Goal: Task Accomplishment & Management: Manage account settings

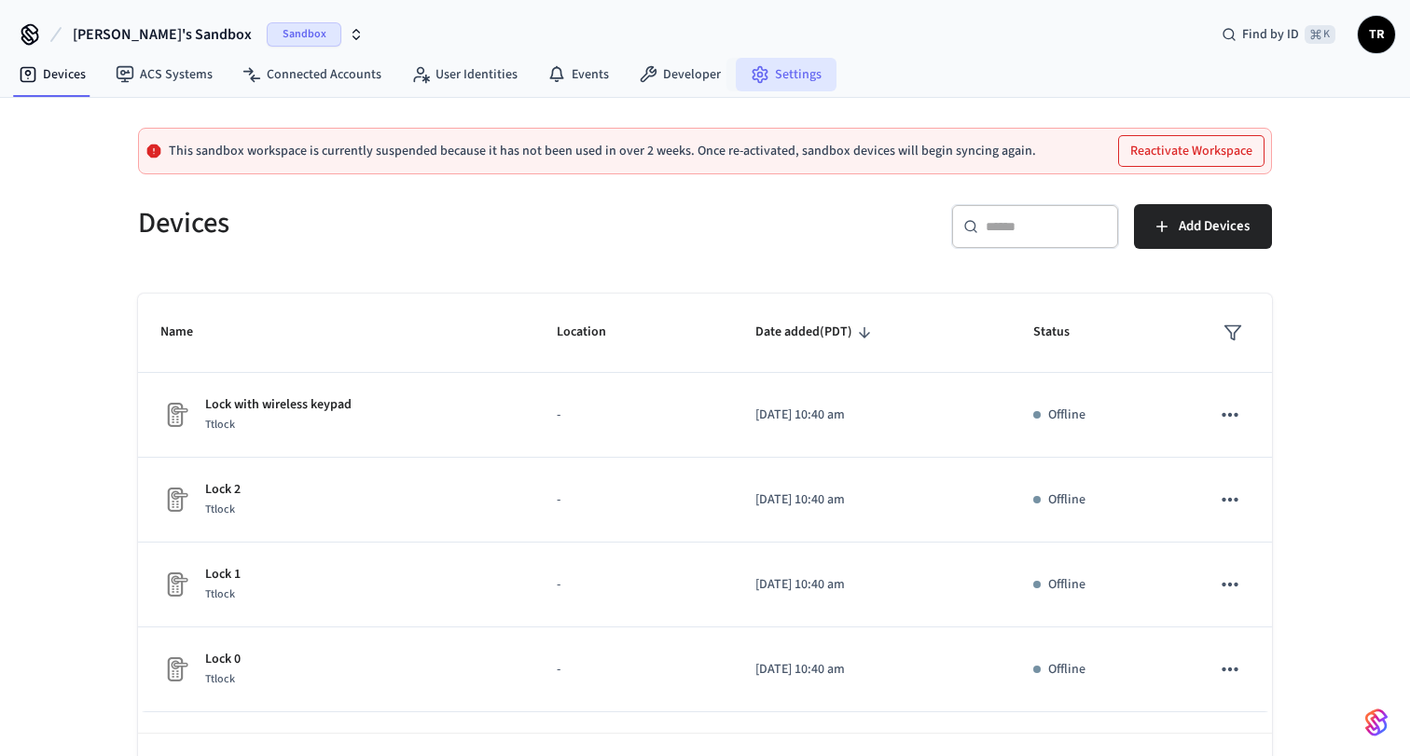
click at [778, 74] on link "Settings" at bounding box center [786, 75] width 101 height 34
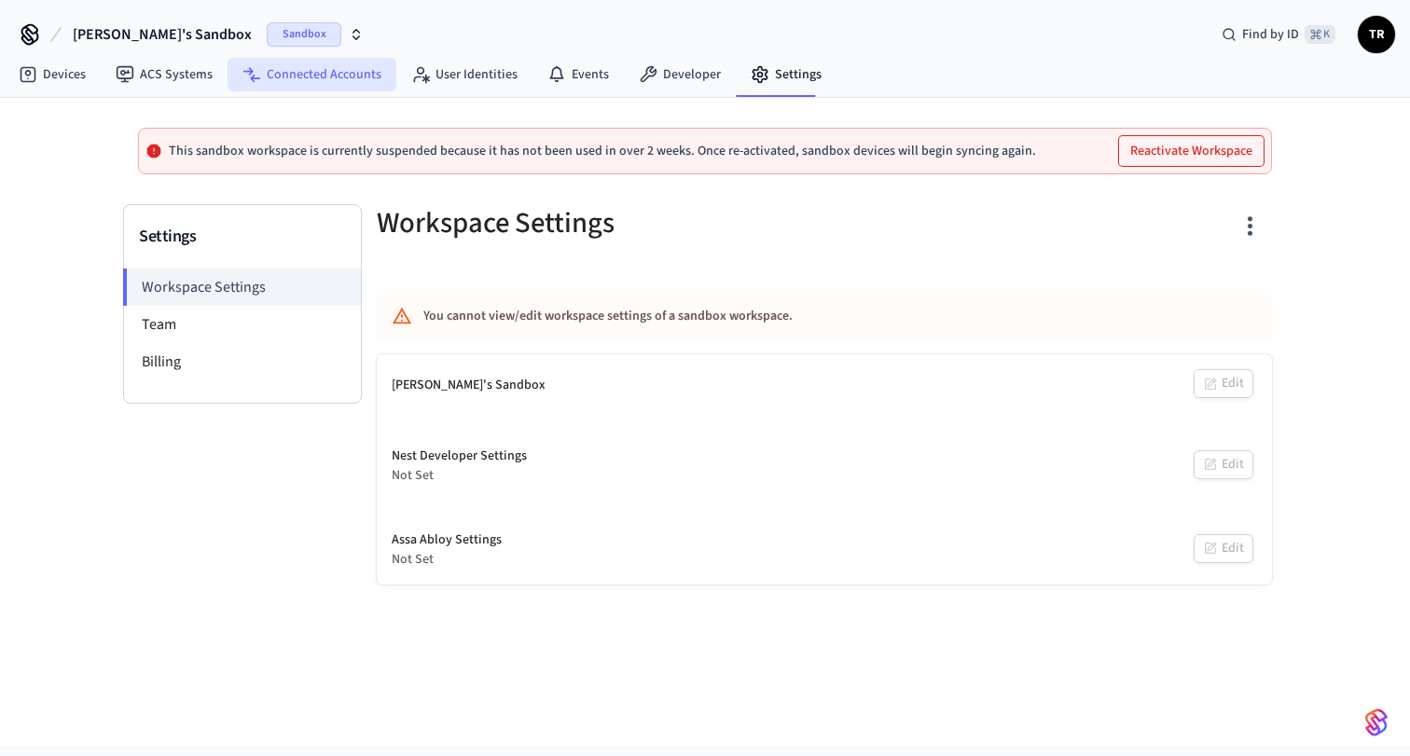
click at [337, 74] on link "Connected Accounts" at bounding box center [311, 75] width 169 height 34
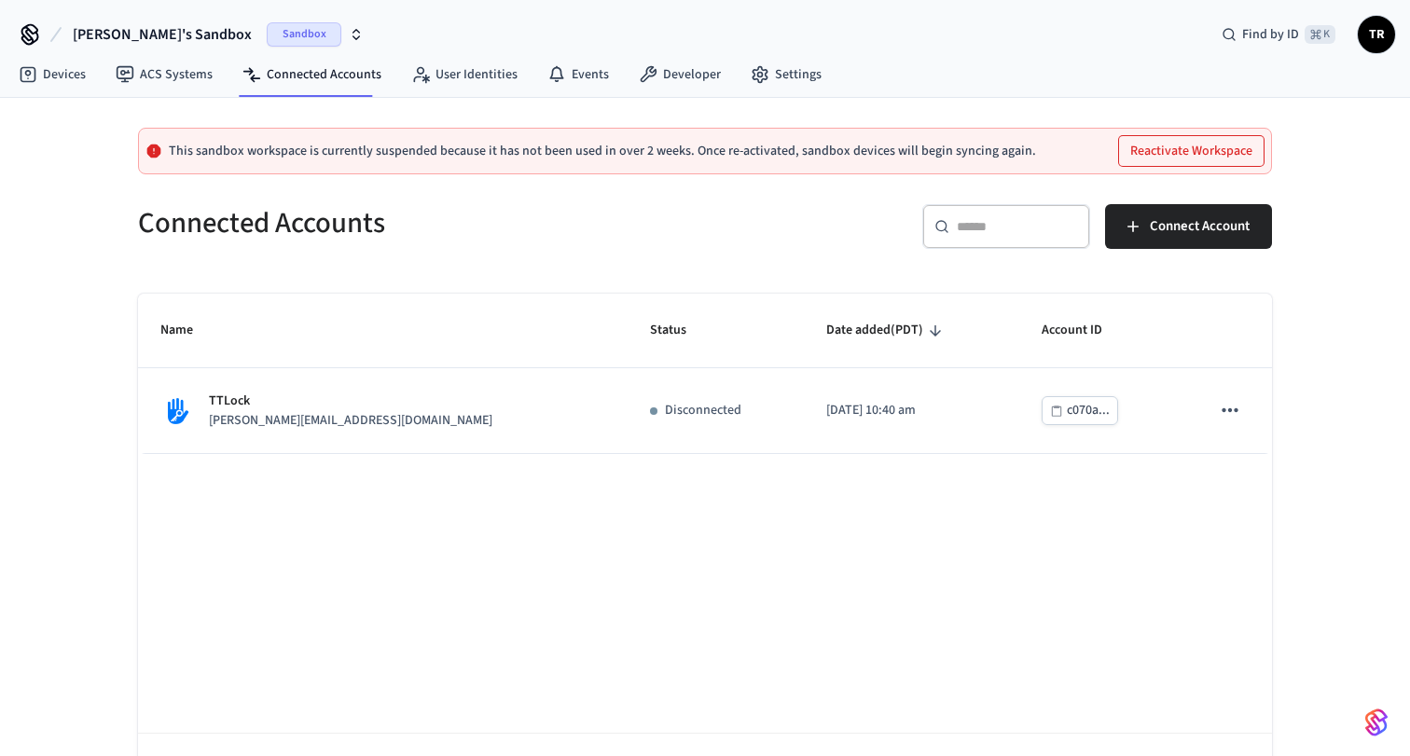
click at [349, 38] on icon "button" at bounding box center [356, 34] width 15 height 15
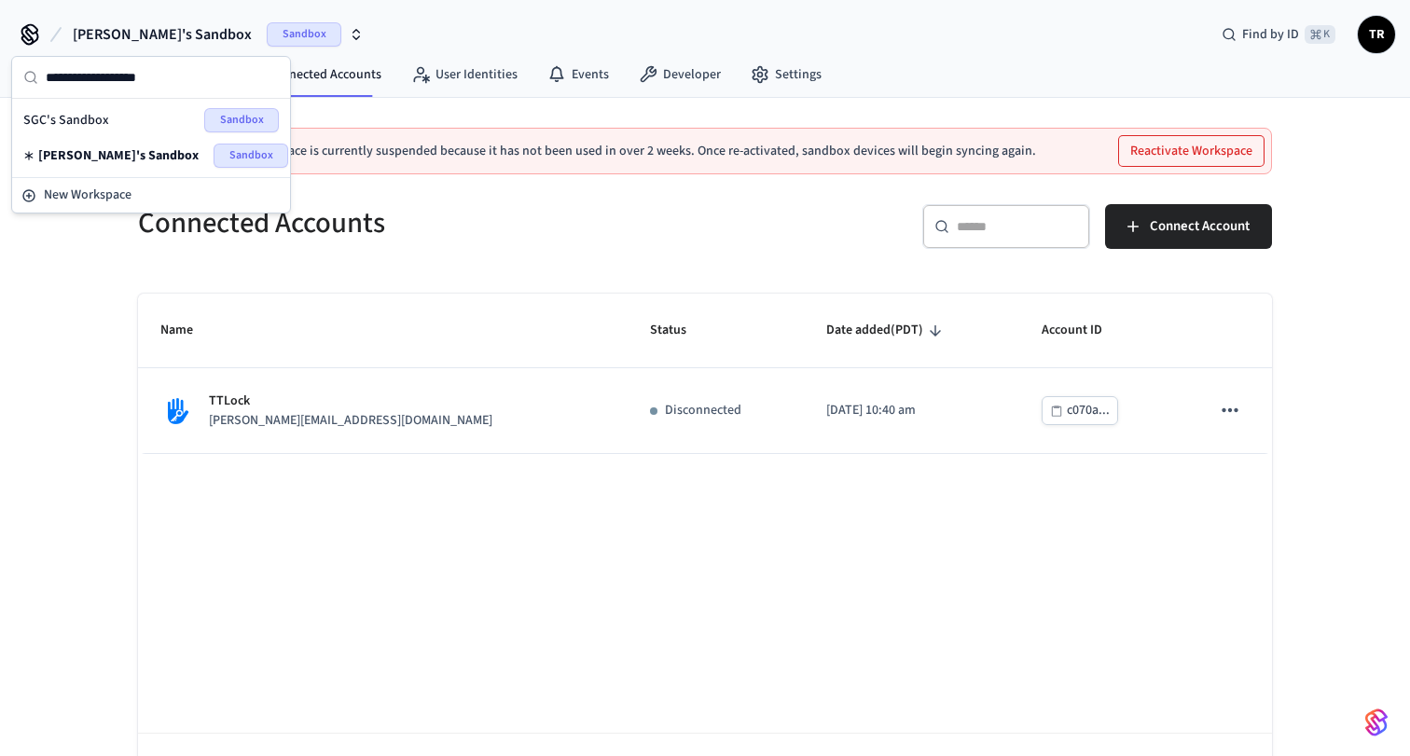
click at [93, 117] on span "SGC's Sandbox" at bounding box center [66, 120] width 86 height 19
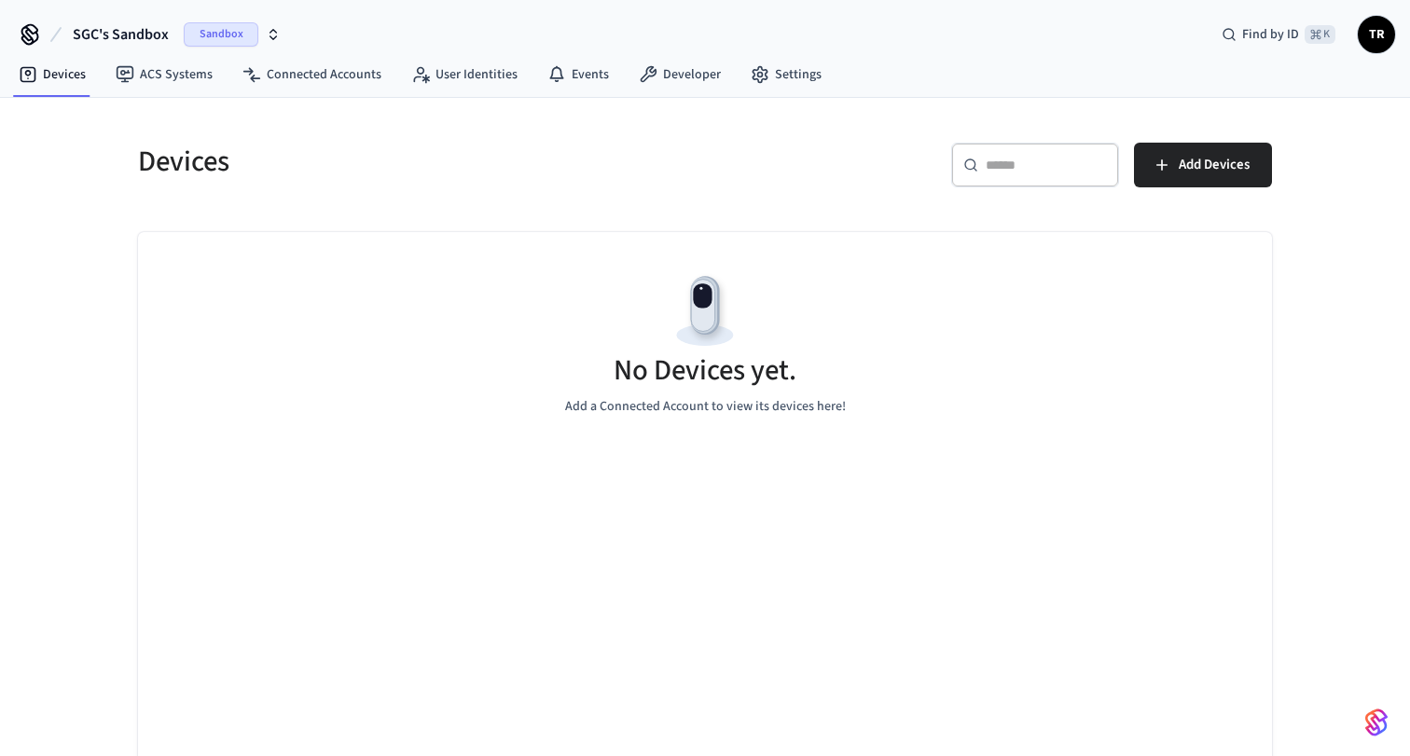
click at [141, 28] on span "SGC's Sandbox" at bounding box center [121, 34] width 96 height 22
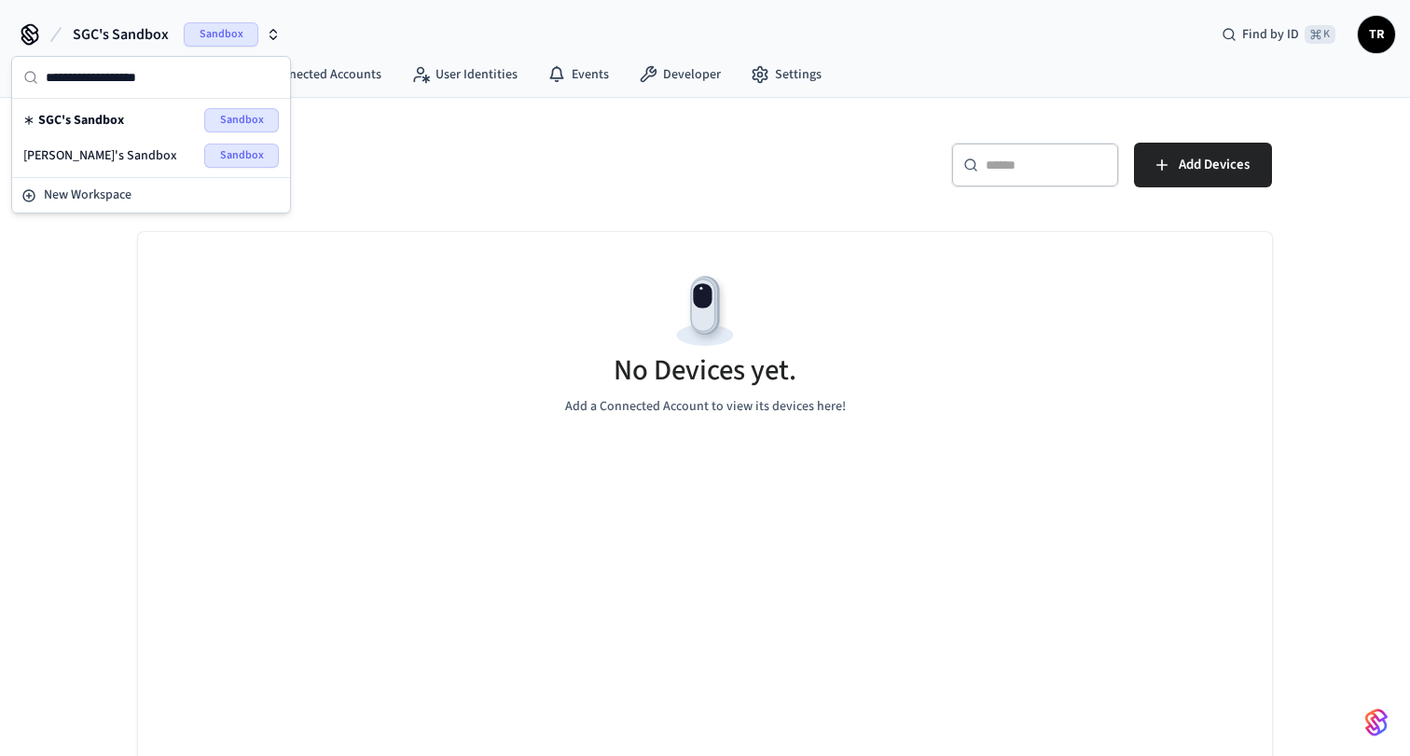
click at [447, 173] on h5 "Devices" at bounding box center [416, 162] width 556 height 38
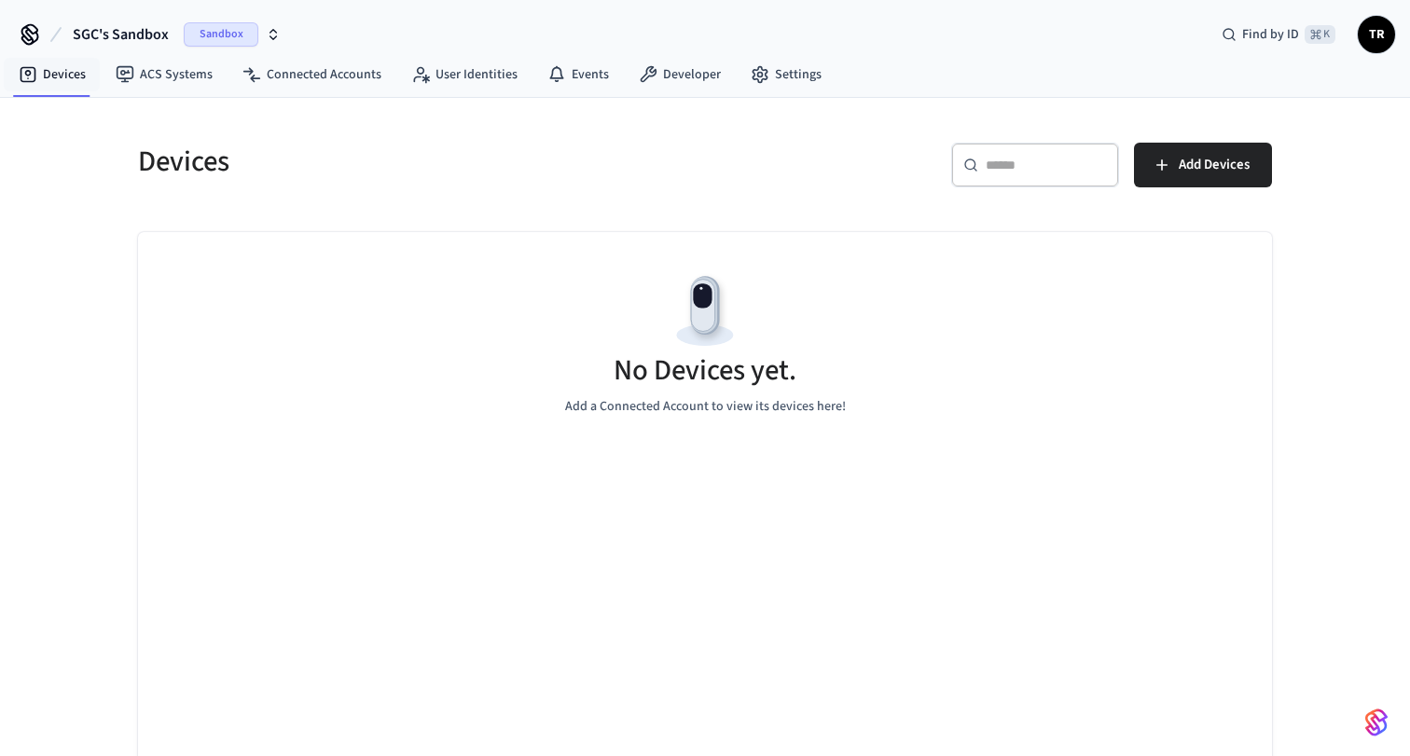
click at [38, 42] on icon at bounding box center [30, 35] width 30 height 30
click at [26, 32] on icon at bounding box center [29, 32] width 15 height 15
click at [1380, 21] on span "TR" at bounding box center [1376, 35] width 34 height 34
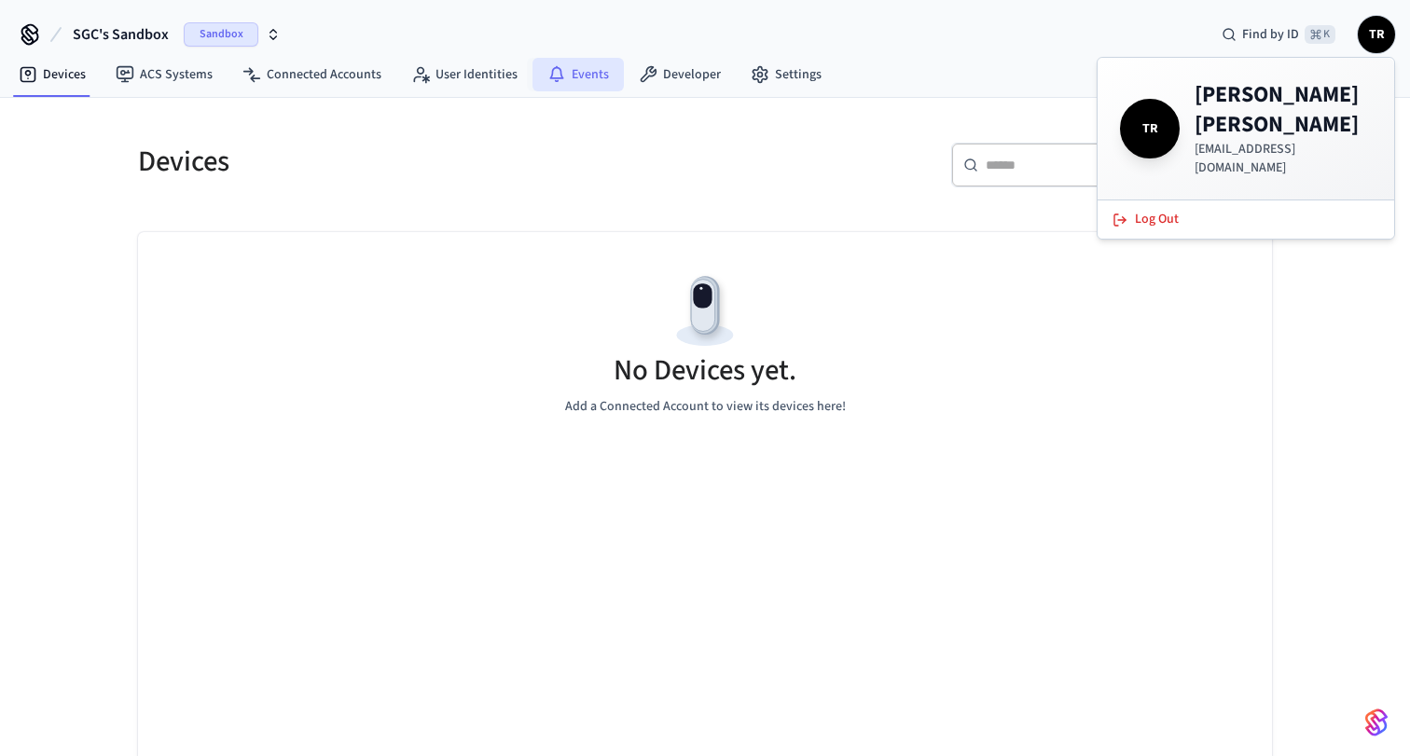
click at [593, 81] on link "Events" at bounding box center [577, 75] width 91 height 34
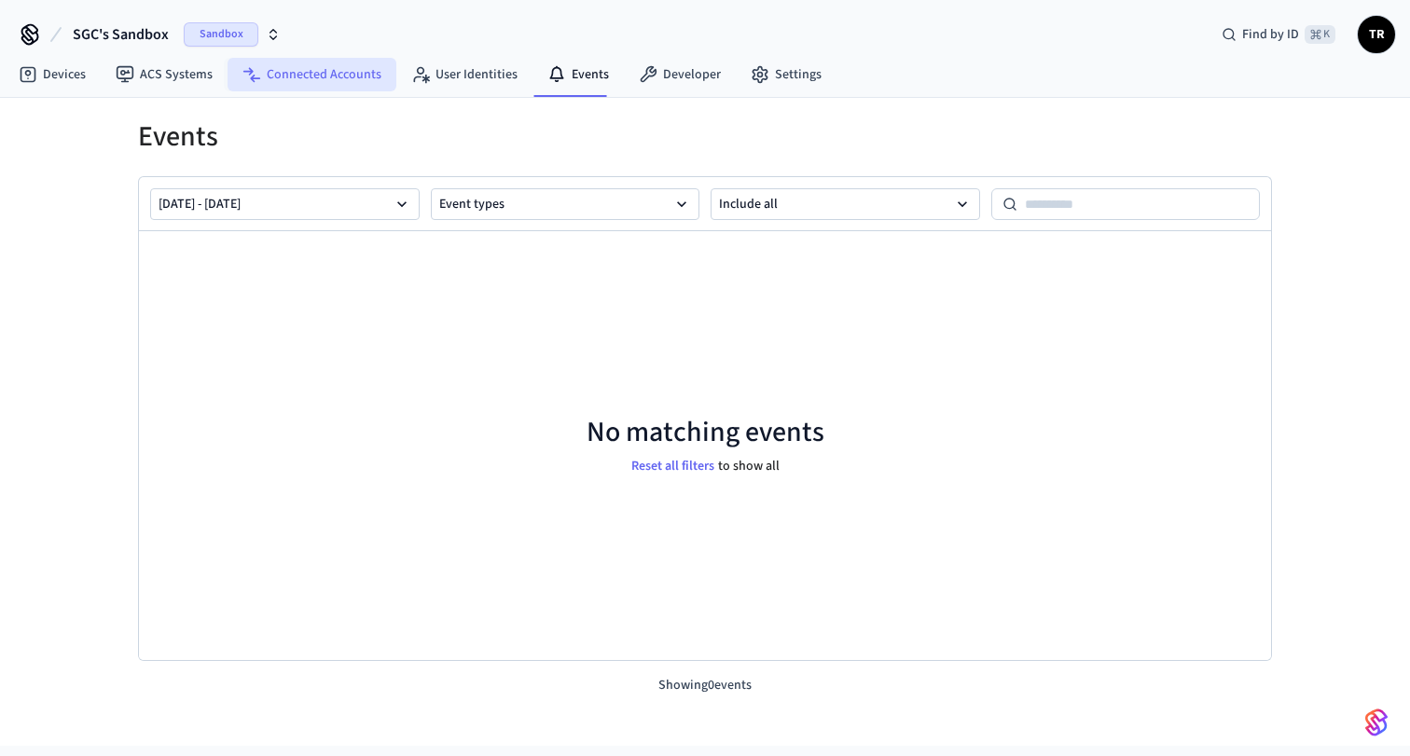
click at [246, 70] on icon at bounding box center [248, 71] width 10 height 7
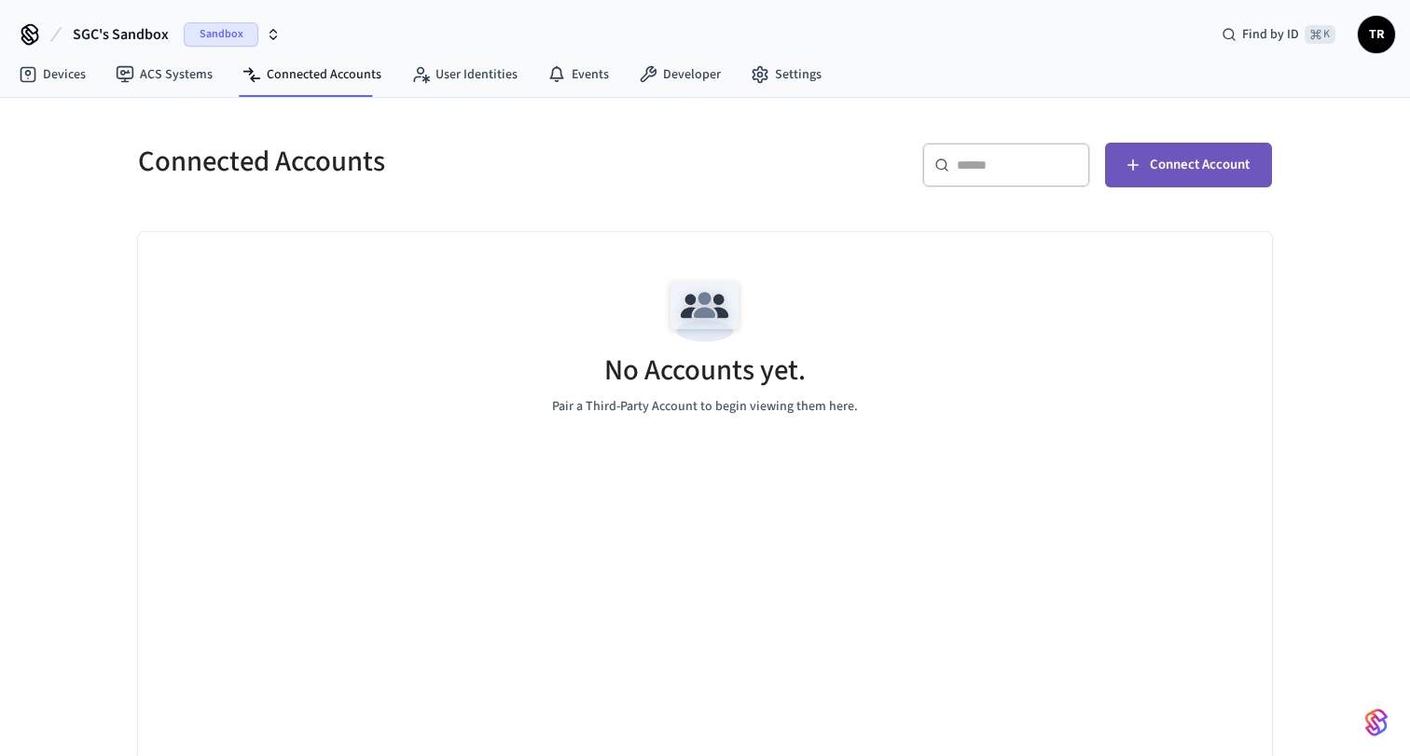
click at [1187, 185] on button "Connect Account" at bounding box center [1188, 165] width 167 height 45
click at [334, 158] on h5 "Connected Accounts" at bounding box center [416, 162] width 556 height 38
click at [160, 17] on button "SGC's Sandbox Sandbox" at bounding box center [176, 34] width 219 height 39
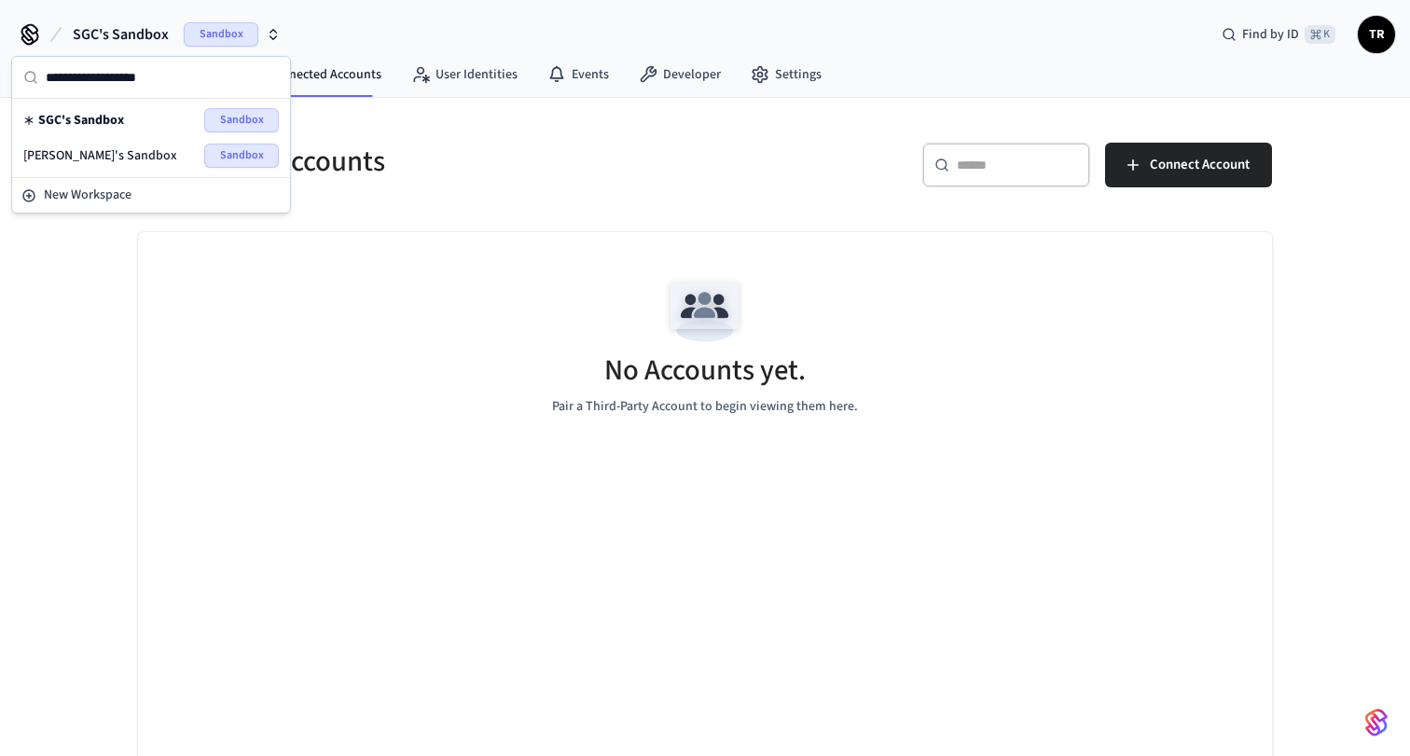
click at [109, 117] on span "SGC's Sandbox" at bounding box center [81, 120] width 86 height 19
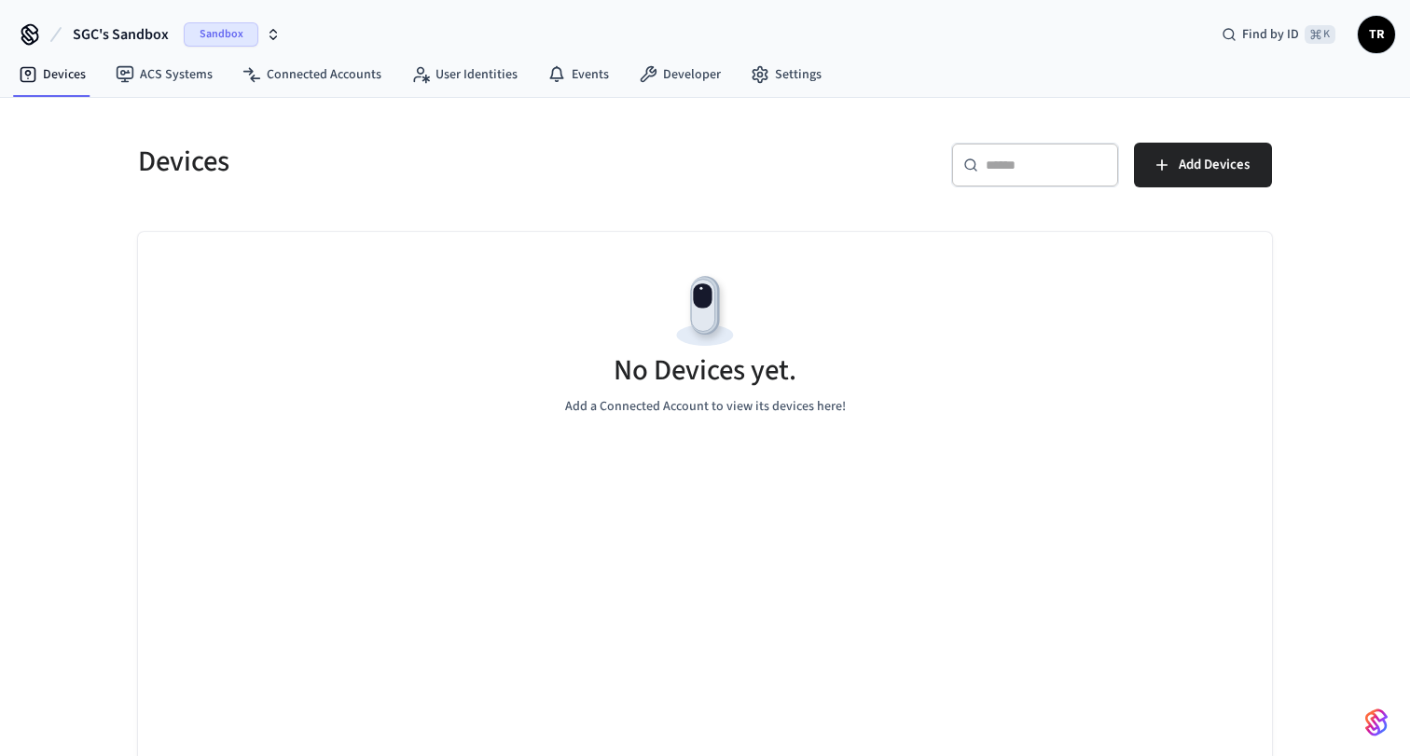
click at [193, 25] on span "Sandbox" at bounding box center [221, 34] width 75 height 24
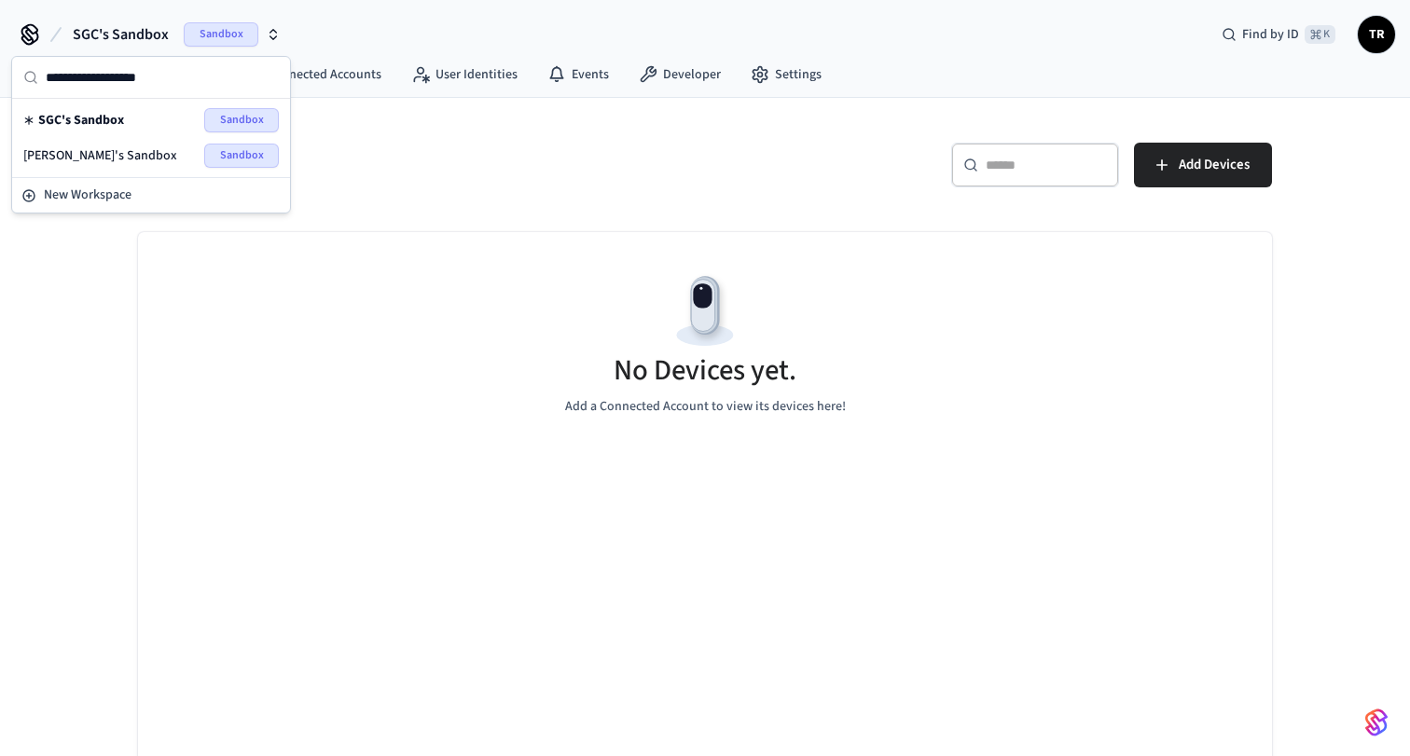
click at [629, 201] on div "Devices" at bounding box center [405, 161] width 578 height 82
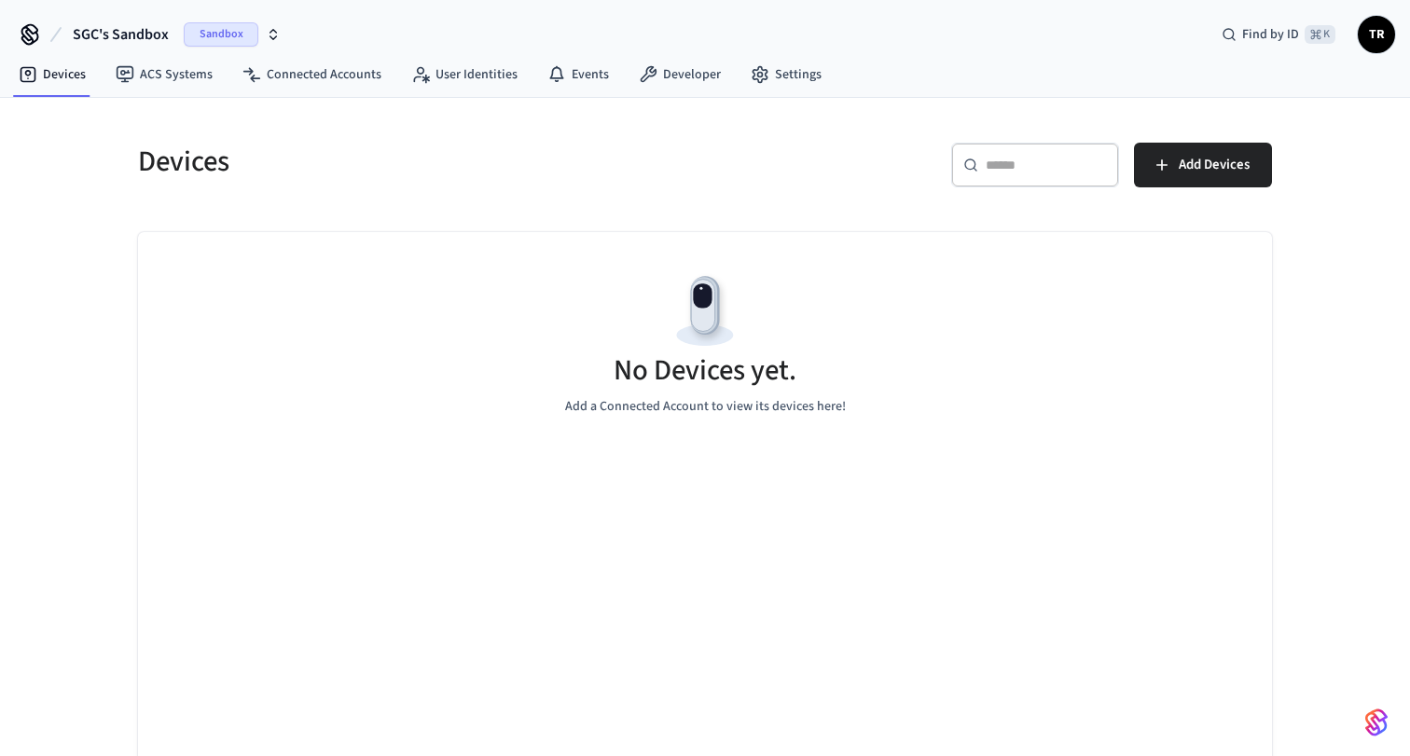
click at [805, 45] on div "SGC's Sandbox Sandbox Find by ID ⌘ K TR" at bounding box center [705, 27] width 1410 height 54
click at [794, 67] on link "Settings" at bounding box center [786, 75] width 101 height 34
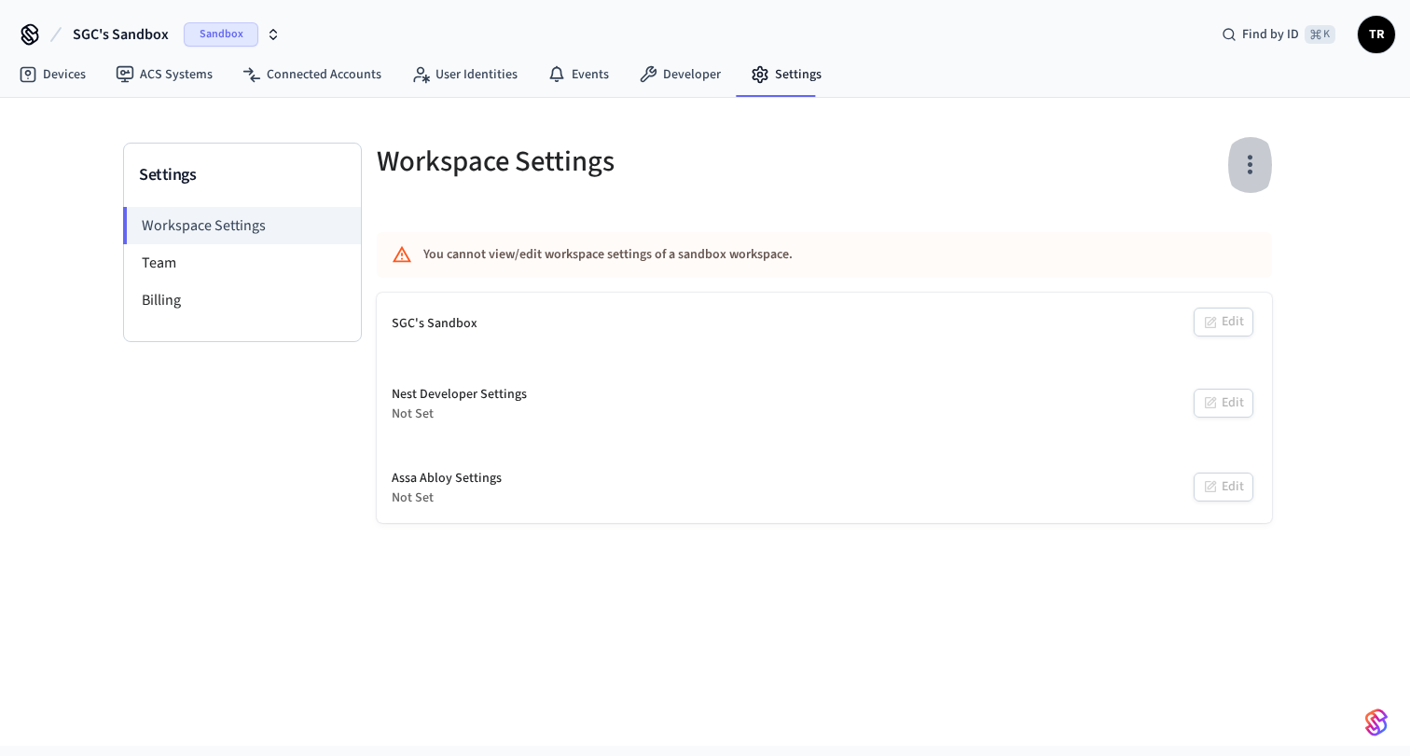
click at [1259, 167] on icon "button" at bounding box center [1249, 164] width 29 height 29
click at [1181, 162] on div at bounding box center [705, 378] width 1410 height 756
click at [146, 24] on span "SGC's Sandbox" at bounding box center [121, 34] width 96 height 22
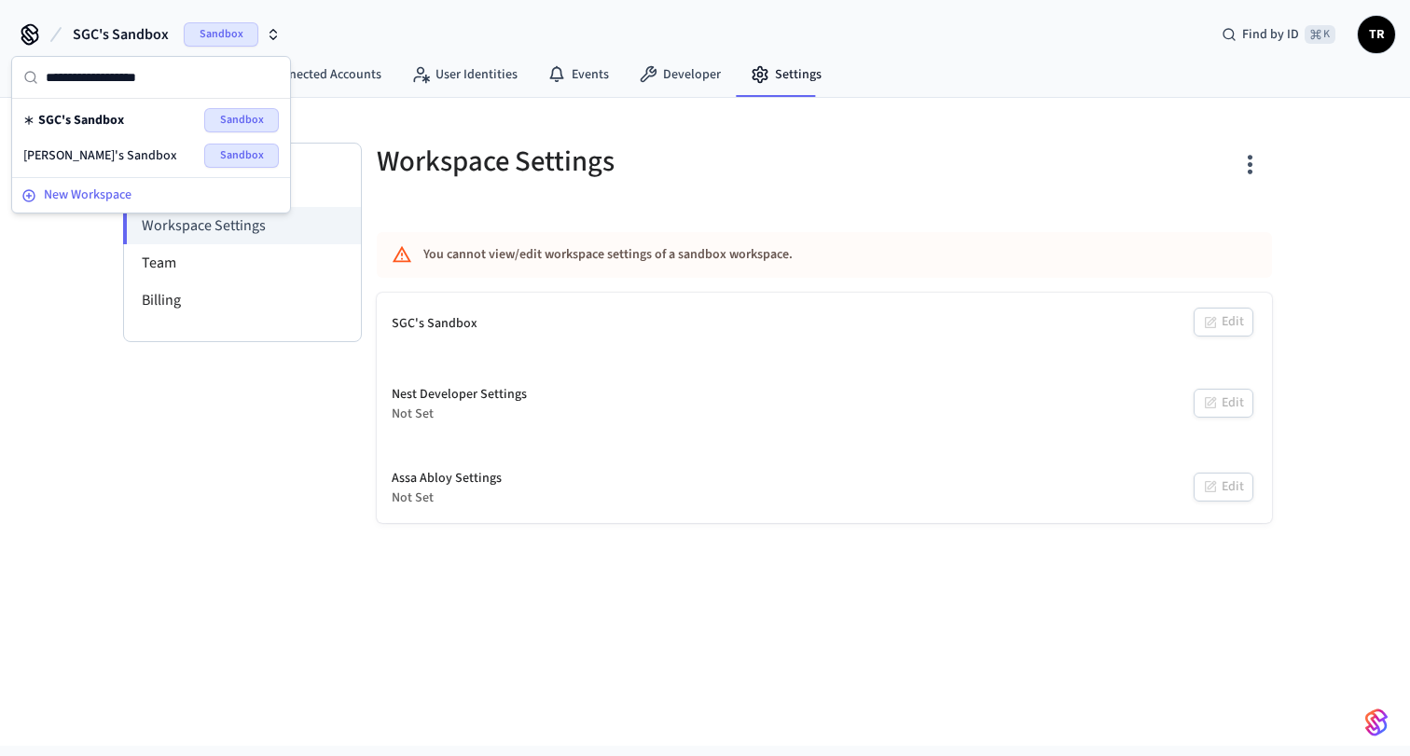
click at [123, 186] on span "New Workspace" at bounding box center [88, 196] width 88 height 20
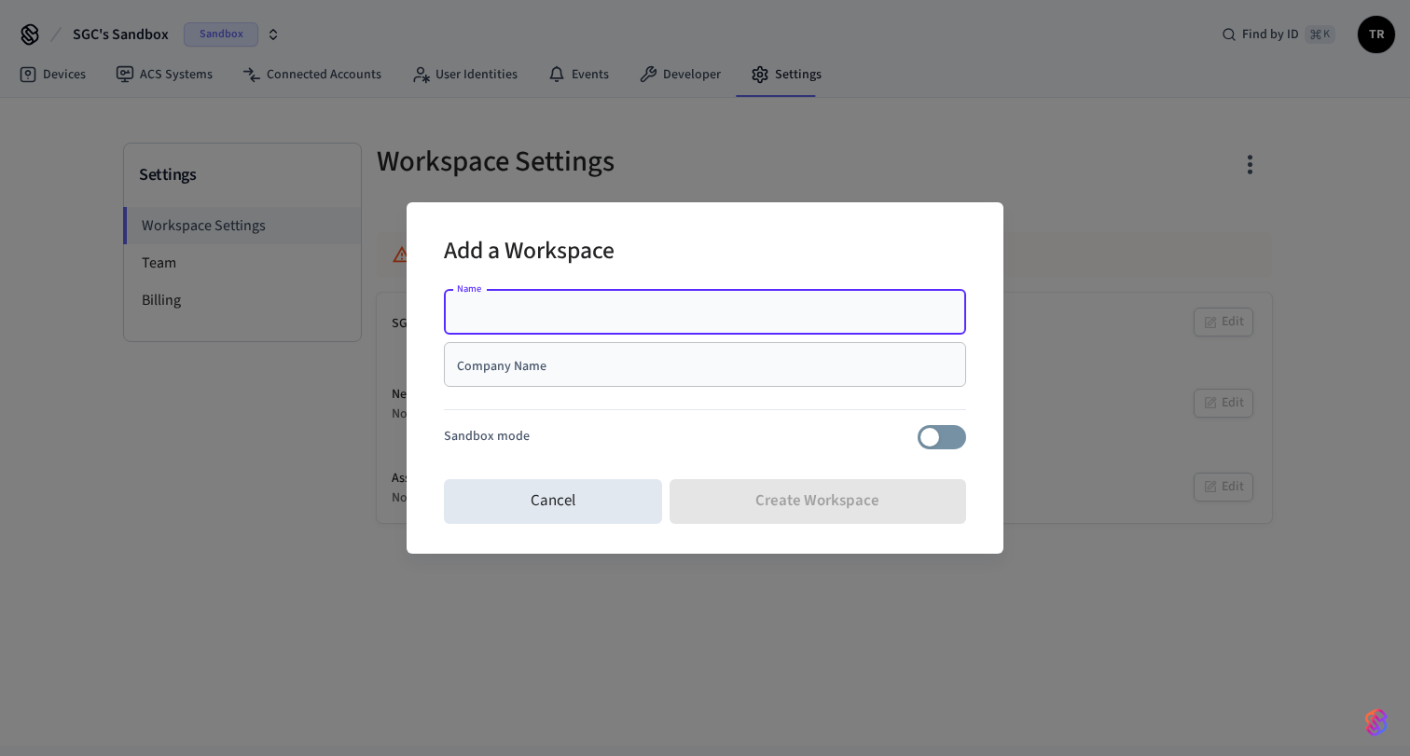
click at [641, 343] on div "Company Name" at bounding box center [705, 364] width 522 height 45
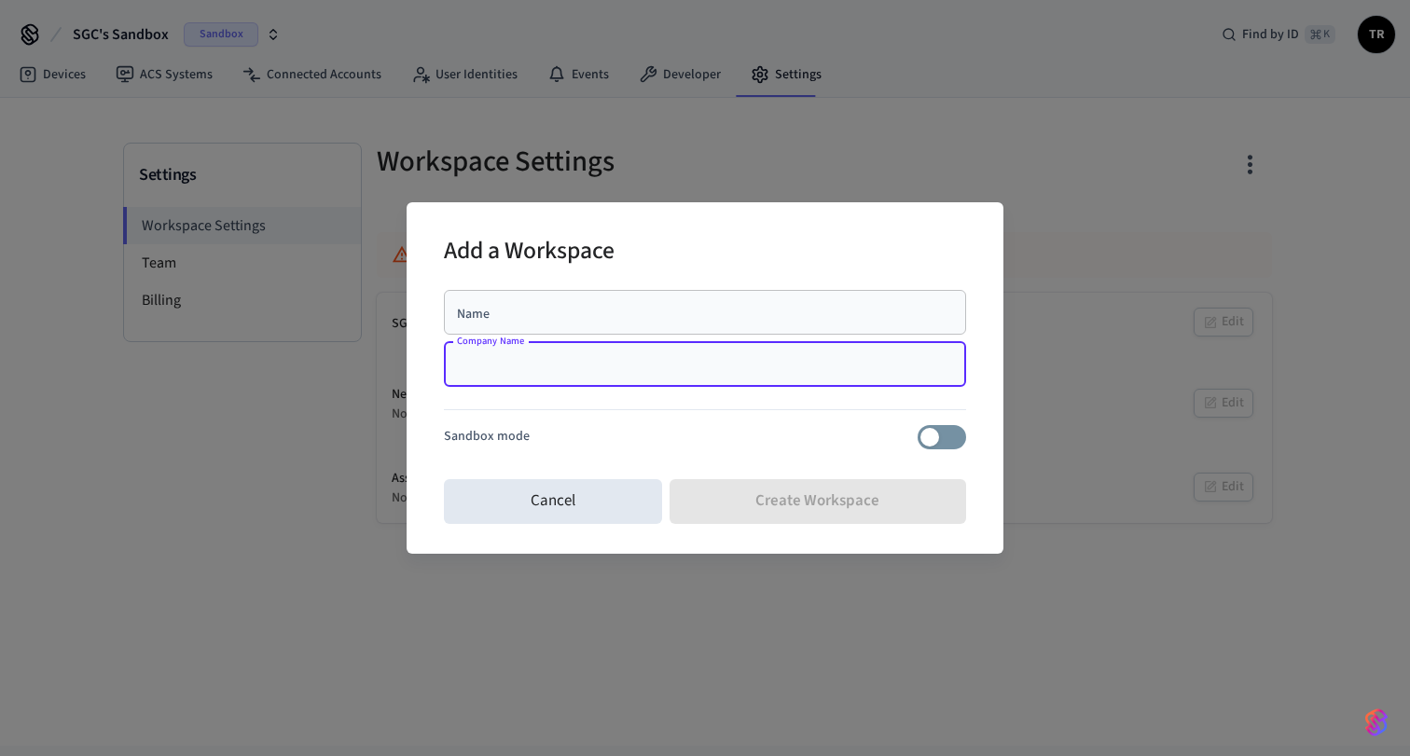
click at [641, 372] on input "Company Name" at bounding box center [705, 364] width 500 height 19
click at [810, 194] on div "Add a Workspace Name Name Company Name Company Name Sandbox mode Cancel Create …" at bounding box center [705, 378] width 1410 height 756
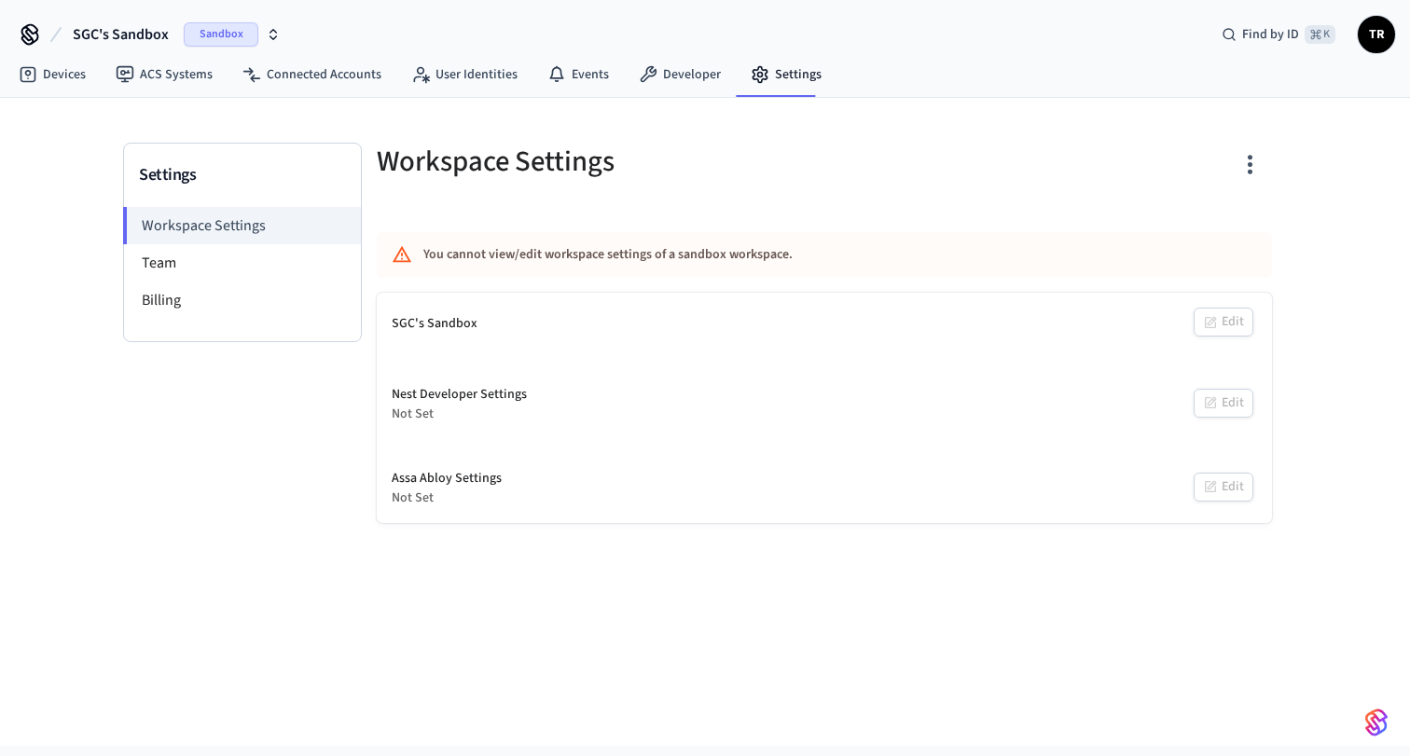
click at [114, 40] on span "SGC's Sandbox" at bounding box center [121, 34] width 96 height 22
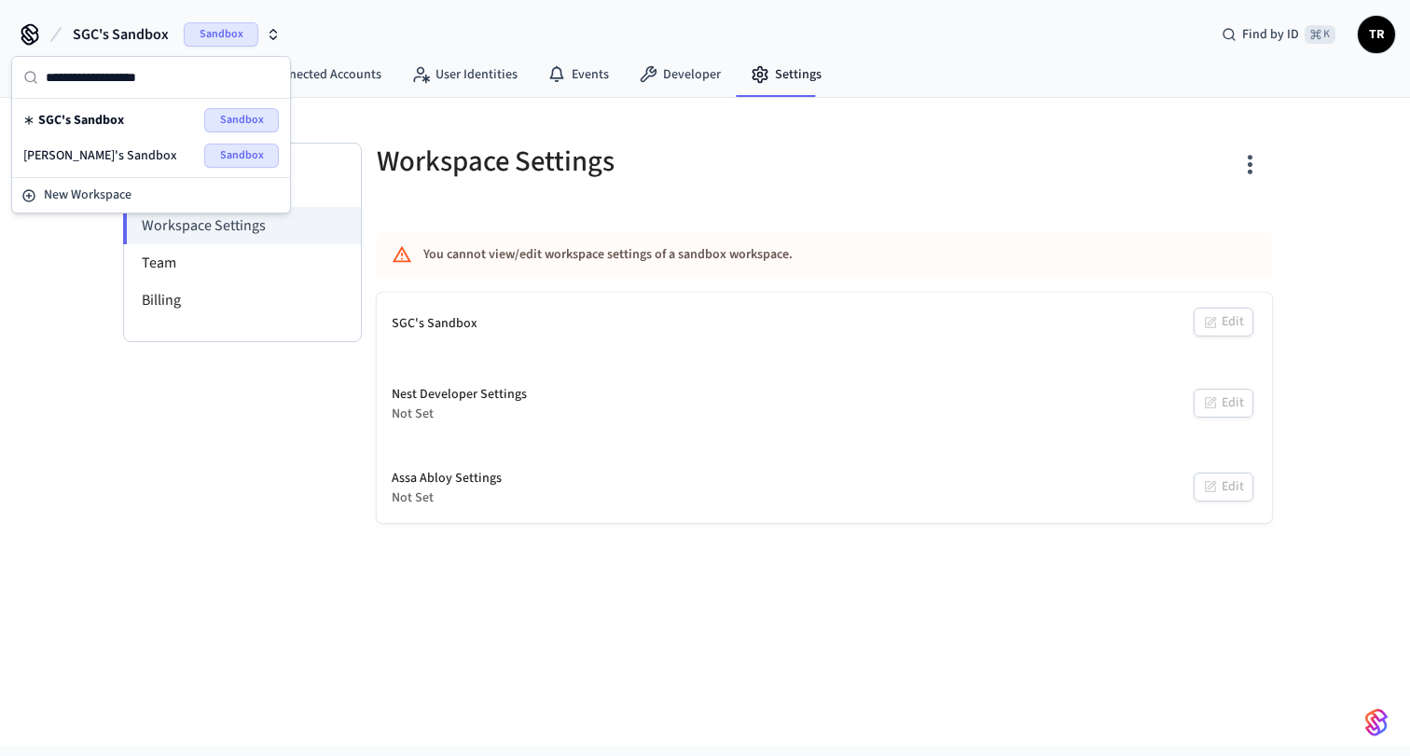
click at [164, 493] on div "Settings Workspace Settings Team Billing" at bounding box center [242, 333] width 239 height 380
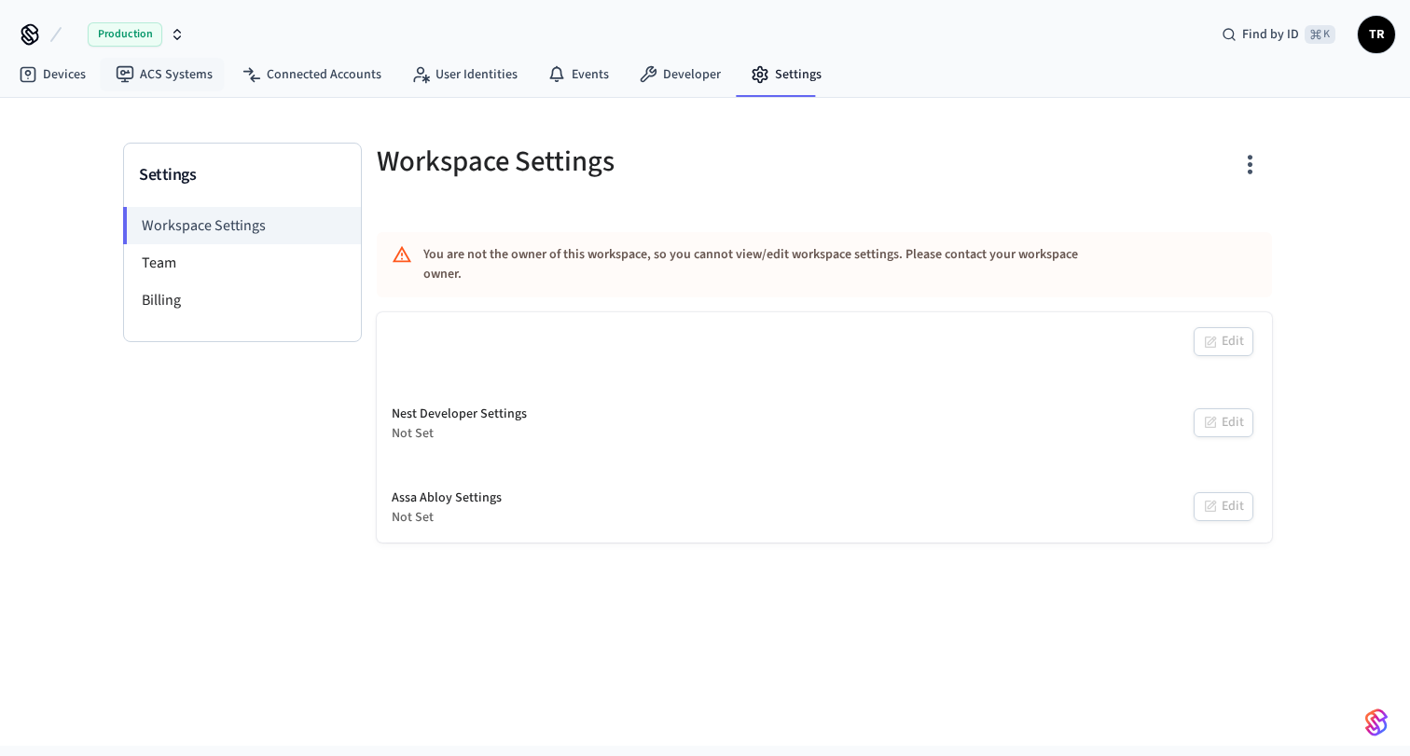
click at [142, 25] on span "Production" at bounding box center [125, 34] width 75 height 24
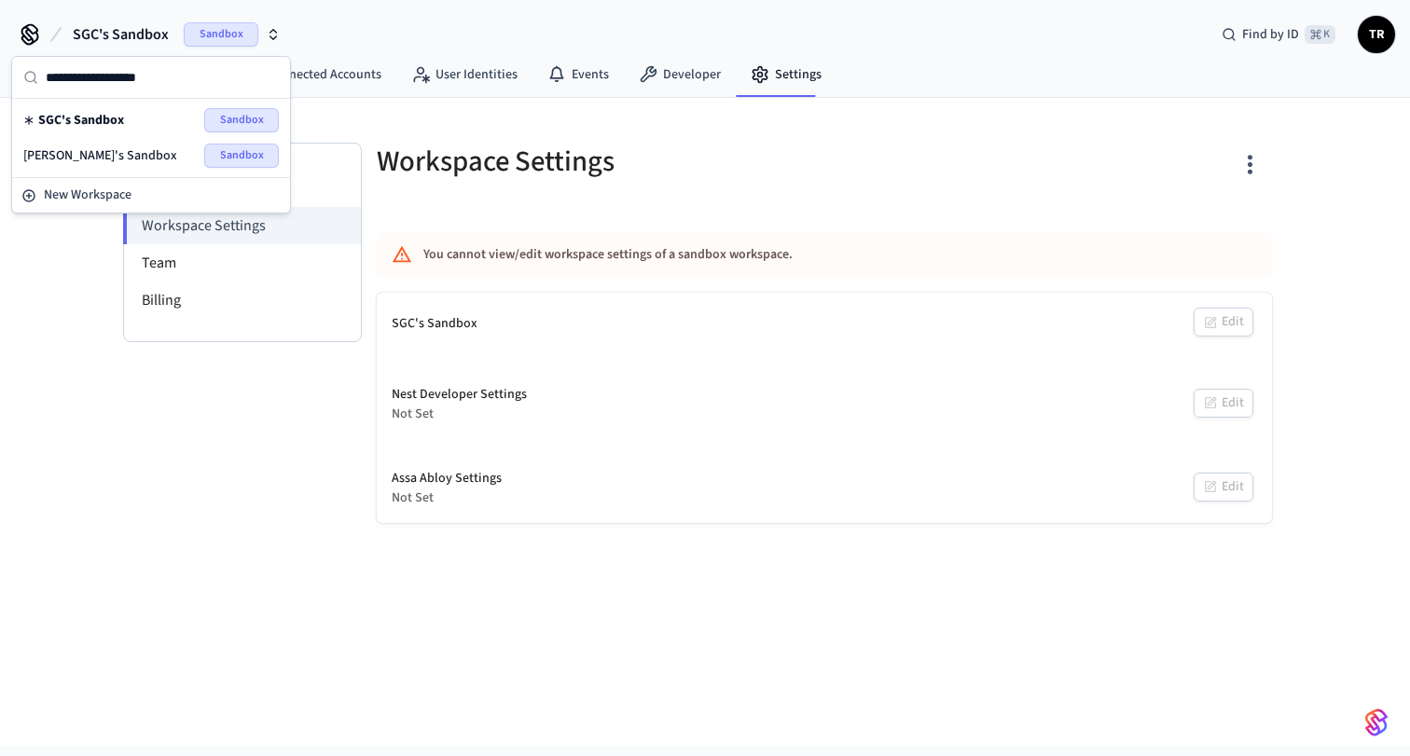
click at [242, 433] on div "Settings Workspace Settings Team Billing" at bounding box center [242, 333] width 239 height 380
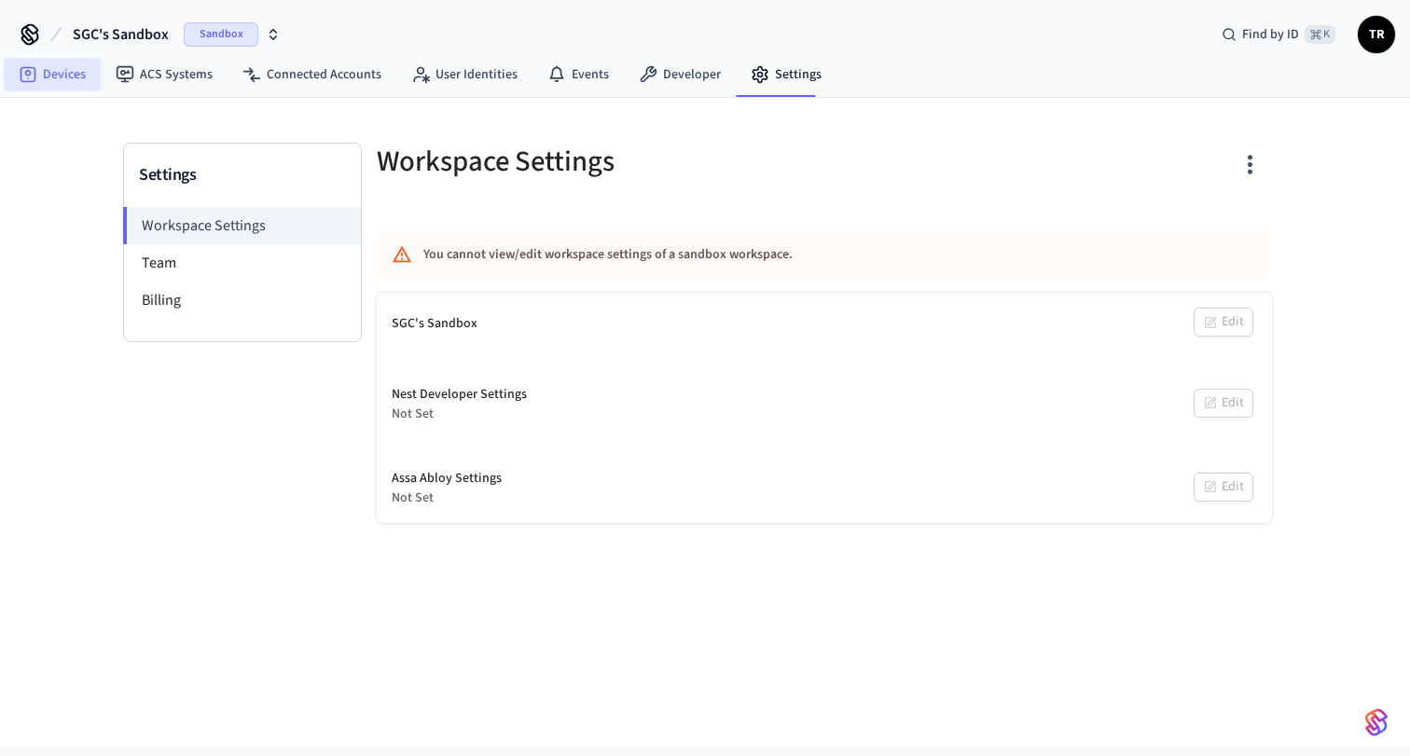
click at [83, 79] on link "Devices" at bounding box center [52, 75] width 97 height 34
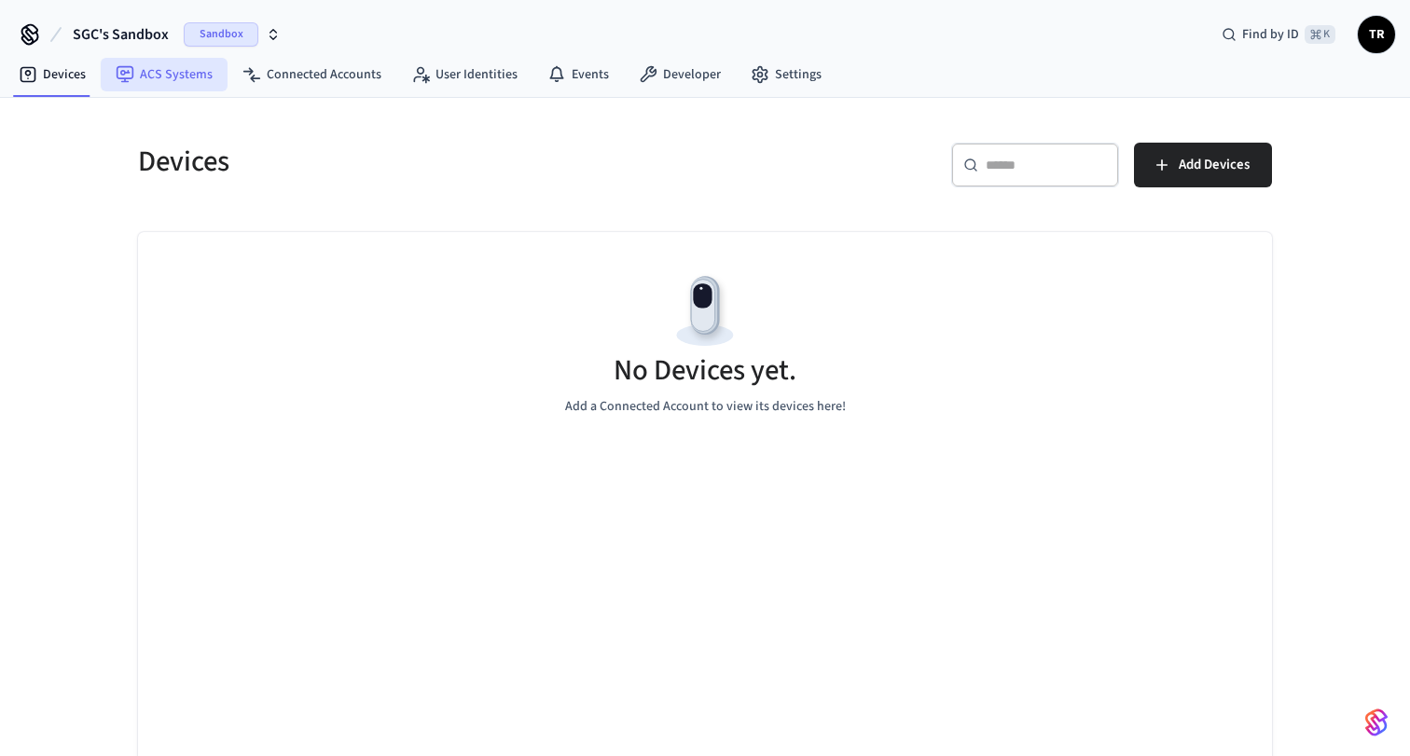
click at [164, 80] on link "ACS Systems" at bounding box center [164, 75] width 127 height 34
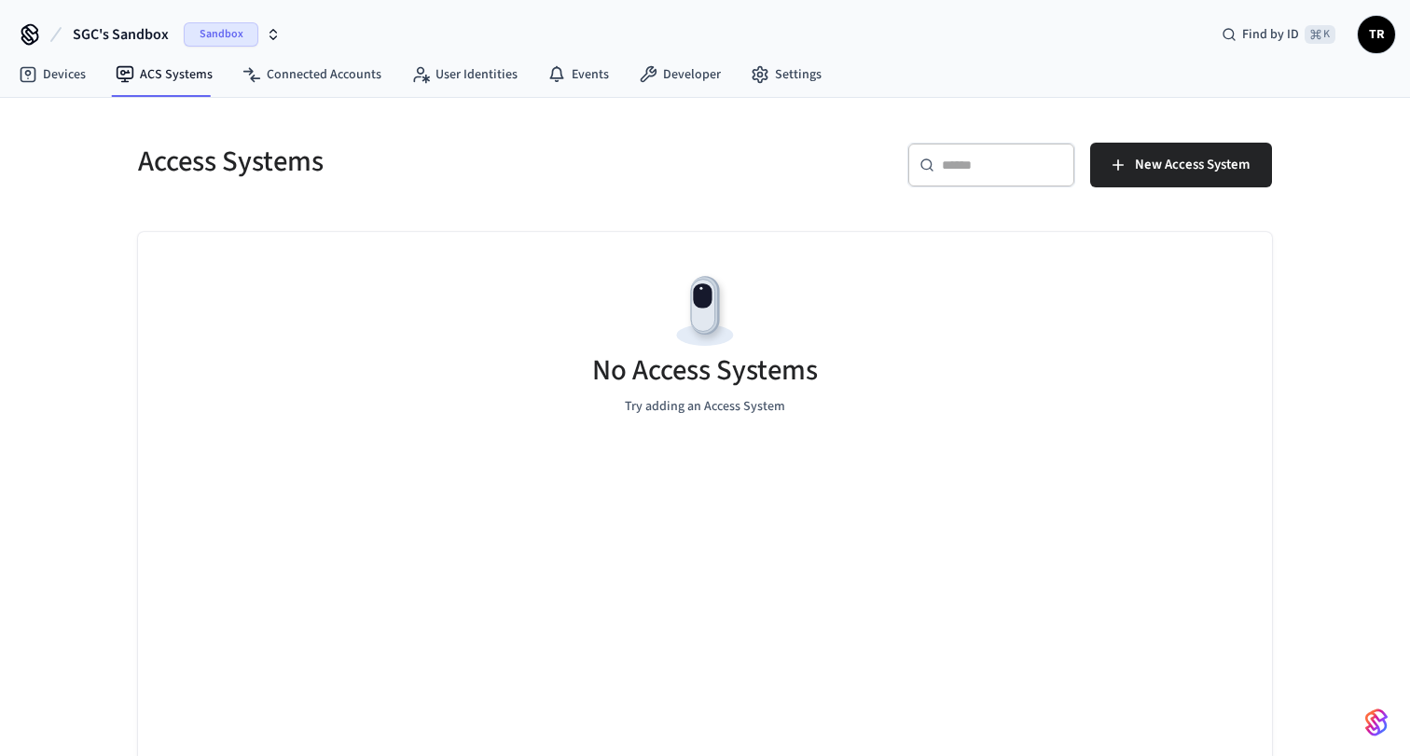
click at [144, 34] on span "SGC's Sandbox" at bounding box center [121, 34] width 96 height 22
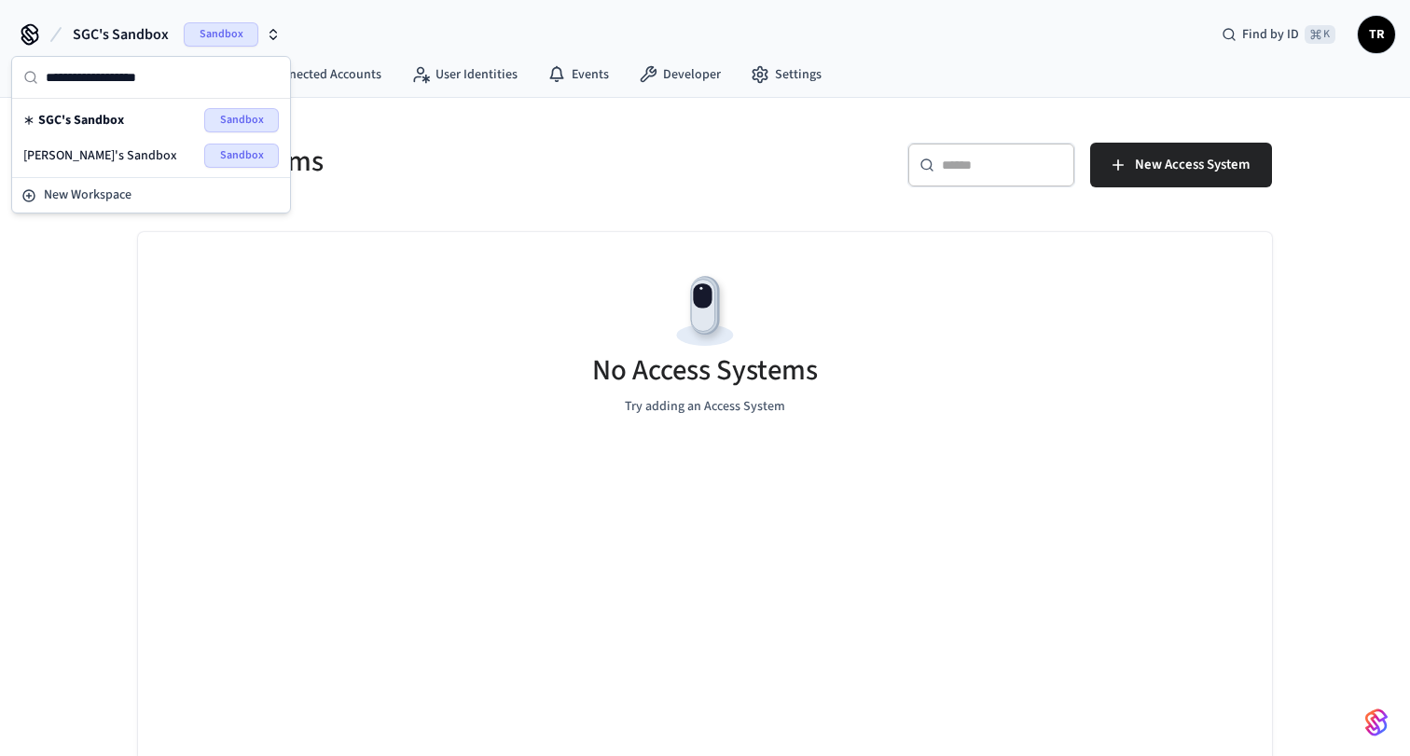
click at [111, 151] on div "[PERSON_NAME]'s Sandbox Sandbox" at bounding box center [150, 156] width 255 height 24
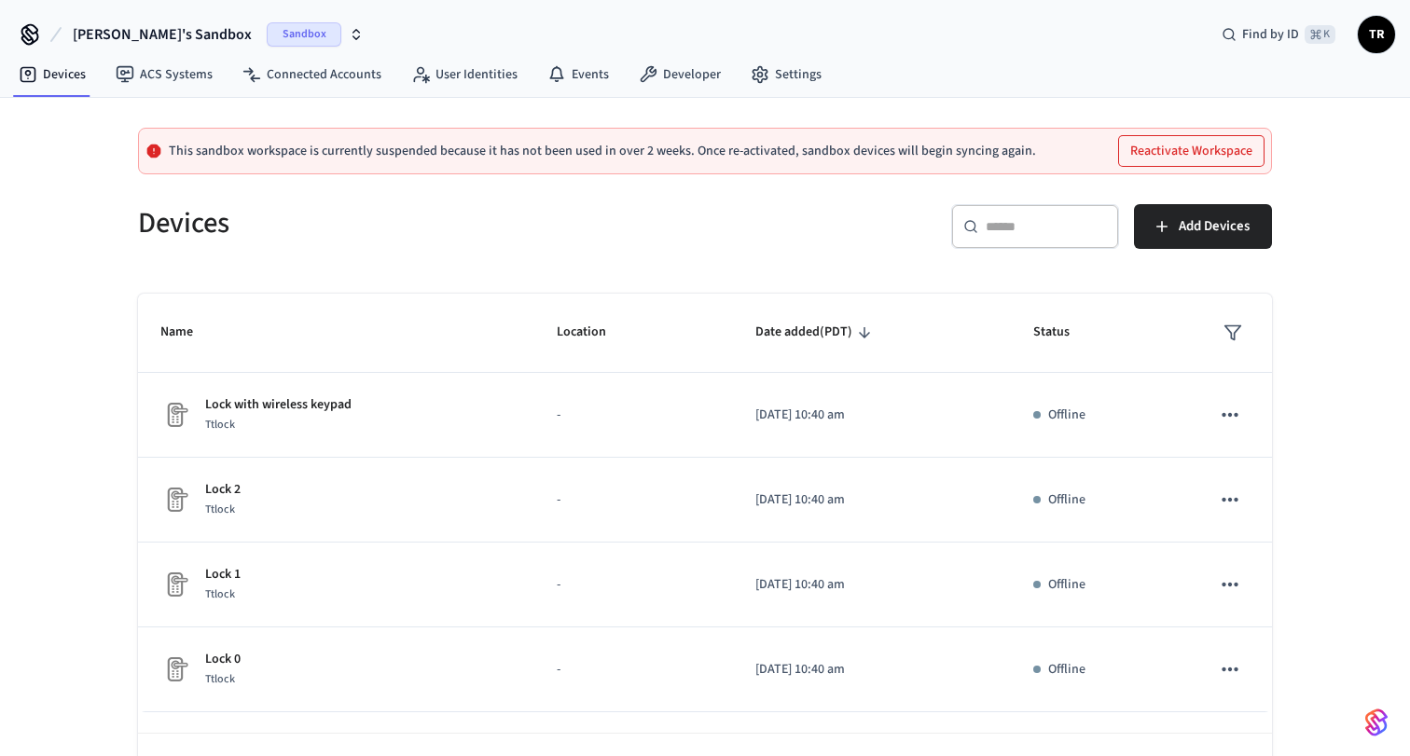
click at [125, 20] on button "[PERSON_NAME]'s Sandbox Sandbox" at bounding box center [218, 34] width 302 height 39
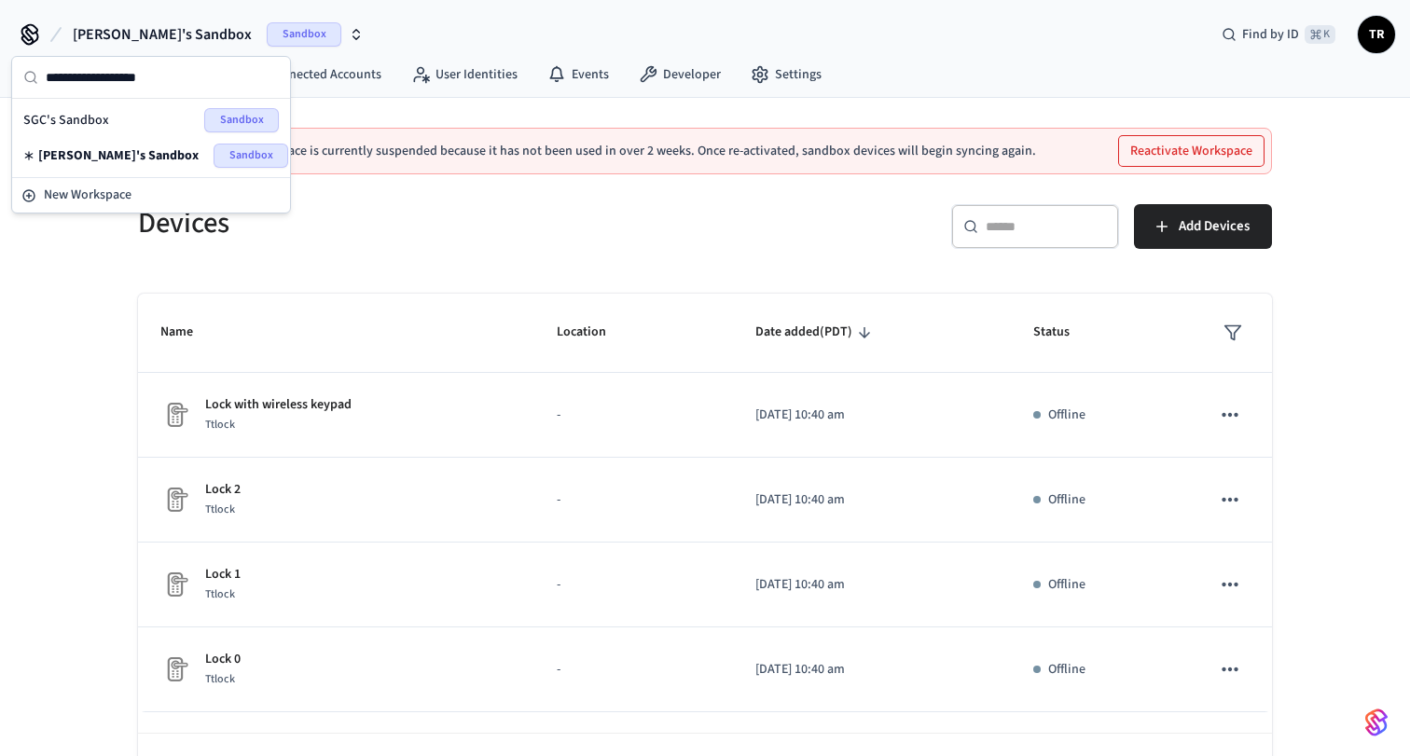
click at [79, 347] on div "This sandbox workspace is currently suspended because it has not been used in o…" at bounding box center [705, 460] width 1410 height 725
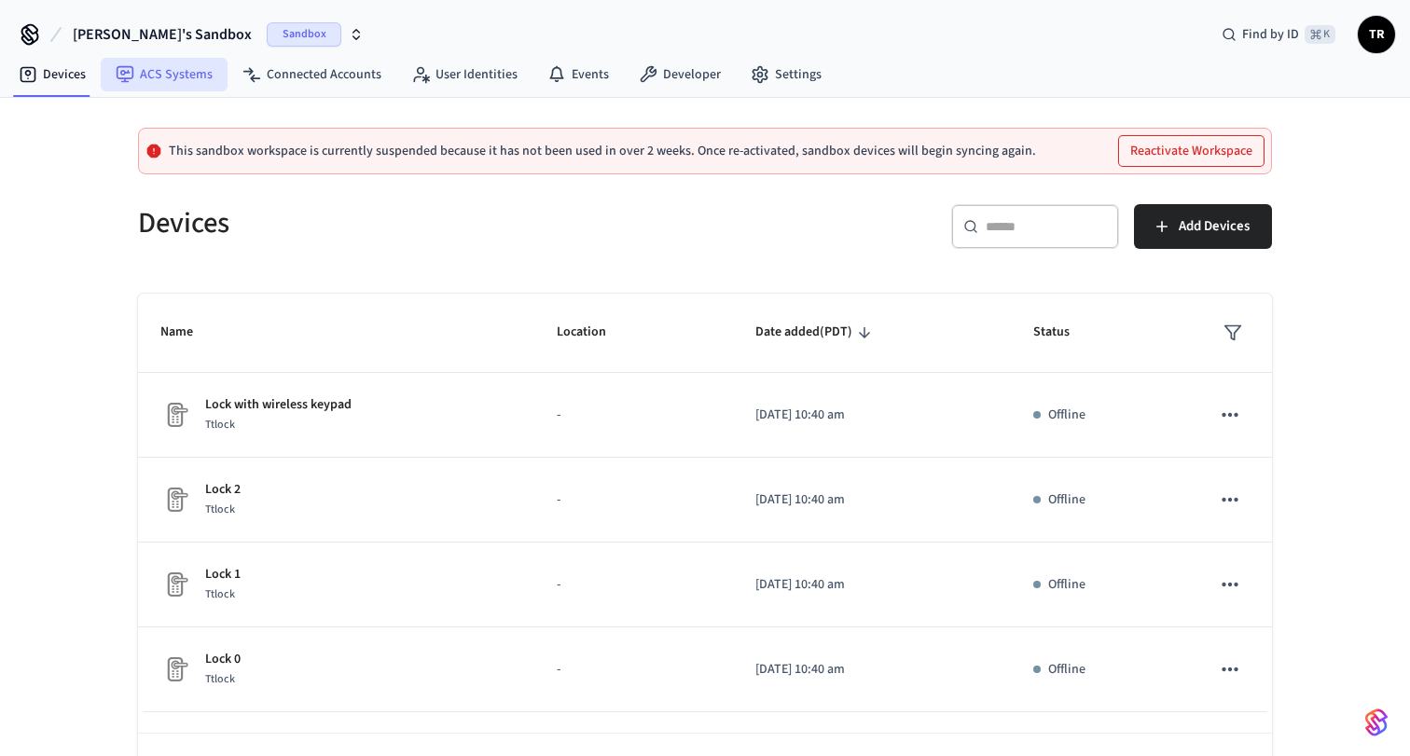
click at [142, 73] on link "ACS Systems" at bounding box center [164, 75] width 127 height 34
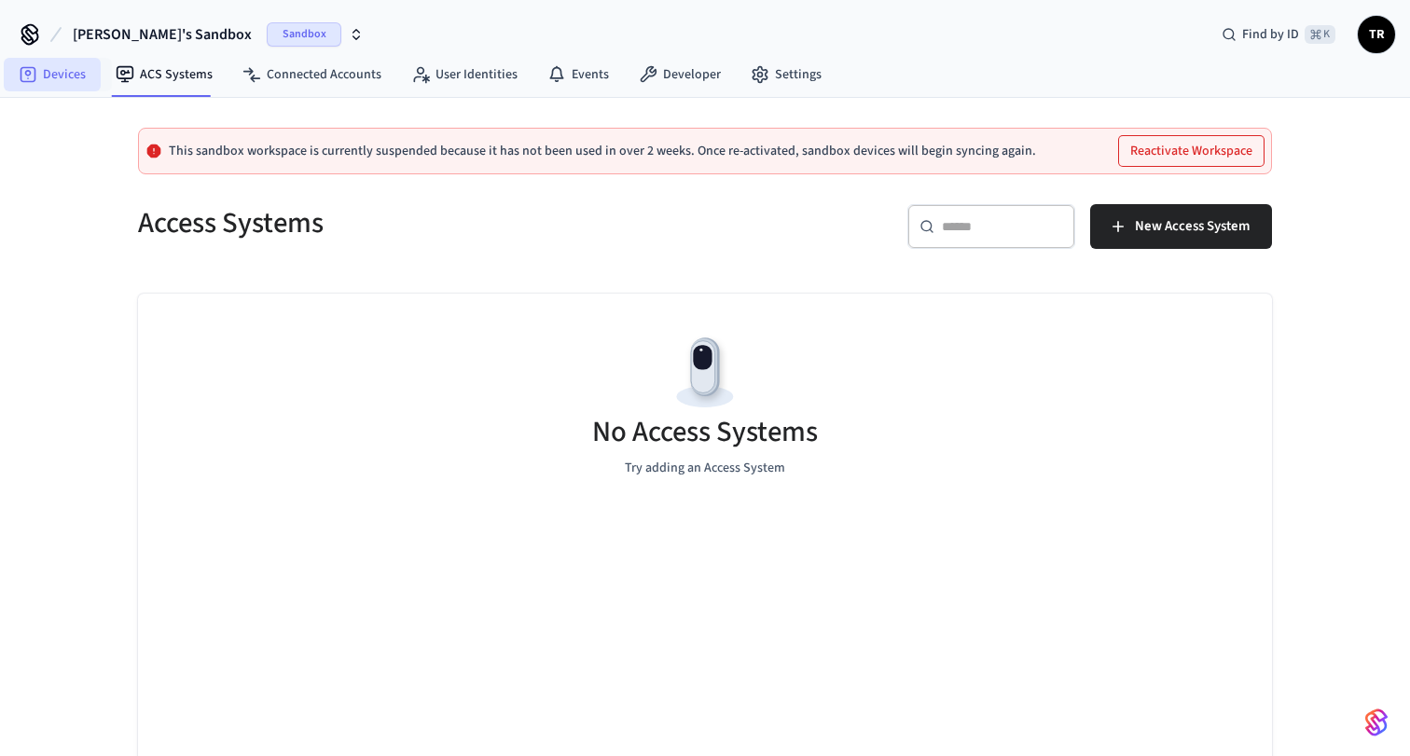
click at [56, 65] on link "Devices" at bounding box center [52, 75] width 97 height 34
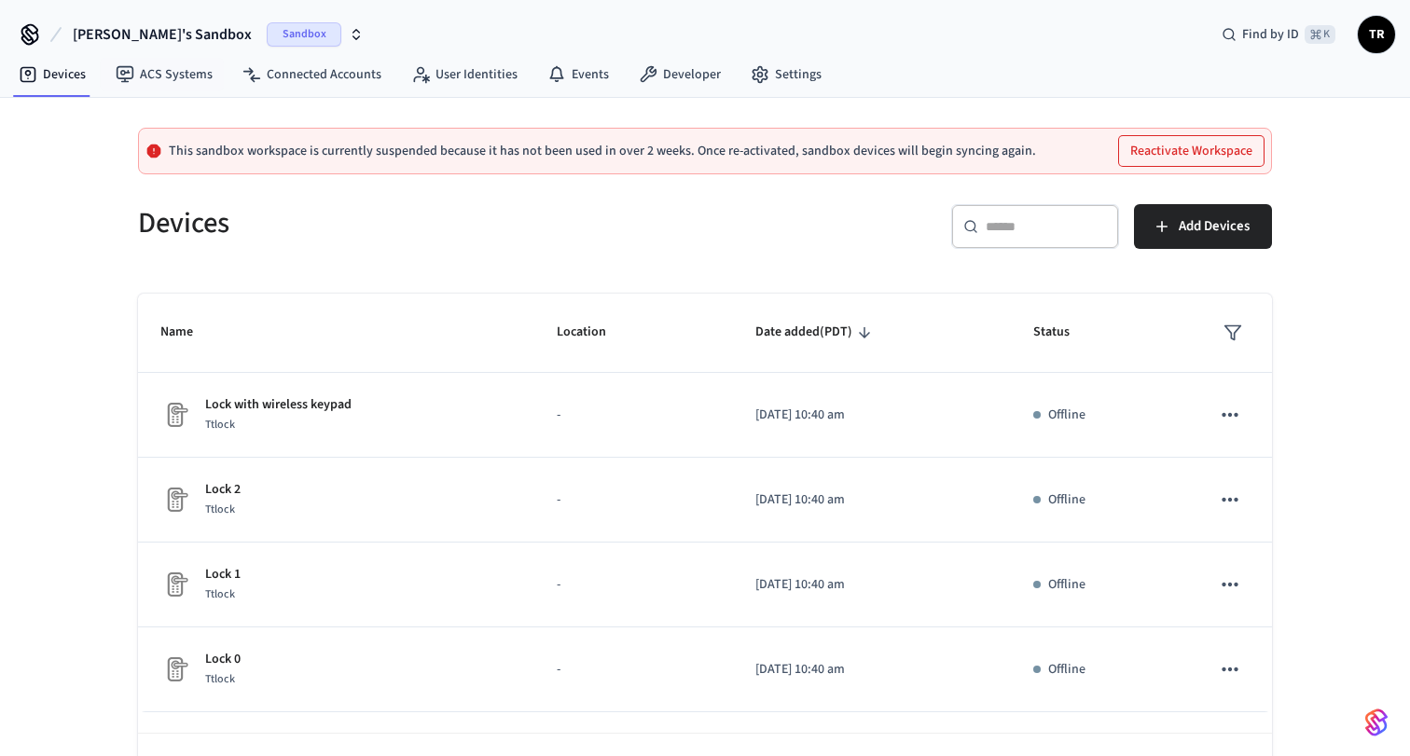
click at [153, 24] on span "[PERSON_NAME]'s Sandbox" at bounding box center [162, 34] width 179 height 22
click at [136, 38] on span "Tom's Sandbox" at bounding box center [162, 34] width 179 height 22
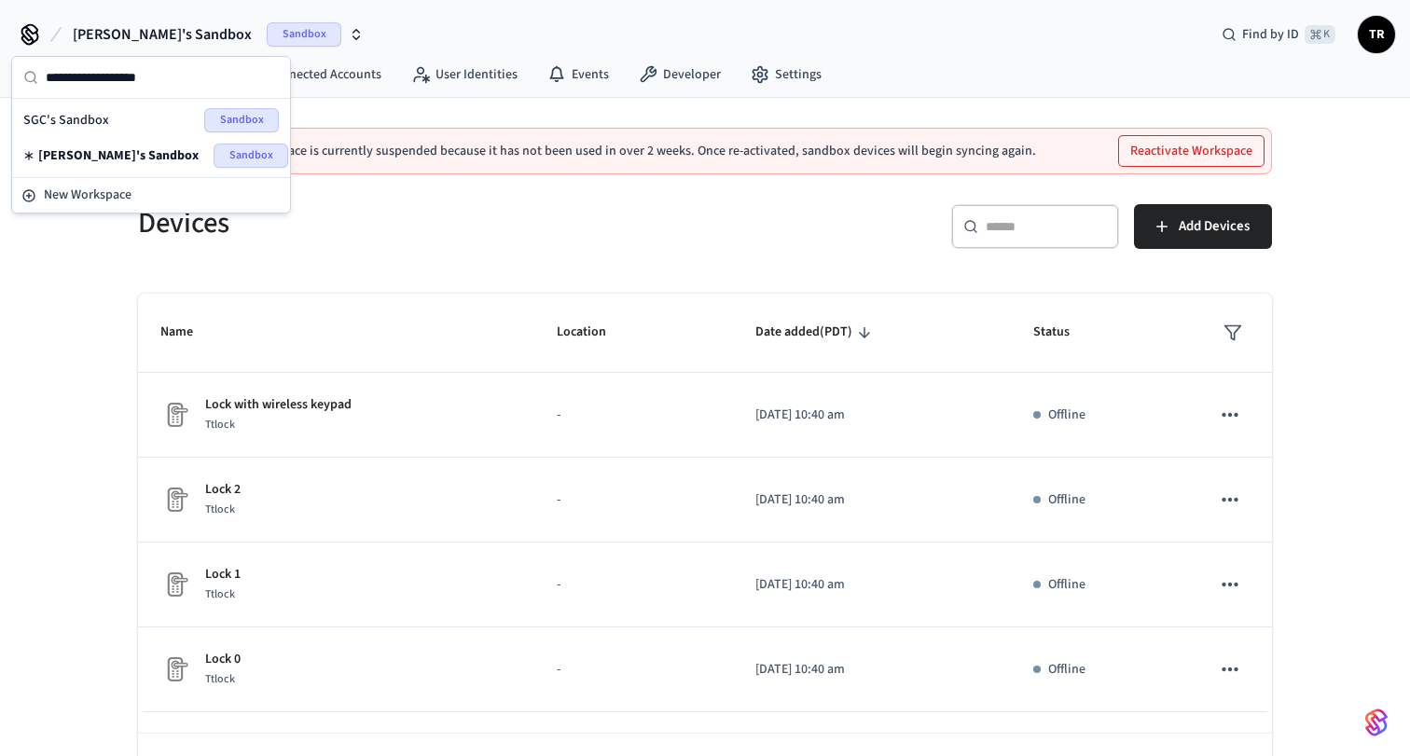
click at [82, 114] on span "SGC's Sandbox" at bounding box center [66, 120] width 86 height 19
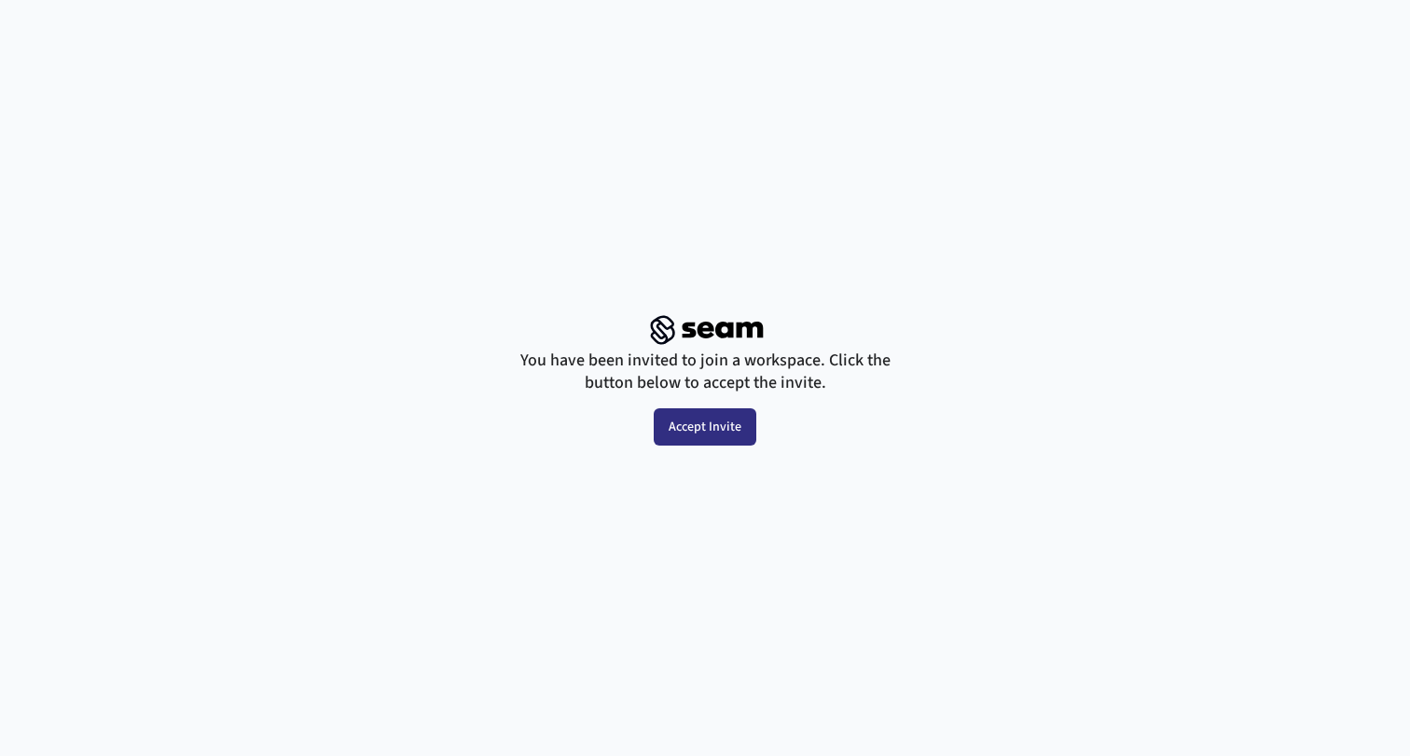
click at [714, 420] on button "Accept Invite" at bounding box center [704, 426] width 103 height 37
click at [736, 433] on button "Accept Invite" at bounding box center [704, 426] width 103 height 37
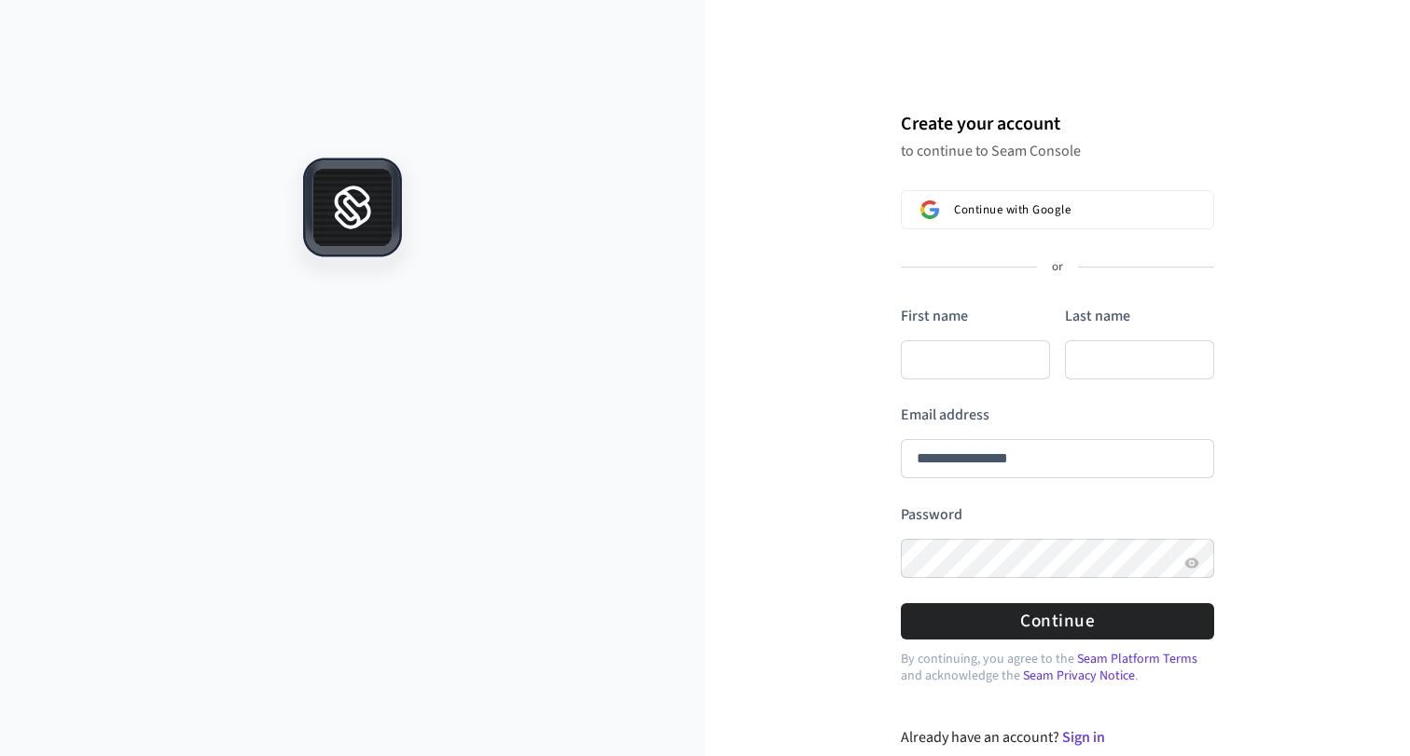
type input "**********"
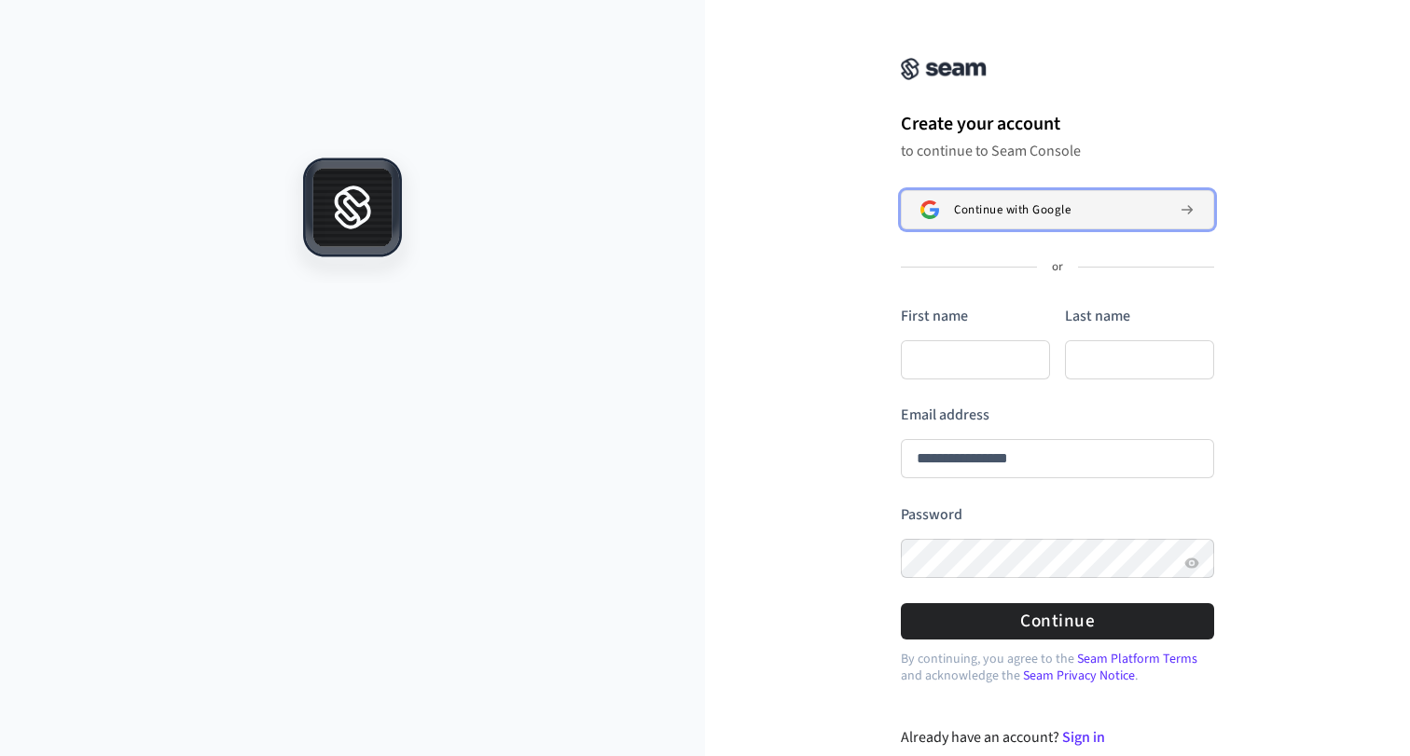
click at [979, 199] on button "Continue with Google" at bounding box center [1057, 209] width 313 height 39
type input "**********"
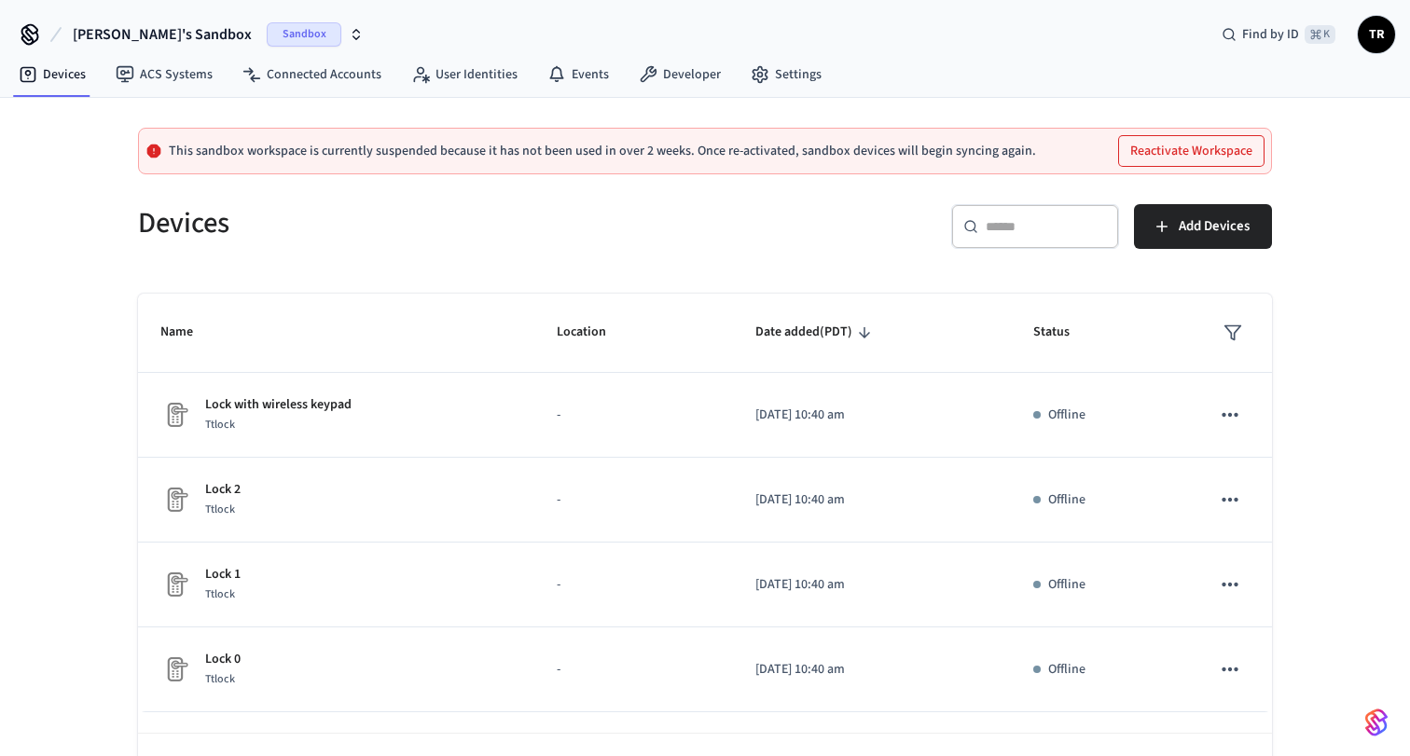
click at [170, 31] on button "Tom's Sandbox Sandbox" at bounding box center [218, 34] width 302 height 39
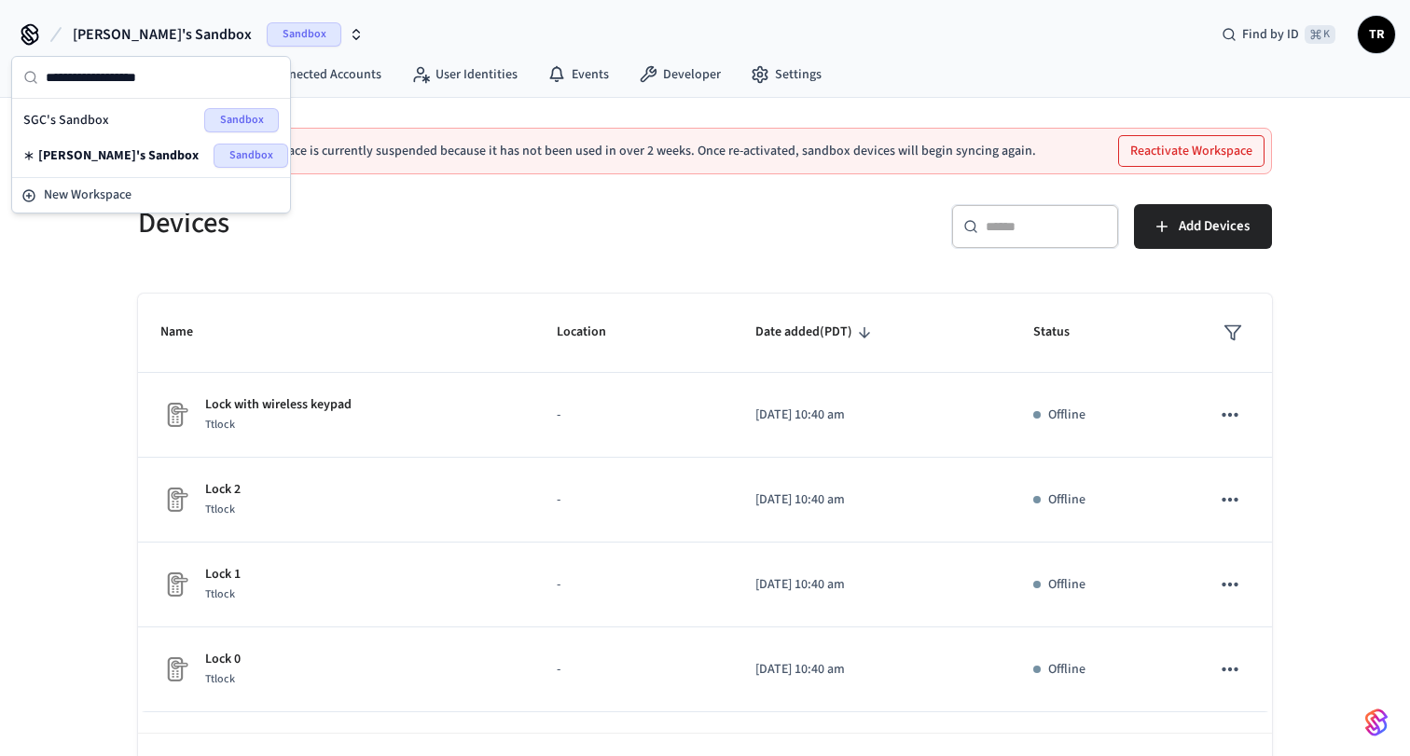
click at [66, 317] on div "This sandbox workspace is currently suspended because it has not been used in o…" at bounding box center [705, 460] width 1410 height 725
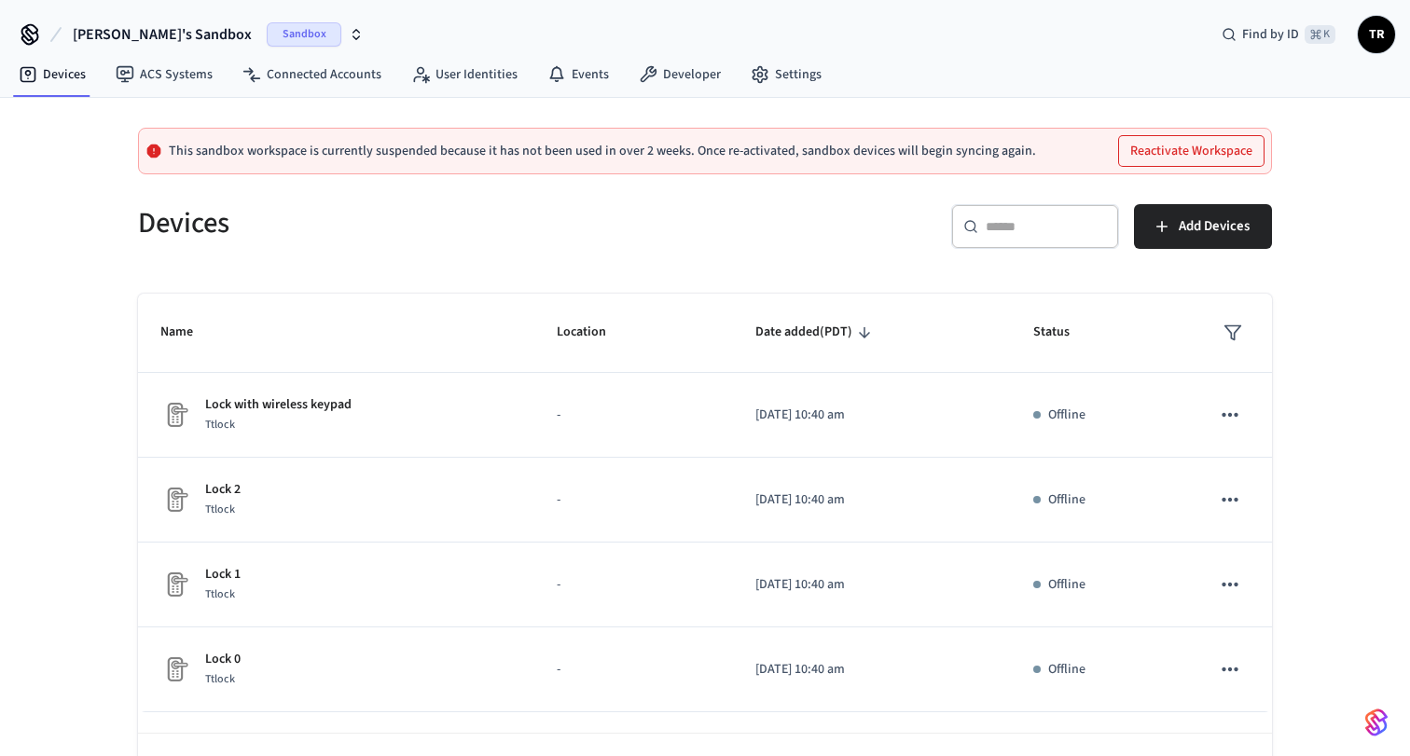
click at [158, 32] on span "Tom's Sandbox" at bounding box center [162, 34] width 179 height 22
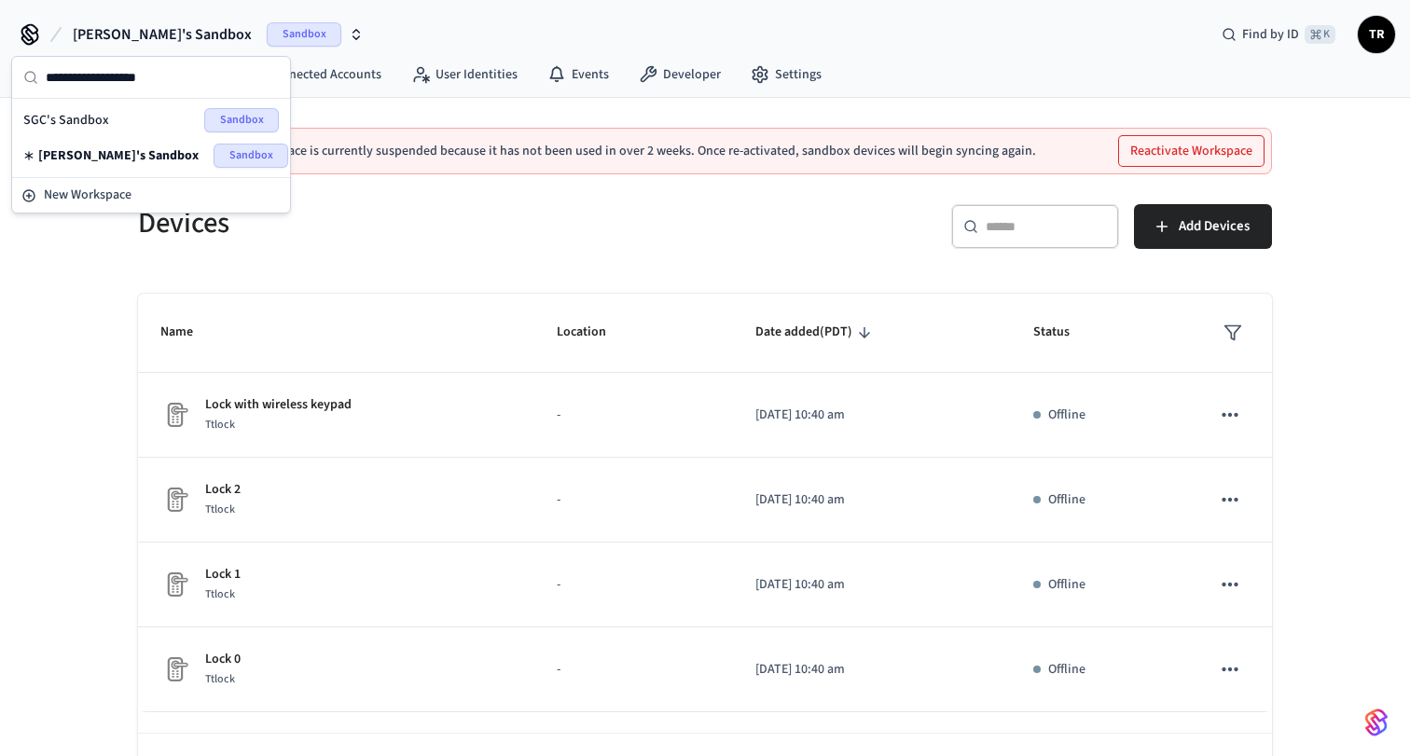
click at [55, 330] on div "This sandbox workspace is currently suspended because it has not been used in o…" at bounding box center [705, 460] width 1410 height 725
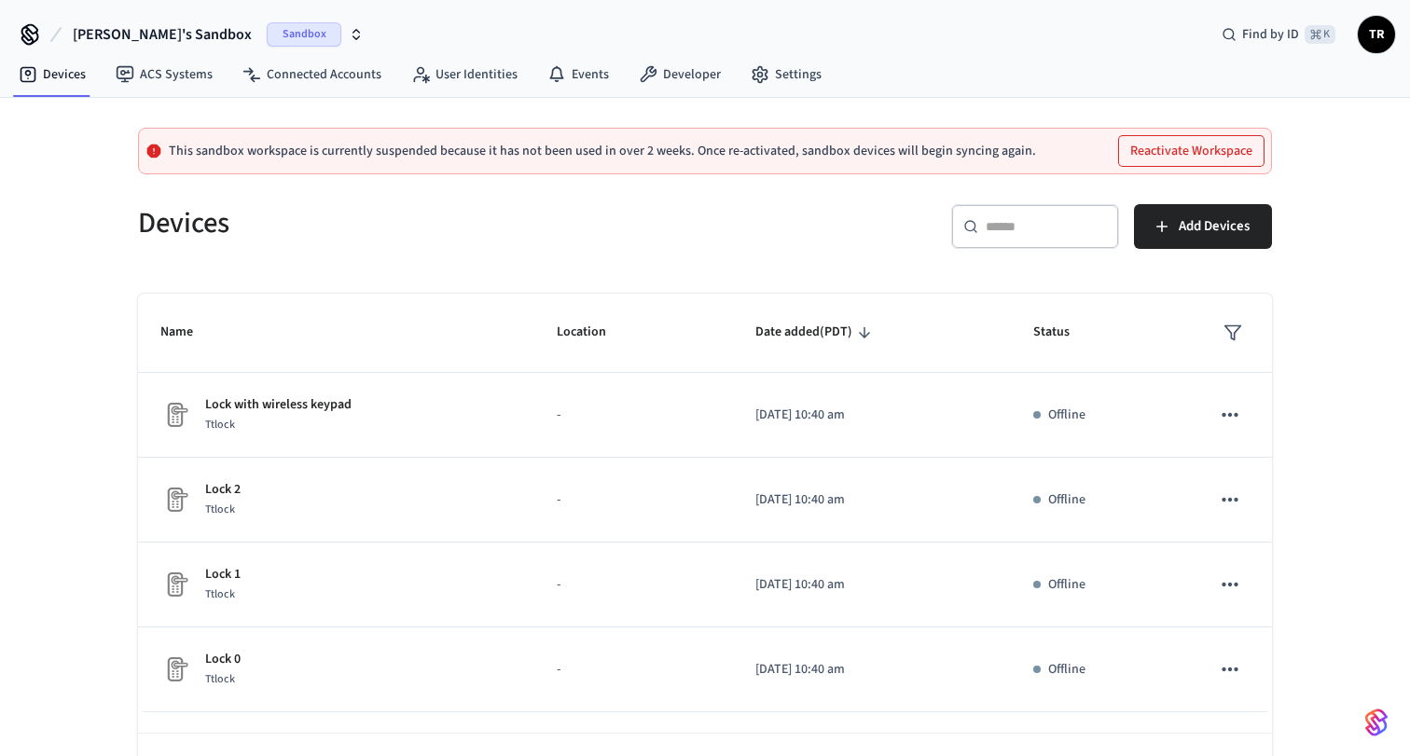
click at [163, 19] on button "[PERSON_NAME]'s Sandbox Sandbox" at bounding box center [218, 34] width 302 height 39
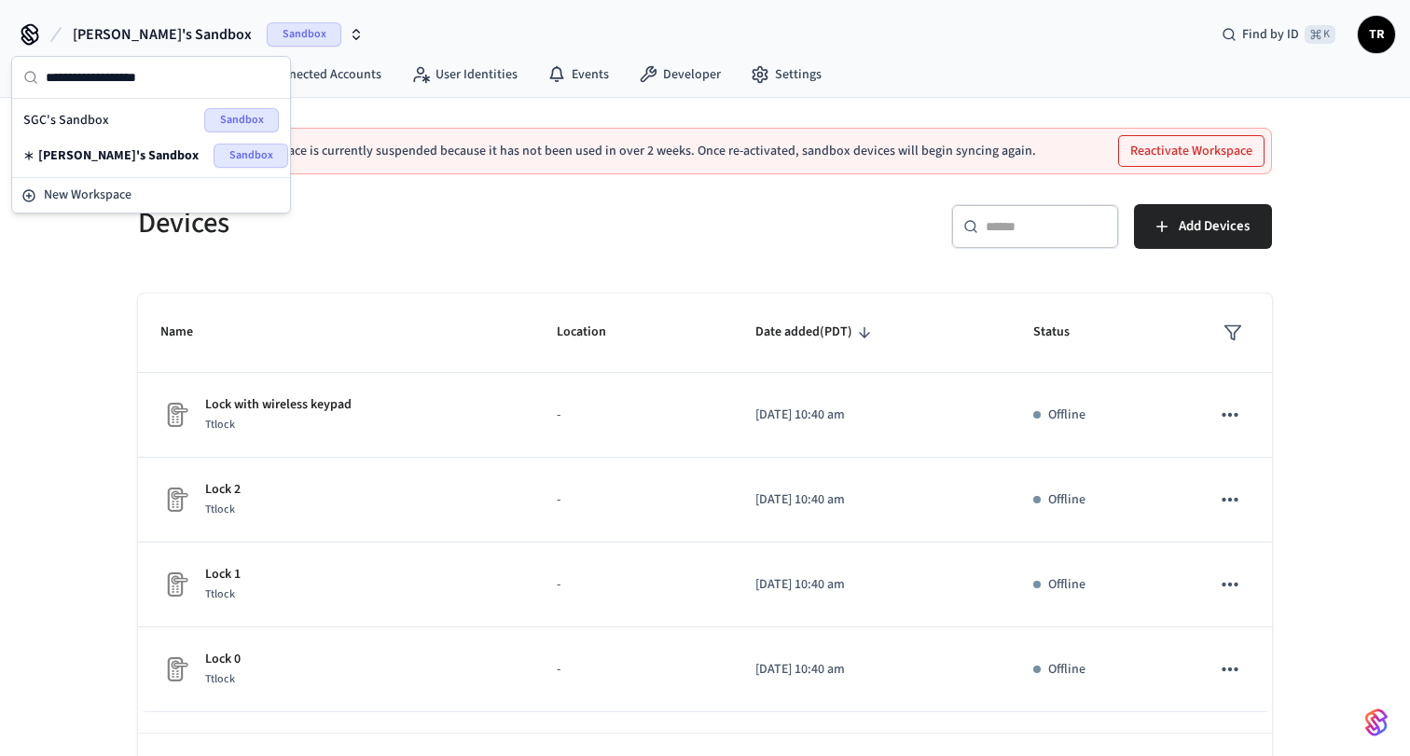
click at [1152, 55] on div "Devices ACS Systems Connected Accounts User Identities Events Developer Settings" at bounding box center [705, 76] width 1410 height 44
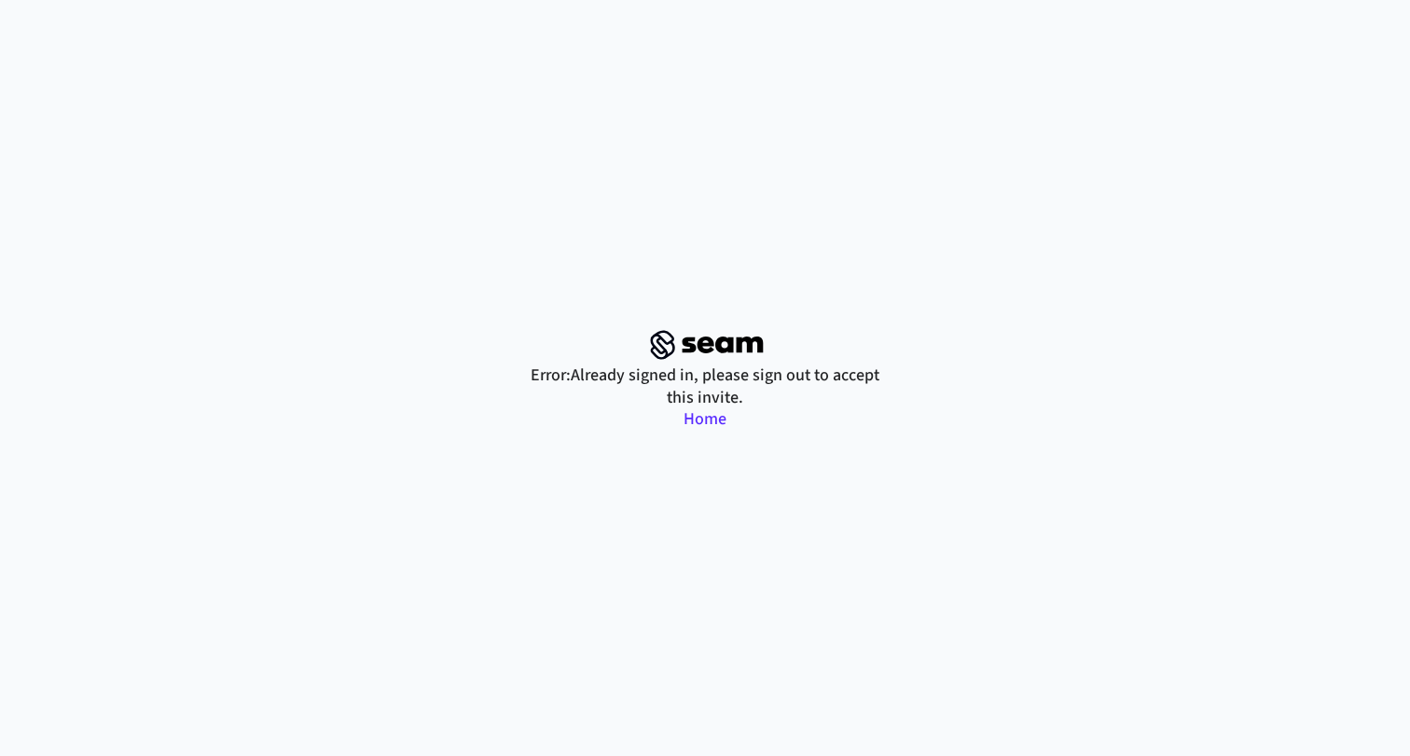
click at [718, 418] on link "Home" at bounding box center [704, 418] width 43 height 23
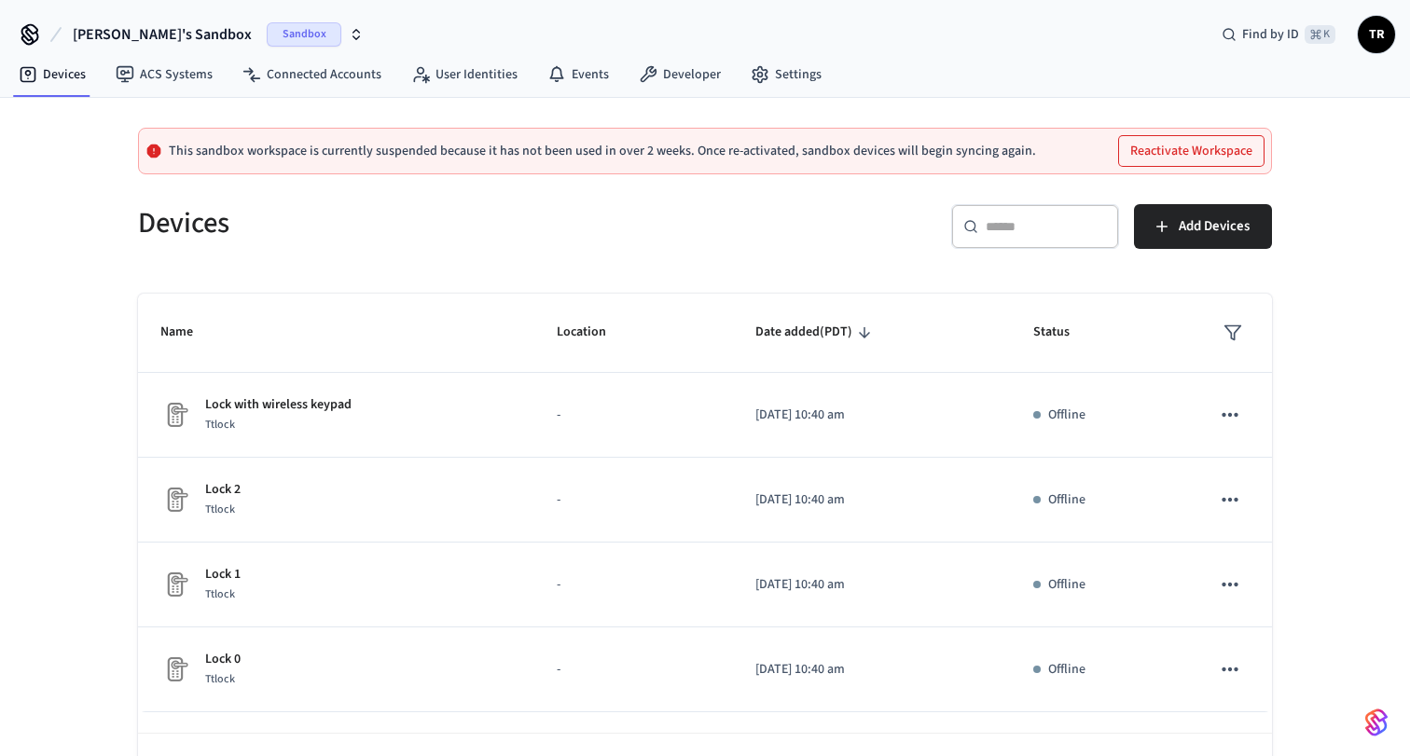
click at [1383, 29] on span "TR" at bounding box center [1376, 35] width 34 height 34
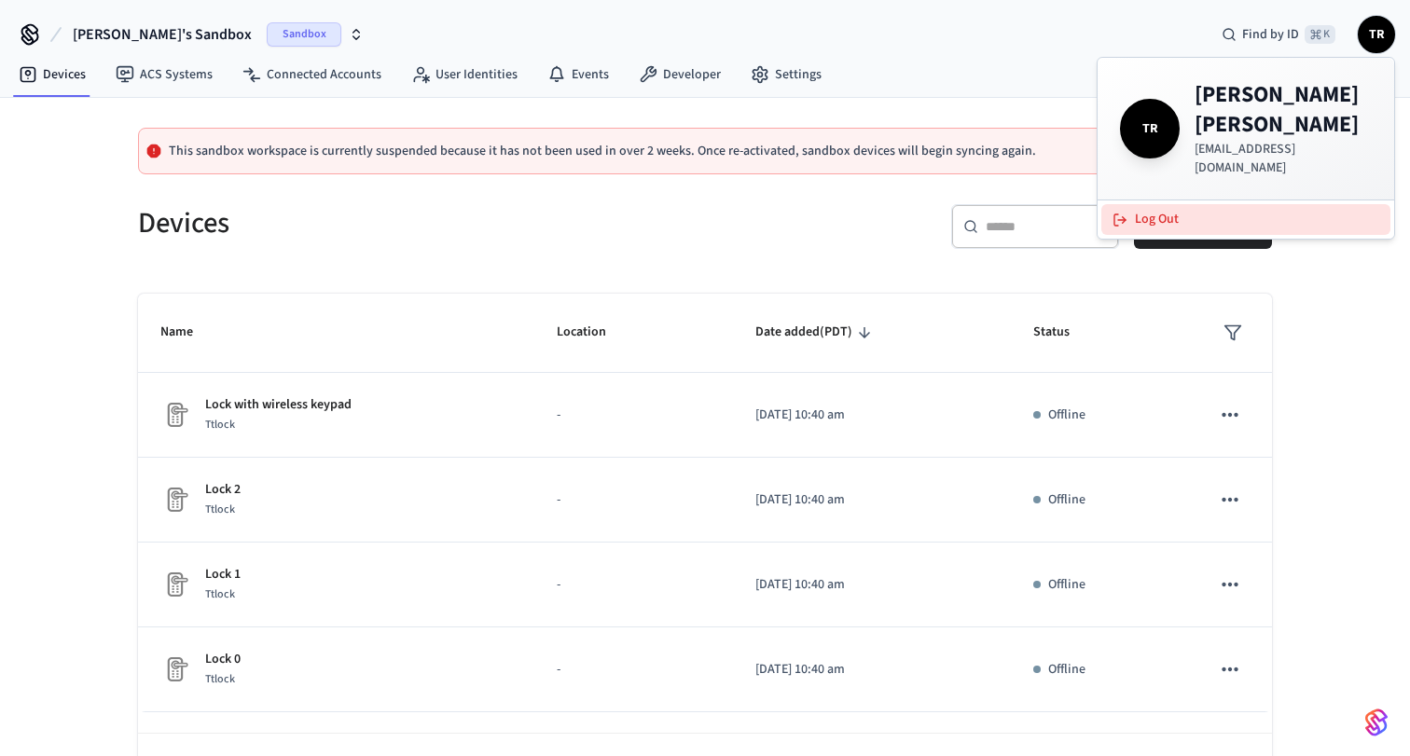
click at [1146, 204] on button "Log Out" at bounding box center [1245, 219] width 289 height 31
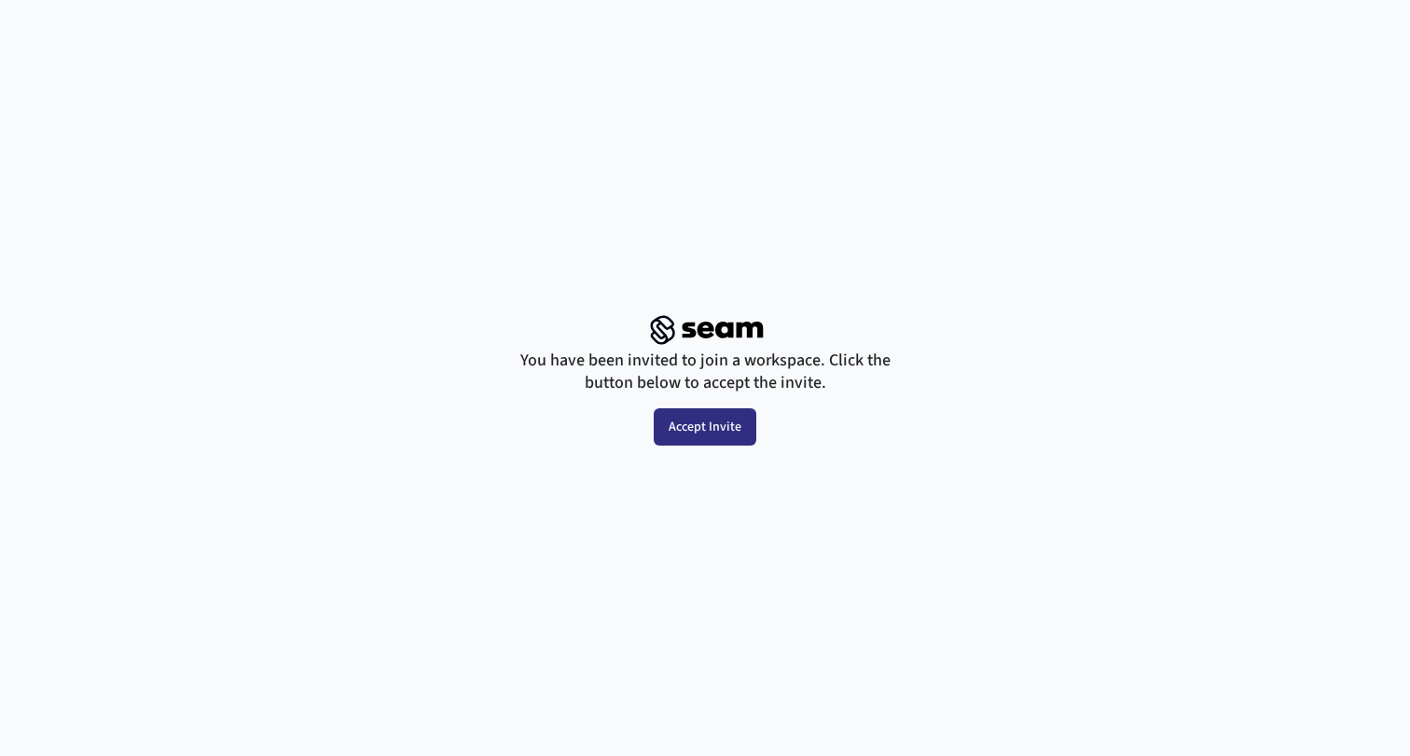
click at [733, 426] on button "Accept Invite" at bounding box center [704, 426] width 103 height 37
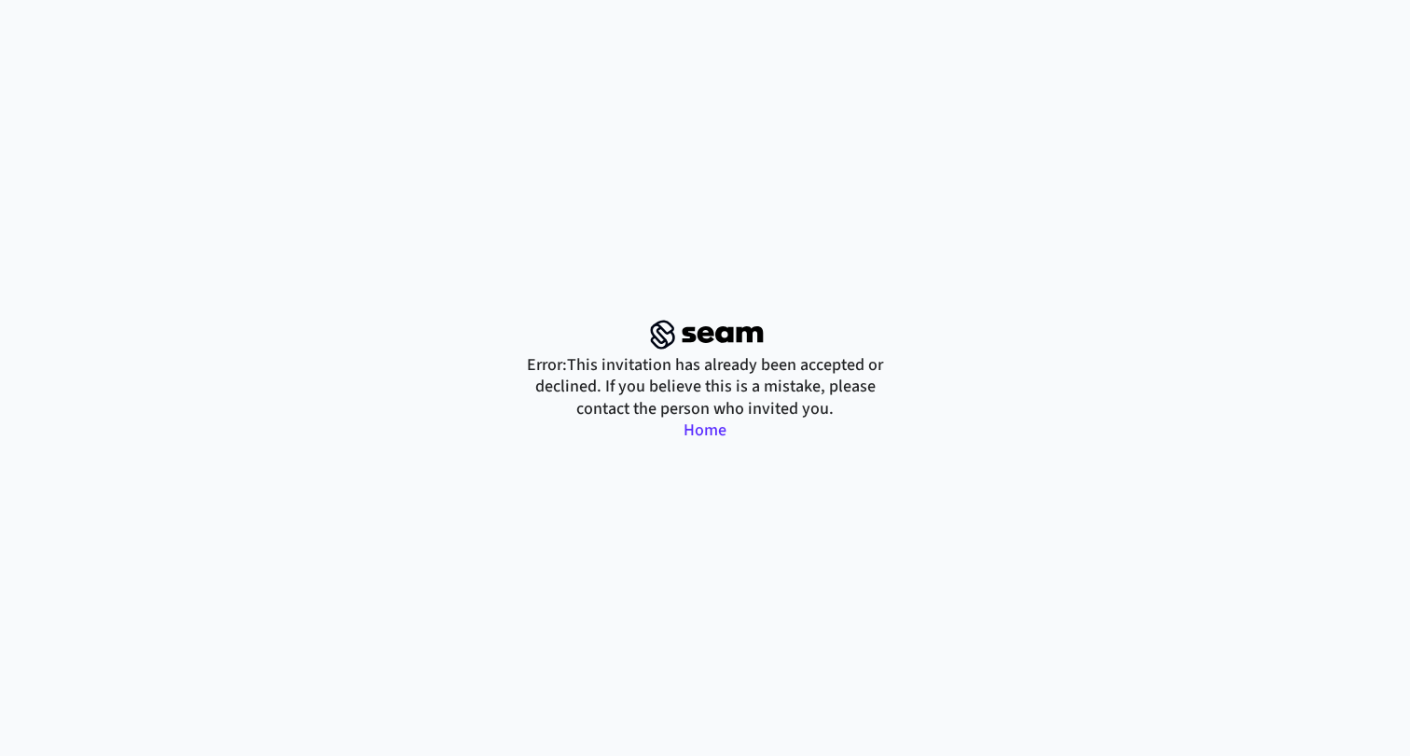
click at [720, 428] on link "Home" at bounding box center [704, 430] width 43 height 23
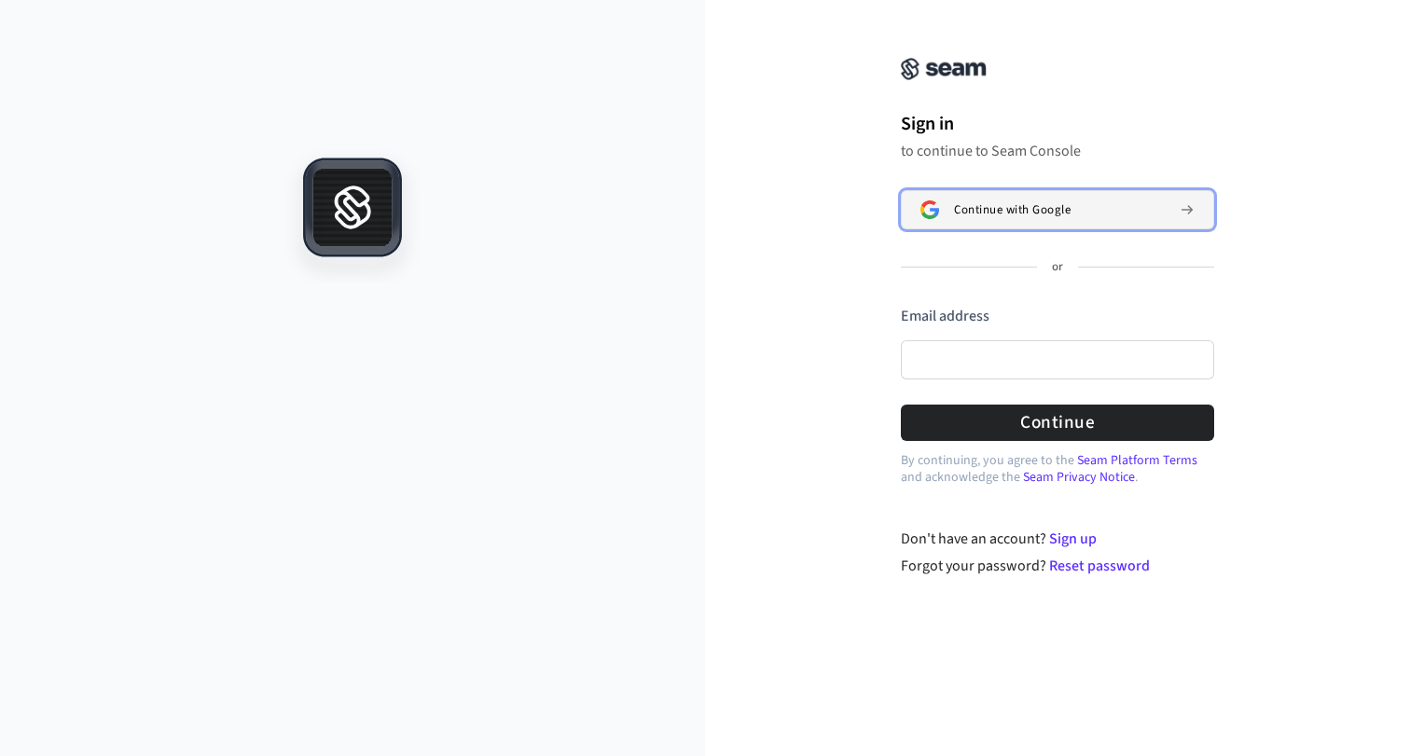
click at [983, 216] on span "Continue with Google" at bounding box center [1012, 209] width 117 height 15
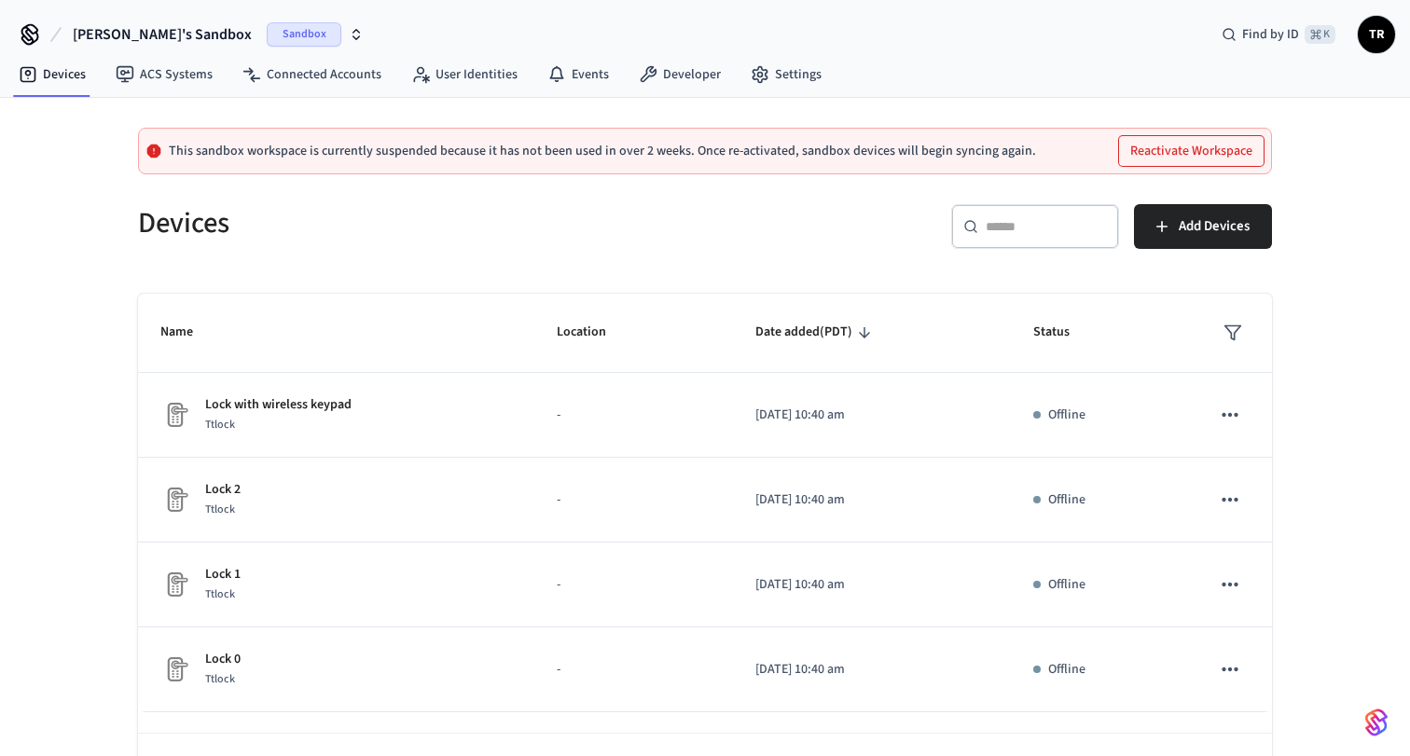
click at [1386, 37] on span "TR" at bounding box center [1376, 35] width 34 height 34
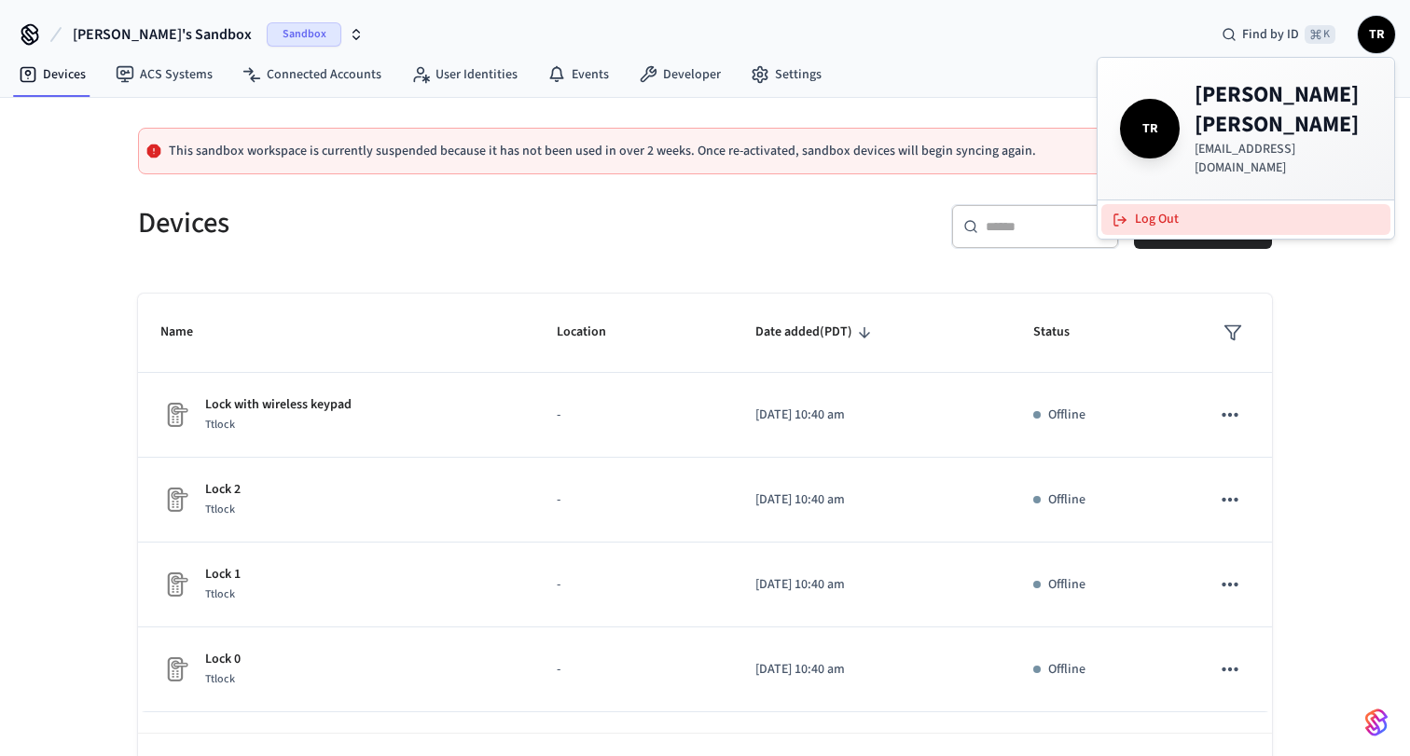
click at [1160, 204] on button "Log Out" at bounding box center [1245, 219] width 289 height 31
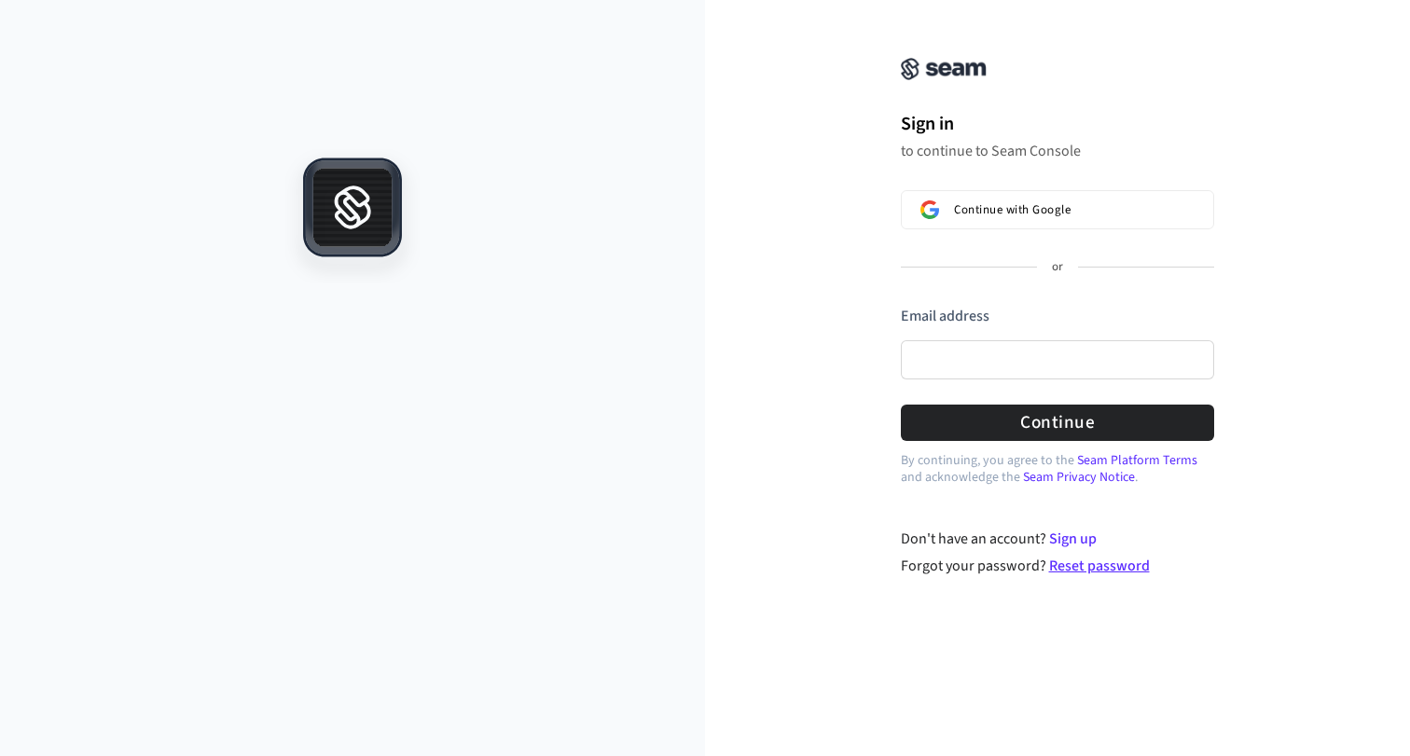
click at [1080, 571] on link "Reset password" at bounding box center [1099, 566] width 101 height 21
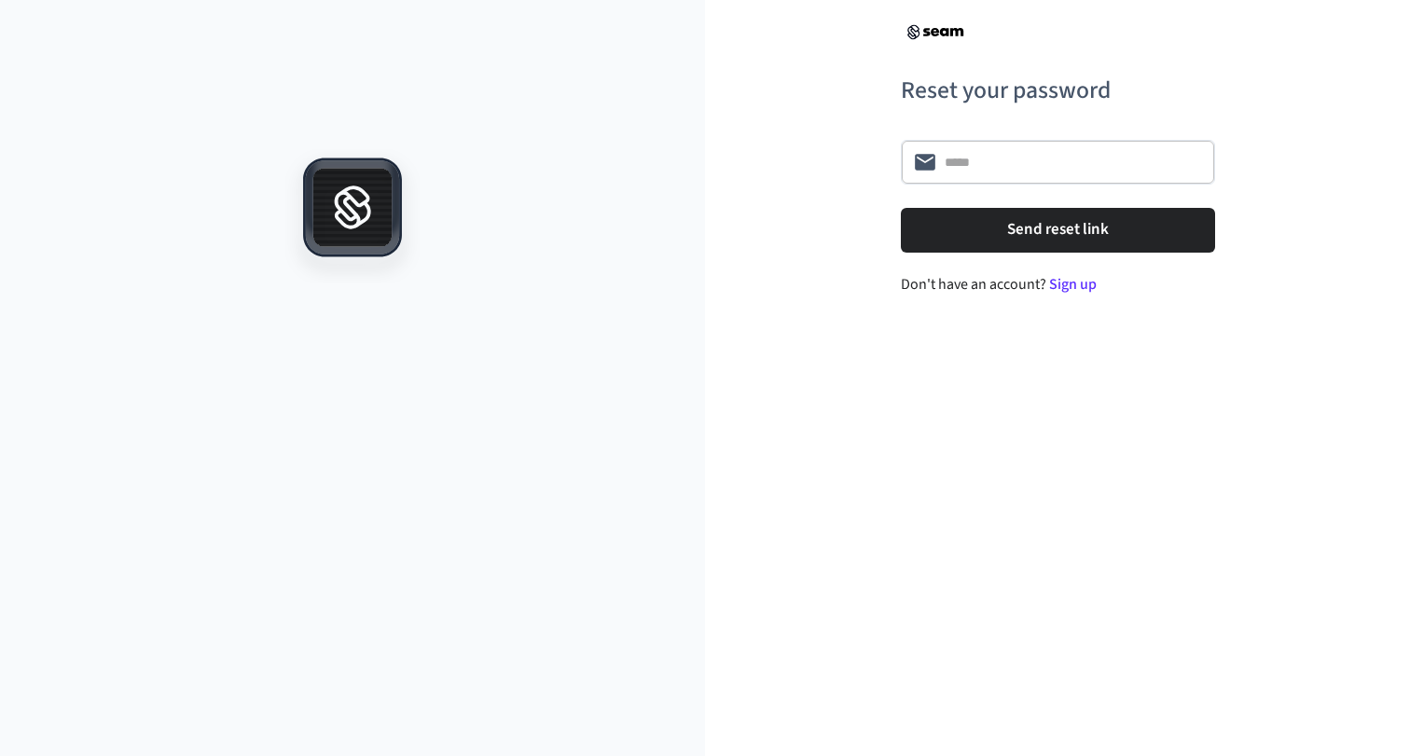
click at [995, 174] on div "​ ​" at bounding box center [1058, 162] width 314 height 45
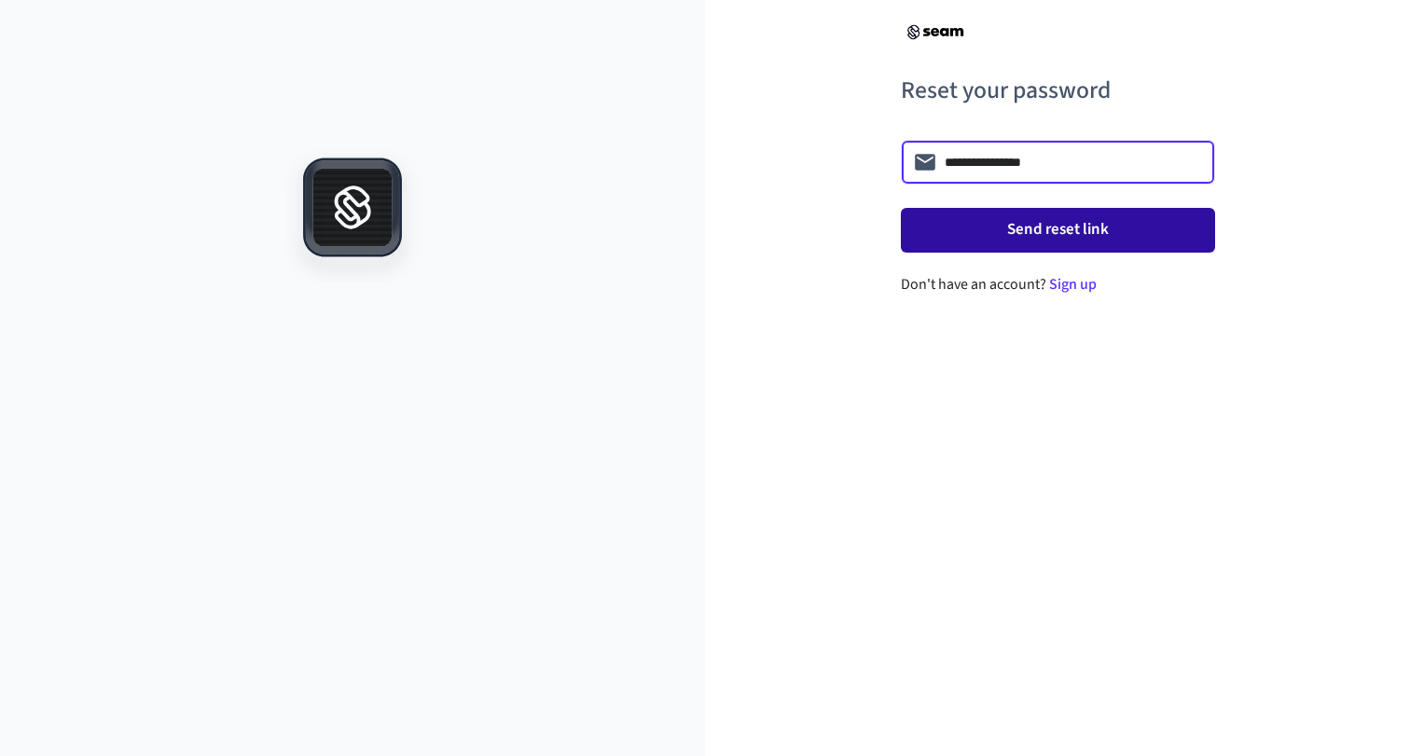
type input "**********"
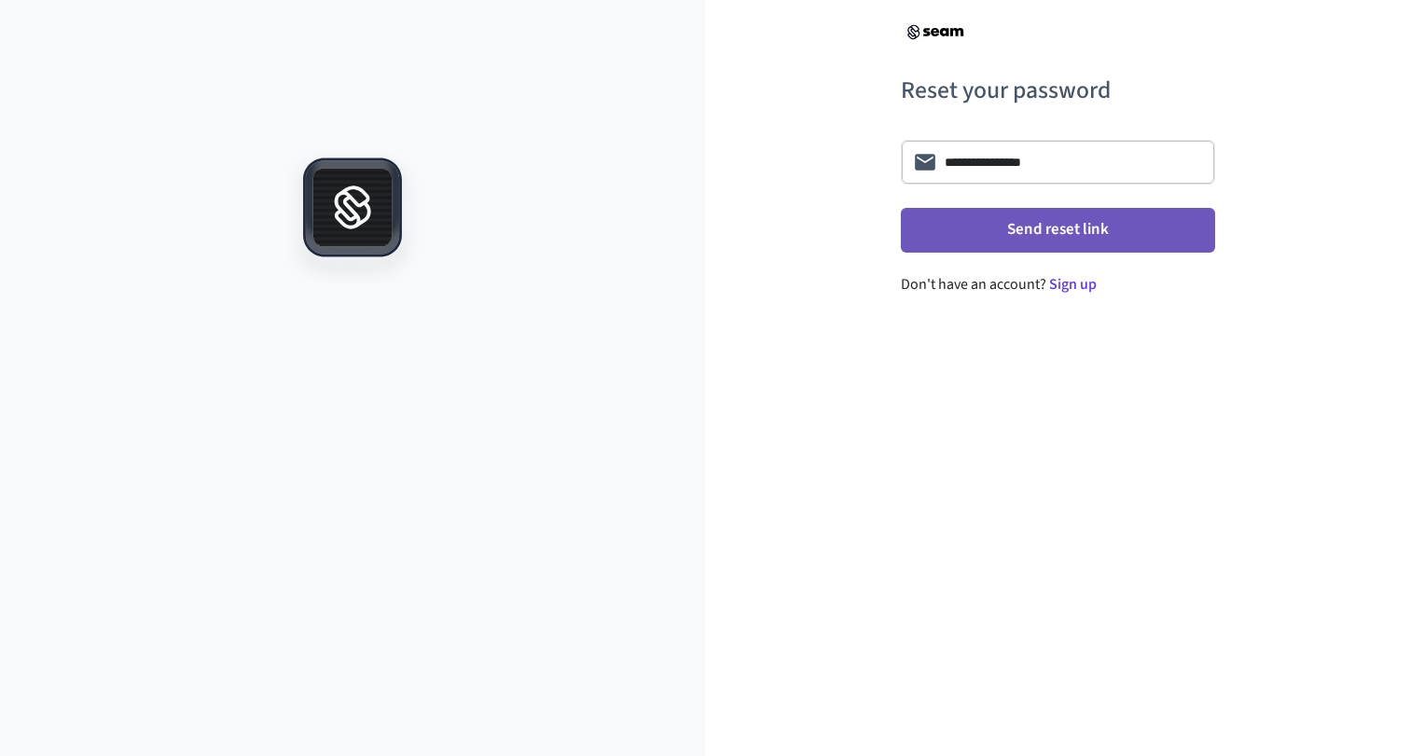
click at [1117, 236] on button "Send reset link" at bounding box center [1058, 230] width 314 height 45
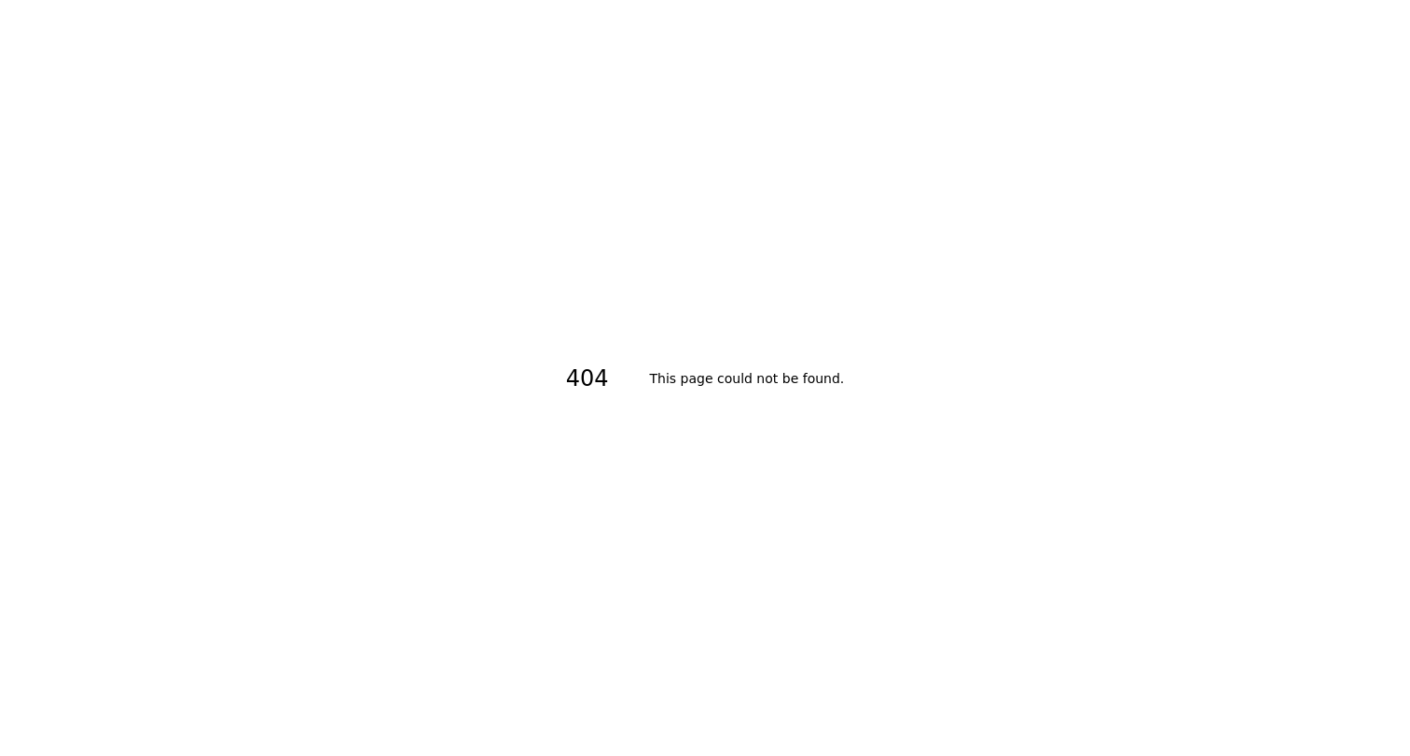
click at [589, 288] on div "404 This page could not be found ." at bounding box center [705, 378] width 1410 height 756
click at [764, 288] on div "404 This page could not be found ." at bounding box center [705, 378] width 1410 height 756
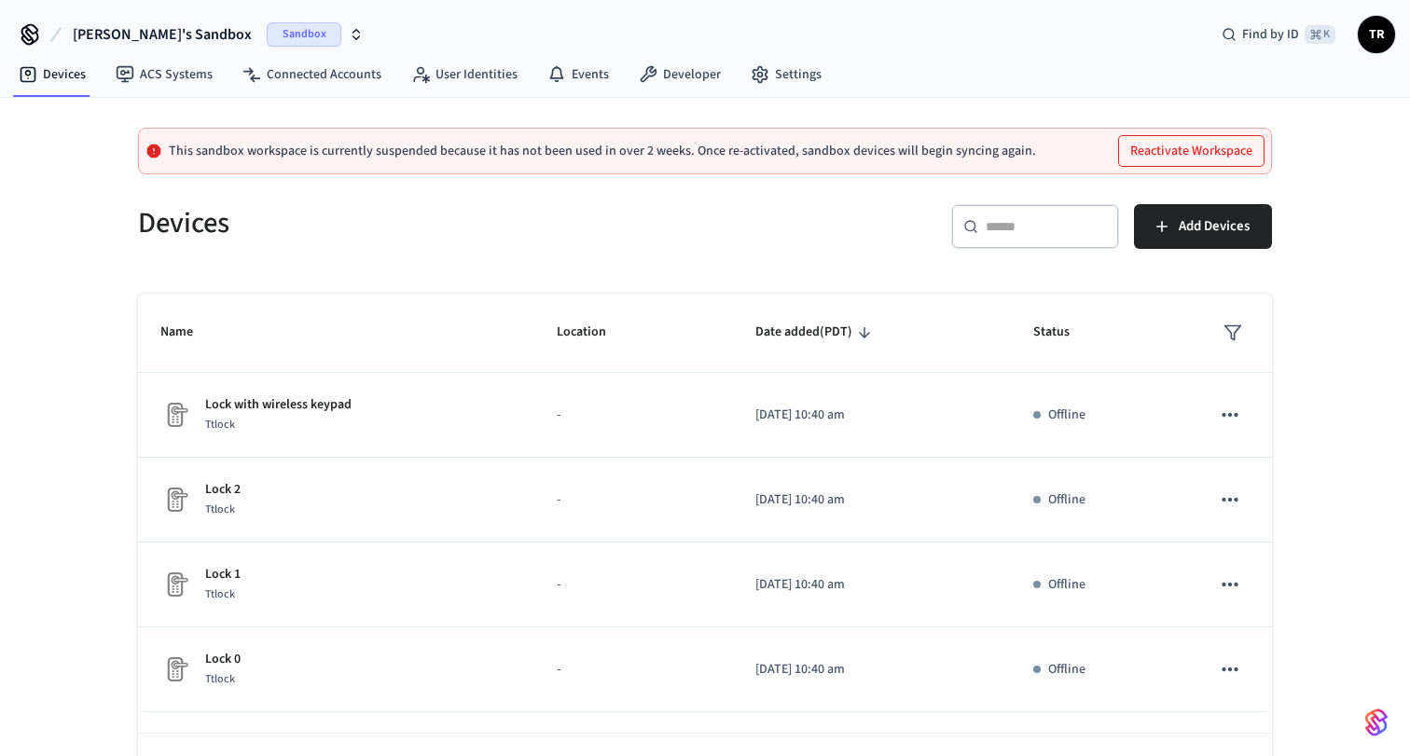
click at [267, 29] on span "Sandbox" at bounding box center [304, 34] width 75 height 24
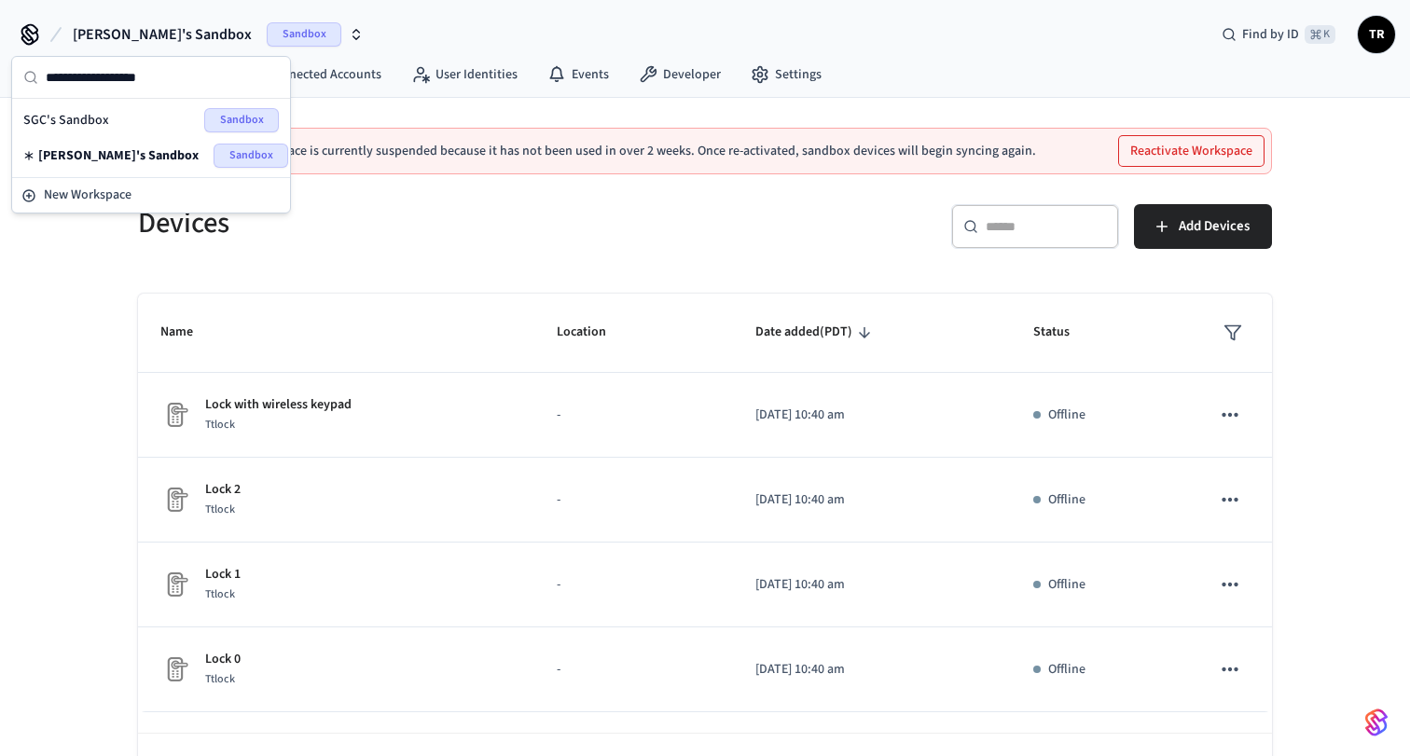
click at [378, 37] on div "Tom's Sandbox Sandbox Find by ID ⌘ K TR" at bounding box center [705, 27] width 1410 height 54
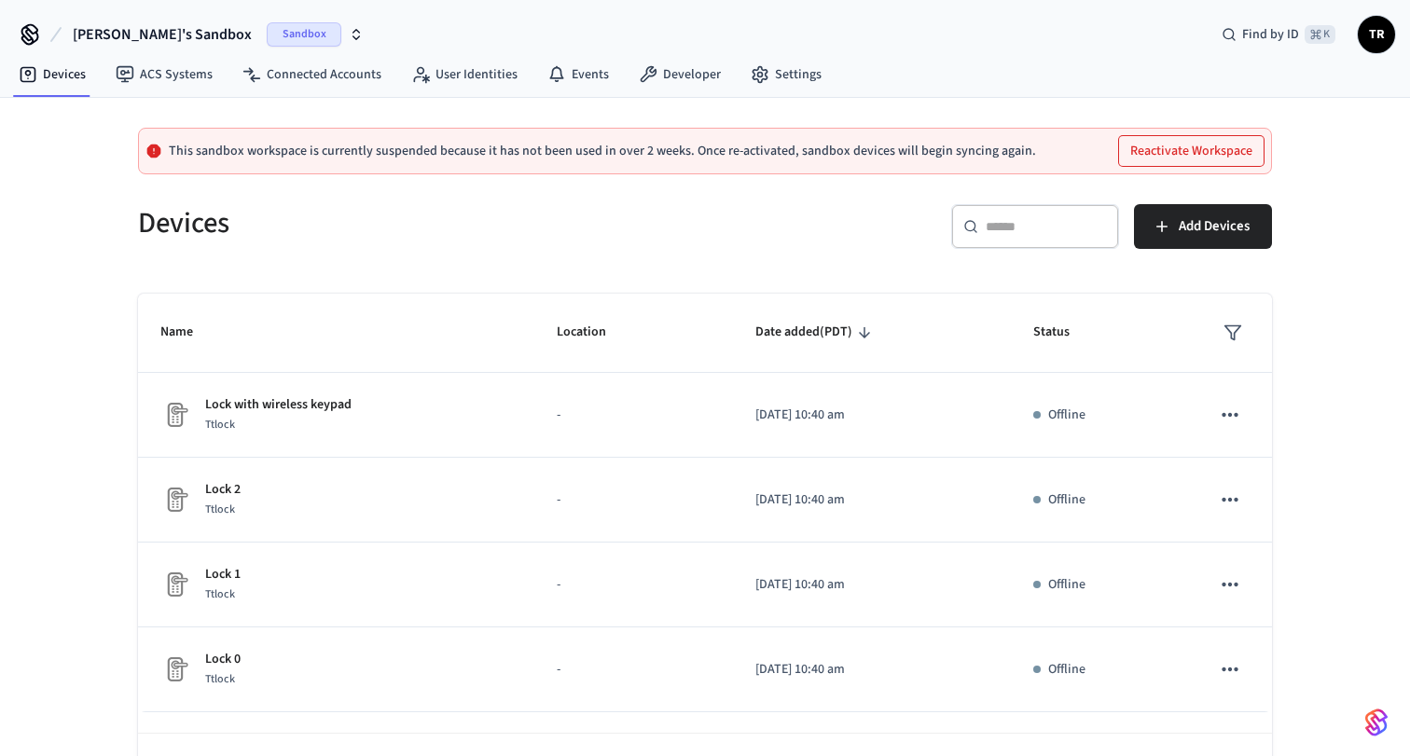
click at [1378, 39] on span "TR" at bounding box center [1376, 35] width 34 height 34
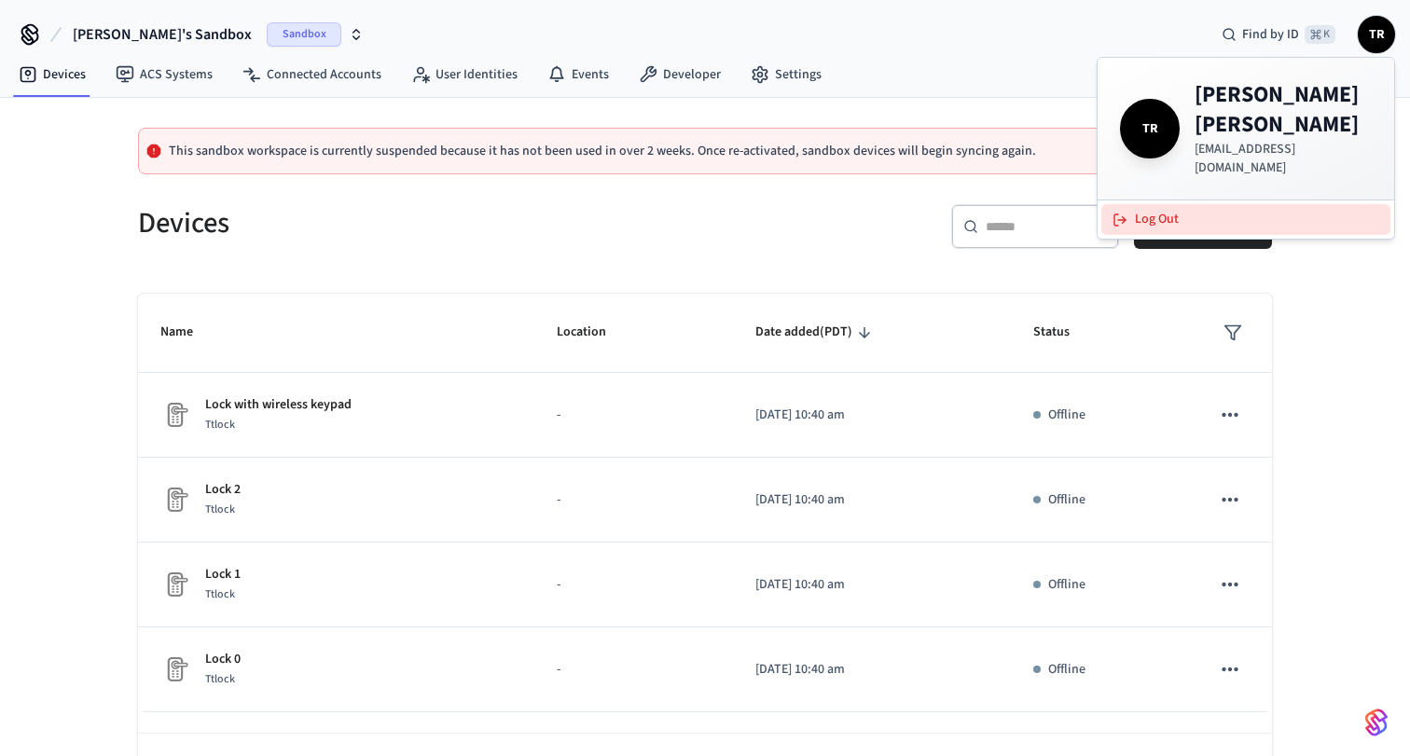
click at [1121, 213] on icon at bounding box center [1119, 220] width 15 height 15
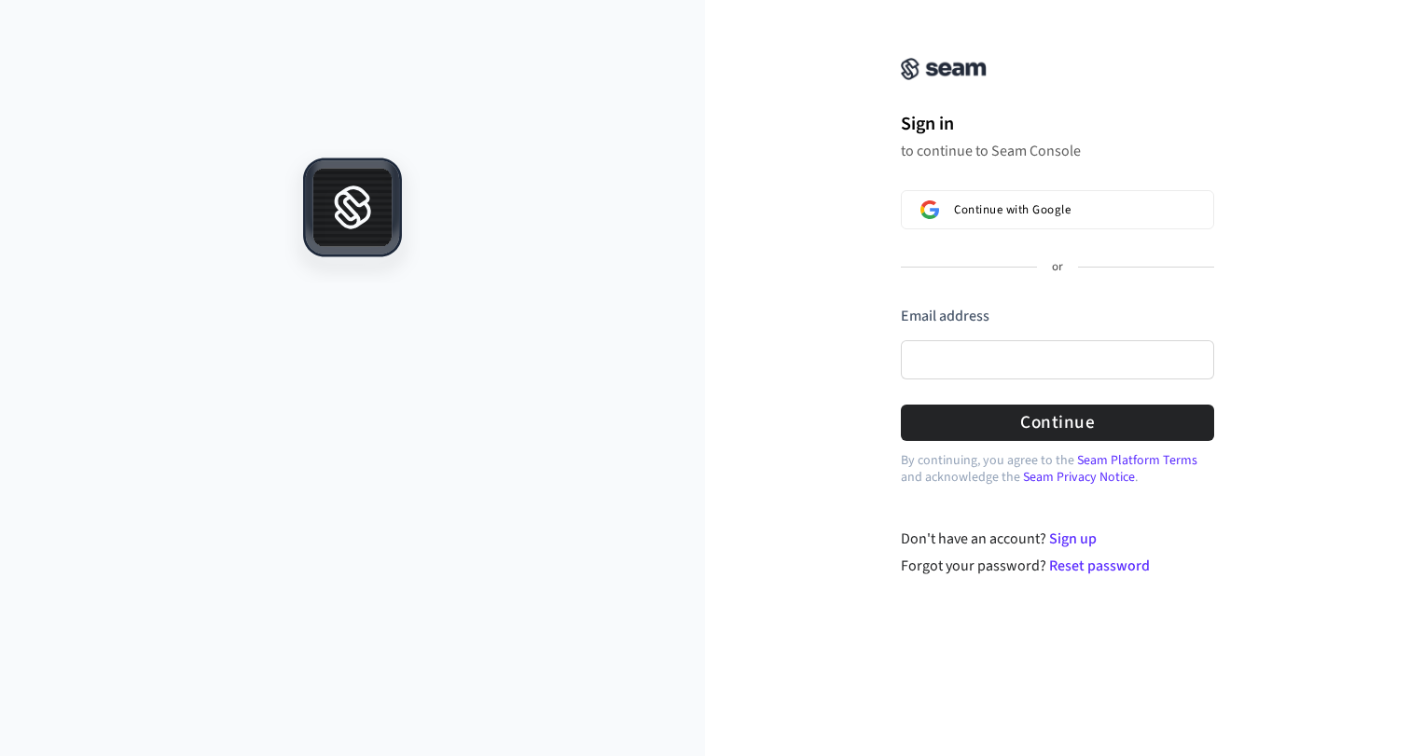
click at [953, 381] on div "Email address" at bounding box center [1057, 348] width 313 height 84
click at [969, 356] on input "Email address" at bounding box center [1057, 359] width 313 height 39
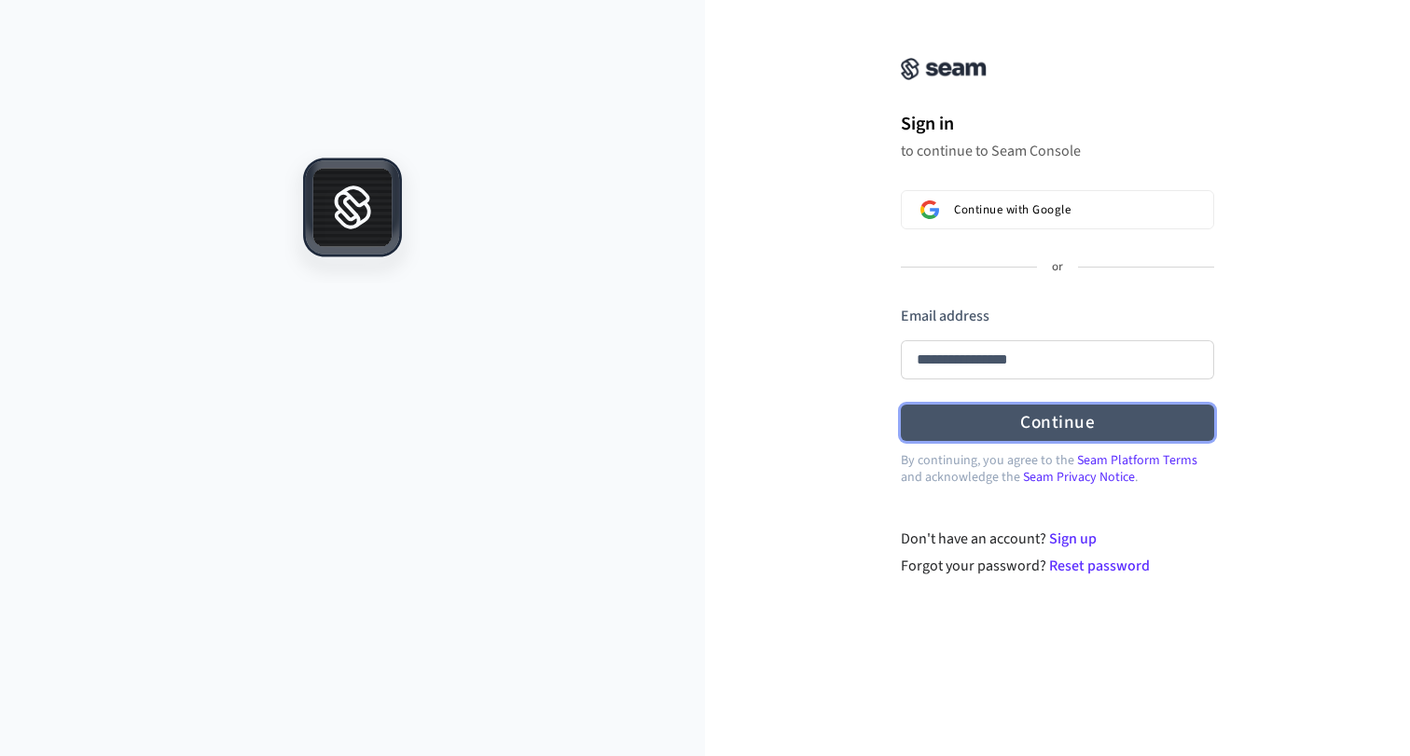
click at [1013, 419] on button "Continue" at bounding box center [1057, 423] width 313 height 36
type input "**********"
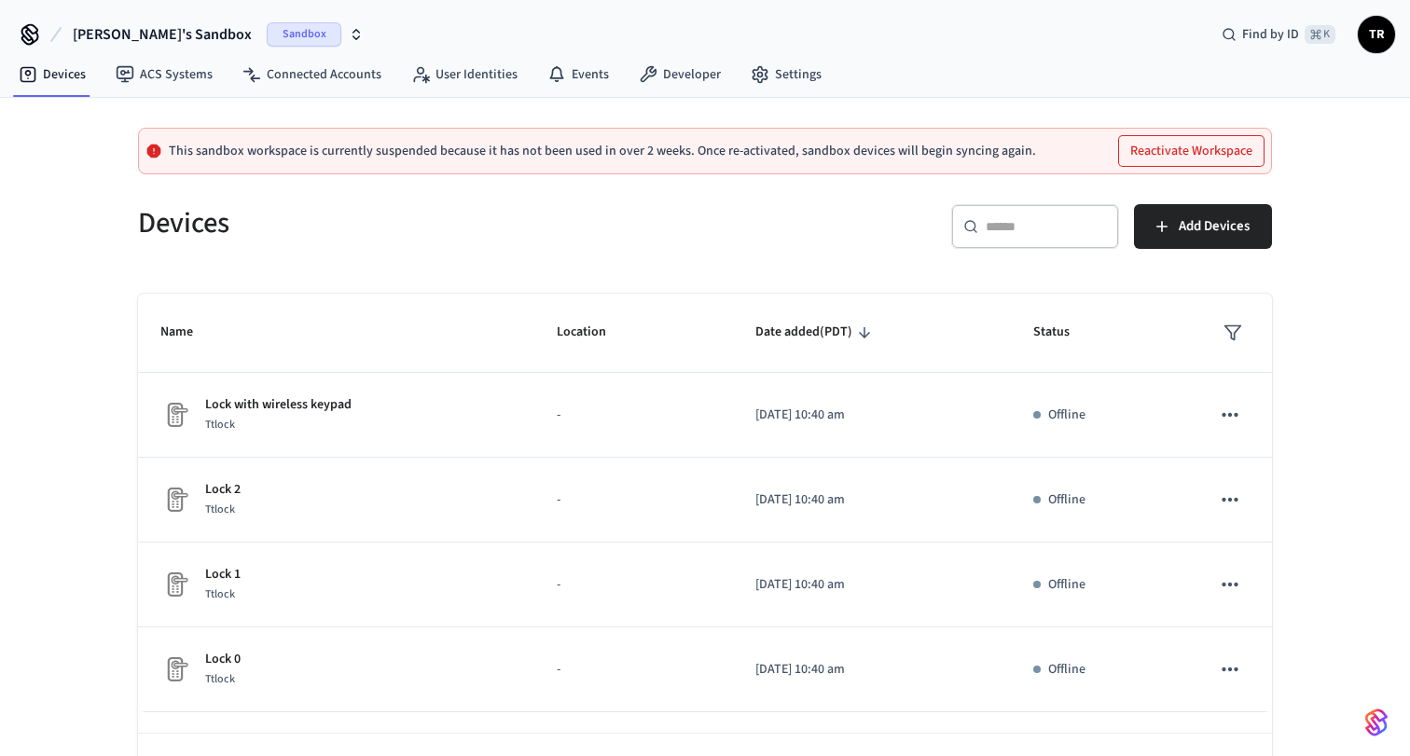
click at [1378, 28] on span "TR" at bounding box center [1376, 35] width 34 height 34
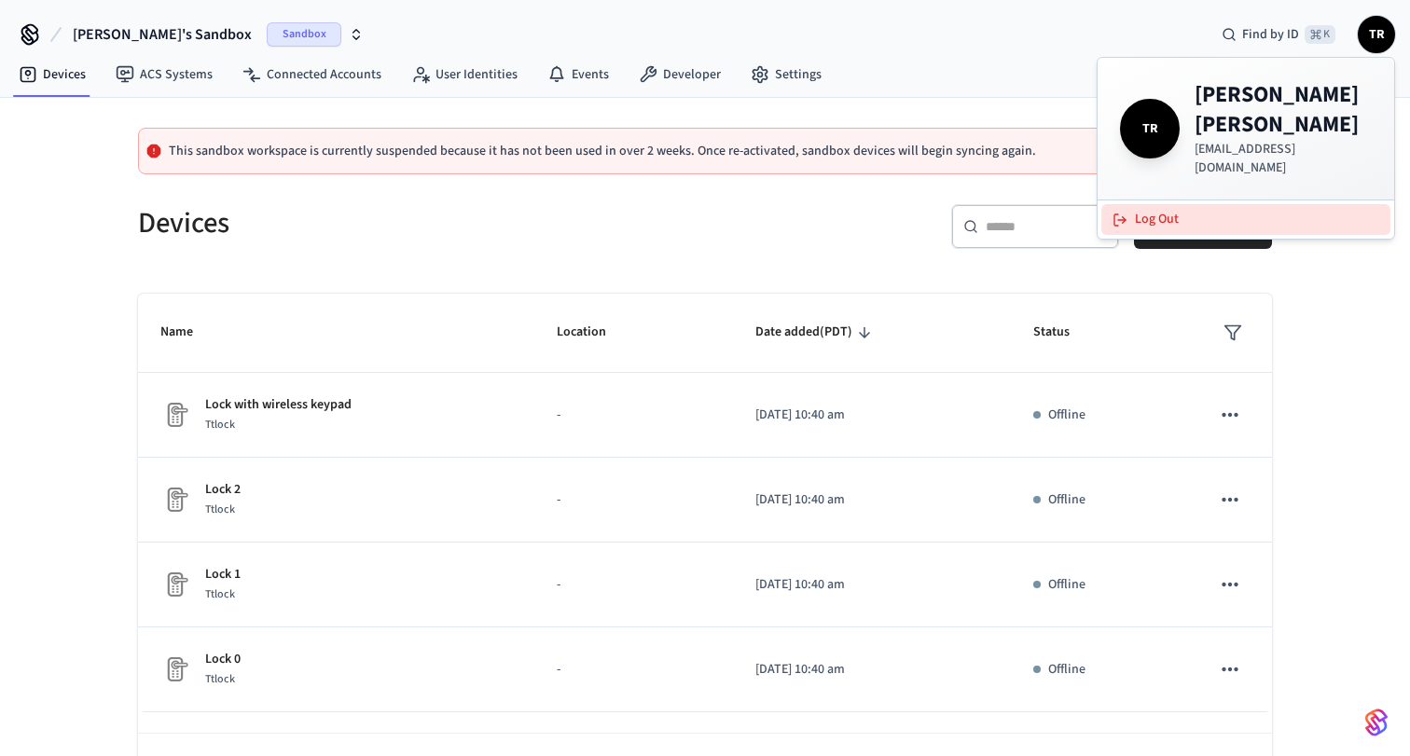
click at [1145, 204] on button "Log Out" at bounding box center [1245, 219] width 289 height 31
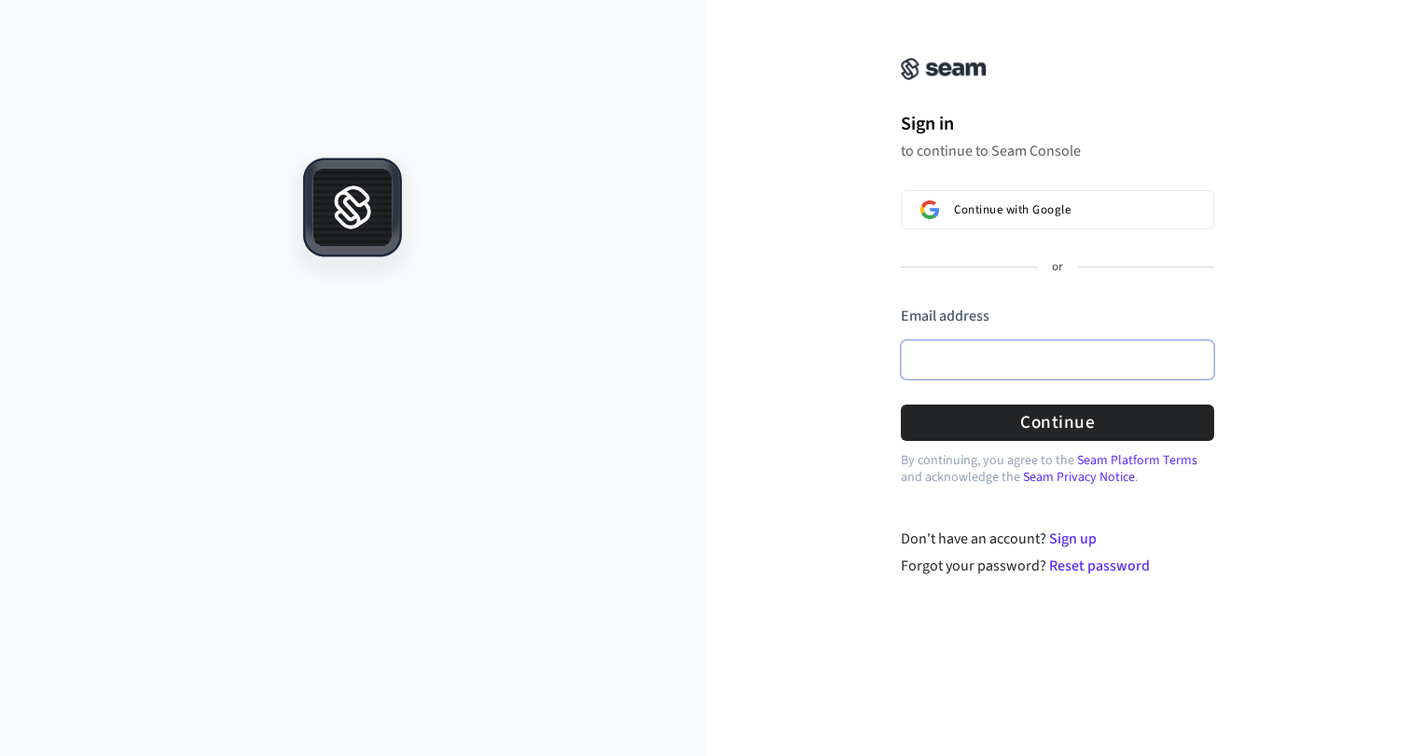
click at [970, 354] on input "Email address" at bounding box center [1057, 359] width 313 height 39
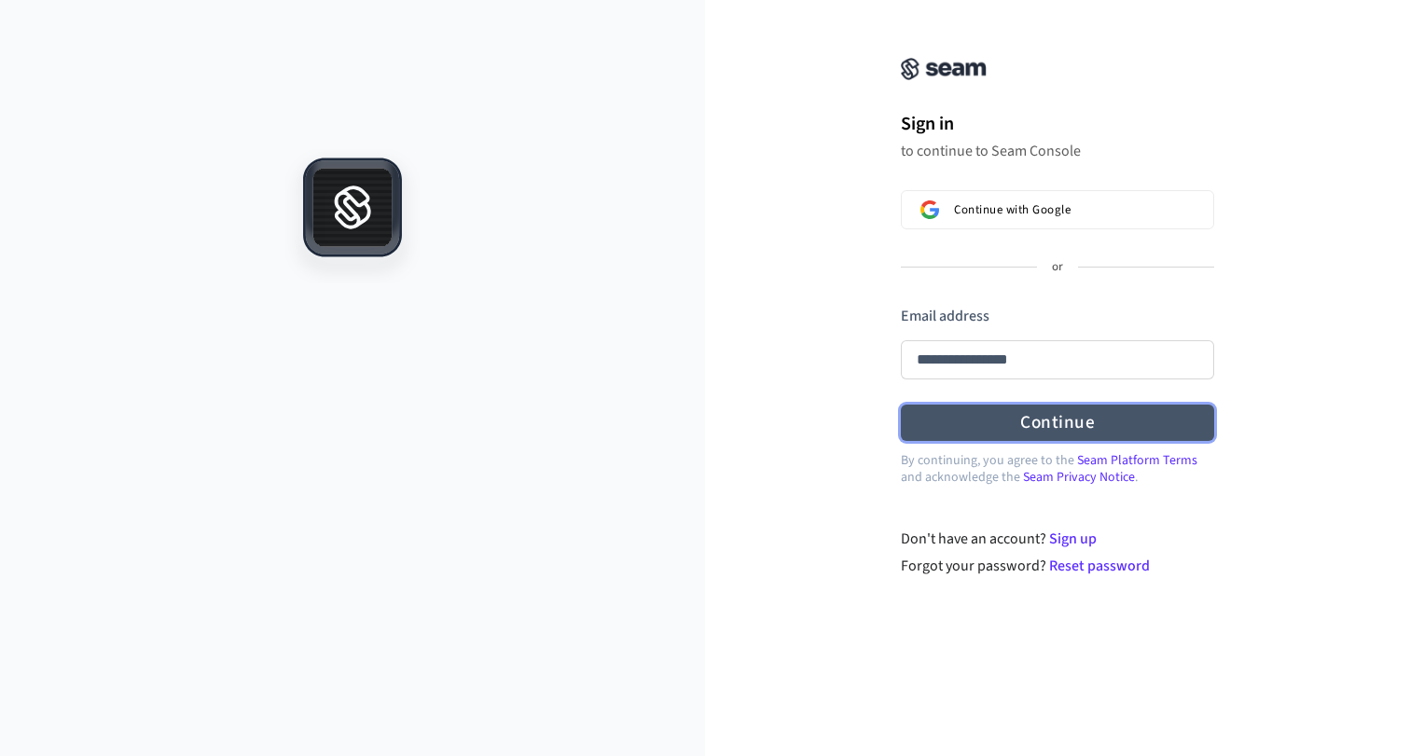
click at [1018, 428] on button "Continue" at bounding box center [1057, 423] width 313 height 36
type input "**********"
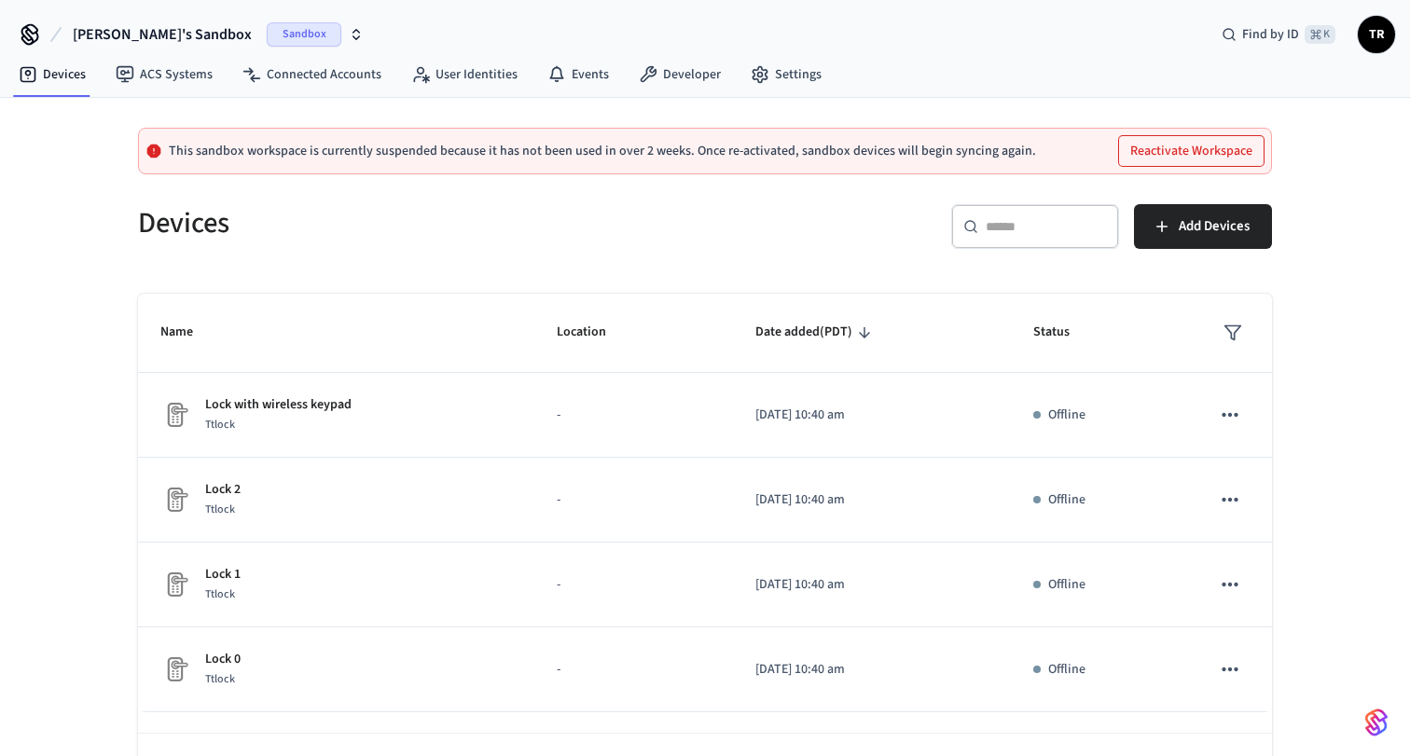
click at [149, 40] on span "[PERSON_NAME]'s Sandbox" at bounding box center [162, 34] width 179 height 22
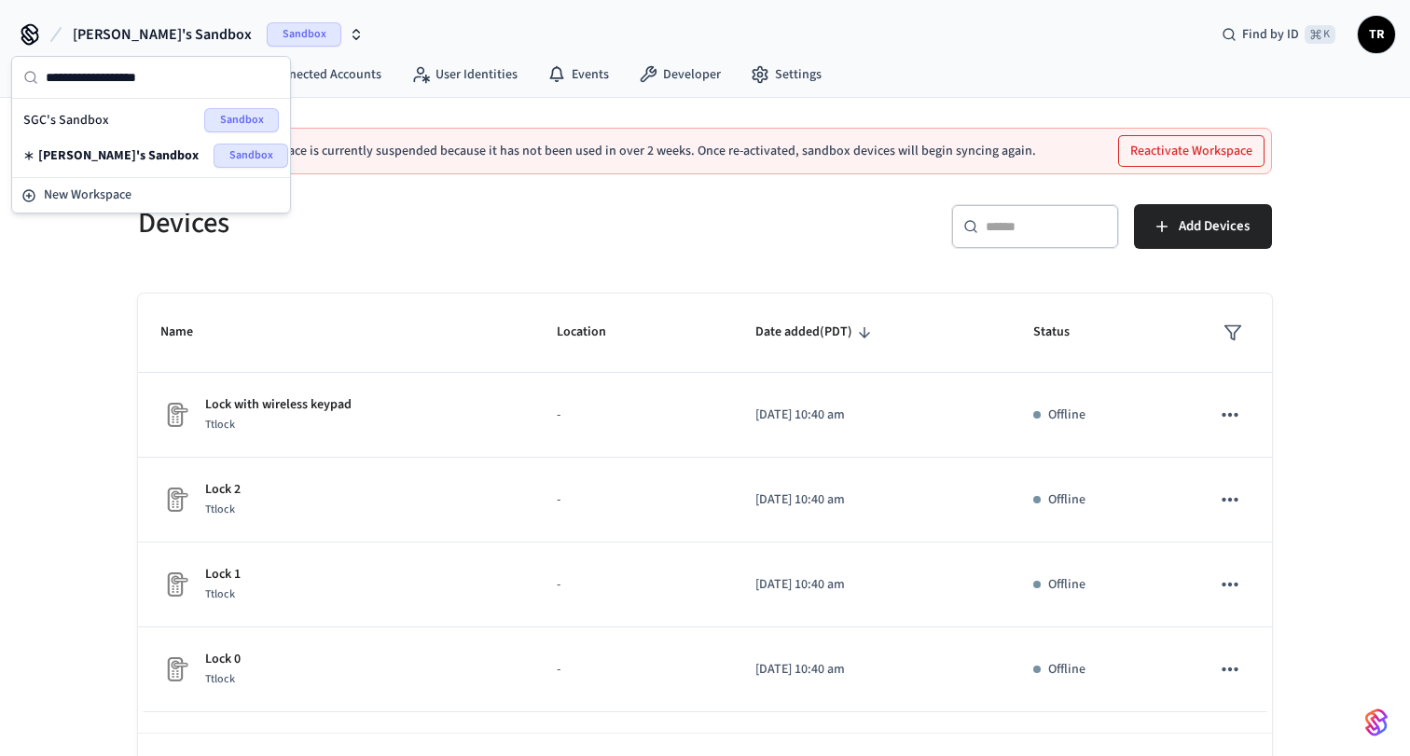
click at [113, 114] on div "SGC's Sandbox Sandbox" at bounding box center [150, 120] width 255 height 24
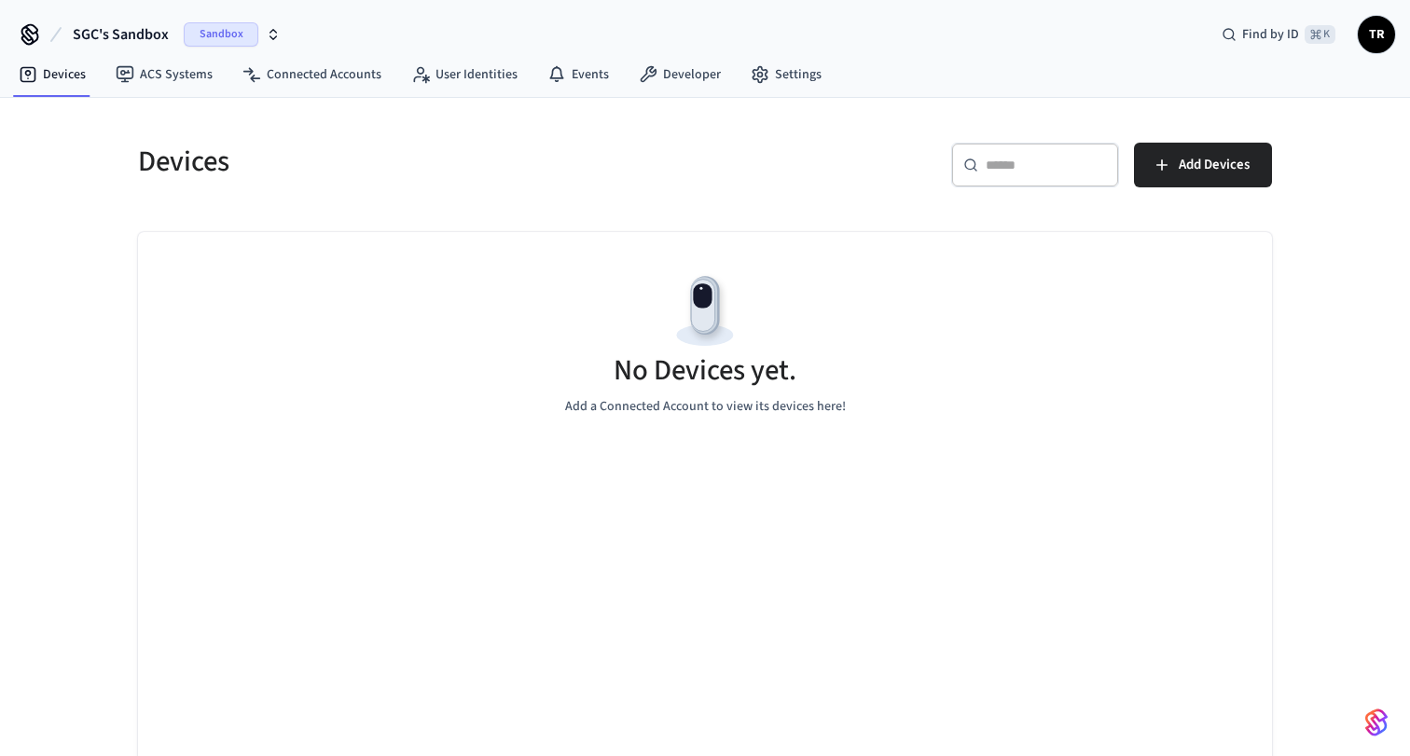
click at [154, 36] on span "SGC's Sandbox" at bounding box center [121, 34] width 96 height 22
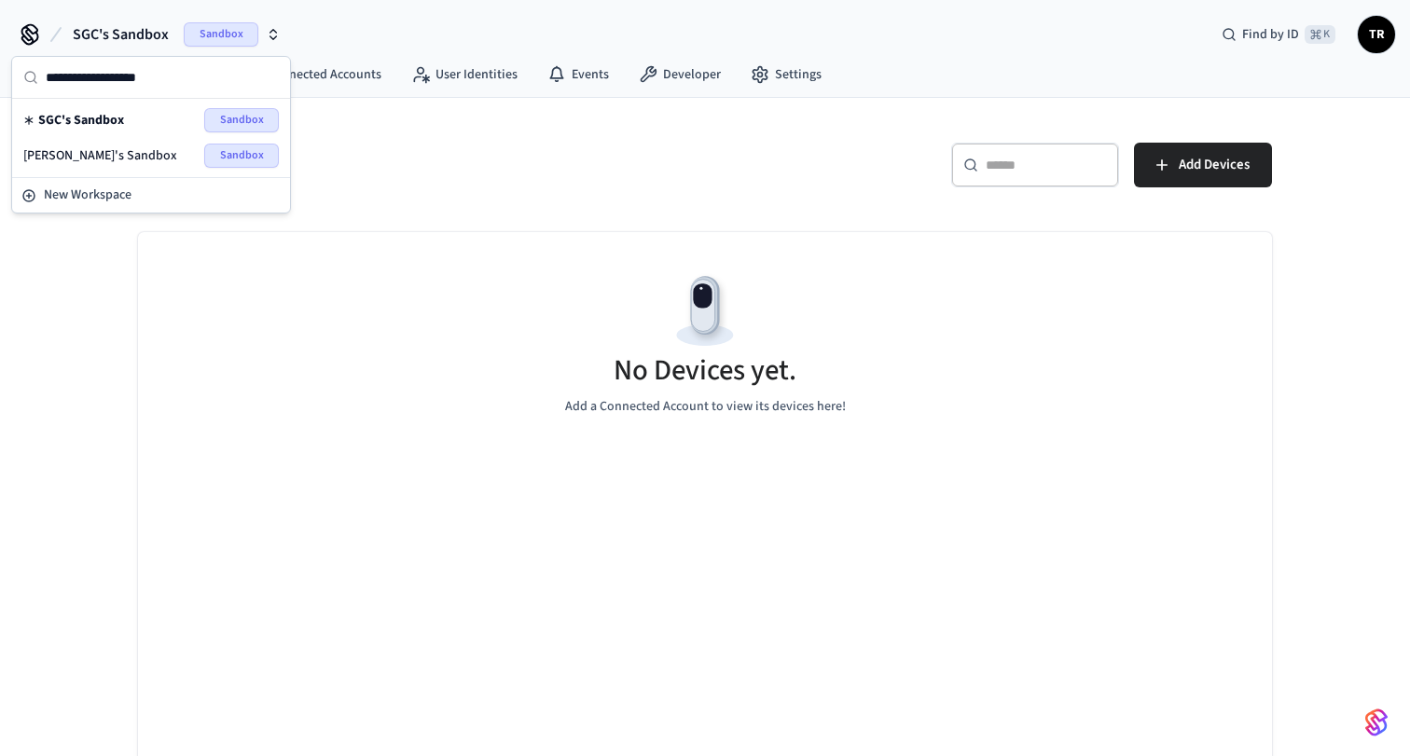
click at [100, 160] on span "[PERSON_NAME]'s Sandbox" at bounding box center [100, 155] width 154 height 19
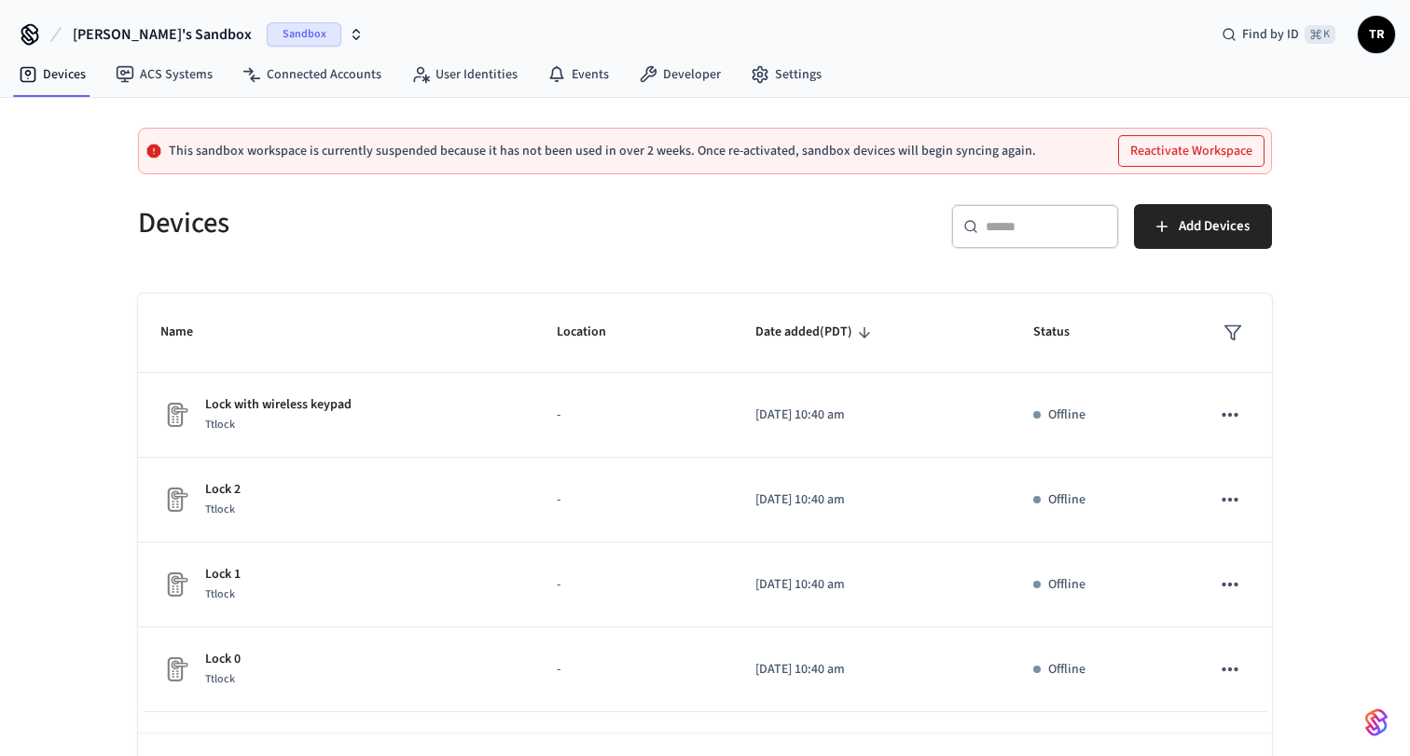
click at [1385, 28] on span "TR" at bounding box center [1376, 35] width 34 height 34
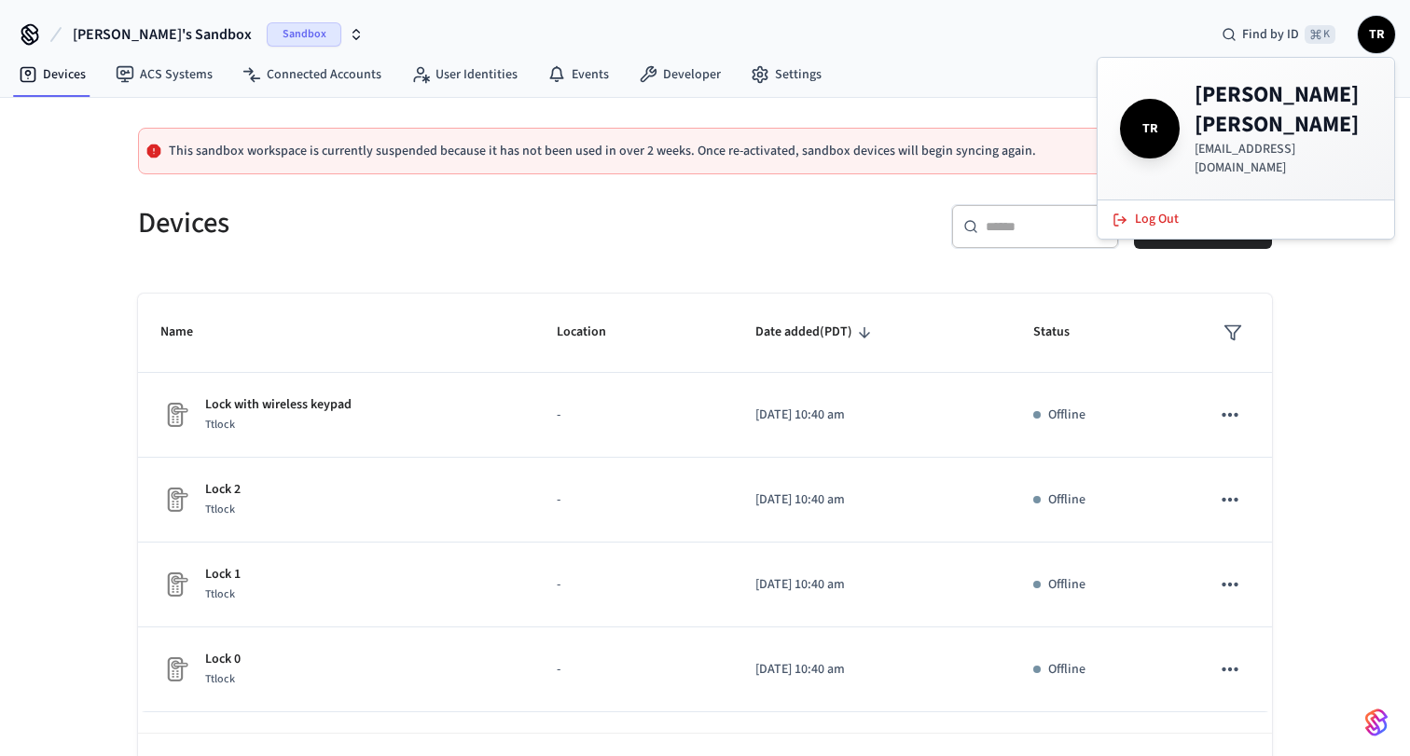
click at [1018, 84] on div "Devices ACS Systems Connected Accounts User Identities Events Developer Settings" at bounding box center [705, 76] width 1410 height 44
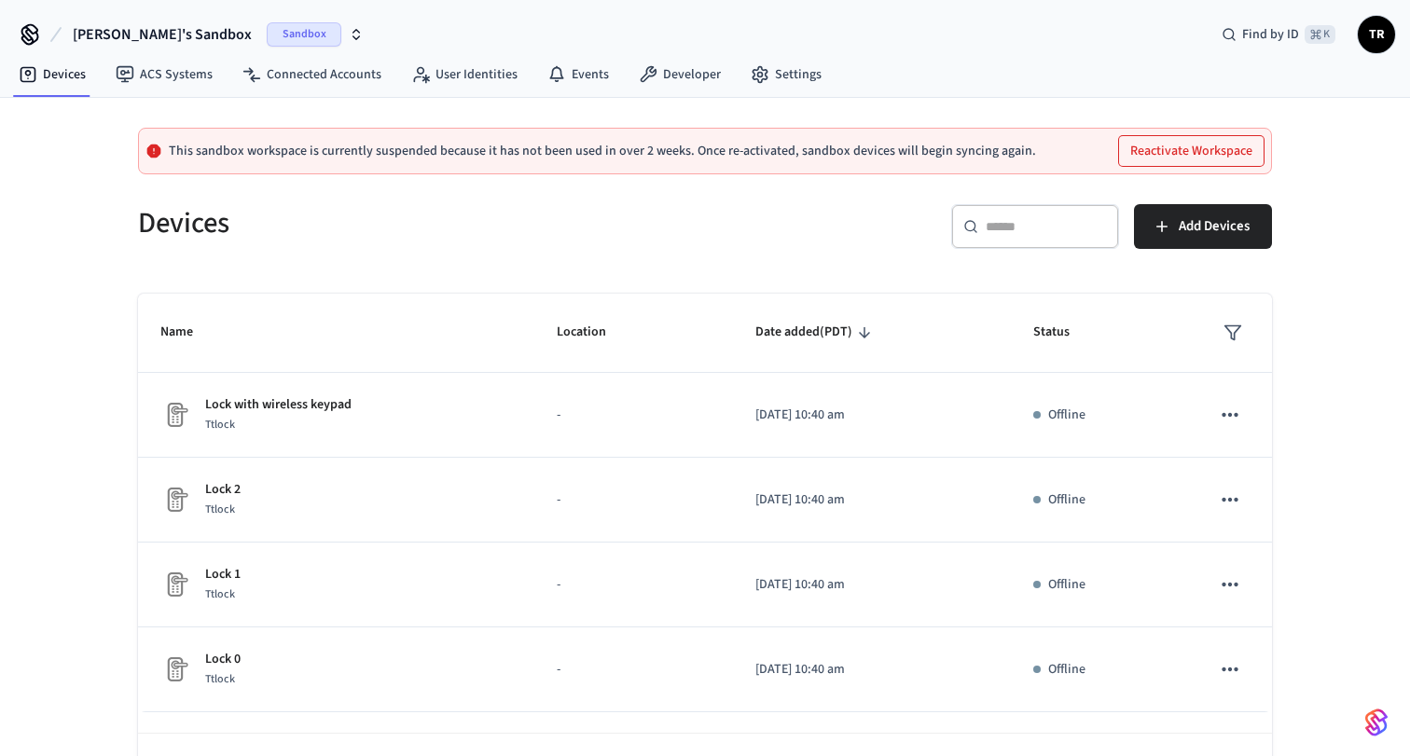
click at [119, 34] on span "[PERSON_NAME]'s Sandbox" at bounding box center [162, 34] width 179 height 22
click at [154, 31] on span "[PERSON_NAME]'s Sandbox" at bounding box center [162, 34] width 179 height 22
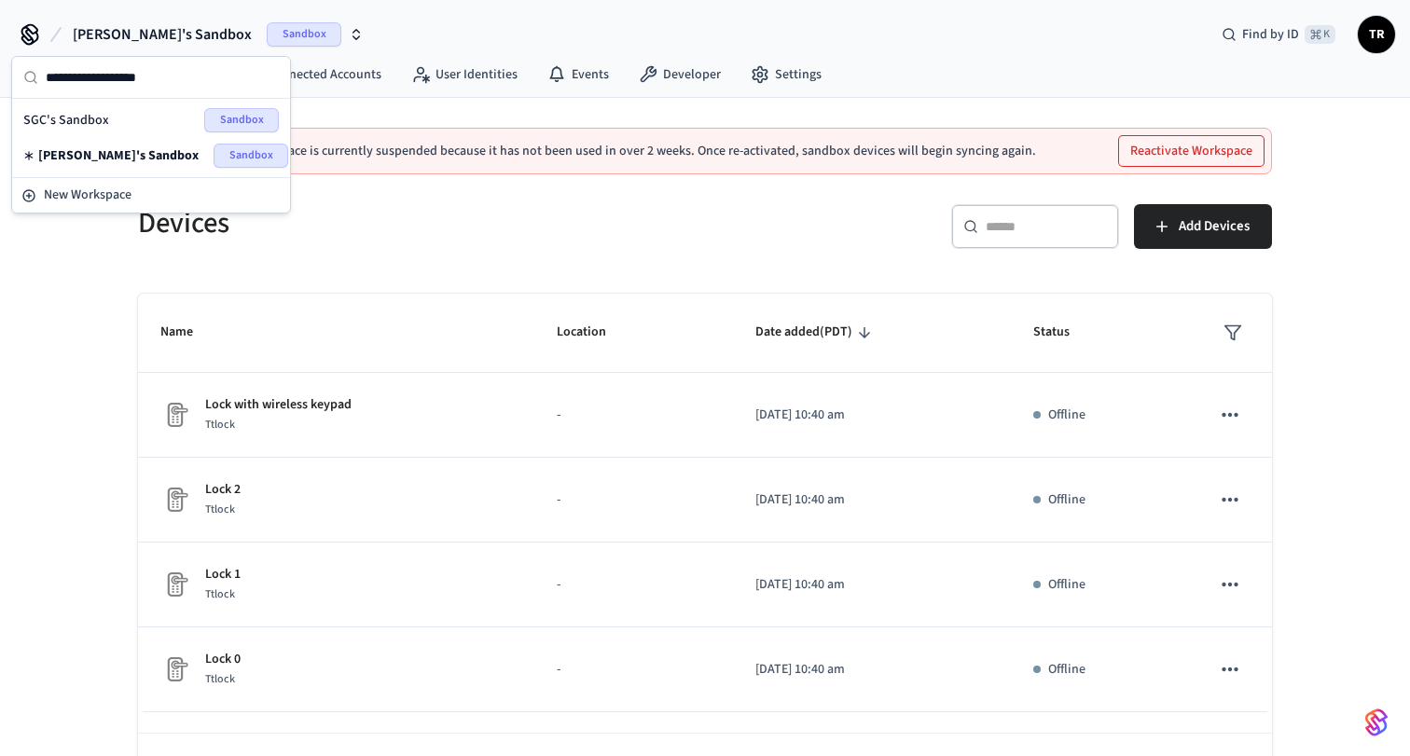
click at [119, 123] on div "SGC's Sandbox Sandbox" at bounding box center [150, 120] width 255 height 24
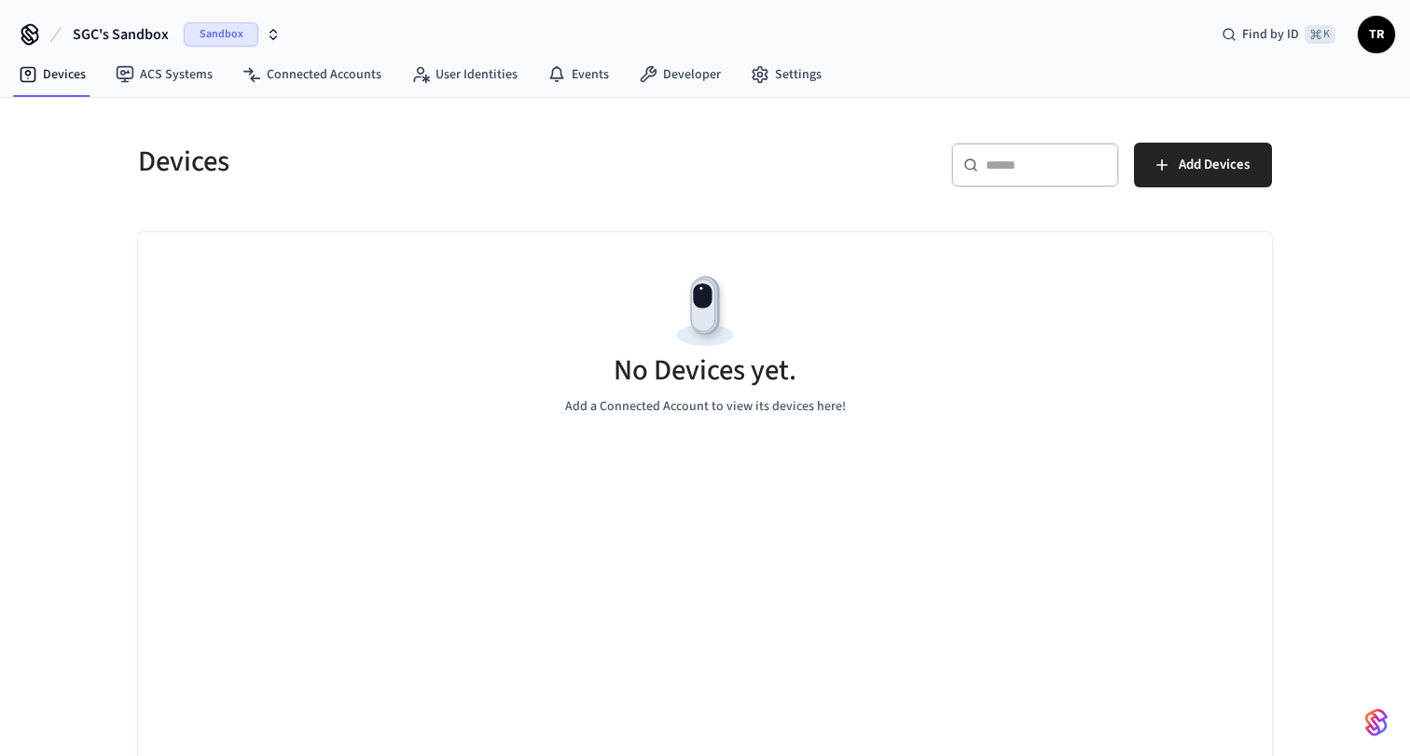
click at [158, 45] on span "SGC's Sandbox" at bounding box center [121, 34] width 96 height 22
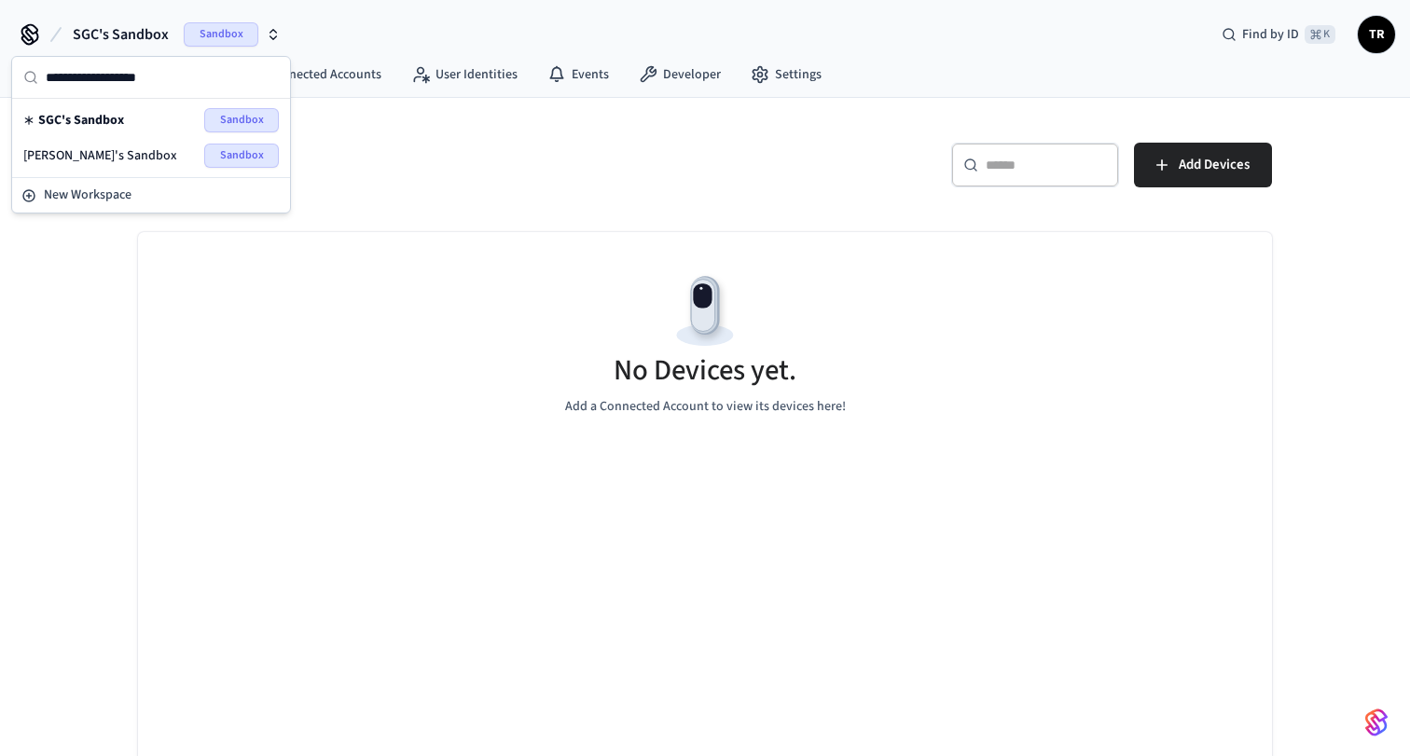
click at [736, 178] on div "​ ​ Add Devices" at bounding box center [994, 173] width 556 height 60
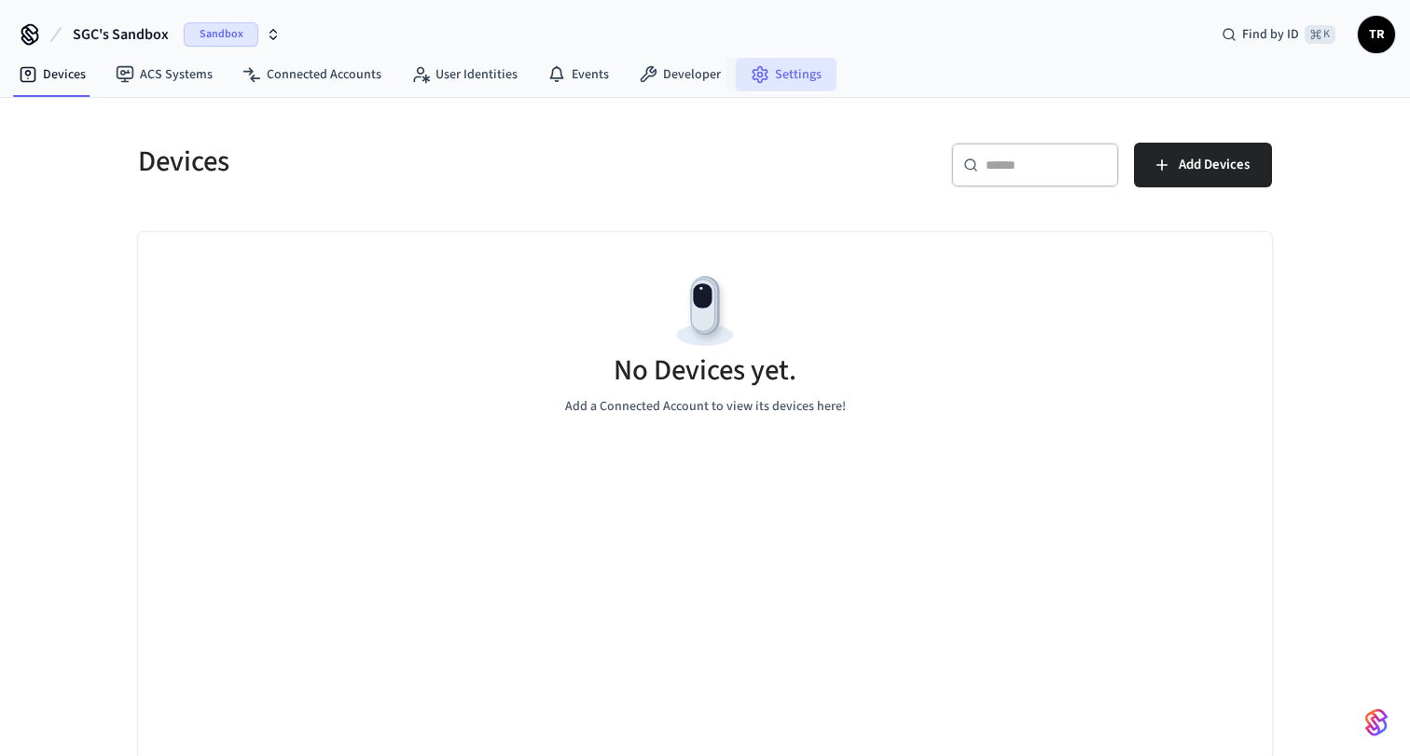
click at [763, 70] on link "Settings" at bounding box center [786, 75] width 101 height 34
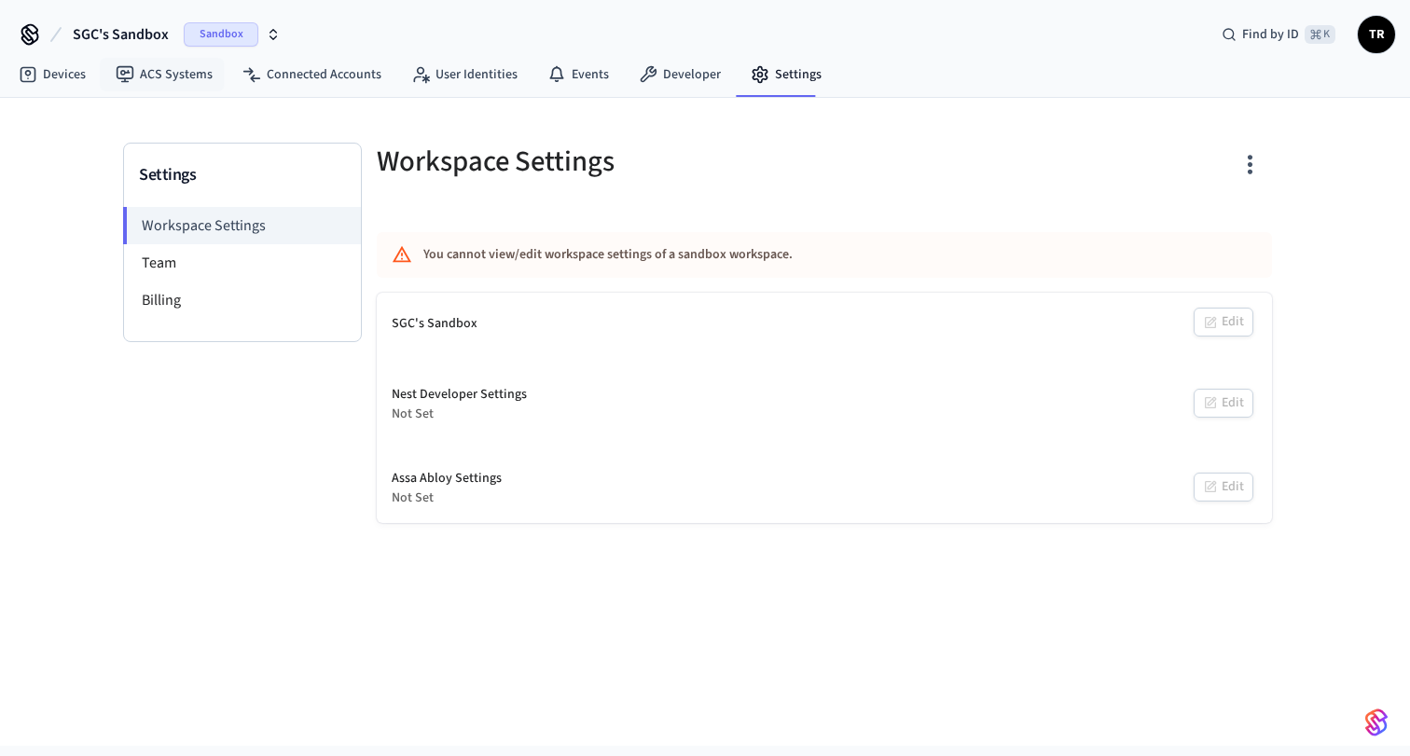
click at [131, 40] on span "SGC's Sandbox" at bounding box center [121, 34] width 96 height 22
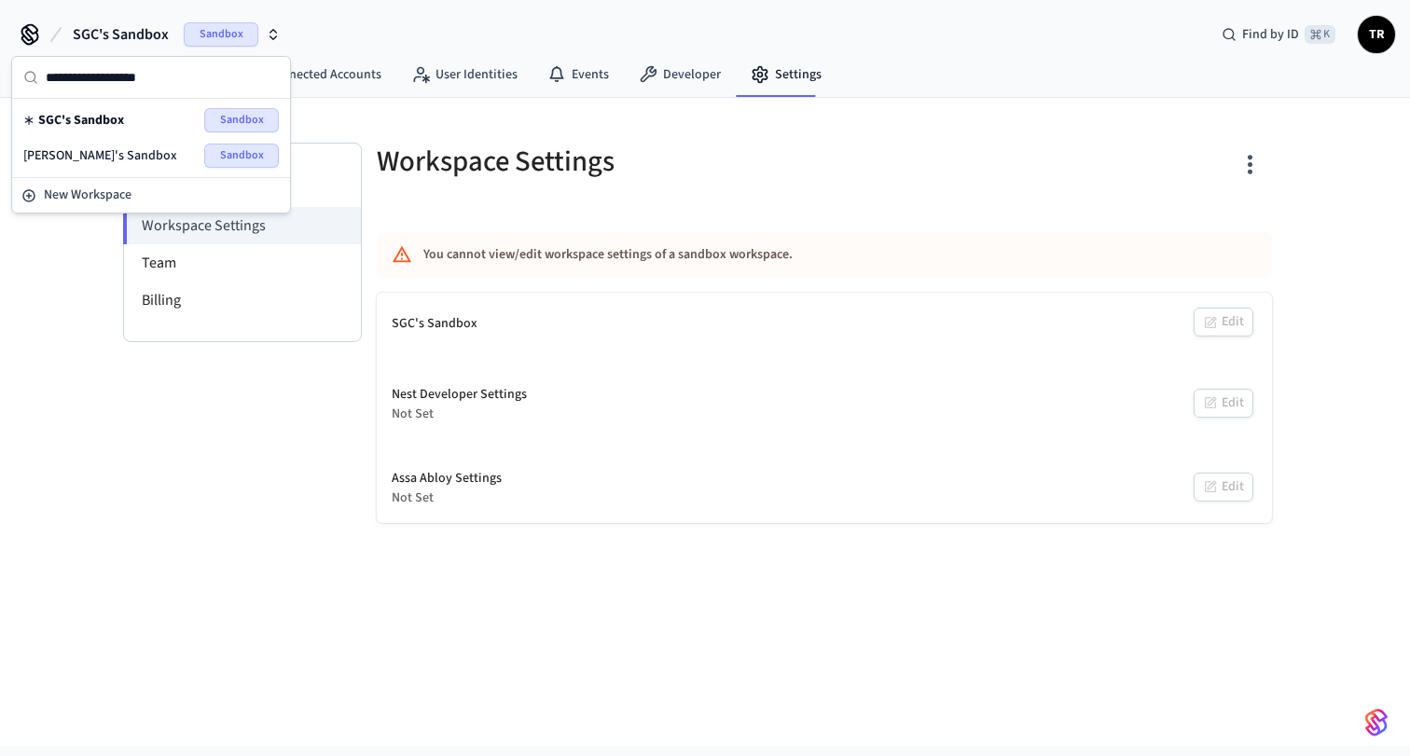
click at [123, 150] on div "Tom's Sandbox Sandbox" at bounding box center [150, 156] width 255 height 24
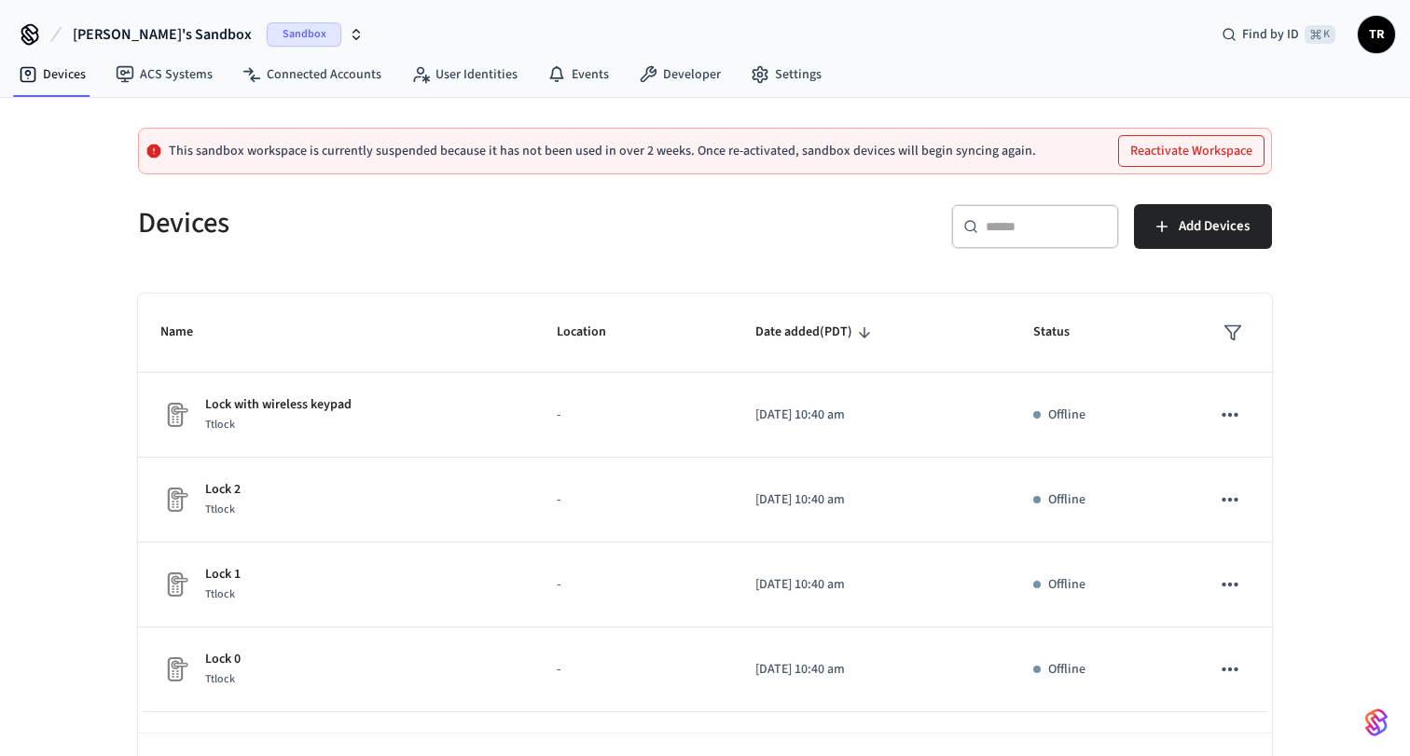
click at [128, 33] on span "[PERSON_NAME]'s Sandbox" at bounding box center [162, 34] width 179 height 22
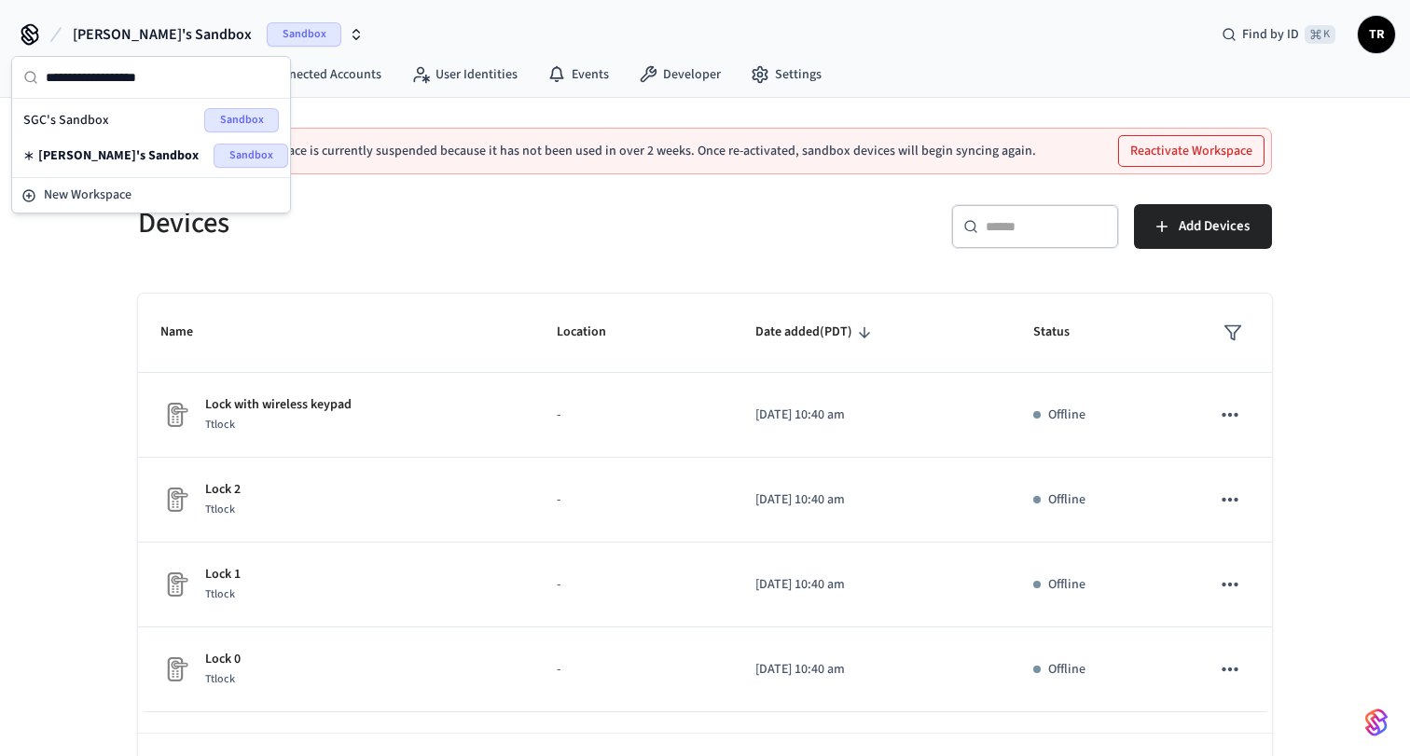
click at [117, 112] on div "SGC's Sandbox Sandbox" at bounding box center [150, 120] width 255 height 24
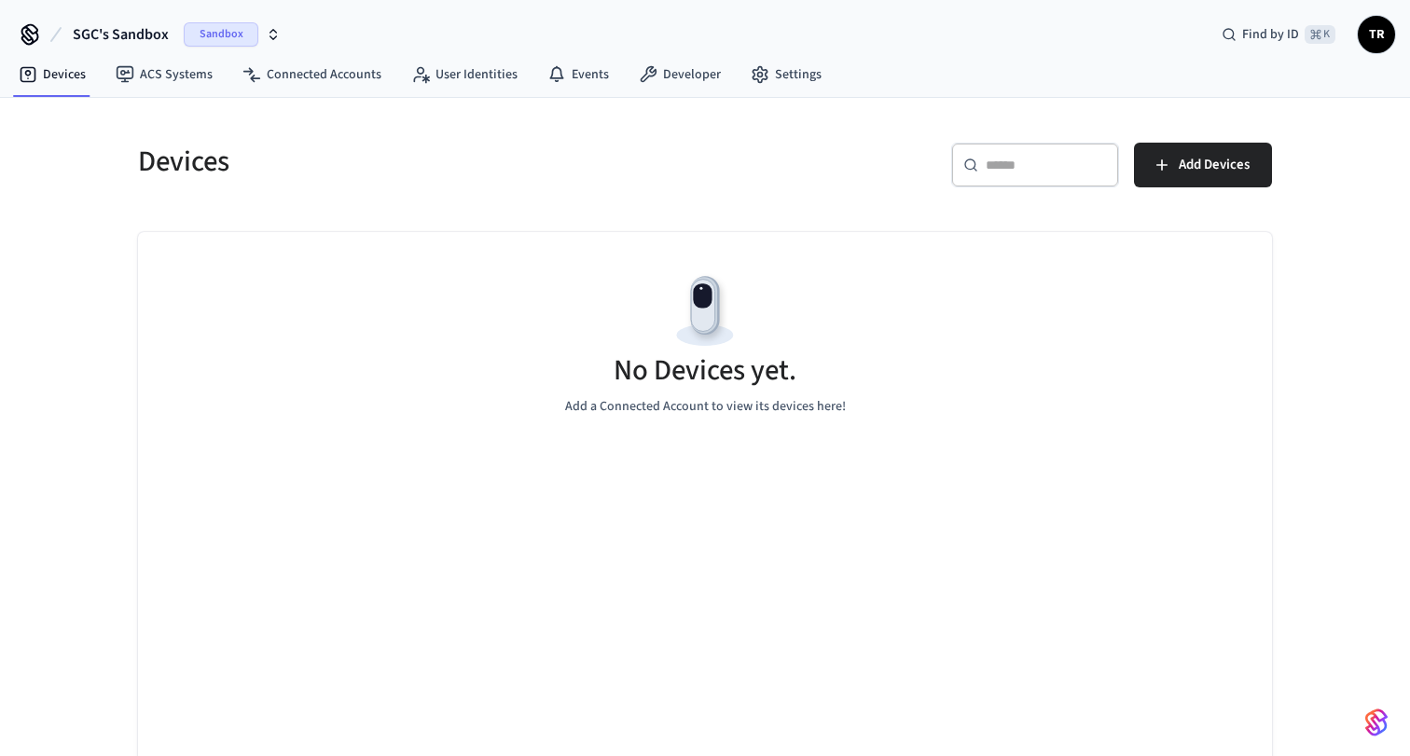
click at [502, 198] on div "Devices" at bounding box center [405, 161] width 578 height 82
click at [428, 89] on link "User Identities" at bounding box center [464, 75] width 136 height 34
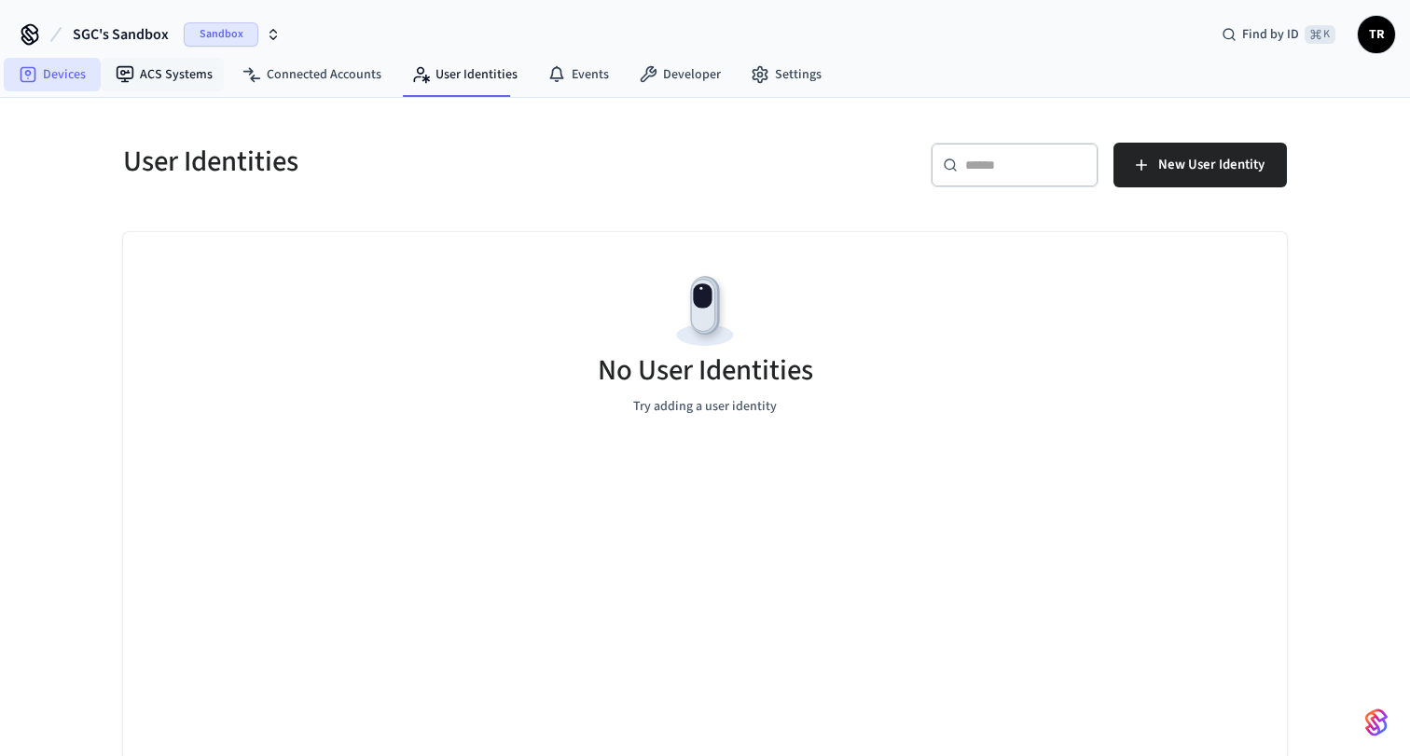
click at [89, 67] on link "Devices" at bounding box center [52, 75] width 97 height 34
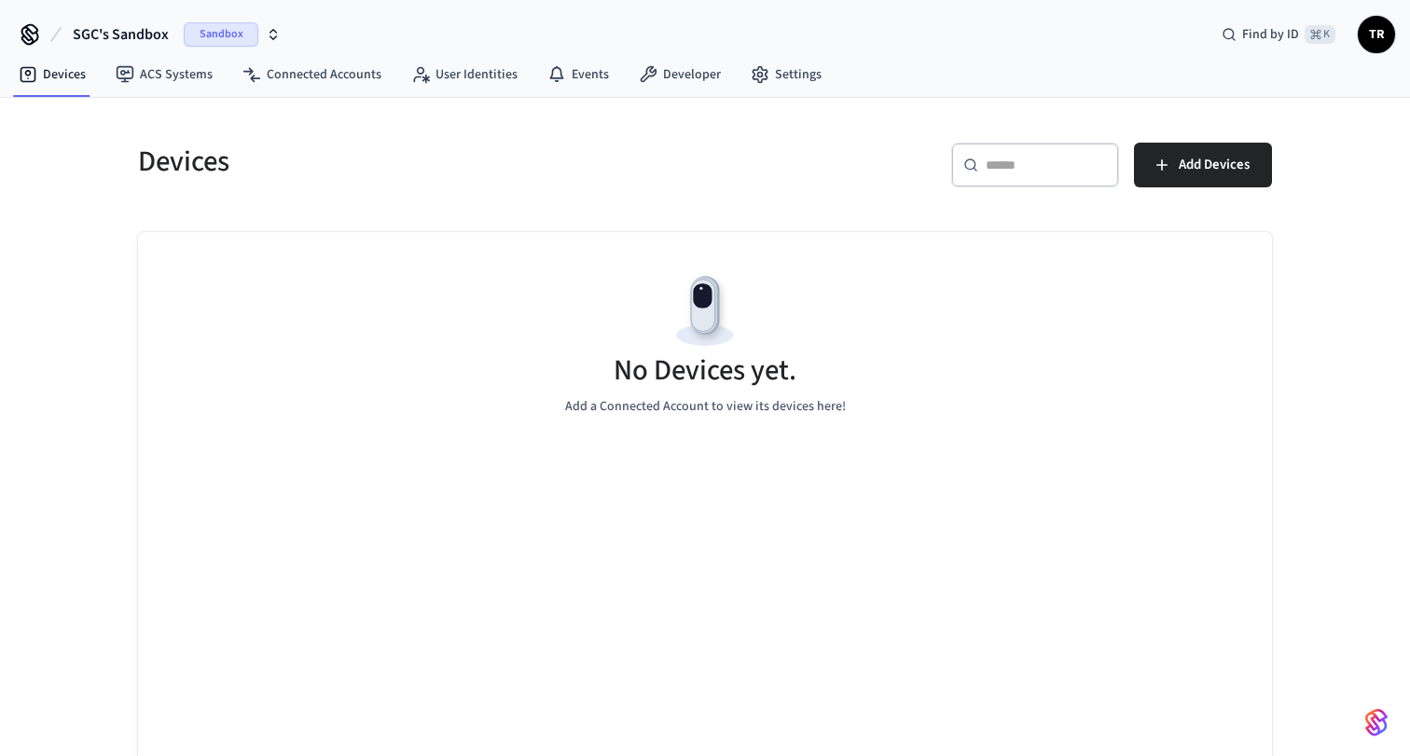
click at [31, 30] on icon at bounding box center [30, 35] width 30 height 30
click at [1376, 34] on span "TR" at bounding box center [1376, 35] width 34 height 34
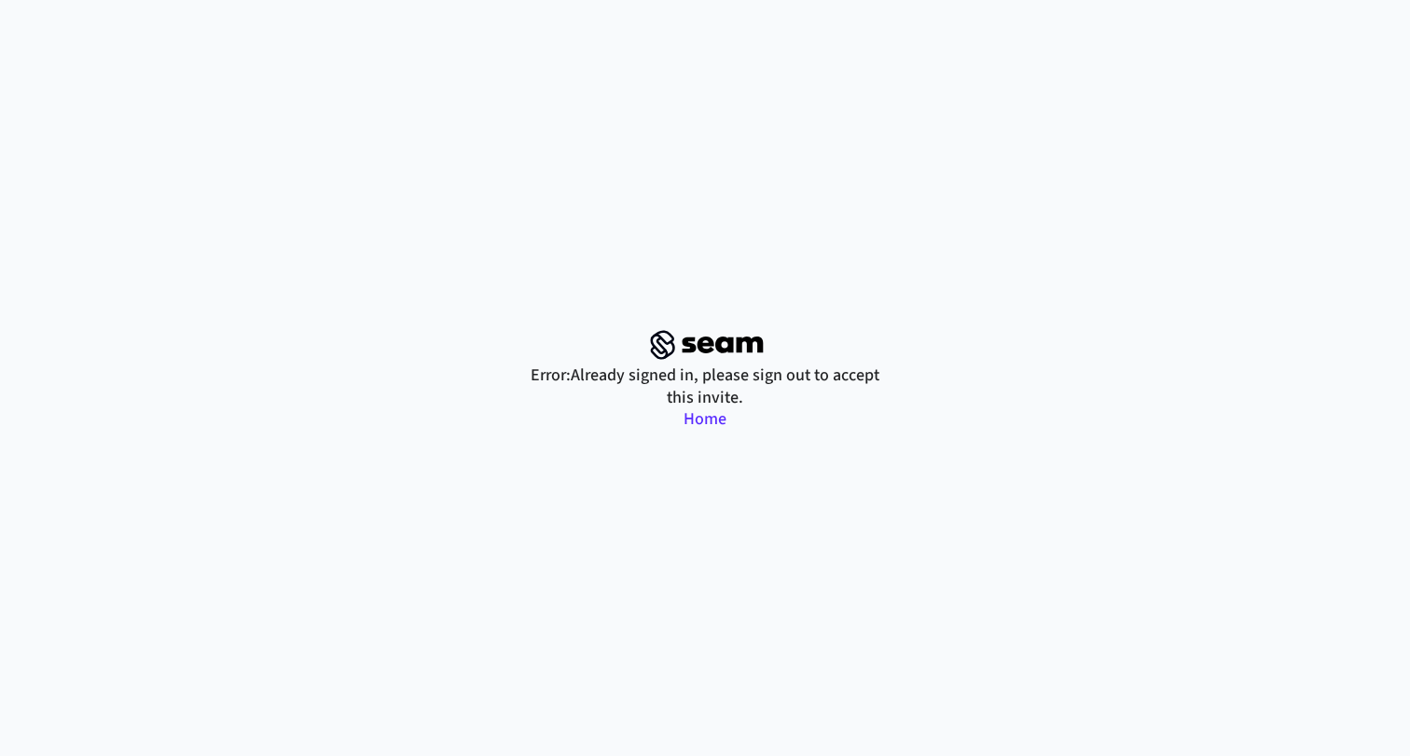
click at [719, 418] on link "Home" at bounding box center [704, 418] width 43 height 23
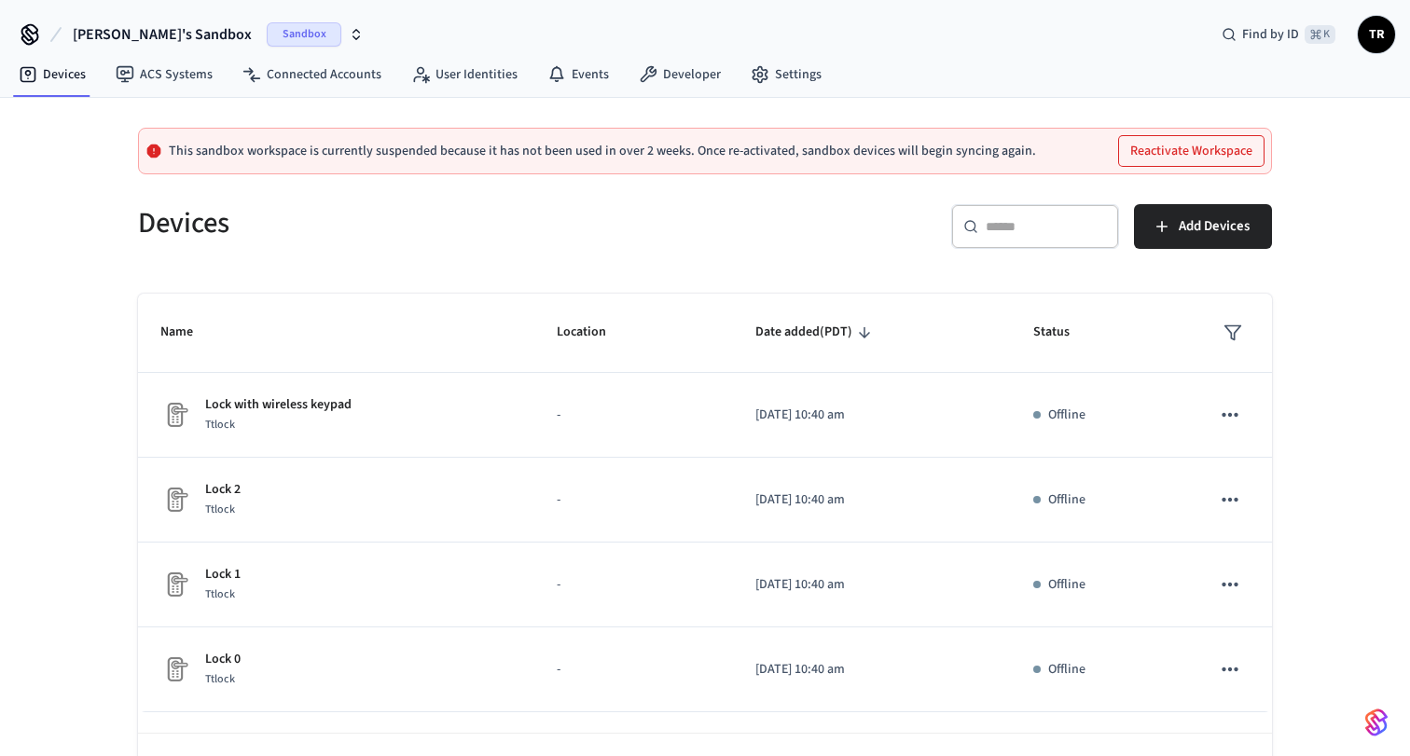
click at [1384, 36] on span "TR" at bounding box center [1376, 35] width 34 height 34
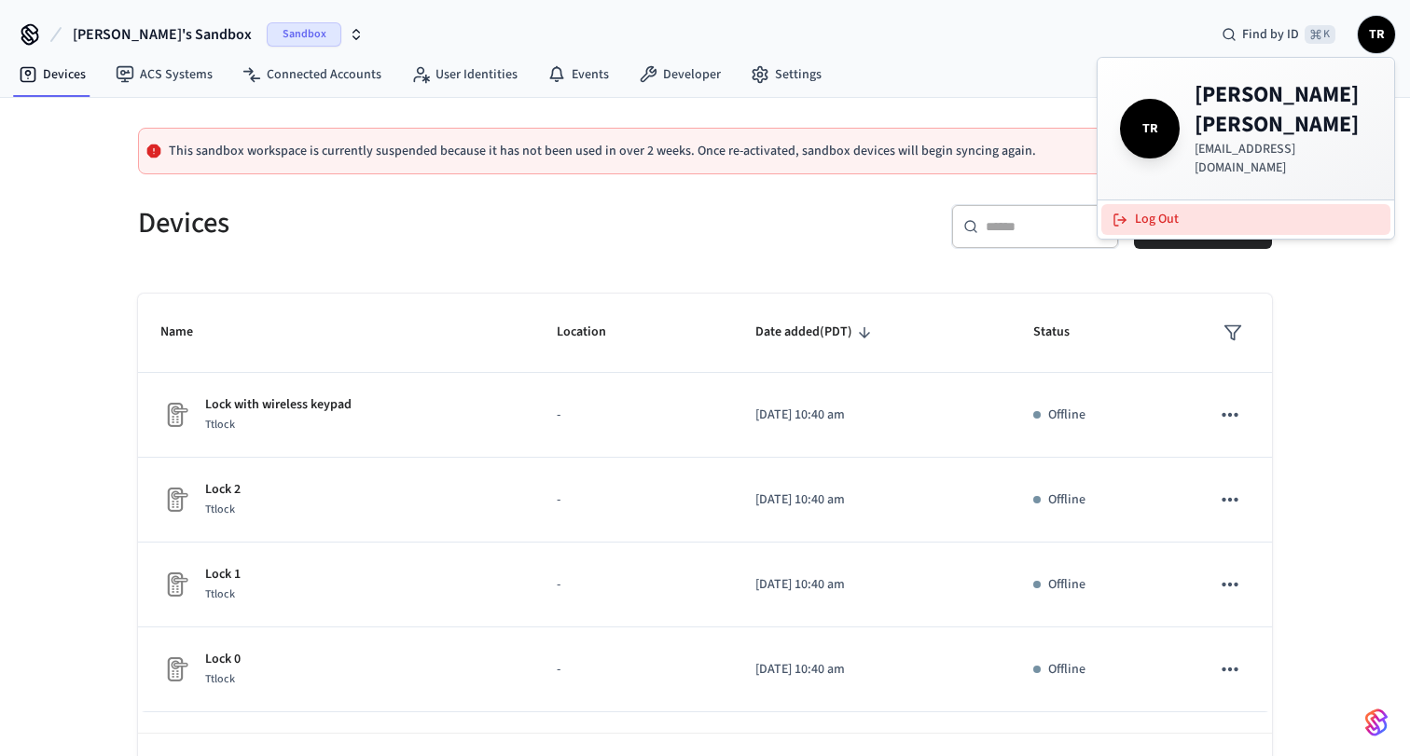
click at [1153, 204] on button "Log Out" at bounding box center [1245, 219] width 289 height 31
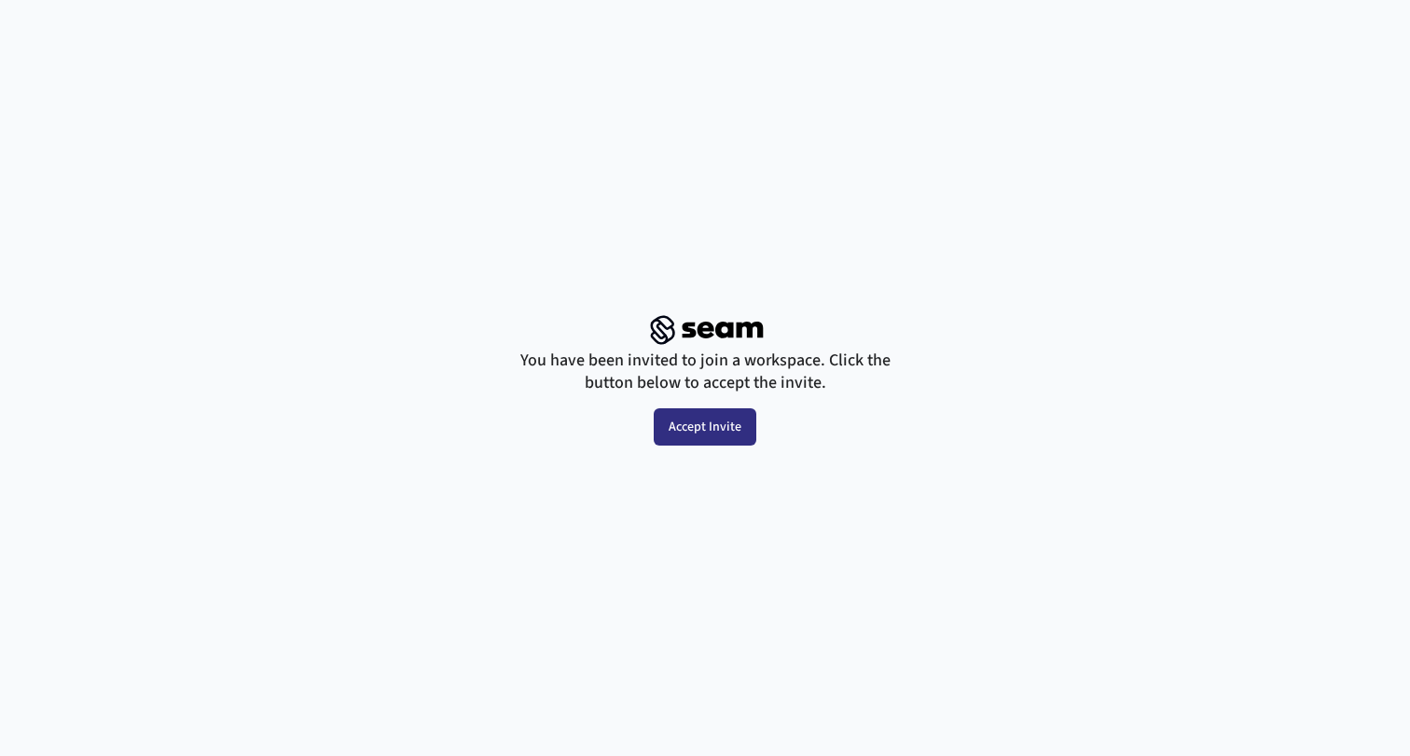
click at [733, 435] on button "Accept Invite" at bounding box center [704, 426] width 103 height 37
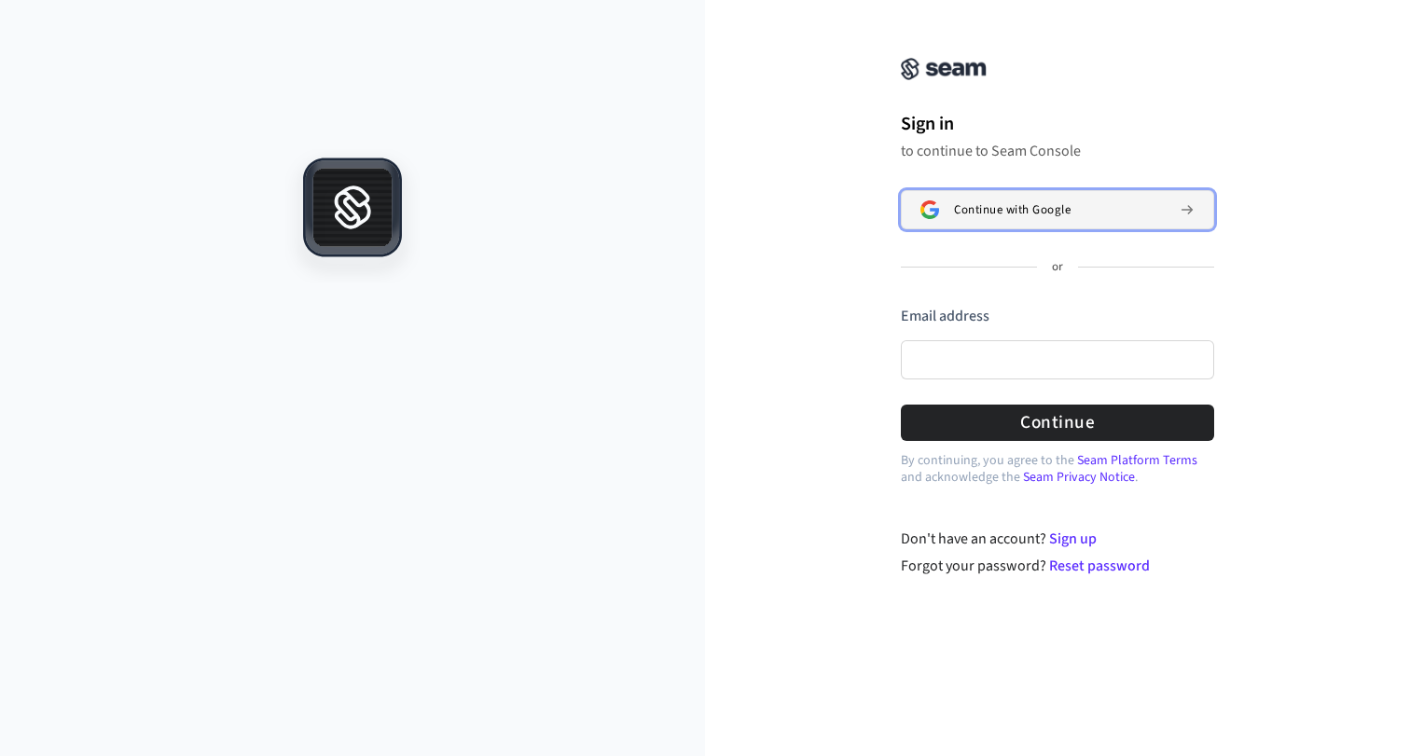
click at [1066, 207] on span "Continue with Google" at bounding box center [1012, 209] width 117 height 15
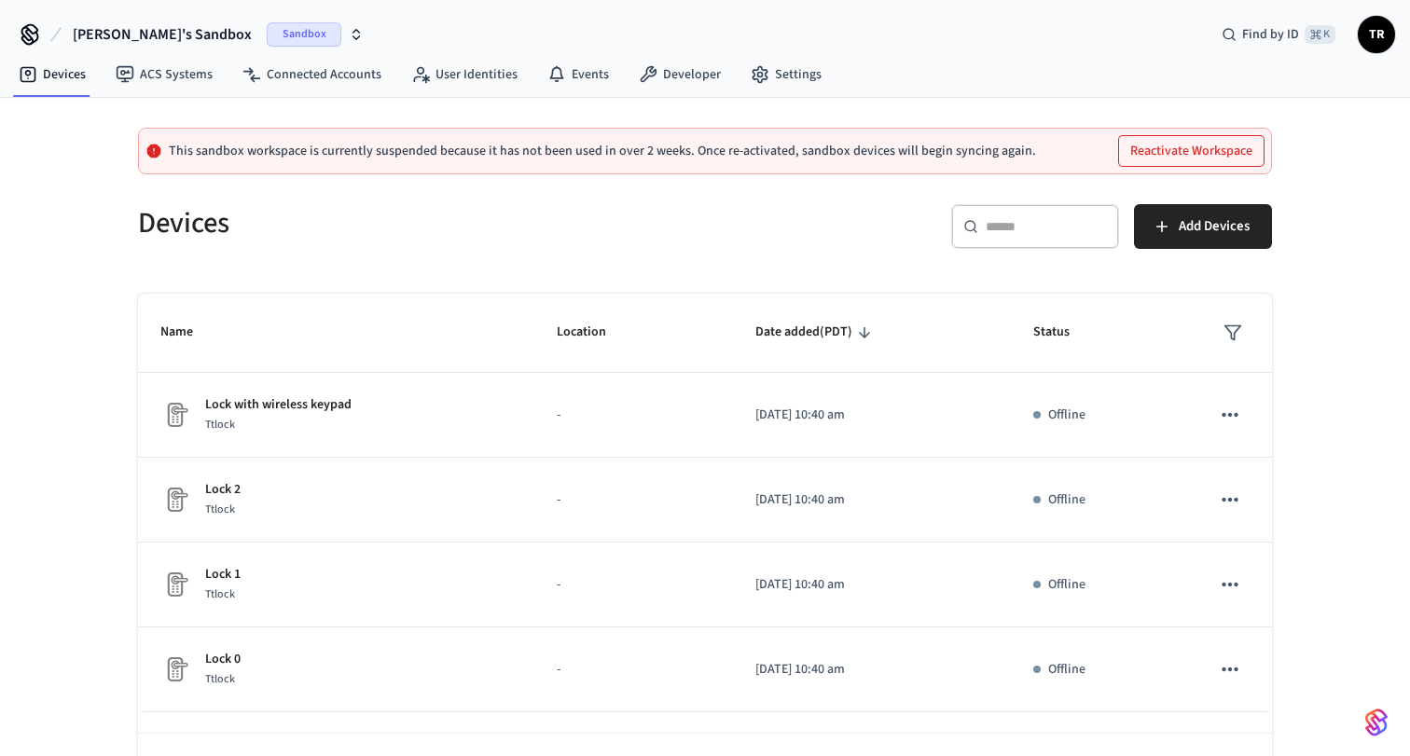
click at [167, 39] on span "Tom's Sandbox" at bounding box center [162, 34] width 179 height 22
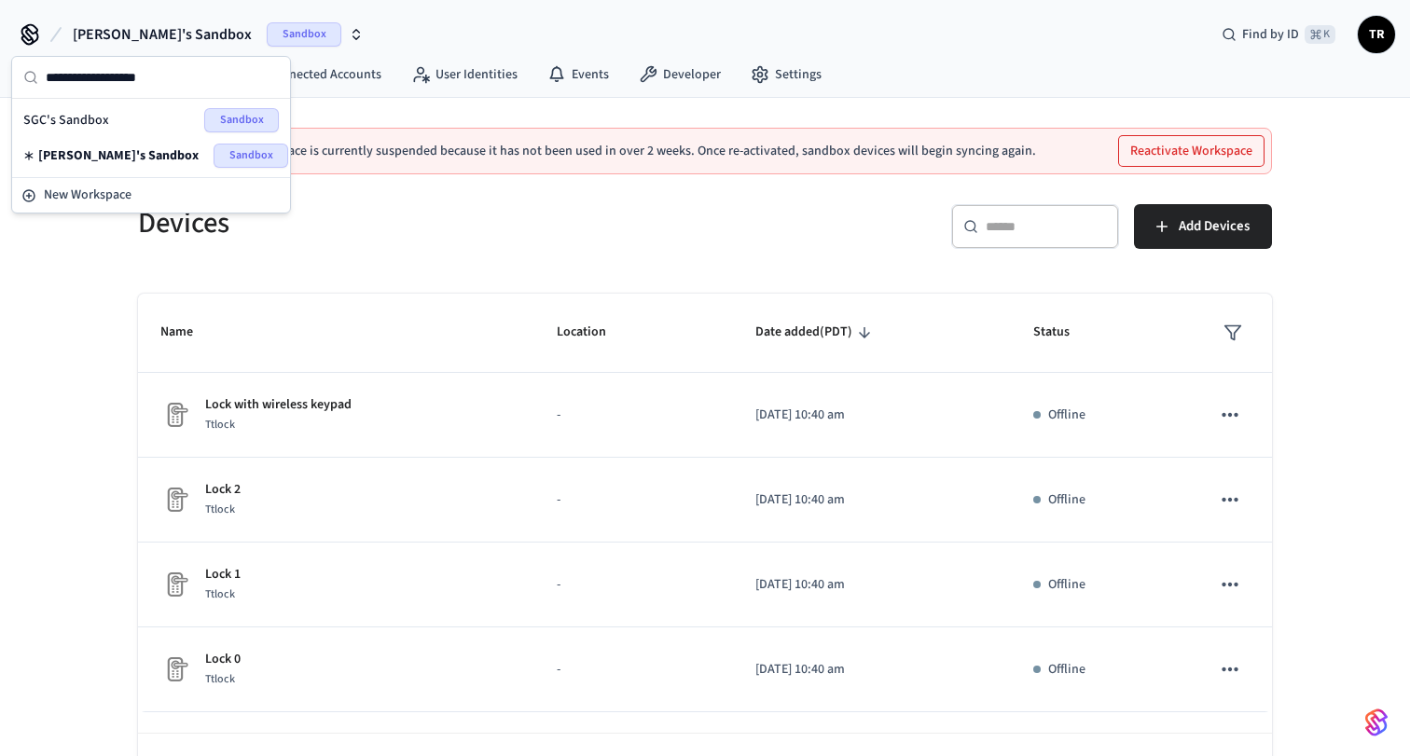
click at [390, 183] on div "Devices" at bounding box center [405, 223] width 578 height 82
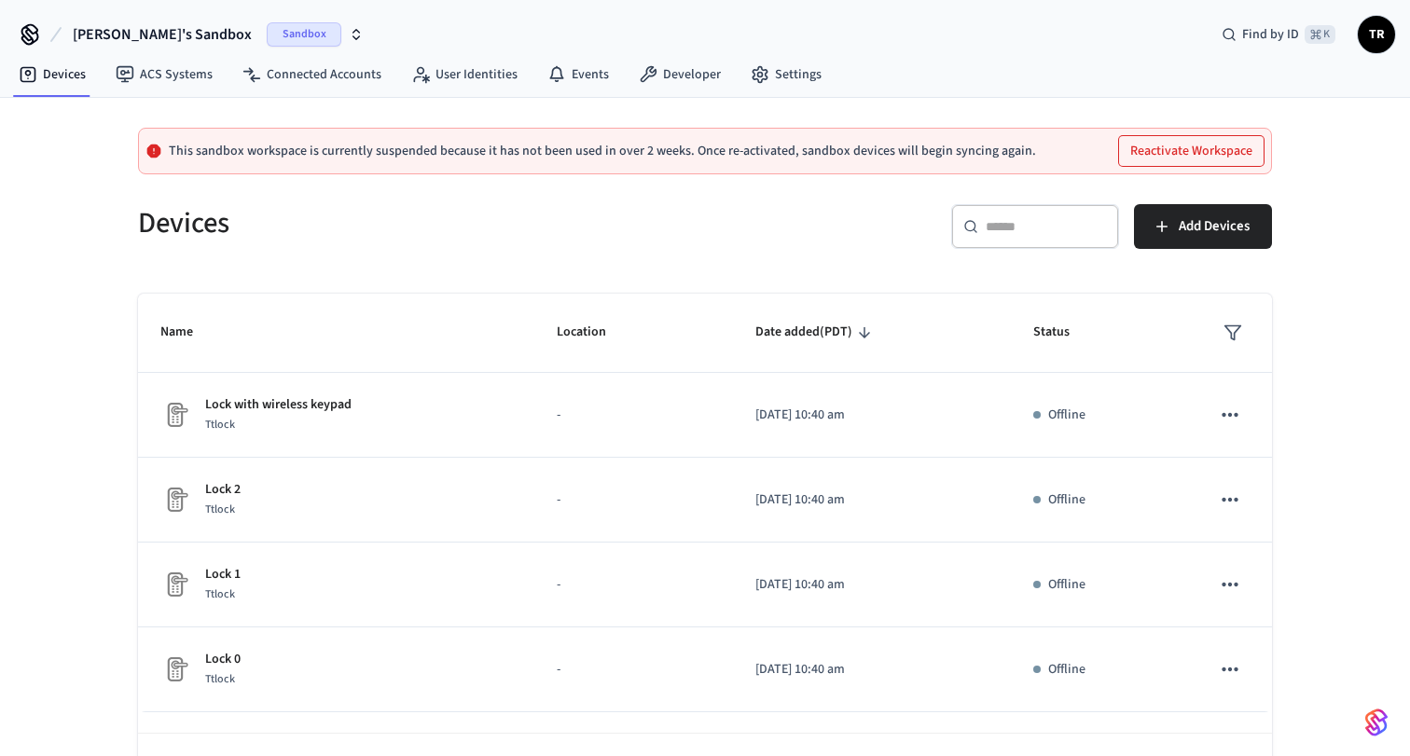
click at [1374, 21] on span "TR" at bounding box center [1376, 35] width 34 height 34
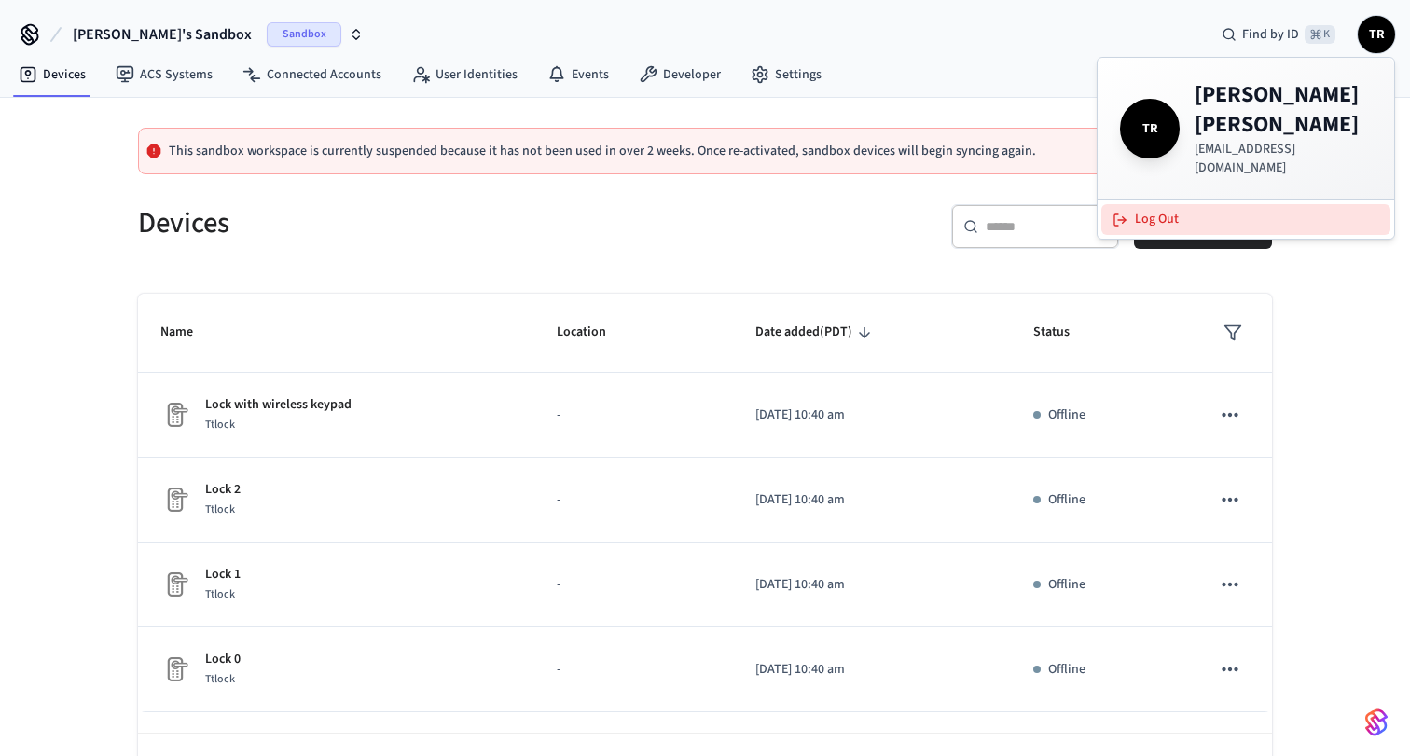
click at [1183, 204] on button "Log Out" at bounding box center [1245, 219] width 289 height 31
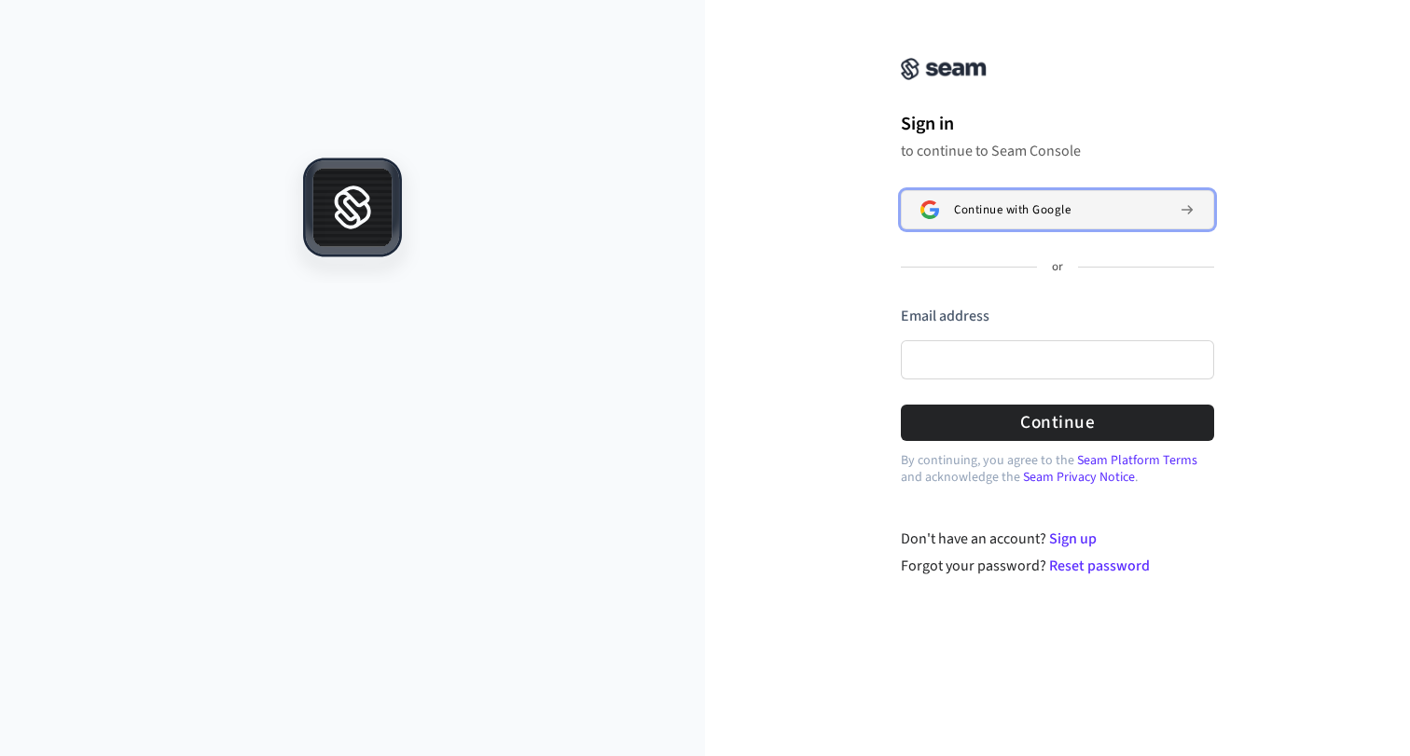
click at [931, 201] on img at bounding box center [929, 209] width 19 height 19
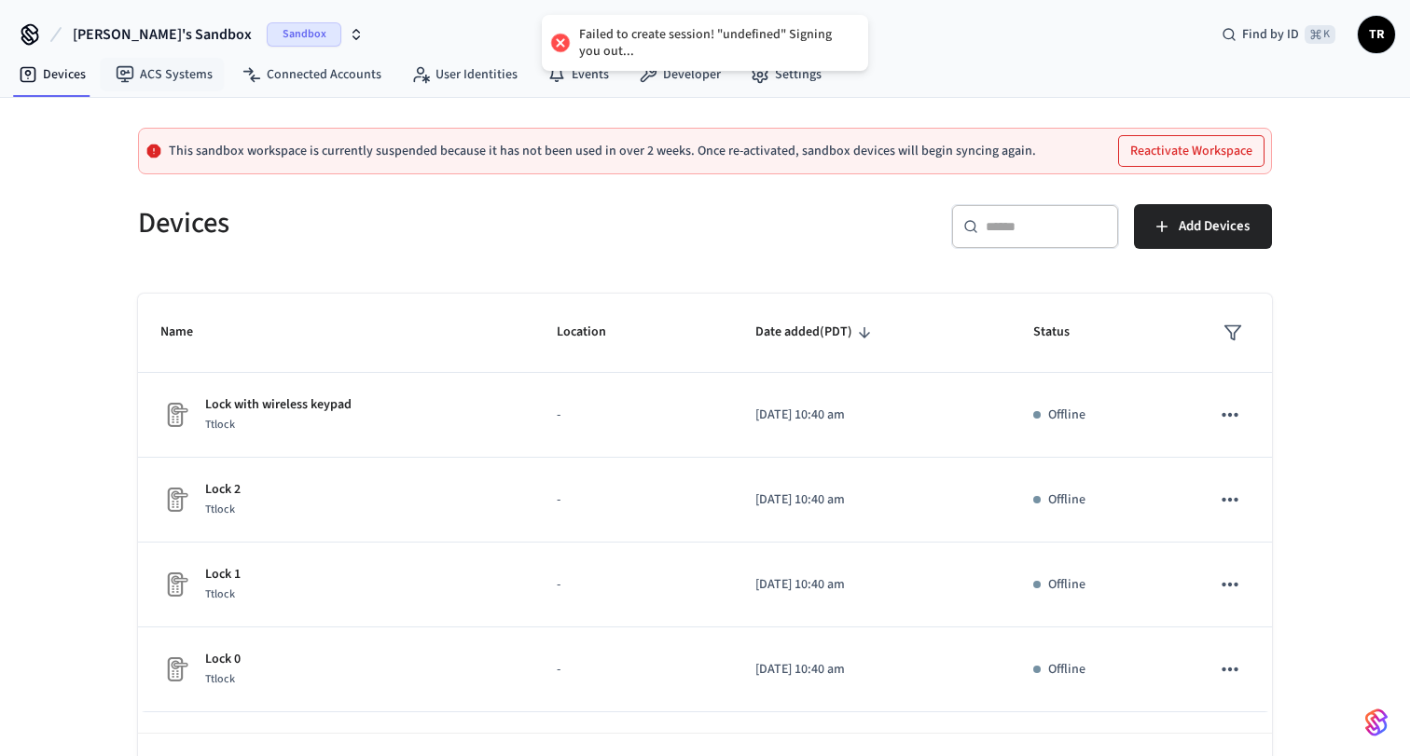
click at [126, 23] on span "Tom's Sandbox" at bounding box center [162, 34] width 179 height 22
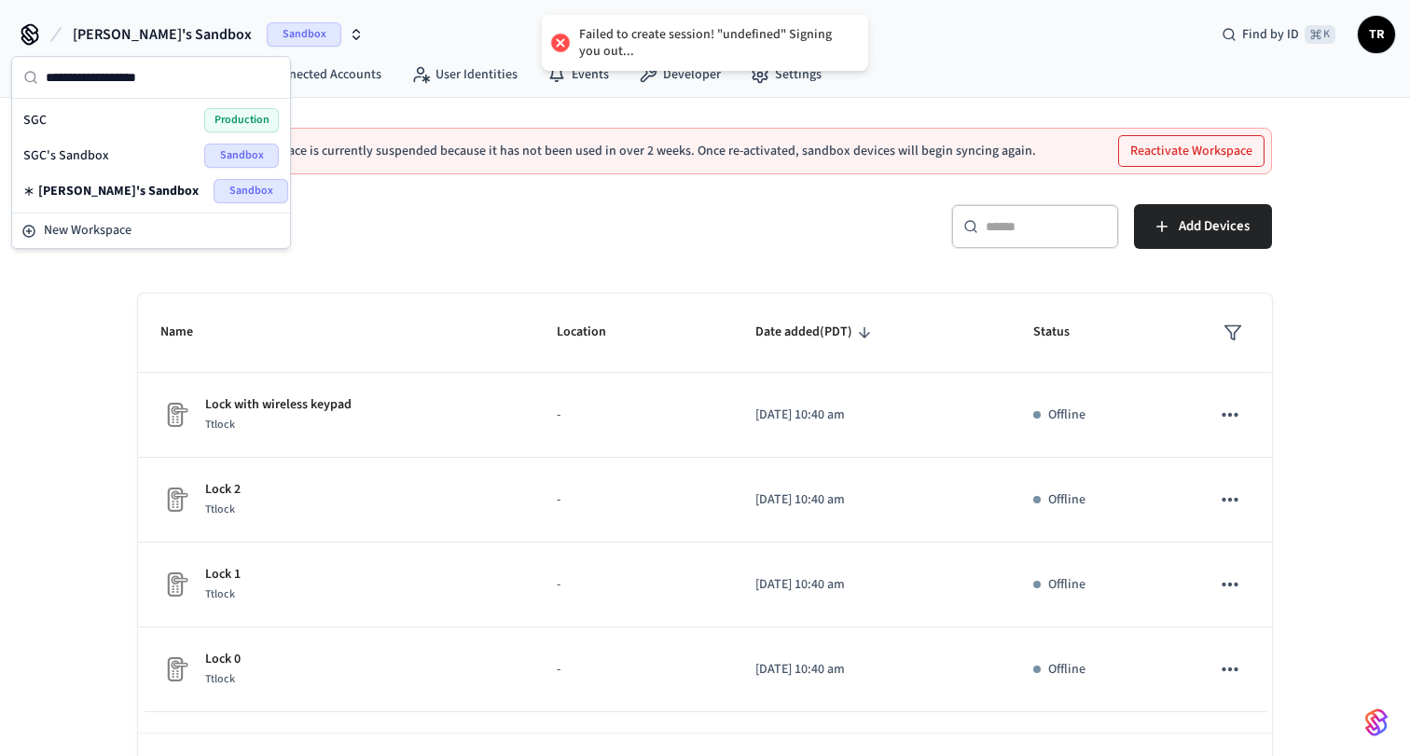
click at [72, 111] on div "SGC Production" at bounding box center [150, 120] width 255 height 24
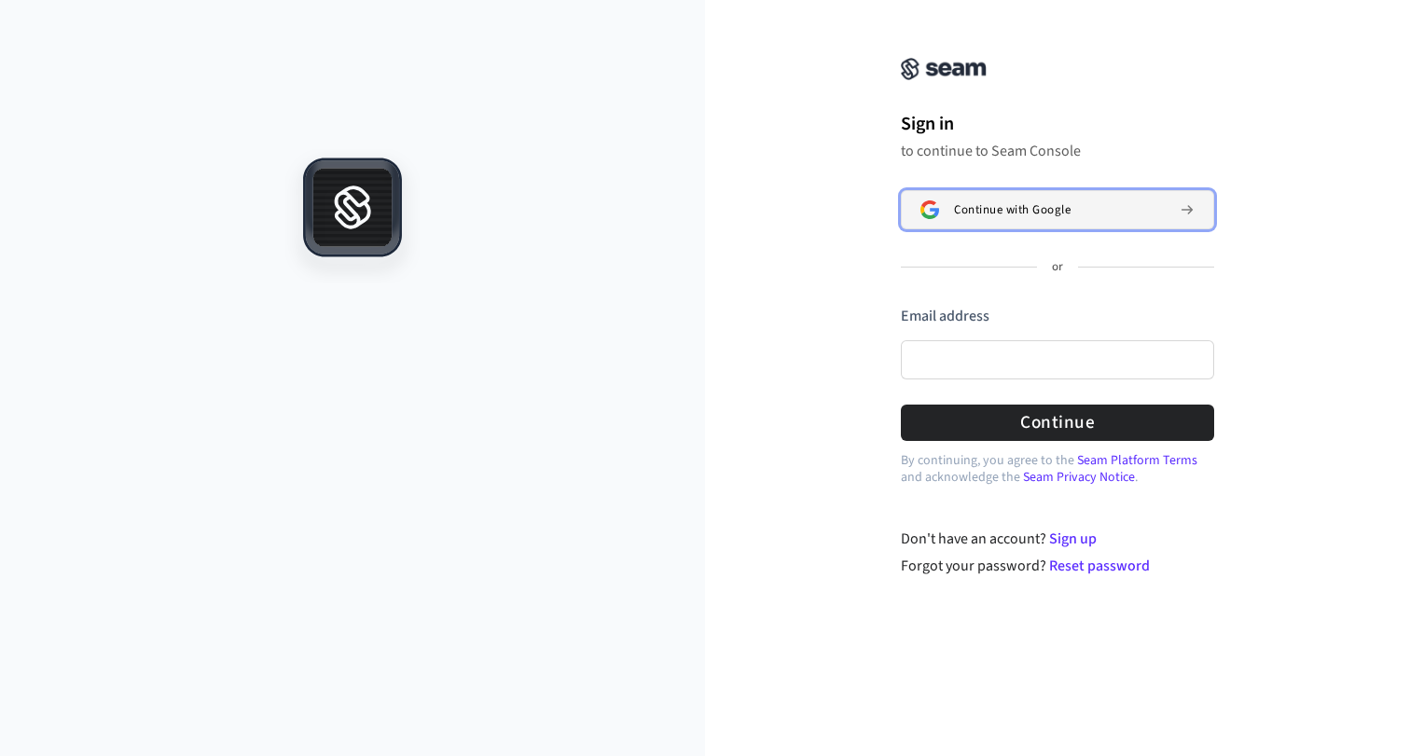
click at [1024, 214] on span "Continue with Google" at bounding box center [1012, 209] width 117 height 15
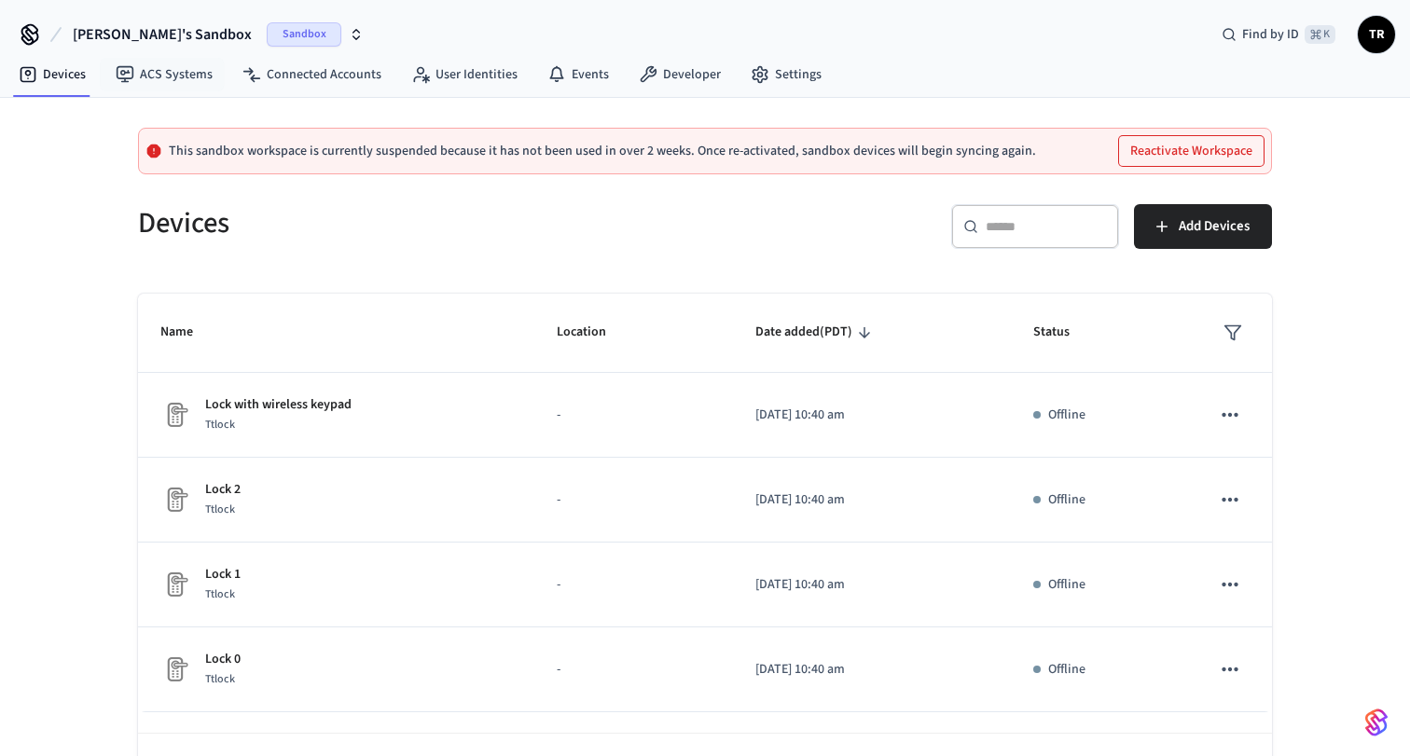
click at [153, 33] on span "[PERSON_NAME]'s Sandbox" at bounding box center [162, 34] width 179 height 22
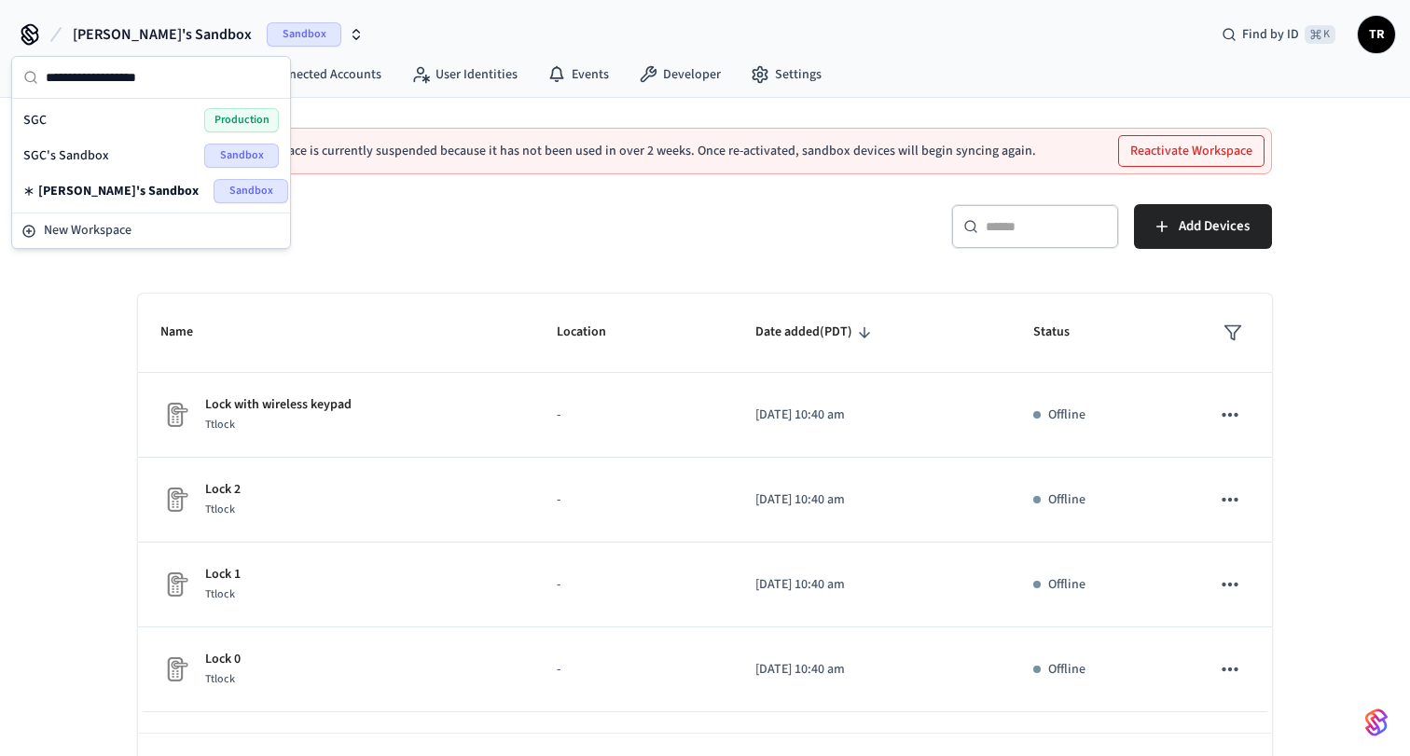
click at [162, 123] on div "SGC Production" at bounding box center [150, 120] width 255 height 24
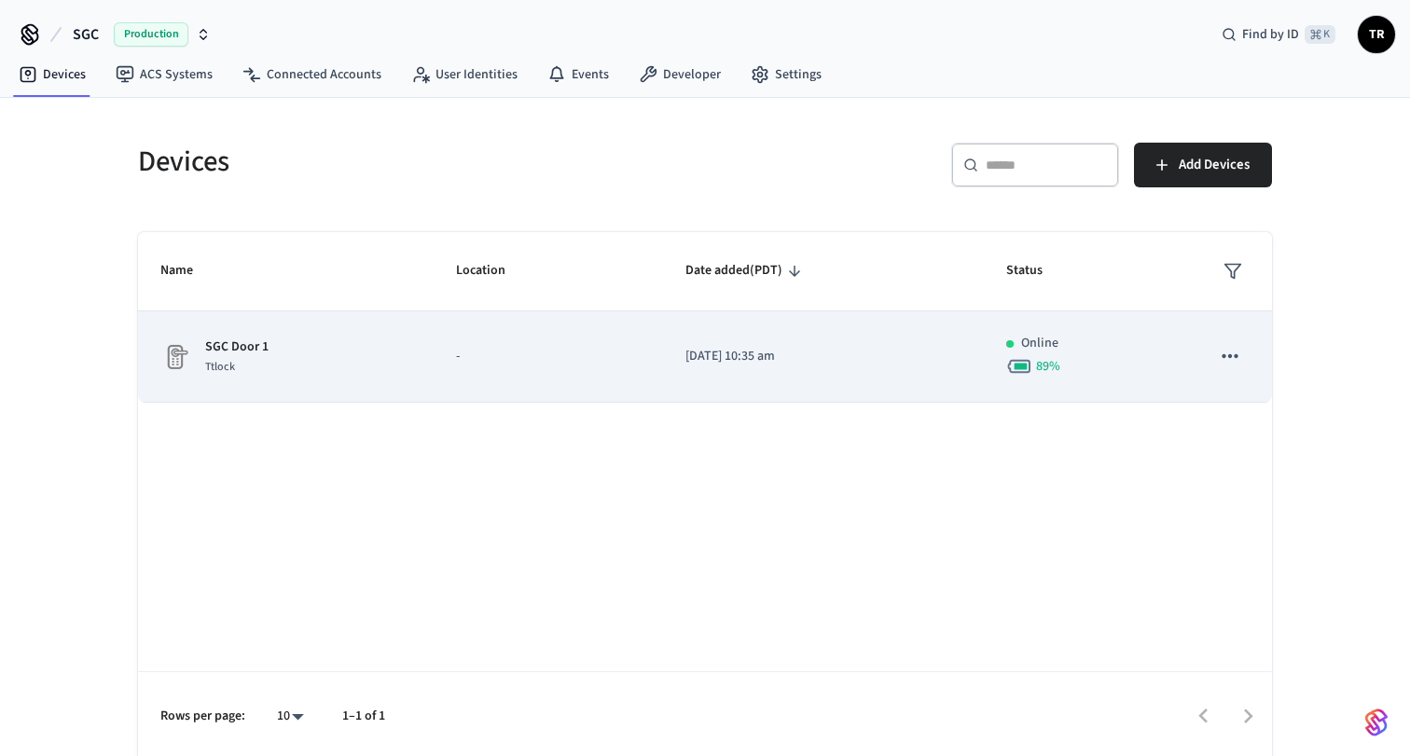
click at [296, 366] on div "SGC Door 1 Ttlock" at bounding box center [285, 356] width 251 height 39
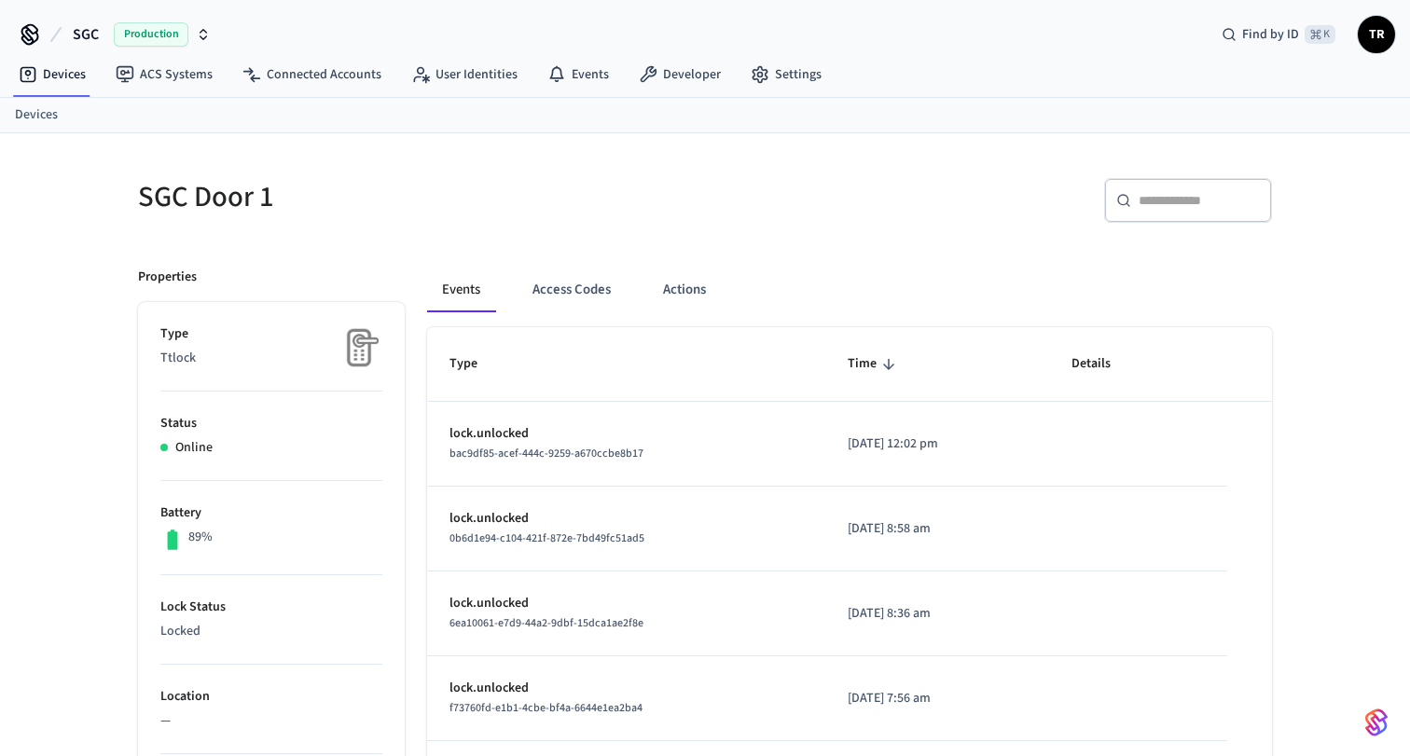
scroll to position [52, 0]
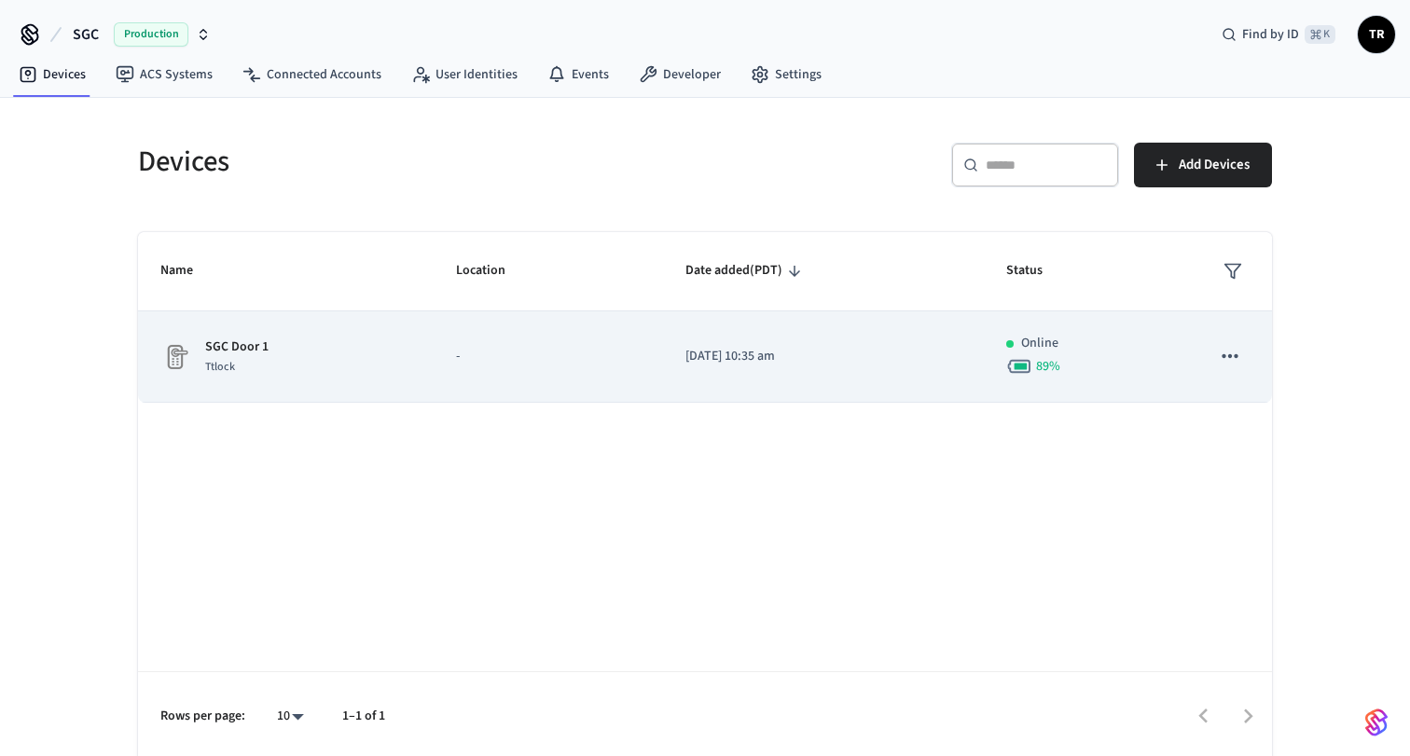
click at [1231, 355] on icon "sticky table" at bounding box center [1229, 356] width 24 height 24
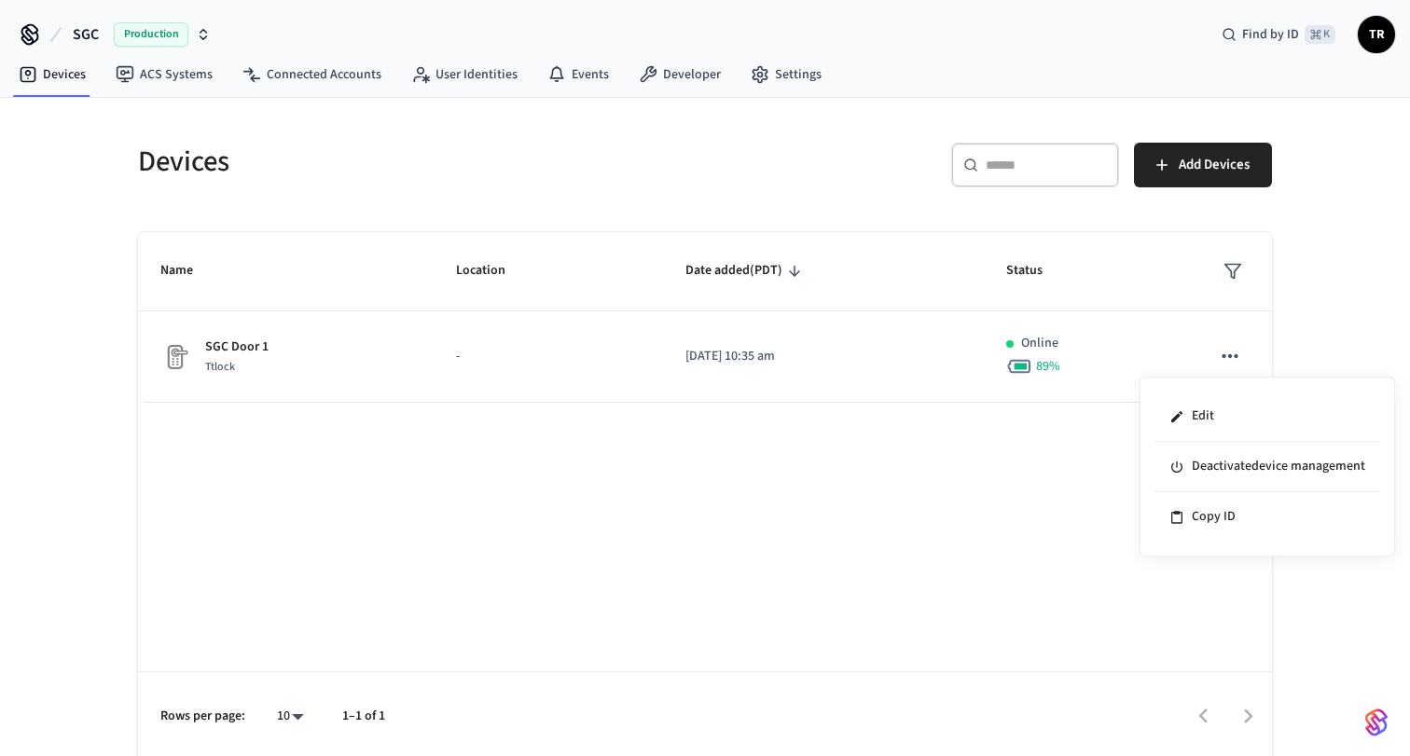
click at [970, 422] on div at bounding box center [705, 378] width 1410 height 756
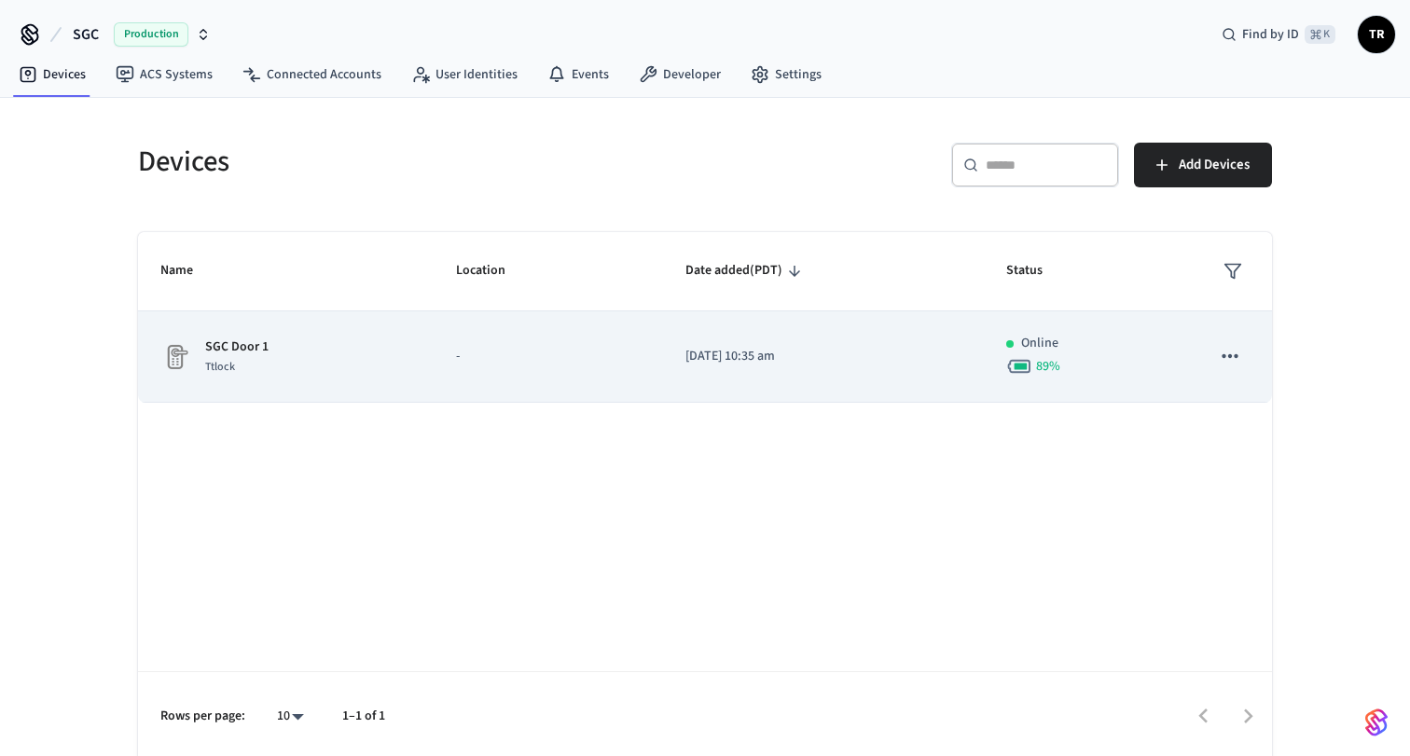
click at [283, 350] on div "SGC Door 1 Ttlock" at bounding box center [285, 356] width 251 height 39
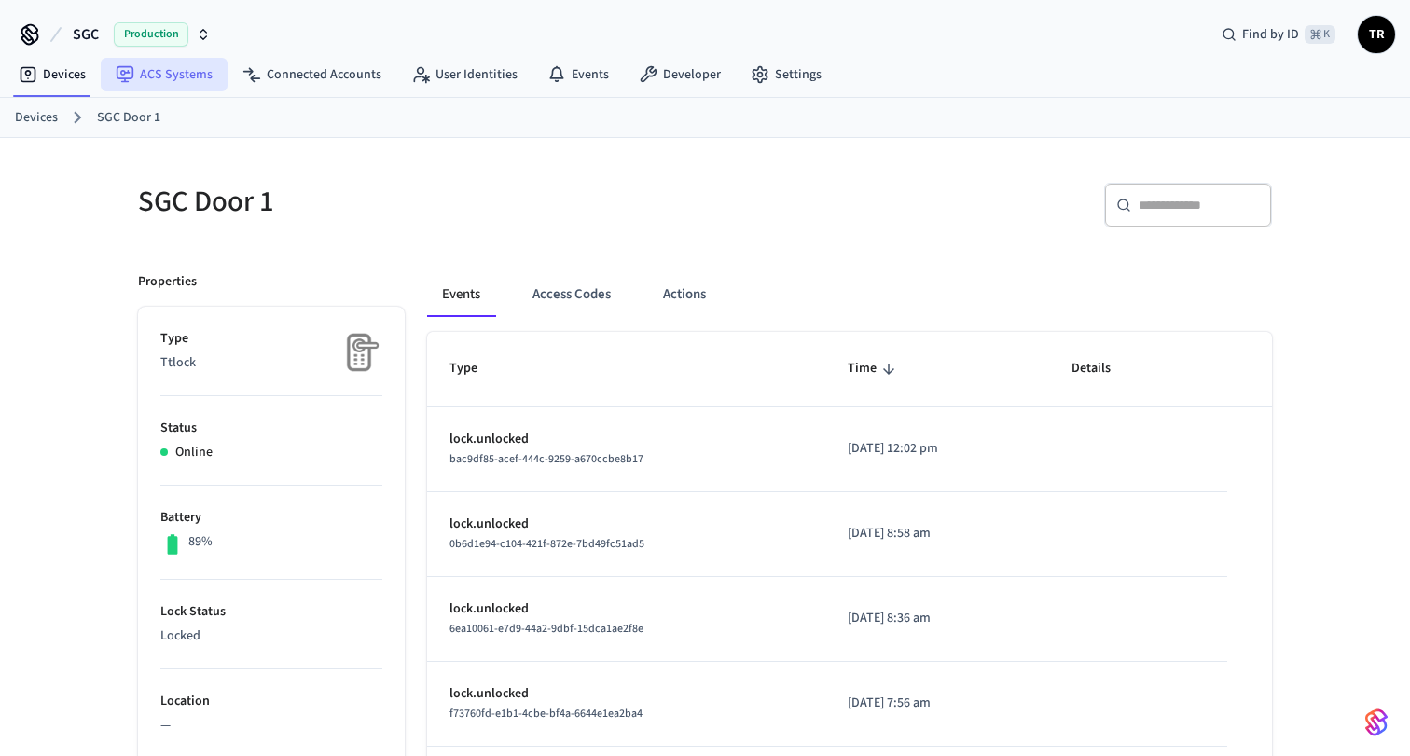
click at [179, 83] on link "ACS Systems" at bounding box center [164, 75] width 127 height 34
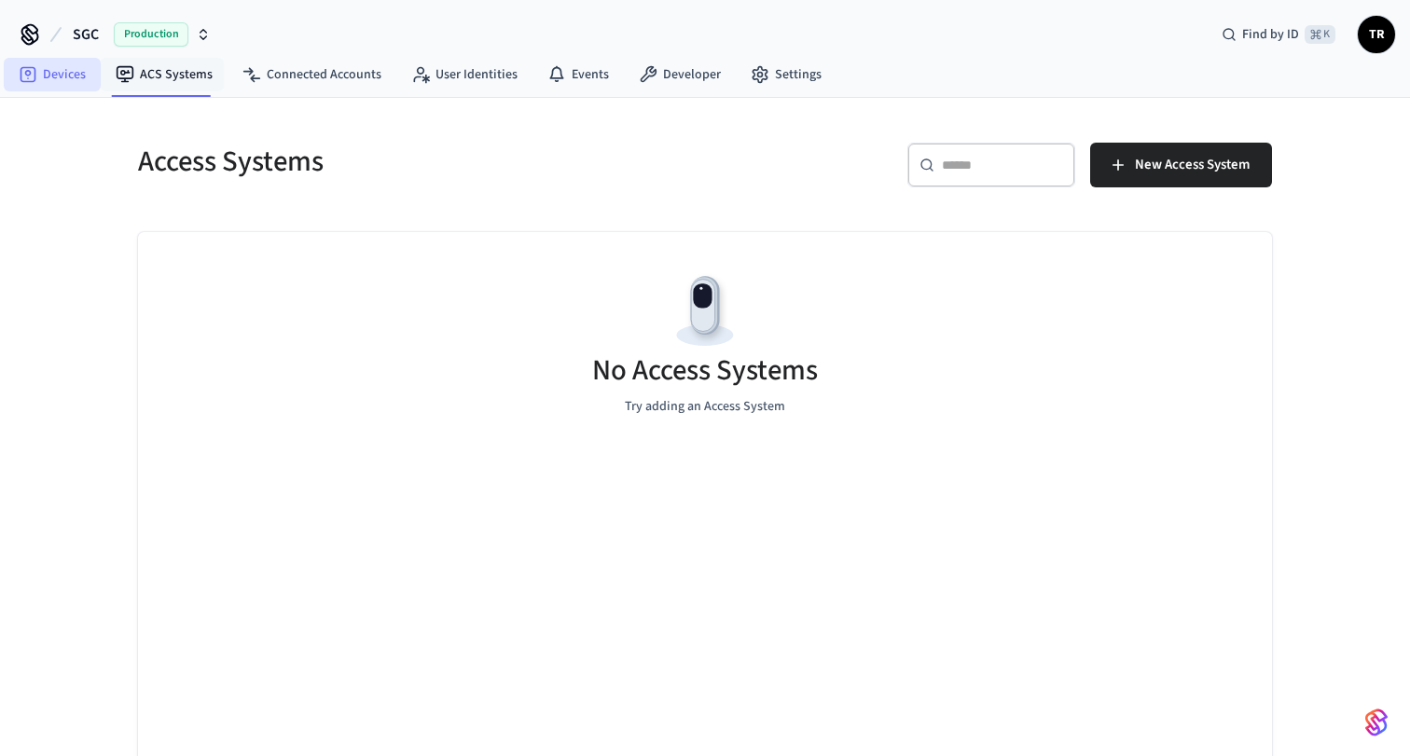
click at [63, 73] on link "Devices" at bounding box center [52, 75] width 97 height 34
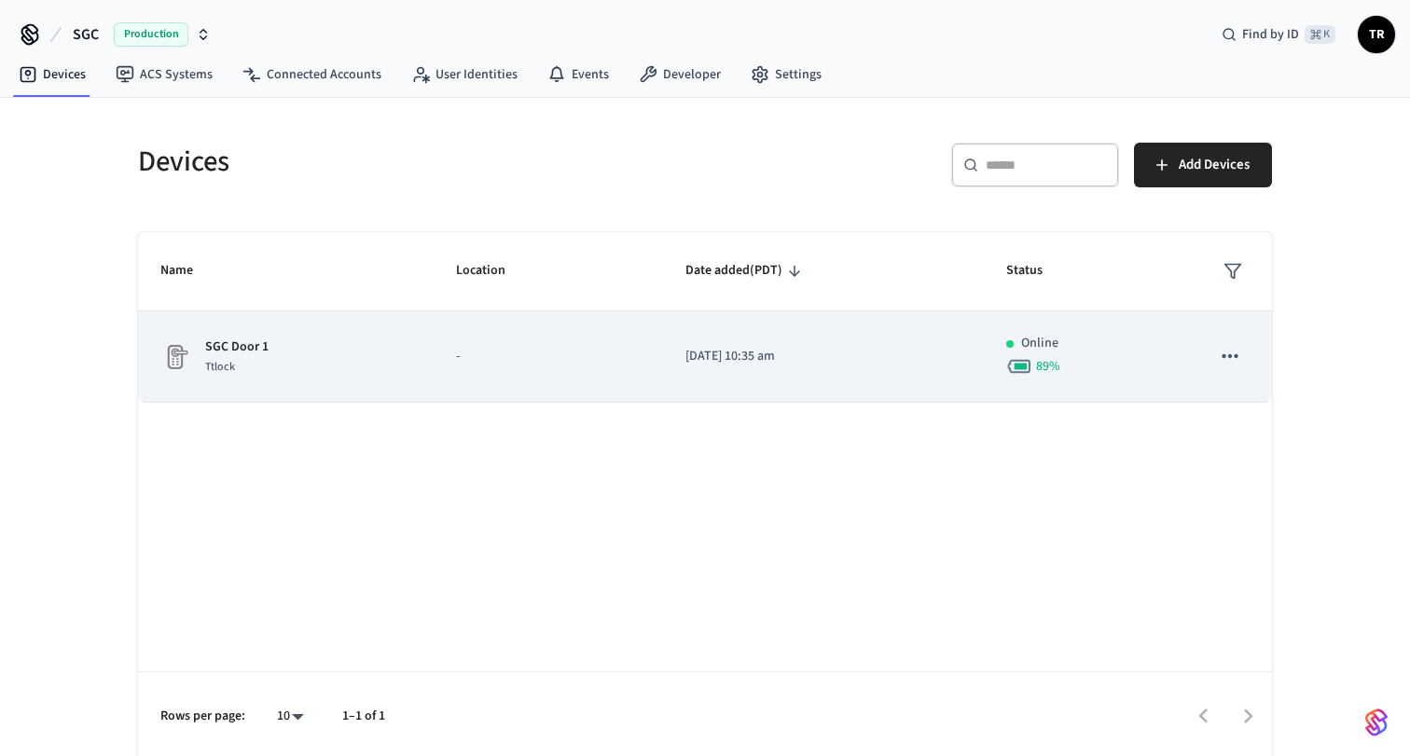
click at [317, 386] on td "SGC Door 1 Ttlock" at bounding box center [286, 356] width 296 height 91
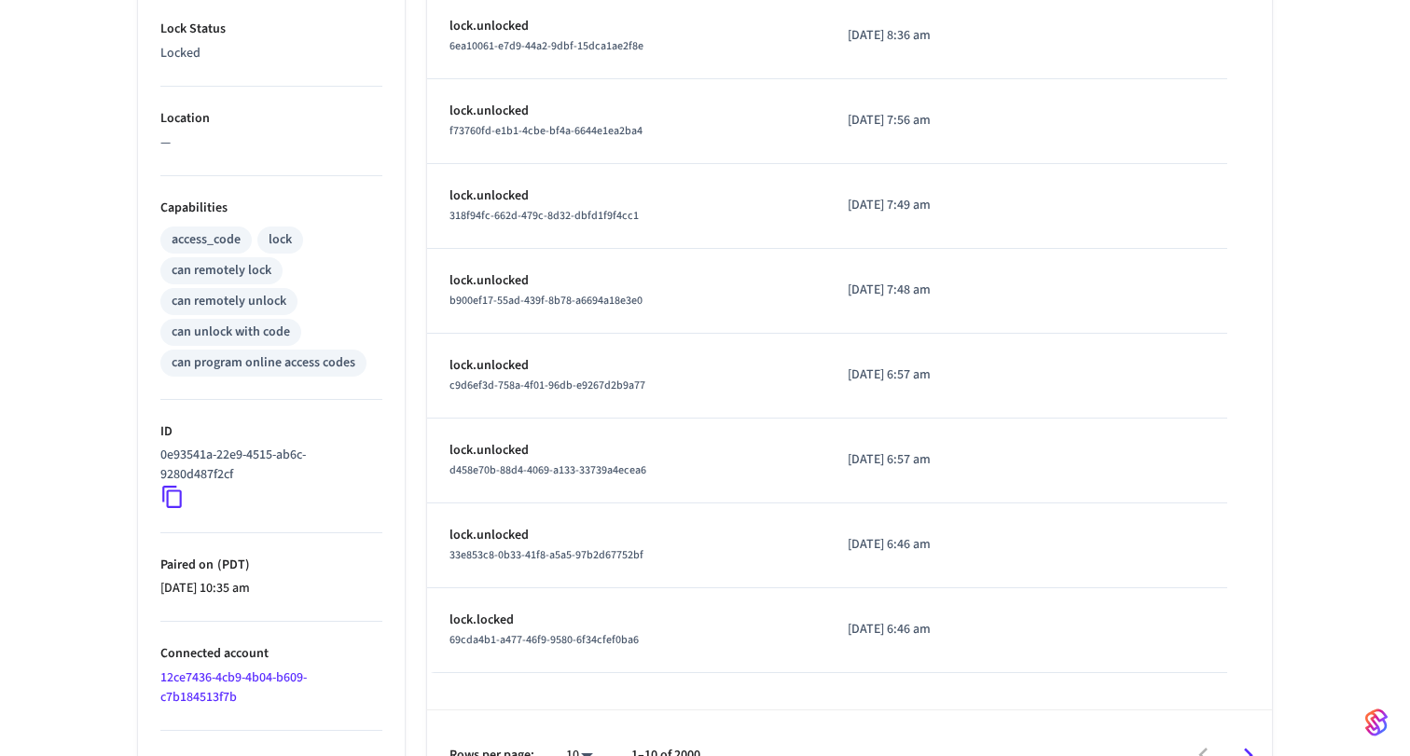
scroll to position [626, 0]
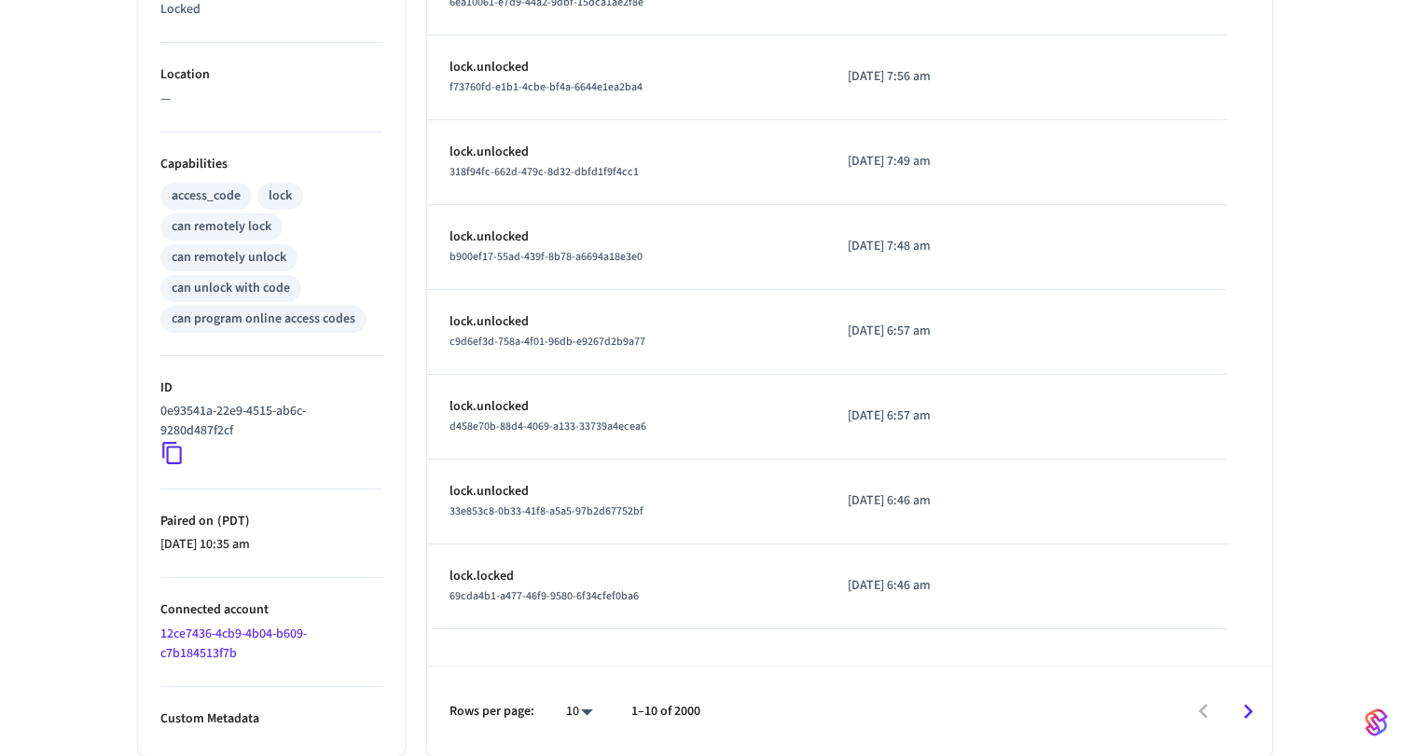
click at [256, 630] on link "12ce7436-4cb9-4b04-b609-c7b184513f7b" at bounding box center [233, 644] width 146 height 38
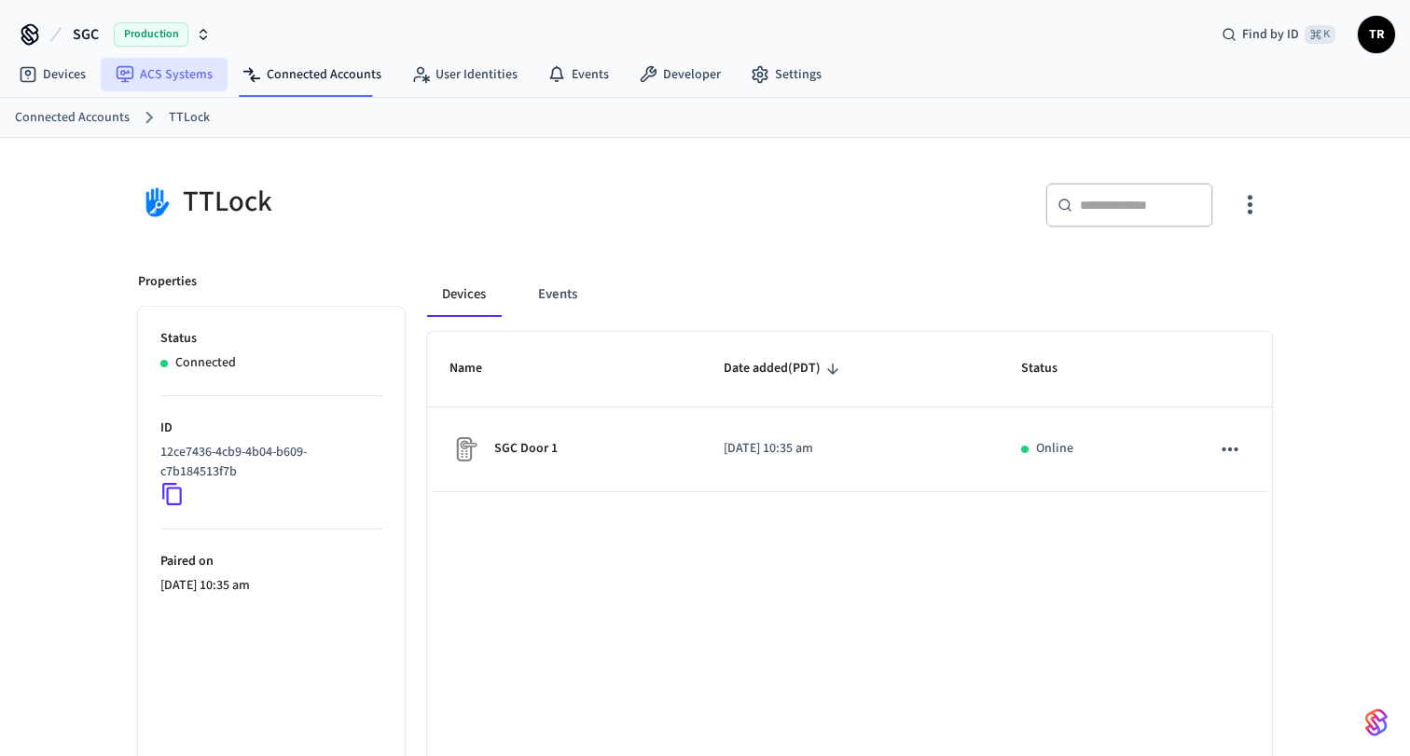
click at [186, 72] on link "ACS Systems" at bounding box center [164, 75] width 127 height 34
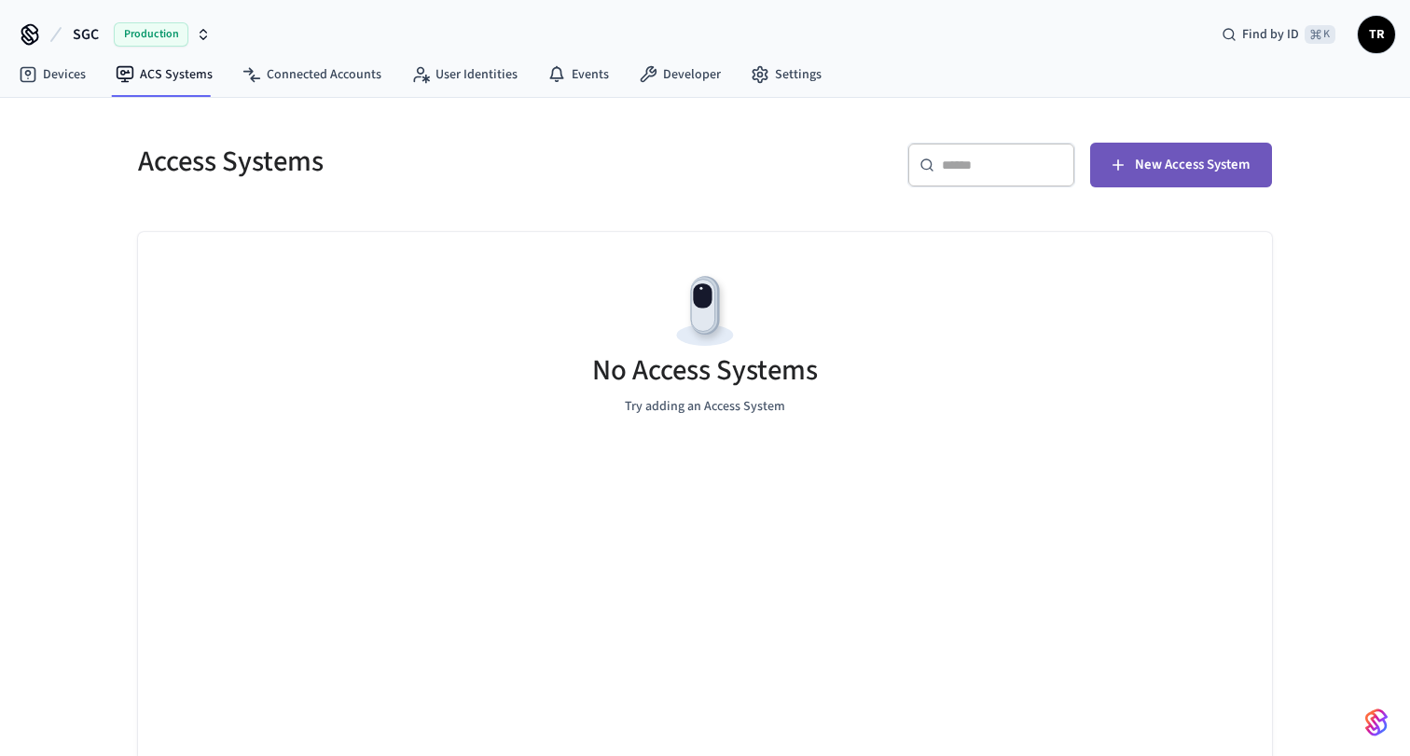
click at [1164, 172] on span "New Access System" at bounding box center [1192, 165] width 115 height 24
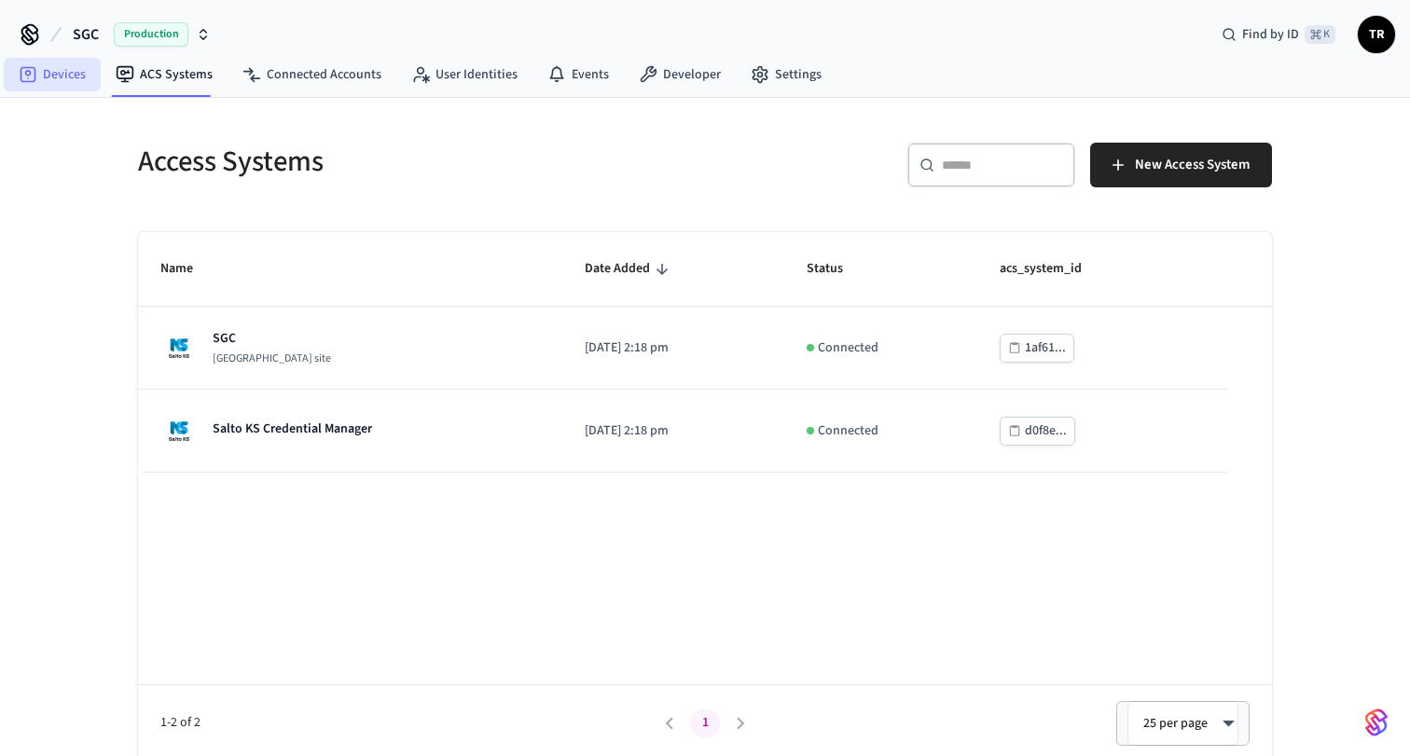
click at [71, 74] on link "Devices" at bounding box center [52, 75] width 97 height 34
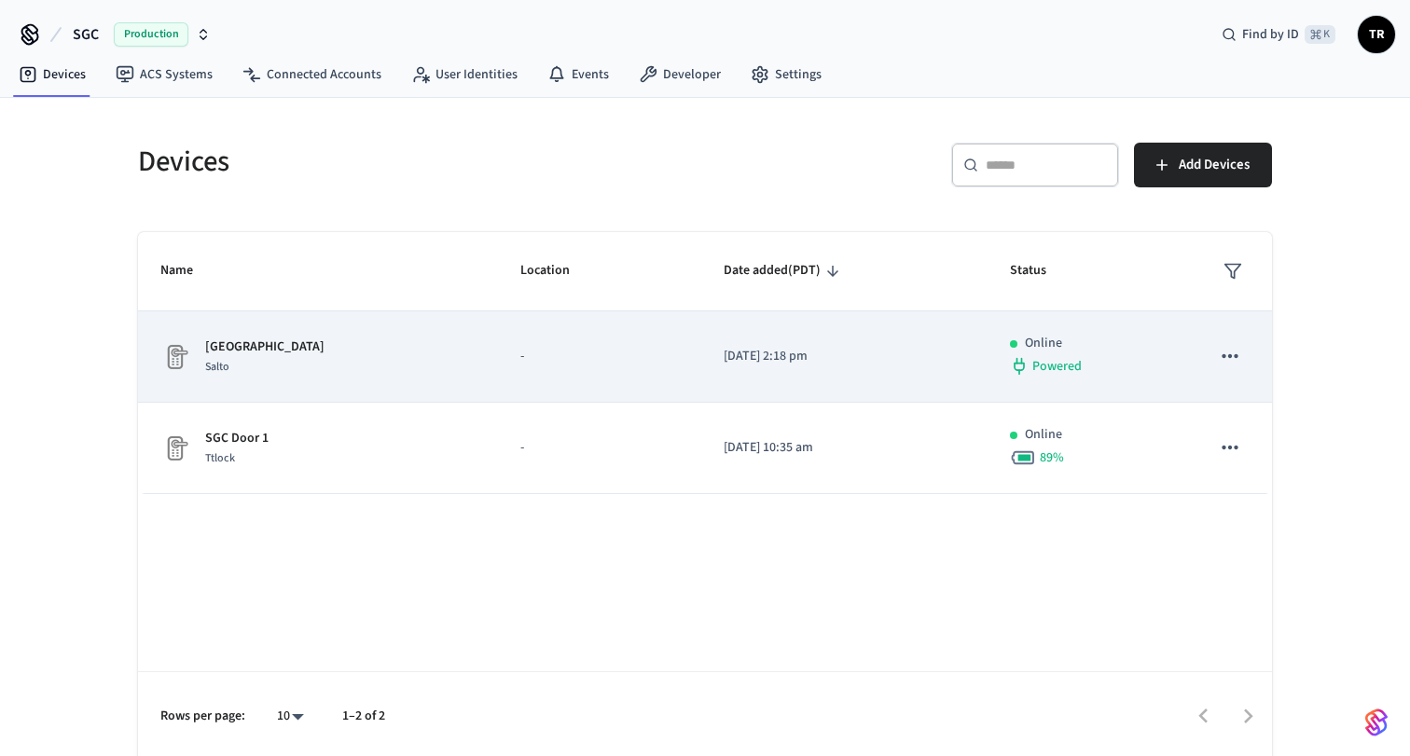
click at [324, 346] on p "Hampstead Main Entrance" at bounding box center [264, 347] width 119 height 20
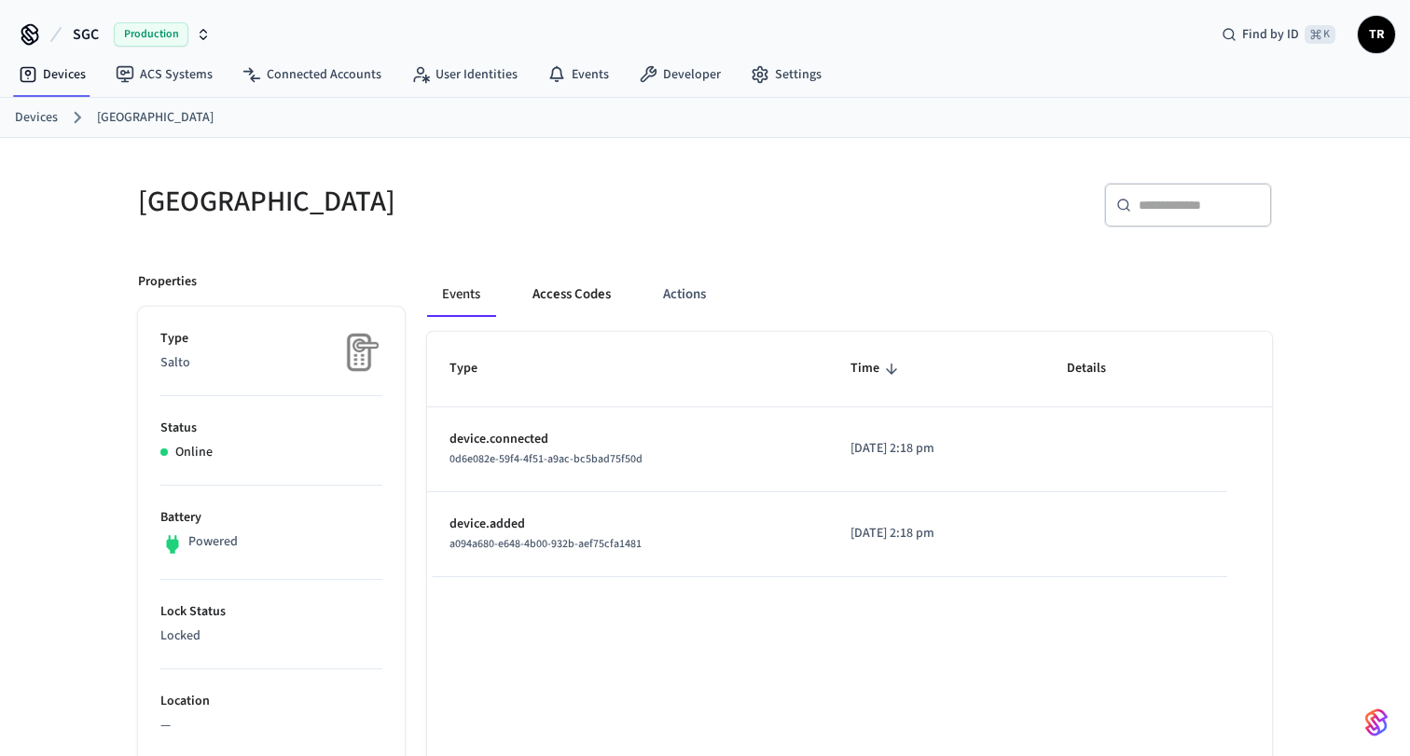
click at [576, 282] on button "Access Codes" at bounding box center [571, 294] width 108 height 45
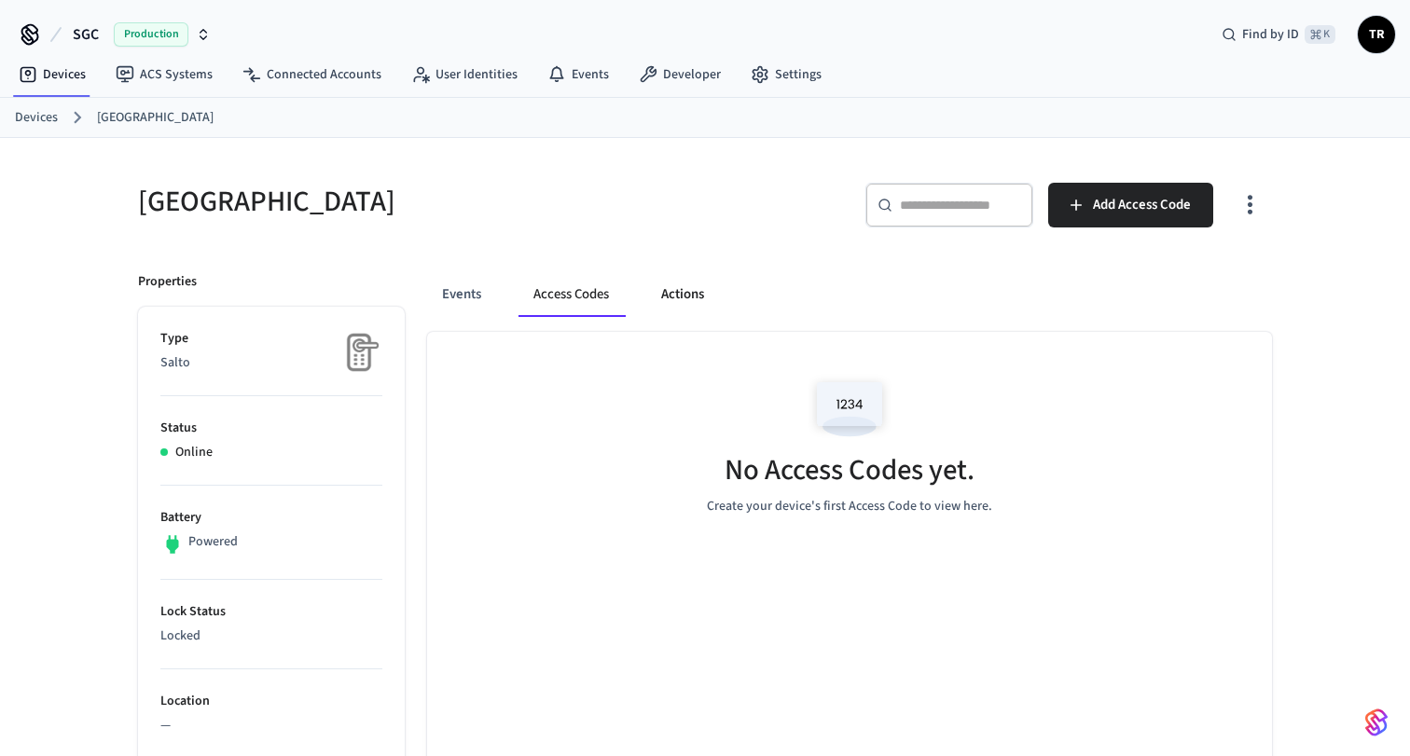
click at [695, 295] on button "Actions" at bounding box center [682, 294] width 73 height 45
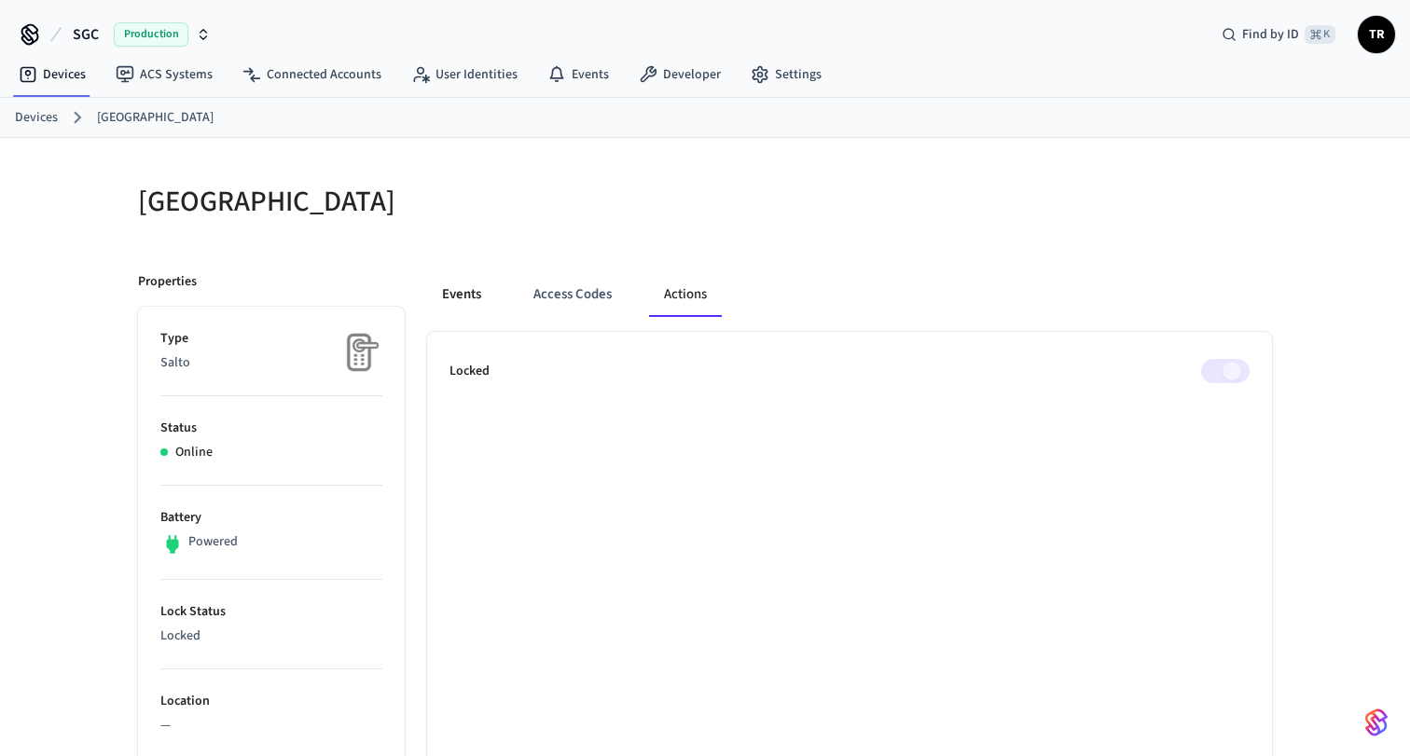
click at [478, 291] on button "Events" at bounding box center [461, 294] width 69 height 45
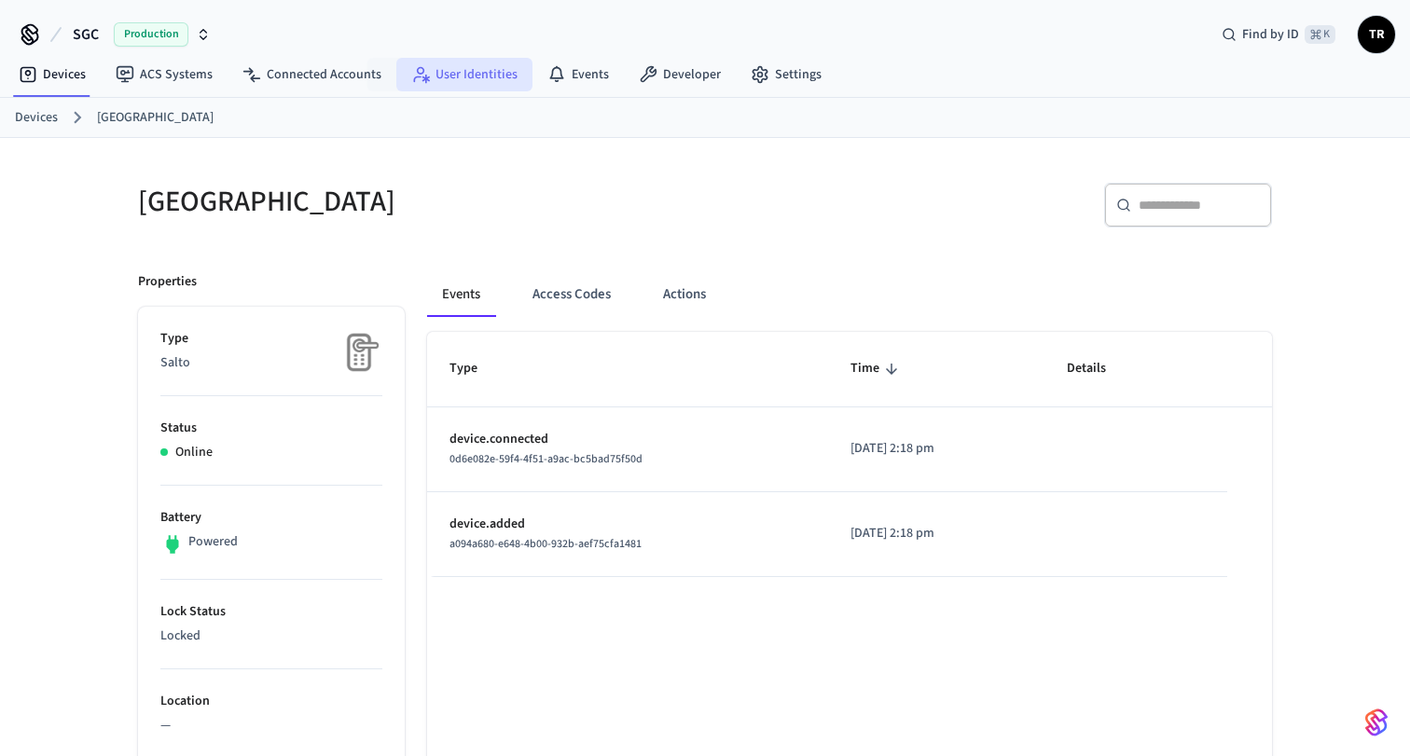
click at [431, 76] on link "User Identities" at bounding box center [464, 75] width 136 height 34
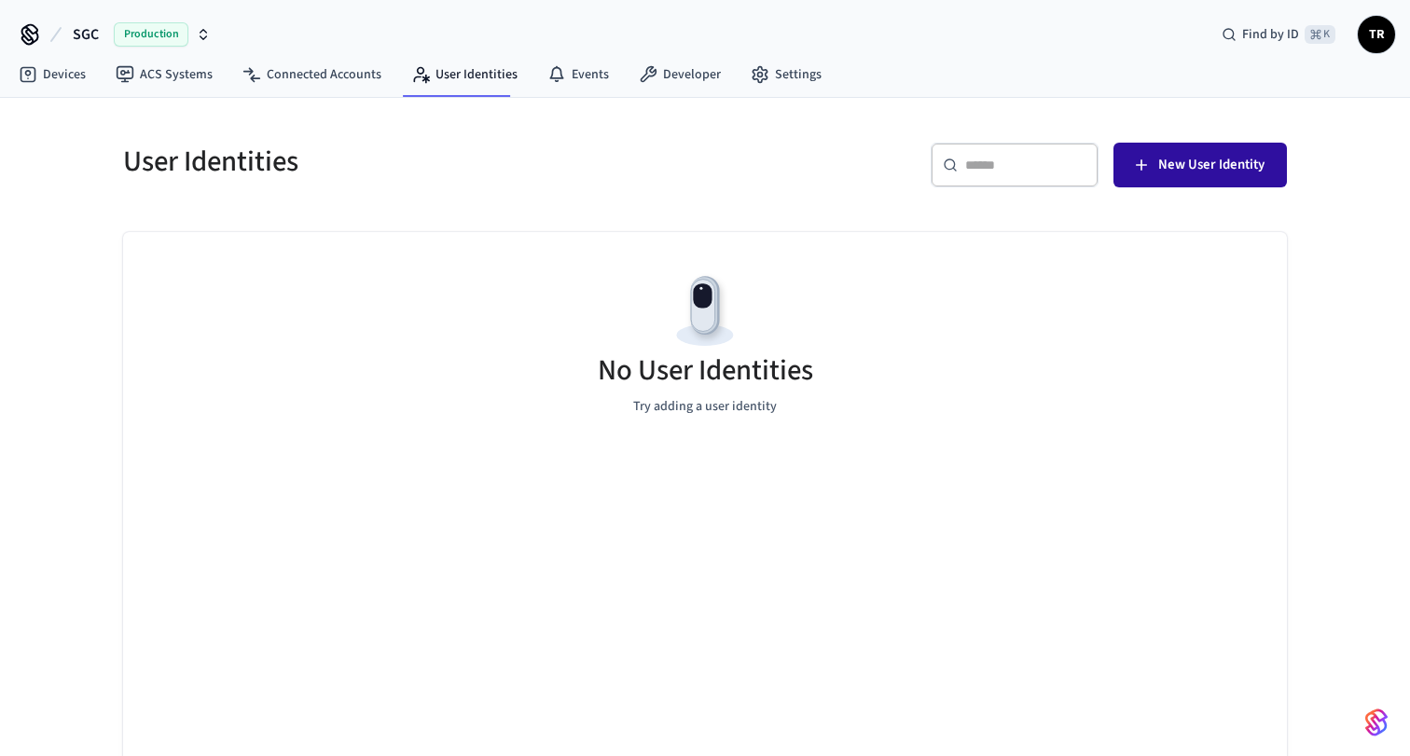
click at [1225, 156] on span "New User Identity" at bounding box center [1211, 165] width 106 height 24
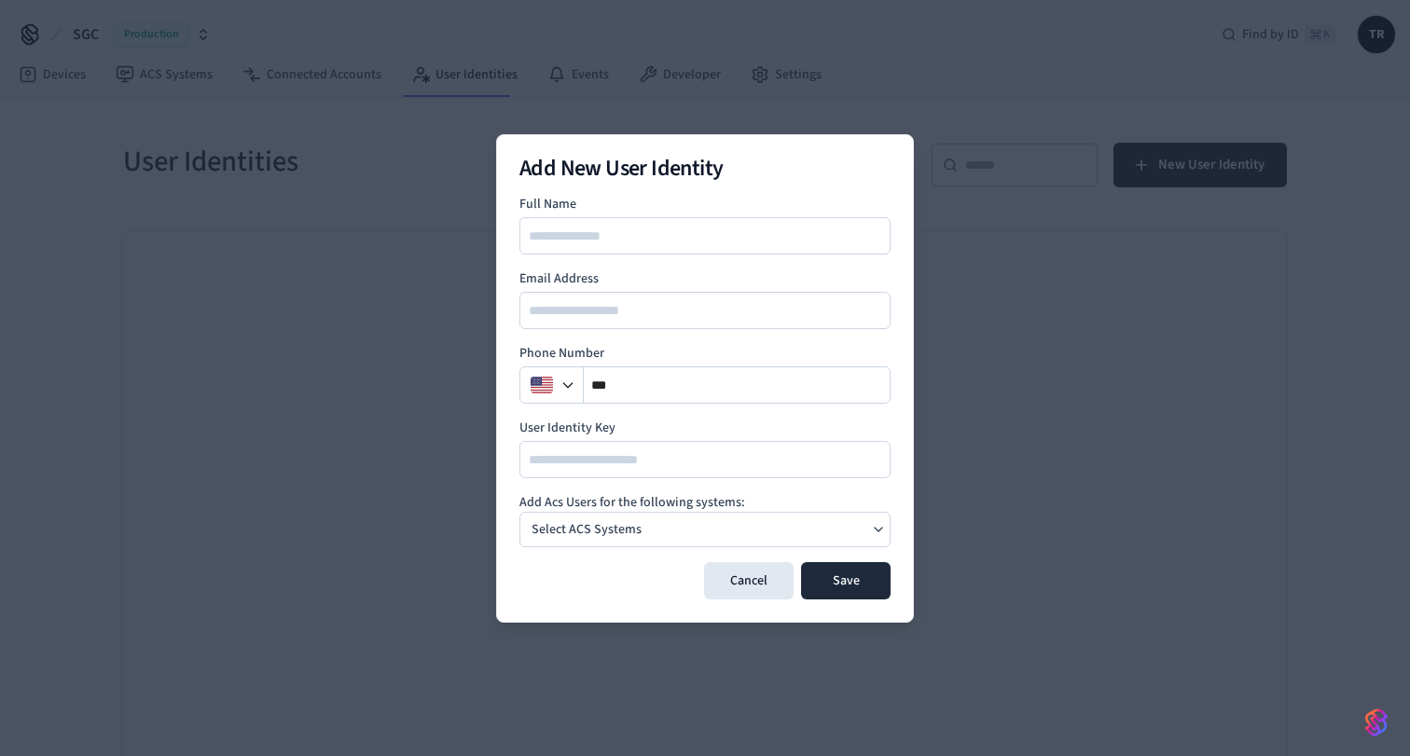
click at [789, 517] on div "Select ACS Systems" at bounding box center [704, 529] width 371 height 35
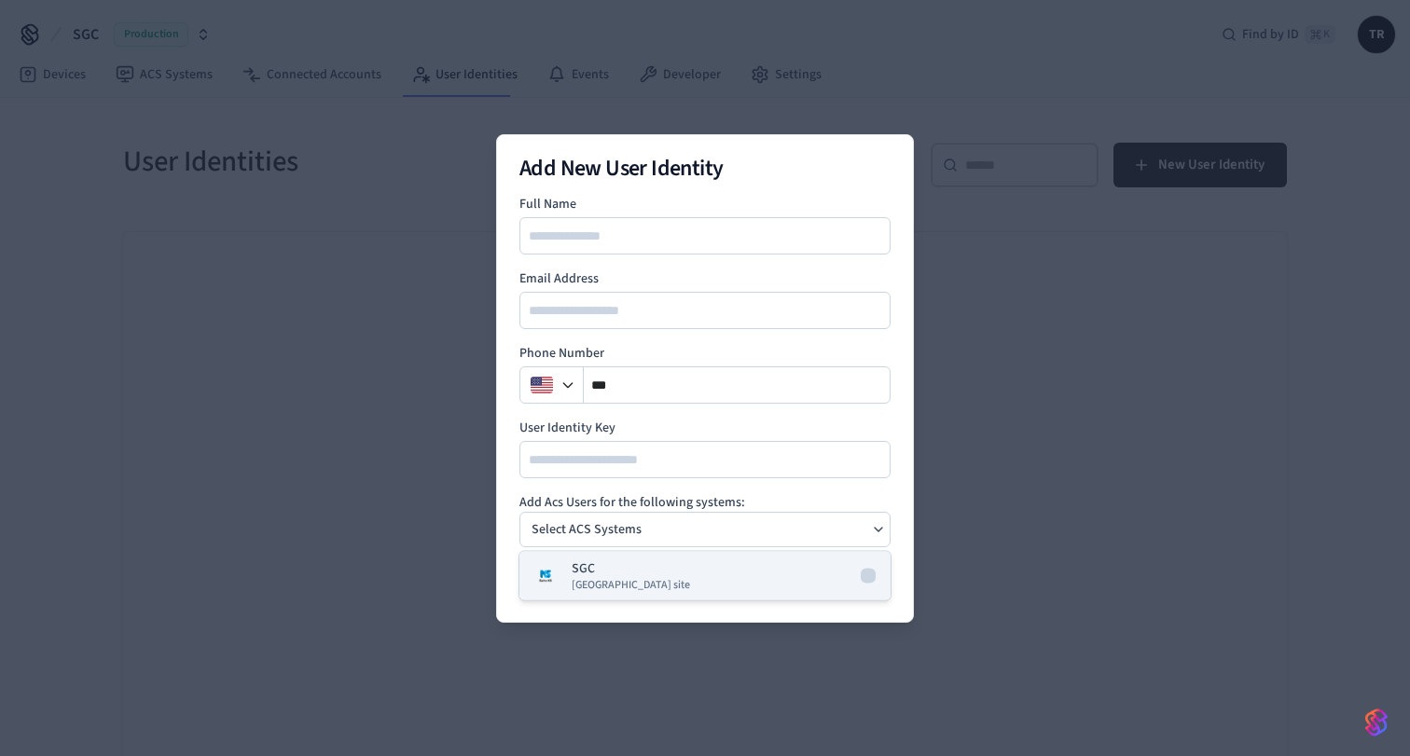
click at [790, 561] on button "SGC Salto KS site" at bounding box center [704, 576] width 371 height 48
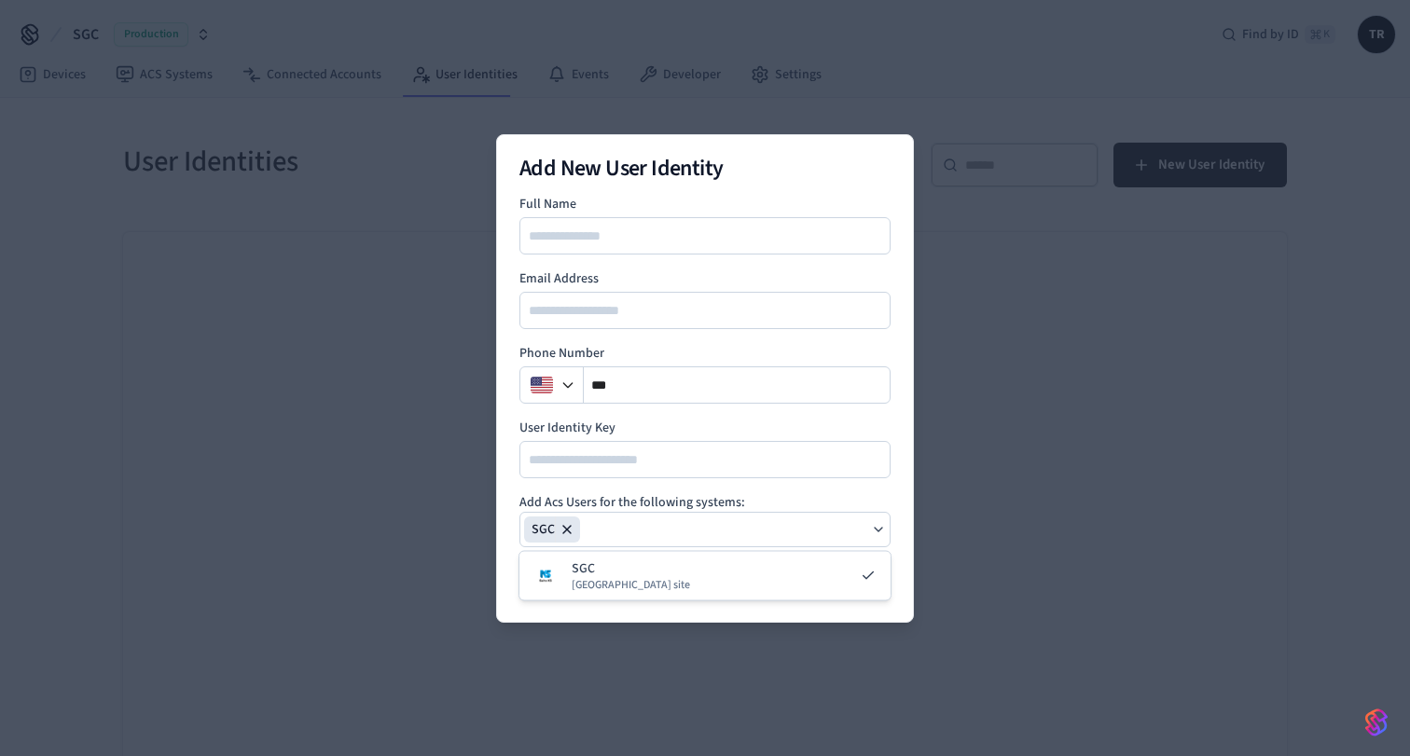
click at [768, 496] on h4 "Add Acs Users for the following systems:" at bounding box center [704, 502] width 371 height 19
click at [560, 528] on icon "button" at bounding box center [566, 529] width 15 height 15
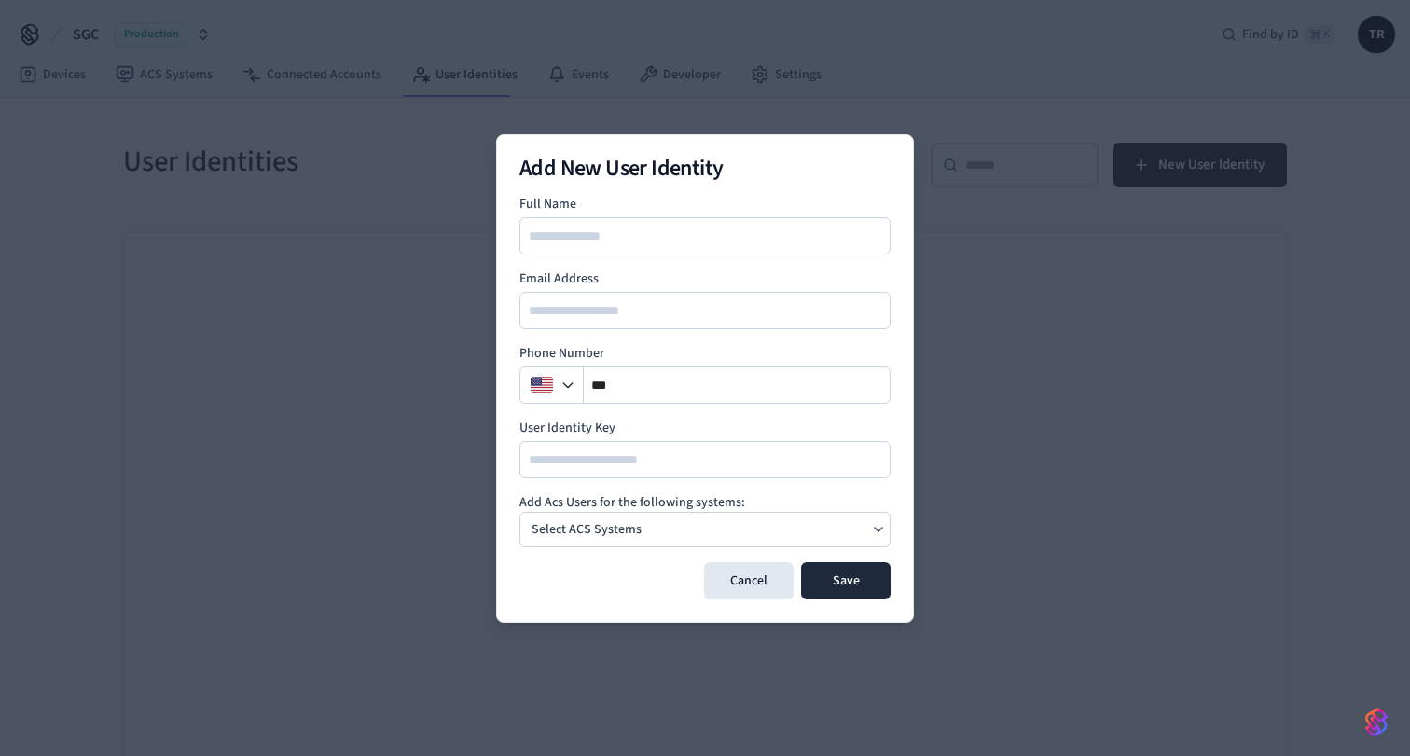
click at [623, 475] on div at bounding box center [704, 459] width 371 height 37
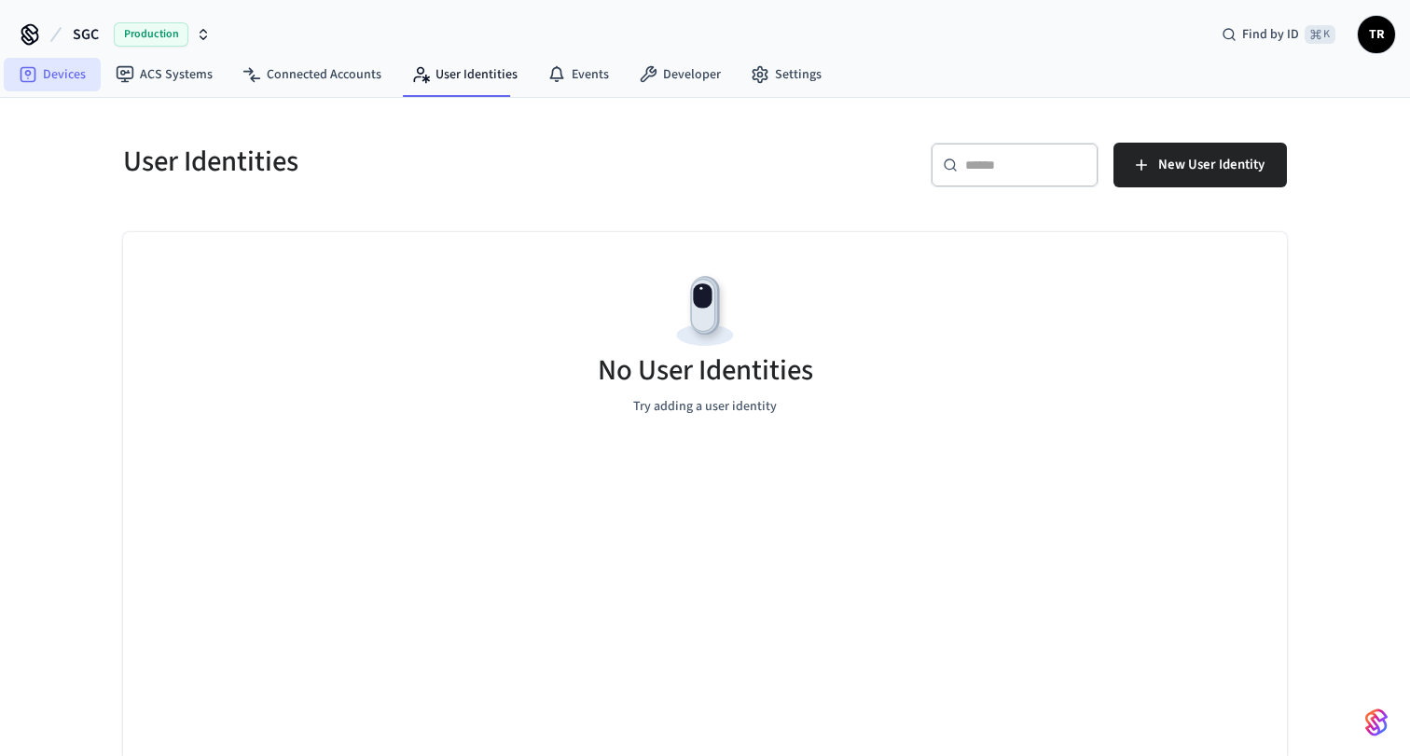
click at [48, 80] on link "Devices" at bounding box center [52, 75] width 97 height 34
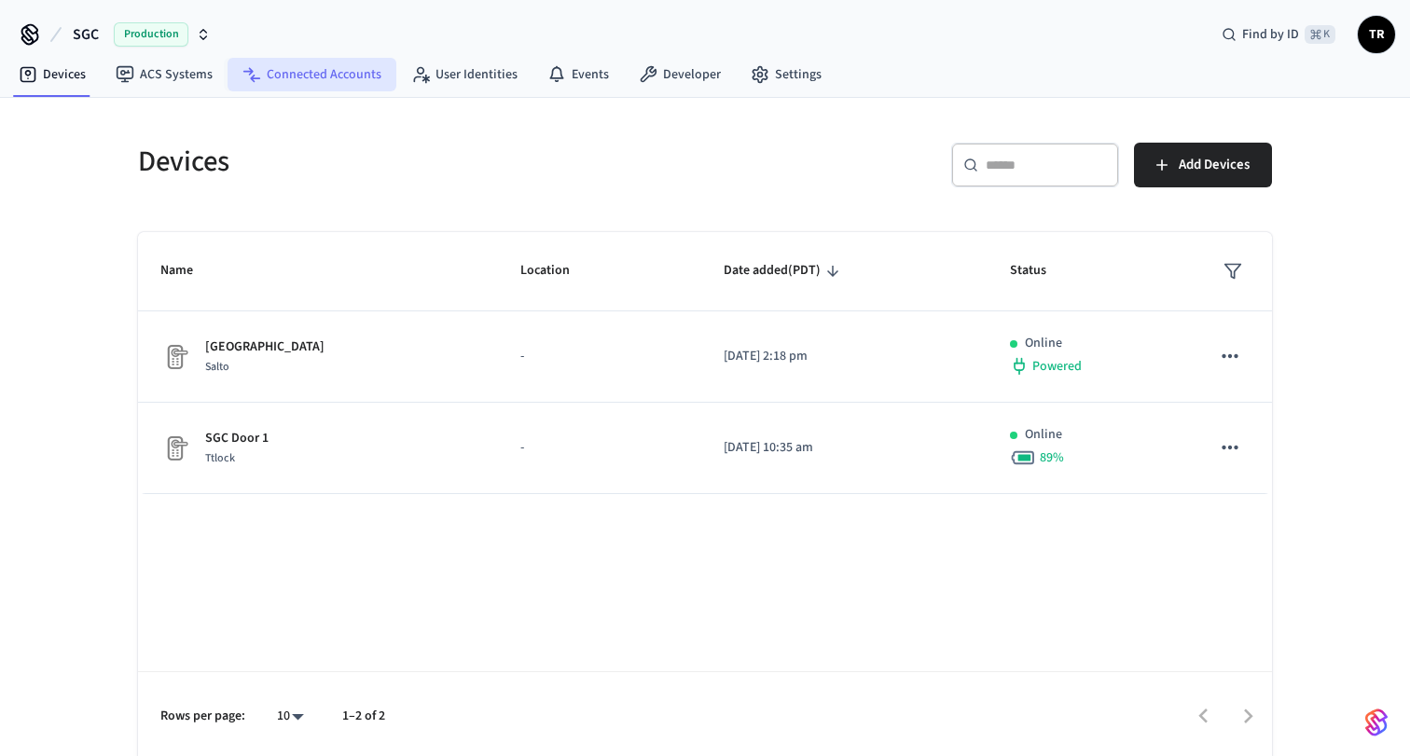
click at [254, 70] on icon at bounding box center [251, 74] width 19 height 19
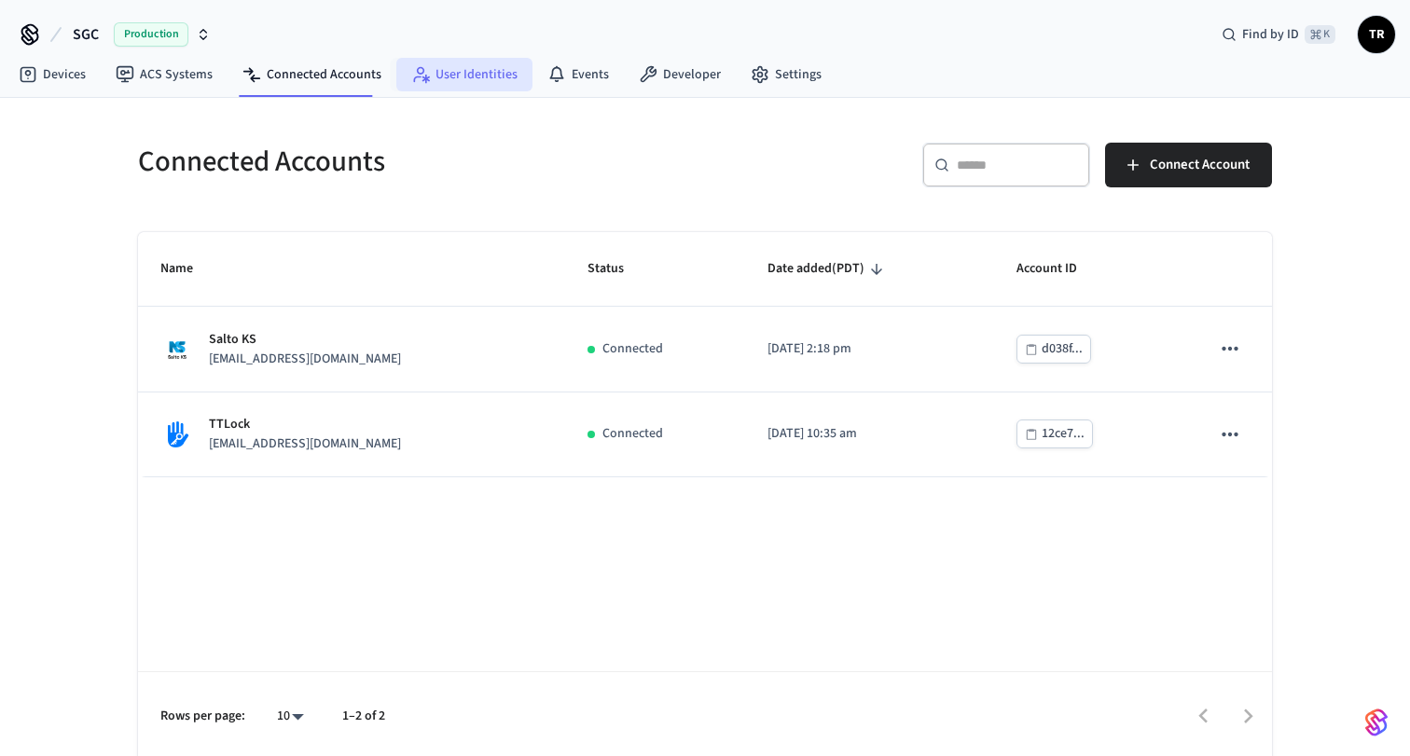
click at [486, 73] on link "User Identities" at bounding box center [464, 75] width 136 height 34
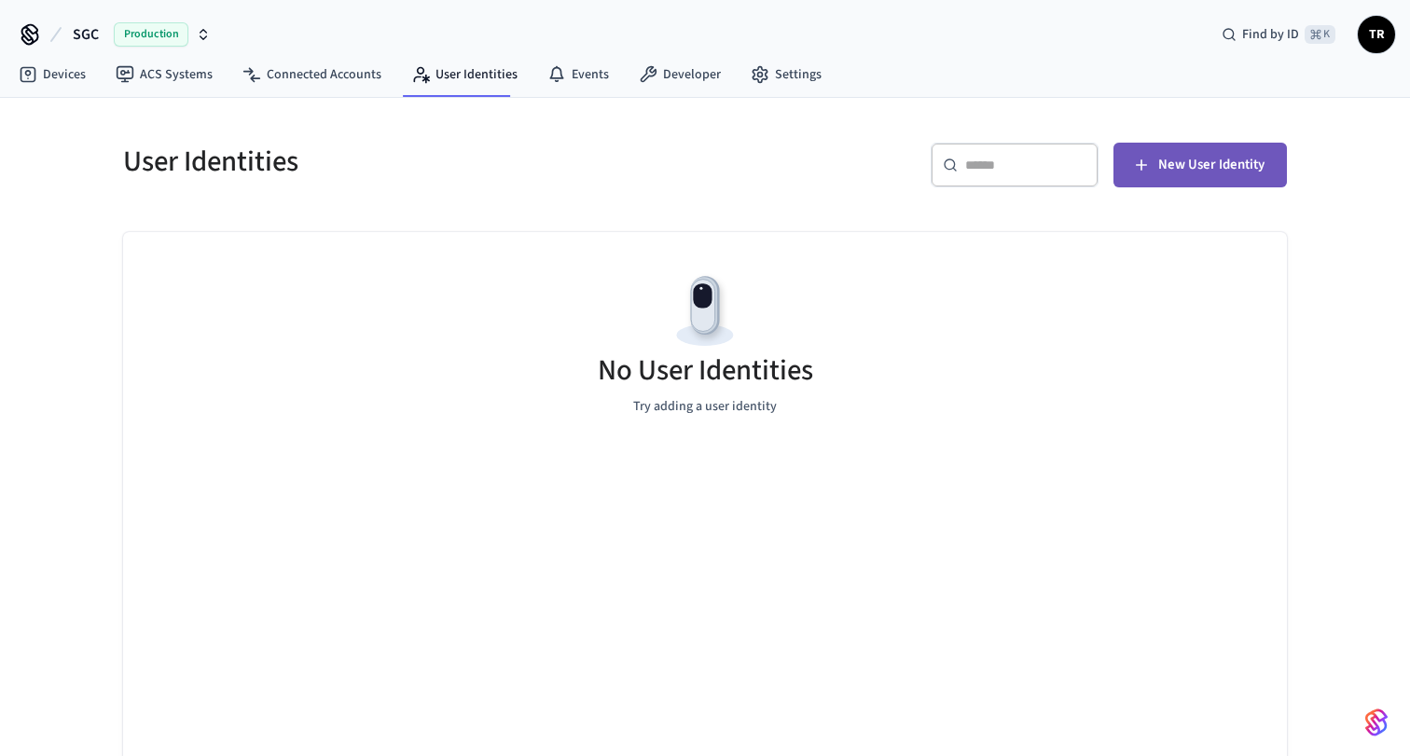
click at [1194, 149] on button "New User Identity" at bounding box center [1199, 165] width 173 height 45
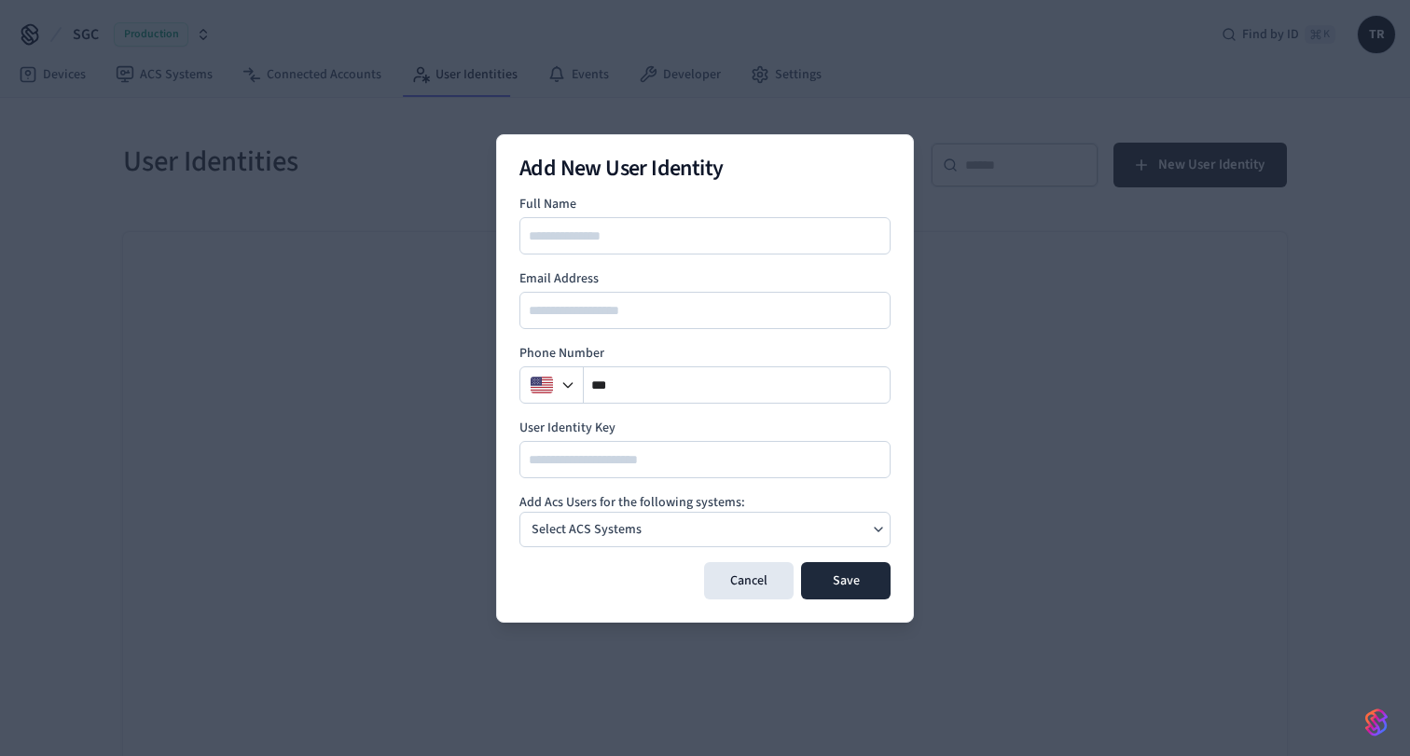
click at [574, 243] on input at bounding box center [705, 236] width 369 height 22
type input "**********"
click at [544, 317] on input "email" at bounding box center [705, 310] width 369 height 22
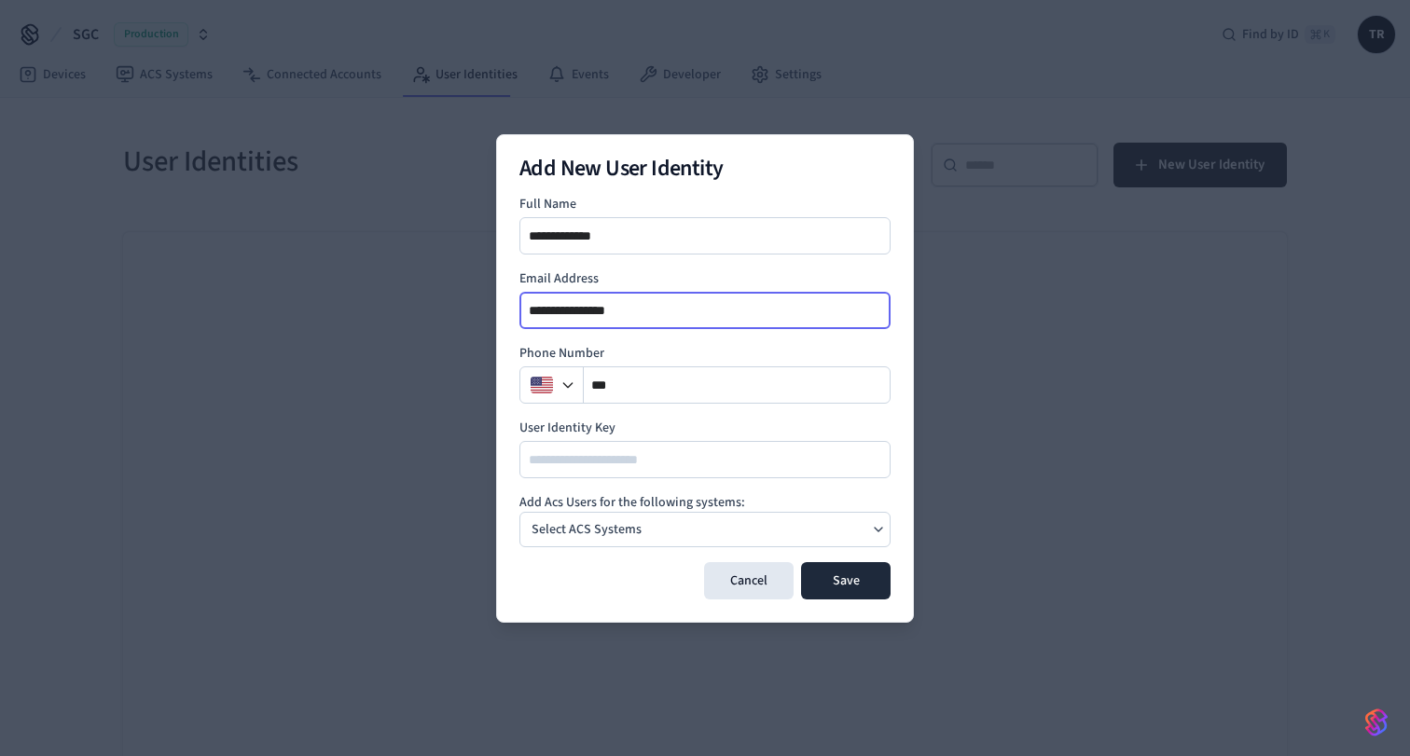
type input "**********"
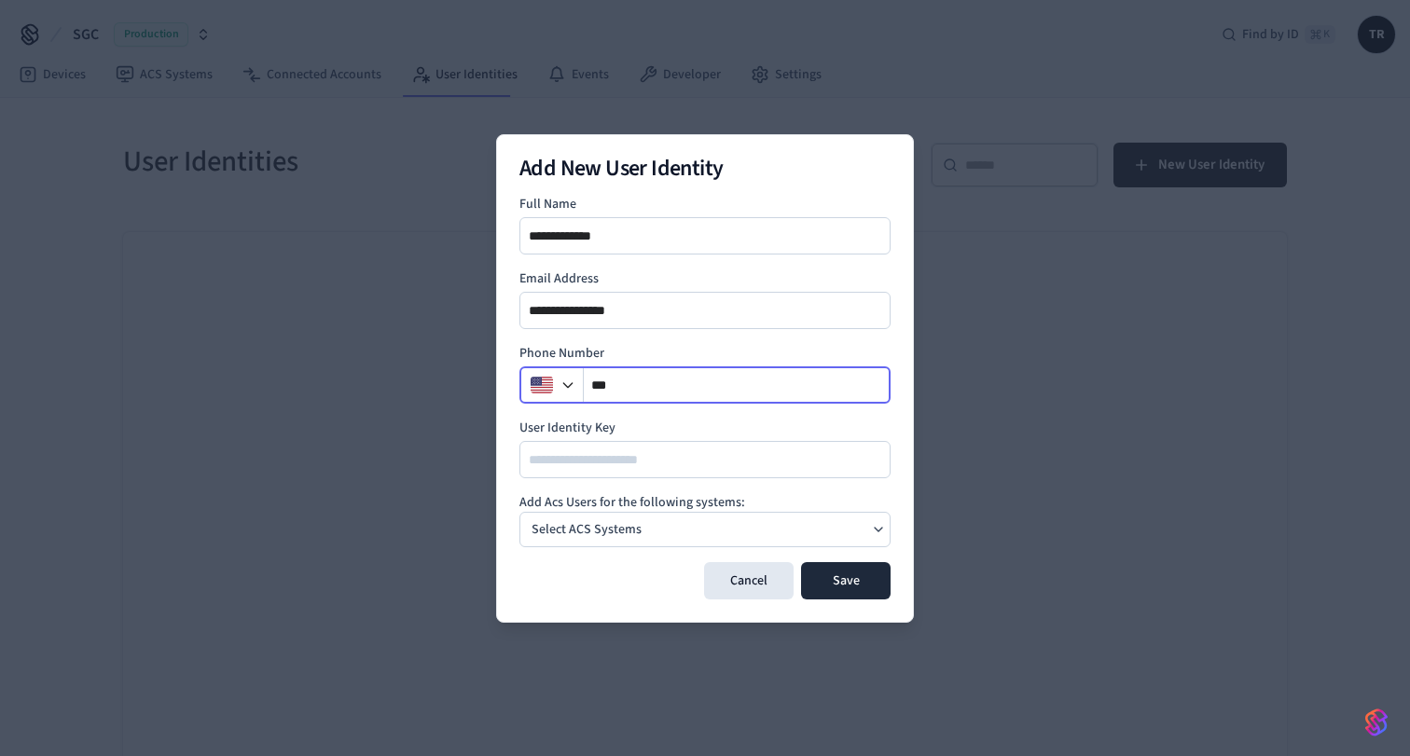
click at [633, 380] on input "**" at bounding box center [737, 385] width 307 height 22
type input "**********"
click at [633, 518] on div "Select ACS Systems" at bounding box center [586, 529] width 125 height 26
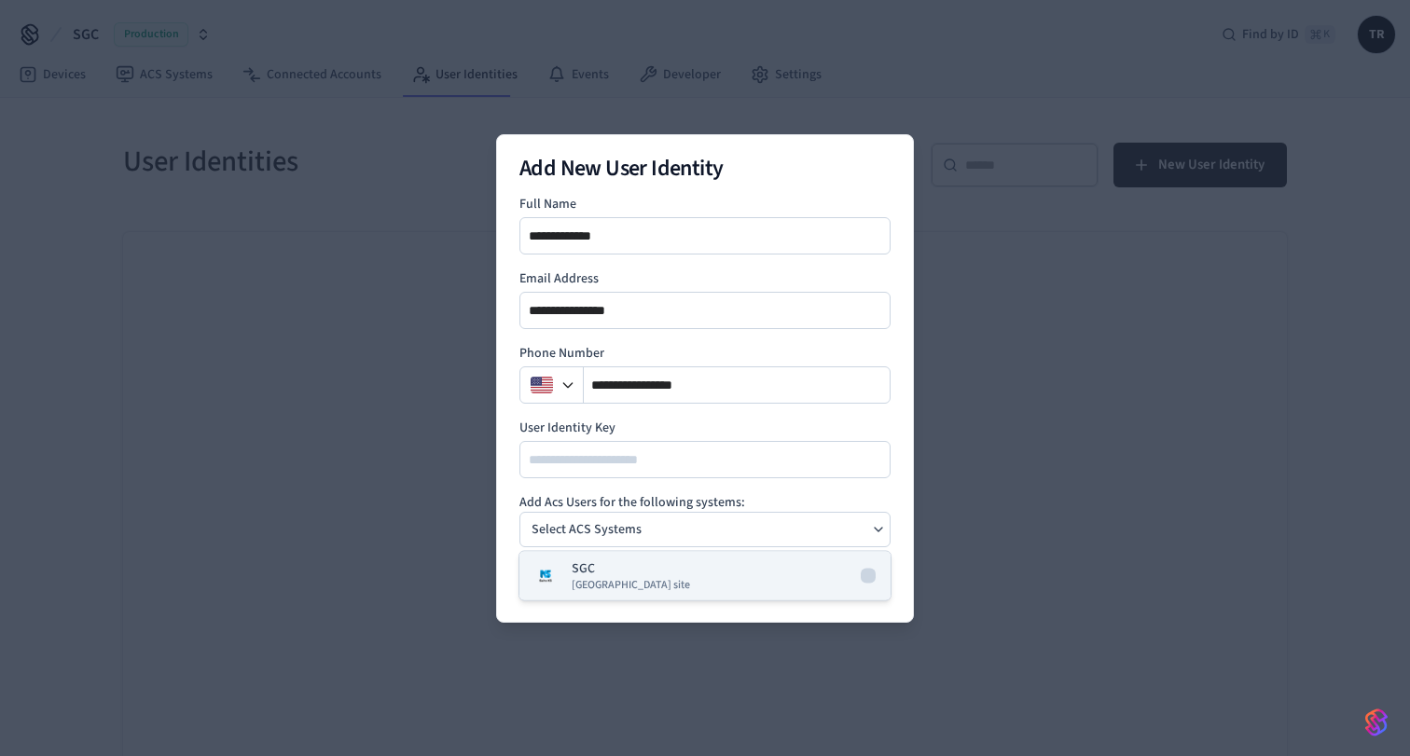
click at [604, 567] on div "SGC [GEOGRAPHIC_DATA] site" at bounding box center [630, 576] width 118 height 34
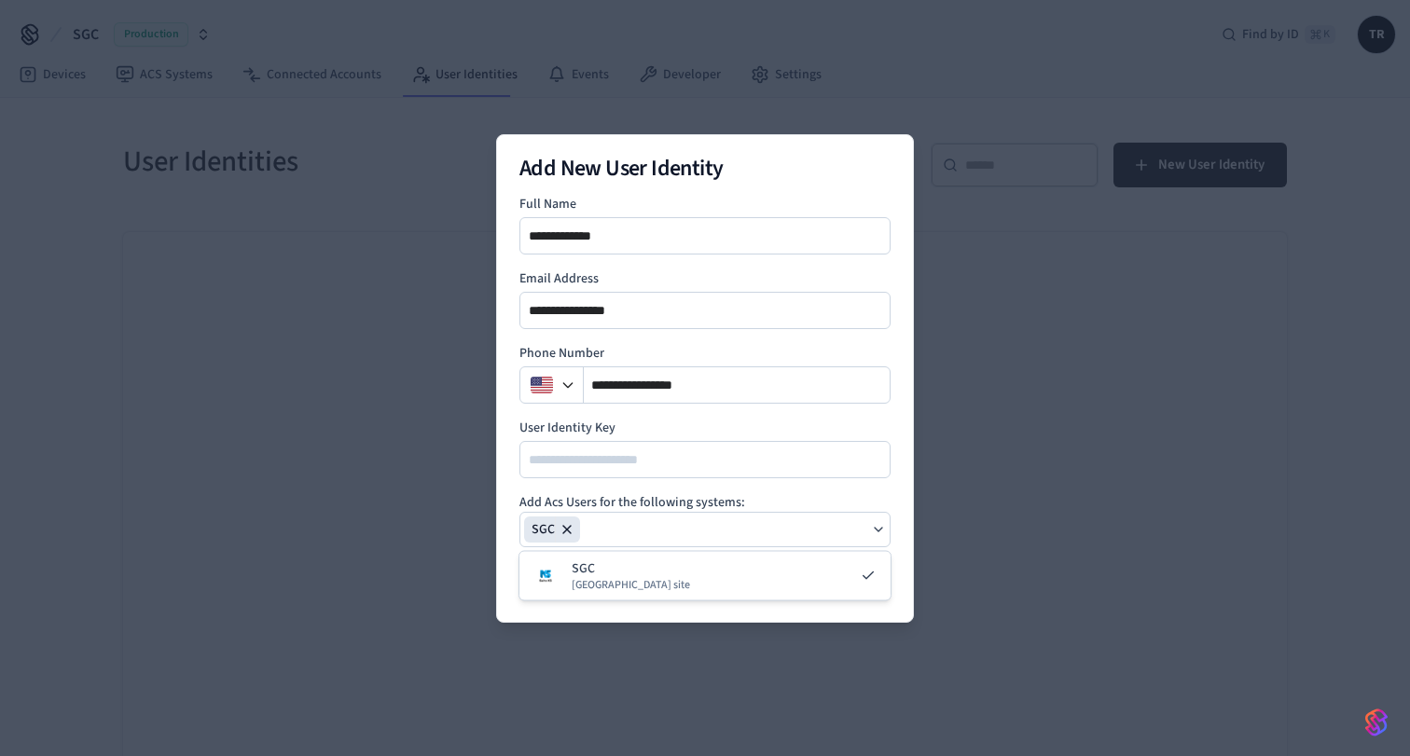
click at [784, 489] on form "**********" at bounding box center [704, 397] width 371 height 405
click at [849, 570] on button "Save" at bounding box center [845, 580] width 89 height 37
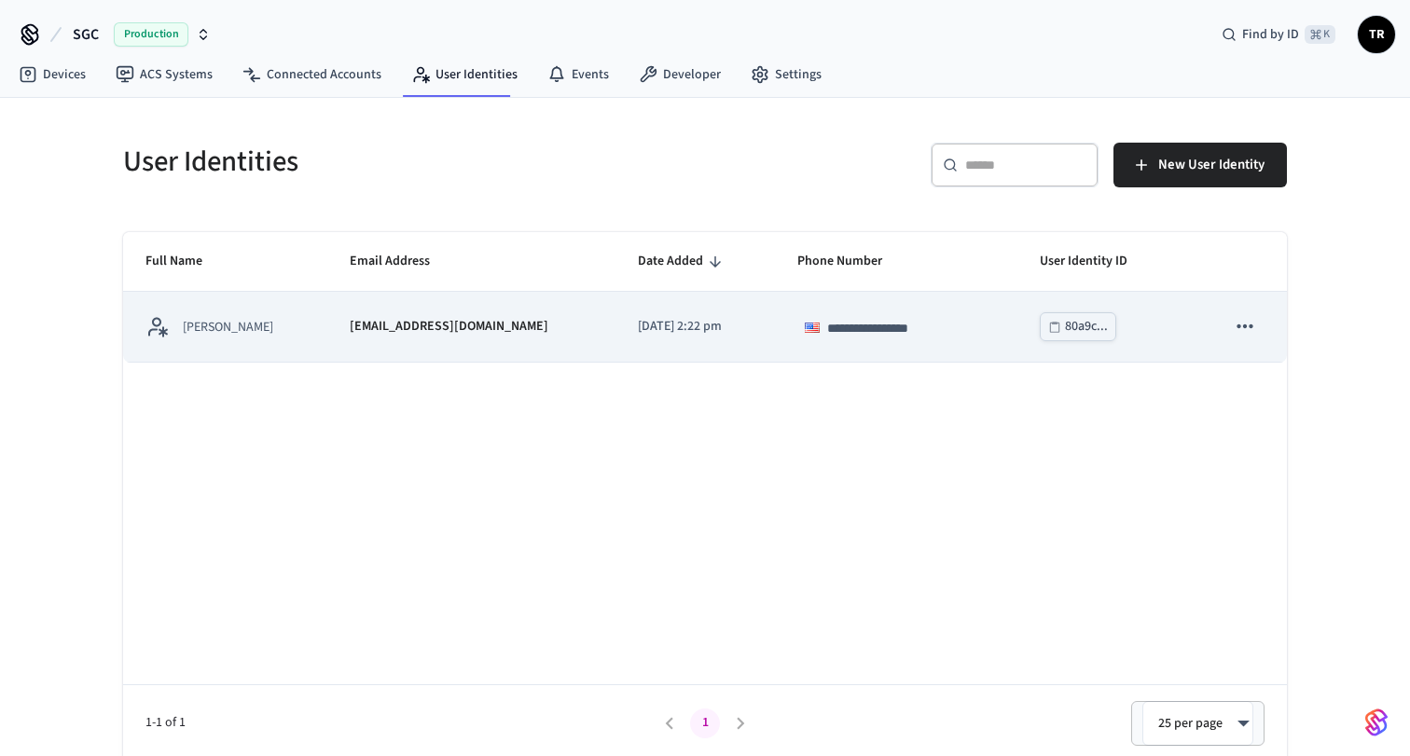
click at [1249, 323] on icon "sticky table" at bounding box center [1244, 326] width 24 height 24
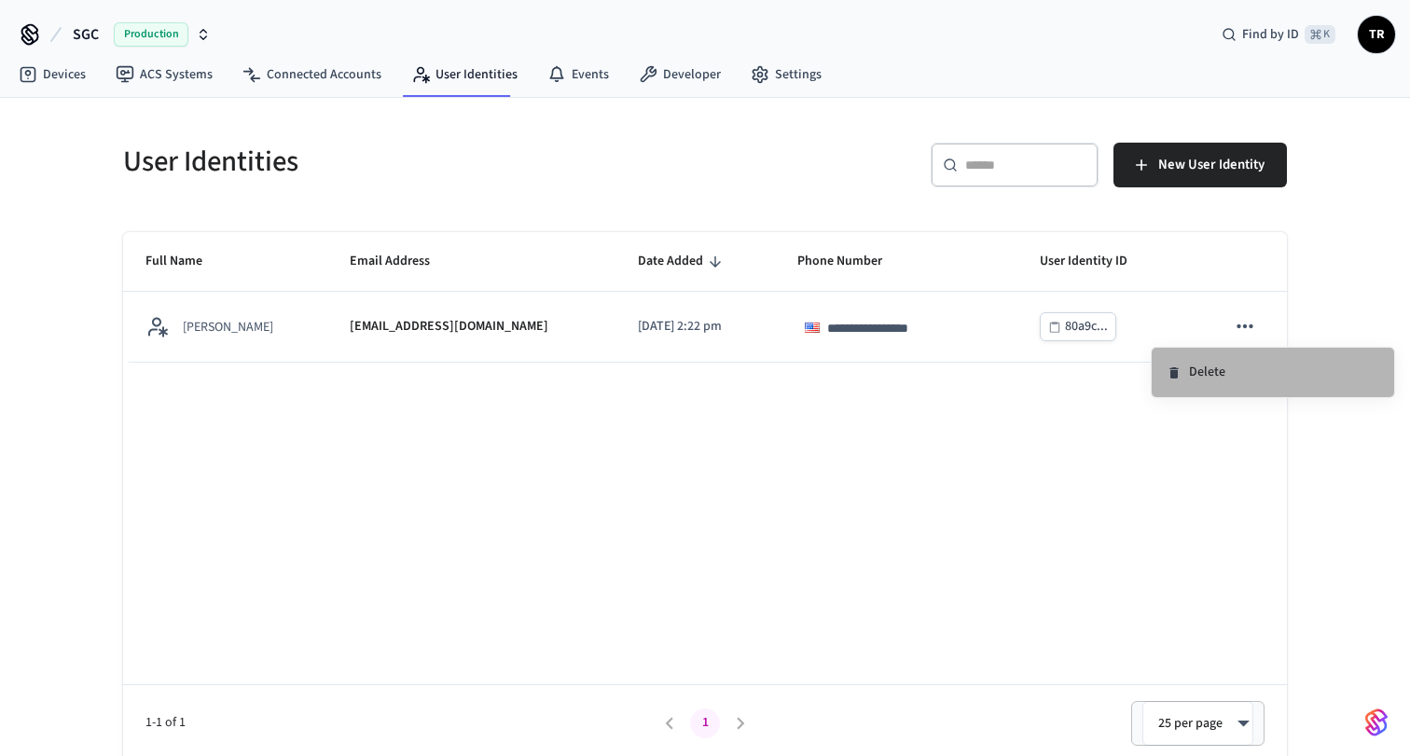
click at [1243, 358] on li "Delete" at bounding box center [1272, 372] width 242 height 49
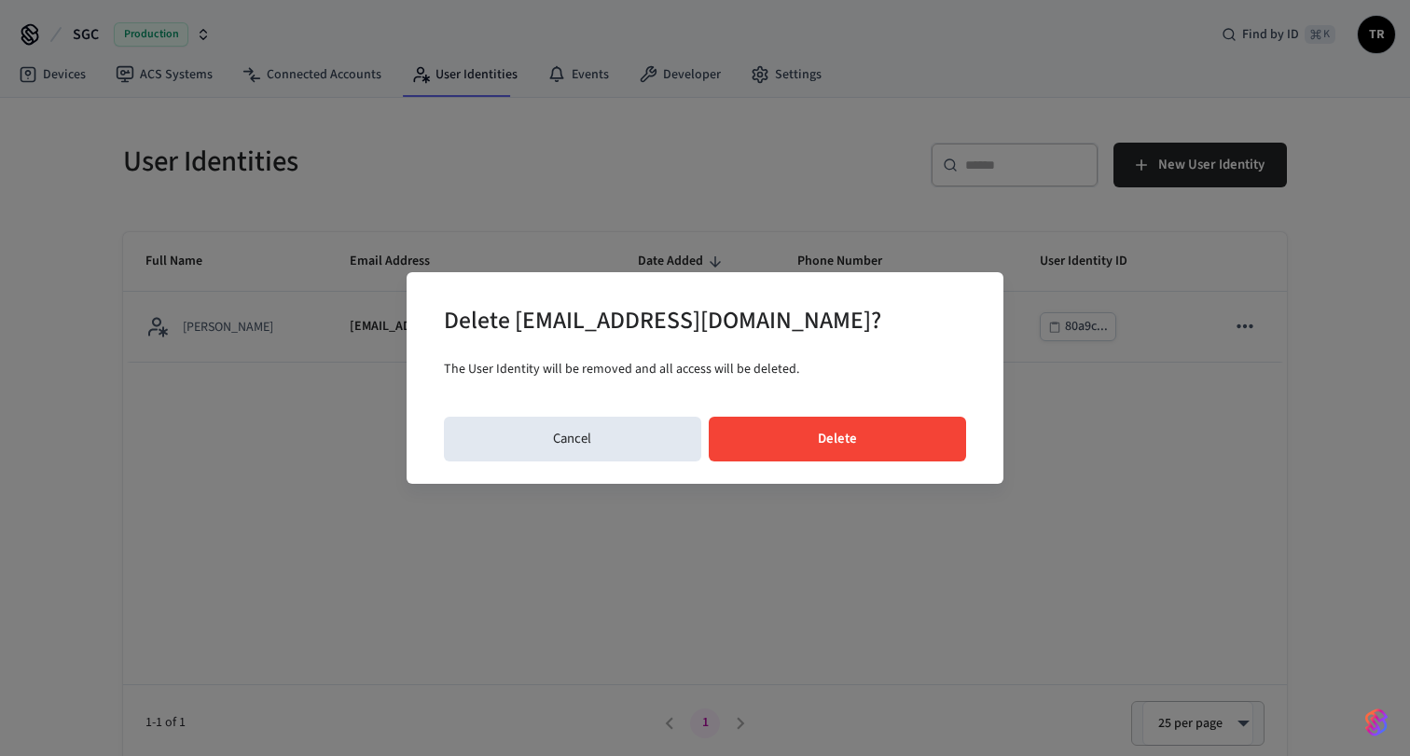
click at [874, 456] on button "Delete" at bounding box center [837, 439] width 258 height 45
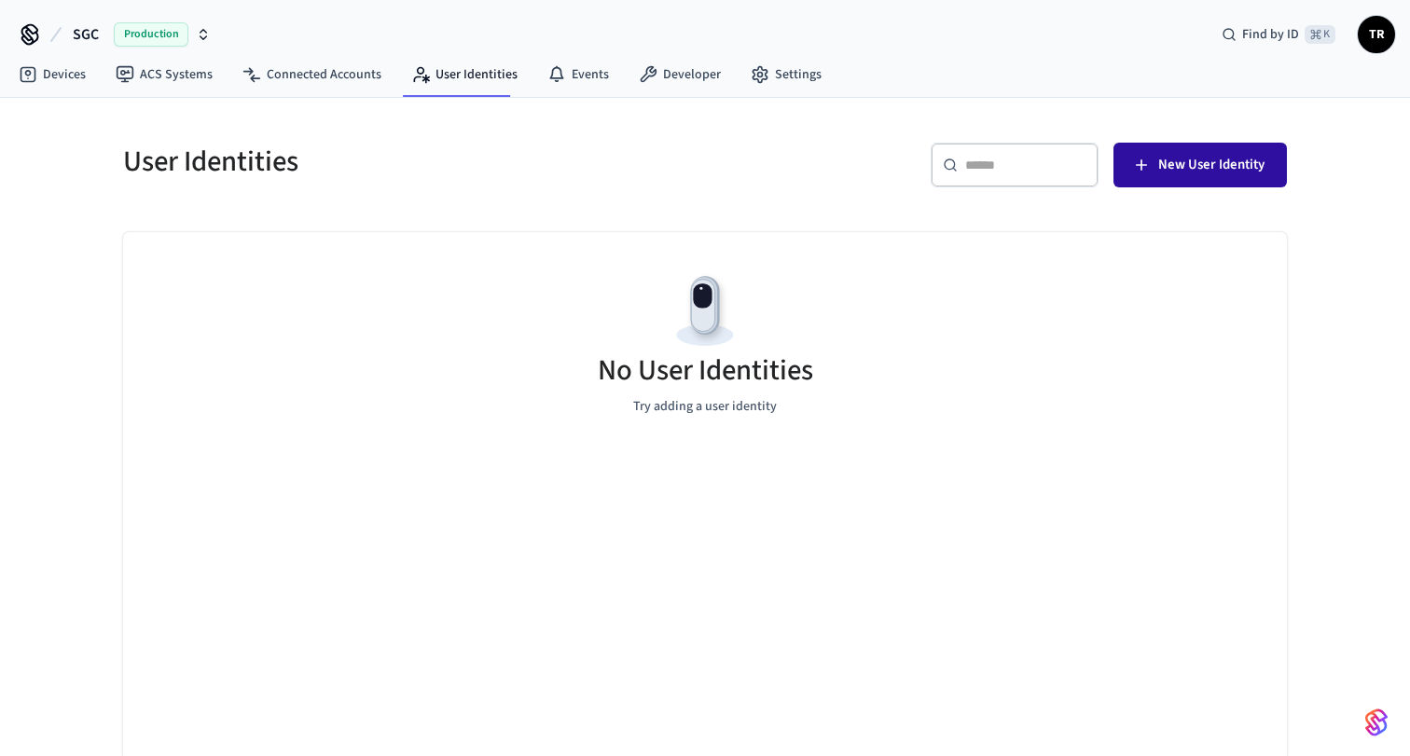
click at [1176, 171] on span "New User Identity" at bounding box center [1211, 165] width 106 height 24
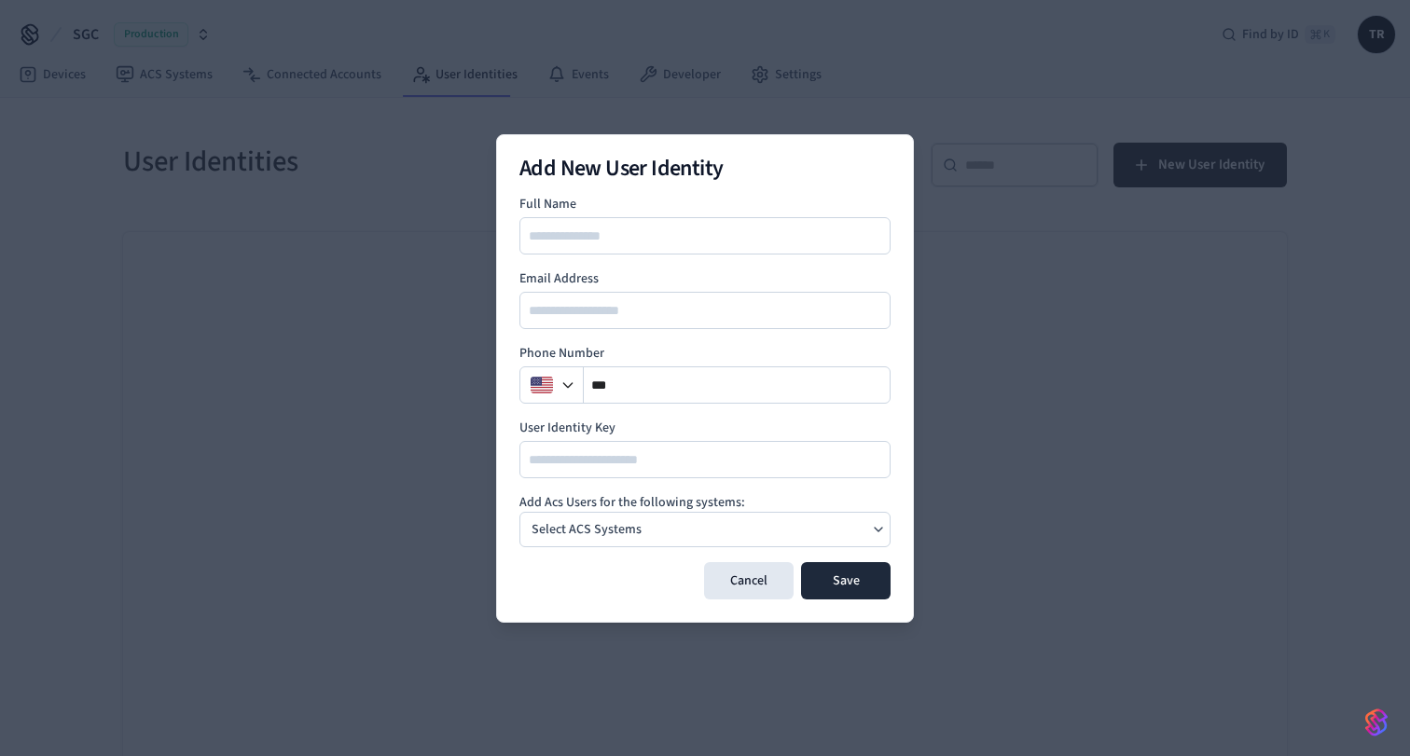
click at [567, 226] on input at bounding box center [705, 236] width 369 height 22
type input "**********"
click at [572, 295] on div at bounding box center [704, 310] width 371 height 37
click at [574, 307] on input "email" at bounding box center [705, 310] width 369 height 22
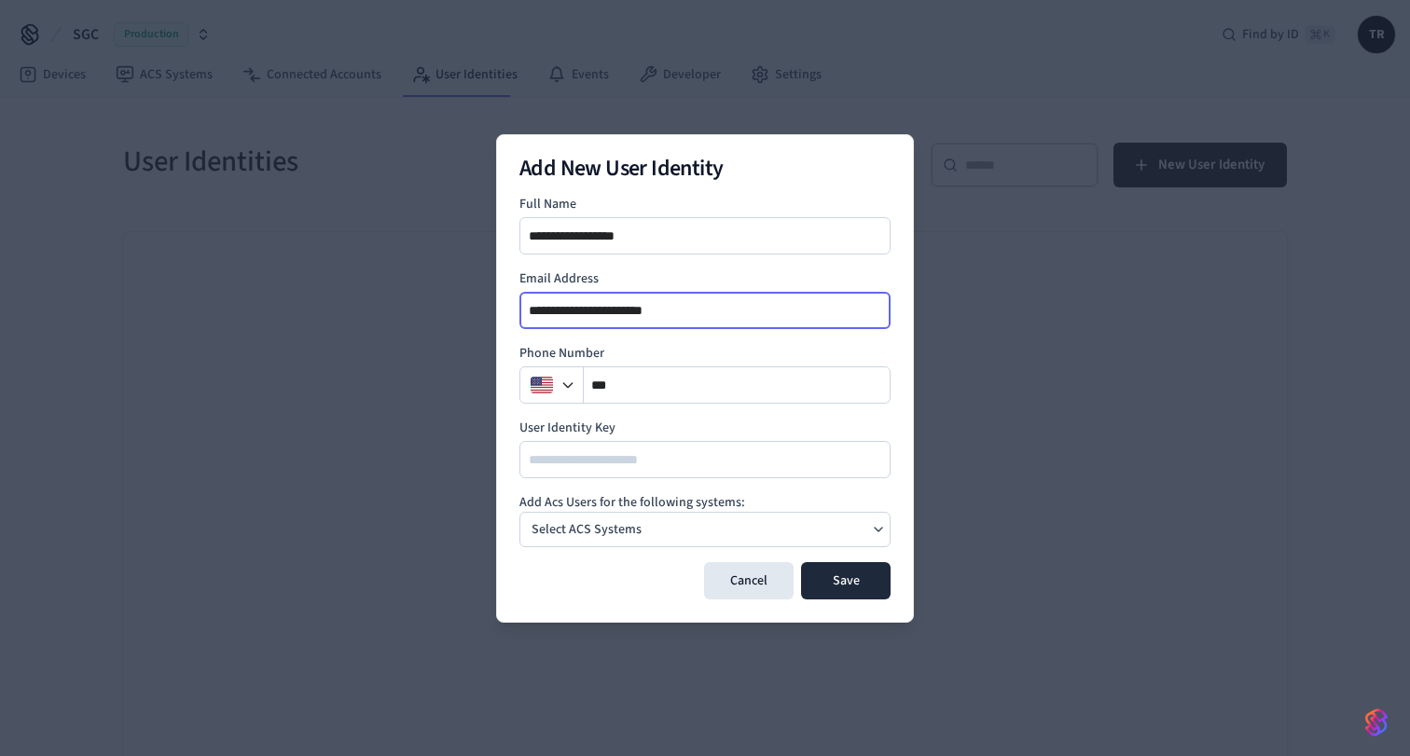
type input "**********"
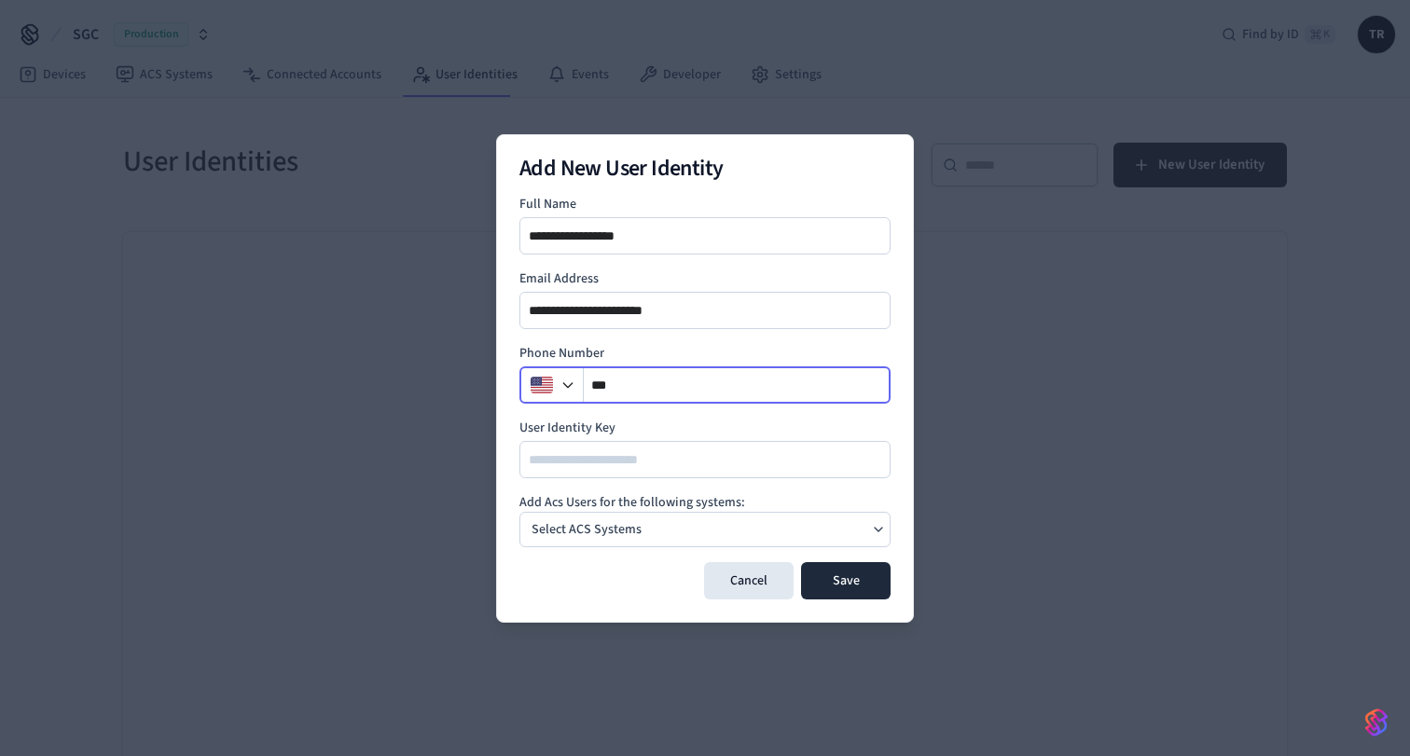
click at [647, 388] on input "**" at bounding box center [737, 385] width 307 height 22
type input "**********"
click at [686, 519] on div "Select ACS Systems" at bounding box center [704, 529] width 371 height 35
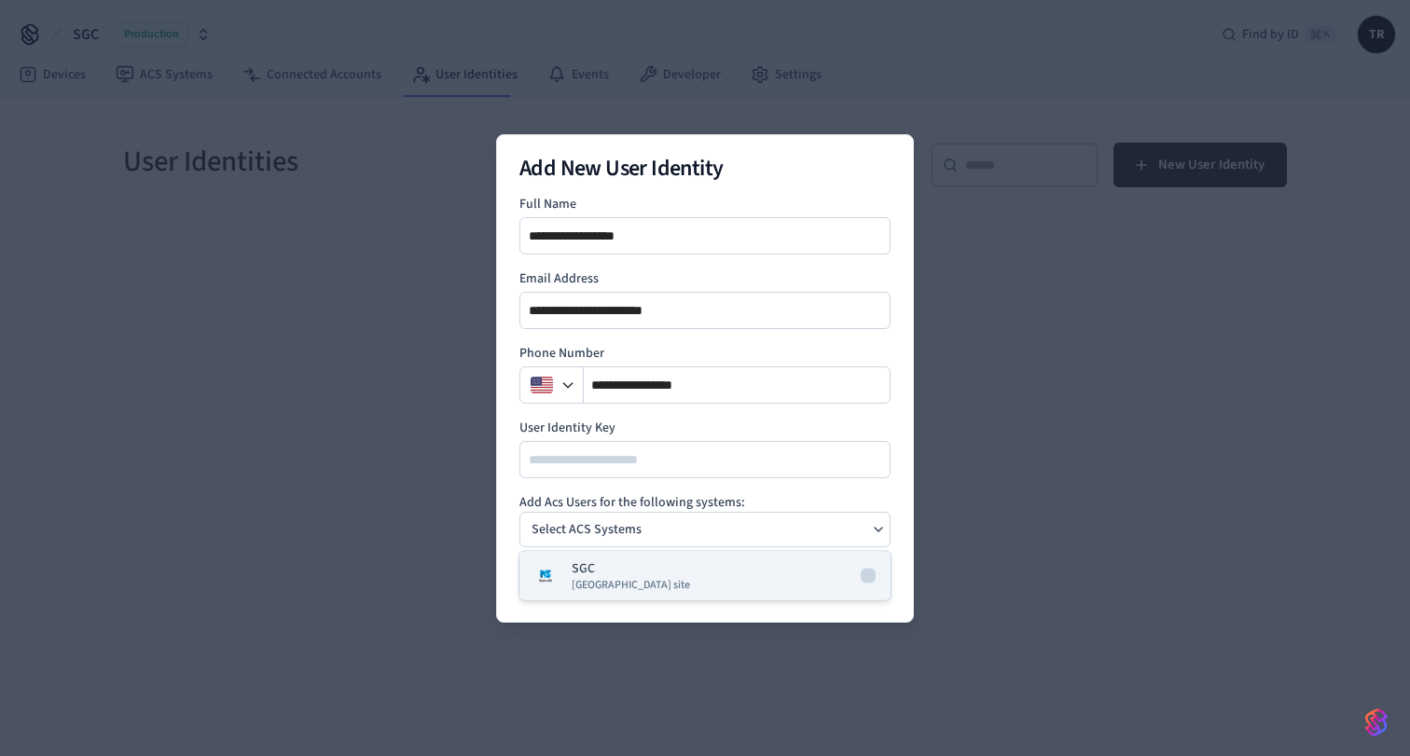
click at [615, 556] on button "SGC Salto KS site" at bounding box center [704, 576] width 371 height 48
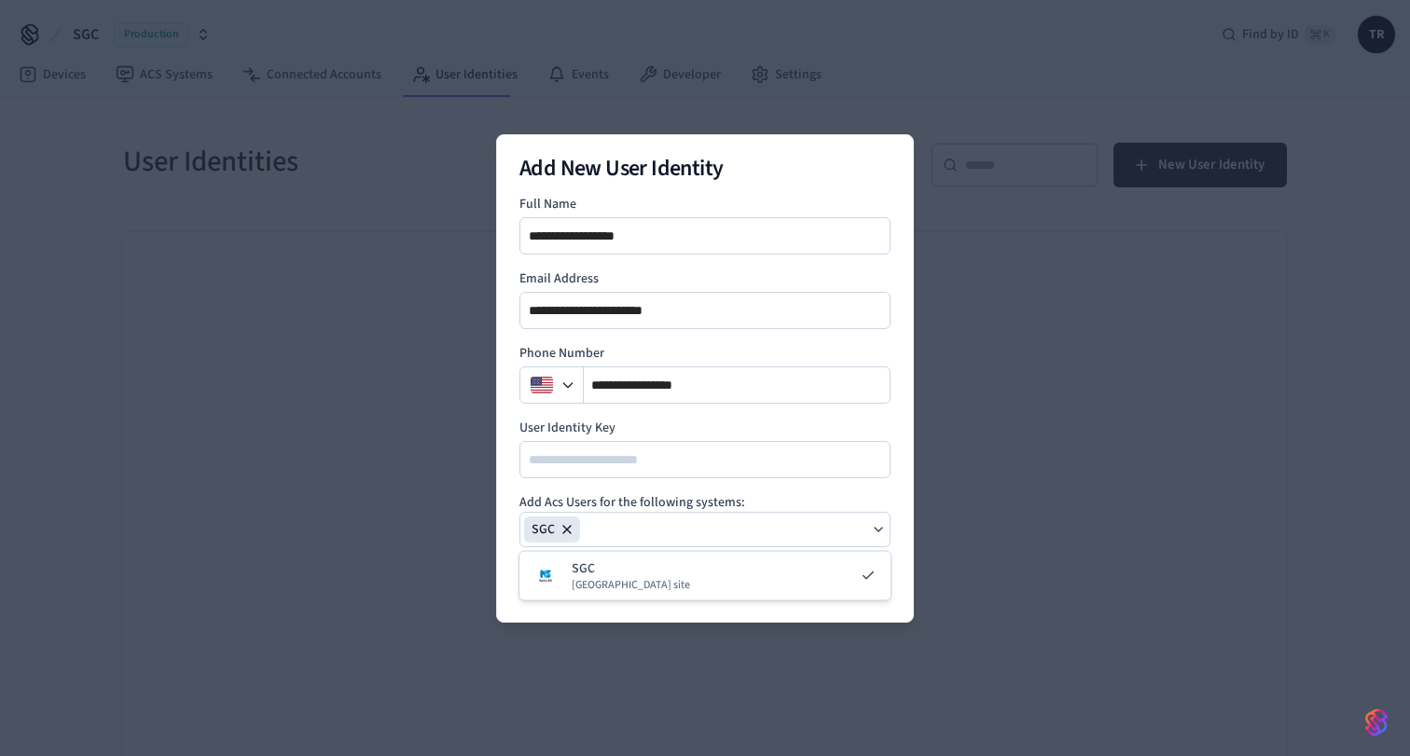
click at [504, 605] on div "**********" at bounding box center [705, 378] width 418 height 488
click at [851, 584] on button "Save" at bounding box center [845, 580] width 89 height 37
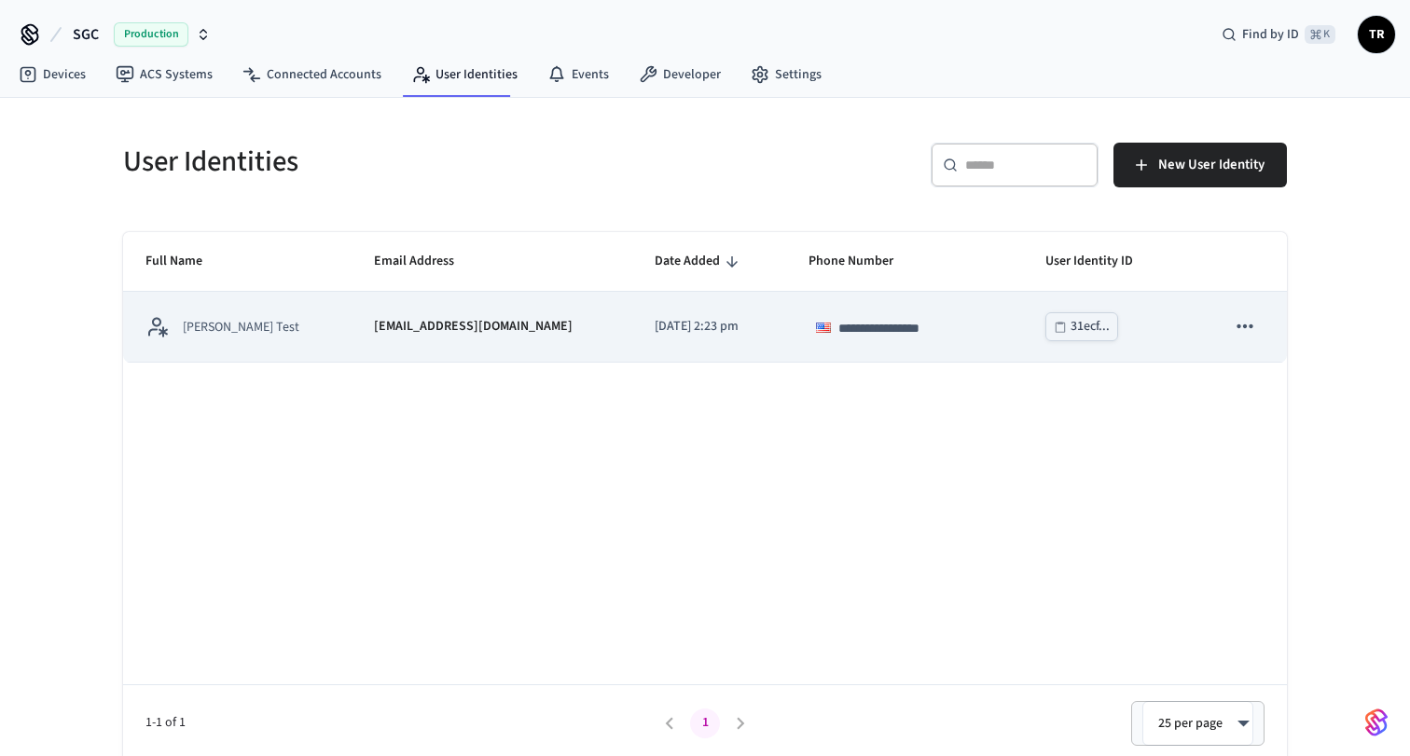
click at [252, 329] on p "Tom Robertson Test" at bounding box center [241, 327] width 117 height 19
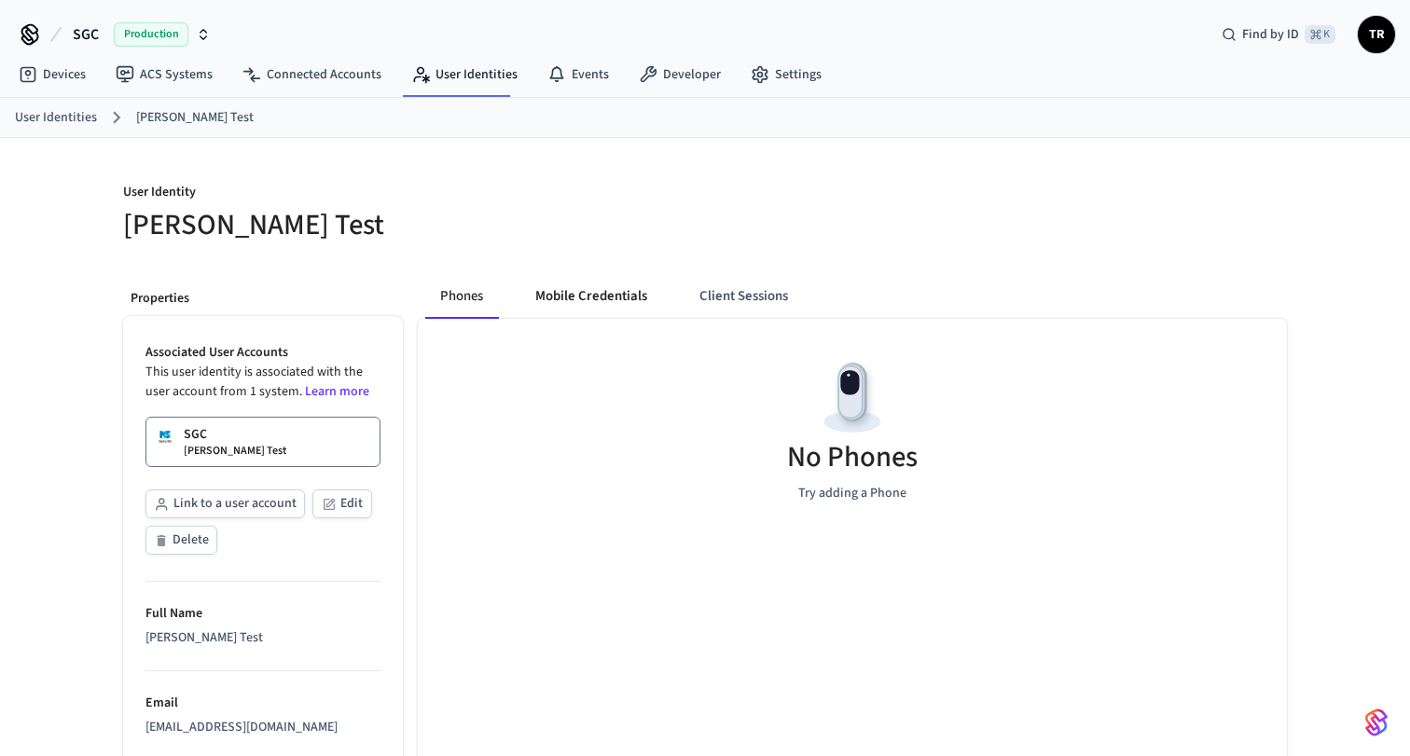
click at [632, 288] on button "Mobile Credentials" at bounding box center [591, 296] width 142 height 45
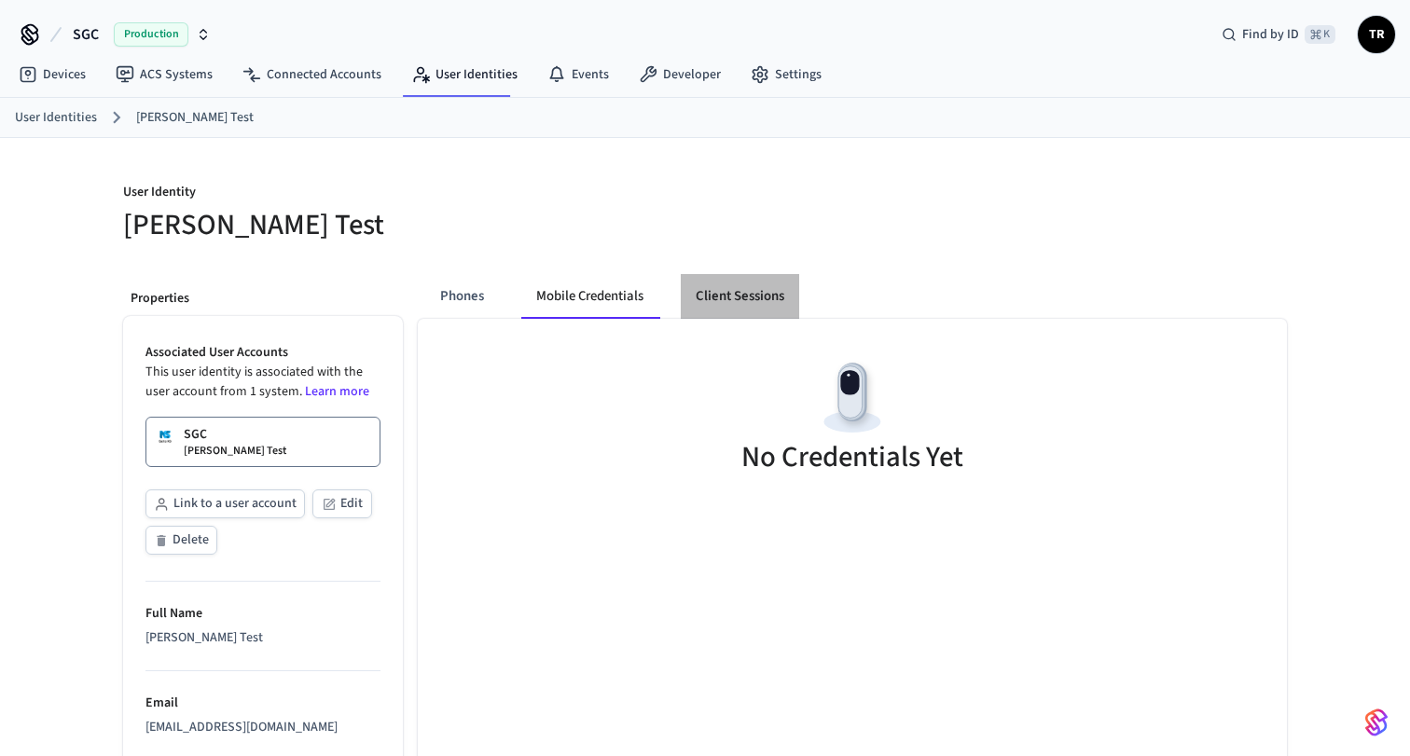
click at [704, 294] on button "Client Sessions" at bounding box center [740, 296] width 118 height 45
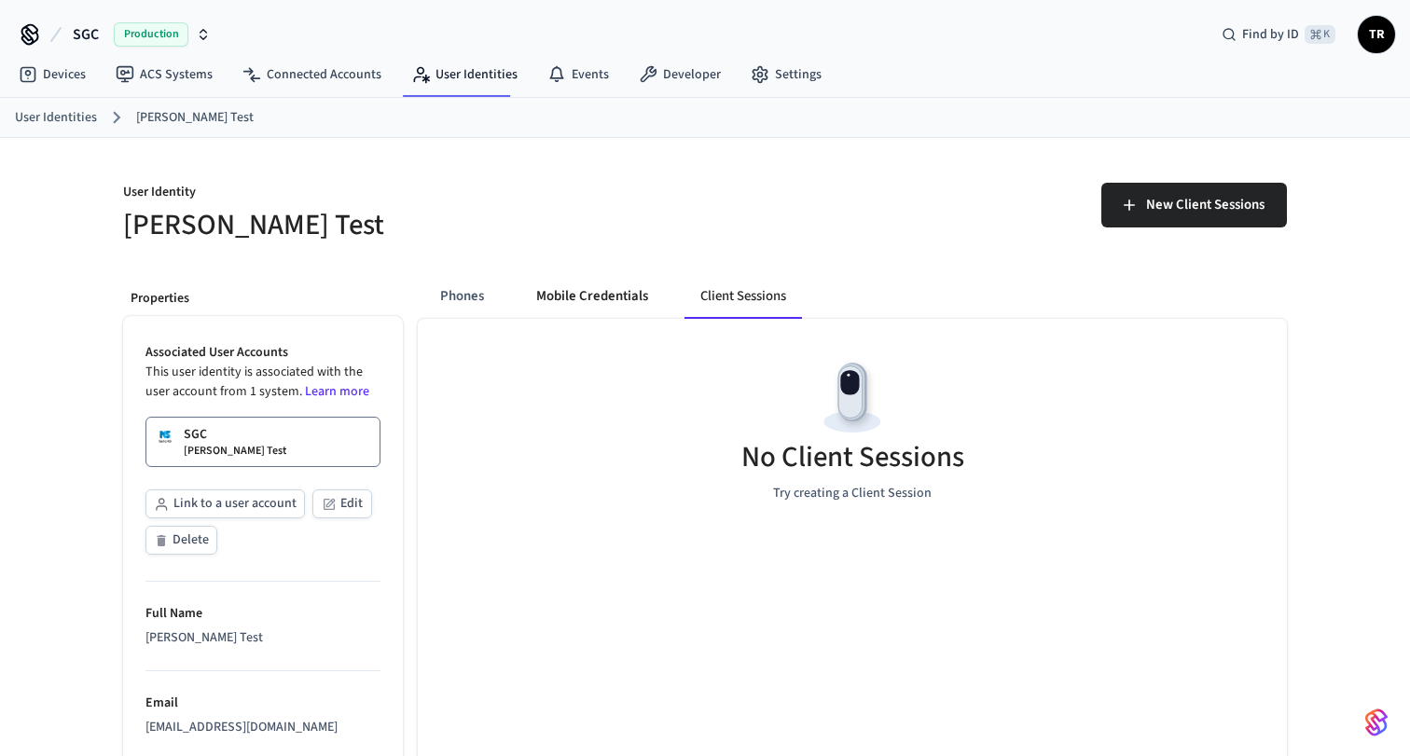
click at [608, 296] on button "Mobile Credentials" at bounding box center [592, 296] width 142 height 45
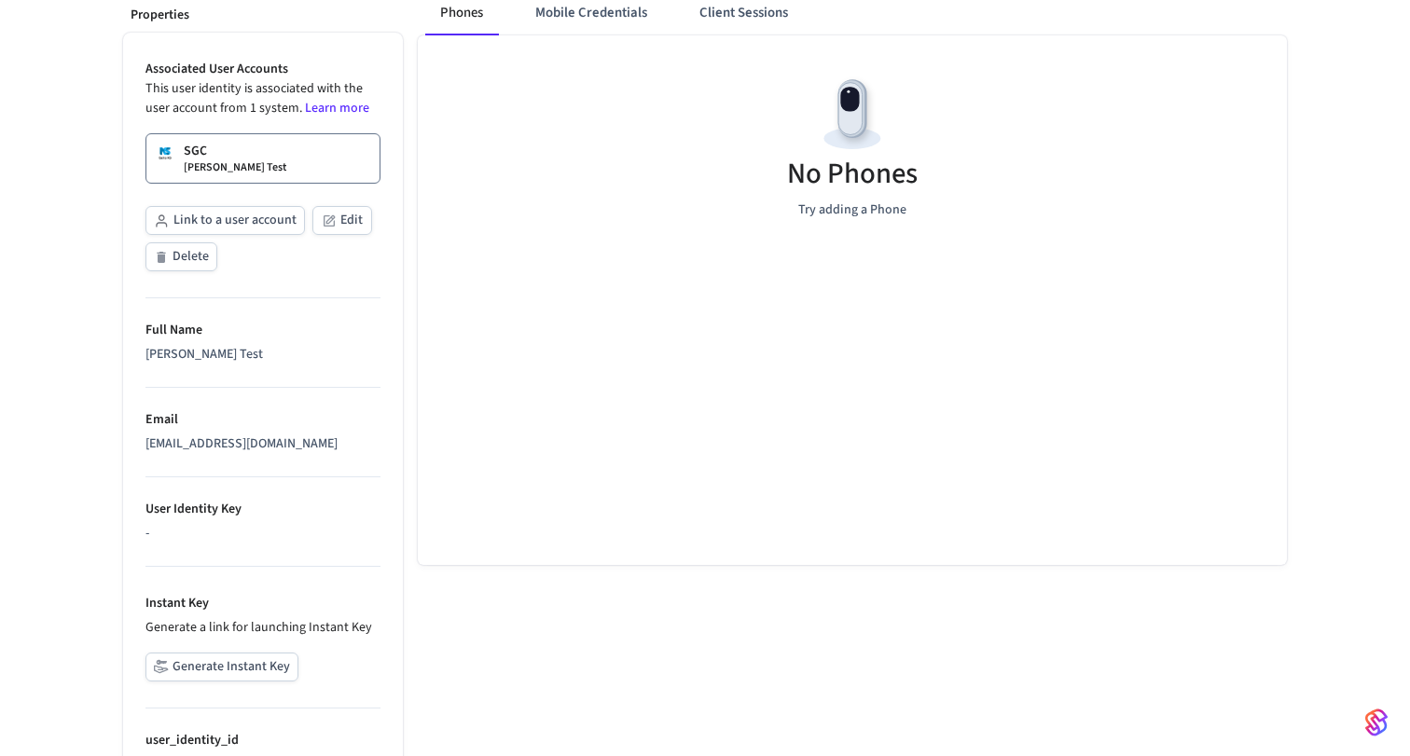
scroll to position [394, 0]
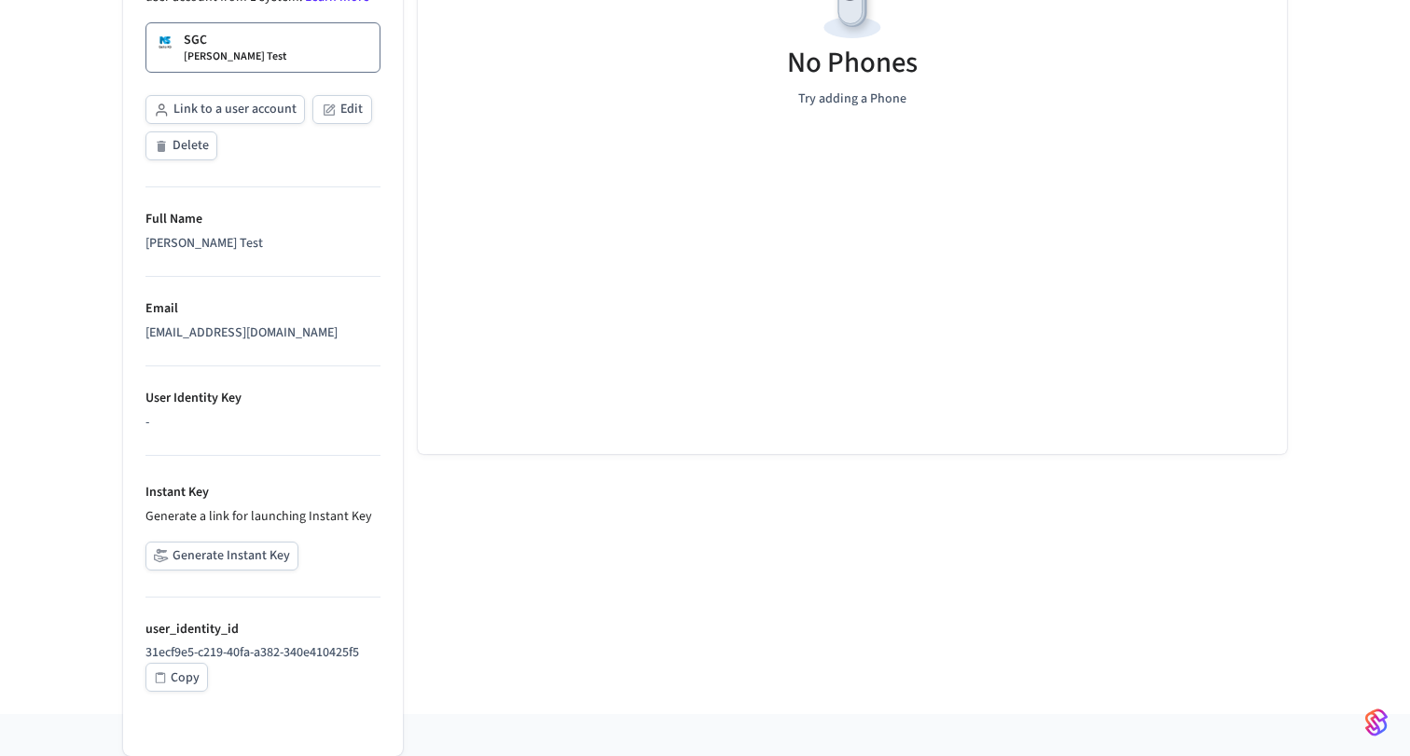
click at [220, 557] on button "Generate Instant Key" at bounding box center [221, 556] width 153 height 29
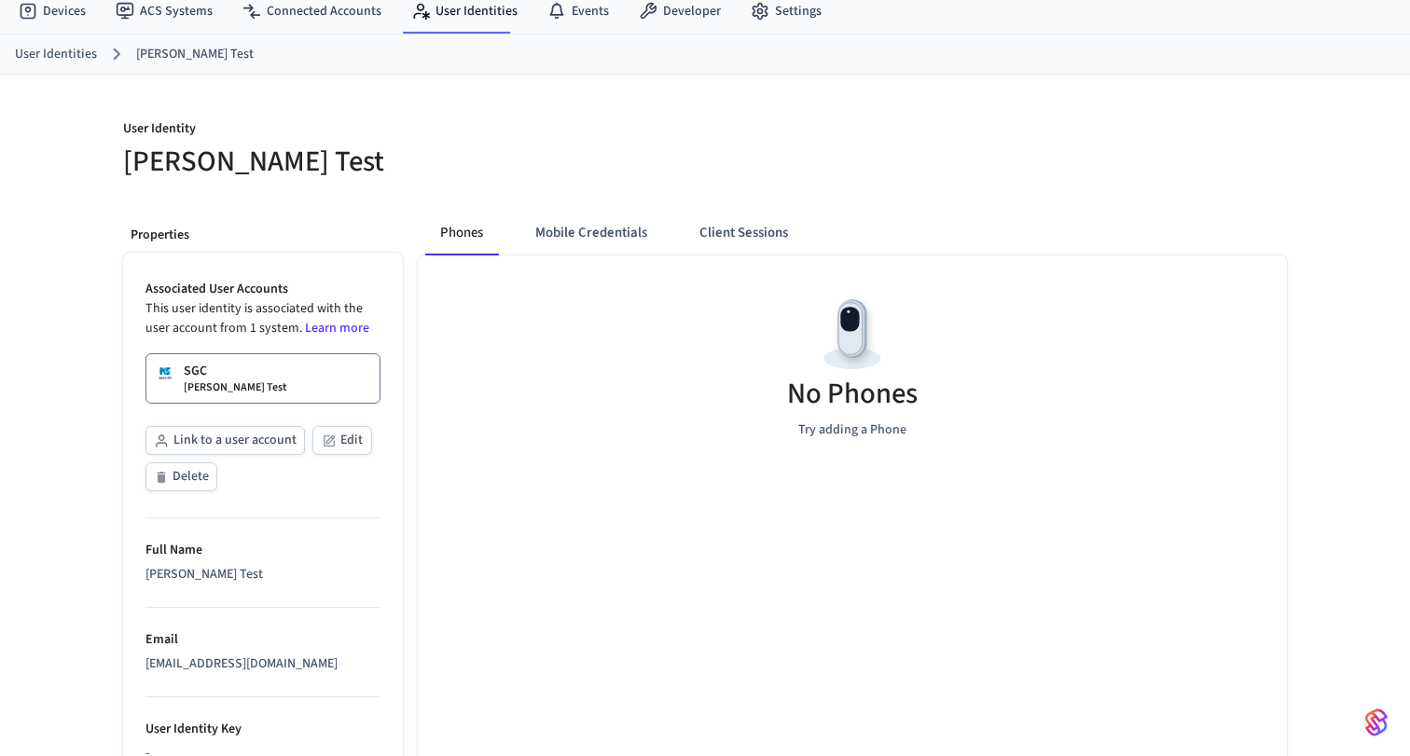
scroll to position [65, 0]
click at [349, 427] on button "Edit" at bounding box center [342, 438] width 60 height 29
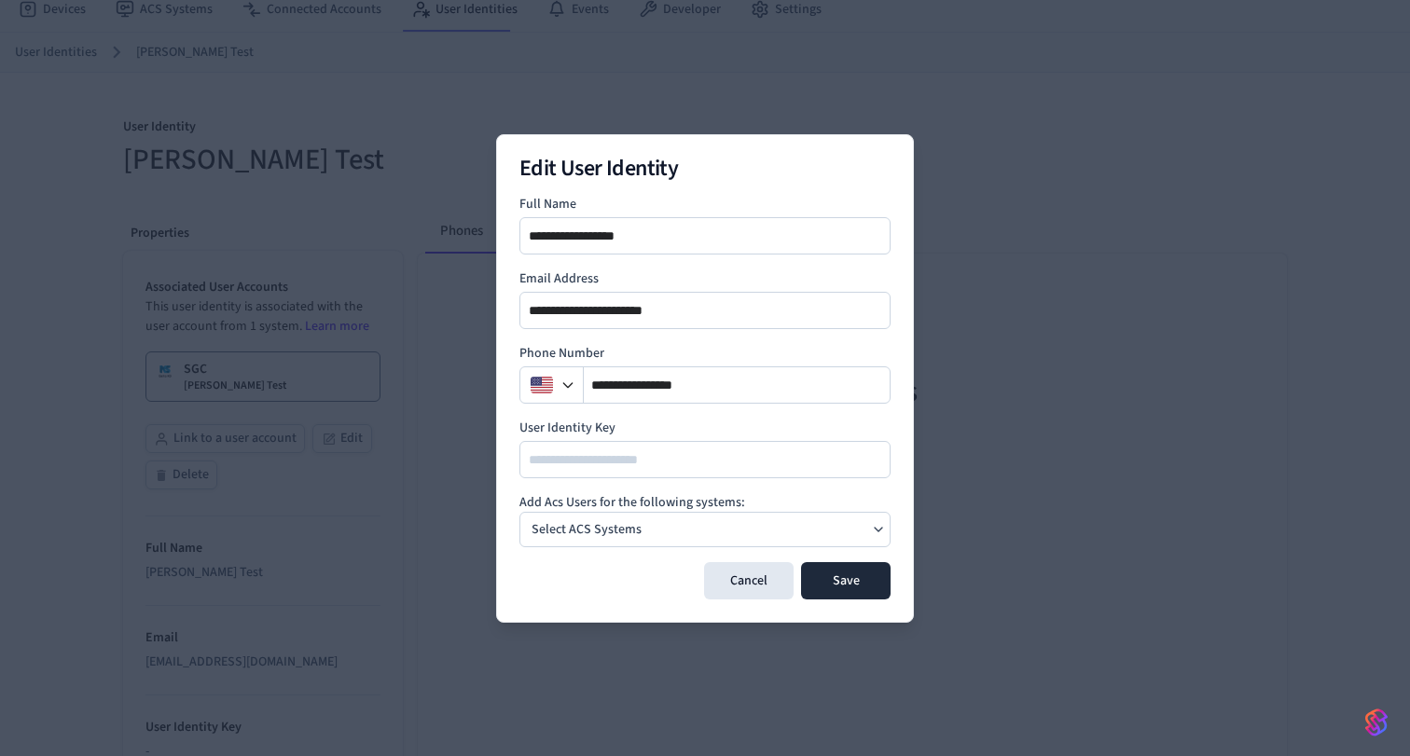
click at [575, 528] on p "Select ACS Systems" at bounding box center [586, 530] width 110 height 20
click at [549, 482] on form "**********" at bounding box center [704, 397] width 371 height 405
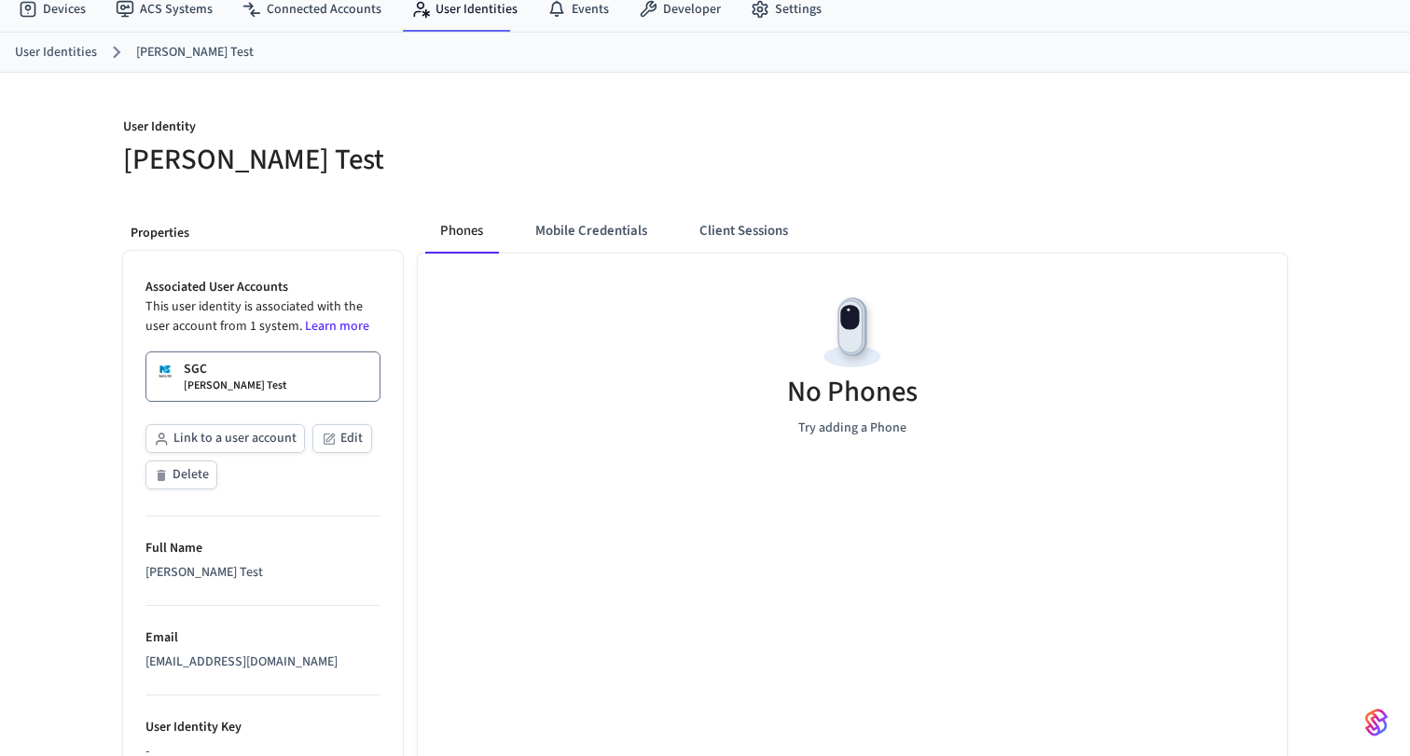
scroll to position [0, 0]
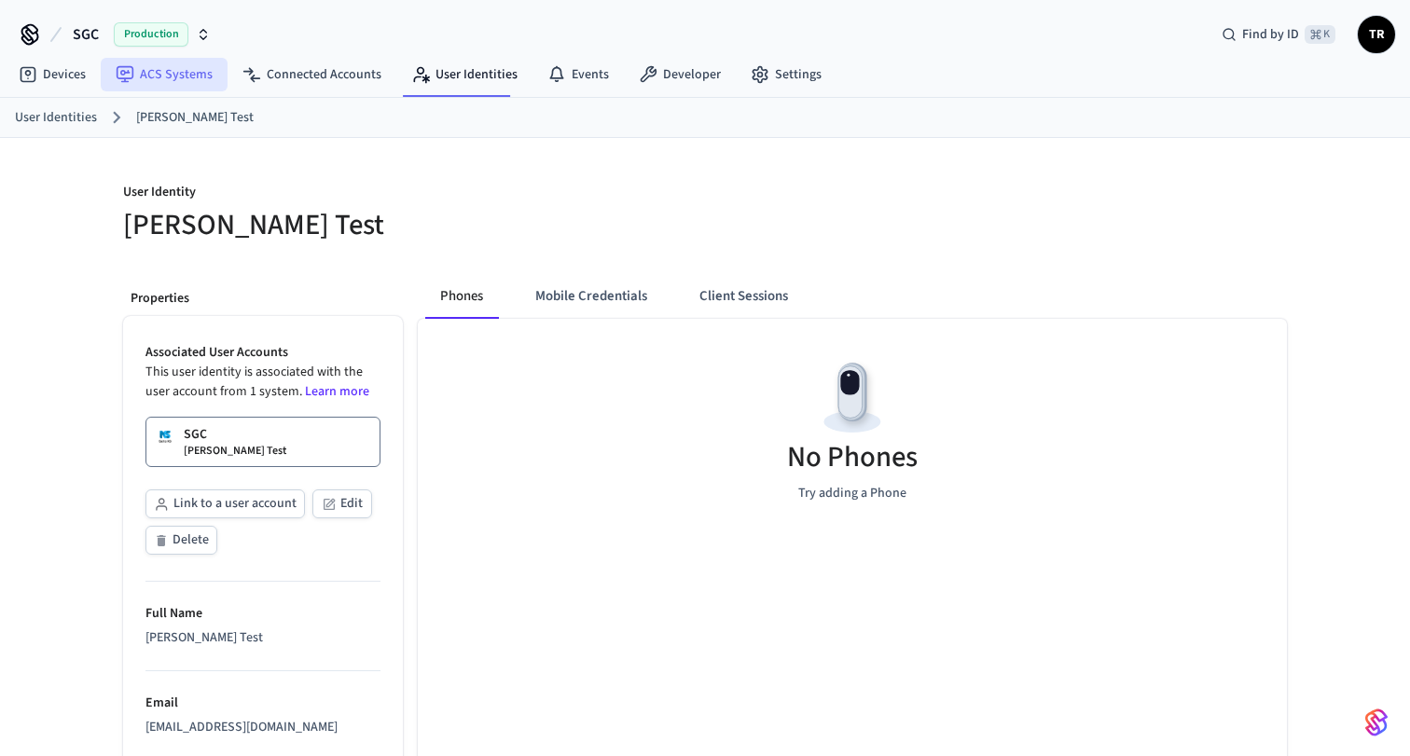
click at [183, 83] on link "ACS Systems" at bounding box center [164, 75] width 127 height 34
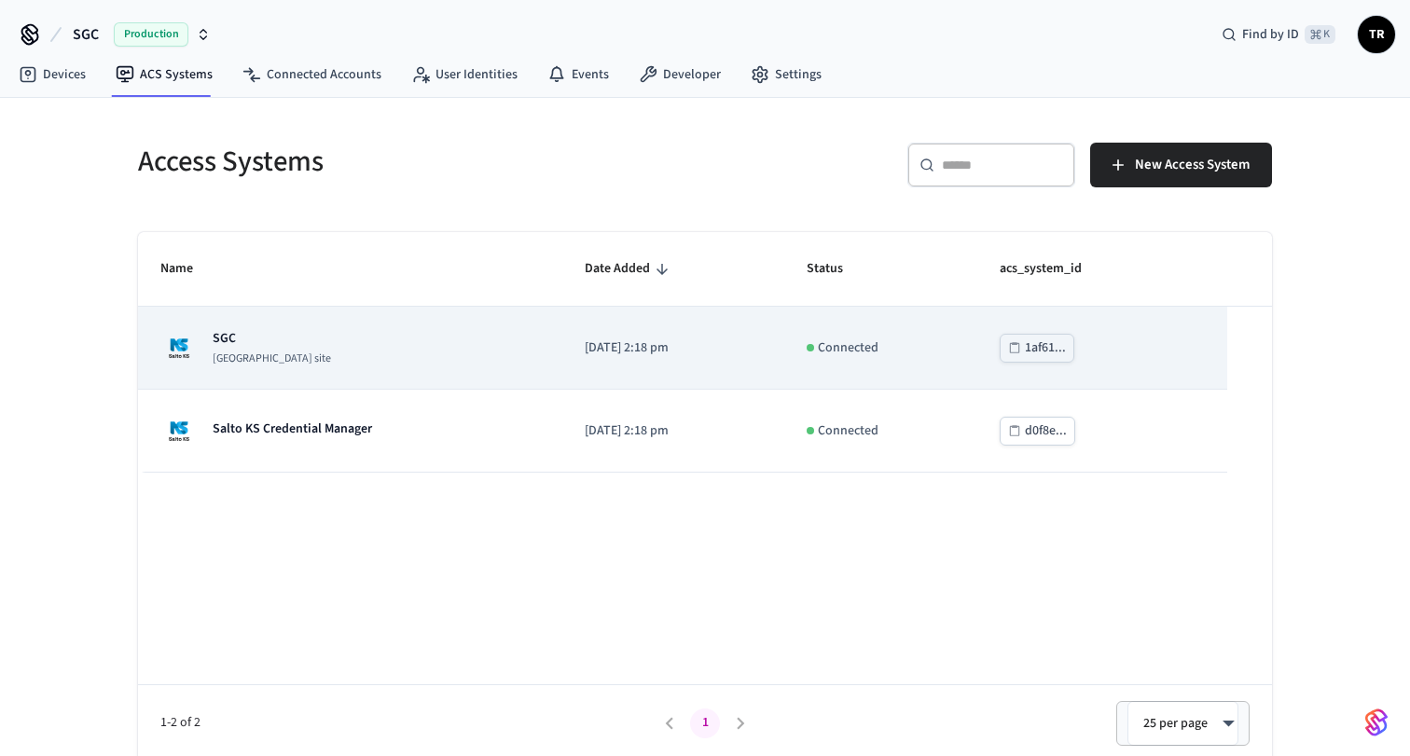
click at [312, 348] on div "SGC Salto KS site" at bounding box center [349, 347] width 379 height 37
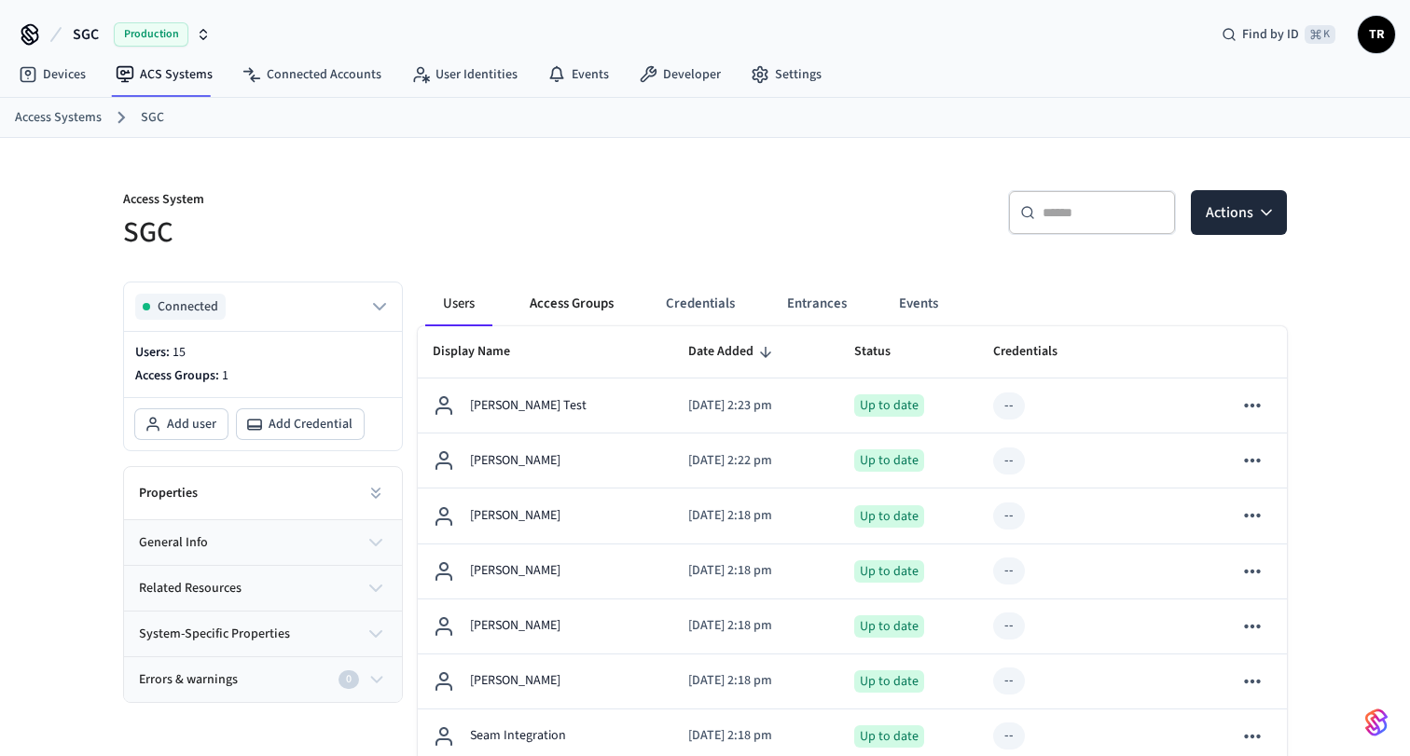
click at [563, 309] on button "Access Groups" at bounding box center [572, 304] width 114 height 45
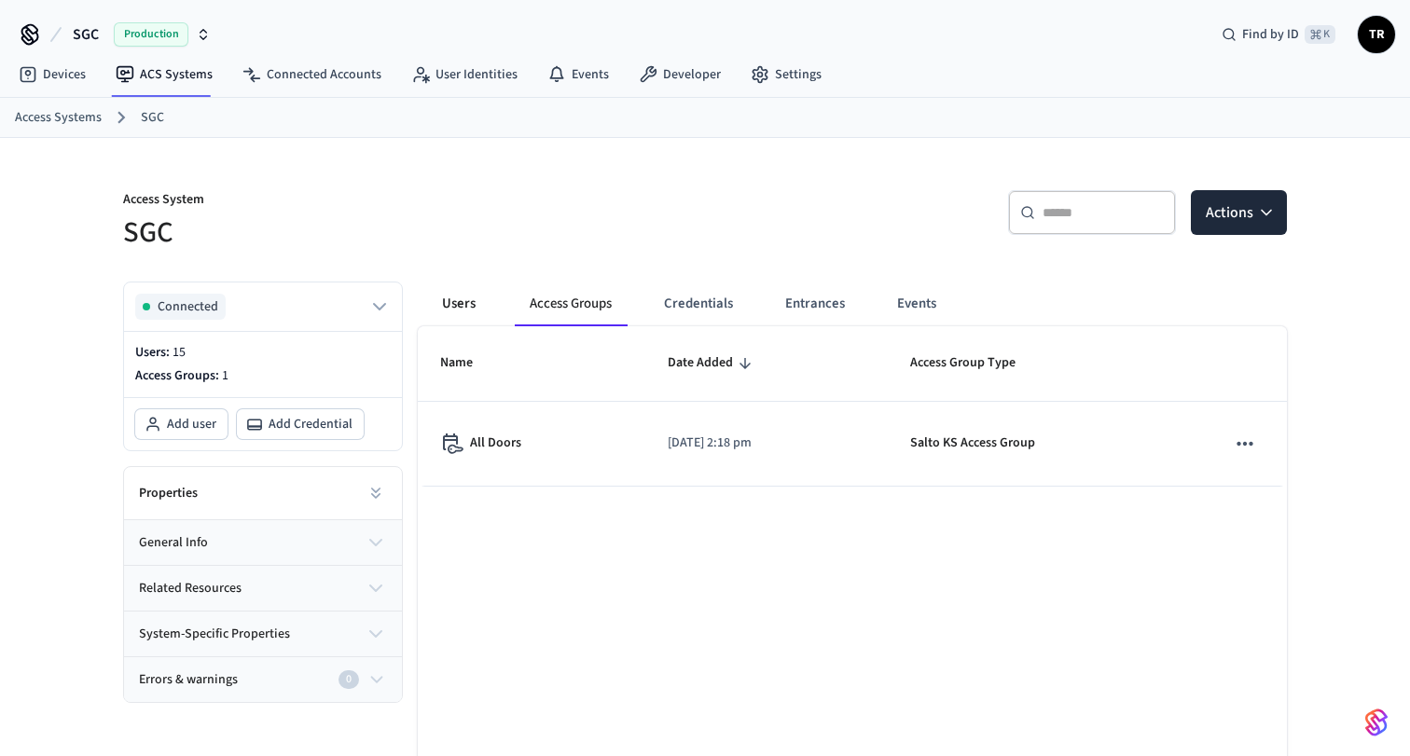
click at [456, 301] on button "Users" at bounding box center [458, 304] width 67 height 45
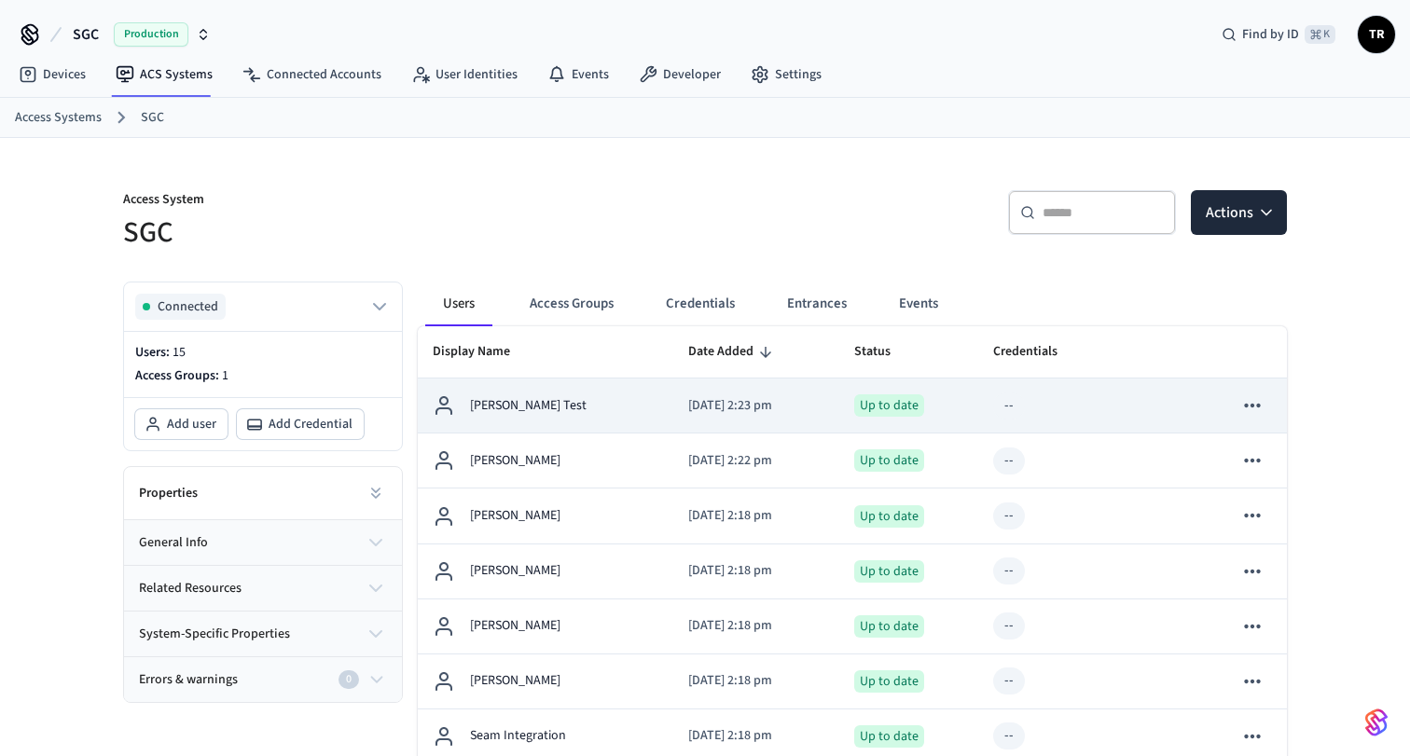
click at [1264, 409] on button "sticky table" at bounding box center [1251, 405] width 39 height 39
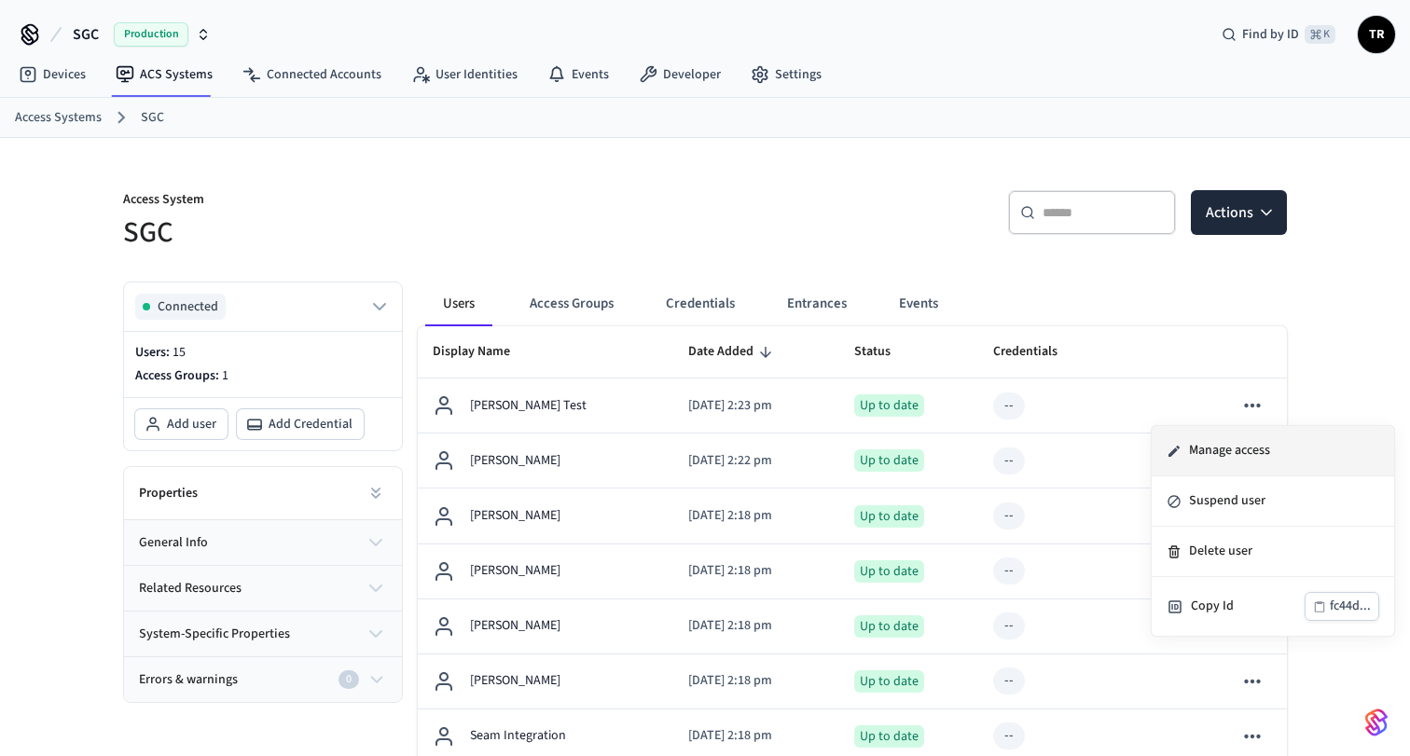
click at [1244, 447] on li "Manage access" at bounding box center [1272, 451] width 242 height 50
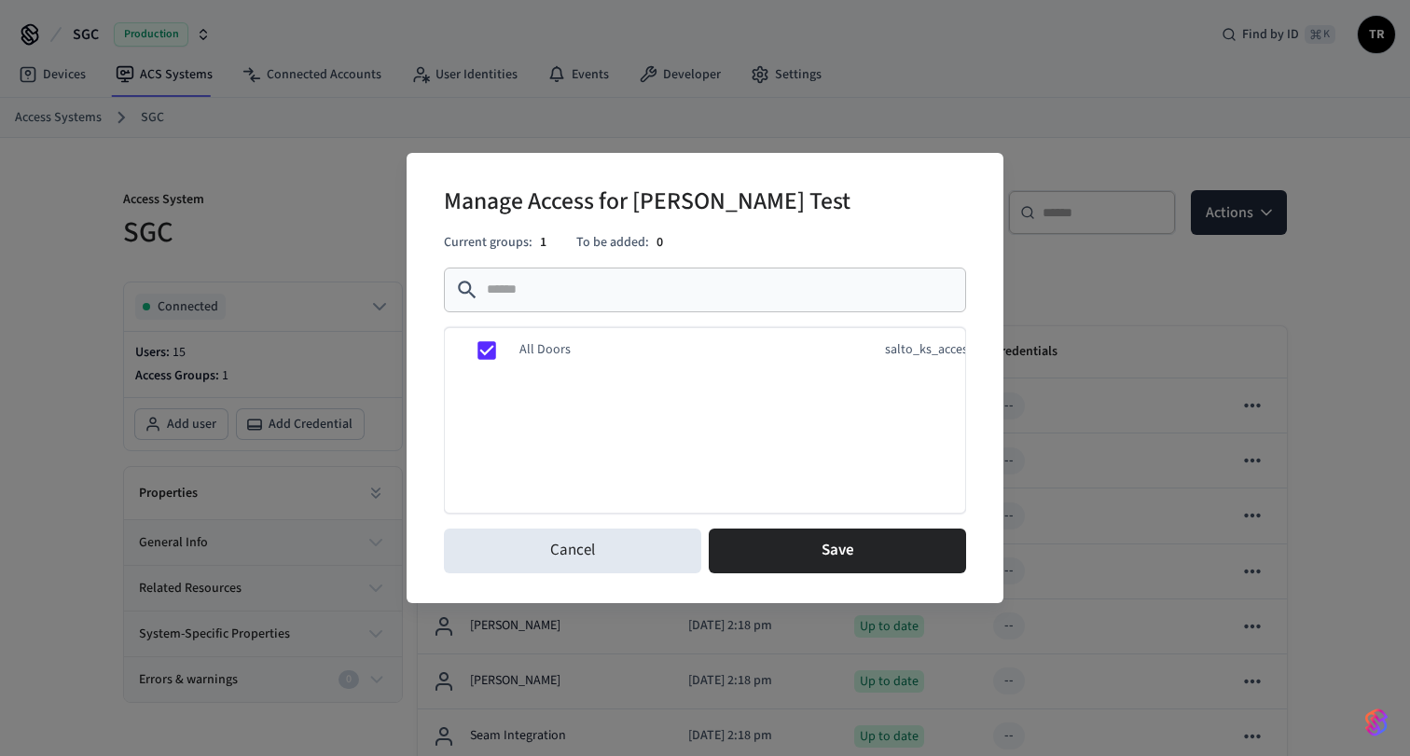
click at [1033, 117] on div "Manage Access for Tom Robertson Test Current groups: 1 To be added: 0 ​ ​ All D…" at bounding box center [705, 378] width 1410 height 756
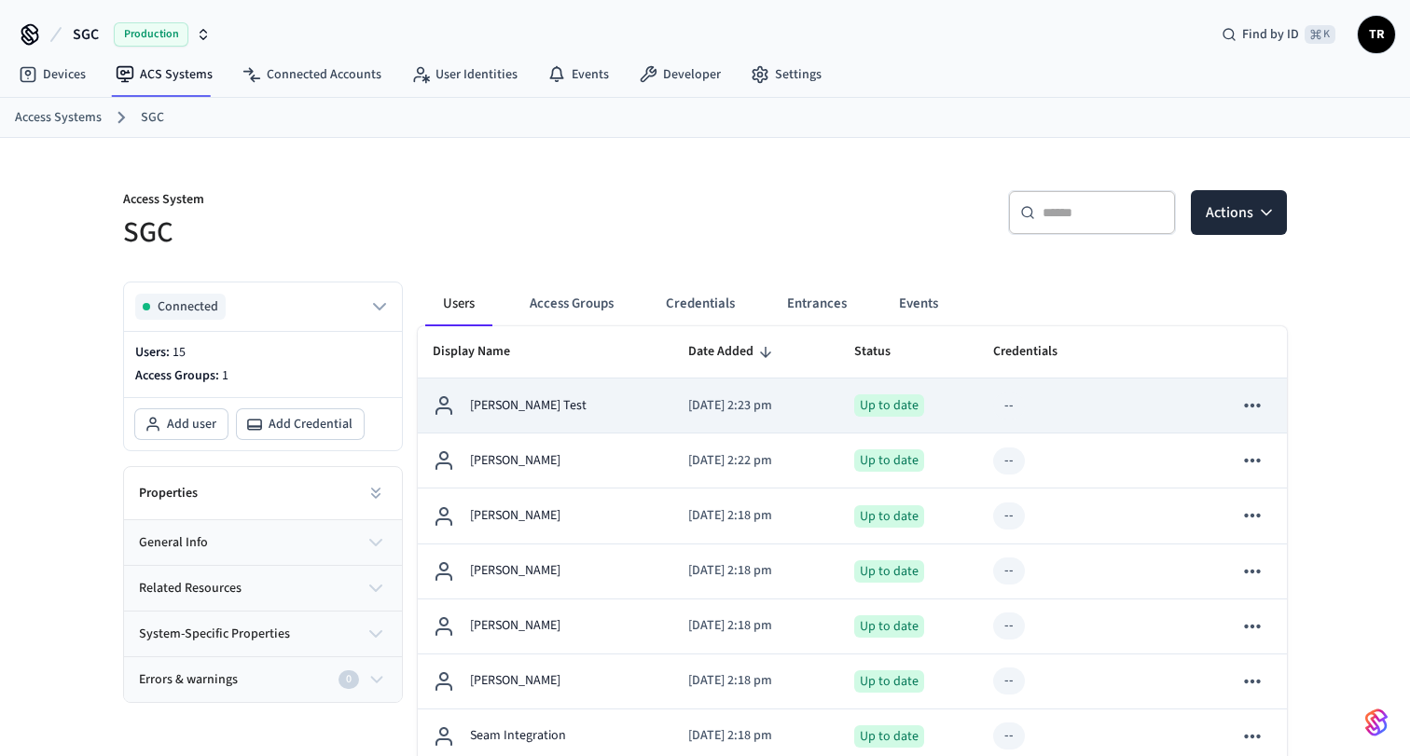
click at [1254, 400] on icon "sticky table" at bounding box center [1252, 405] width 24 height 24
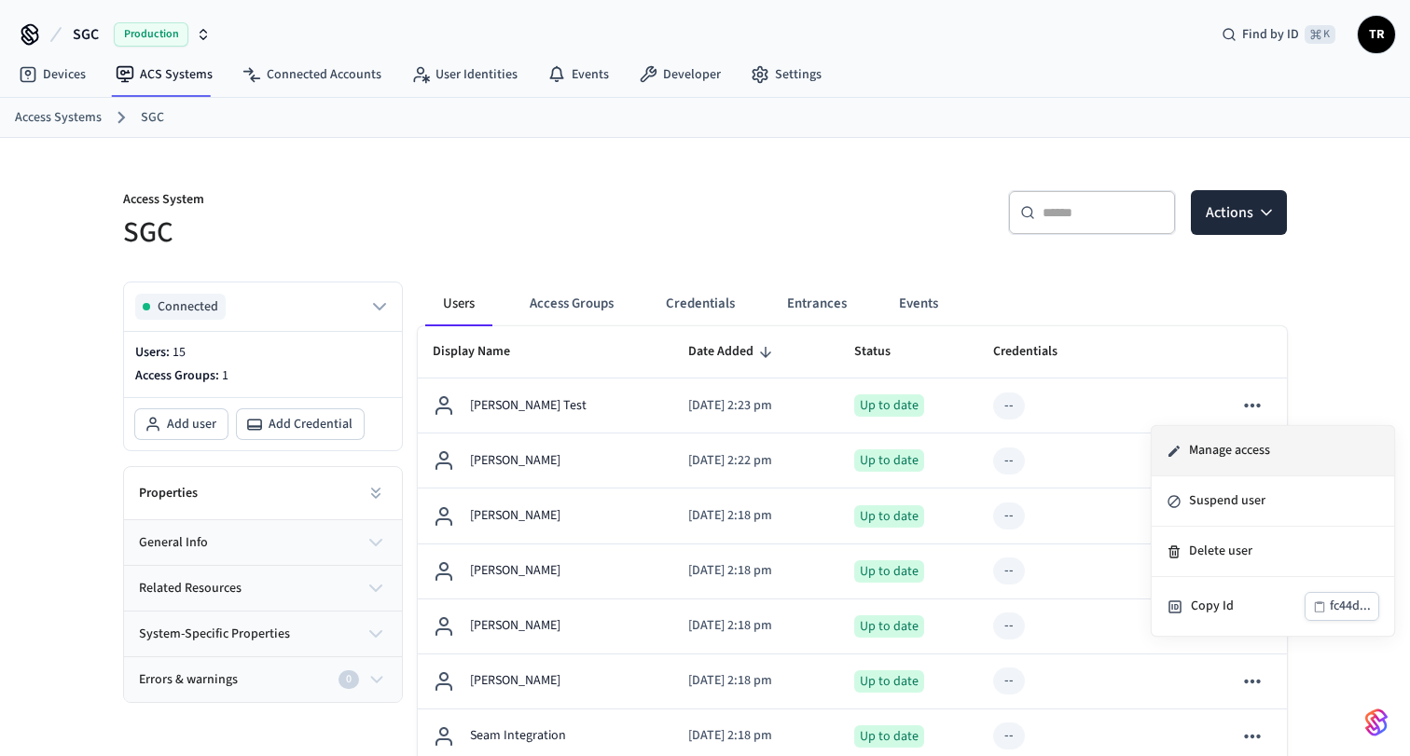
click at [1245, 447] on li "Manage access" at bounding box center [1272, 451] width 242 height 50
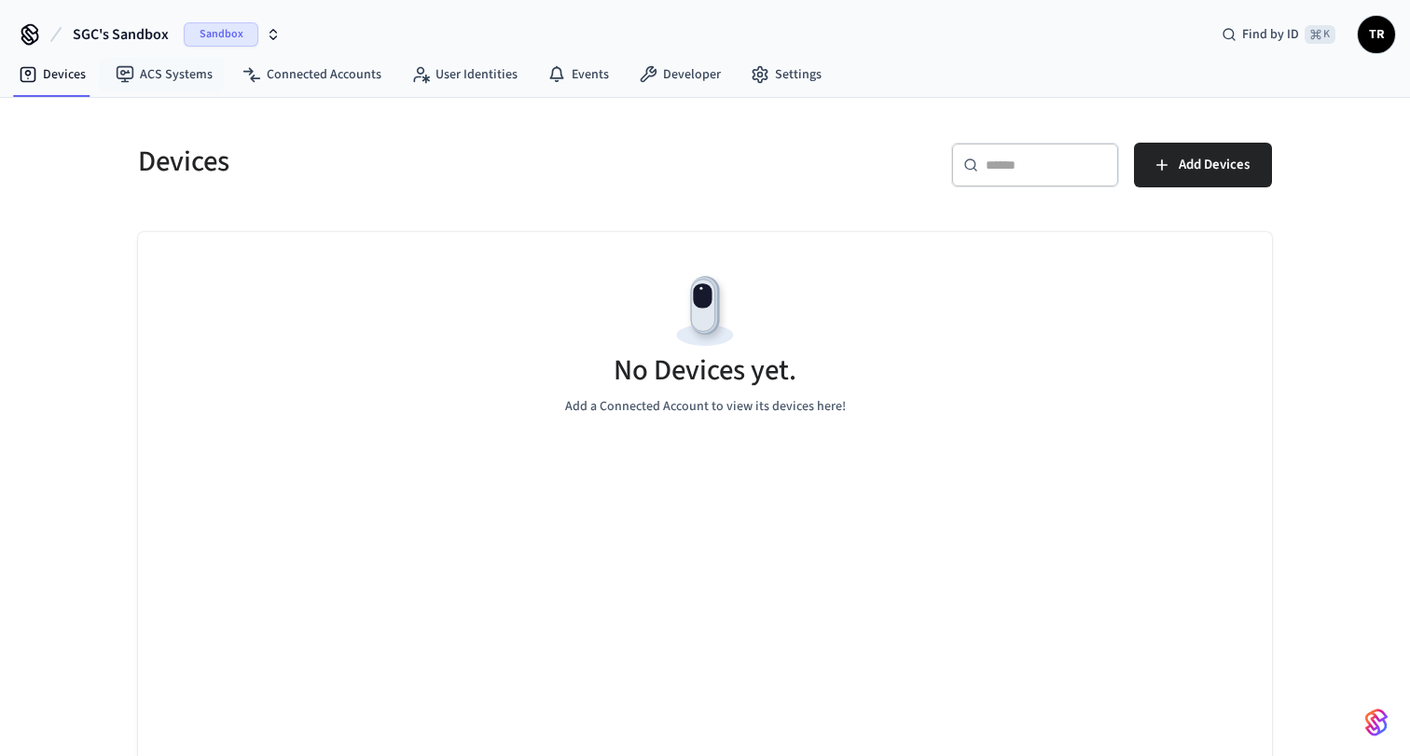
click at [158, 33] on span "SGC's Sandbox" at bounding box center [121, 34] width 96 height 22
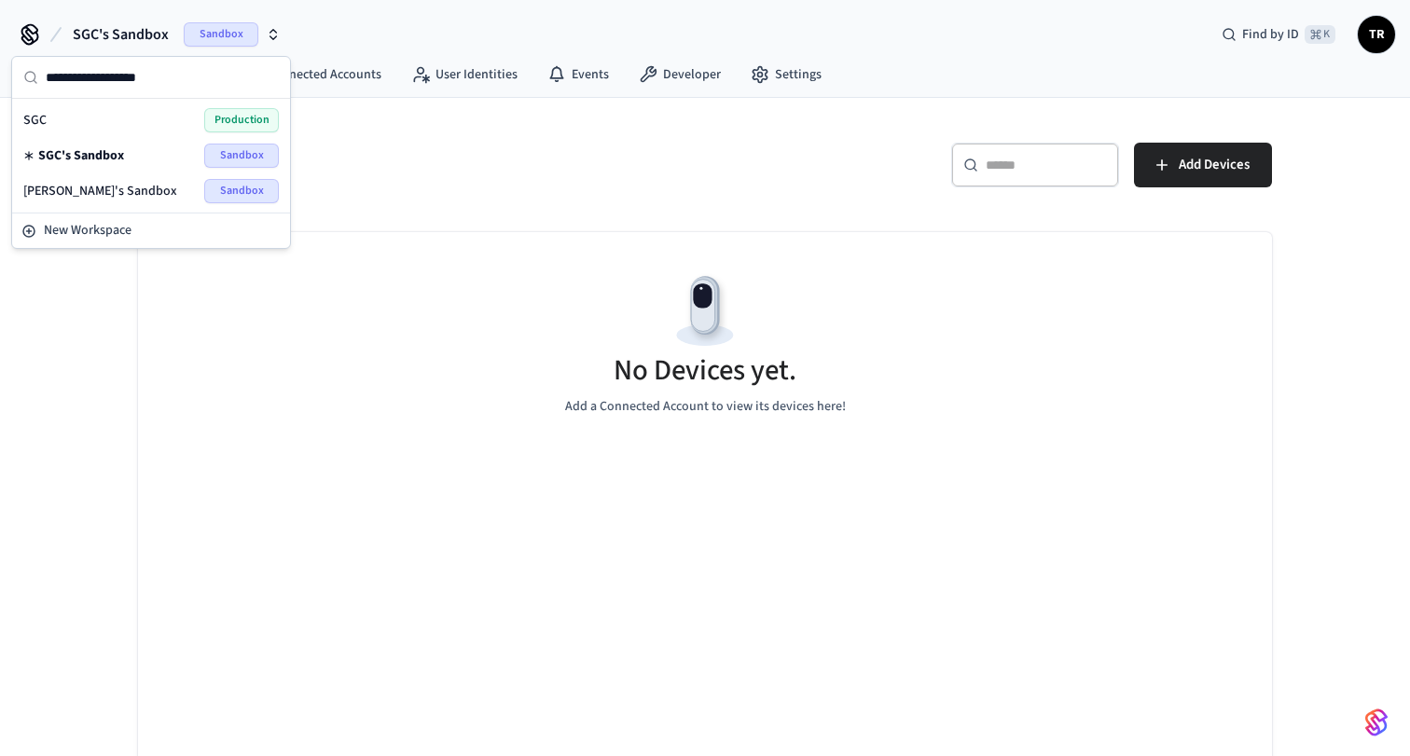
click at [103, 123] on div "SGC Production" at bounding box center [150, 120] width 255 height 24
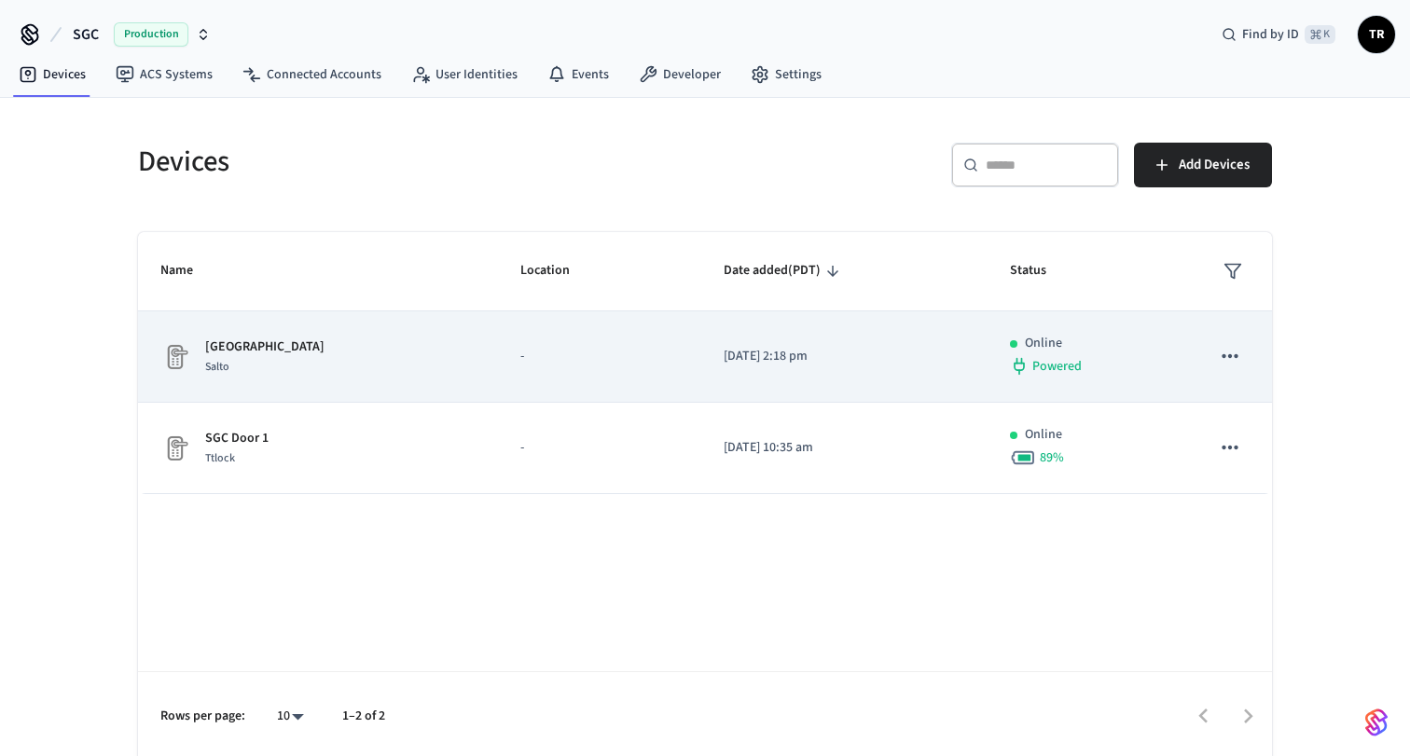
click at [253, 359] on div "Salto" at bounding box center [264, 367] width 119 height 20
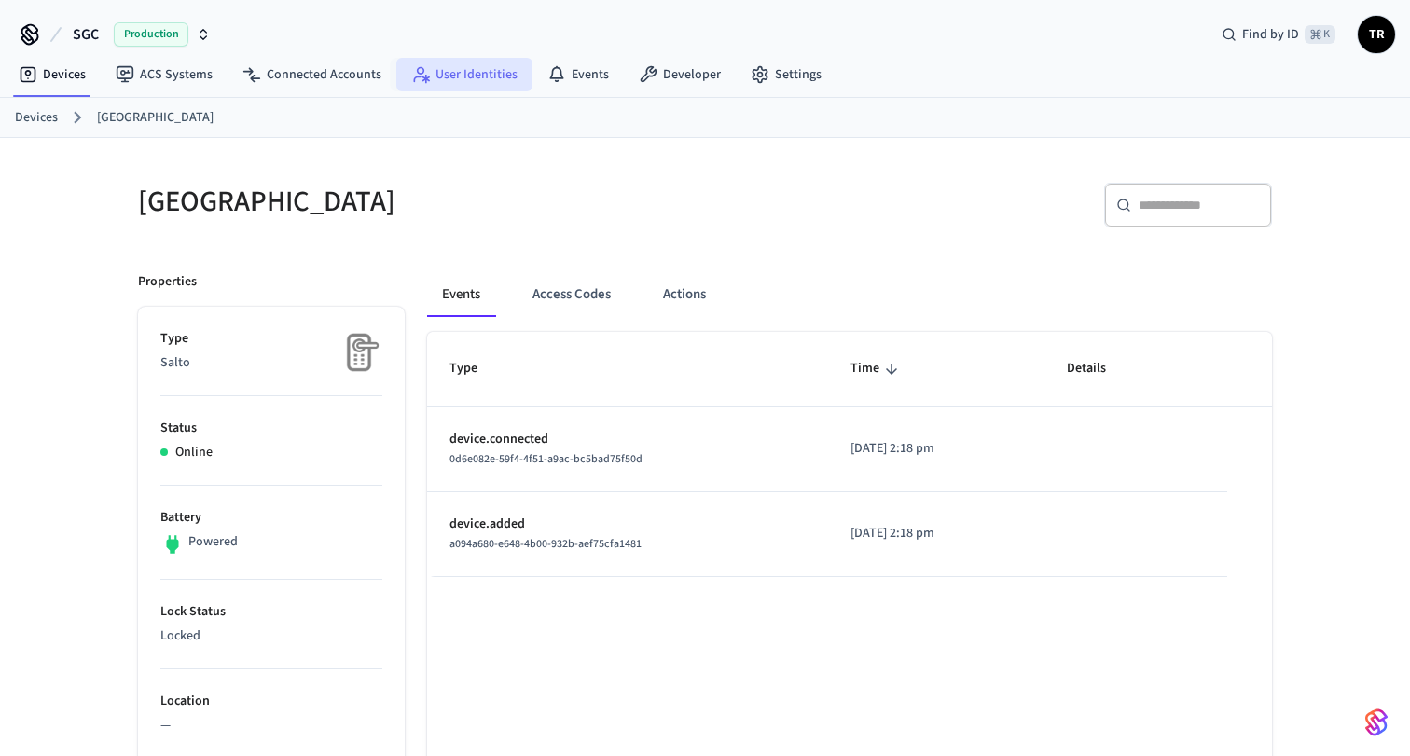
click at [449, 71] on link "User Identities" at bounding box center [464, 75] width 136 height 34
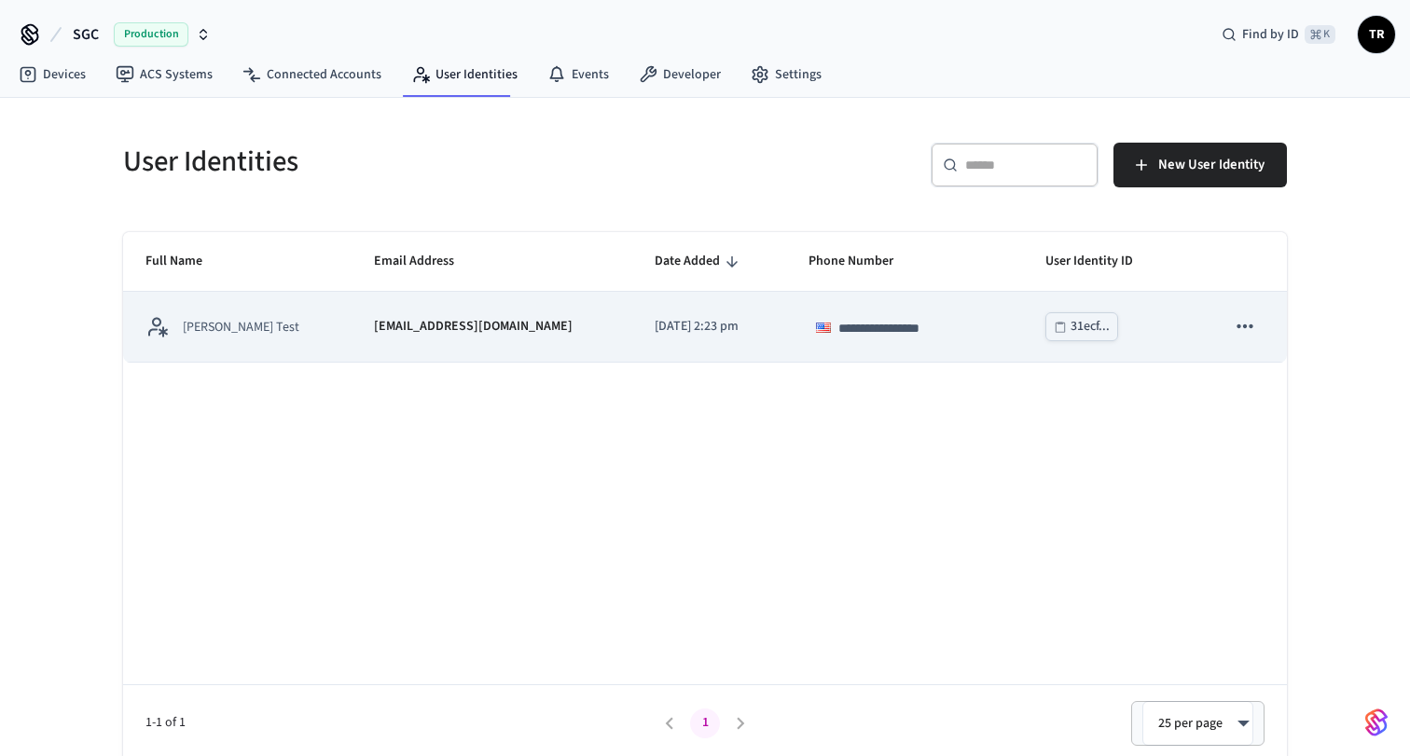
click at [207, 325] on p "[PERSON_NAME] Test" at bounding box center [241, 327] width 117 height 19
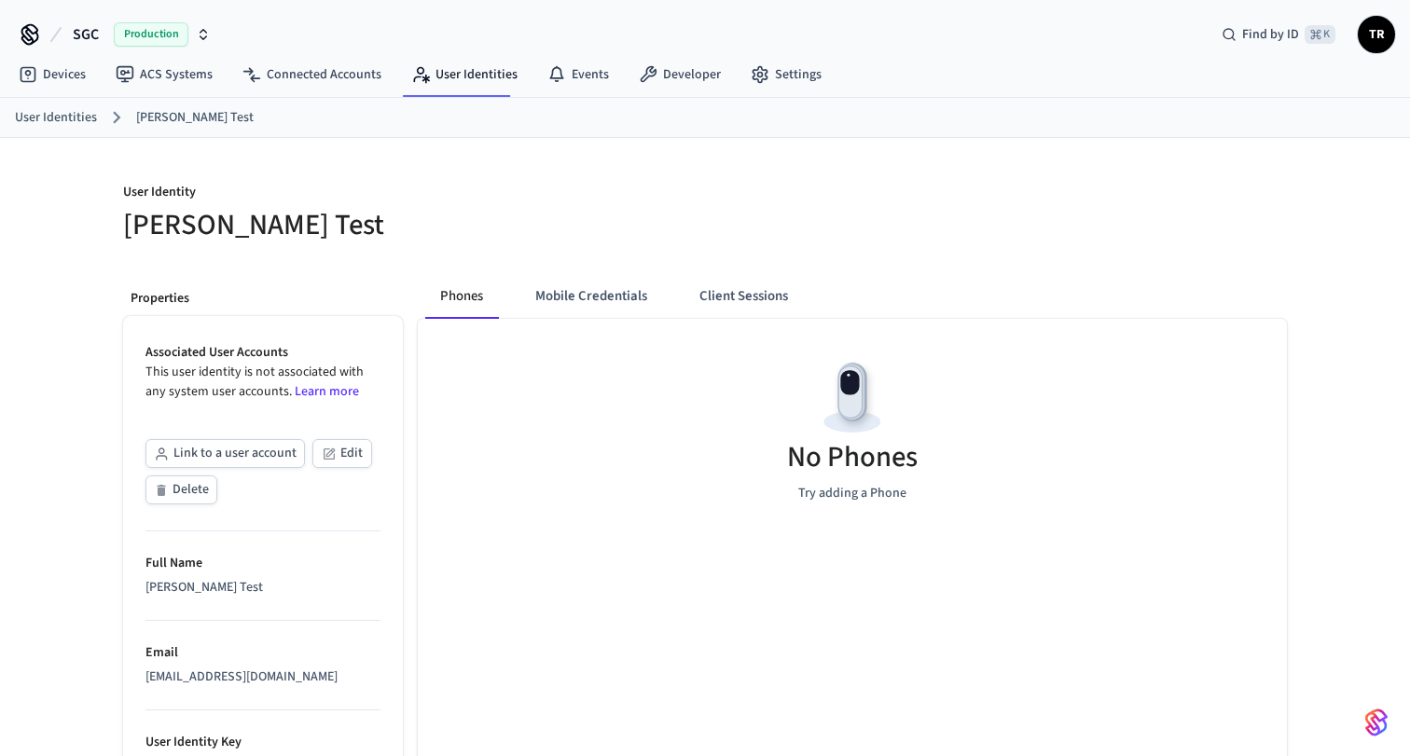
click at [171, 501] on button "Delete" at bounding box center [181, 489] width 72 height 29
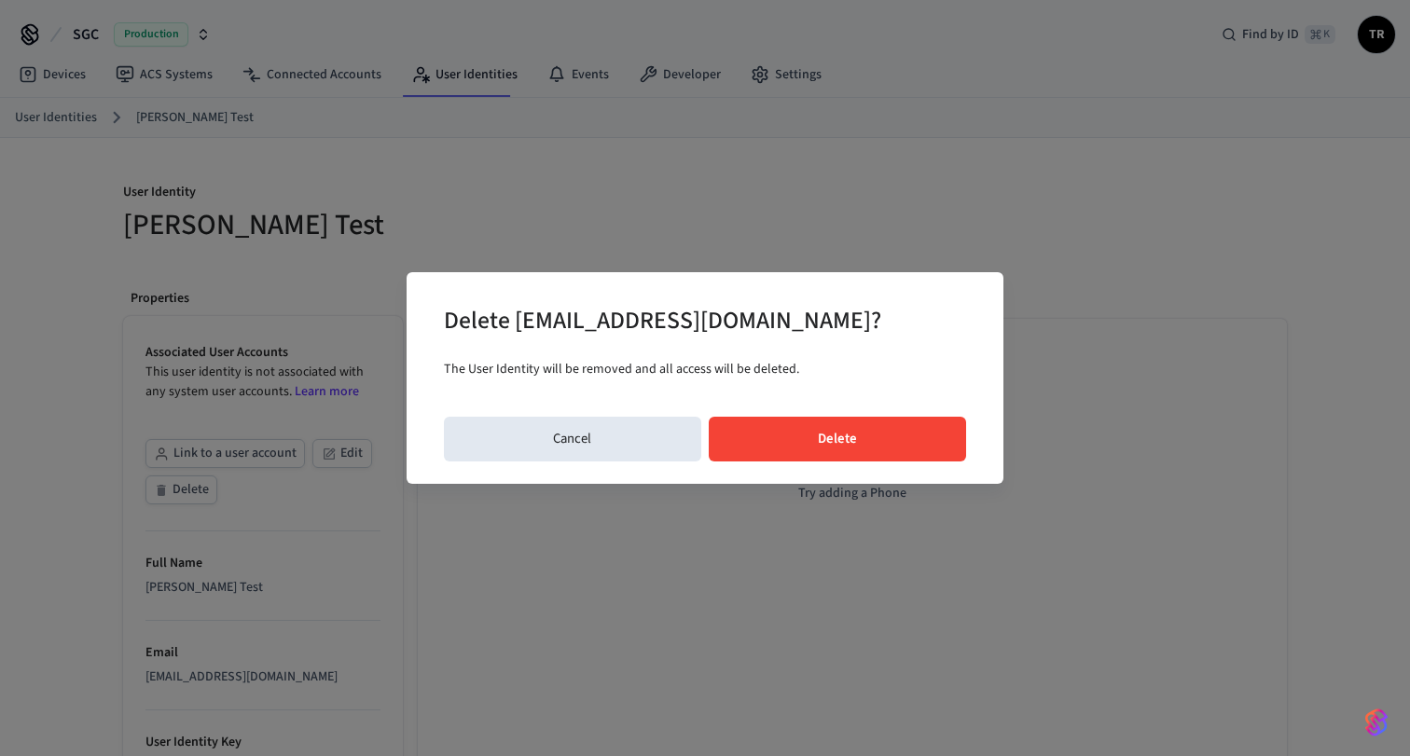
click at [787, 436] on button "Delete" at bounding box center [837, 439] width 258 height 45
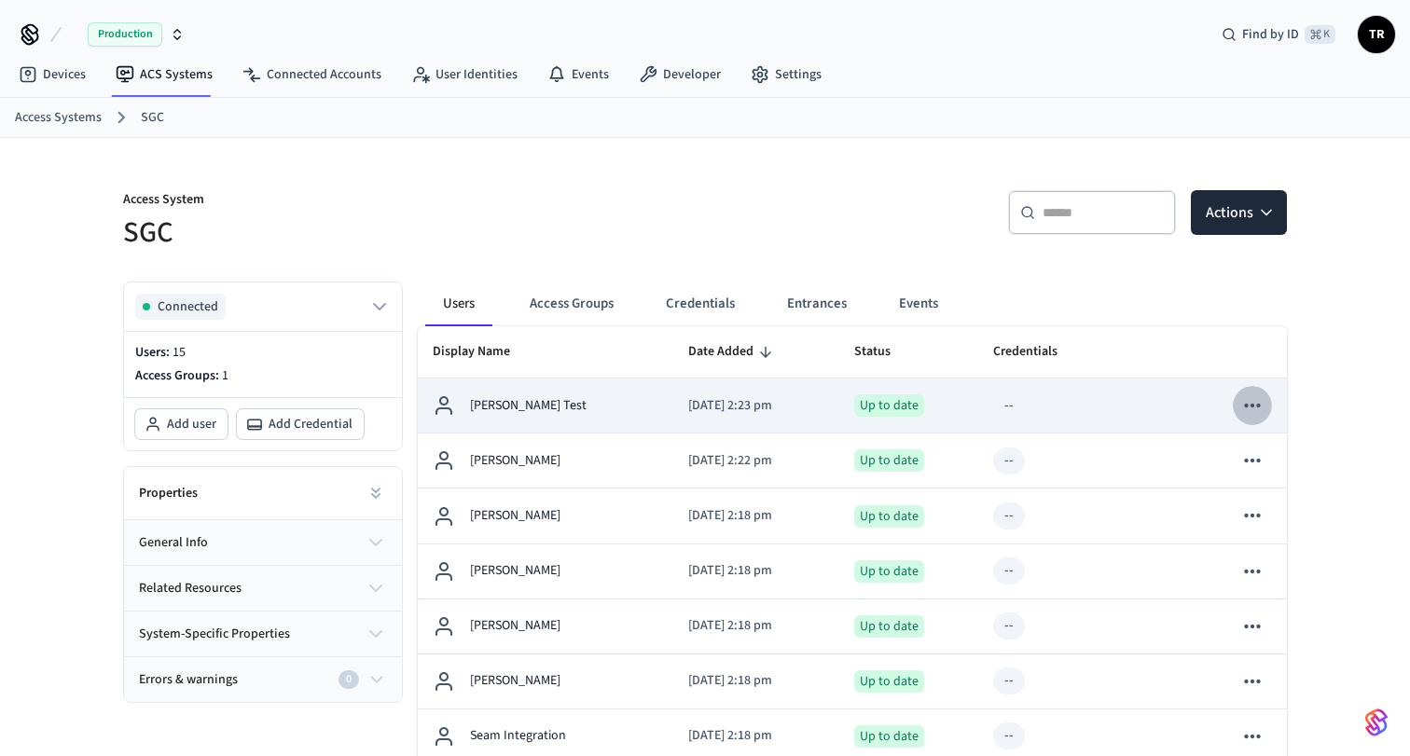
click at [1251, 408] on icon "sticky table" at bounding box center [1252, 405] width 24 height 24
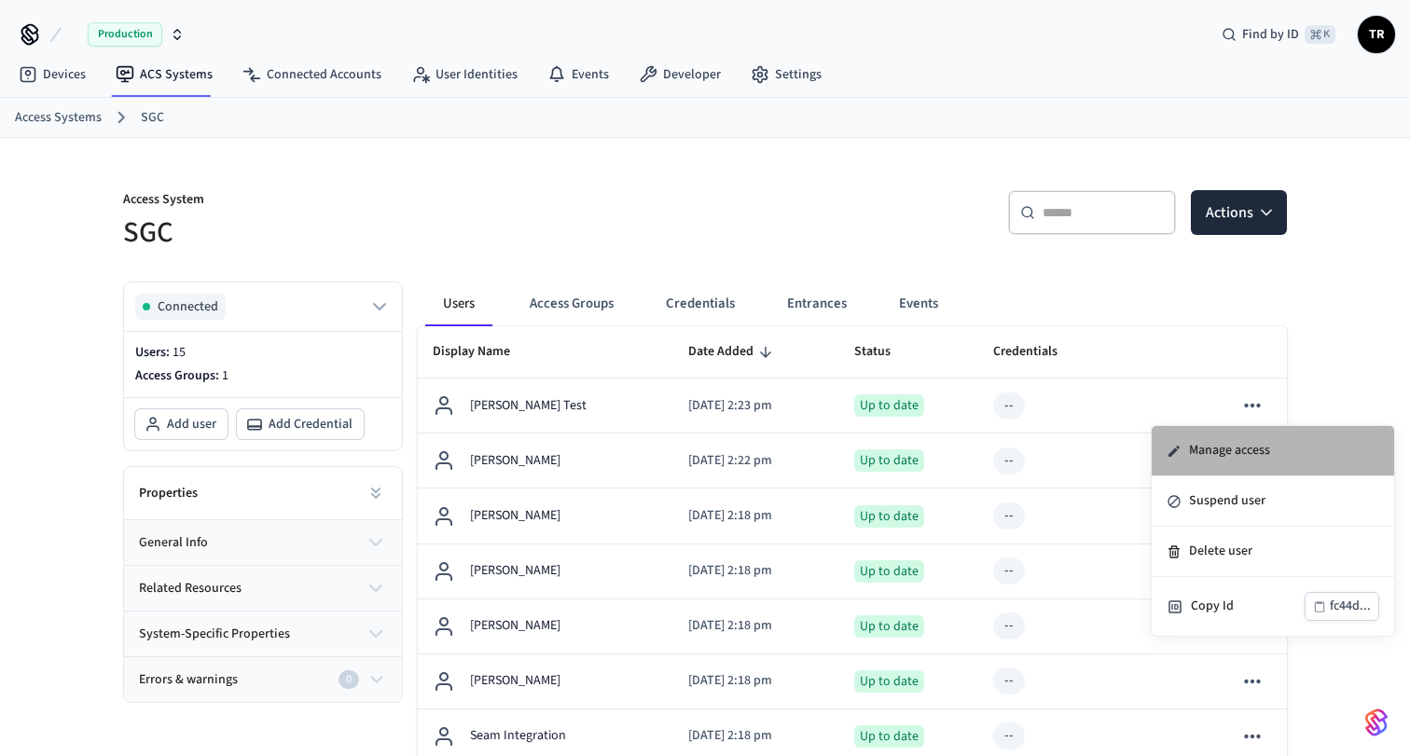
click at [1239, 455] on li "Manage access" at bounding box center [1272, 451] width 242 height 50
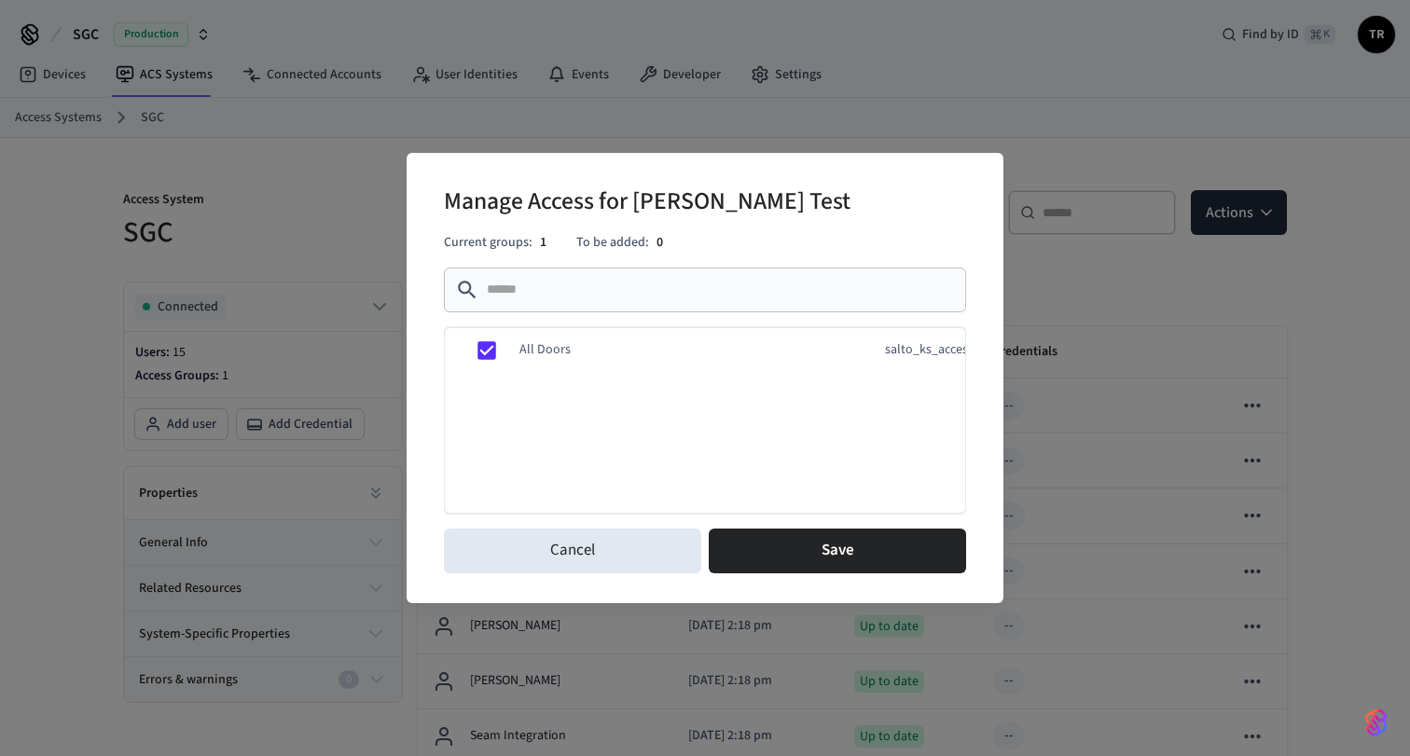
click at [94, 377] on div "Manage Access for [PERSON_NAME] Test Current groups: 1 To be added: 0 ​ ​ All D…" at bounding box center [705, 378] width 1410 height 756
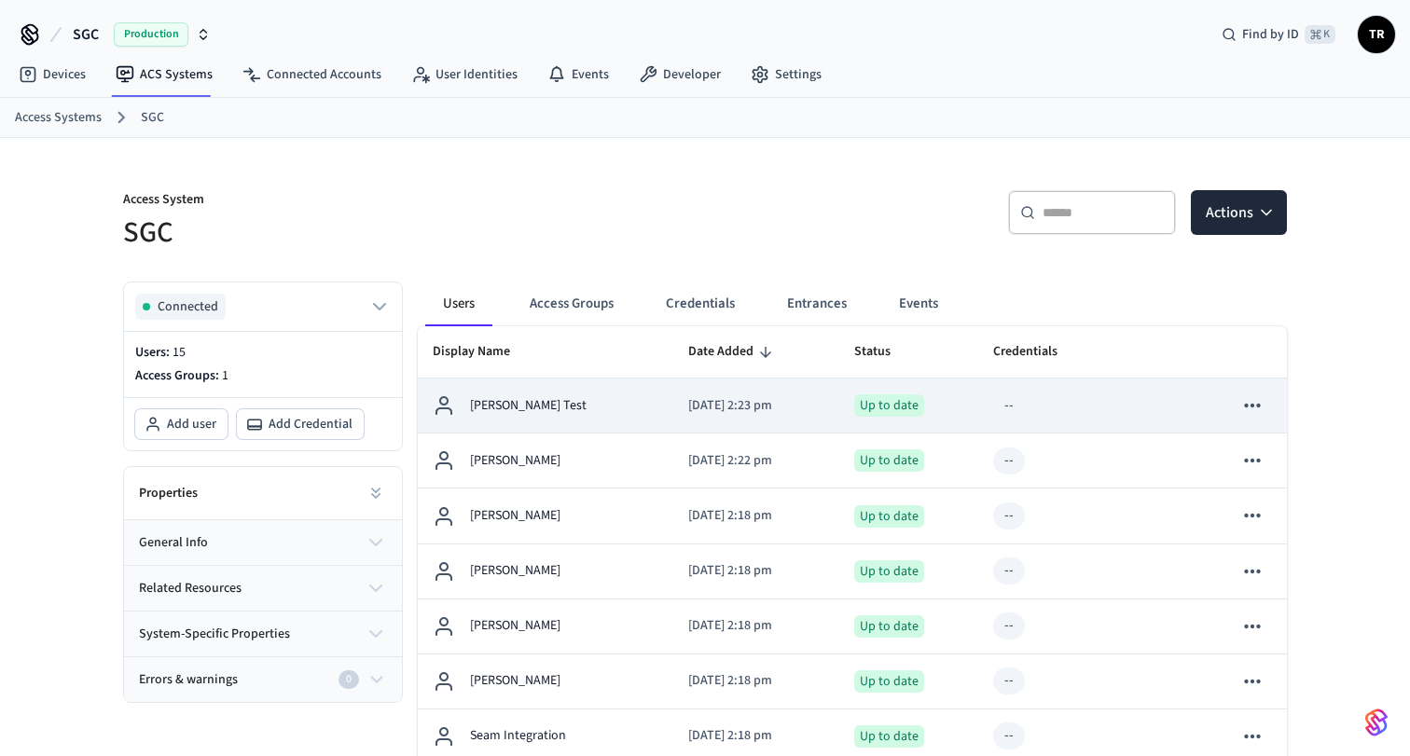
click at [1257, 407] on icon "sticky table" at bounding box center [1252, 405] width 24 height 24
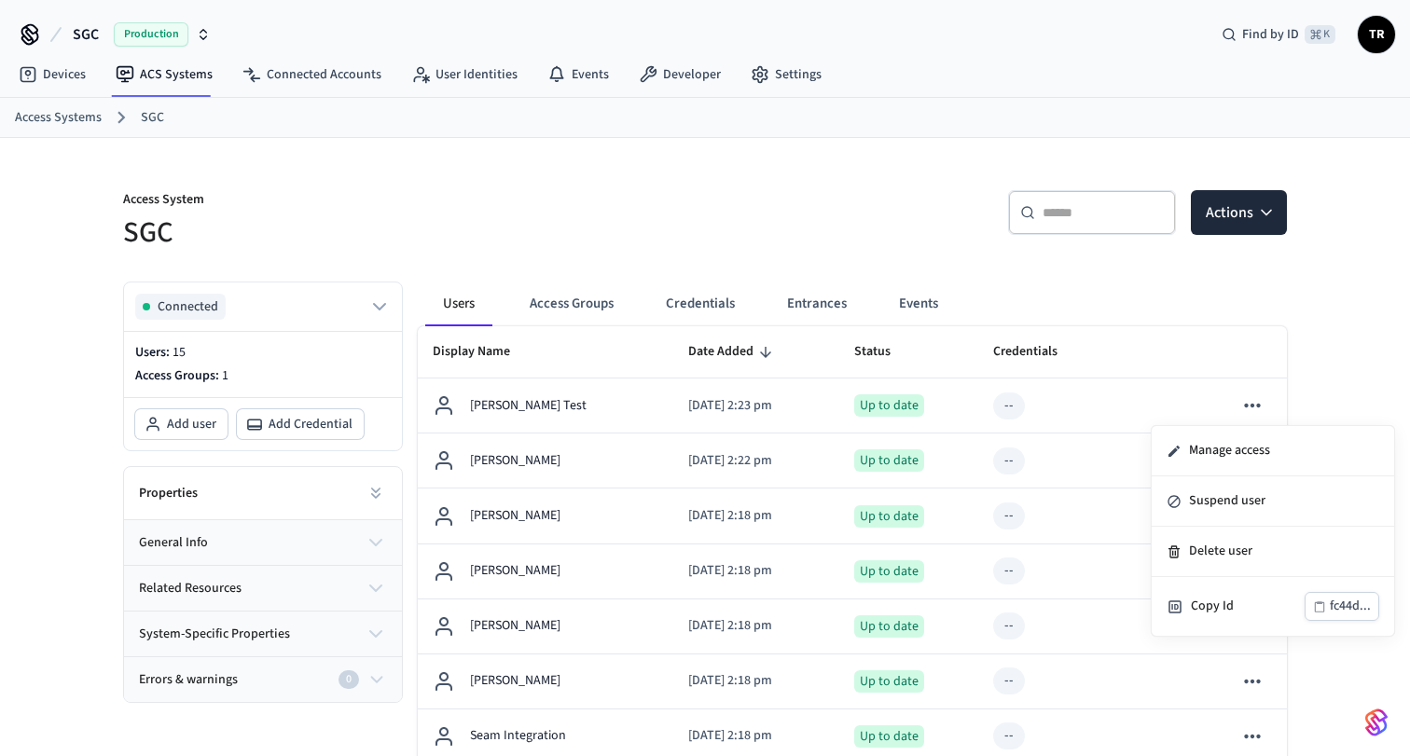
click at [1318, 395] on div at bounding box center [705, 378] width 1410 height 756
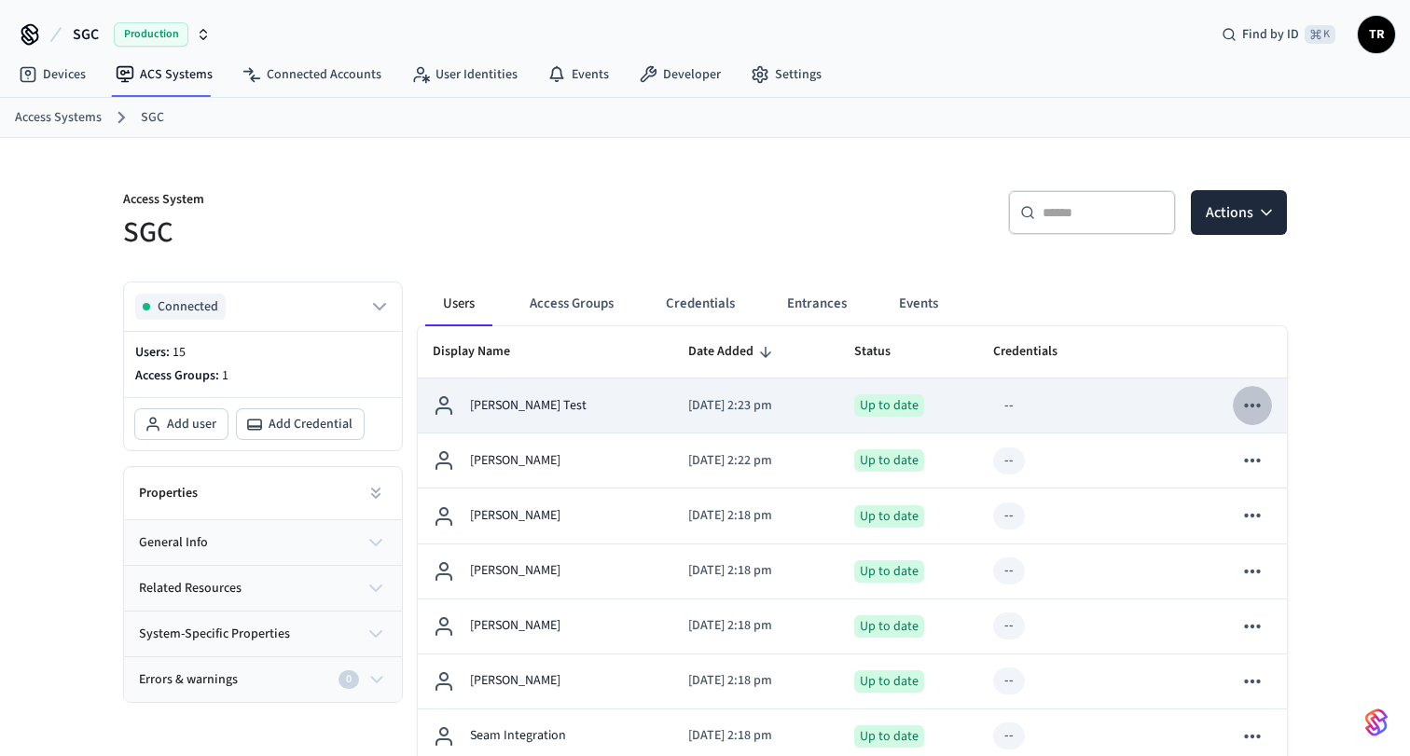
click at [1259, 403] on icon "sticky table" at bounding box center [1252, 405] width 24 height 24
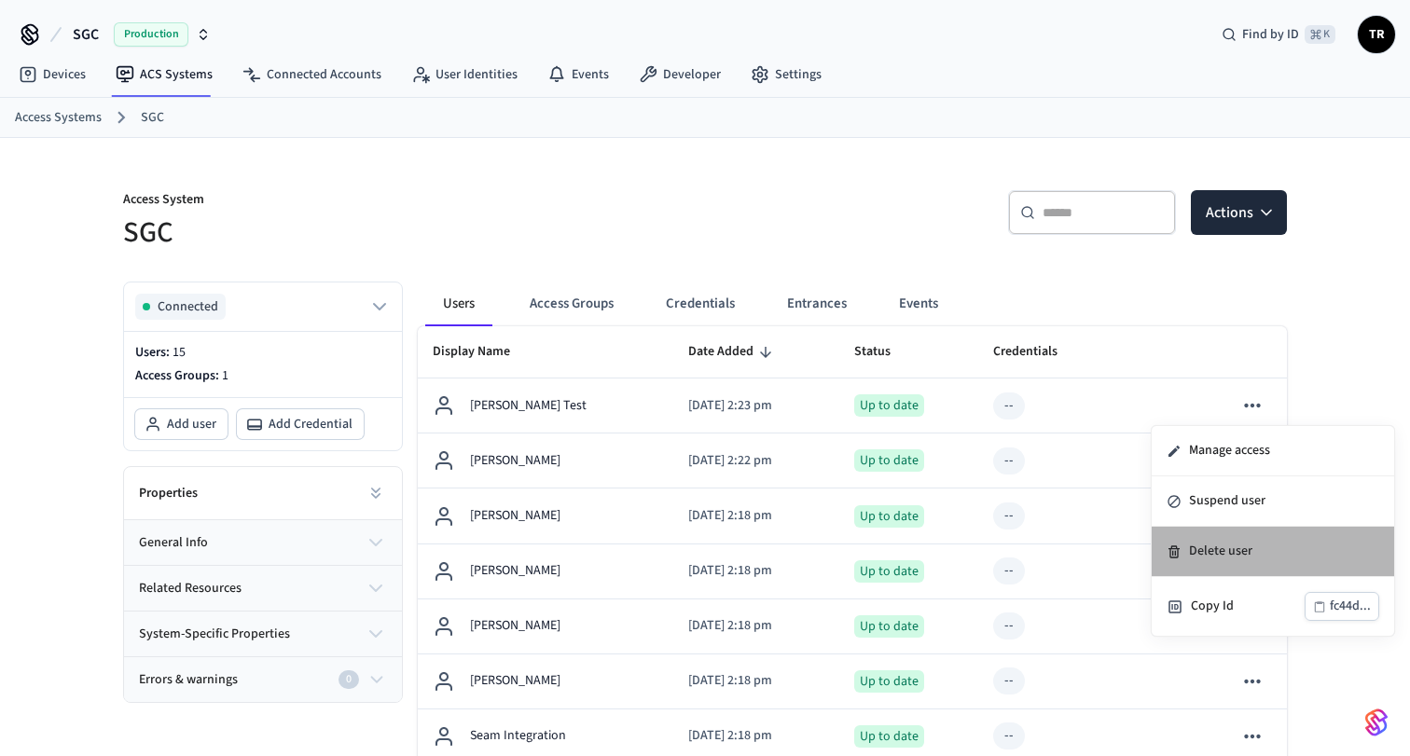
click at [1217, 543] on li "Delete user" at bounding box center [1272, 552] width 242 height 50
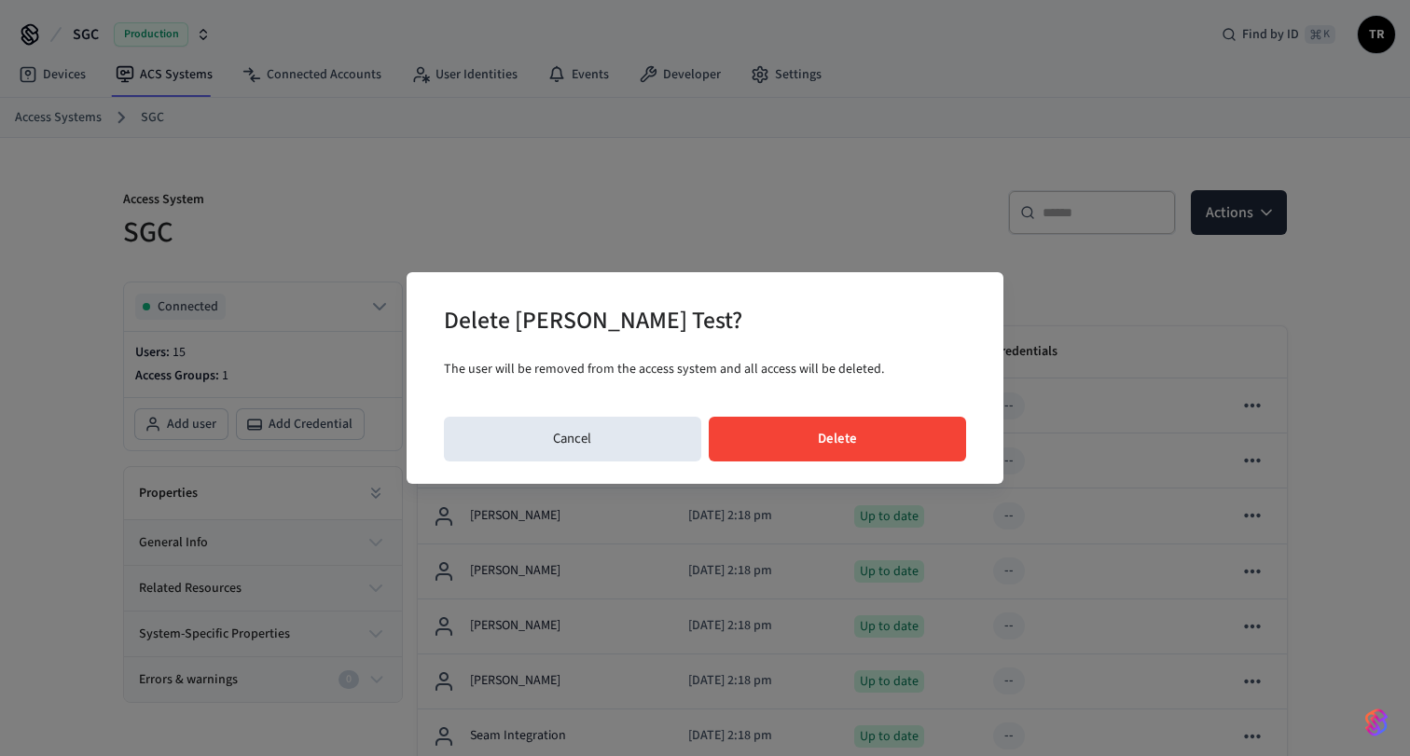
click at [815, 433] on button "Delete" at bounding box center [837, 439] width 258 height 45
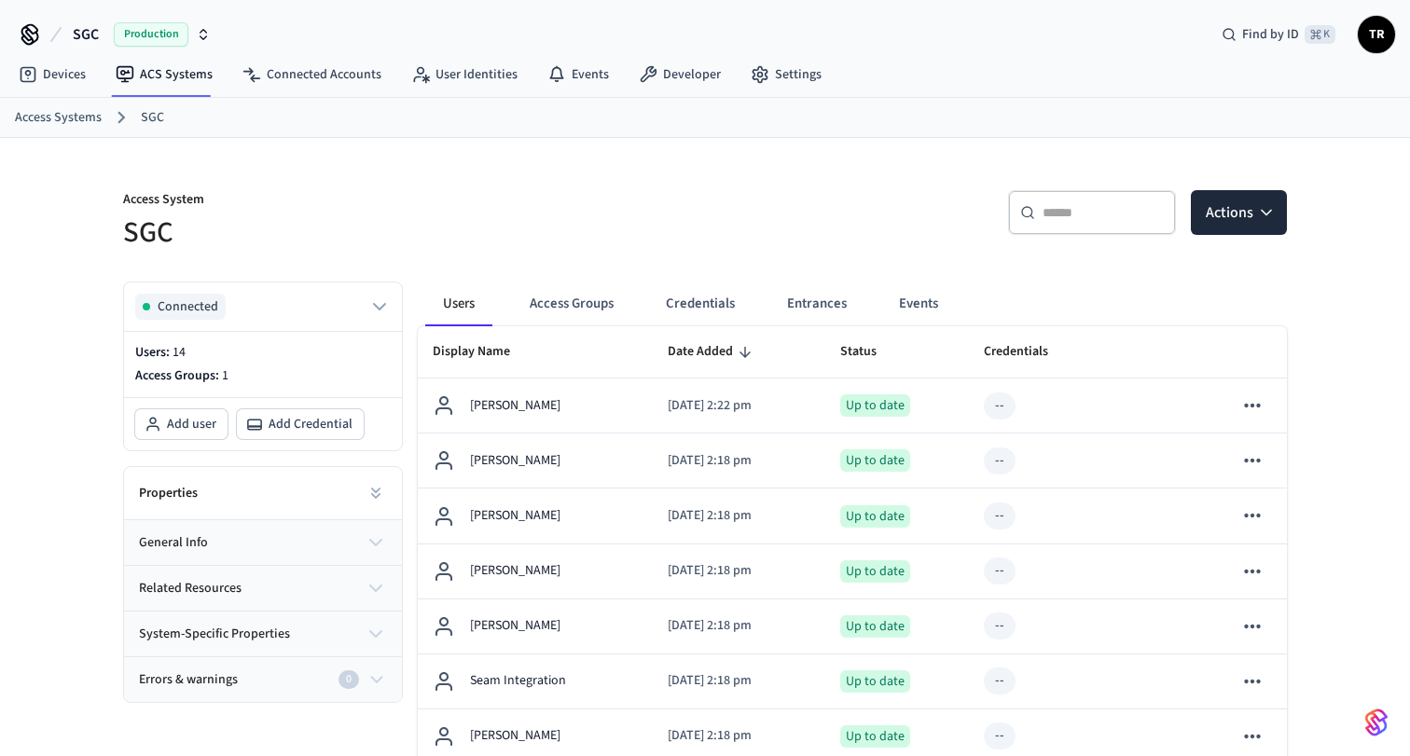
click at [89, 485] on div "Access System SGC ​ ​ Actions Connected Users: 14 Access Groups: 1 Add user Add…" at bounding box center [705, 702] width 1410 height 1129
click at [588, 296] on button "Access Groups" at bounding box center [572, 304] width 114 height 45
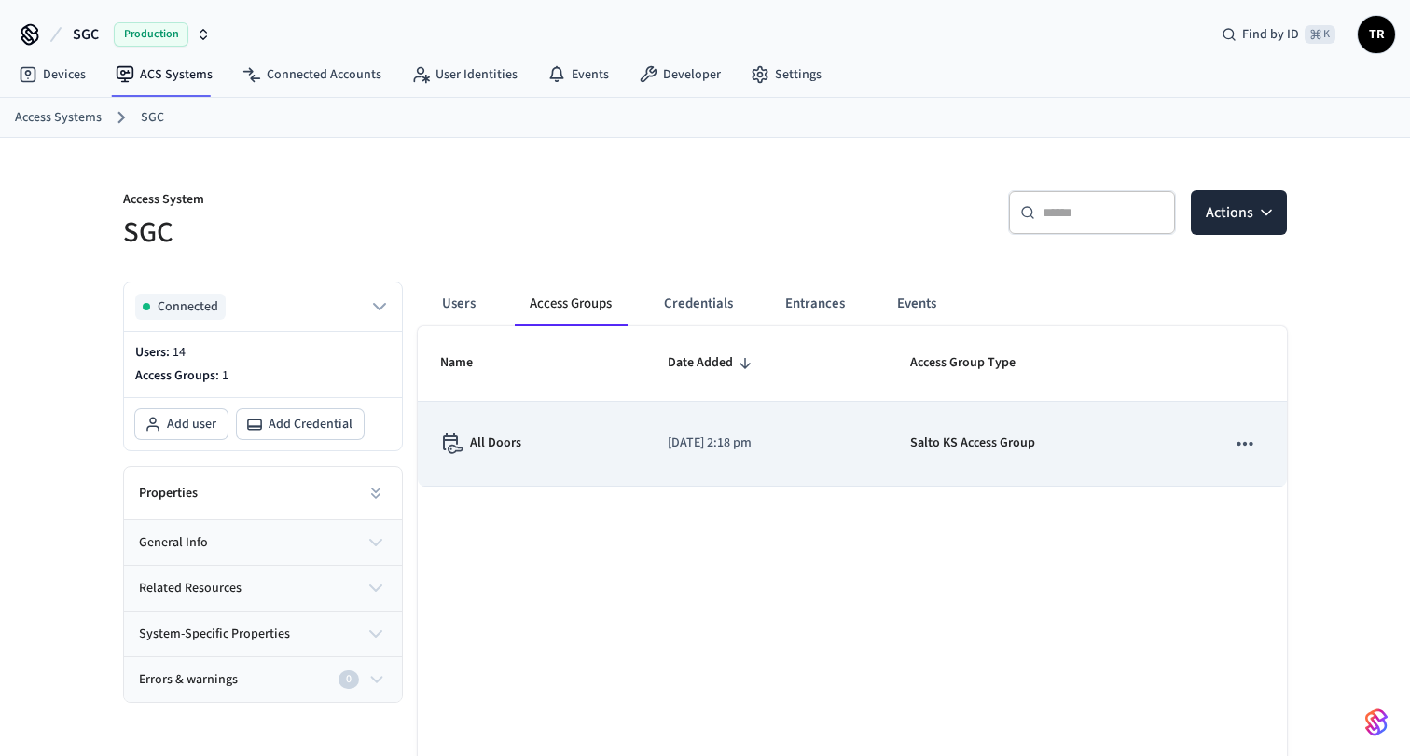
click at [1245, 441] on icon "sticky table" at bounding box center [1244, 444] width 24 height 24
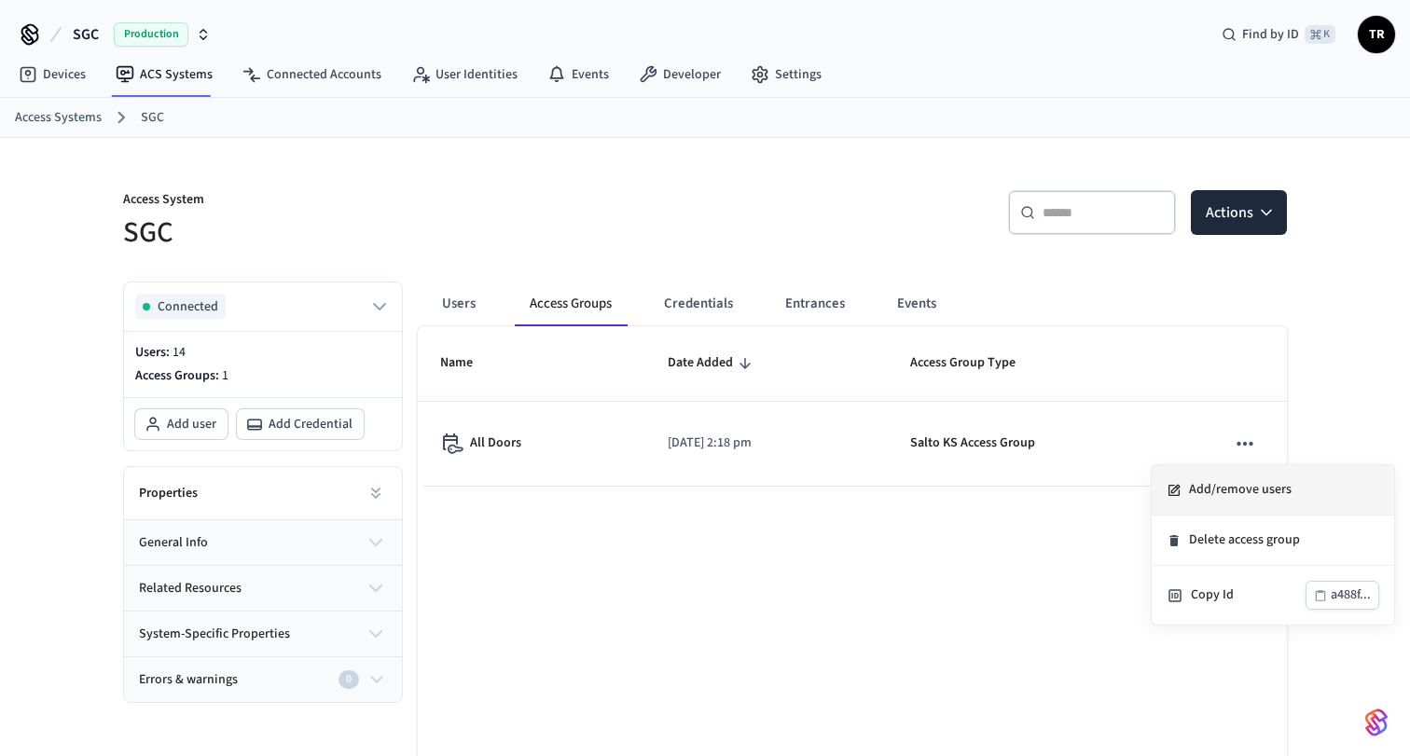
click at [1235, 482] on li "Add/remove users" at bounding box center [1272, 490] width 242 height 50
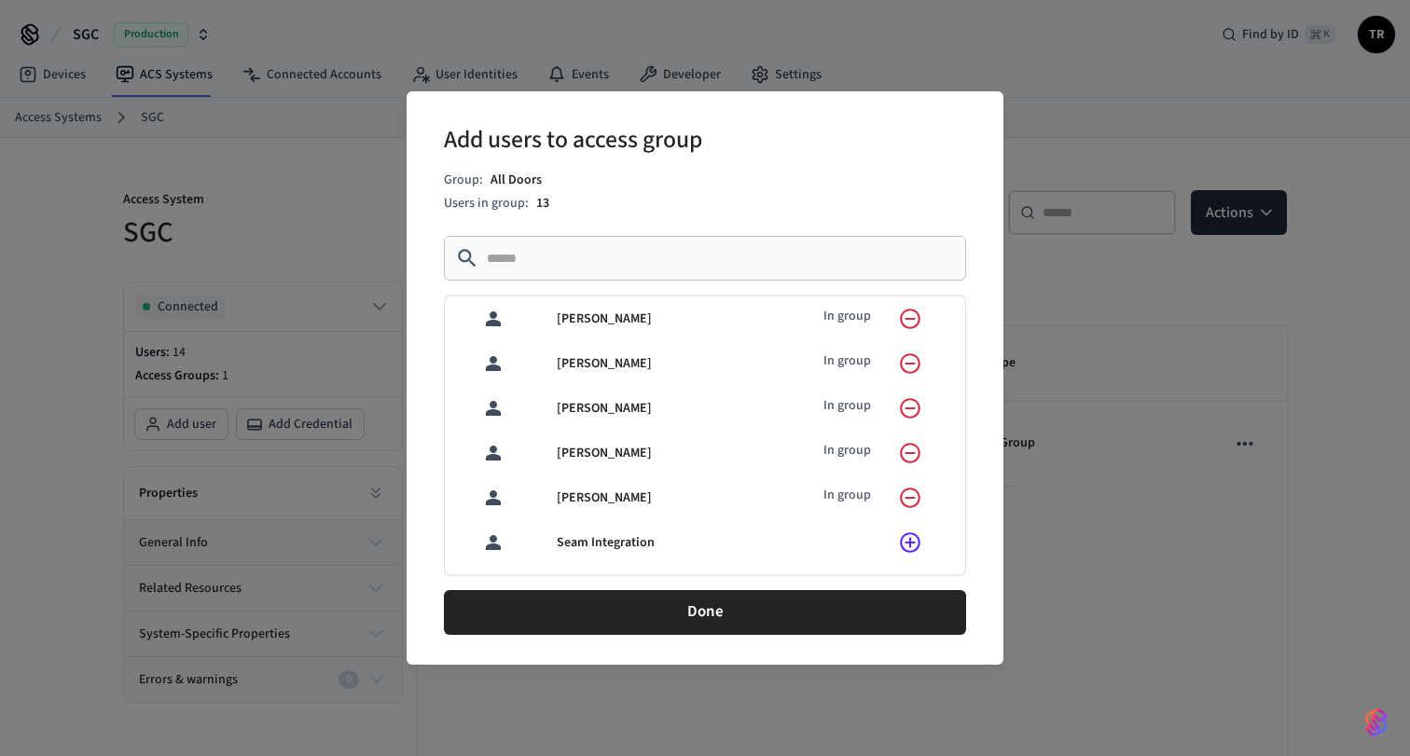
click at [1341, 347] on div "Add users to access group Group: All Doors Users in group: 13 ​ ​ Tom Robertson…" at bounding box center [705, 378] width 1410 height 756
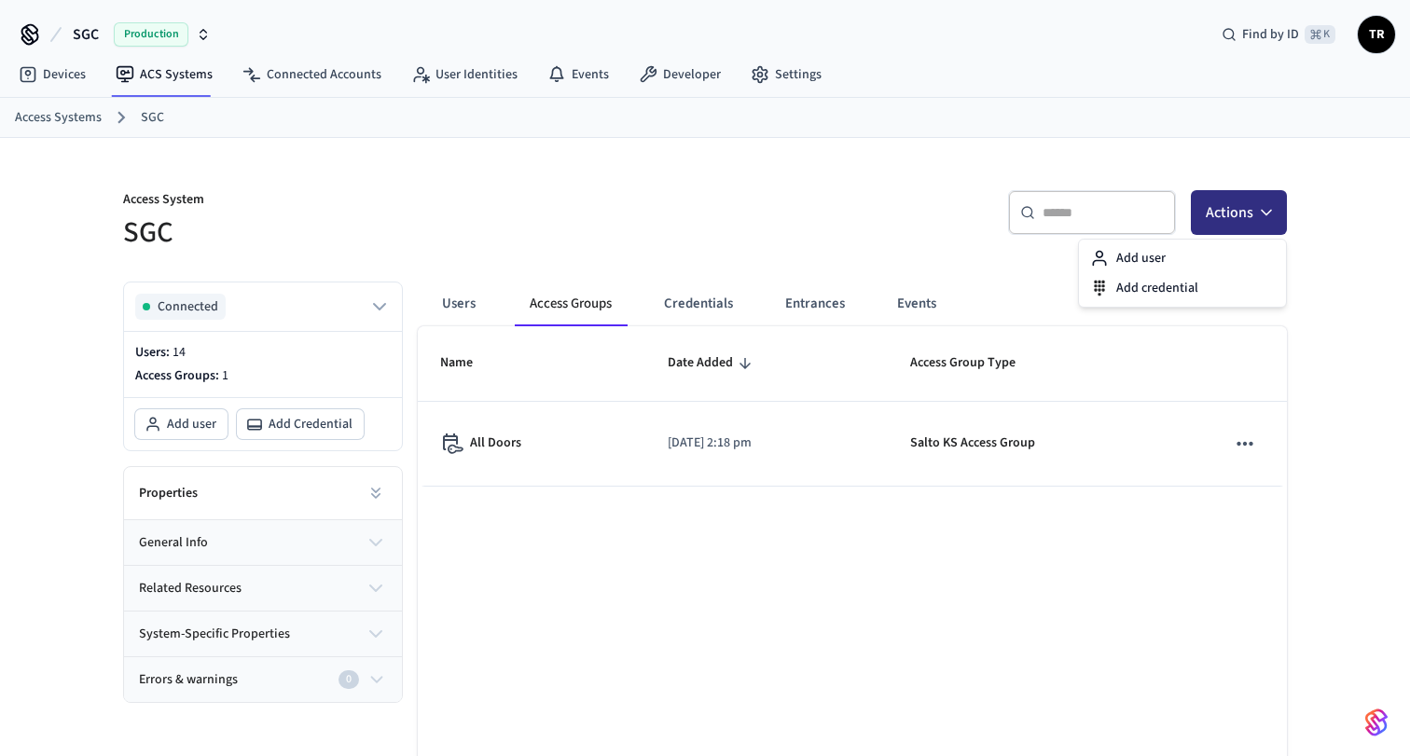
click at [1282, 208] on button "Actions" at bounding box center [1238, 212] width 96 height 45
click at [1335, 222] on div "Access System SGC ​ ​ Actions Connected Users: 14 Access Groups: 1 Add user Add…" at bounding box center [705, 497] width 1410 height 718
click at [1255, 229] on button "Actions" at bounding box center [1238, 212] width 96 height 45
click at [1140, 264] on div "Add user" at bounding box center [1181, 258] width 199 height 30
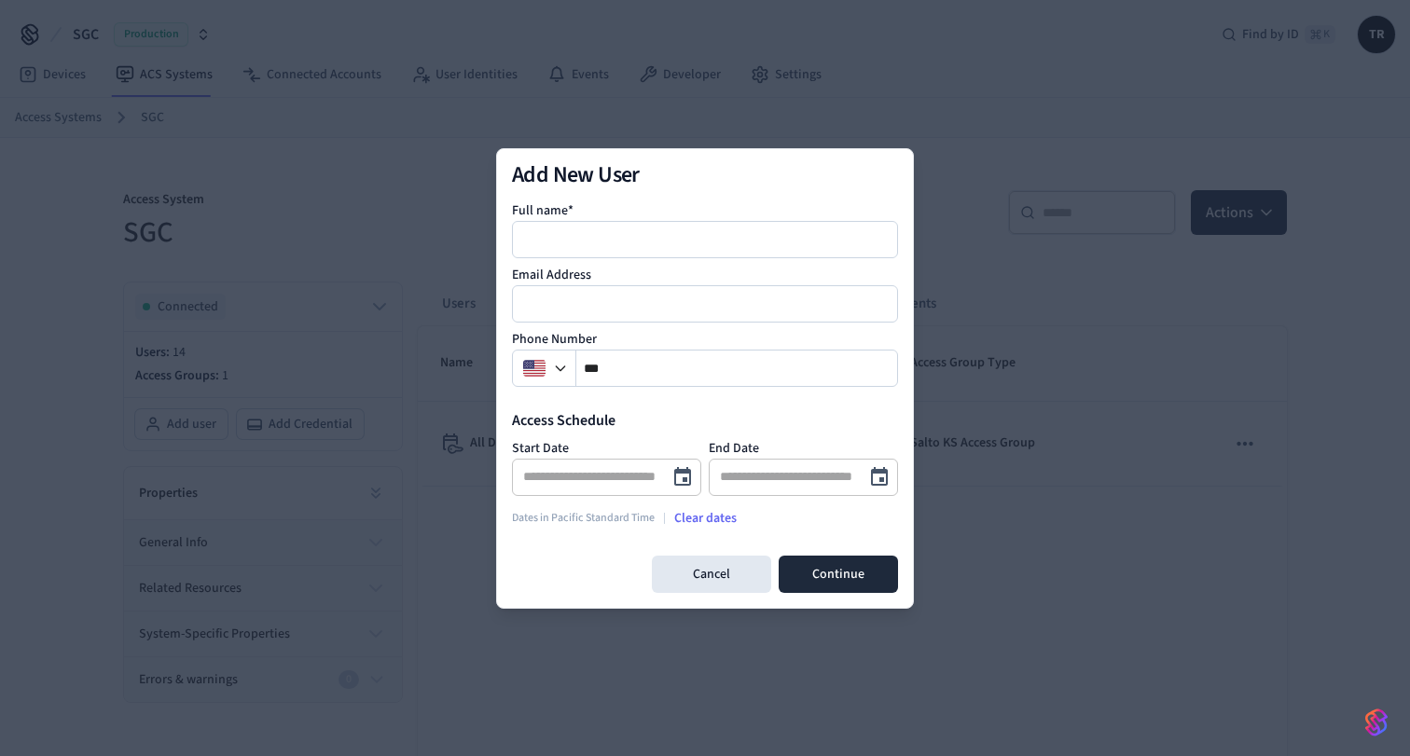
click at [1335, 333] on div at bounding box center [705, 378] width 1410 height 756
click at [1332, 302] on div at bounding box center [705, 378] width 1410 height 756
click at [572, 243] on input at bounding box center [706, 239] width 384 height 22
type input "**********"
click at [585, 308] on input "email" at bounding box center [706, 304] width 384 height 22
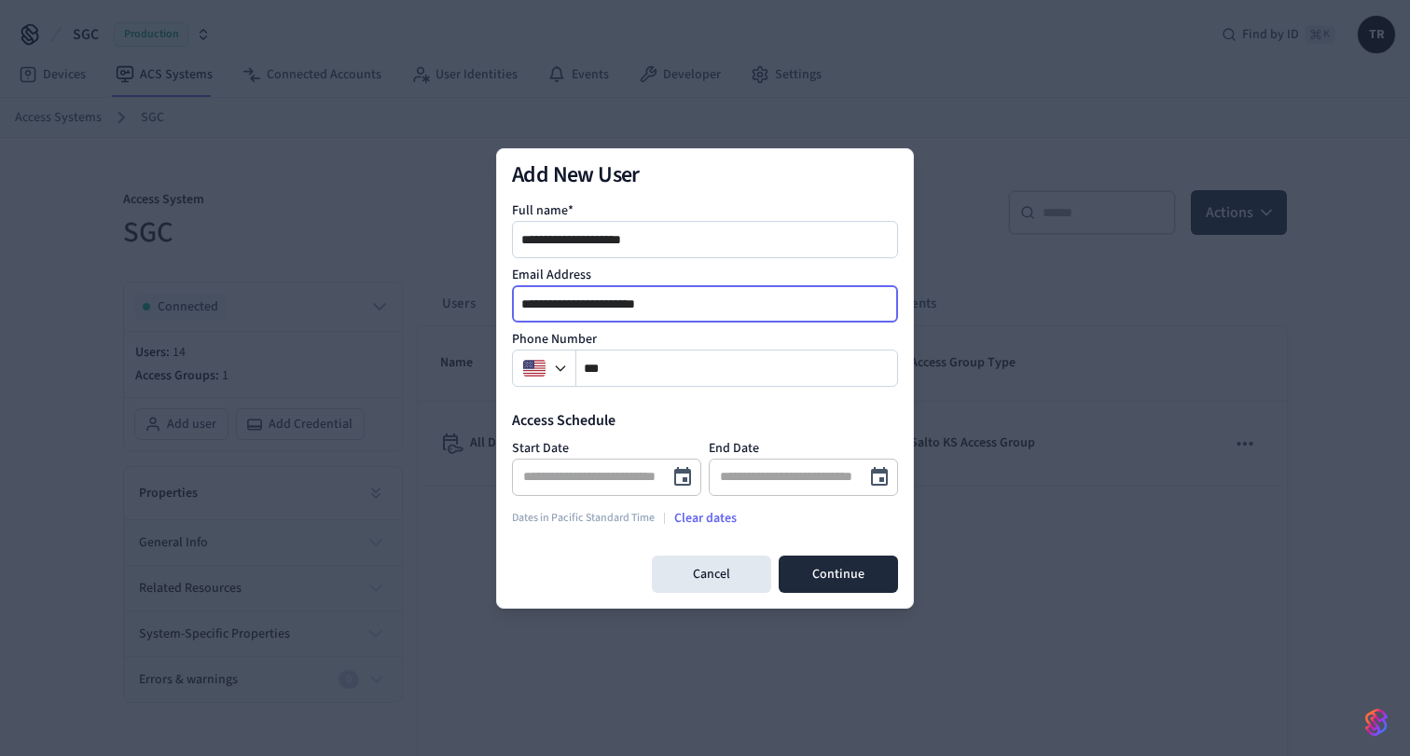
type input "**********"
click at [653, 386] on div "**********" at bounding box center [705, 363] width 386 height 354
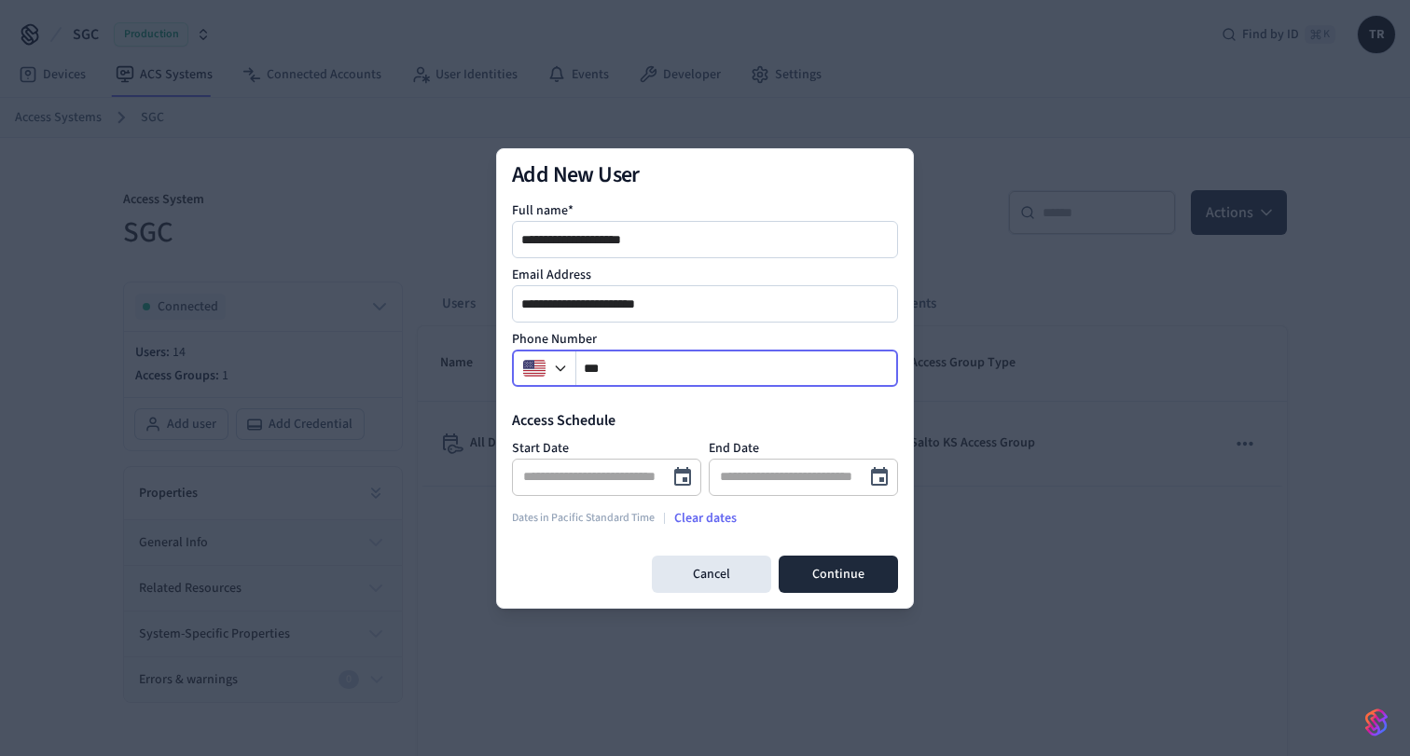
click at [664, 372] on input "**" at bounding box center [737, 368] width 322 height 22
type input "**********"
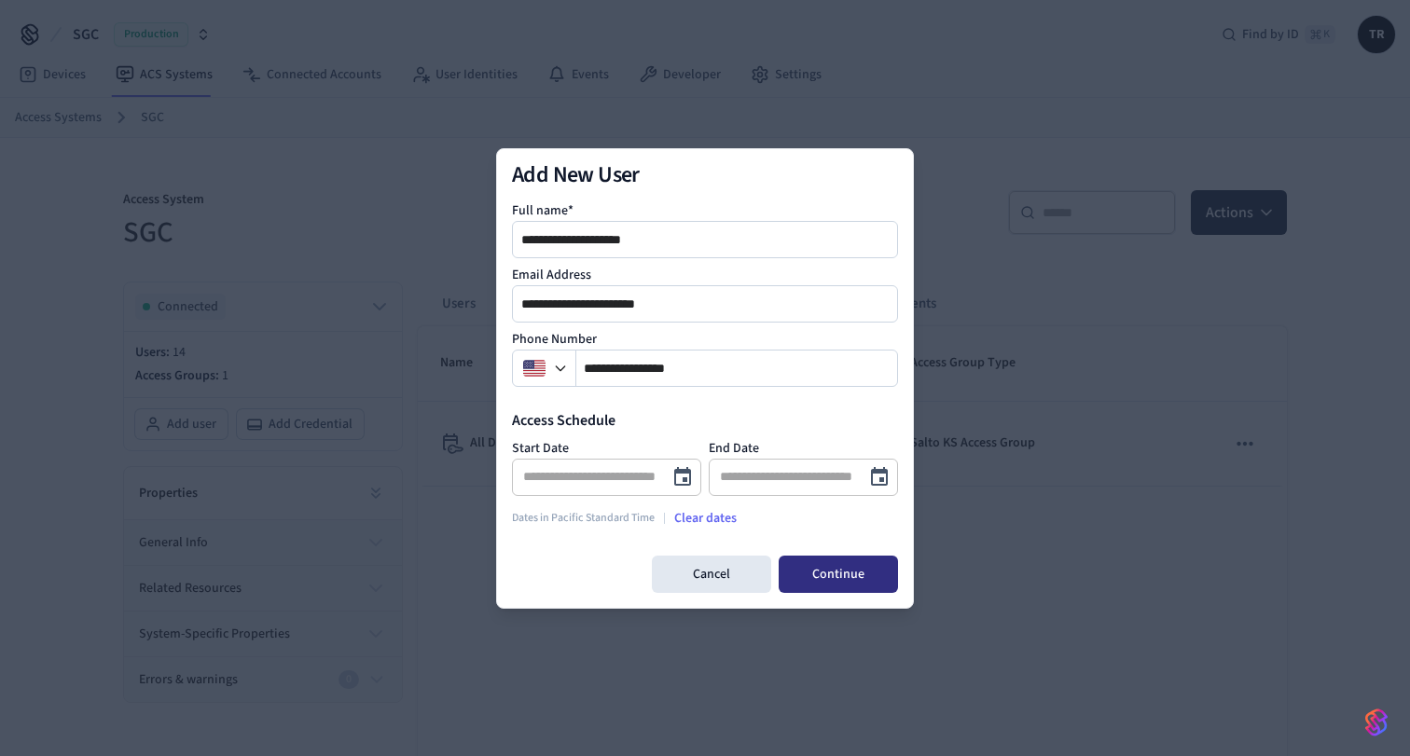
click at [855, 582] on button "Continue" at bounding box center [837, 574] width 119 height 37
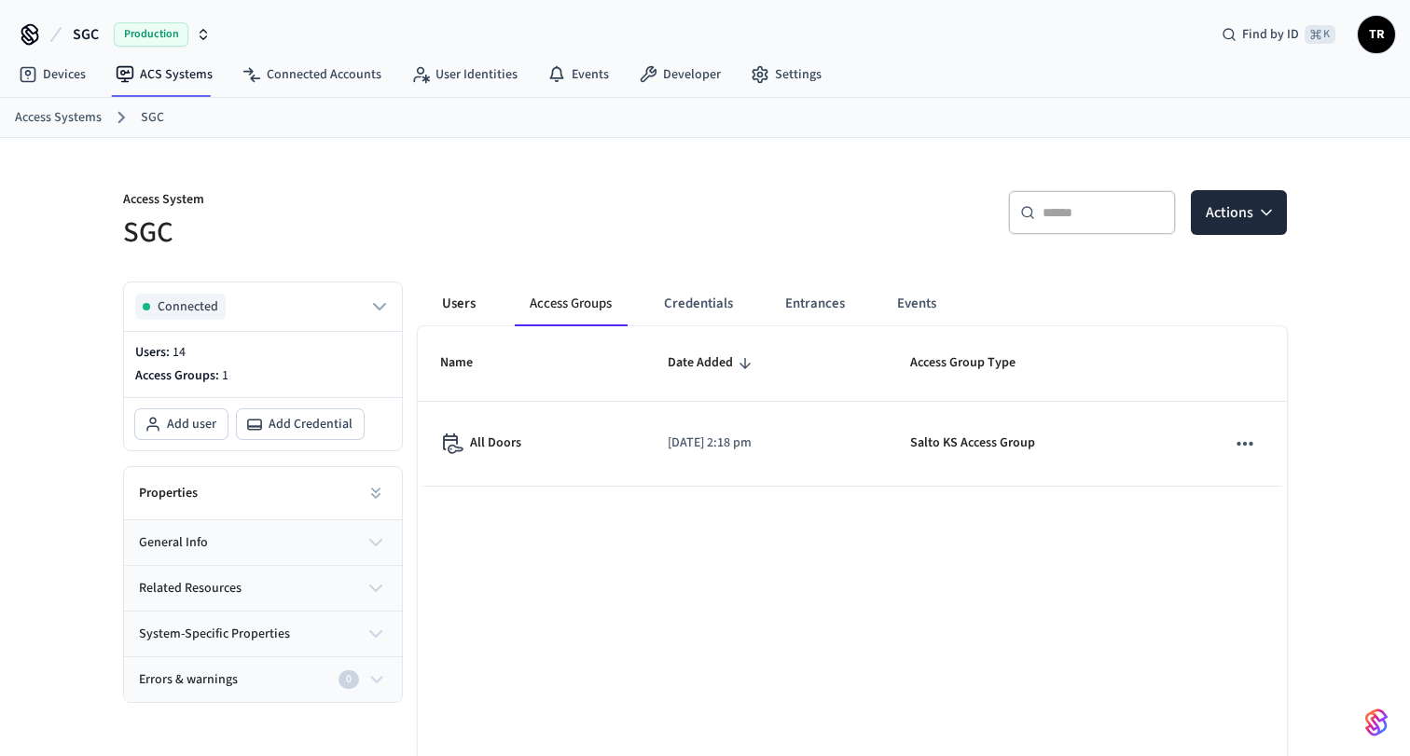
click at [476, 313] on button "Users" at bounding box center [458, 304] width 67 height 45
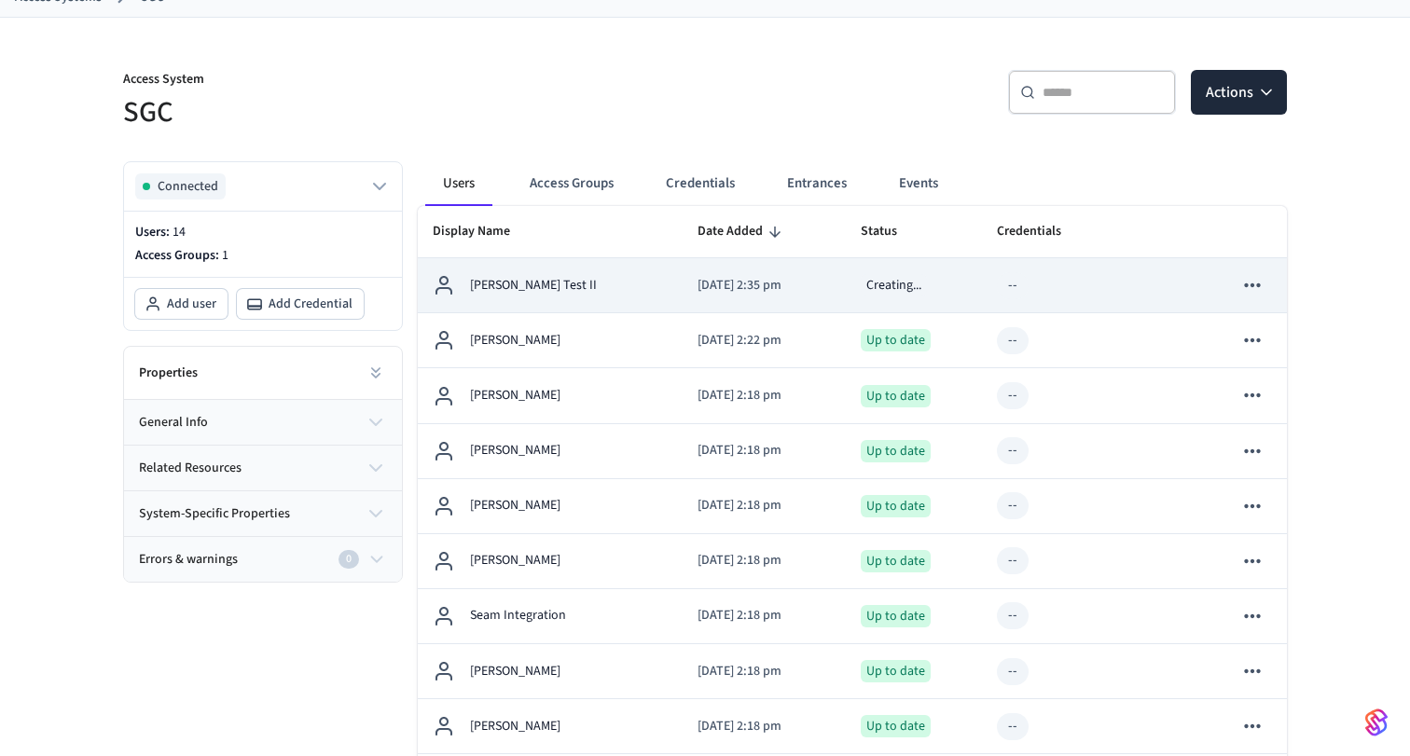
scroll to position [103, 0]
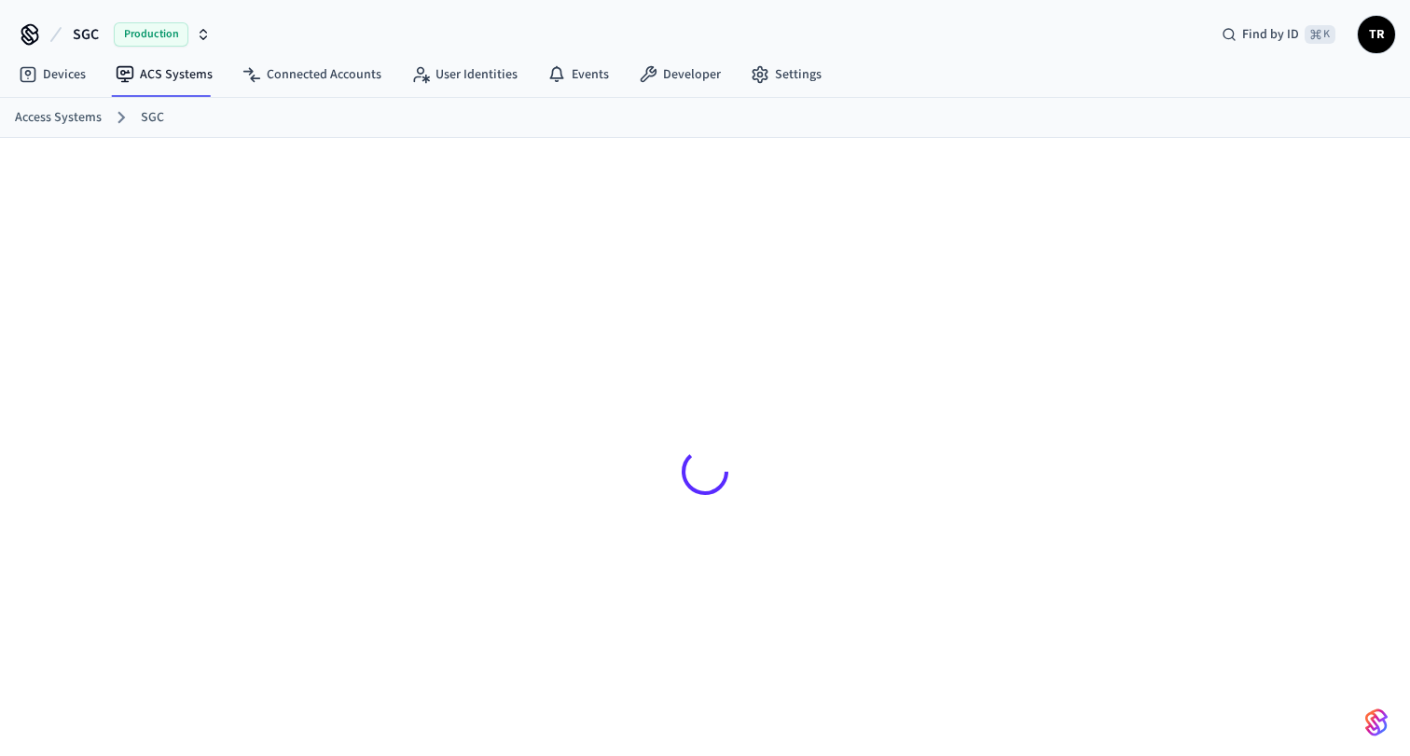
scroll to position [30, 0]
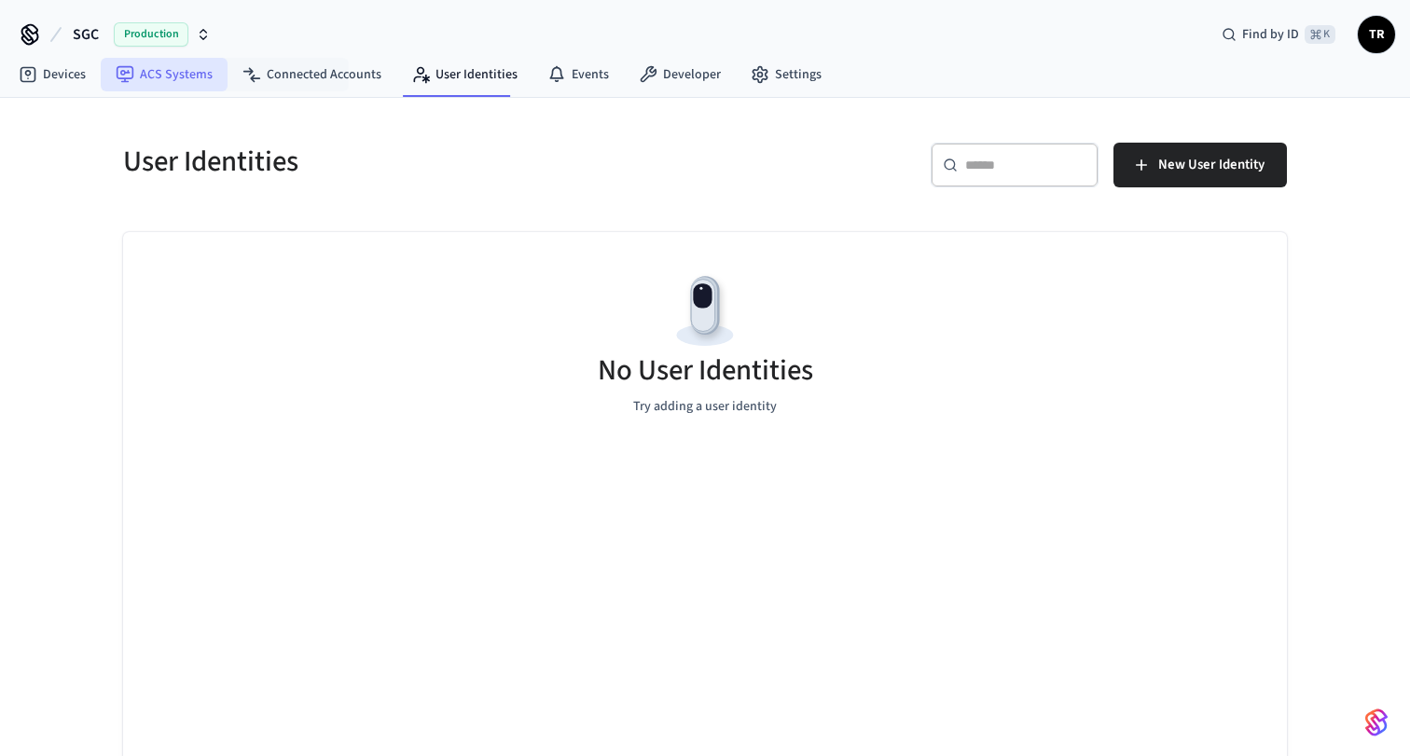
click at [176, 72] on link "ACS Systems" at bounding box center [164, 75] width 127 height 34
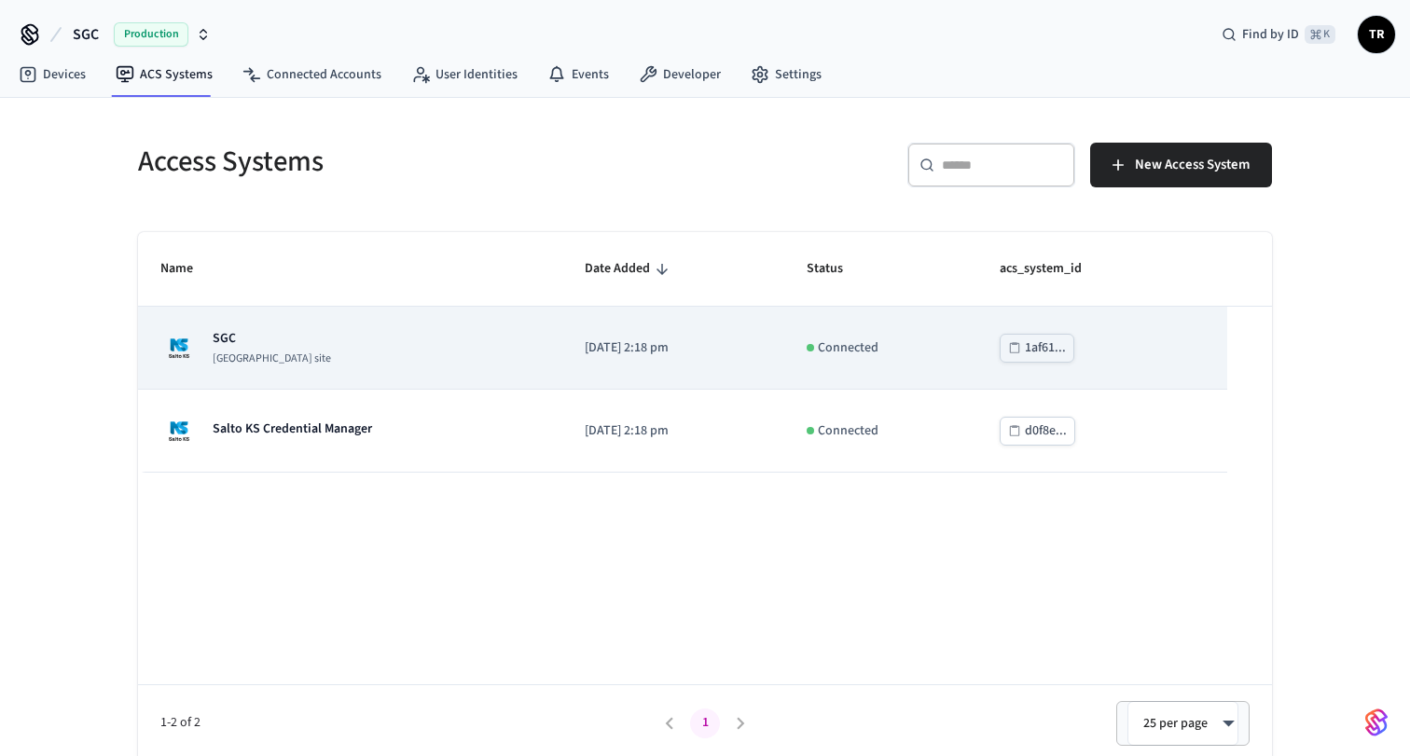
click at [272, 341] on div "SGC [GEOGRAPHIC_DATA] site" at bounding box center [349, 347] width 379 height 37
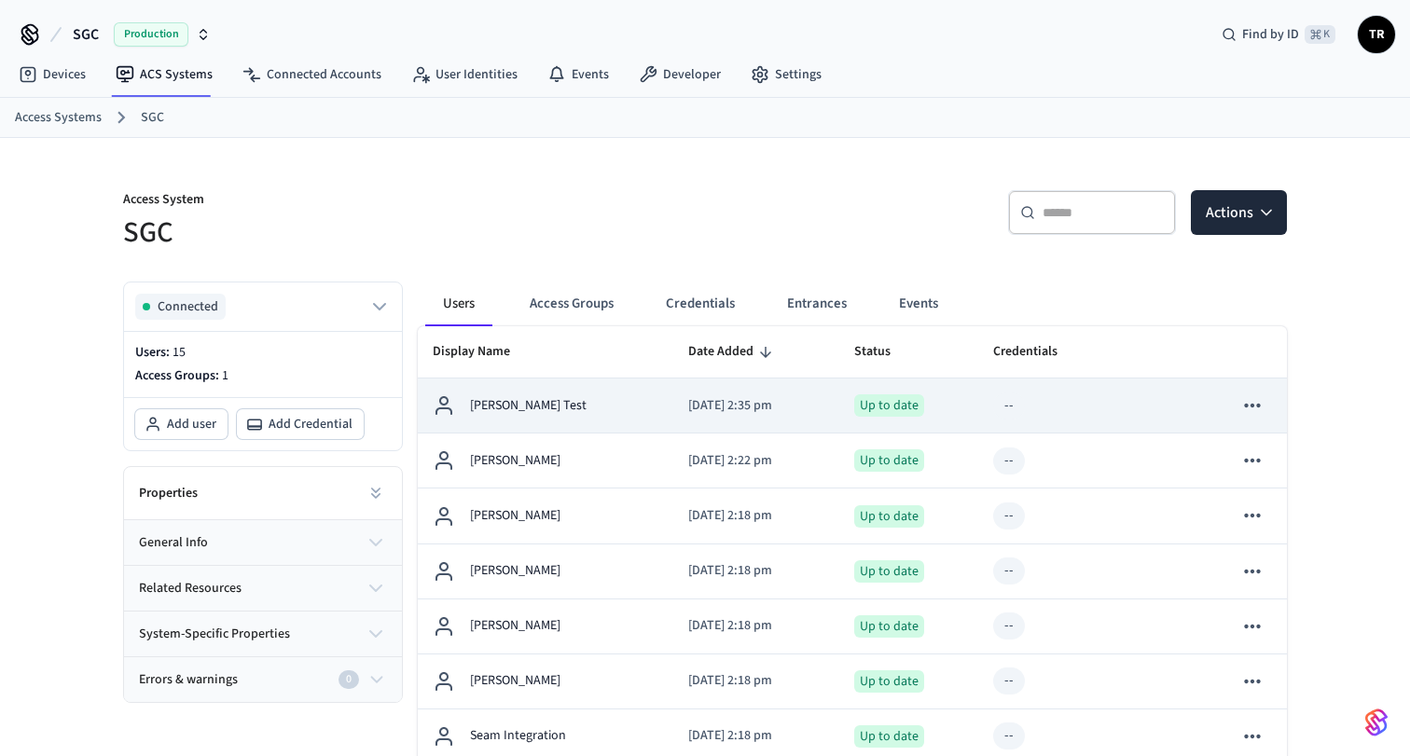
click at [688, 399] on p "[DATE] 2:35 pm" at bounding box center [756, 406] width 136 height 20
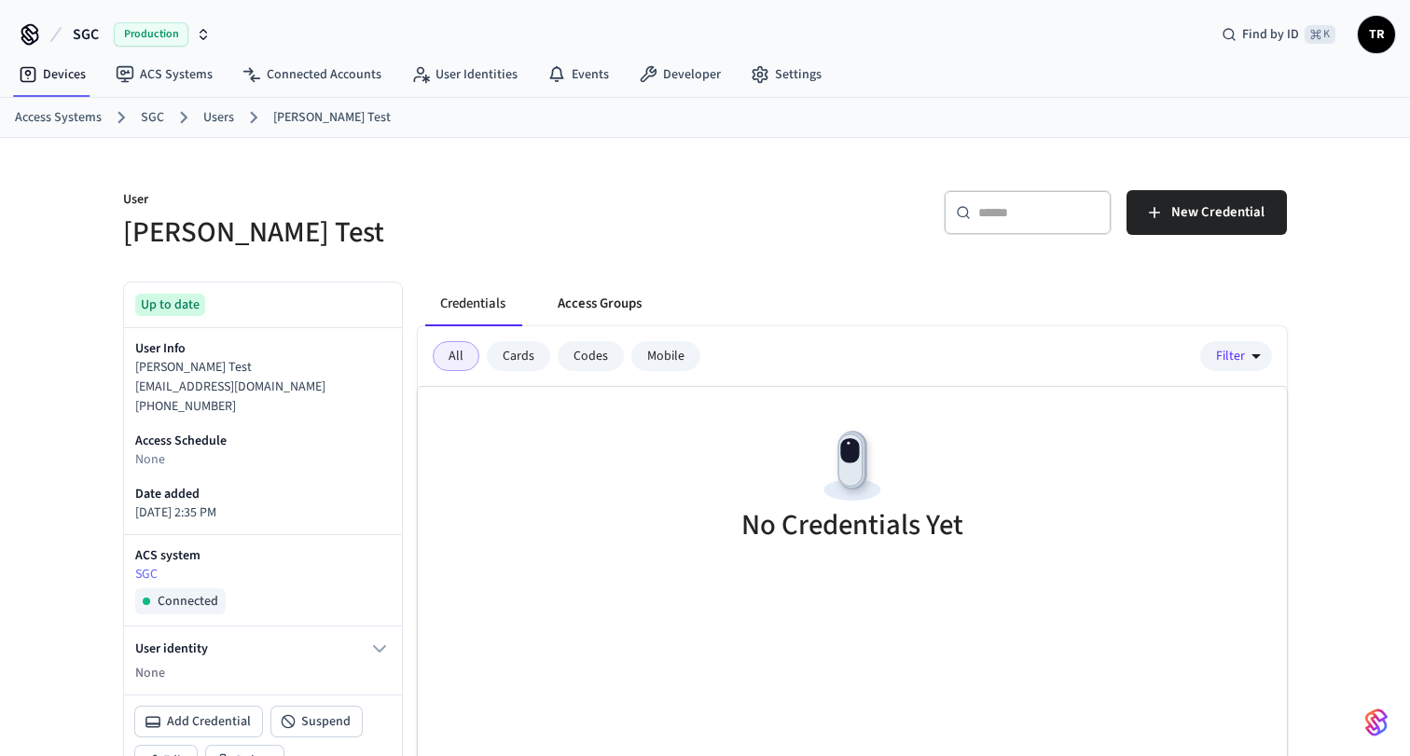
click at [594, 304] on button "Access Groups" at bounding box center [600, 304] width 114 height 45
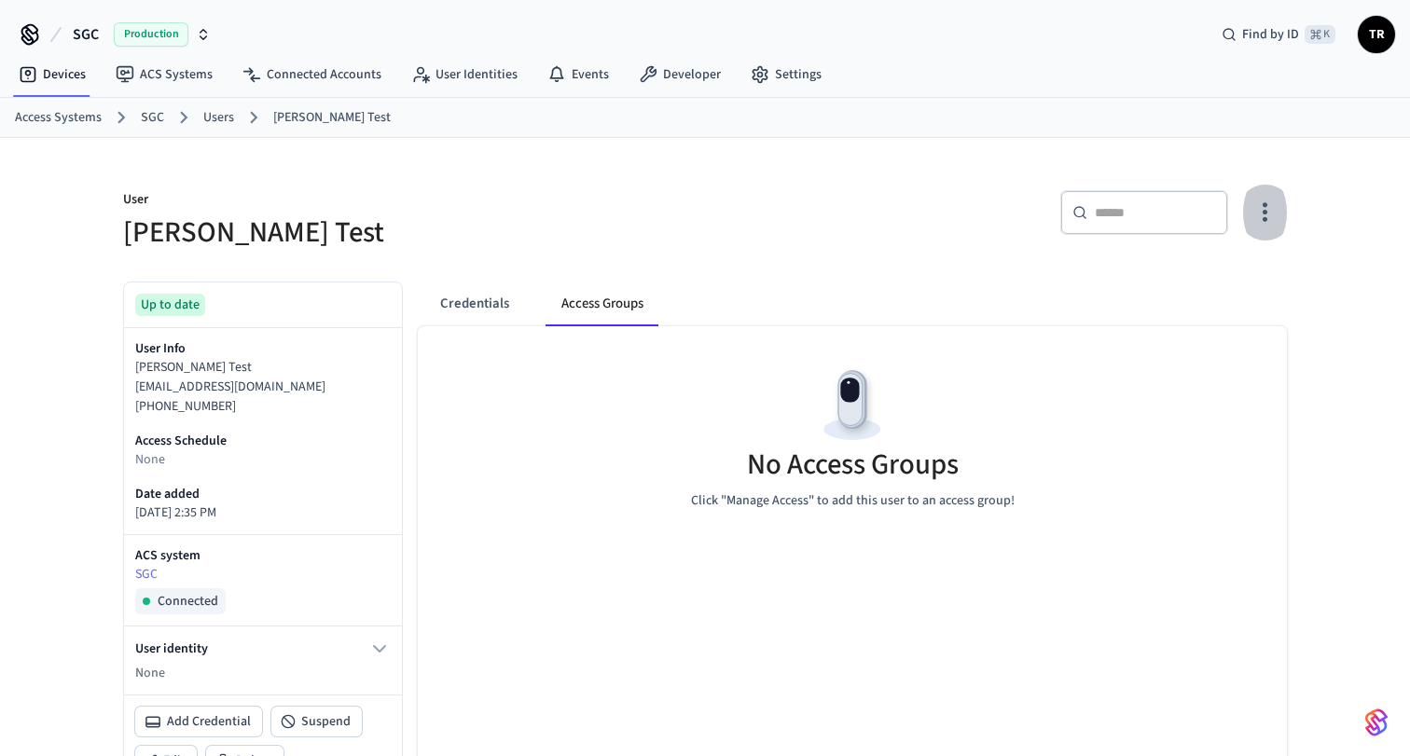
click at [1251, 220] on icon "button" at bounding box center [1264, 212] width 29 height 29
click at [1203, 286] on li "Manage Access" at bounding box center [1216, 289] width 112 height 49
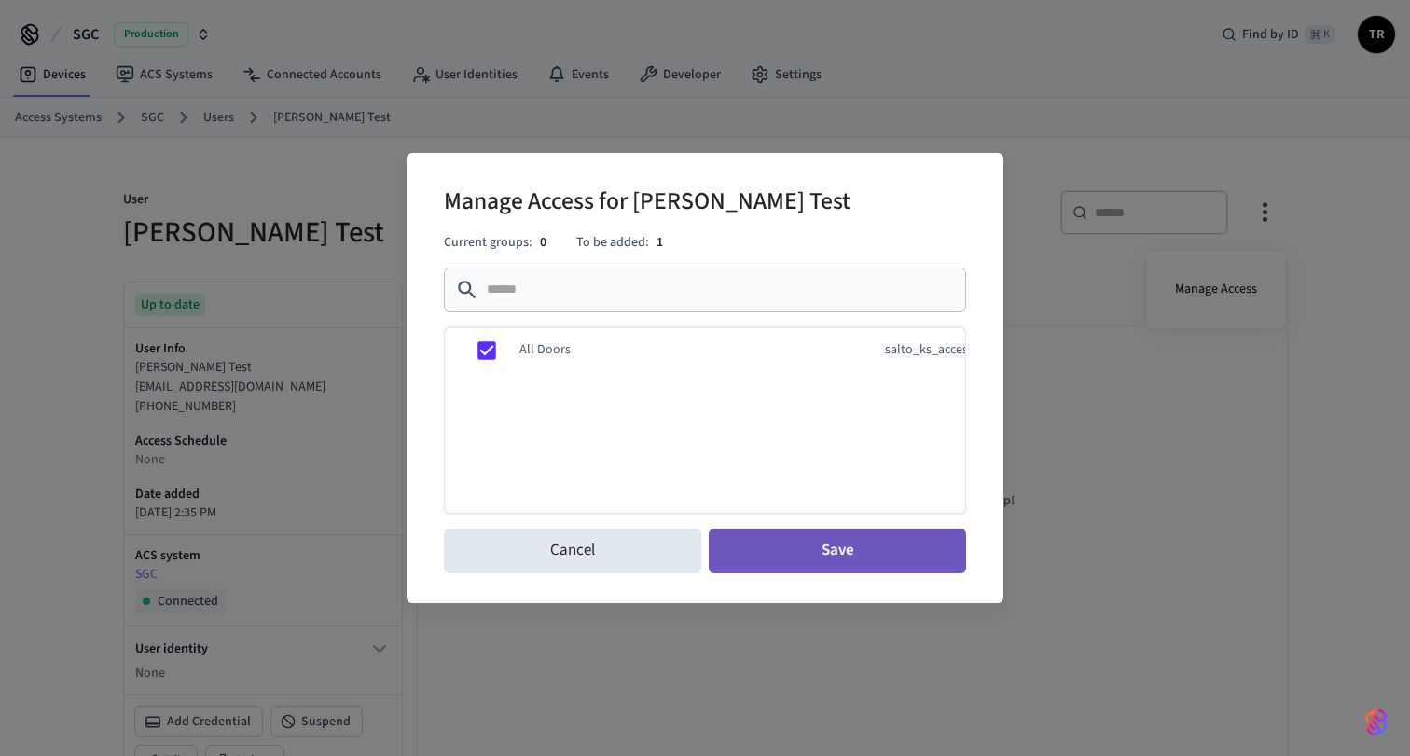
click at [778, 554] on button "Save" at bounding box center [836, 551] width 257 height 45
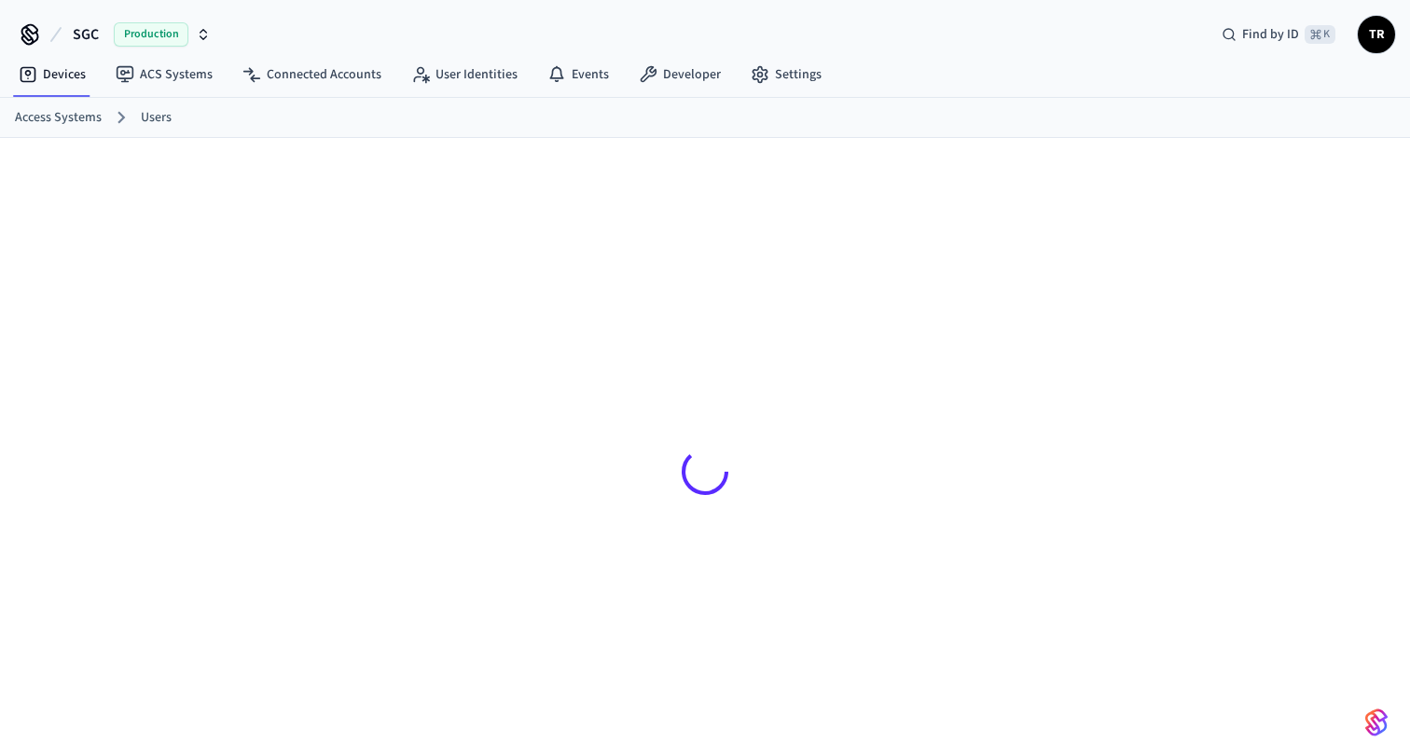
click at [151, 123] on link "Users" at bounding box center [156, 118] width 31 height 20
click at [63, 117] on link "Access Systems" at bounding box center [58, 118] width 87 height 20
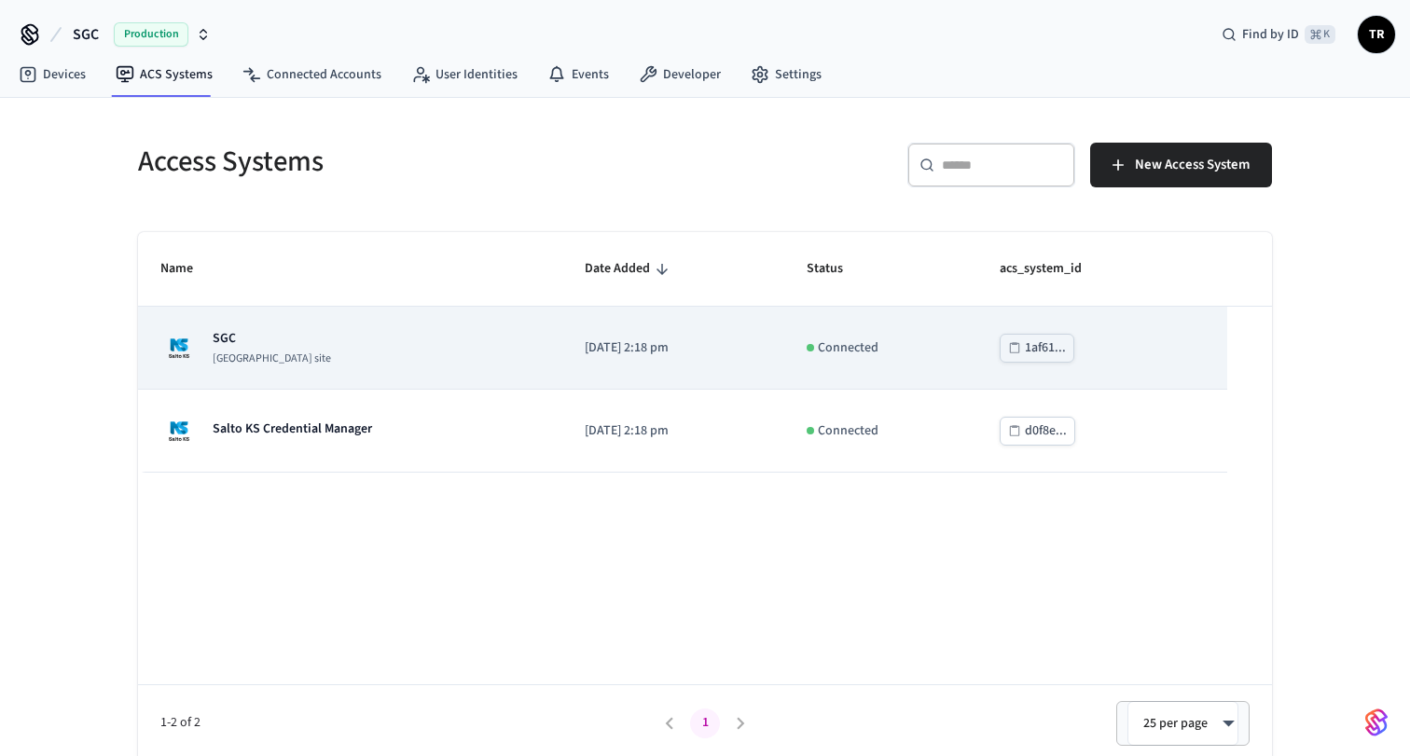
click at [255, 337] on p "SGC" at bounding box center [272, 338] width 118 height 19
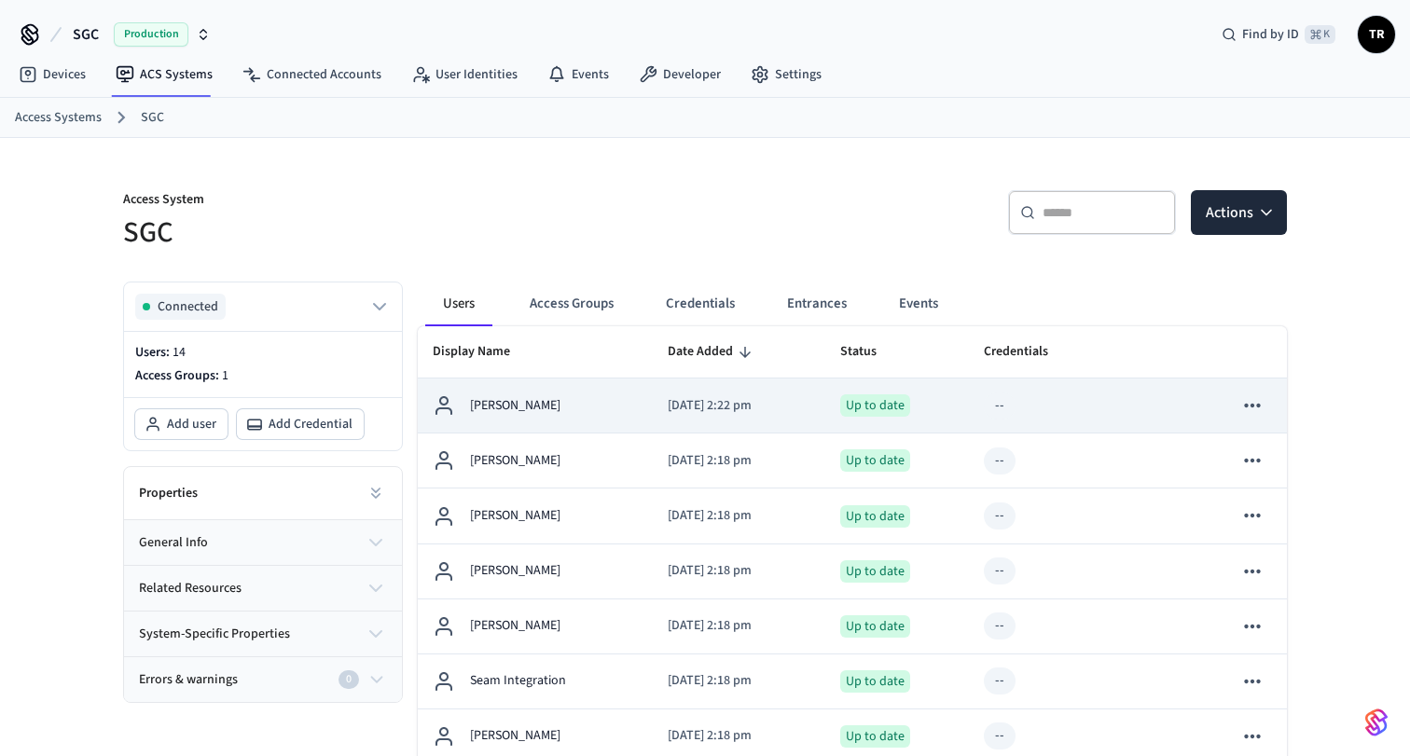
click at [571, 420] on td "[PERSON_NAME]" at bounding box center [535, 405] width 235 height 55
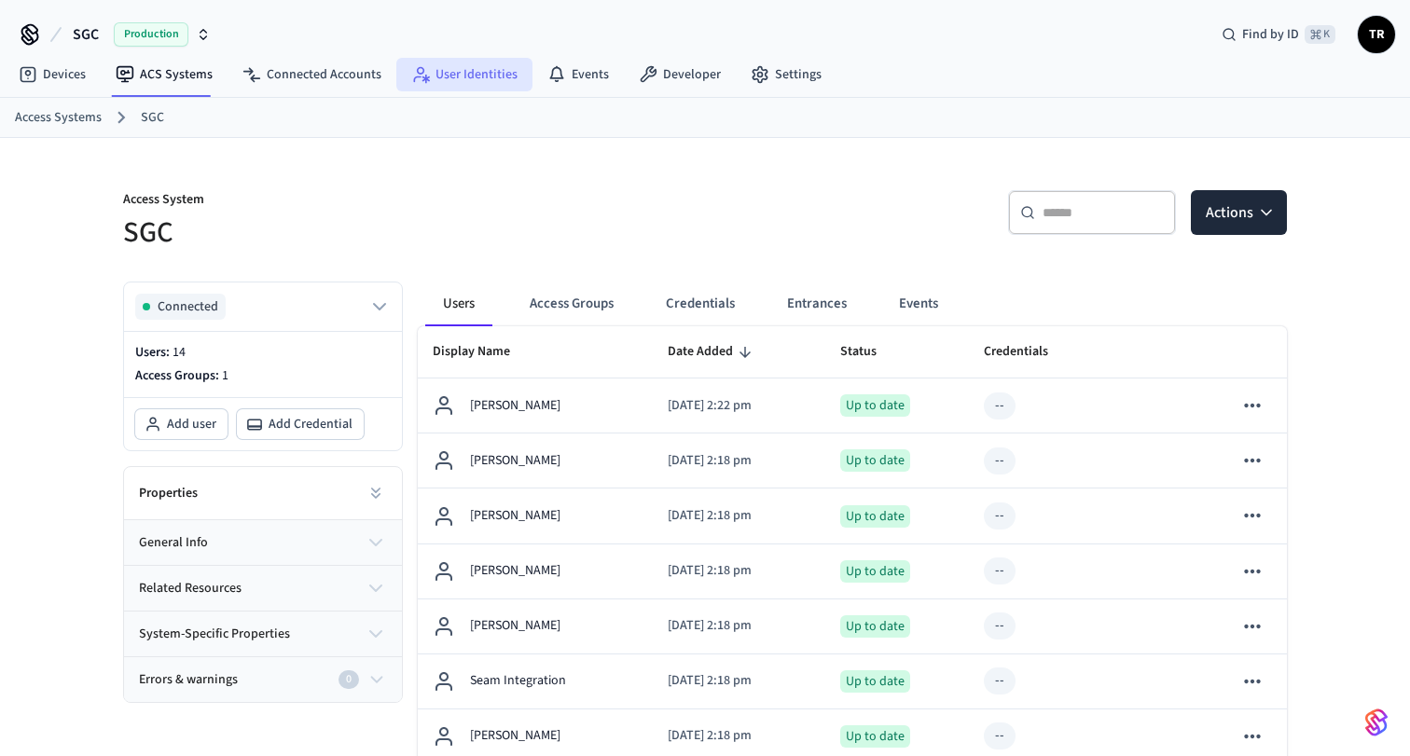
click at [461, 76] on link "User Identities" at bounding box center [464, 75] width 136 height 34
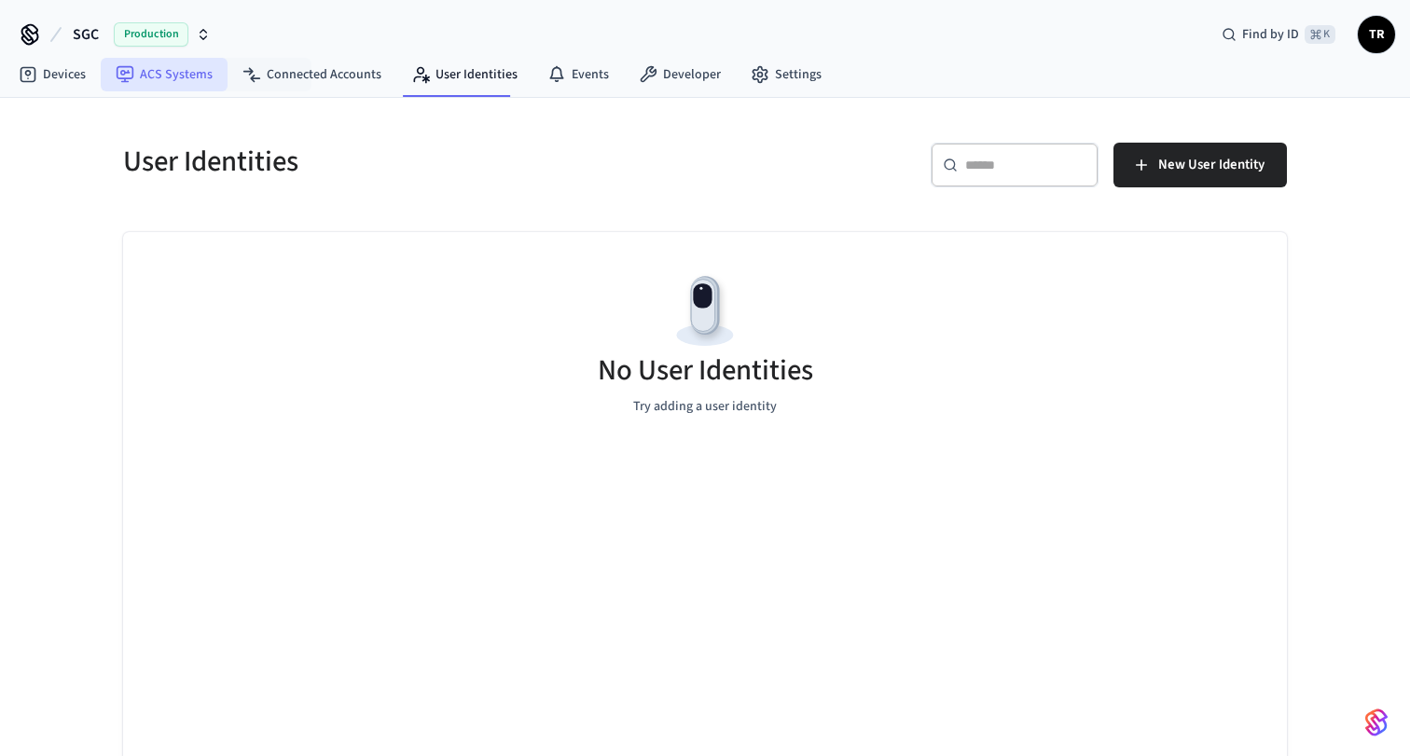
click at [186, 75] on link "ACS Systems" at bounding box center [164, 75] width 127 height 34
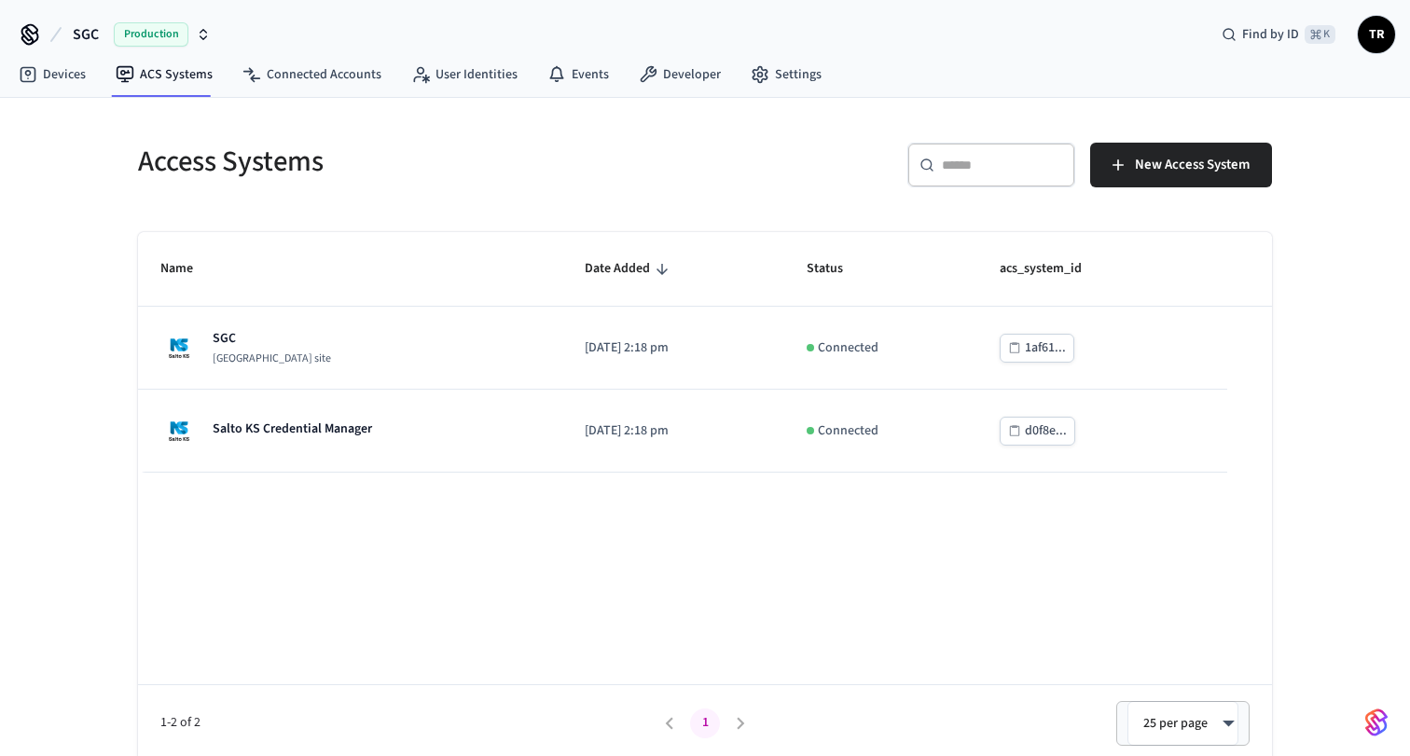
click at [1377, 715] on img "button" at bounding box center [1376, 723] width 22 height 30
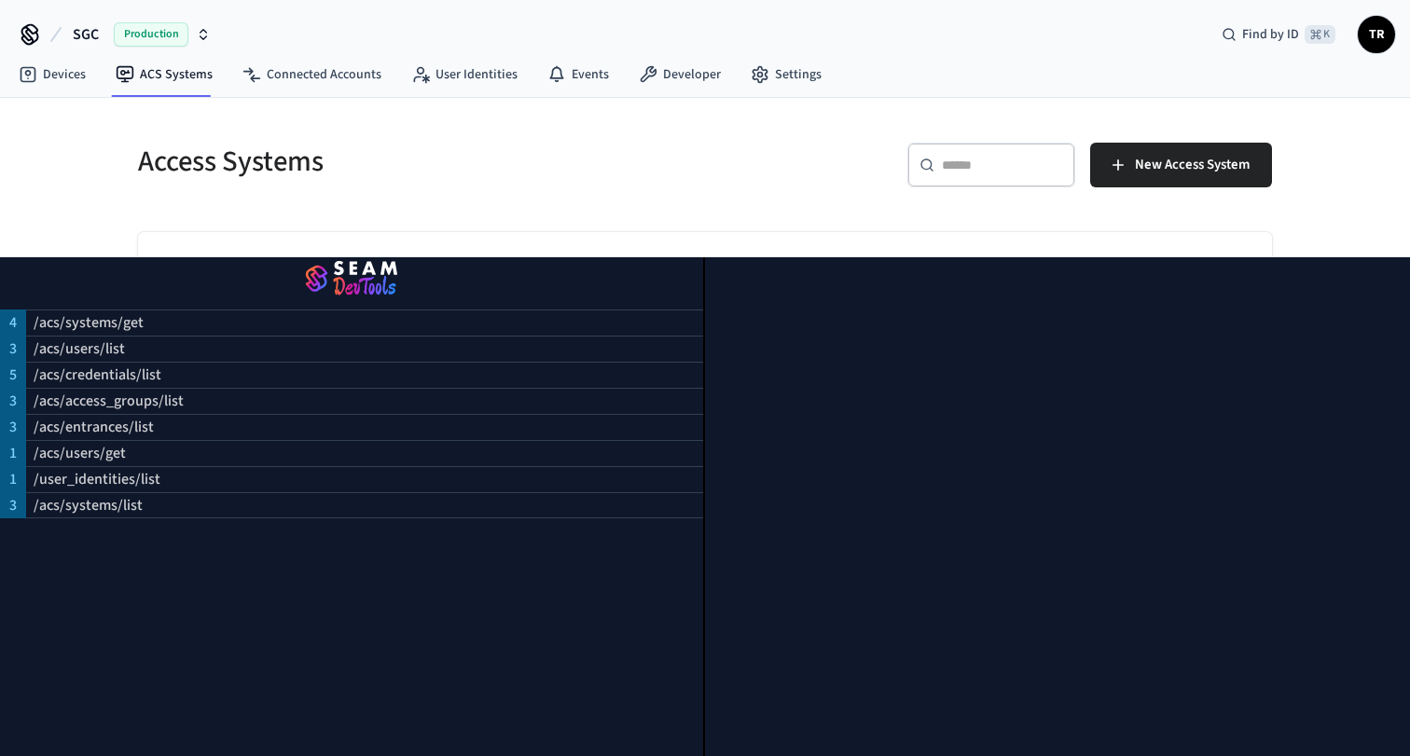
click at [1359, 146] on div "Access Systems ​ ​ New Access System Name Date Added Status acs_system_id SGC […" at bounding box center [705, 430] width 1410 height 664
click at [1344, 250] on div "Access Systems ​ ​ New Access System Name Date Added Status acs_system_id SGC S…" at bounding box center [705, 430] width 1410 height 664
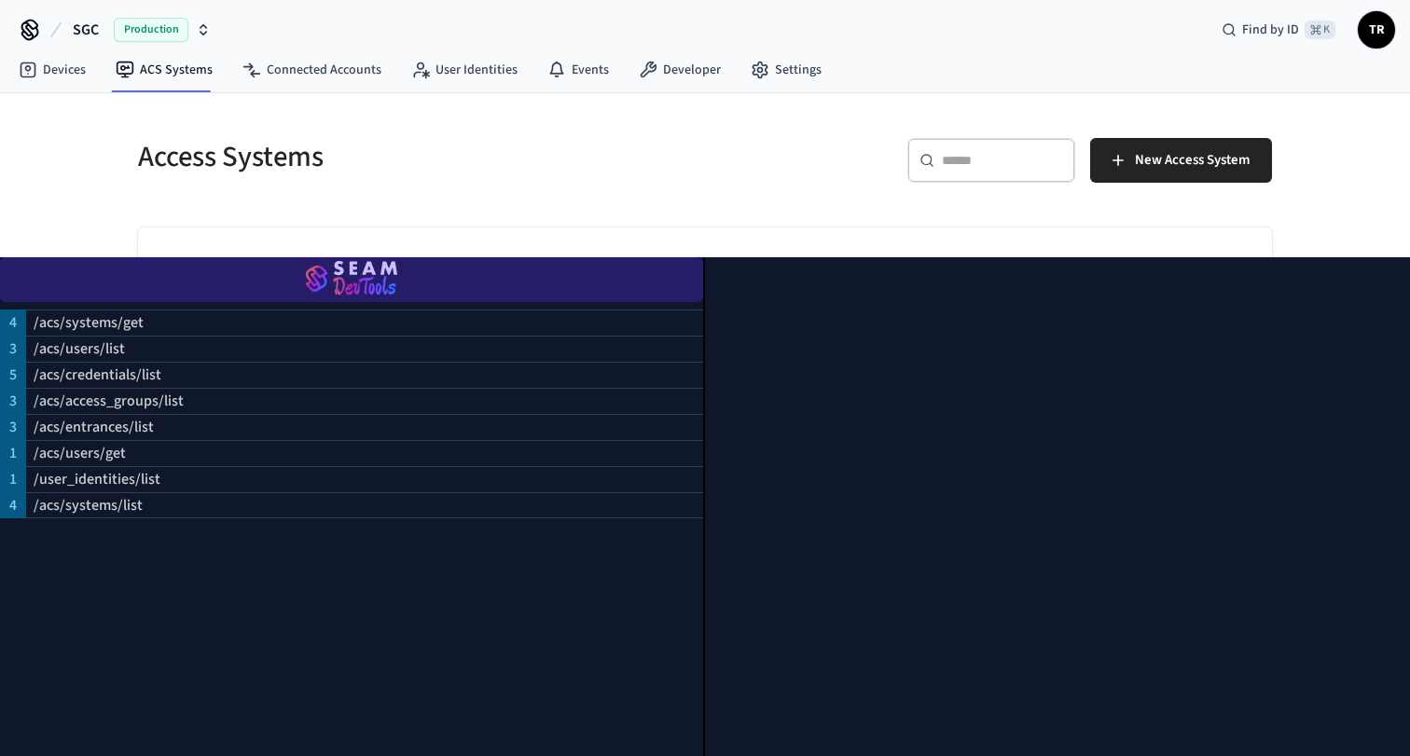
click at [372, 269] on img "button" at bounding box center [351, 280] width 658 height 52
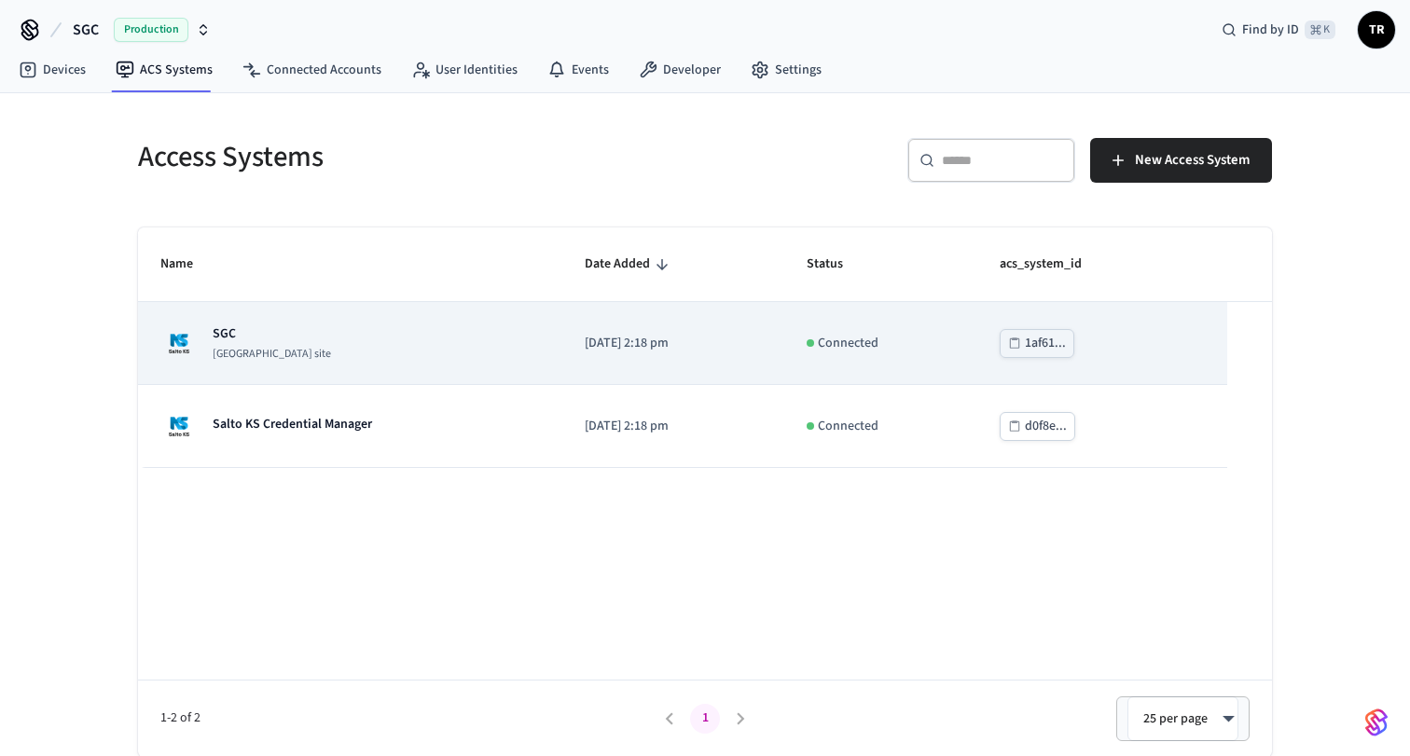
click at [260, 351] on p "[GEOGRAPHIC_DATA] site" at bounding box center [272, 354] width 118 height 15
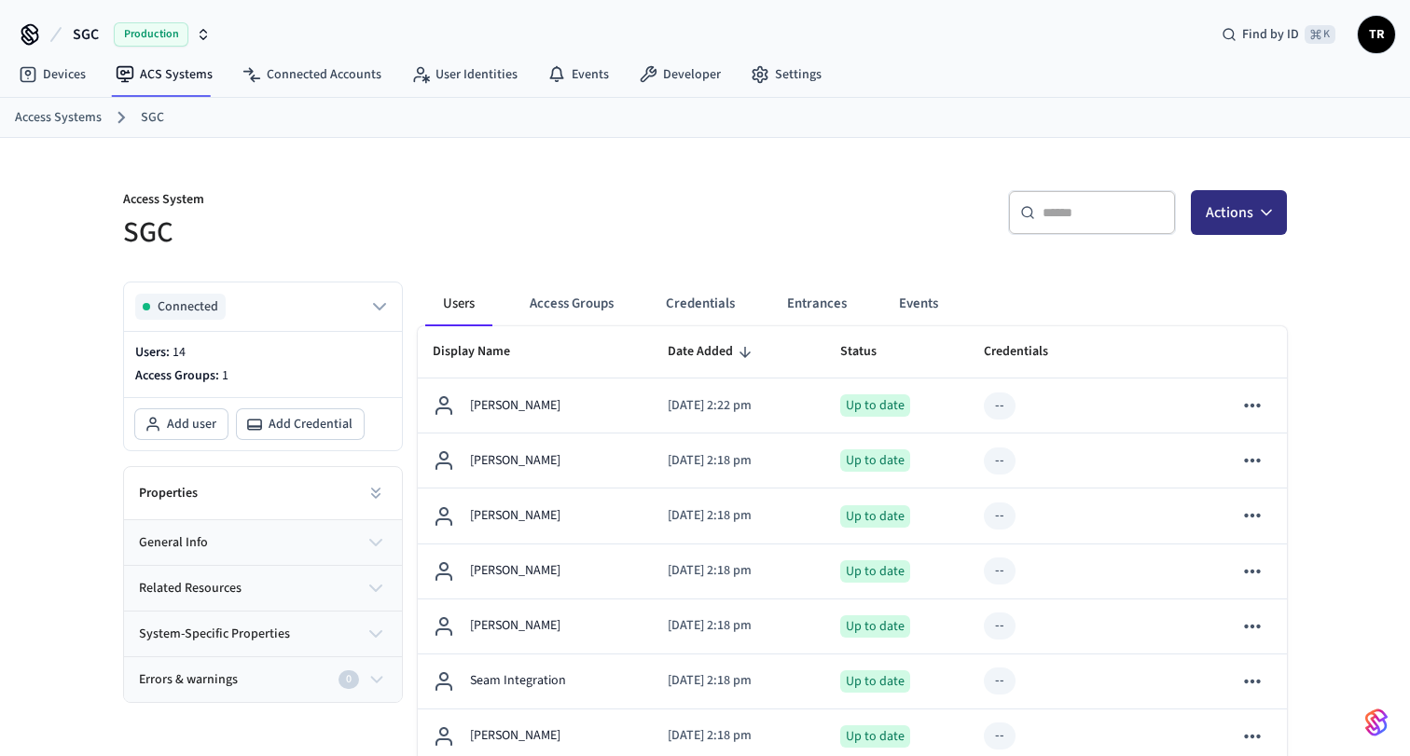
click at [1245, 213] on button "Actions" at bounding box center [1238, 212] width 96 height 45
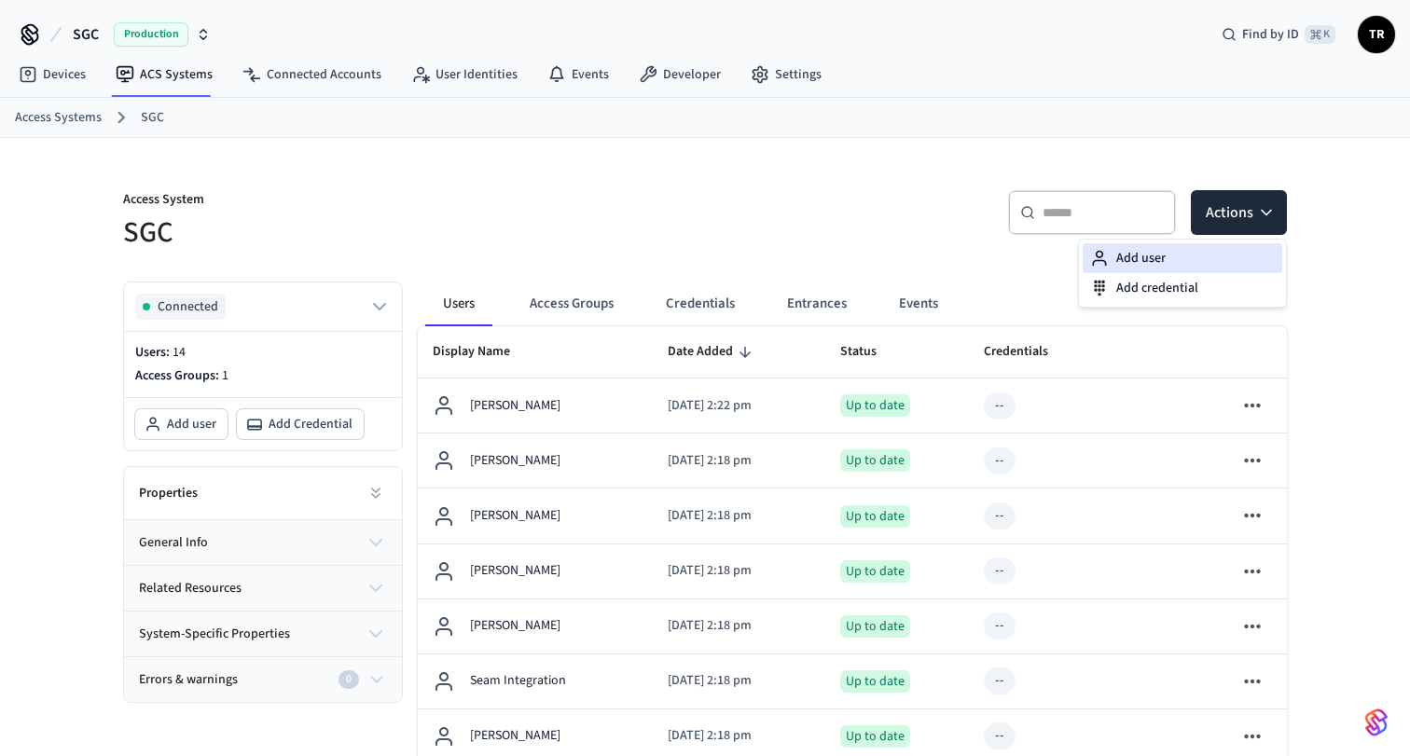
click at [1135, 254] on div "Add user" at bounding box center [1181, 258] width 199 height 30
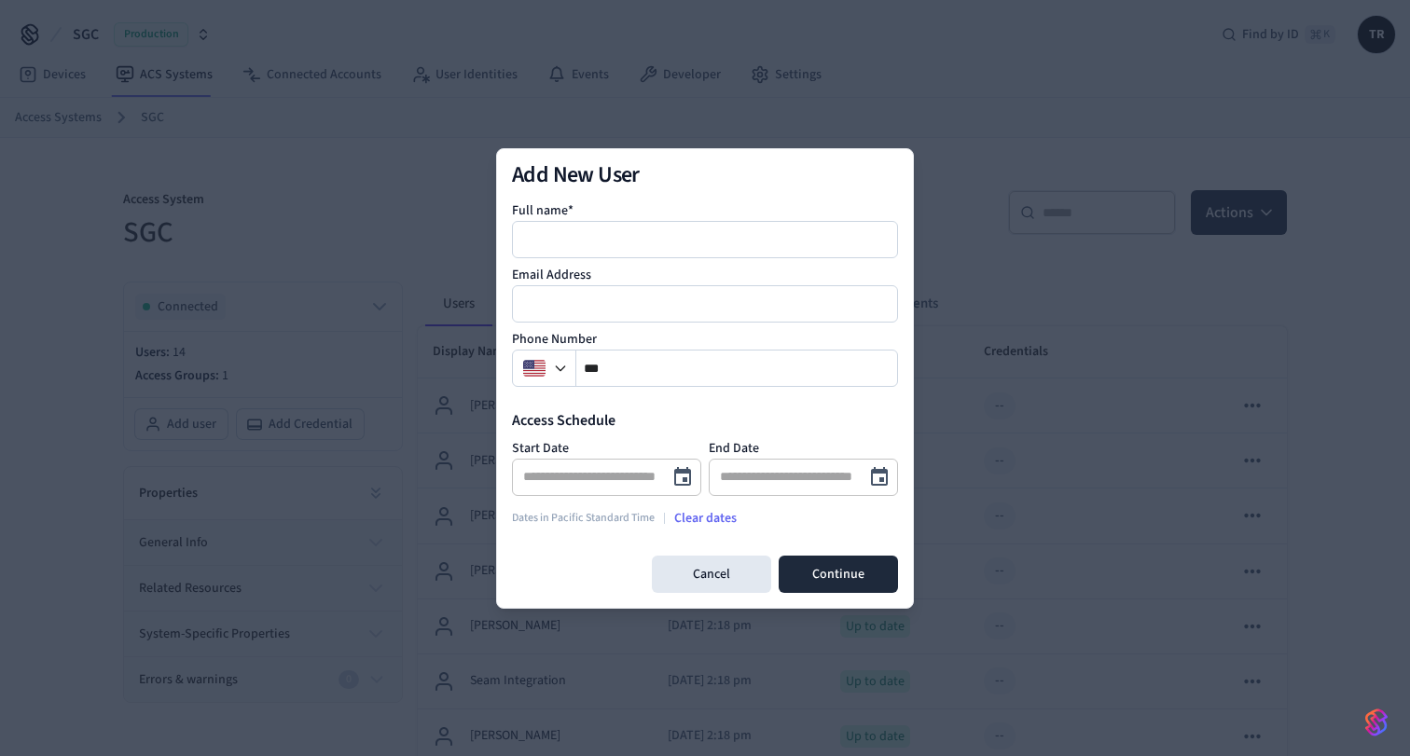
click at [1382, 719] on img "button" at bounding box center [1376, 723] width 22 height 30
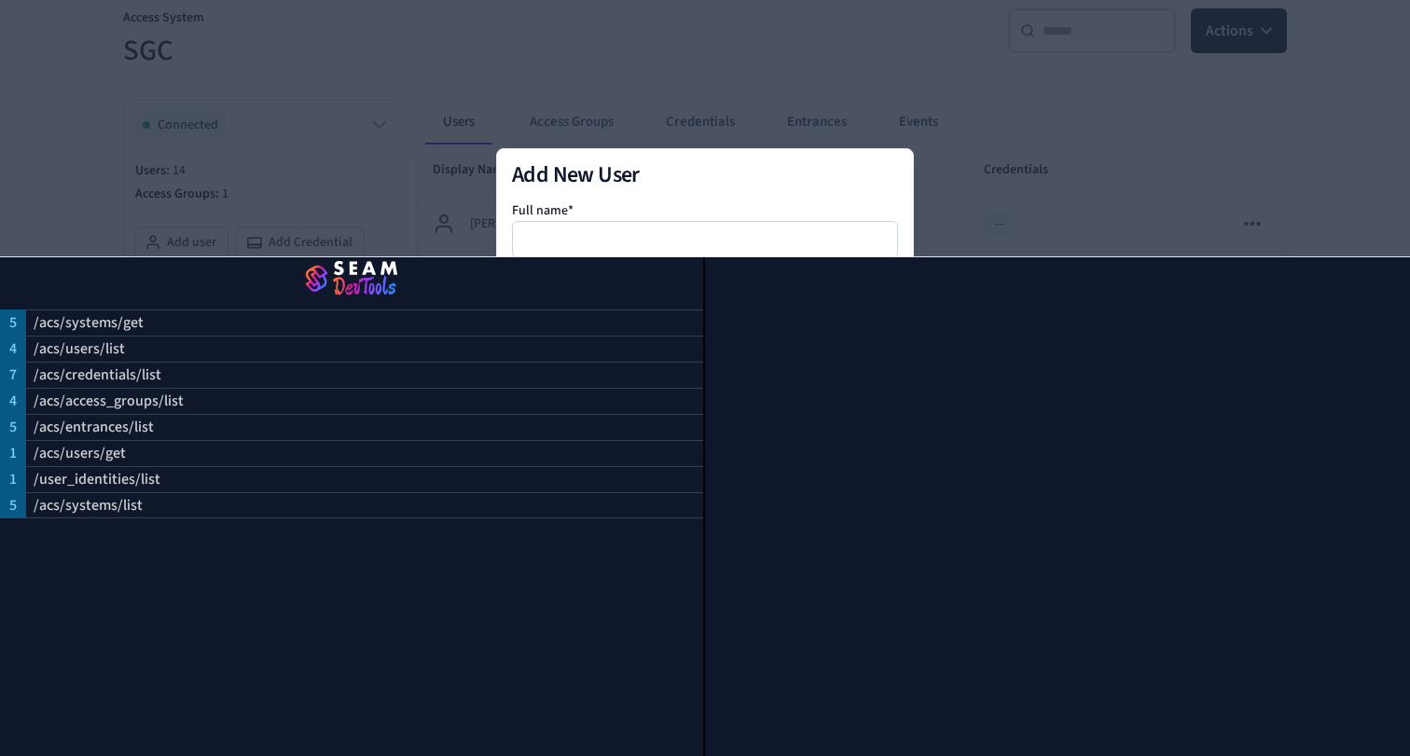
scroll to position [152, 0]
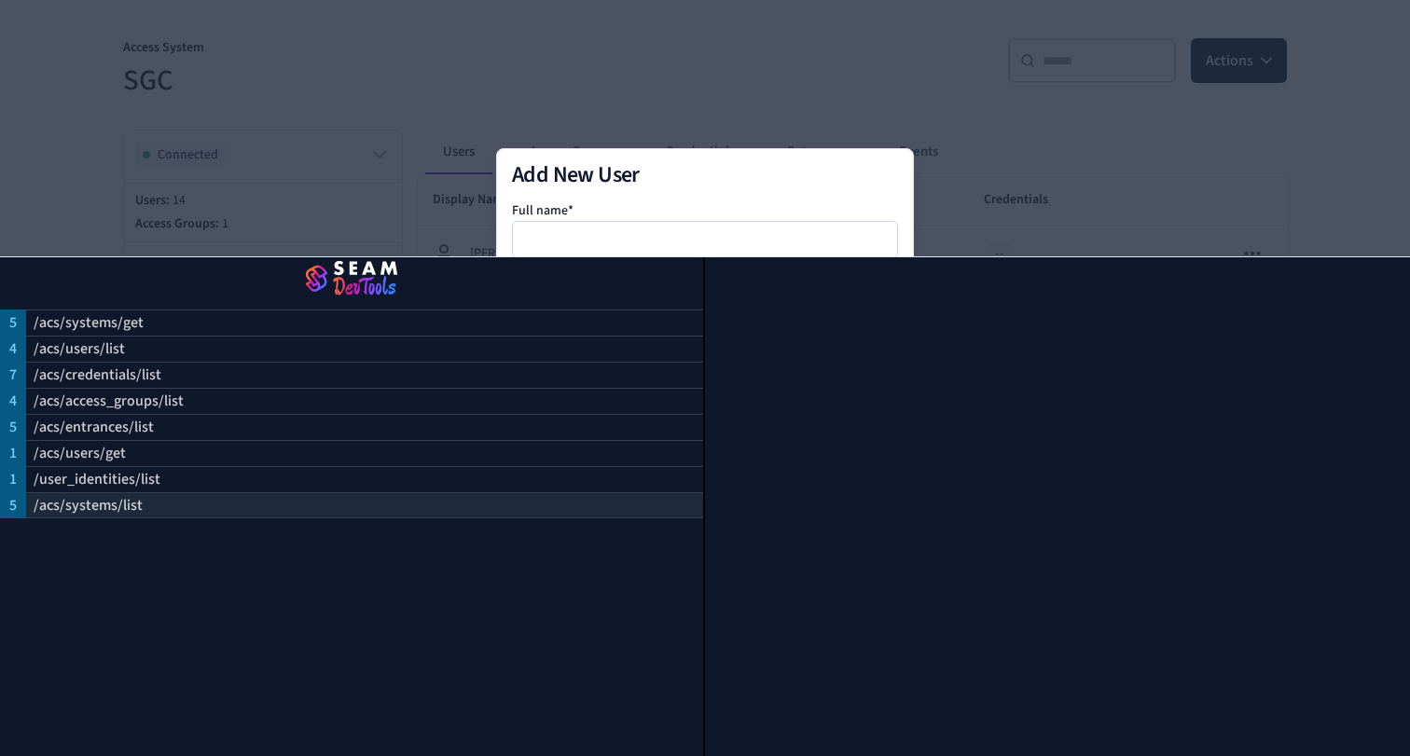
click at [158, 511] on div "/acs/systems/list" at bounding box center [364, 505] width 677 height 26
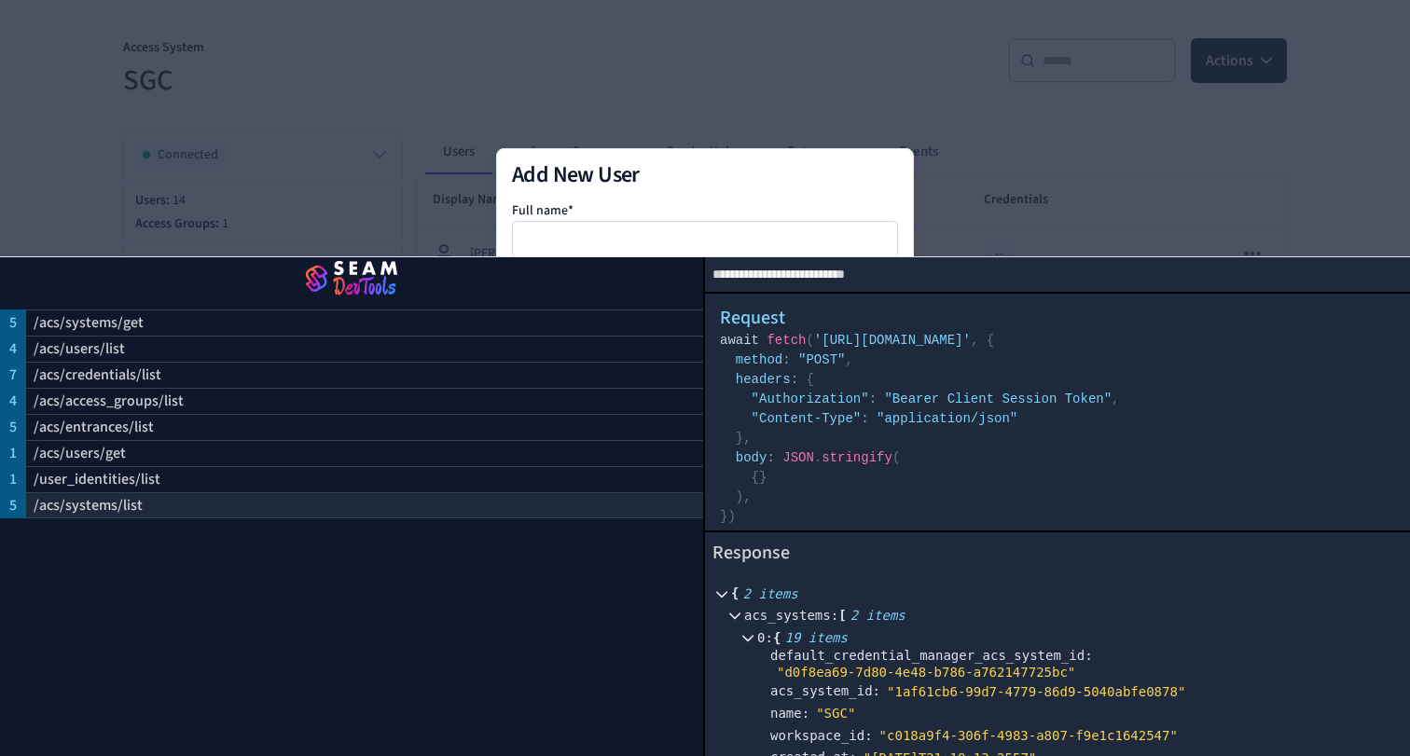
click at [158, 511] on div "/acs/systems/list" at bounding box center [364, 505] width 677 height 26
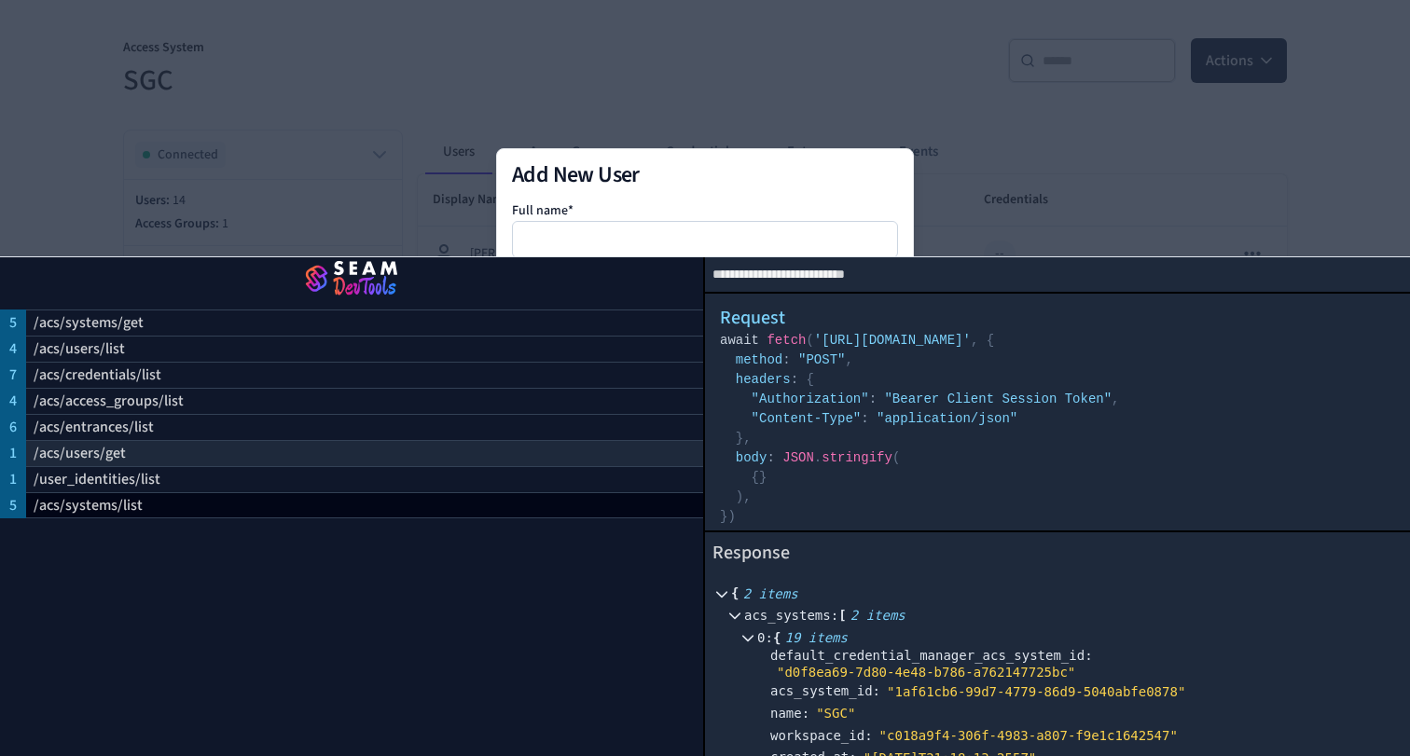
click at [173, 463] on div "/acs/users/get" at bounding box center [364, 453] width 677 height 26
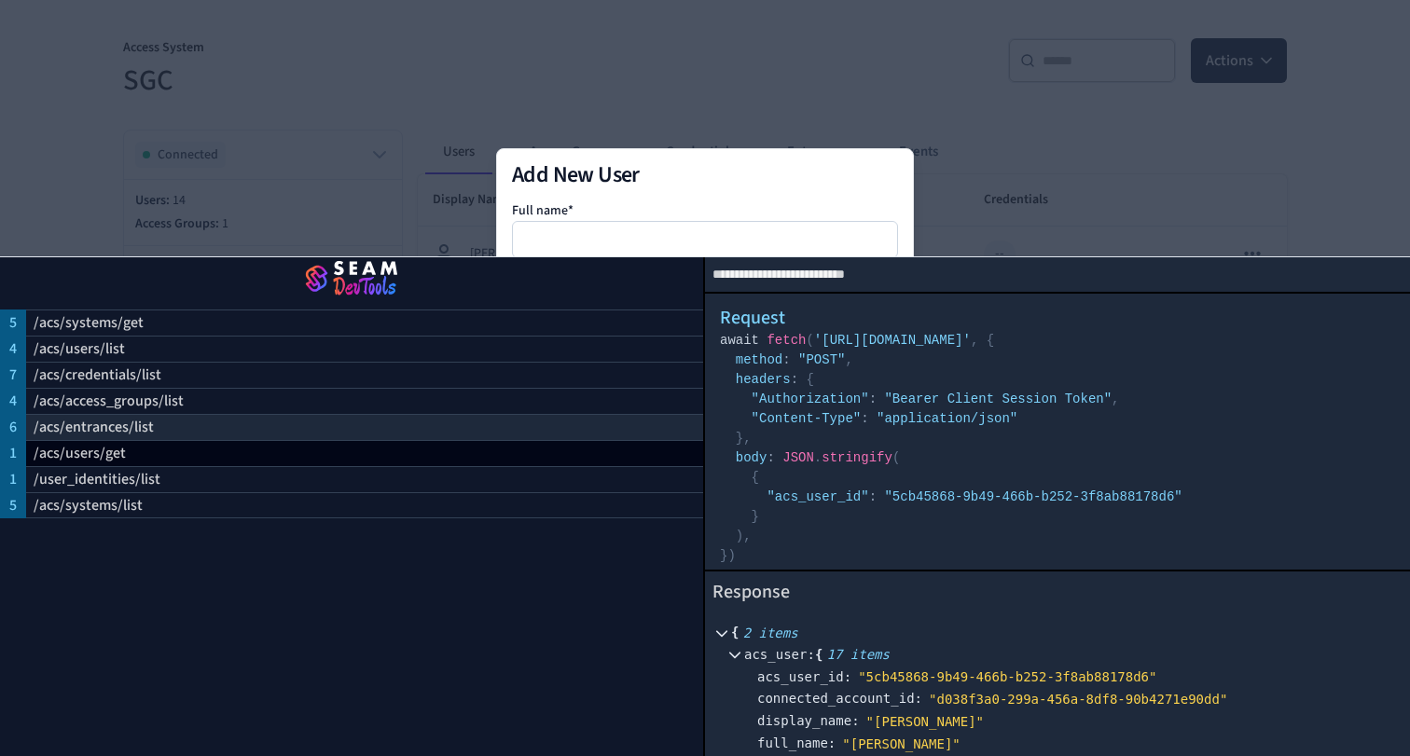
click at [203, 415] on div "/acs/entrances/list" at bounding box center [364, 427] width 677 height 26
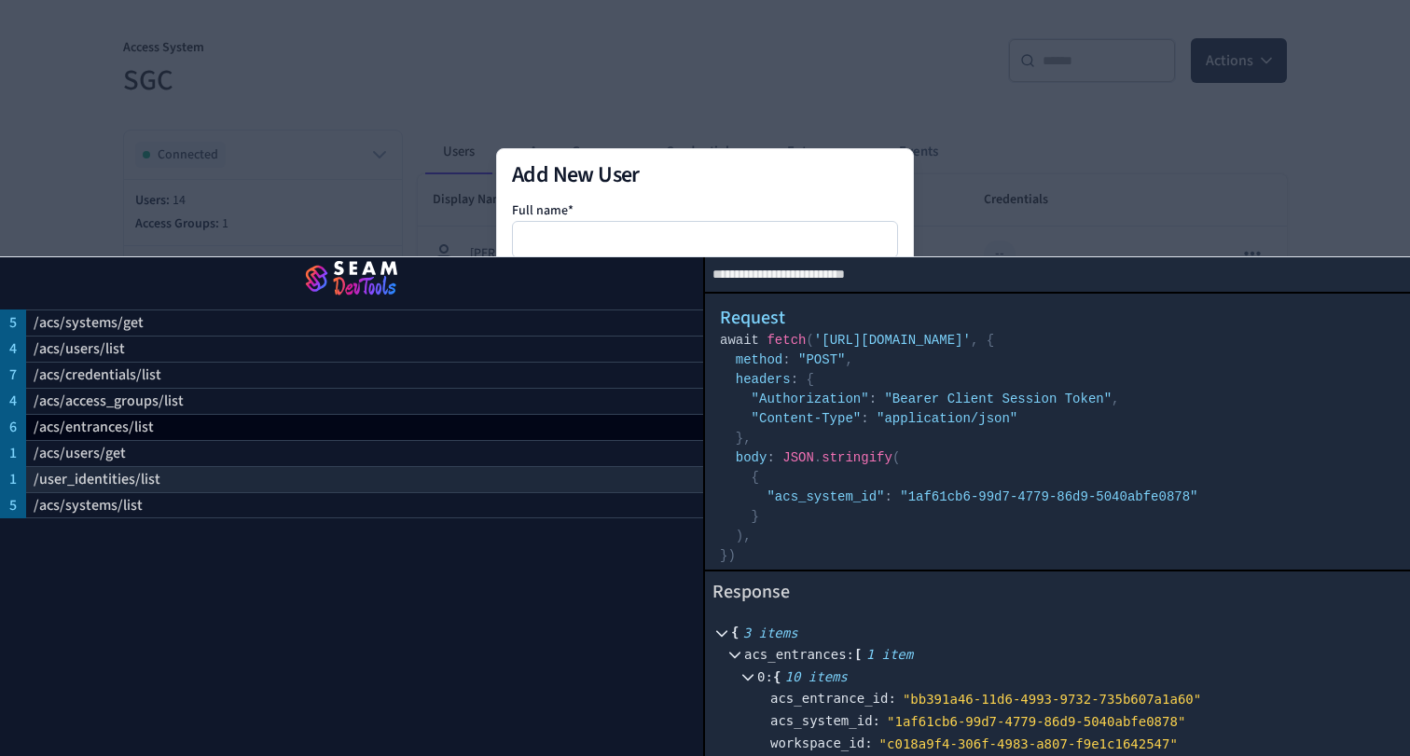
click at [241, 467] on div "/user_identities/list" at bounding box center [364, 479] width 677 height 26
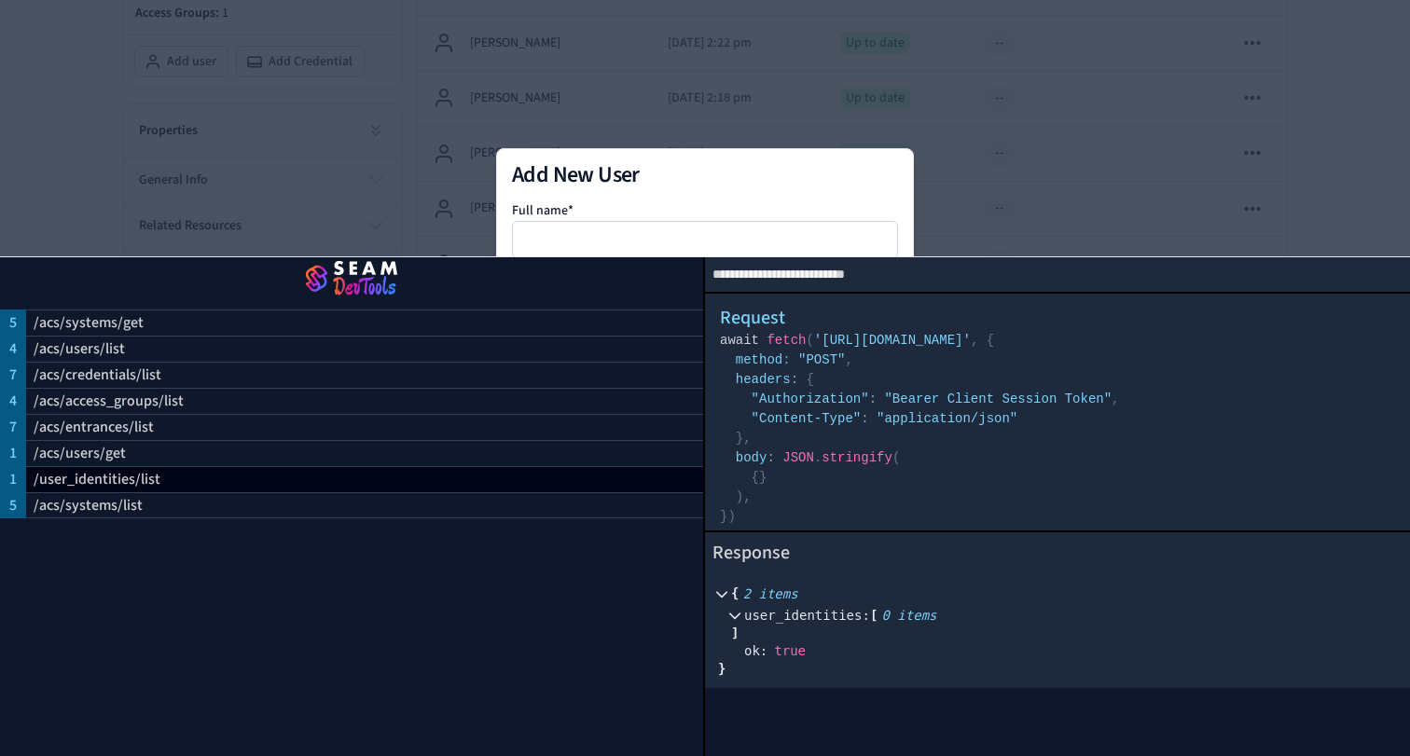
scroll to position [374, 0]
click at [199, 341] on div "/acs/users/list" at bounding box center [364, 349] width 677 height 26
select select "**********"
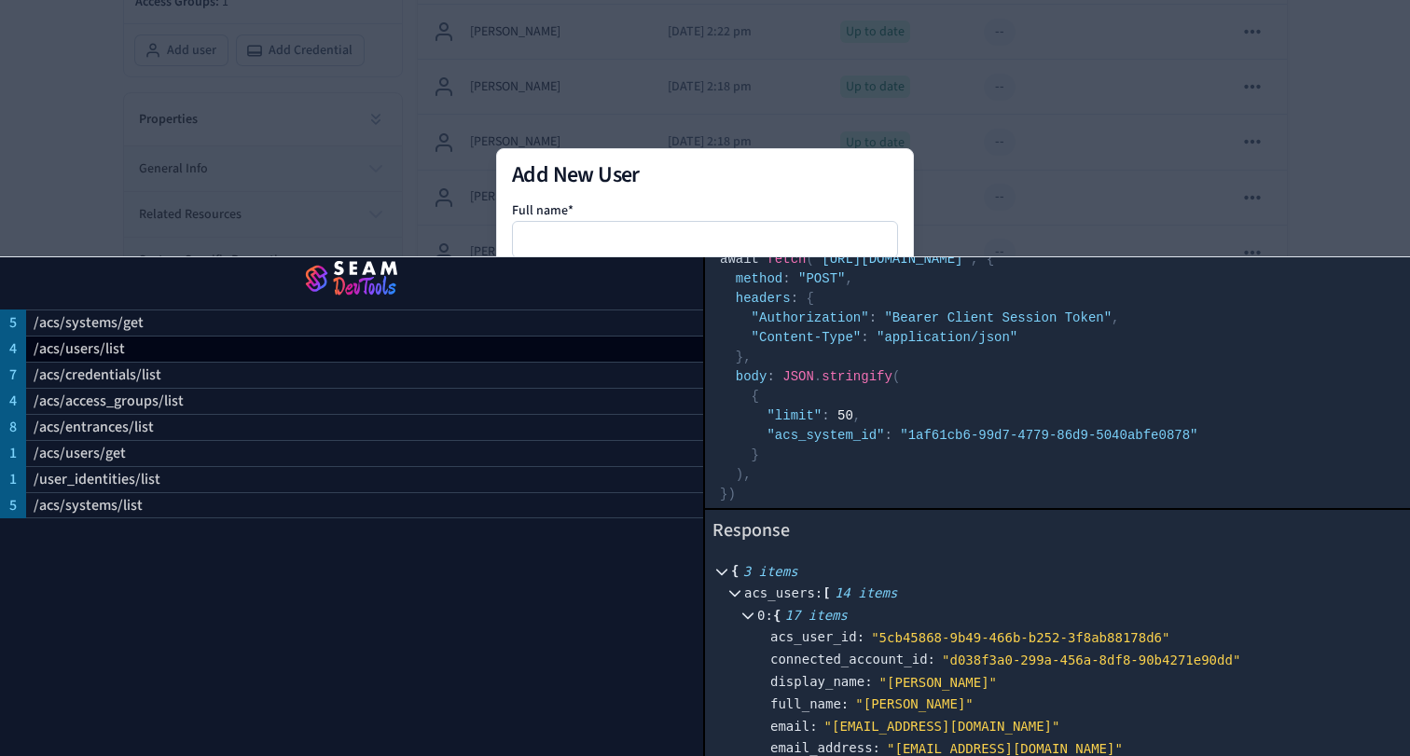
scroll to position [0, 0]
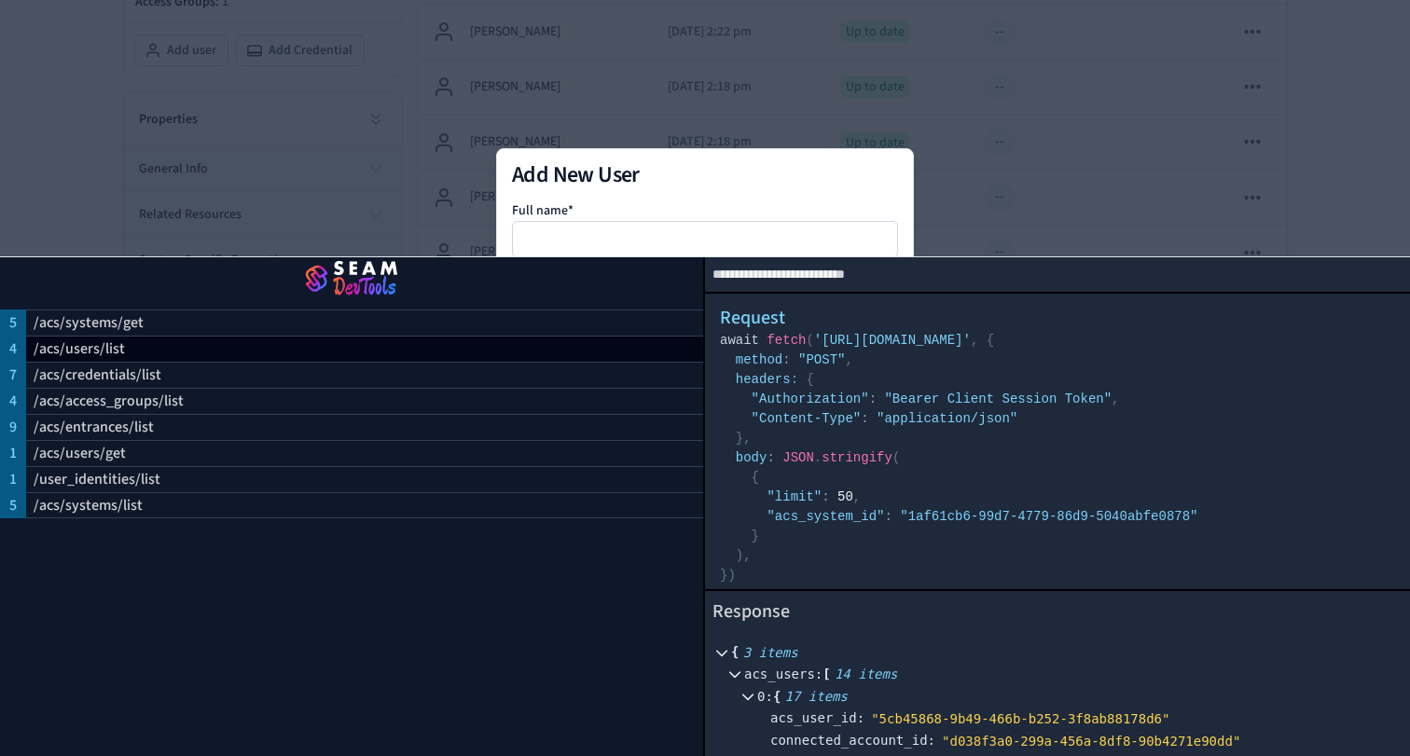
click at [605, 186] on h2 "Add New User" at bounding box center [705, 175] width 386 height 22
drag, startPoint x: 774, startPoint y: 153, endPoint x: 999, endPoint y: 144, distance: 225.8
click at [808, 149] on div "Add New User Full name* Email Address Phone Number ** Access Schedule Start Dat…" at bounding box center [705, 378] width 418 height 461
click at [999, 144] on div at bounding box center [705, 378] width 1410 height 756
click at [350, 266] on img "button" at bounding box center [351, 280] width 658 height 52
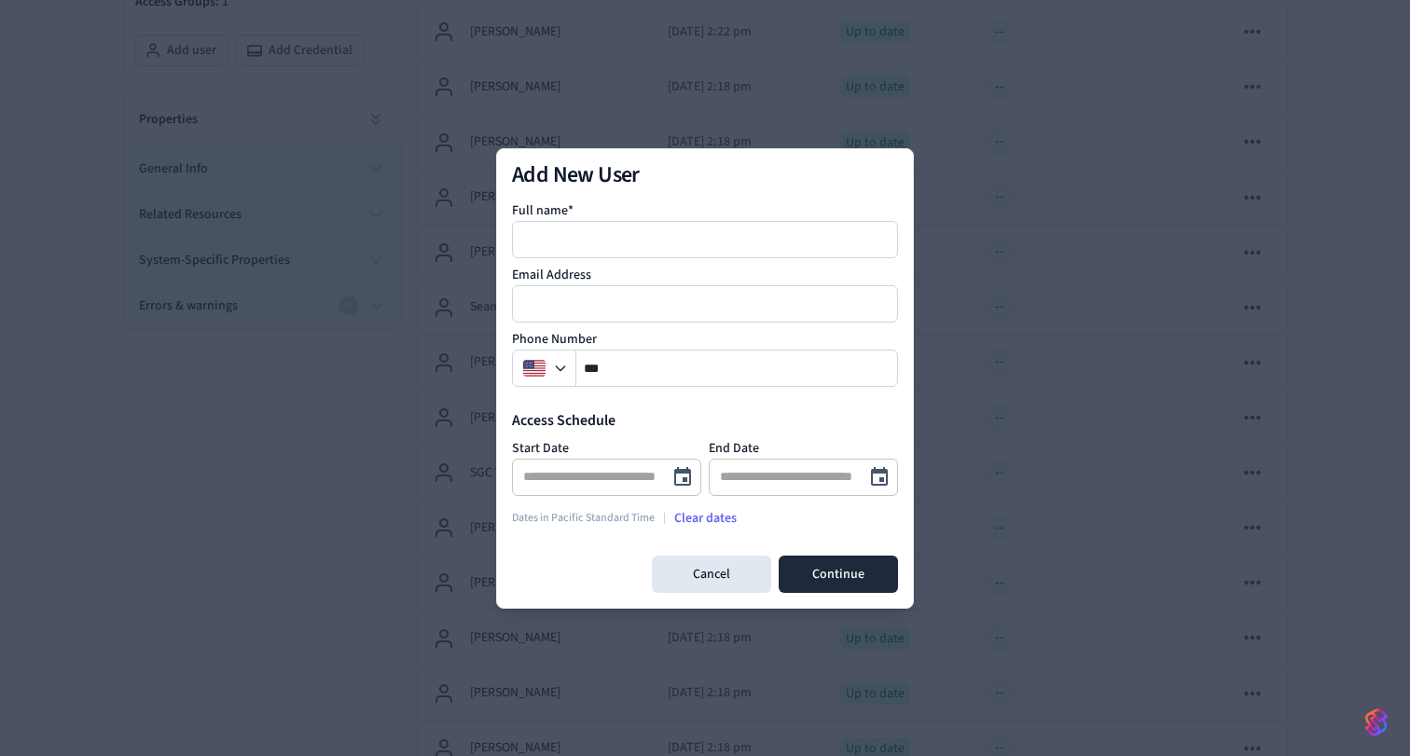
click at [1144, 442] on div at bounding box center [705, 378] width 1410 height 756
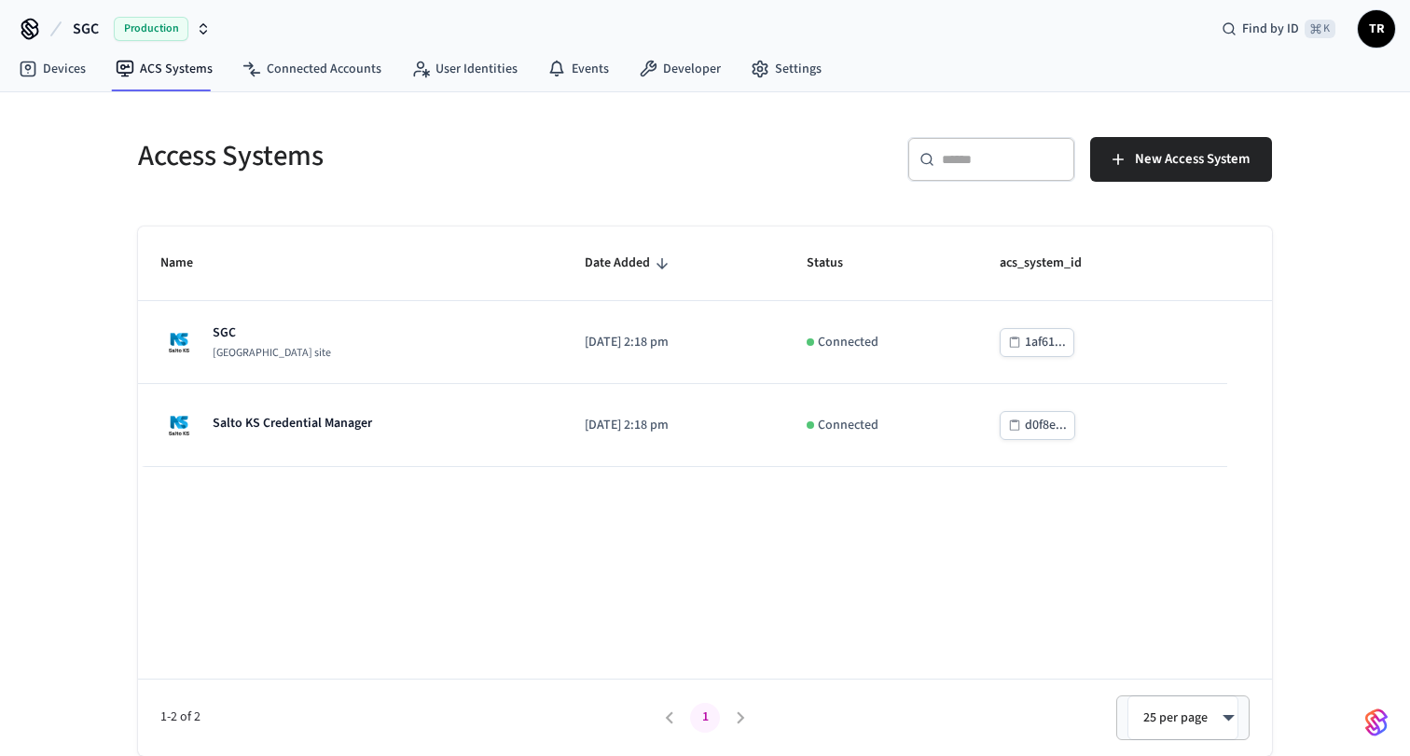
scroll to position [5, 0]
click at [309, 53] on link "Connected Accounts" at bounding box center [311, 70] width 169 height 34
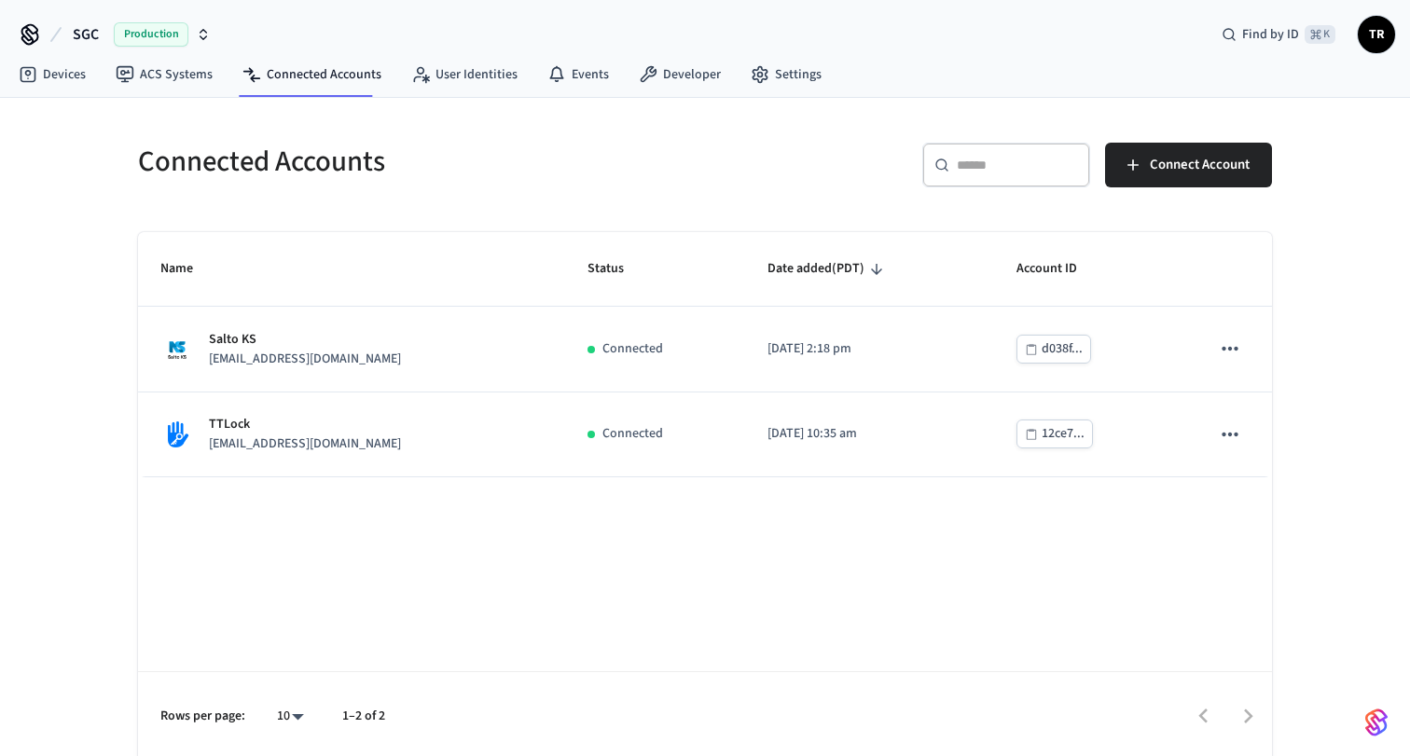
click at [1390, 729] on button "button" at bounding box center [1375, 722] width 37 height 37
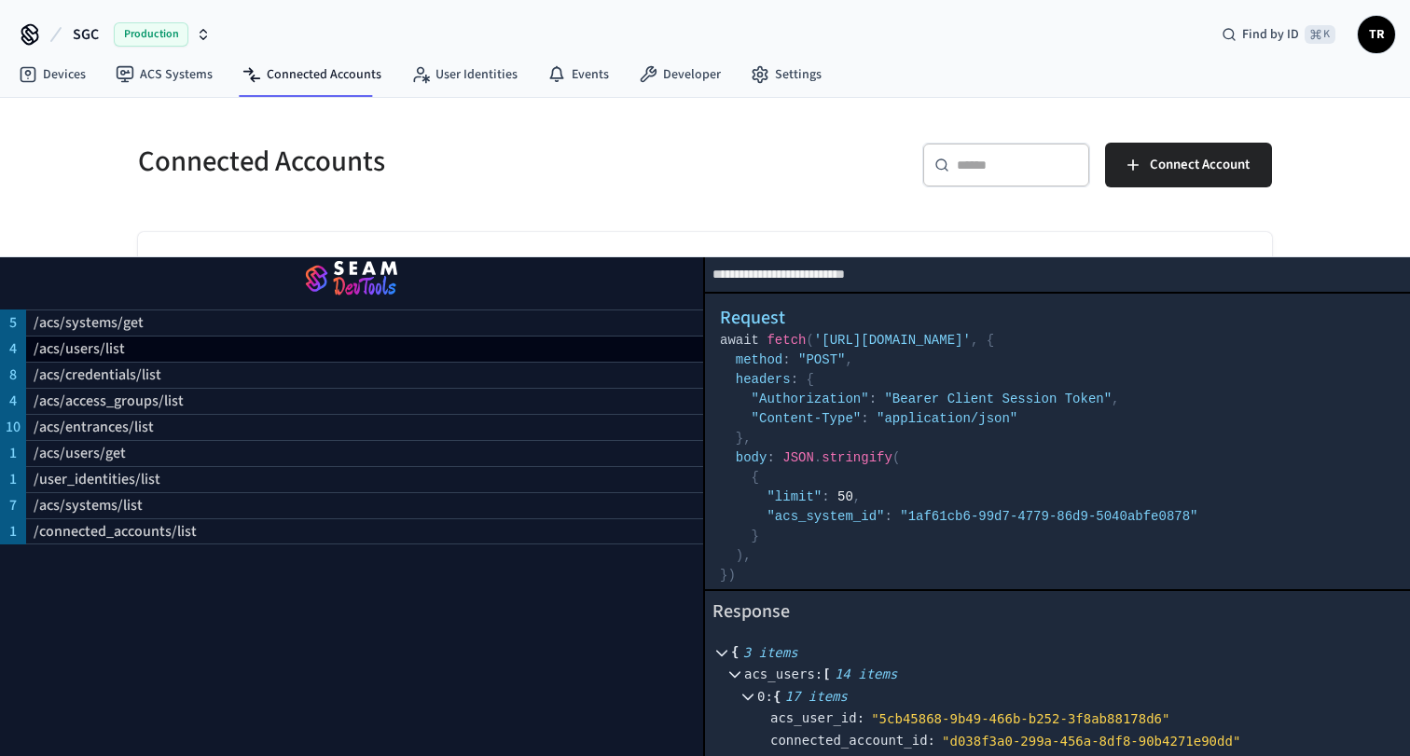
click at [365, 288] on img "button" at bounding box center [351, 280] width 658 height 52
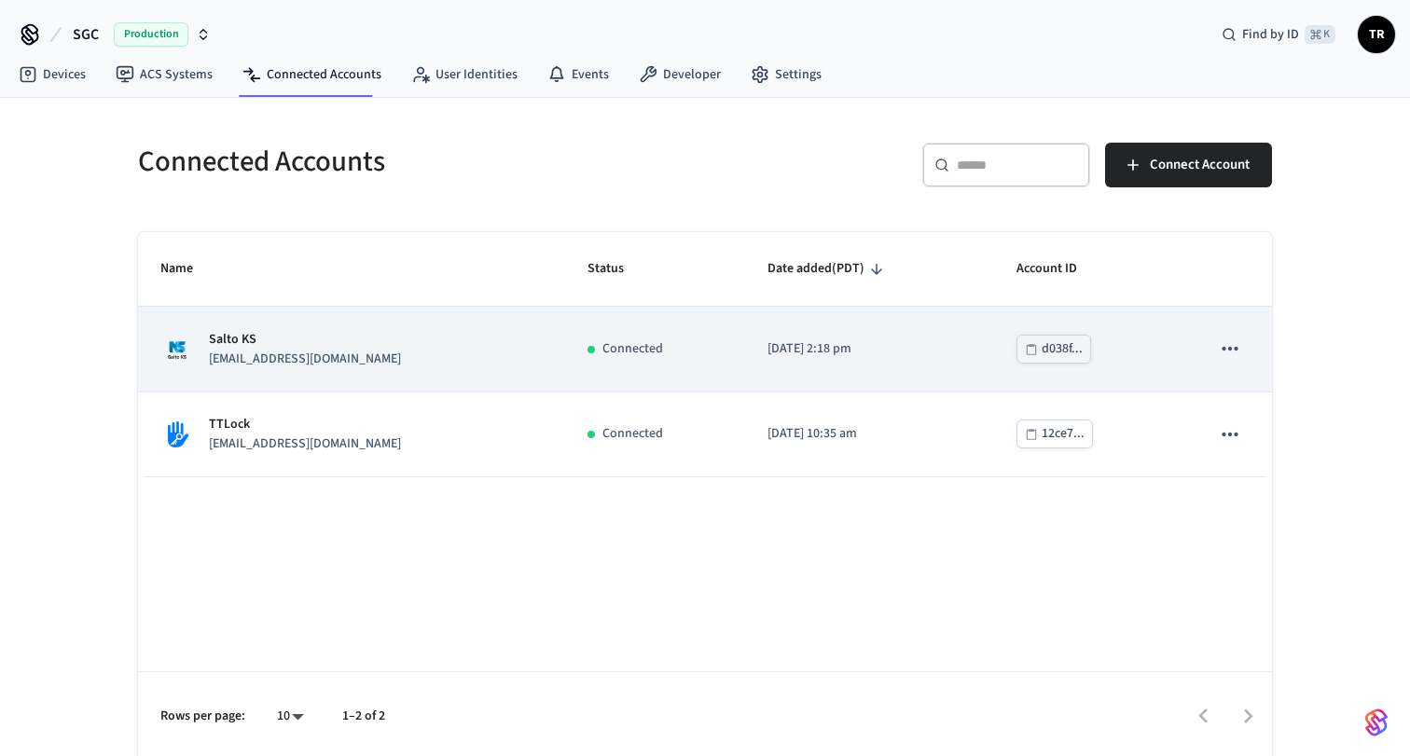
click at [257, 371] on td "Salto KS tar672@gmail.com" at bounding box center [351, 349] width 427 height 85
click at [297, 349] on p "Salto KS" at bounding box center [305, 340] width 192 height 20
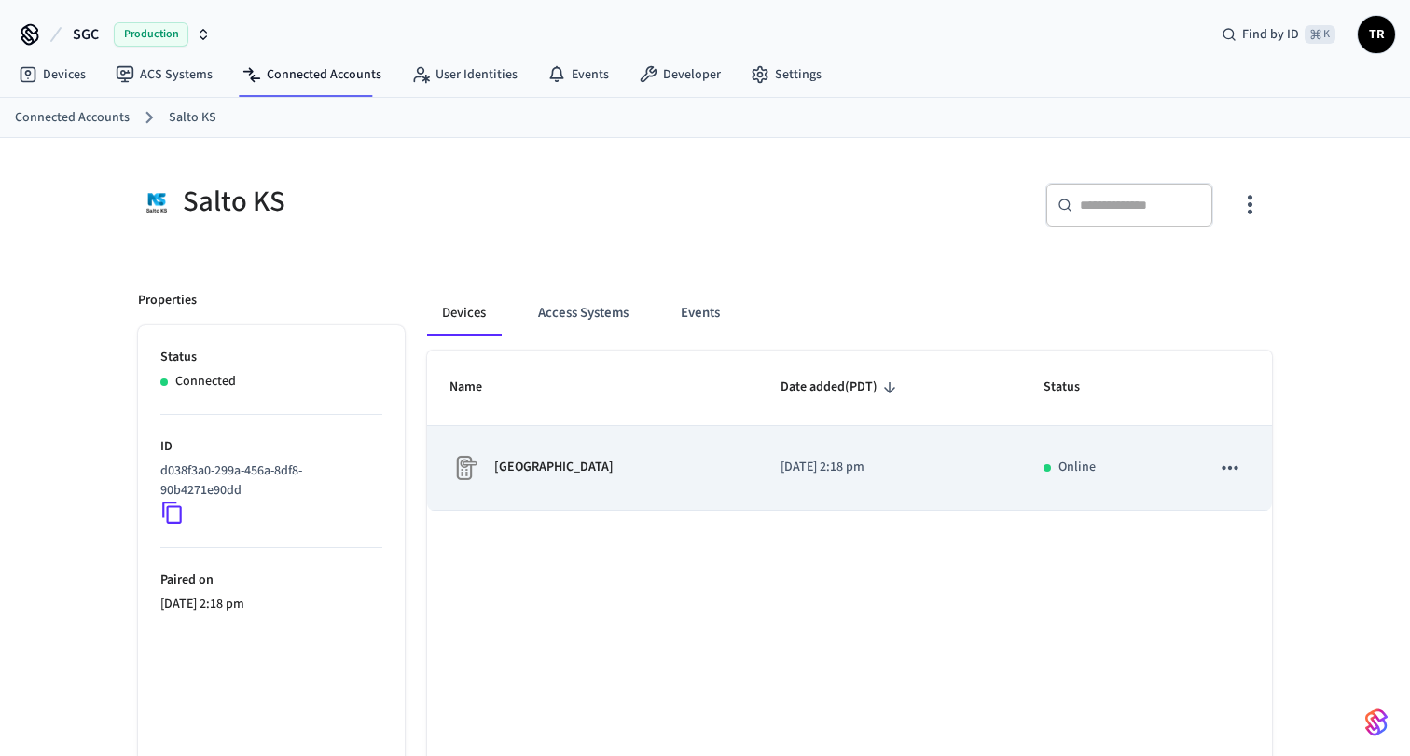
click at [590, 466] on p "Hampstead Main Entrance" at bounding box center [553, 468] width 119 height 20
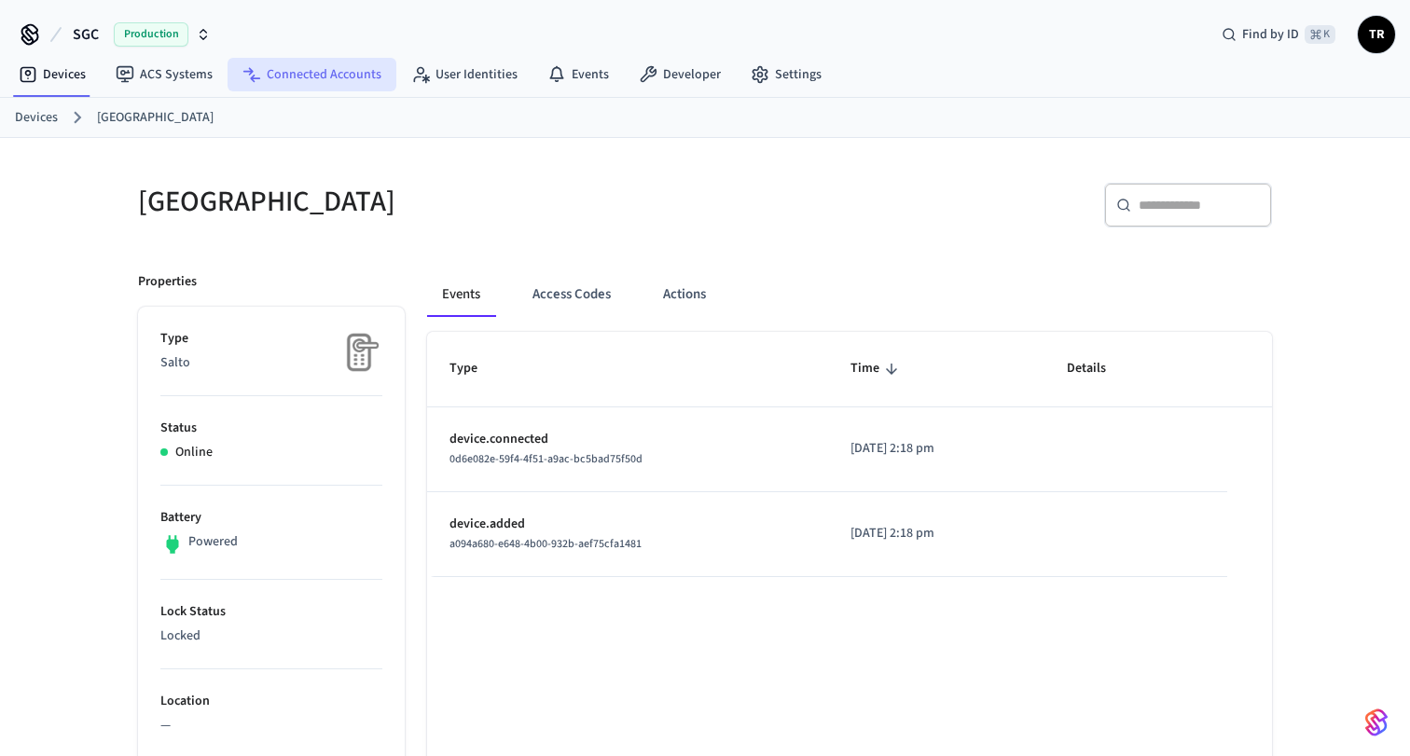
click at [328, 82] on link "Connected Accounts" at bounding box center [311, 75] width 169 height 34
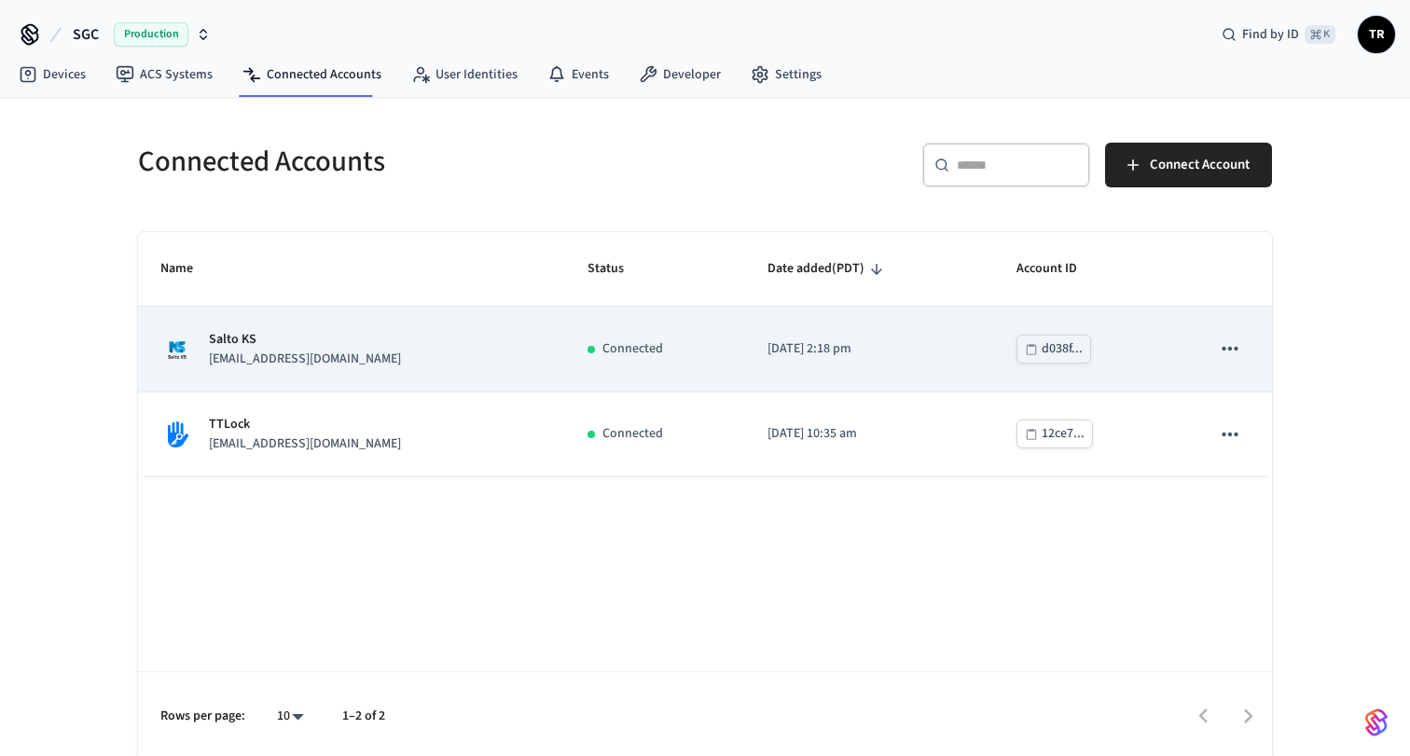
click at [304, 339] on p "Salto KS" at bounding box center [305, 340] width 192 height 20
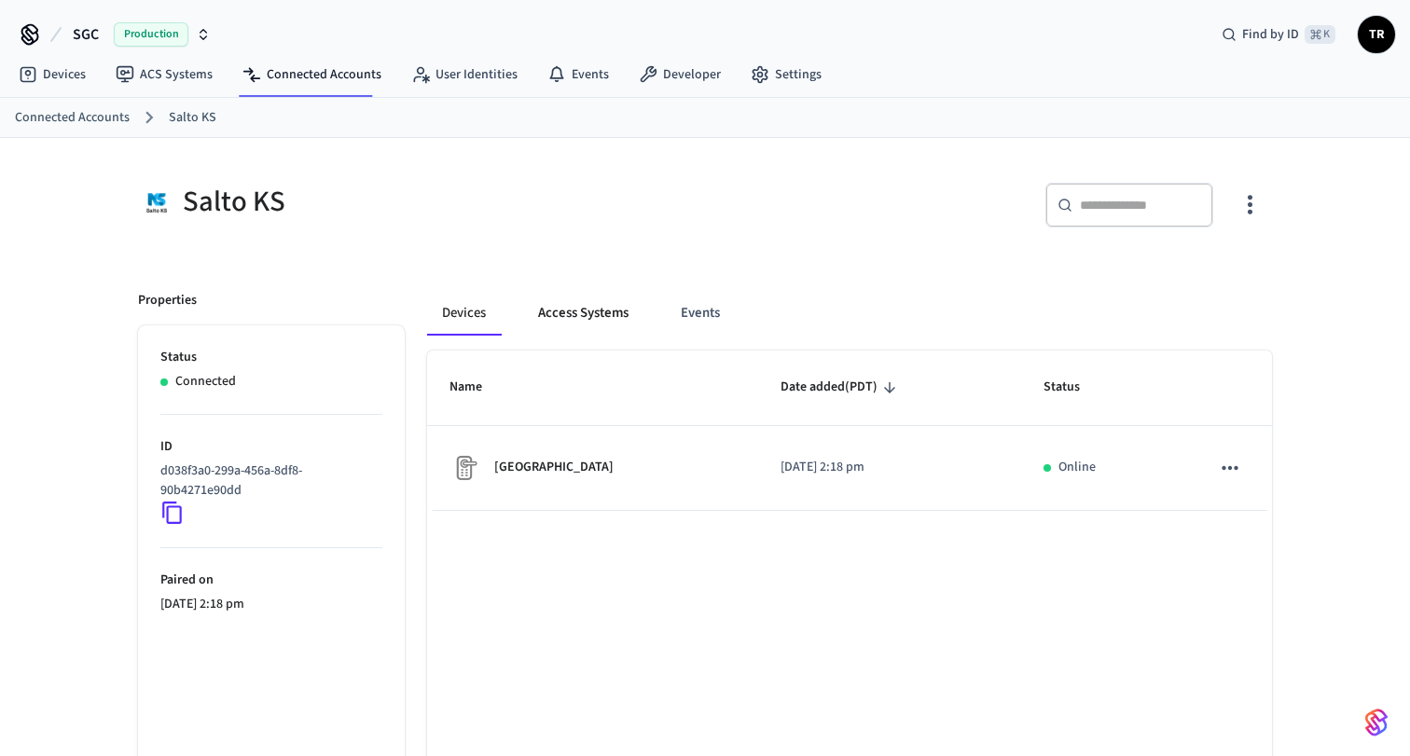
click at [608, 312] on button "Access Systems" at bounding box center [583, 313] width 120 height 45
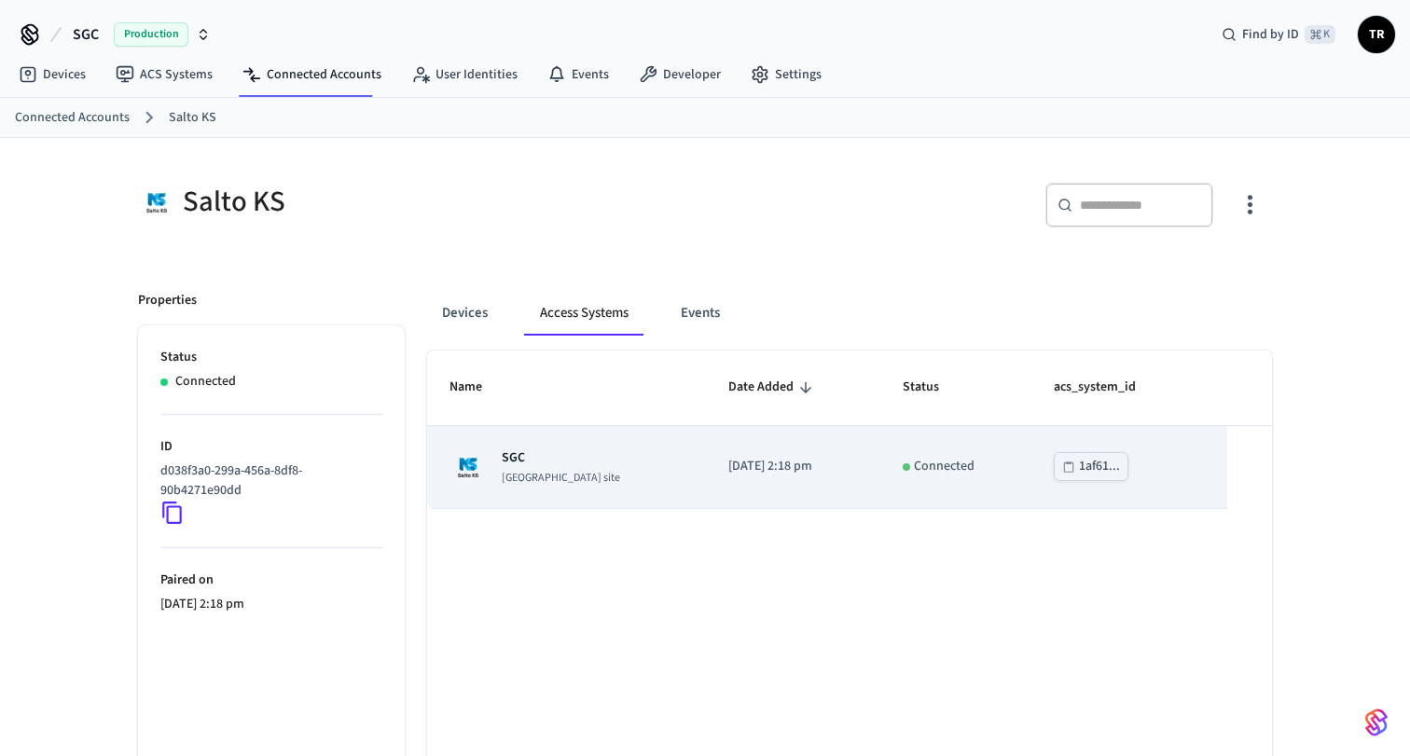
click at [583, 488] on td "SGC Salto KS site" at bounding box center [566, 467] width 279 height 83
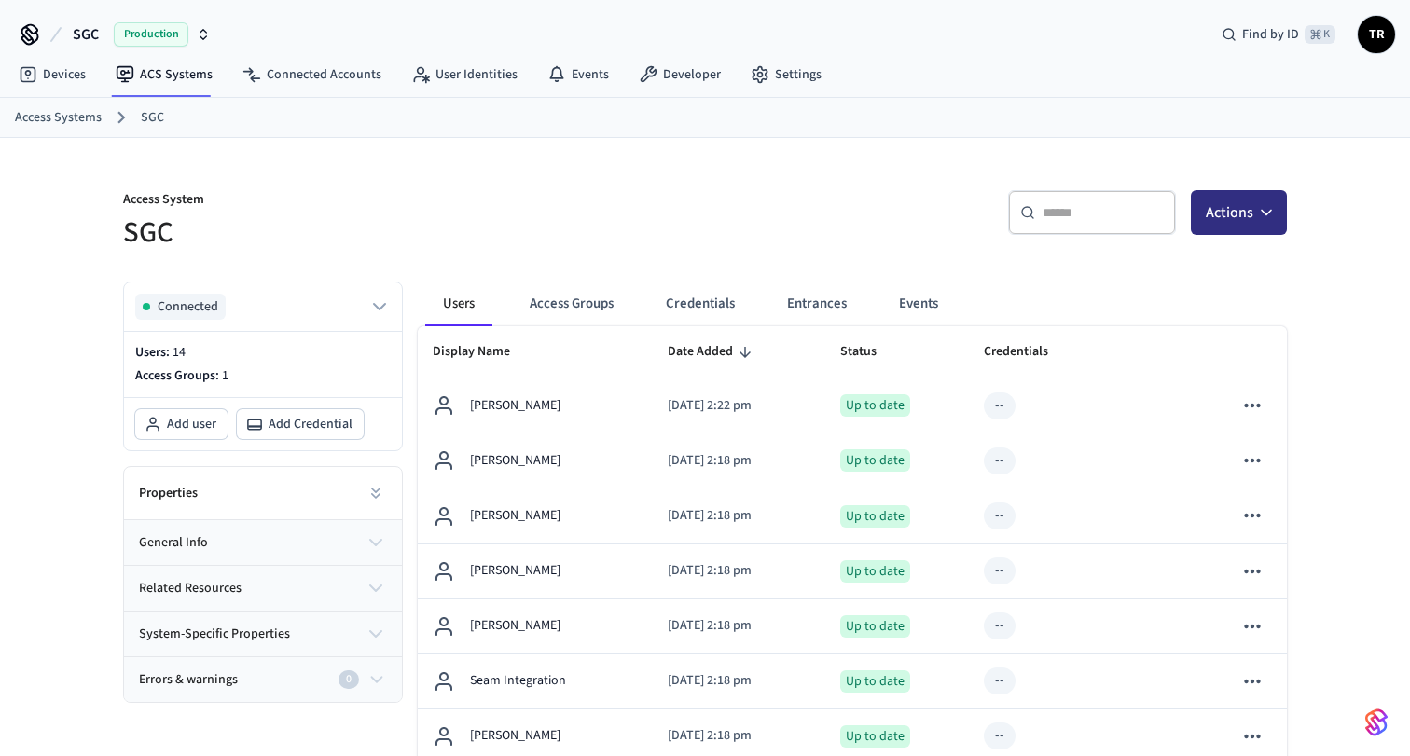
click at [1255, 216] on button "Actions" at bounding box center [1238, 212] width 96 height 45
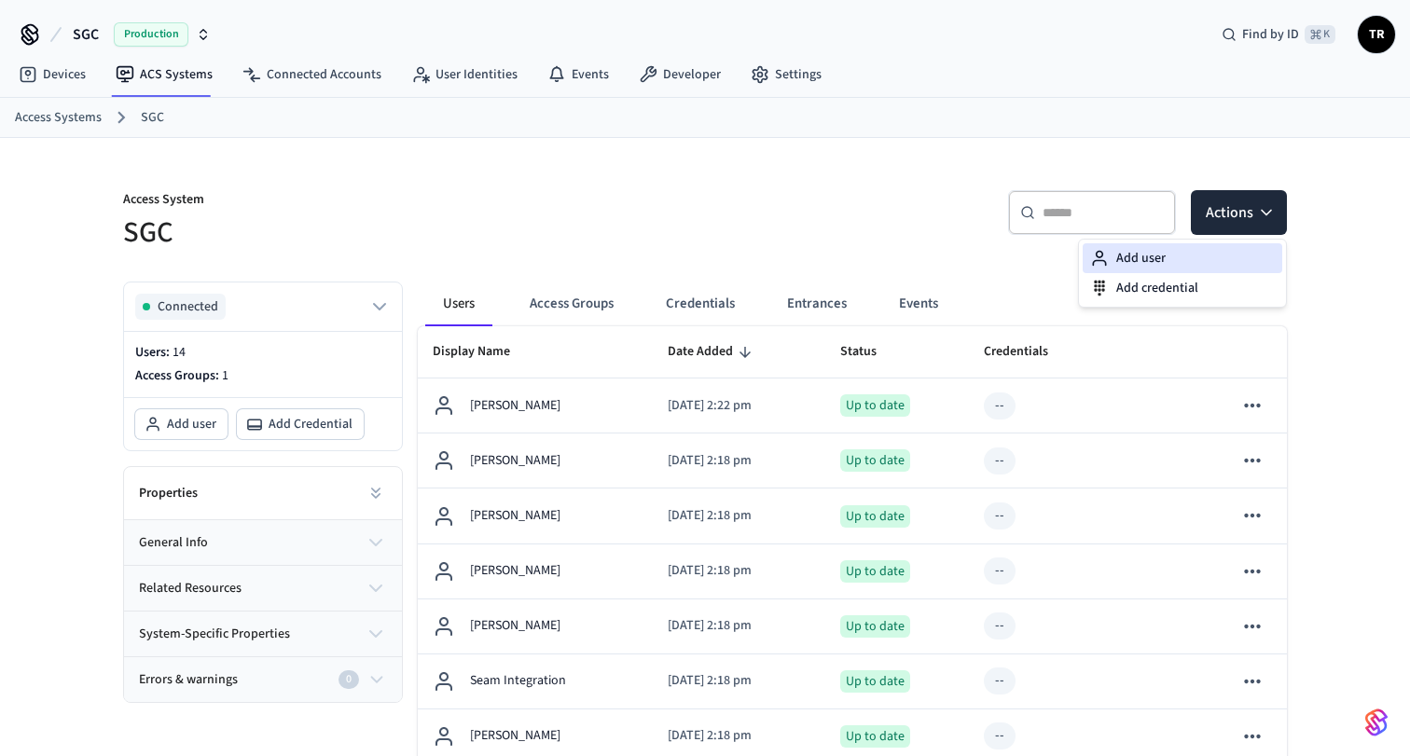
click at [1198, 263] on div "Add user" at bounding box center [1181, 258] width 199 height 30
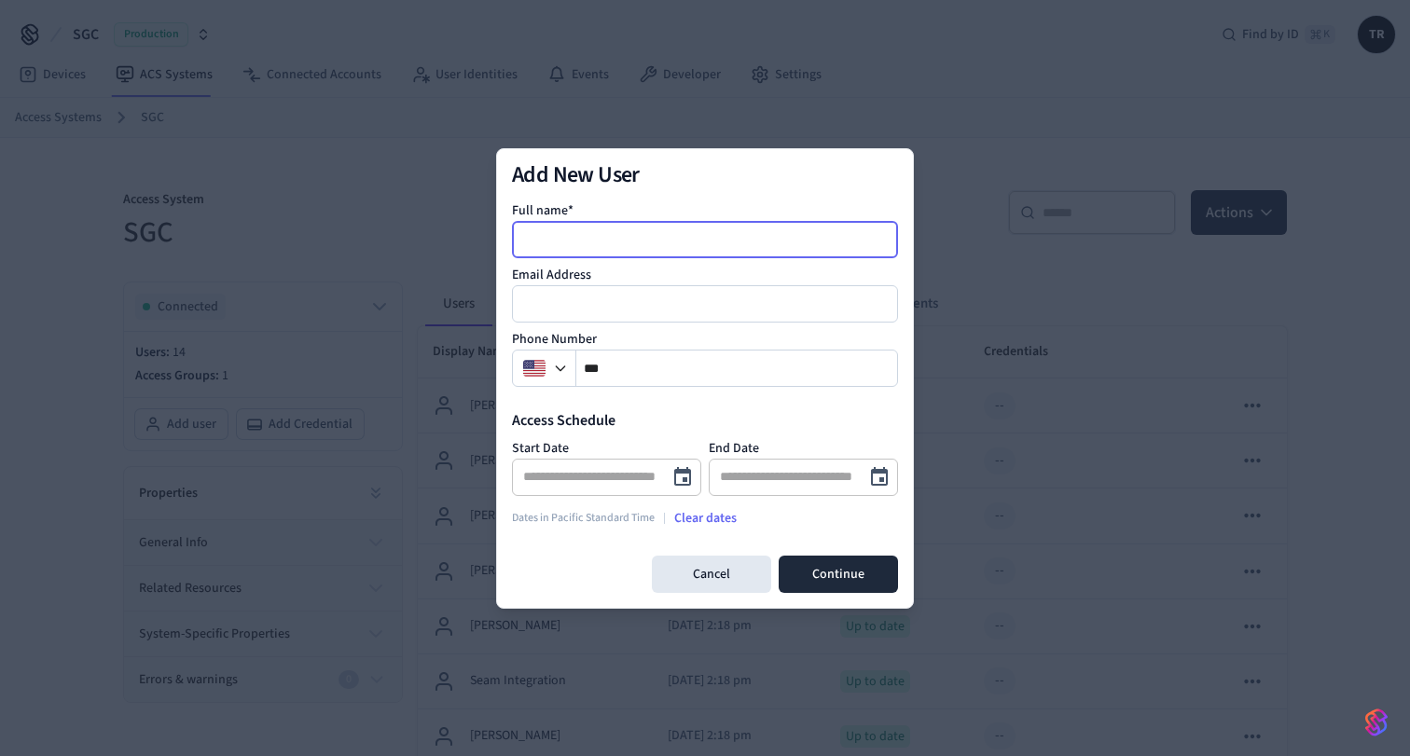
click at [611, 241] on input at bounding box center [706, 239] width 384 height 22
type input "*********"
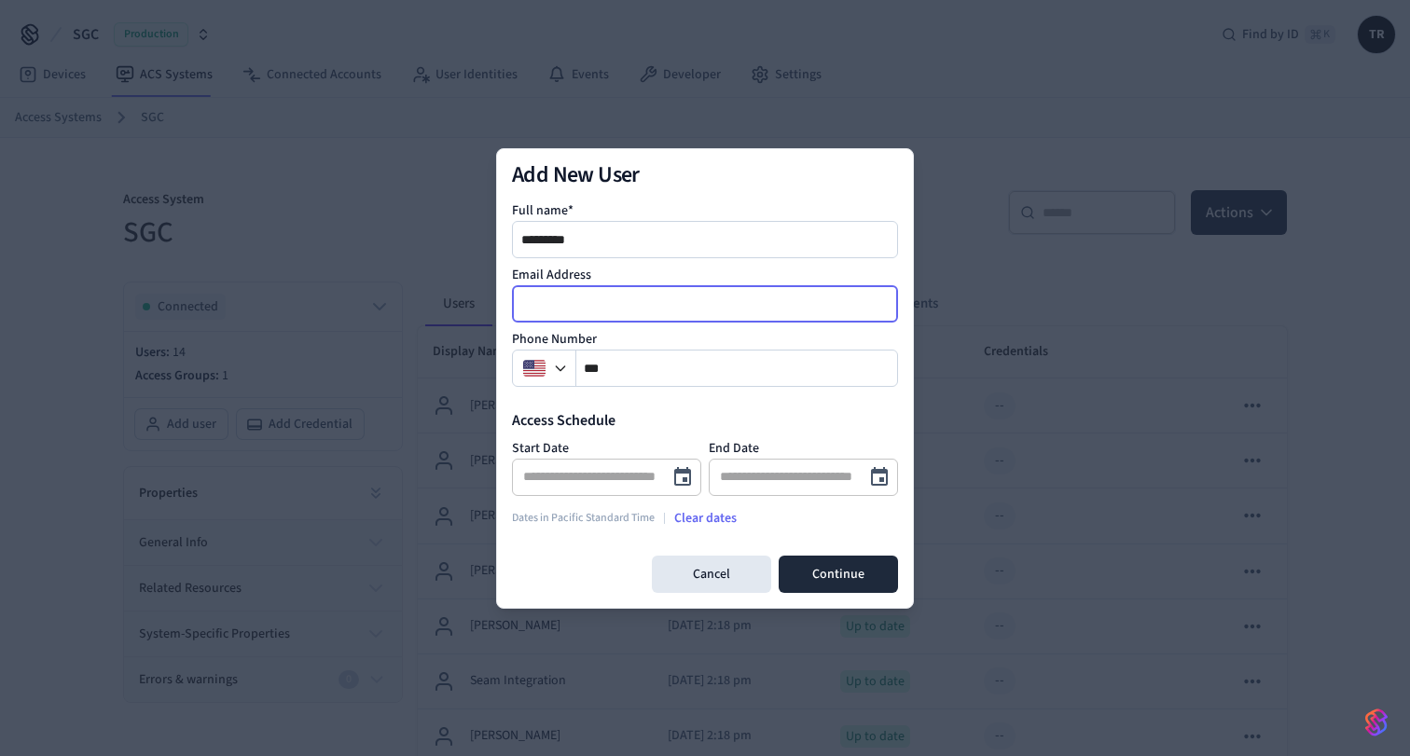
click at [627, 304] on input "email" at bounding box center [706, 304] width 384 height 22
type input "**********"
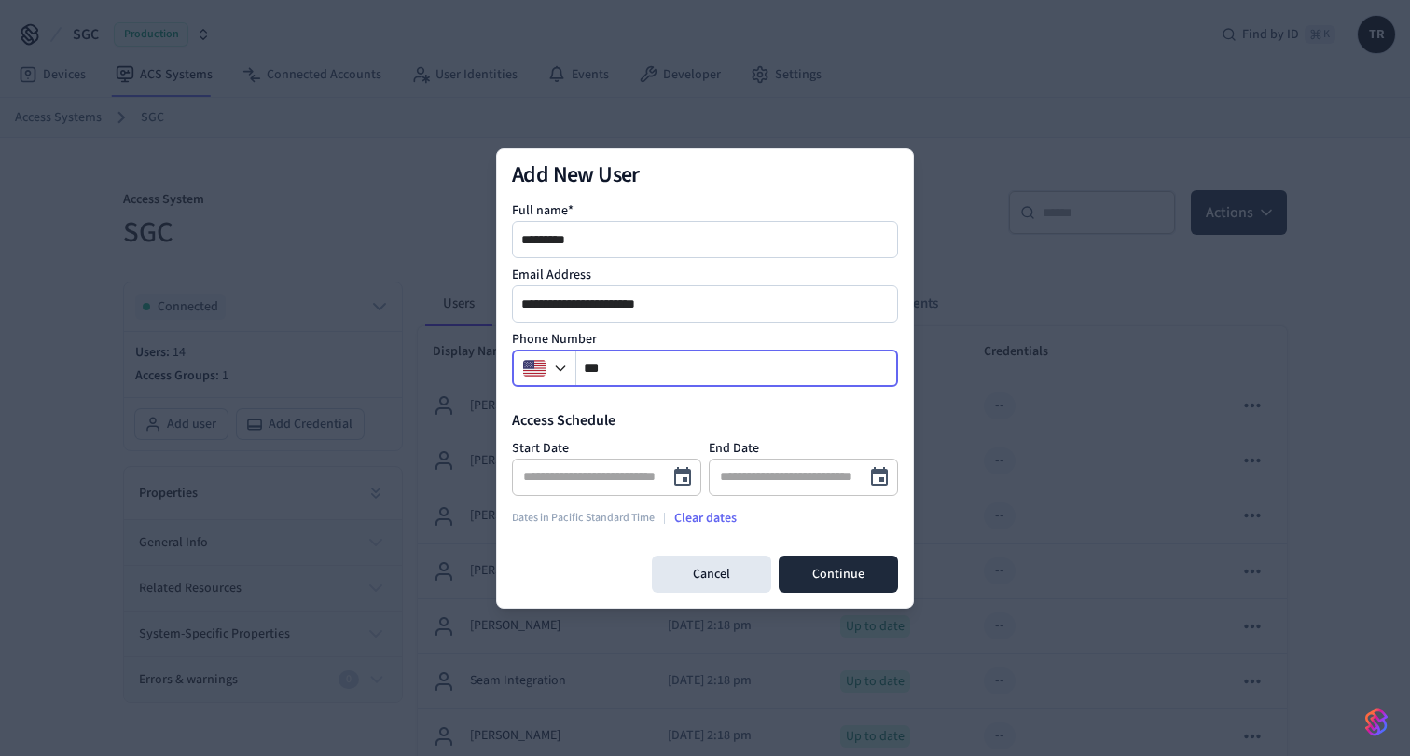
click at [759, 362] on input "**" at bounding box center [737, 368] width 322 height 22
type input "**********"
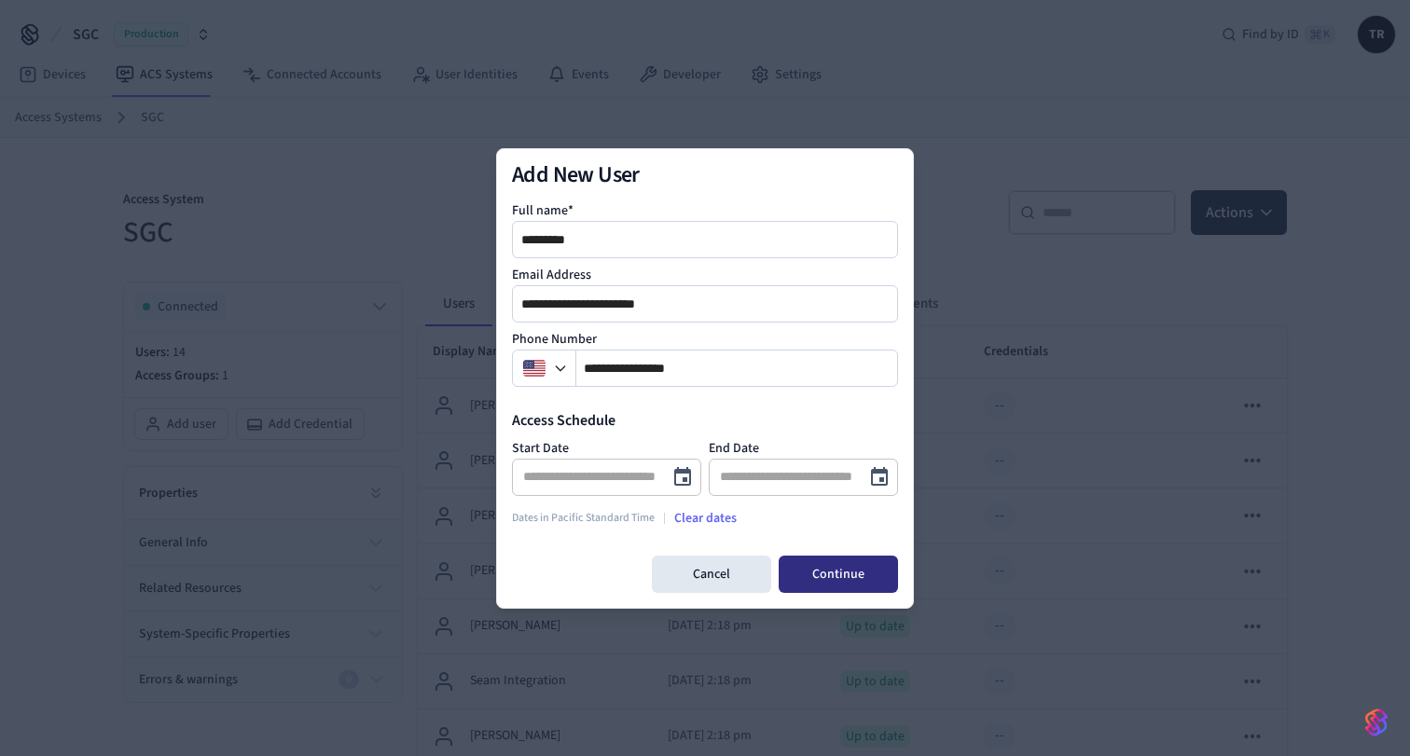
click at [838, 588] on button "Continue" at bounding box center [837, 574] width 119 height 37
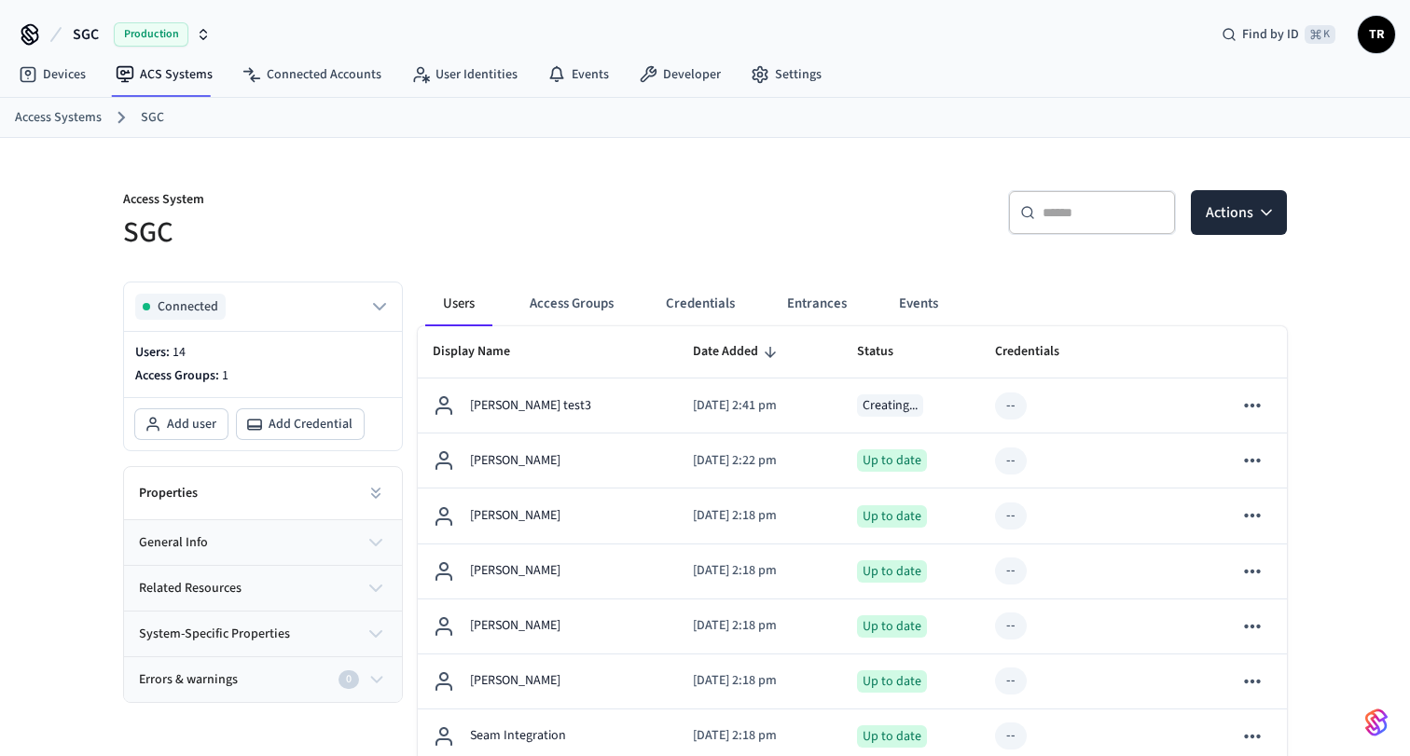
click at [1383, 729] on img "button" at bounding box center [1376, 723] width 22 height 30
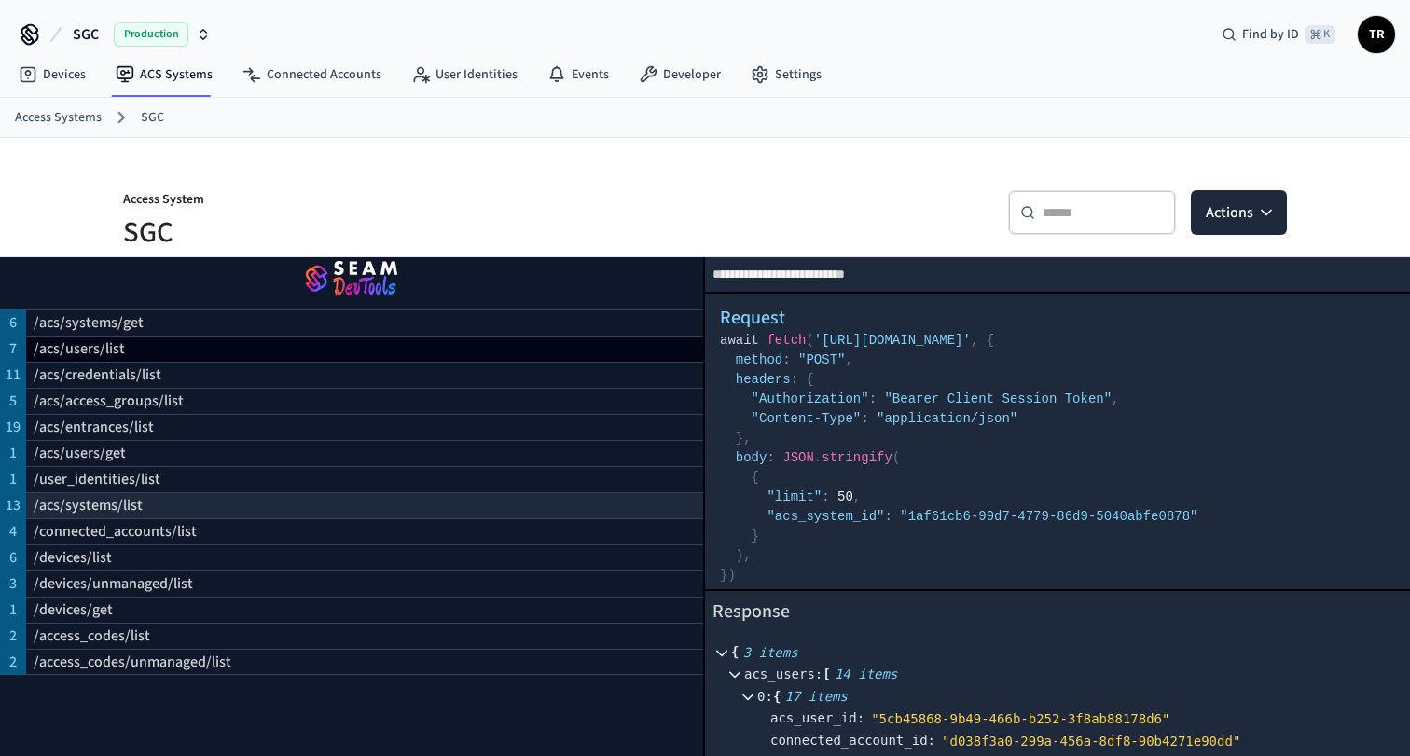
click at [237, 511] on div "/acs/systems/list" at bounding box center [364, 505] width 677 height 26
select select "**********"
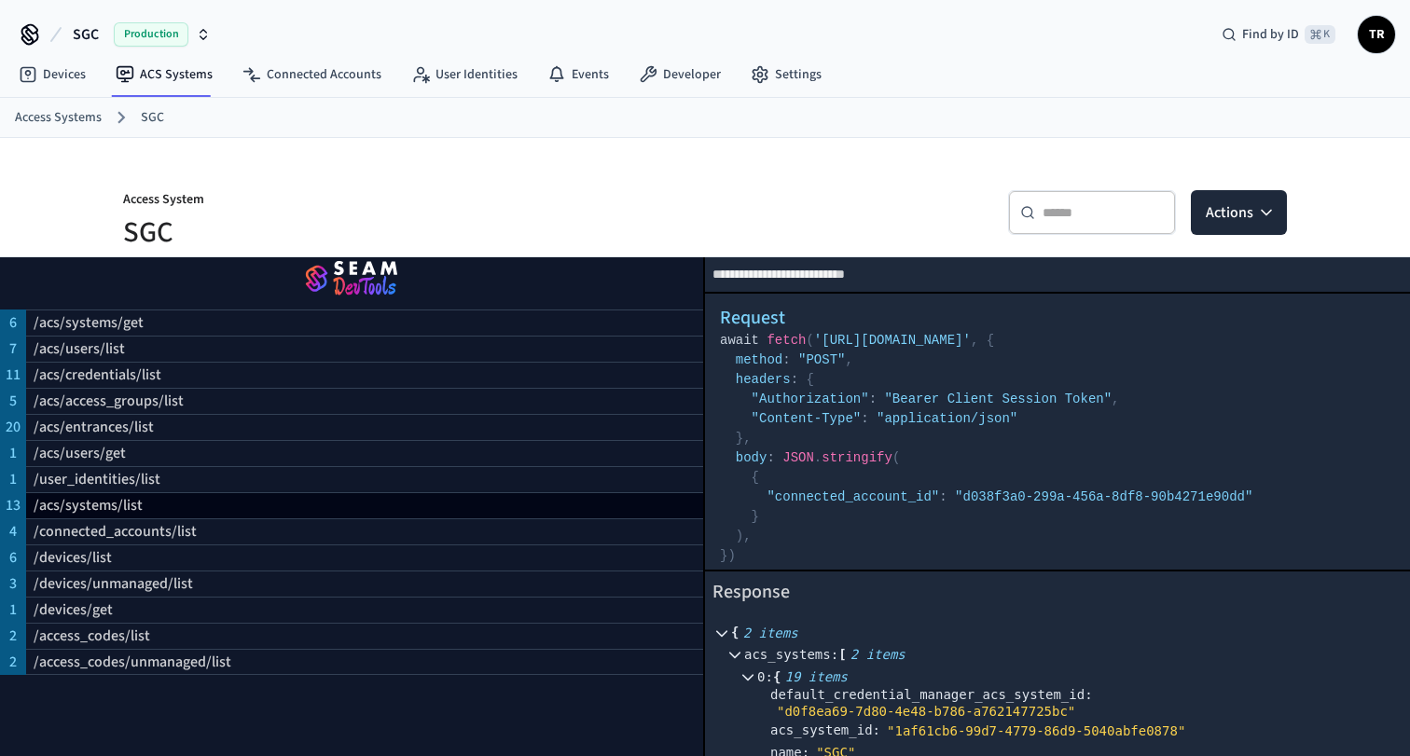
click at [805, 193] on div "​ ​ Actions" at bounding box center [1001, 220] width 571 height 60
click at [388, 264] on img "button" at bounding box center [351, 280] width 658 height 52
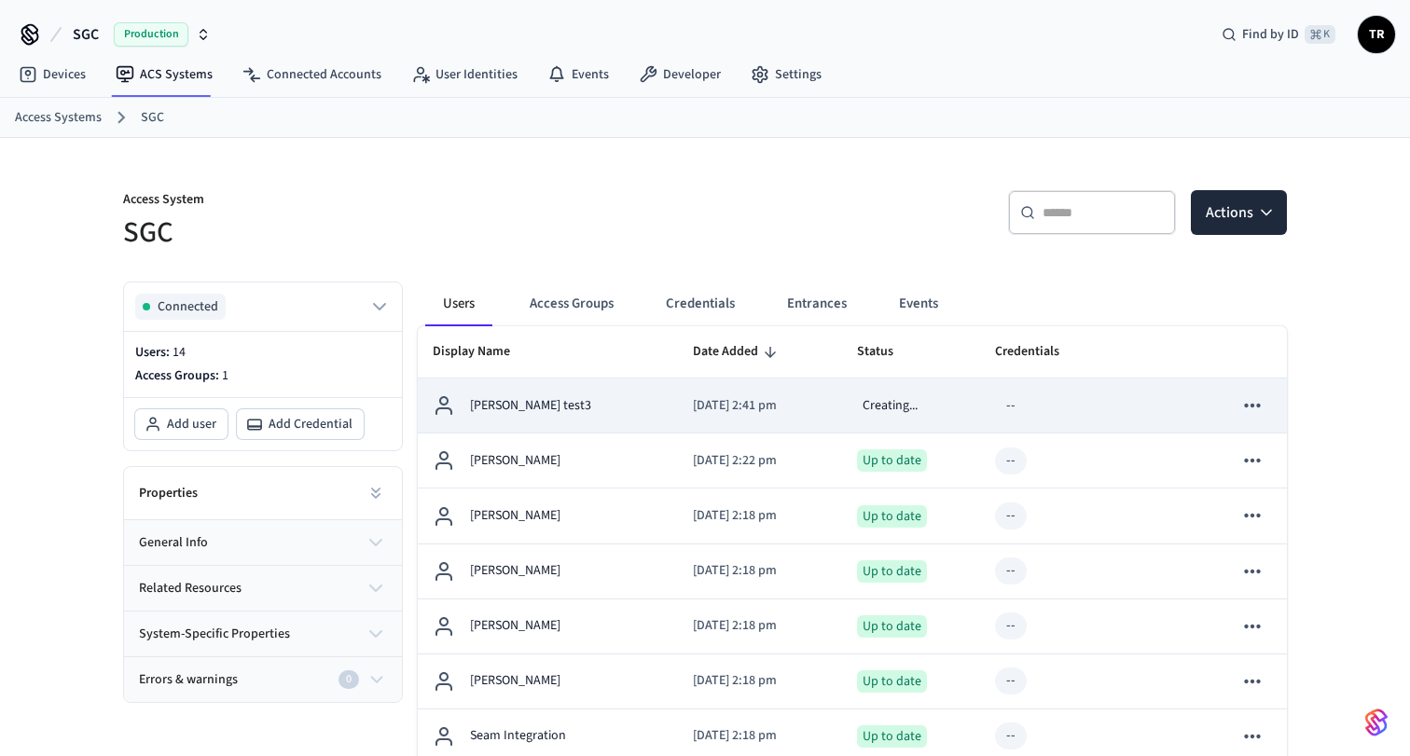
click at [633, 401] on td "Tom test3" at bounding box center [548, 405] width 260 height 55
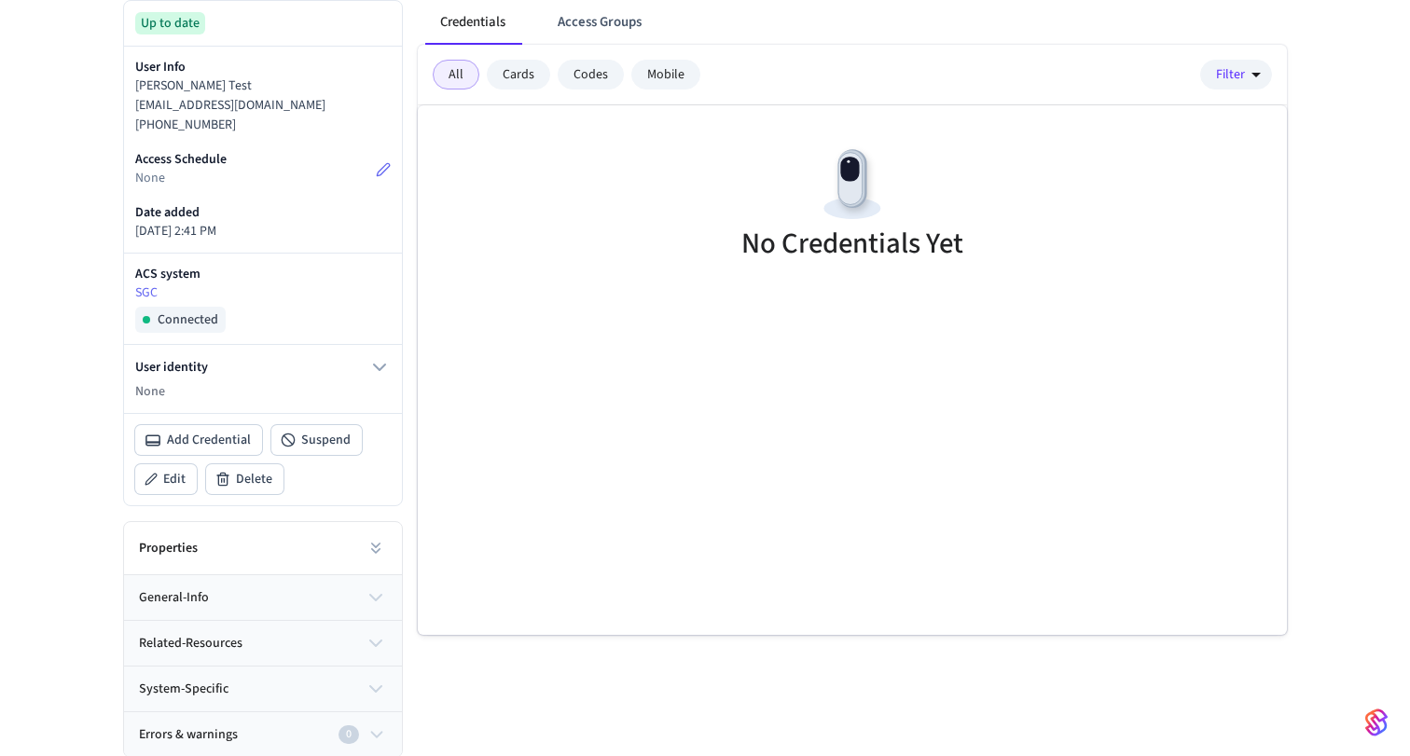
scroll to position [283, 0]
click at [386, 597] on icon "button" at bounding box center [375, 596] width 22 height 22
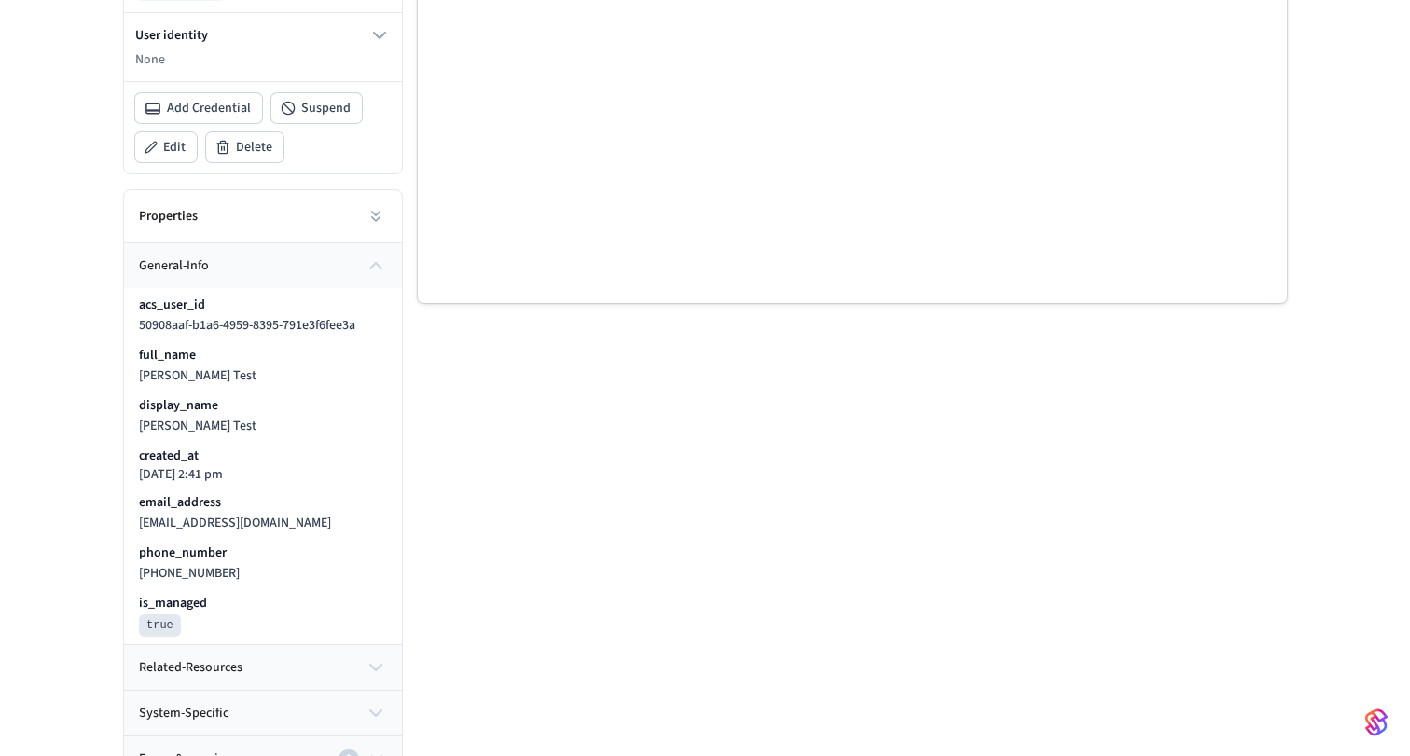
scroll to position [640, 0]
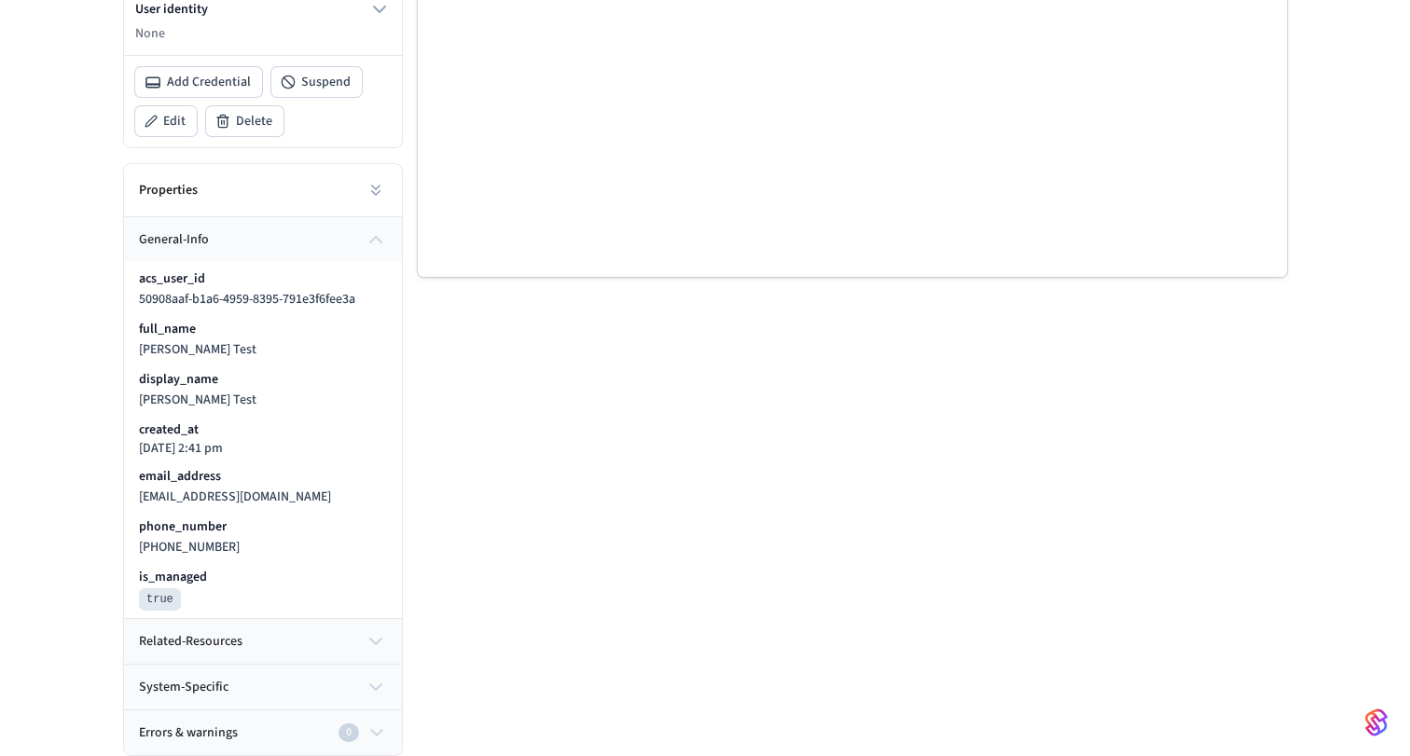
click at [333, 639] on button "related-resources" at bounding box center [263, 641] width 278 height 45
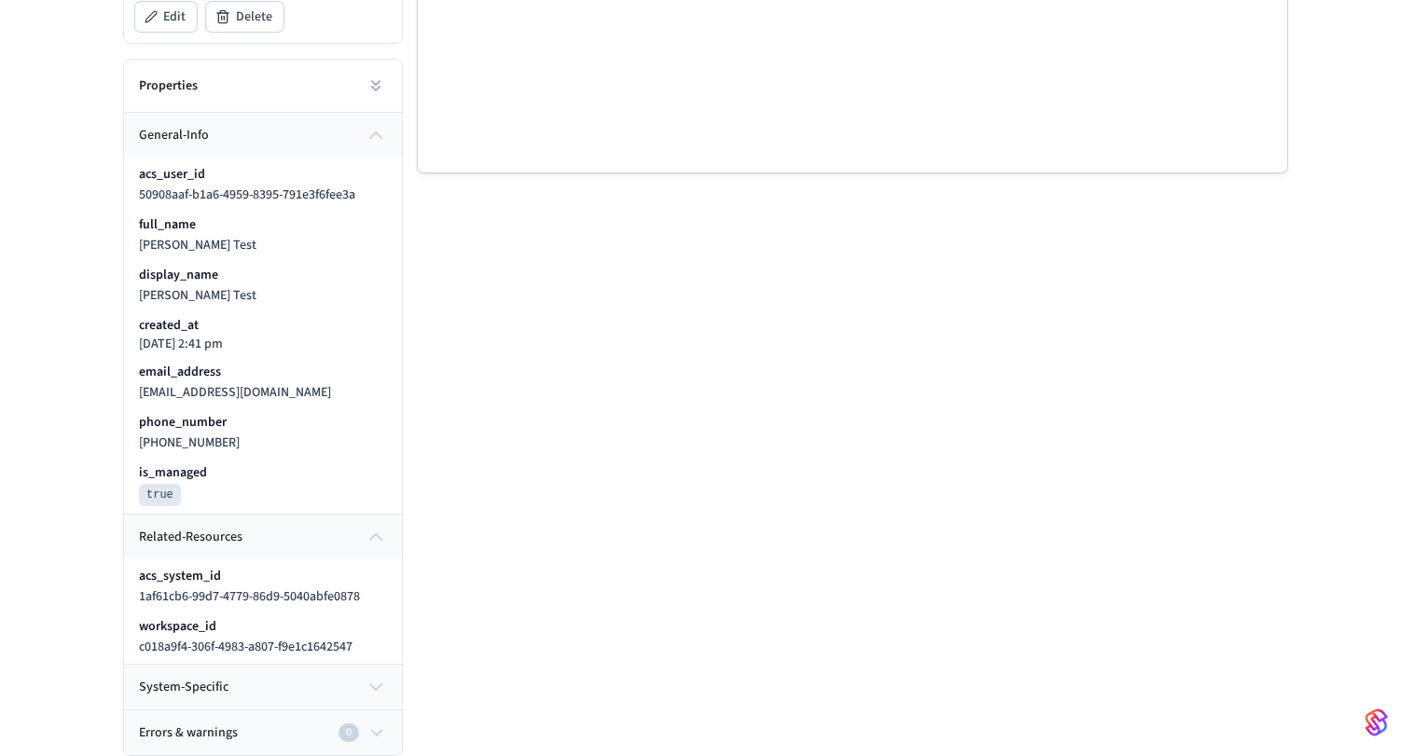
click at [319, 695] on button "system-specific" at bounding box center [263, 687] width 278 height 45
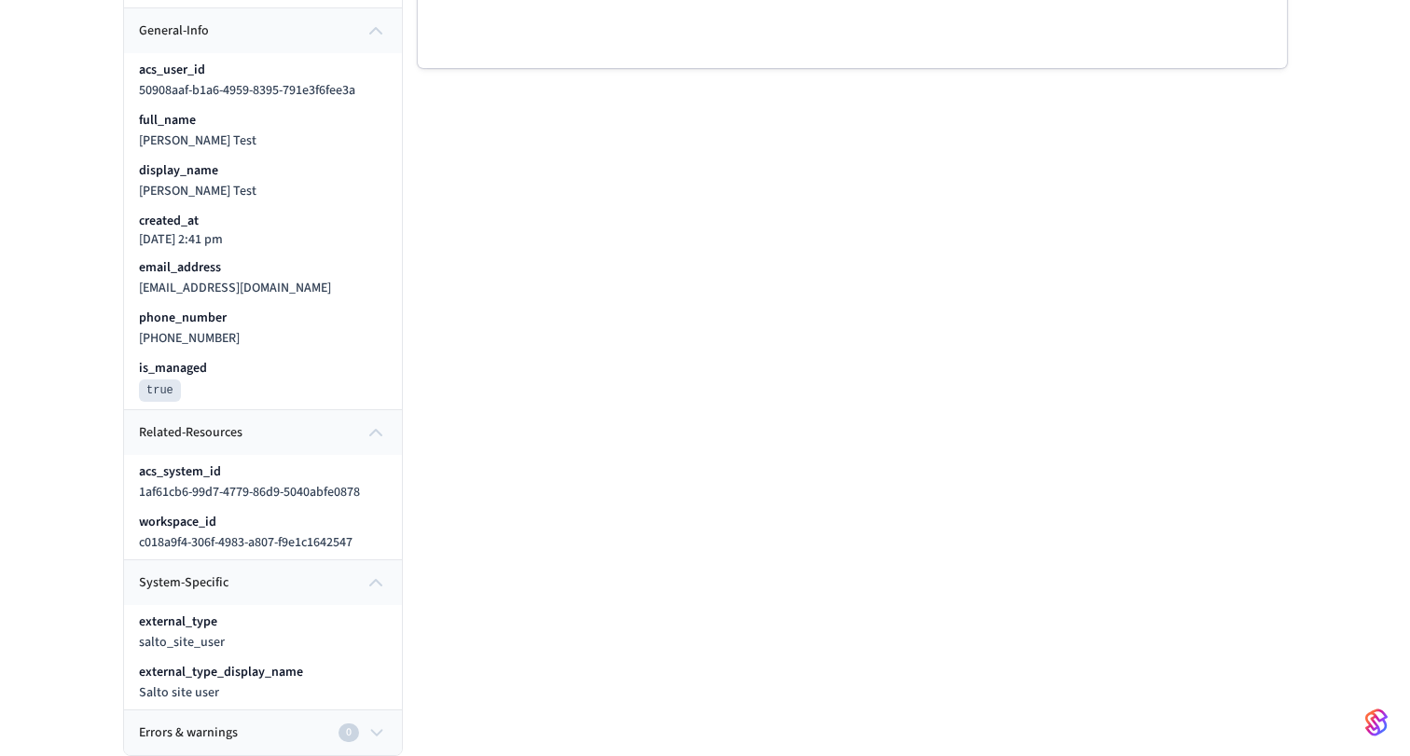
click at [338, 727] on div "0" at bounding box center [348, 732] width 21 height 19
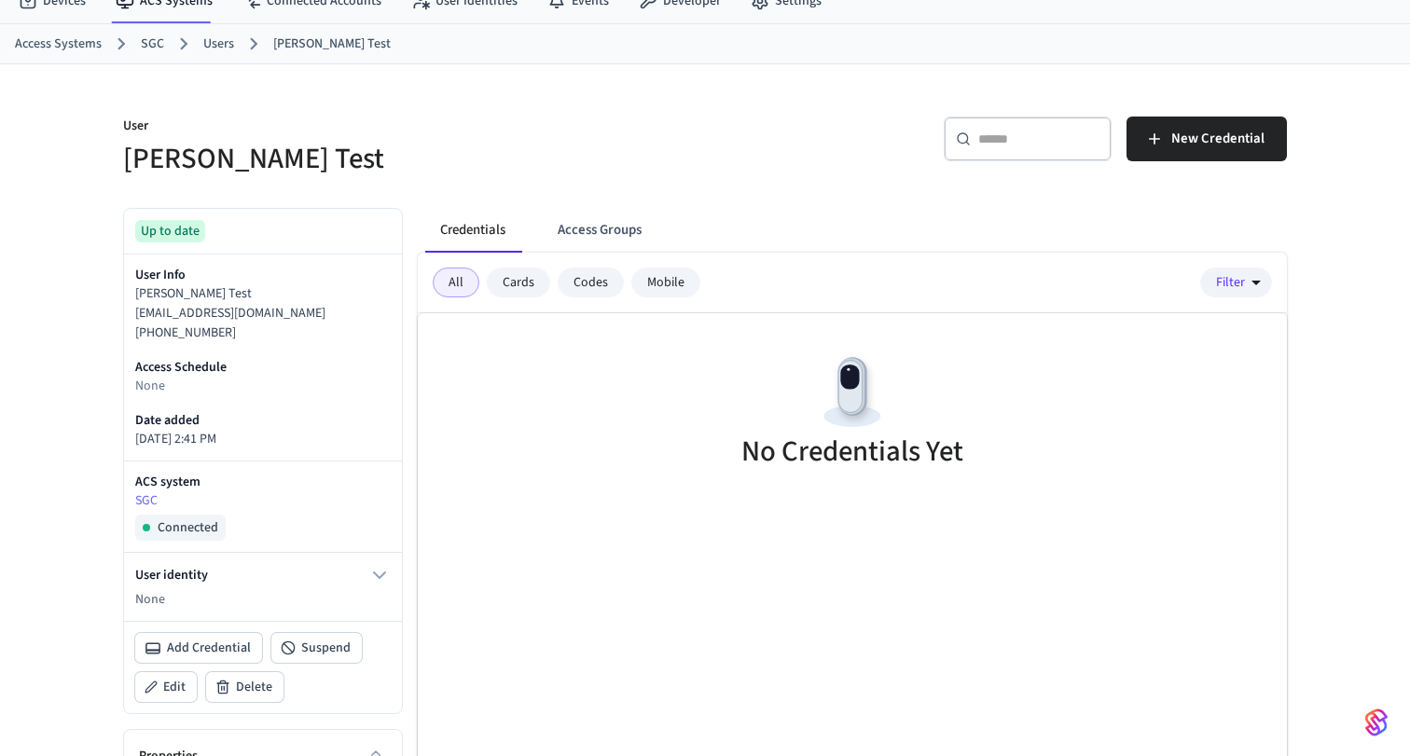
scroll to position [0, 0]
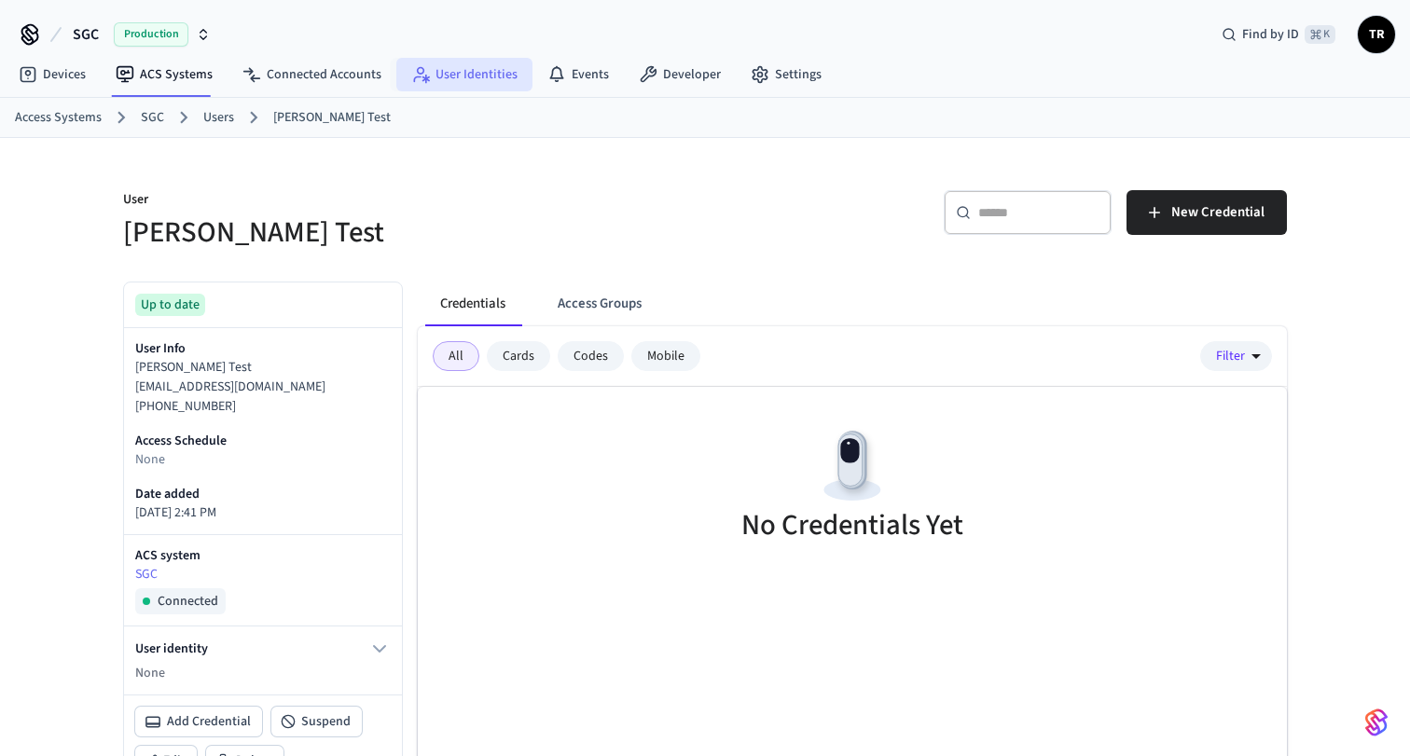
click at [441, 85] on link "User Identities" at bounding box center [464, 75] width 136 height 34
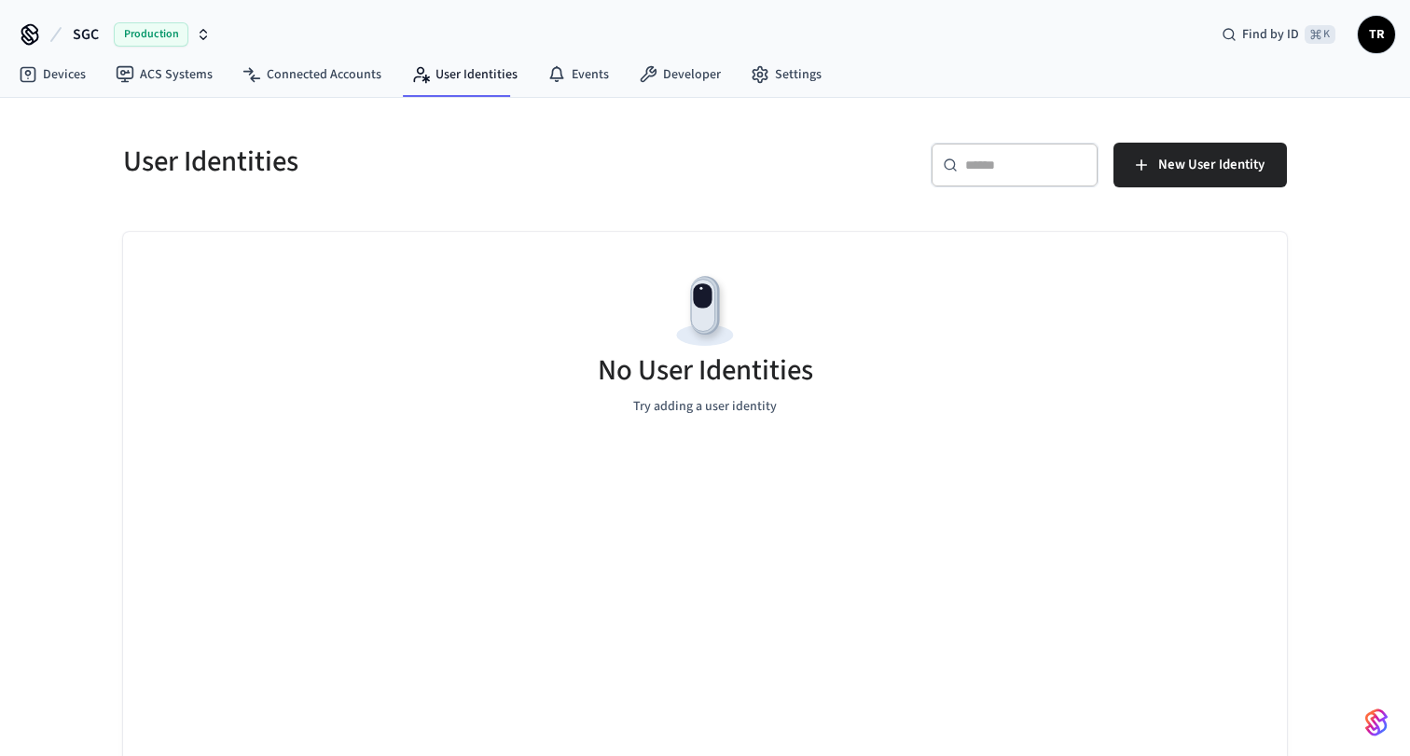
click at [499, 277] on div "No User Identities Try adding a user identity" at bounding box center [704, 343] width 1163 height 222
click at [189, 83] on link "ACS Systems" at bounding box center [164, 75] width 127 height 34
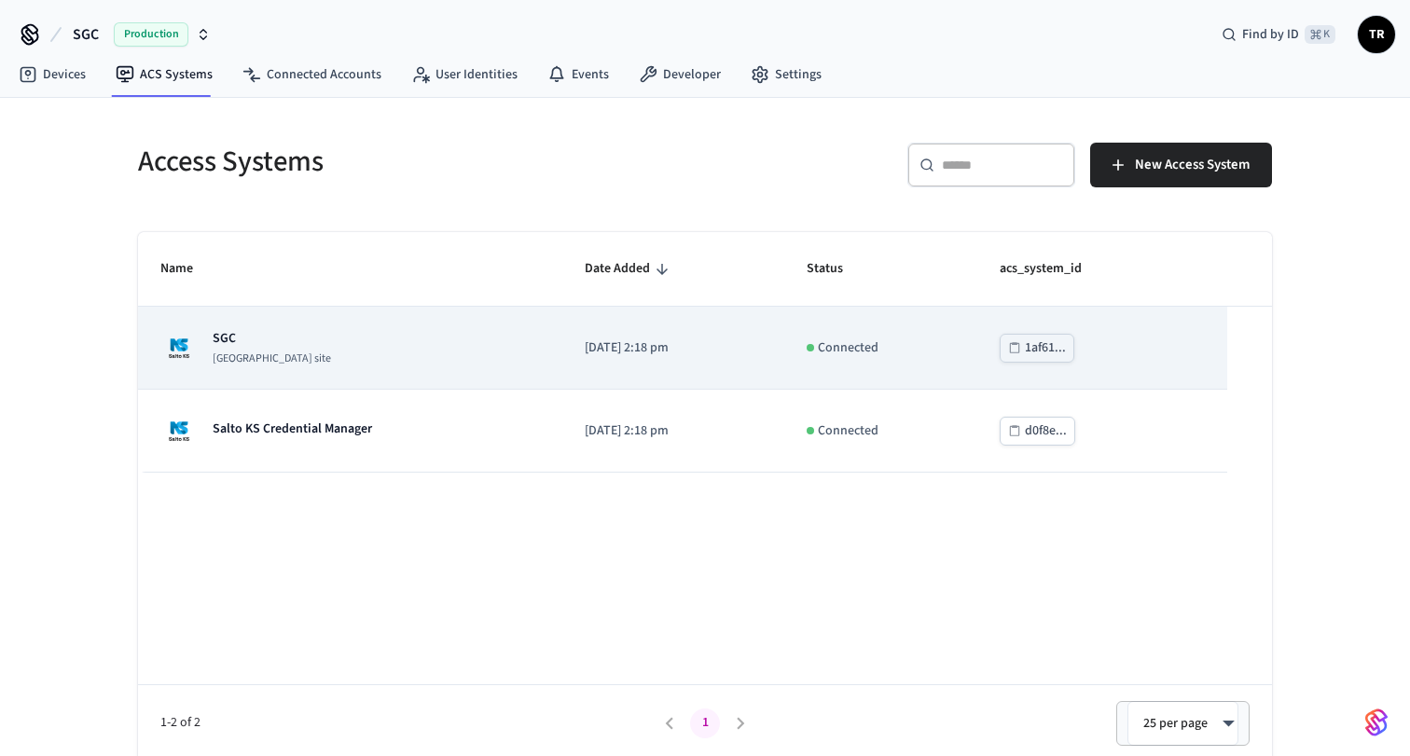
click at [361, 369] on td "SGC [GEOGRAPHIC_DATA] site" at bounding box center [350, 348] width 424 height 83
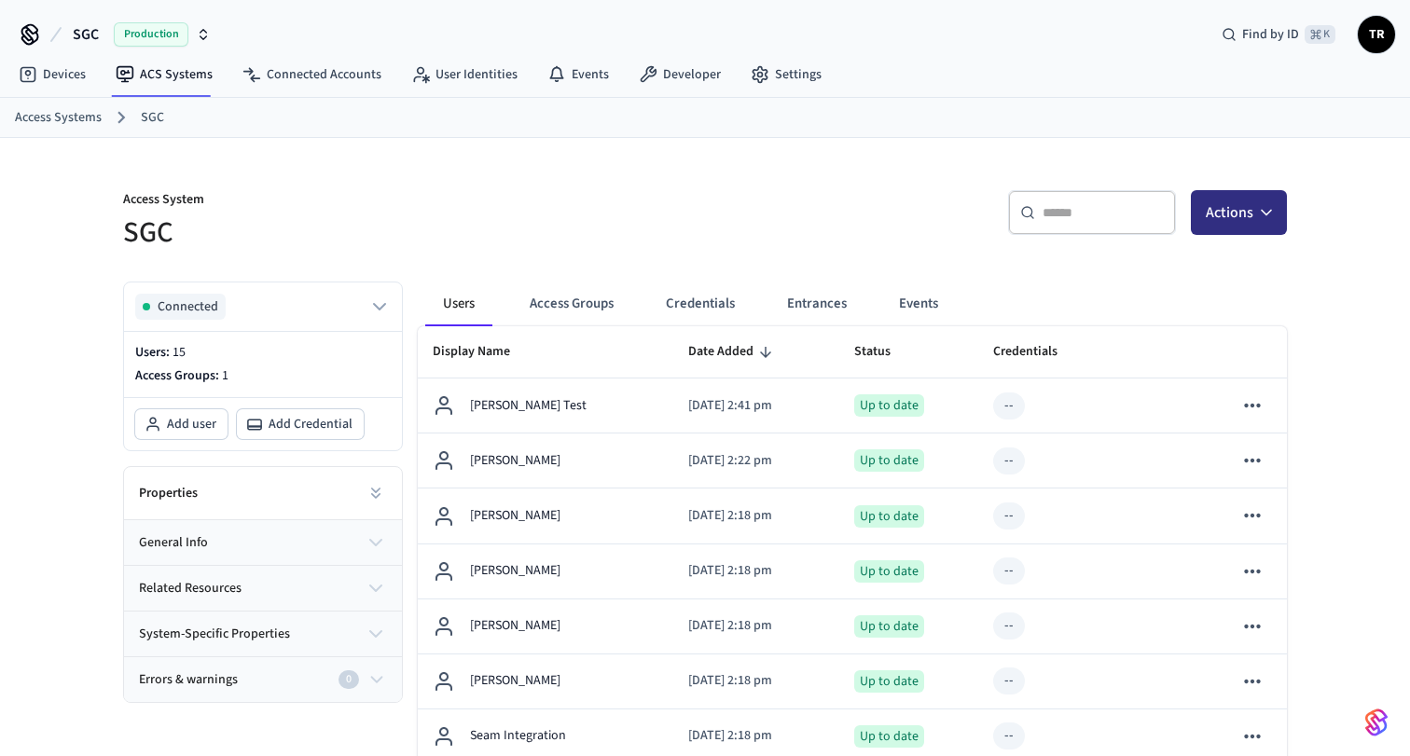
click at [1261, 213] on icon "button" at bounding box center [1266, 212] width 19 height 19
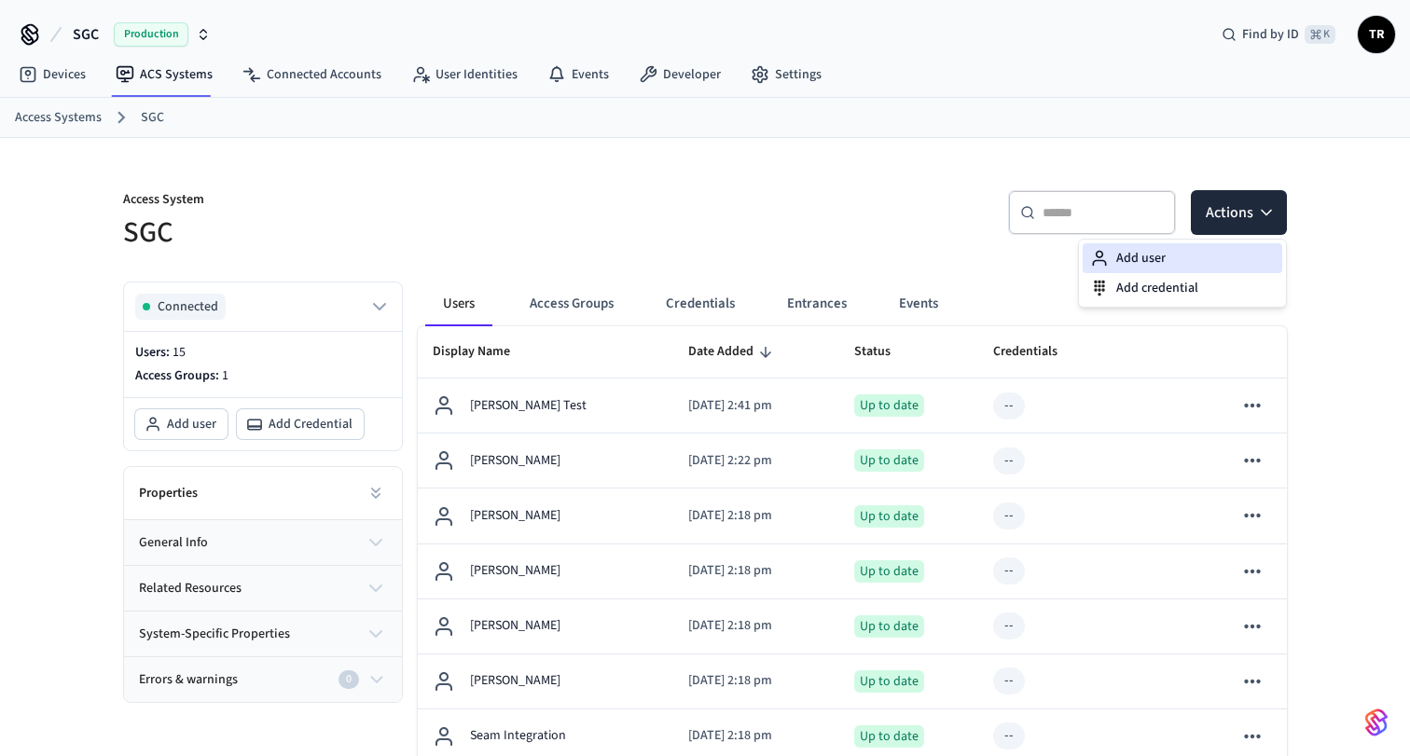
click at [1170, 259] on div "Add user" at bounding box center [1181, 258] width 199 height 30
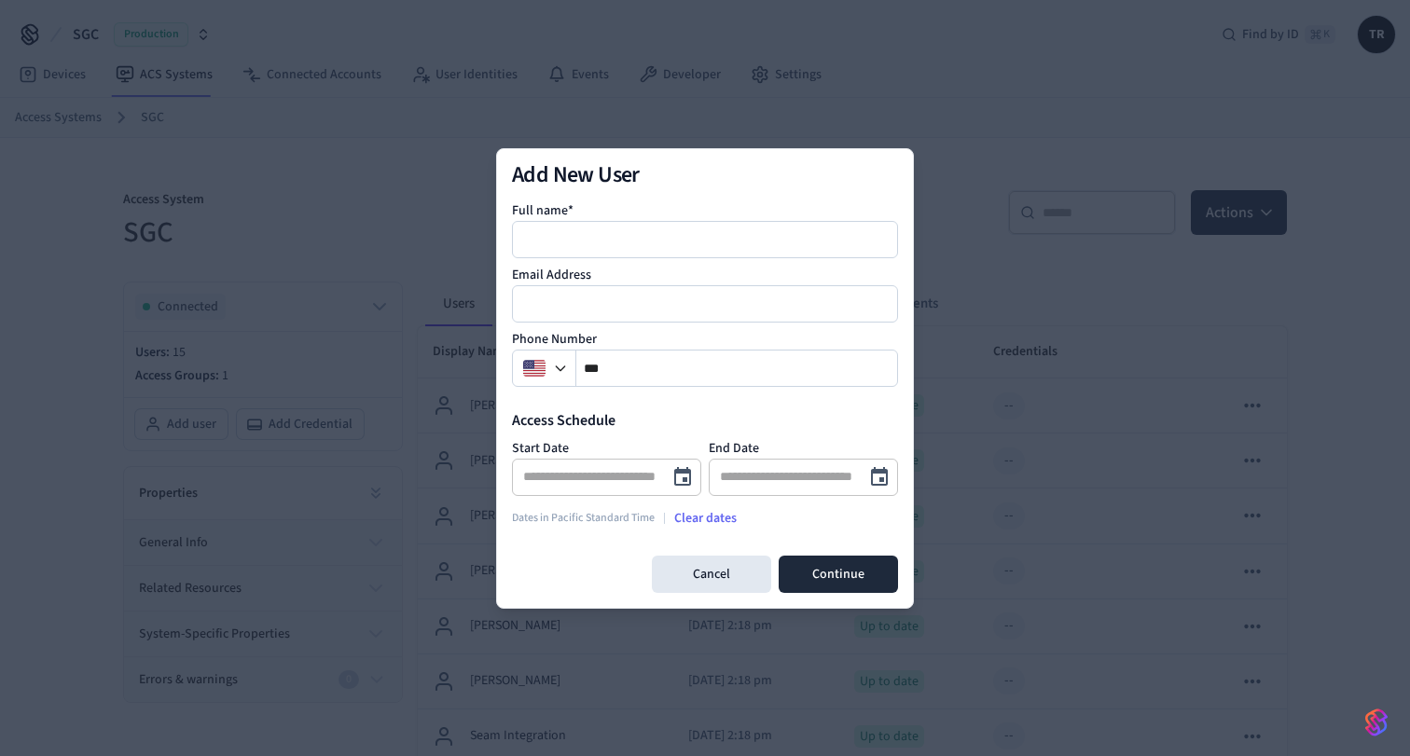
click at [653, 259] on div "Full name* Email Address Phone Number ** Access Schedule Start Date ​ End Date …" at bounding box center [705, 363] width 386 height 354
click at [641, 246] on input at bounding box center [706, 239] width 384 height 22
type input "***"
click at [616, 301] on input "email" at bounding box center [706, 304] width 384 height 22
type input "*********"
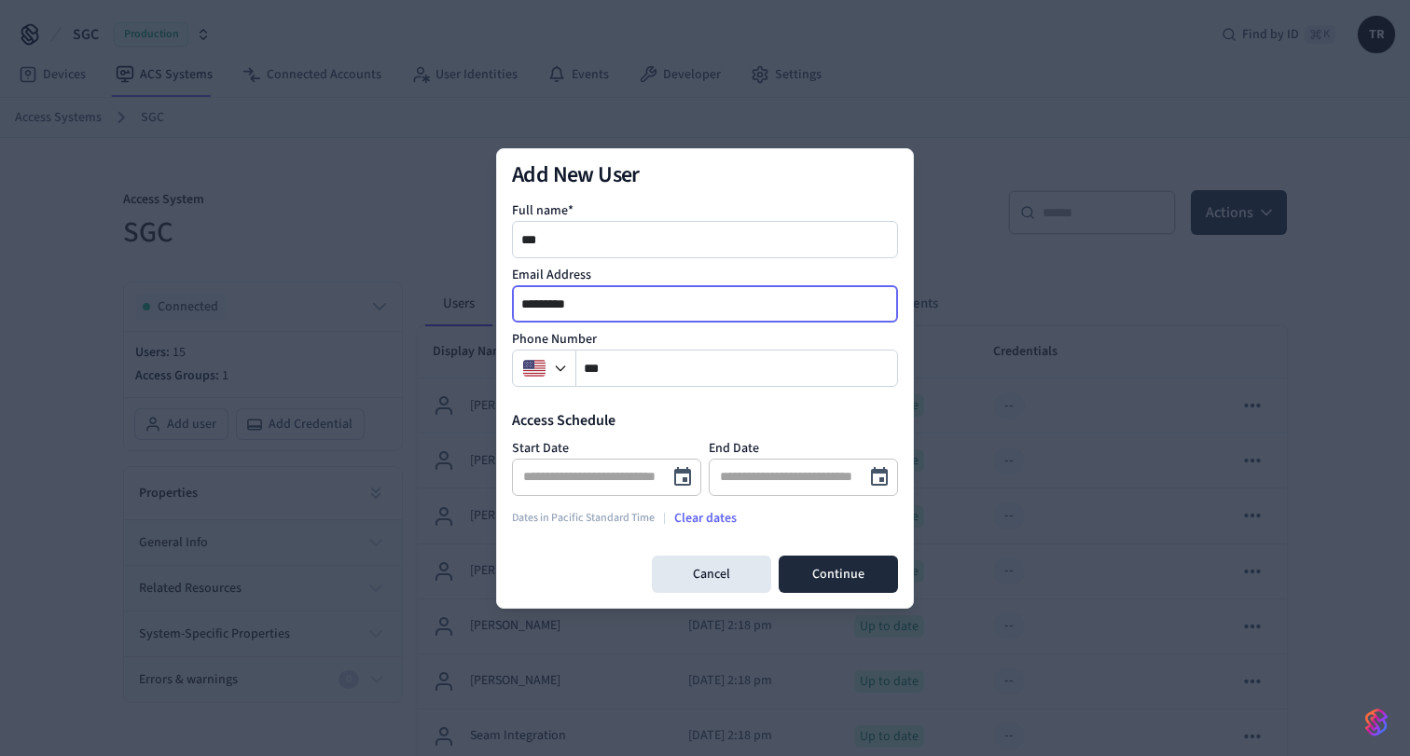
drag, startPoint x: 603, startPoint y: 304, endPoint x: 481, endPoint y: 304, distance: 122.1
click at [481, 304] on body "SGC Production Find by ID ⌘ K TR Devices ACS Systems Connected Accounts User Id…" at bounding box center [705, 661] width 1410 height 1322
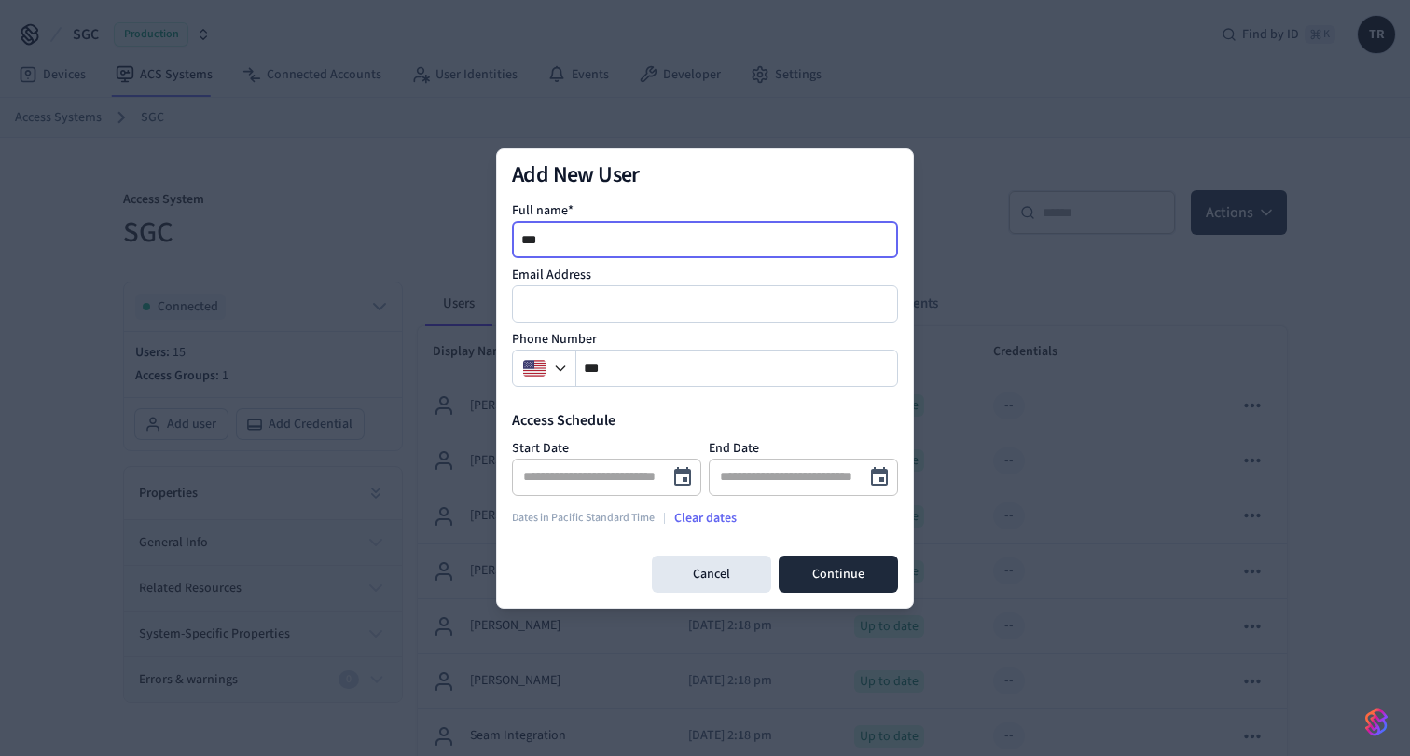
click at [581, 232] on input "***" at bounding box center [706, 239] width 384 height 22
paste input "*********"
click at [543, 230] on input "**********" at bounding box center [706, 239] width 384 height 22
type input "**********"
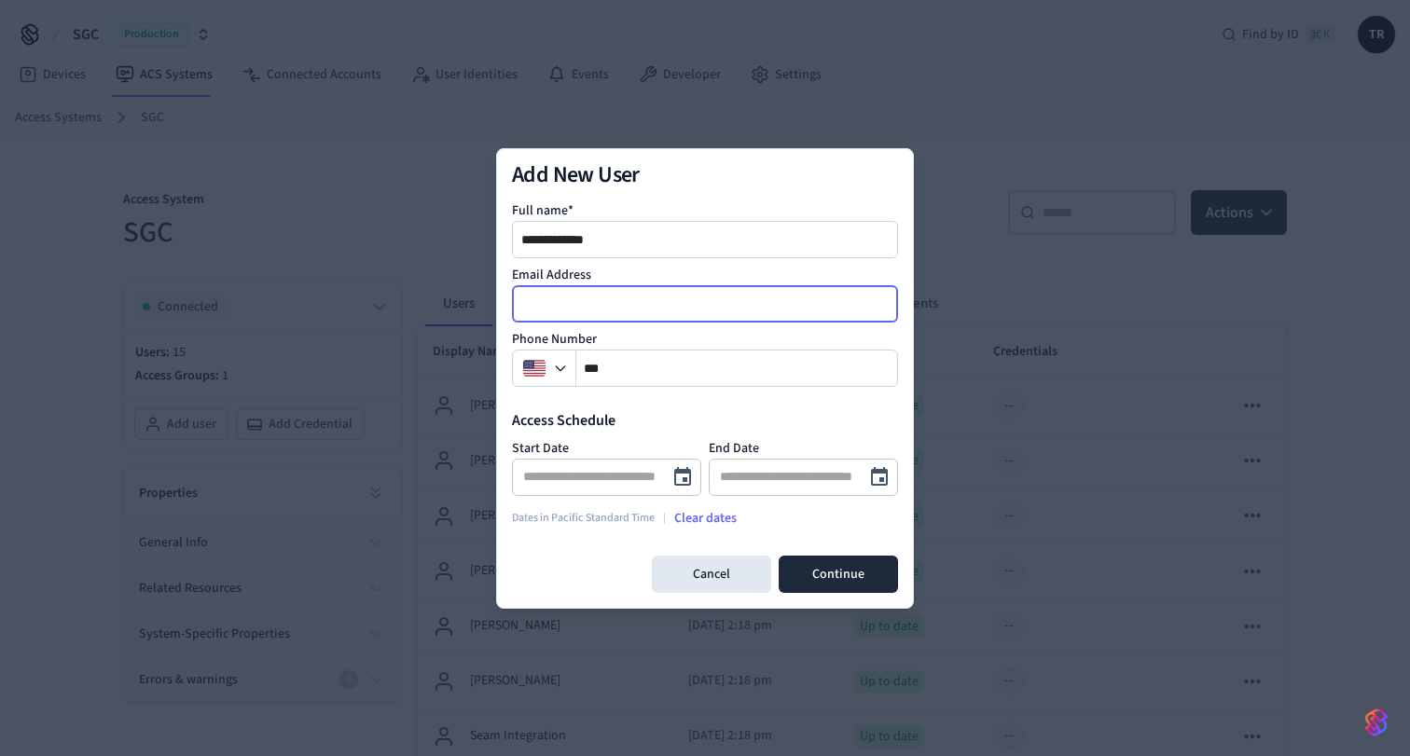
click at [565, 309] on input "email" at bounding box center [706, 304] width 384 height 22
type input "**********"
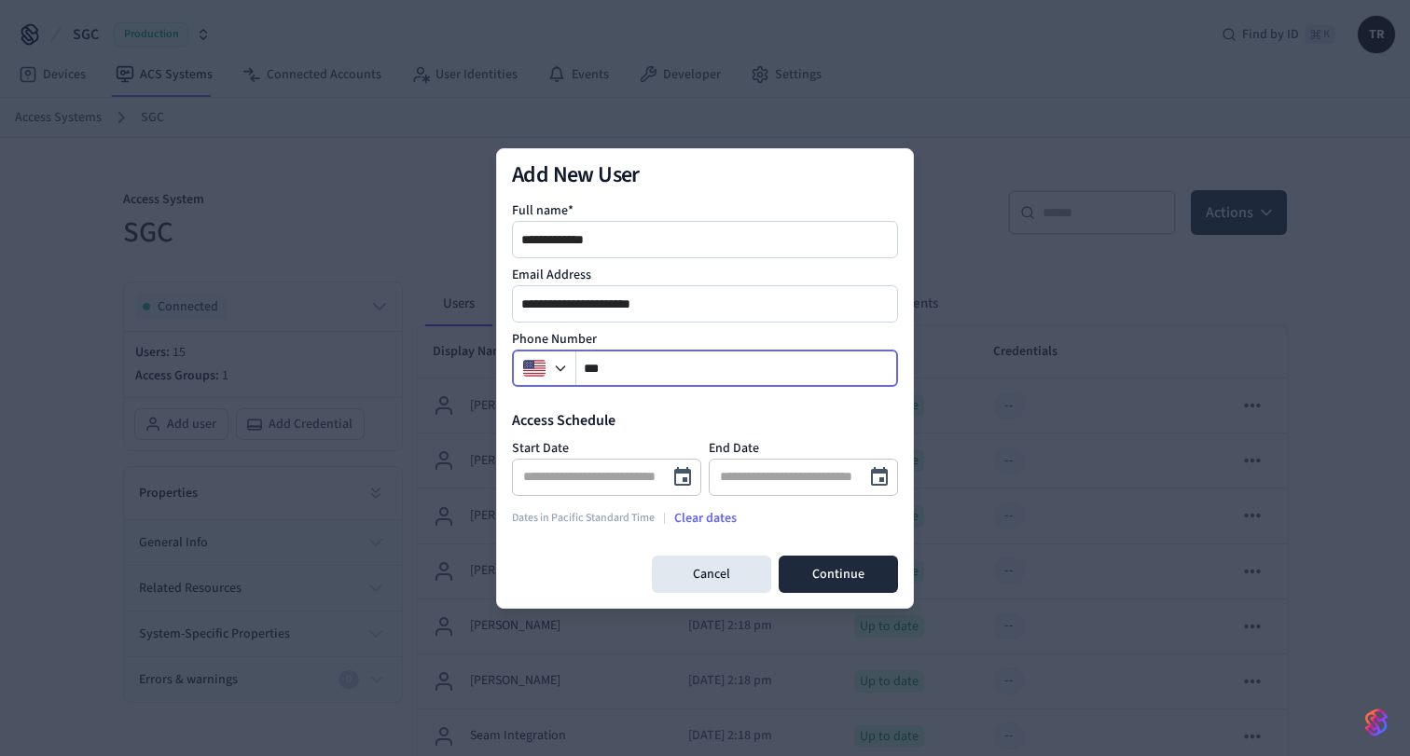
click at [634, 359] on input "**" at bounding box center [737, 368] width 322 height 22
type input "**********"
click at [738, 412] on div "Access Schedule" at bounding box center [705, 420] width 386 height 22
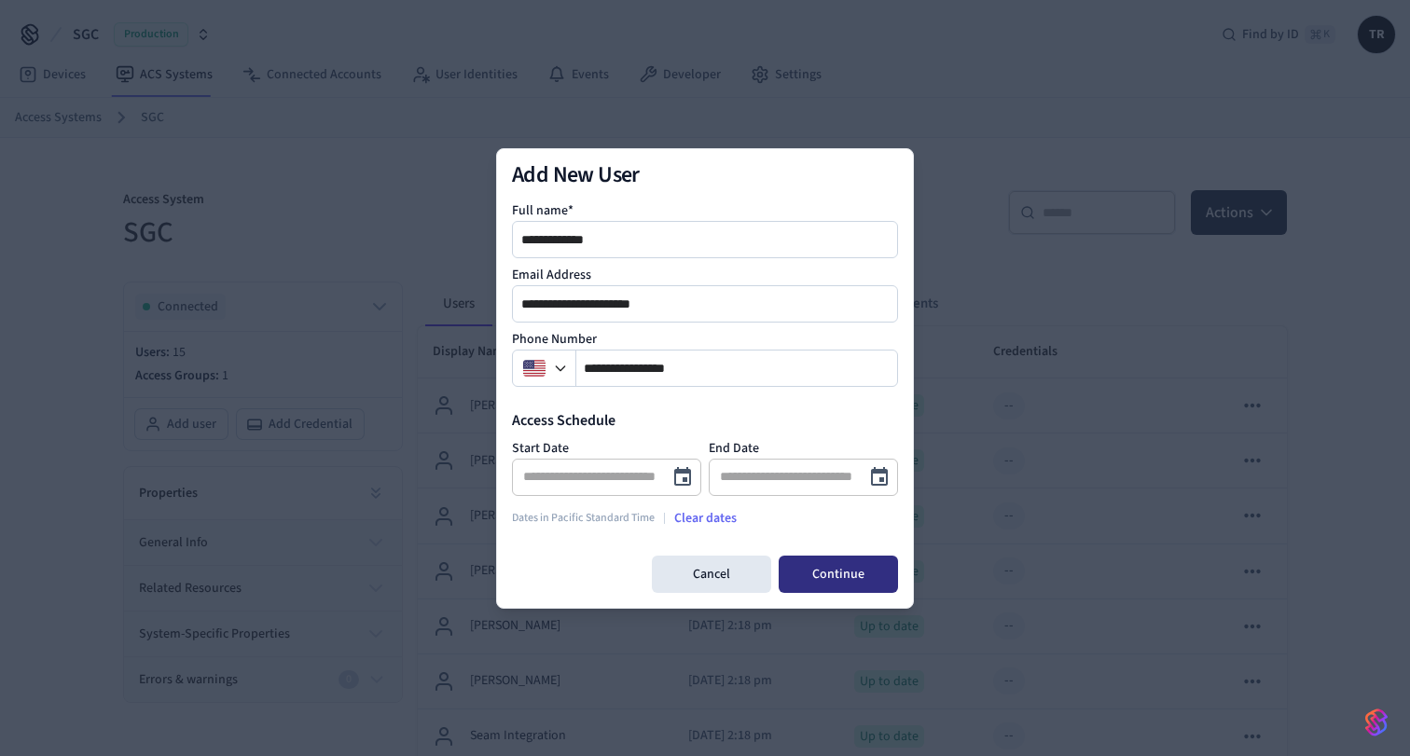
click at [845, 566] on button "Continue" at bounding box center [837, 574] width 119 height 37
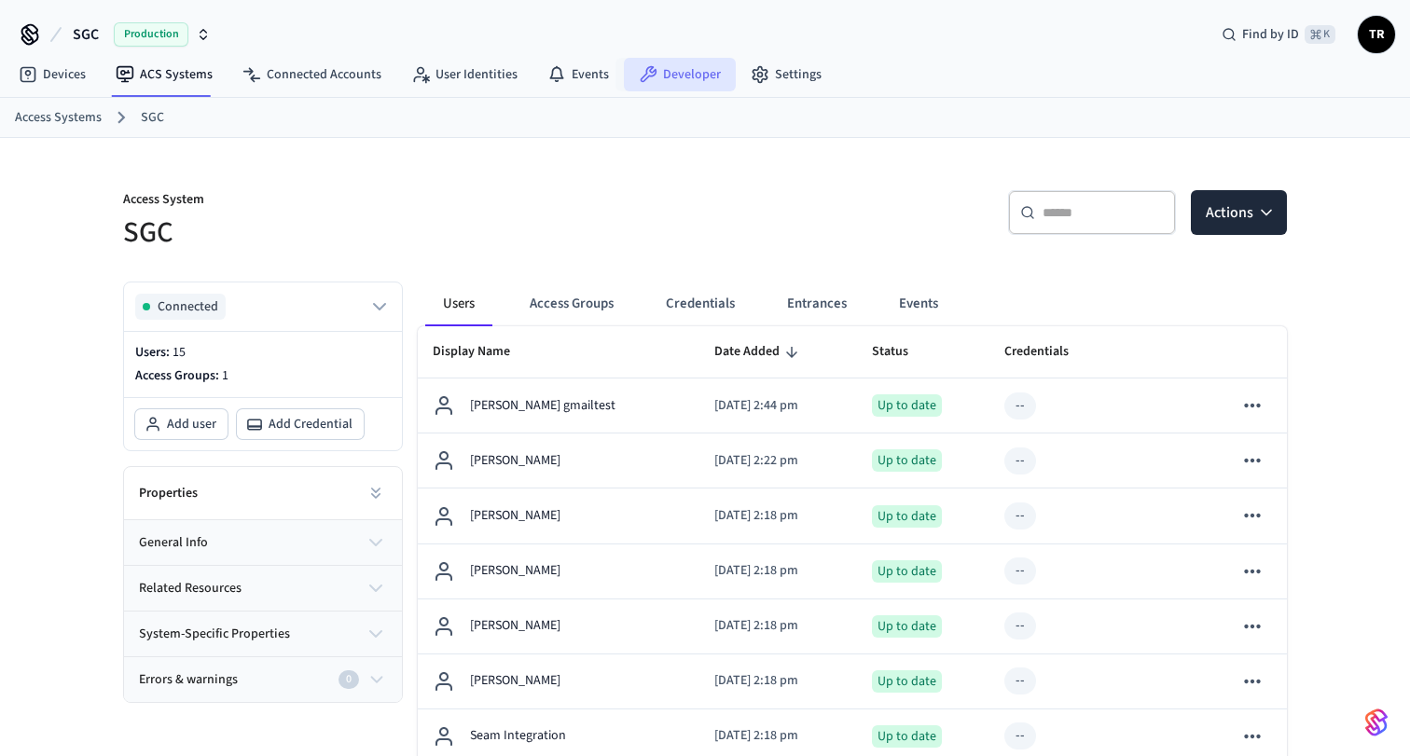
click at [695, 78] on link "Developer" at bounding box center [680, 75] width 112 height 34
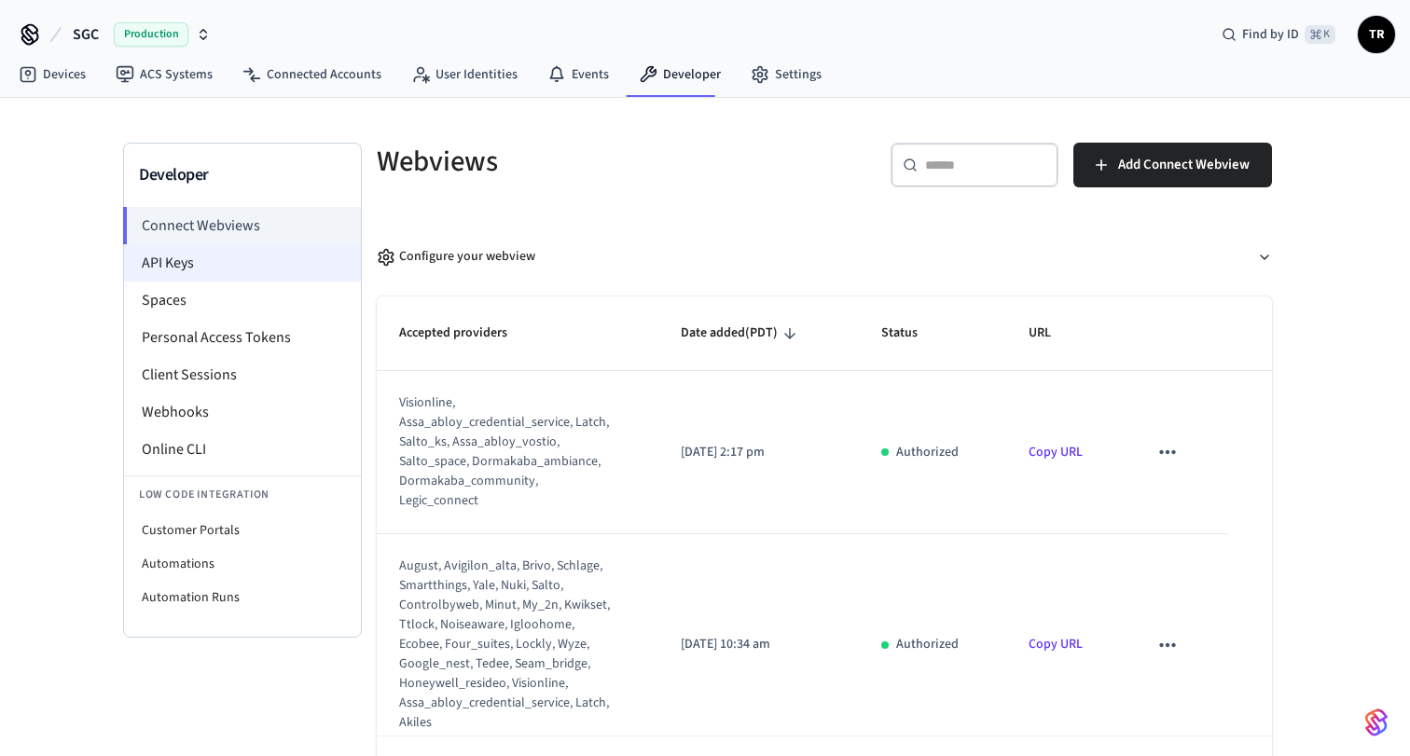
click at [198, 270] on li "API Keys" at bounding box center [242, 262] width 237 height 37
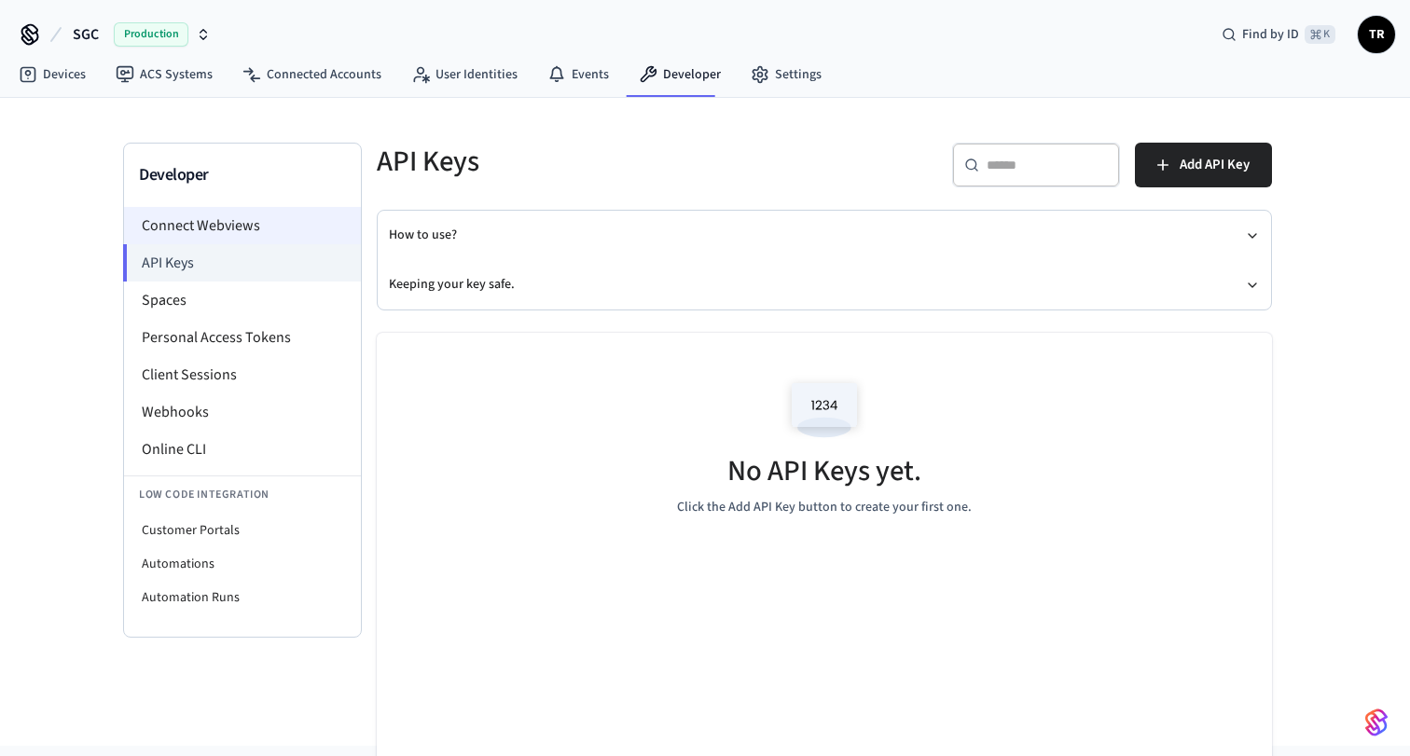
click at [205, 232] on li "Connect Webviews" at bounding box center [242, 225] width 237 height 37
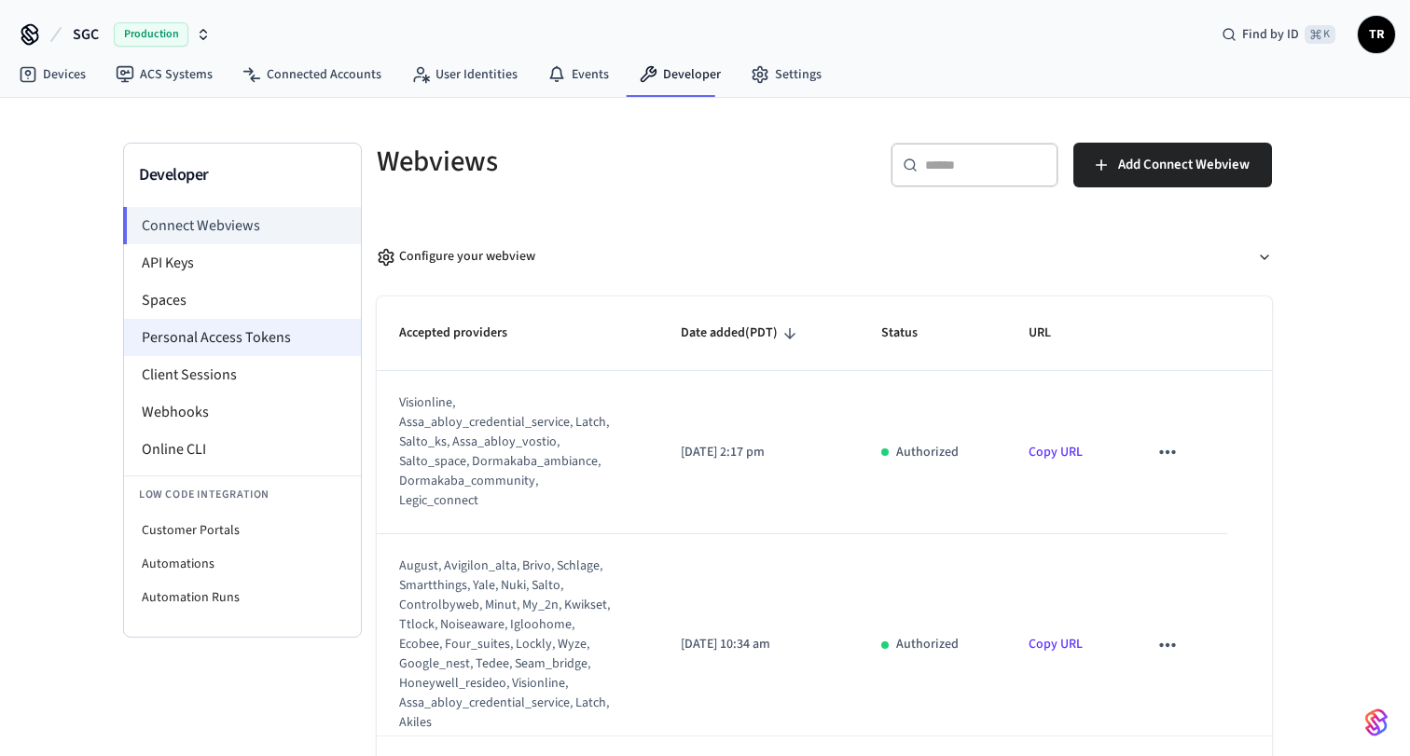
click at [240, 332] on li "Personal Access Tokens" at bounding box center [242, 337] width 237 height 37
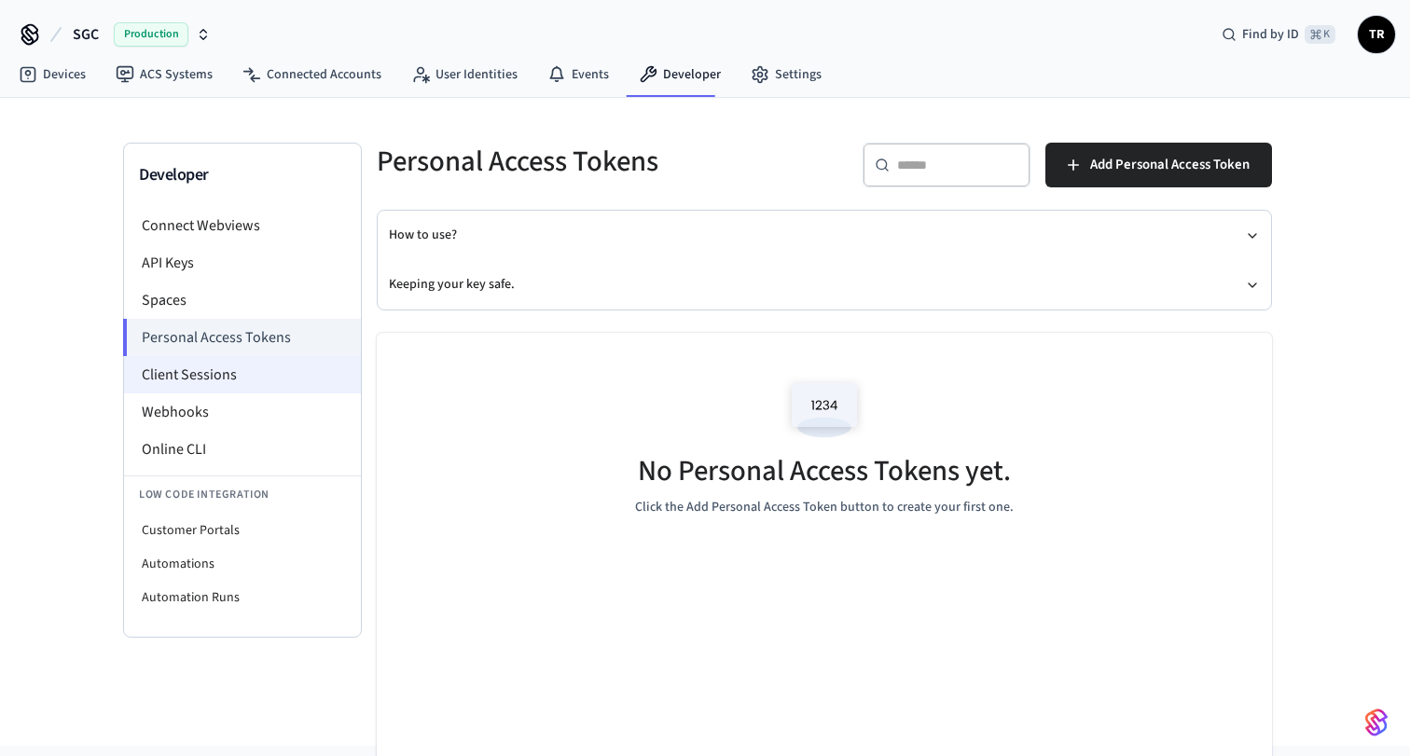
click at [214, 373] on li "Client Sessions" at bounding box center [242, 374] width 237 height 37
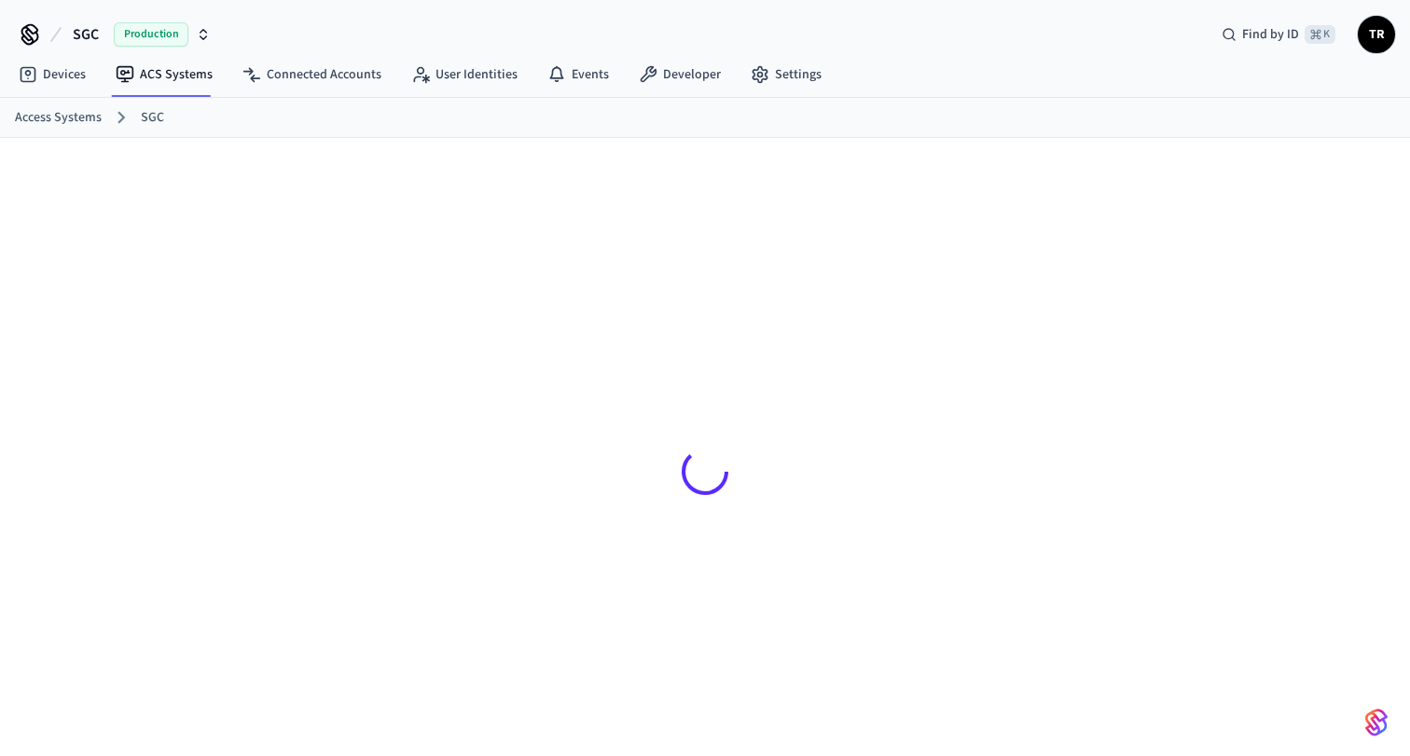
scroll to position [30, 0]
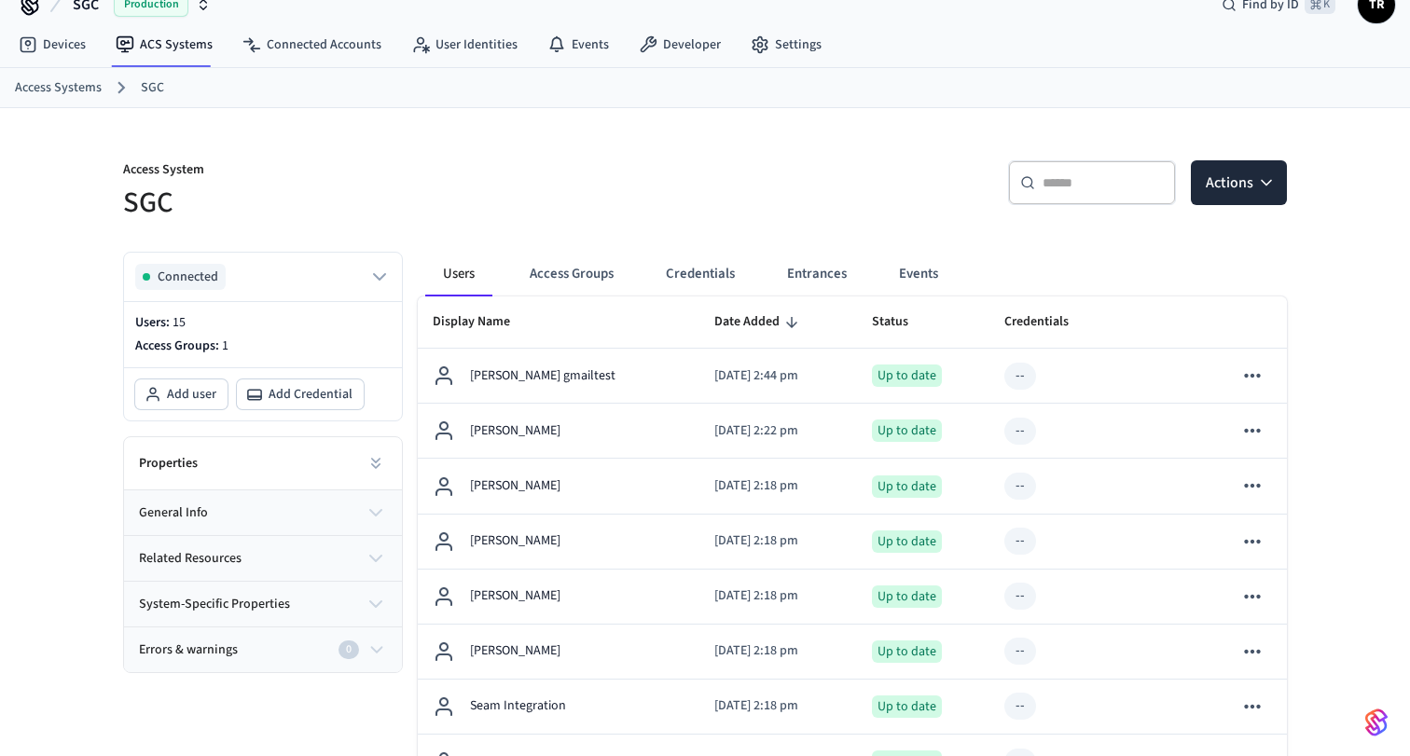
click at [542, 142] on div "Access System SGC" at bounding box center [397, 180] width 593 height 84
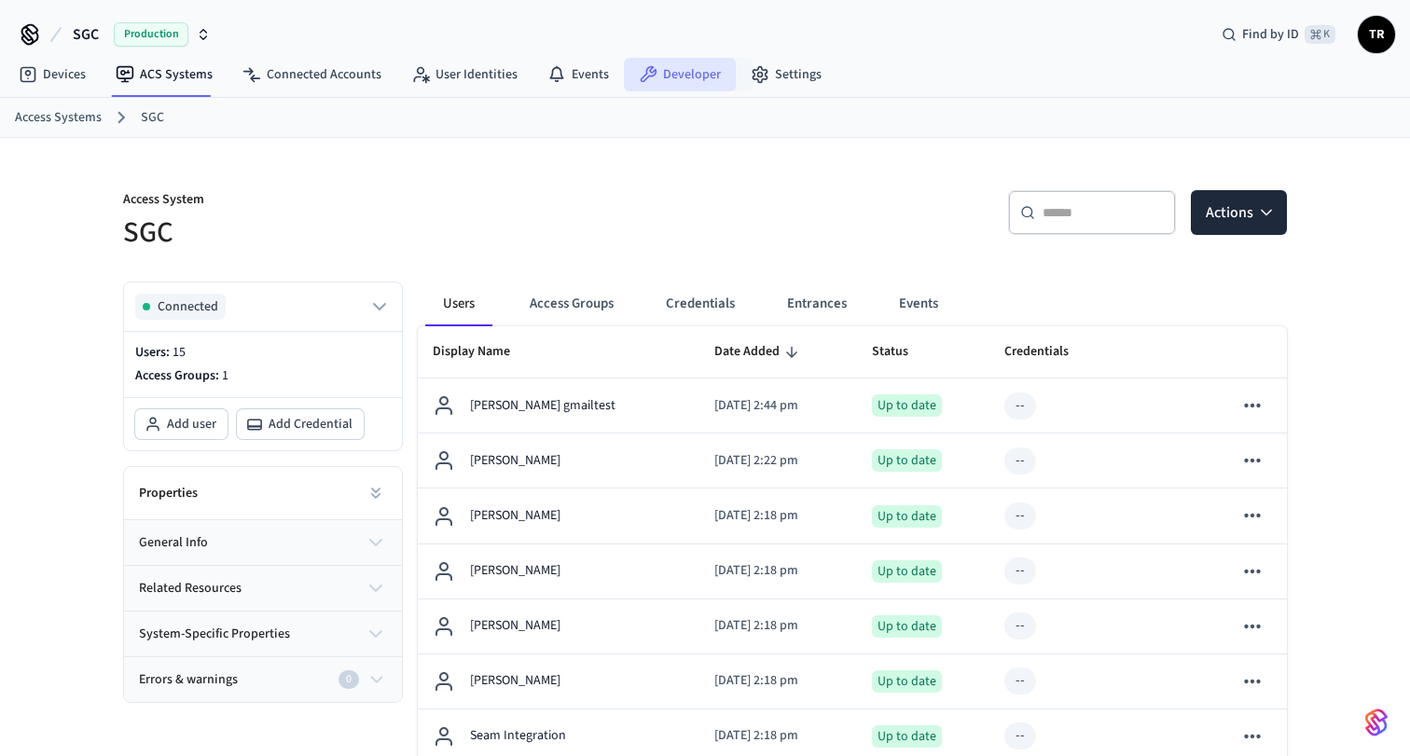
click at [699, 75] on link "Developer" at bounding box center [680, 75] width 112 height 34
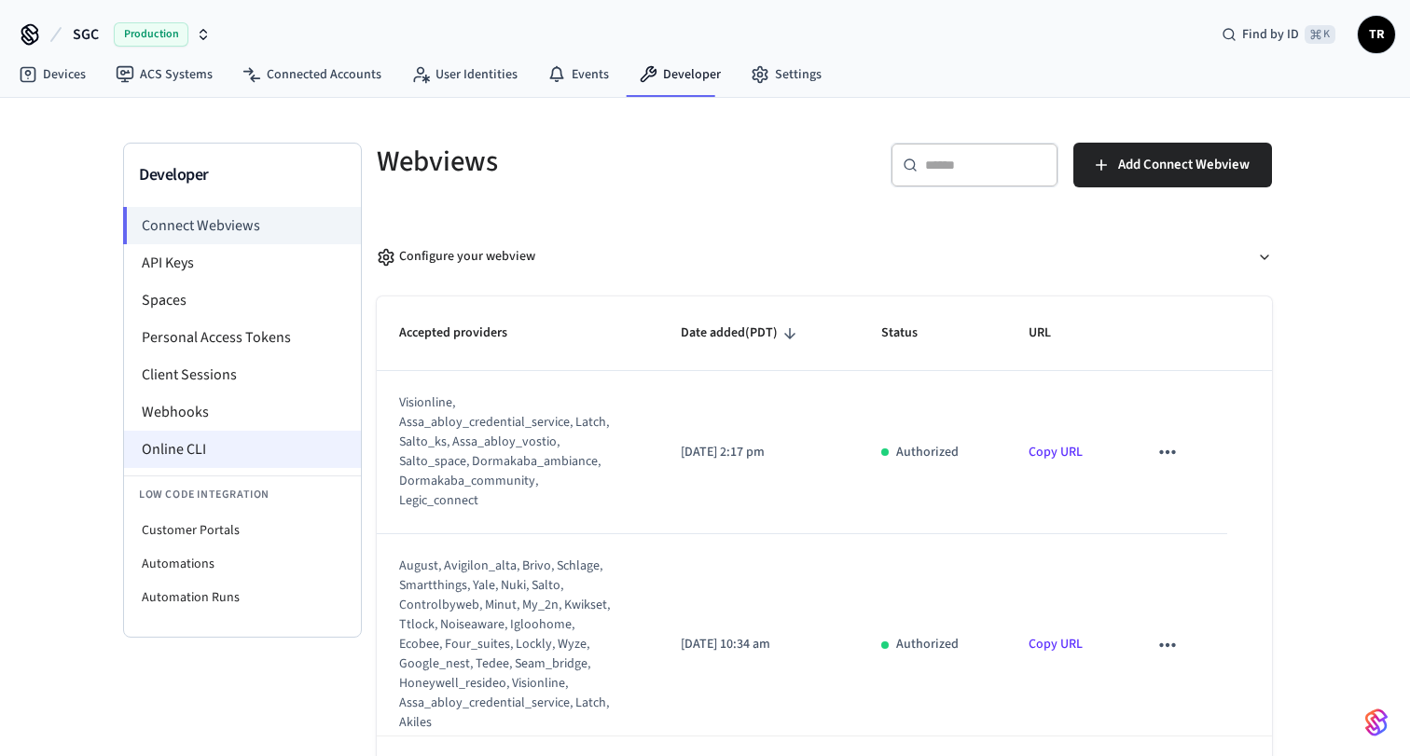
click at [230, 451] on li "Online CLI" at bounding box center [242, 449] width 237 height 37
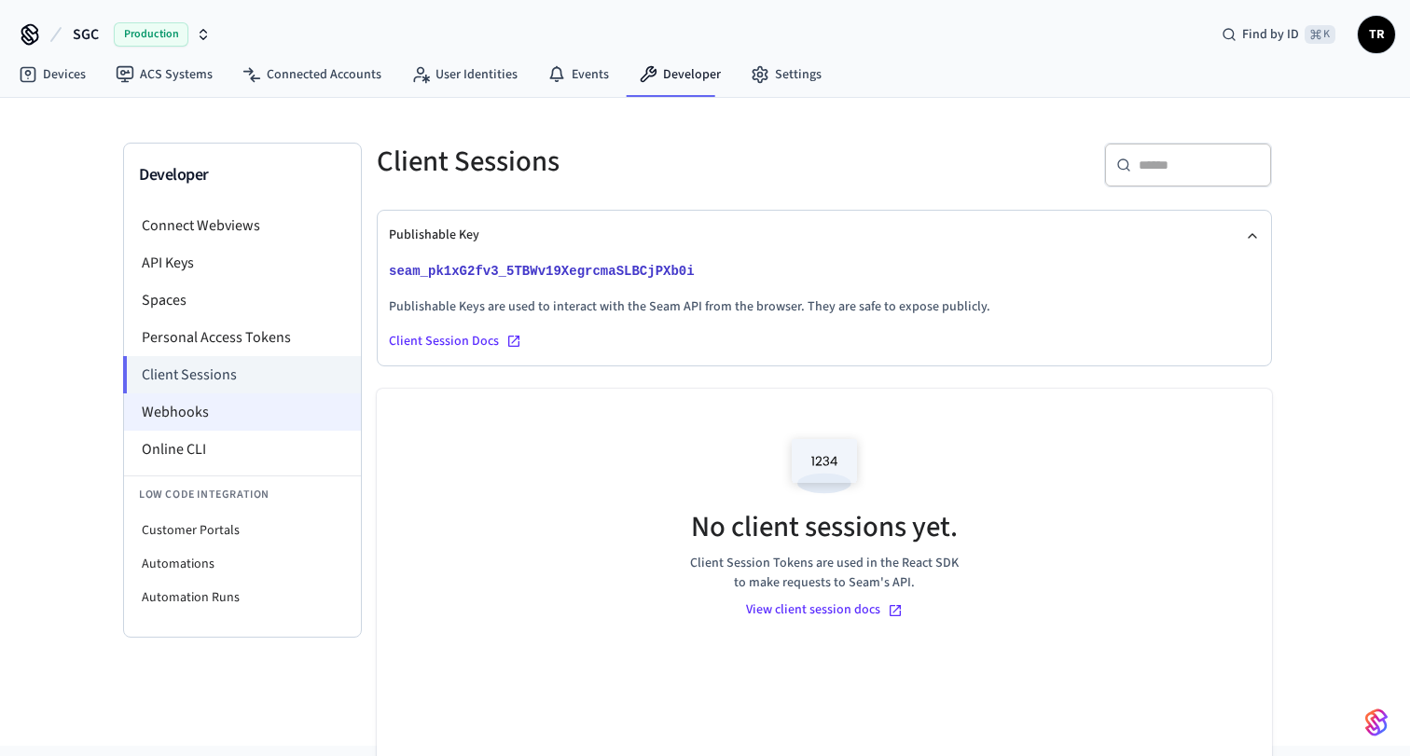
click at [212, 414] on li "Webhooks" at bounding box center [242, 411] width 237 height 37
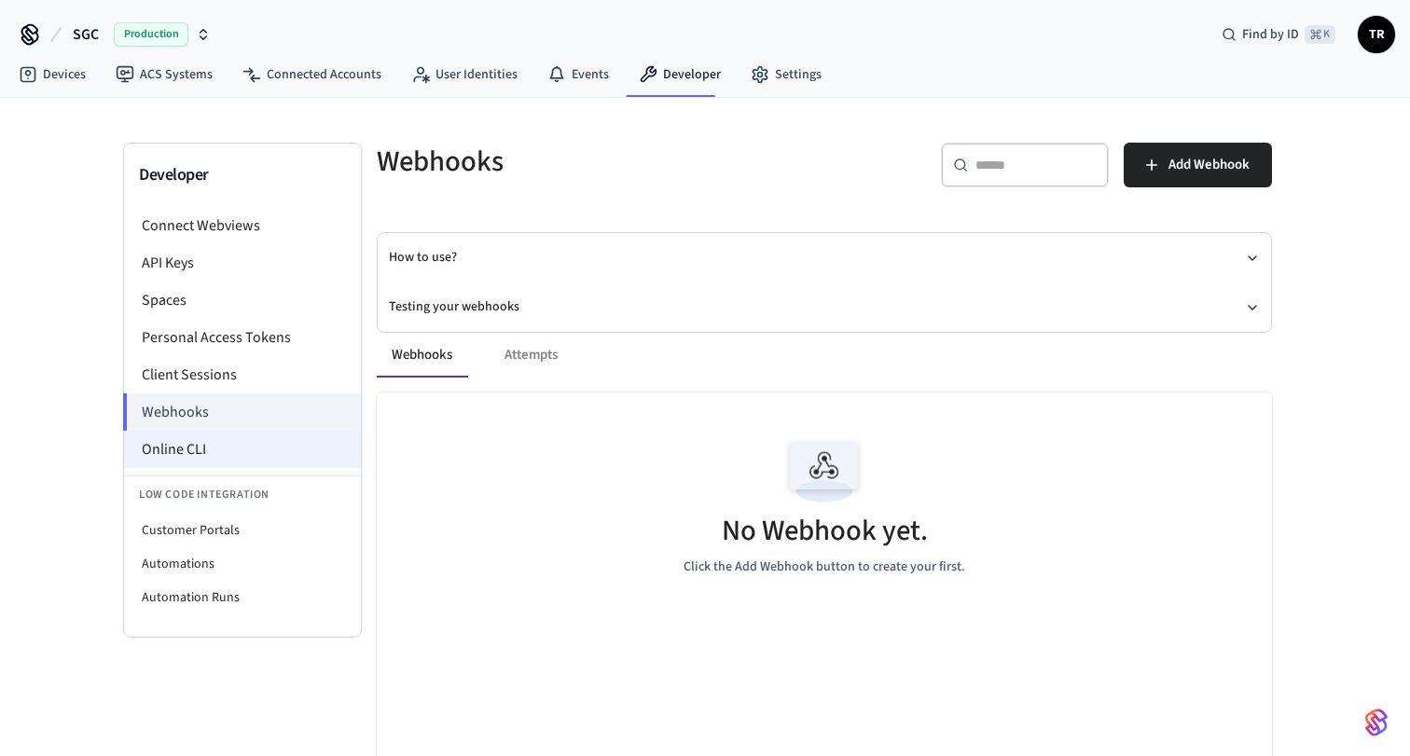
click at [215, 439] on li "Online CLI" at bounding box center [242, 449] width 237 height 37
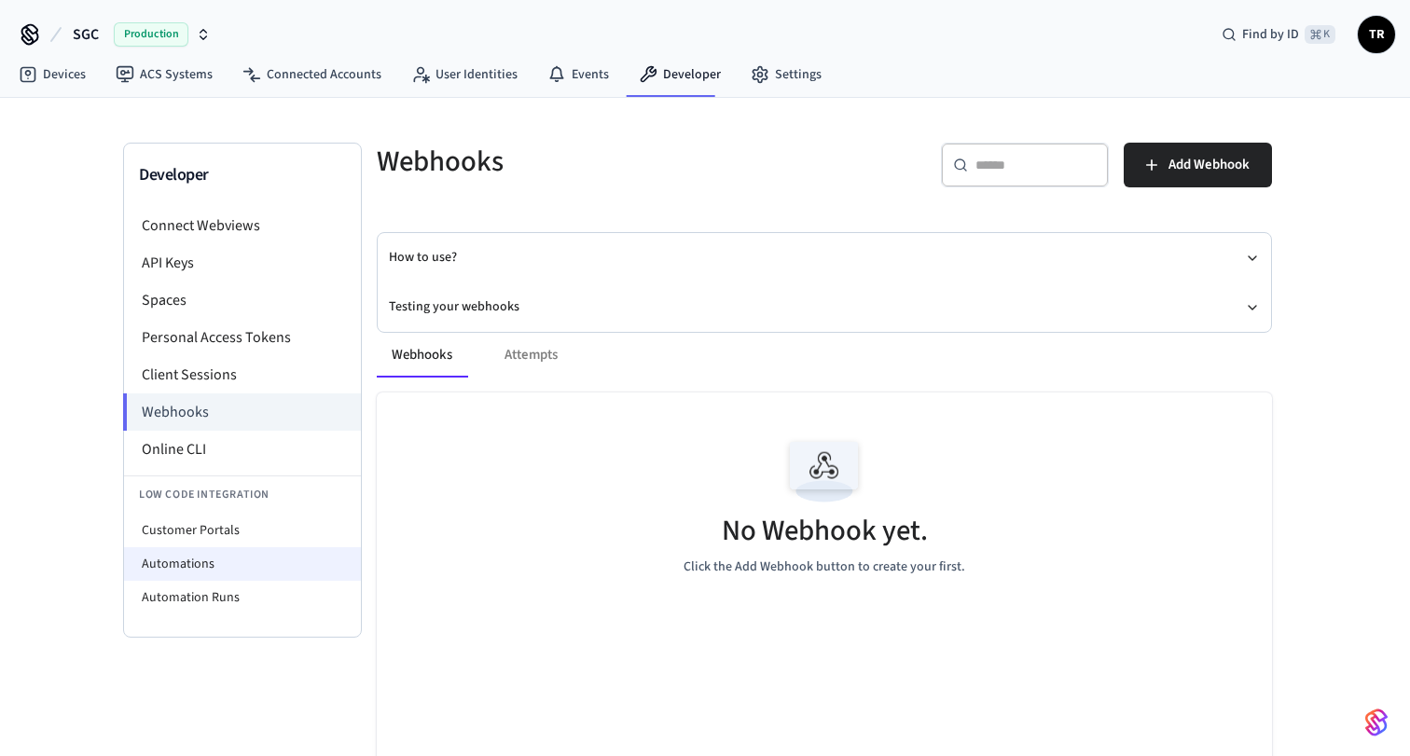
click at [228, 560] on li "Automations" at bounding box center [242, 564] width 237 height 34
select select "**********"
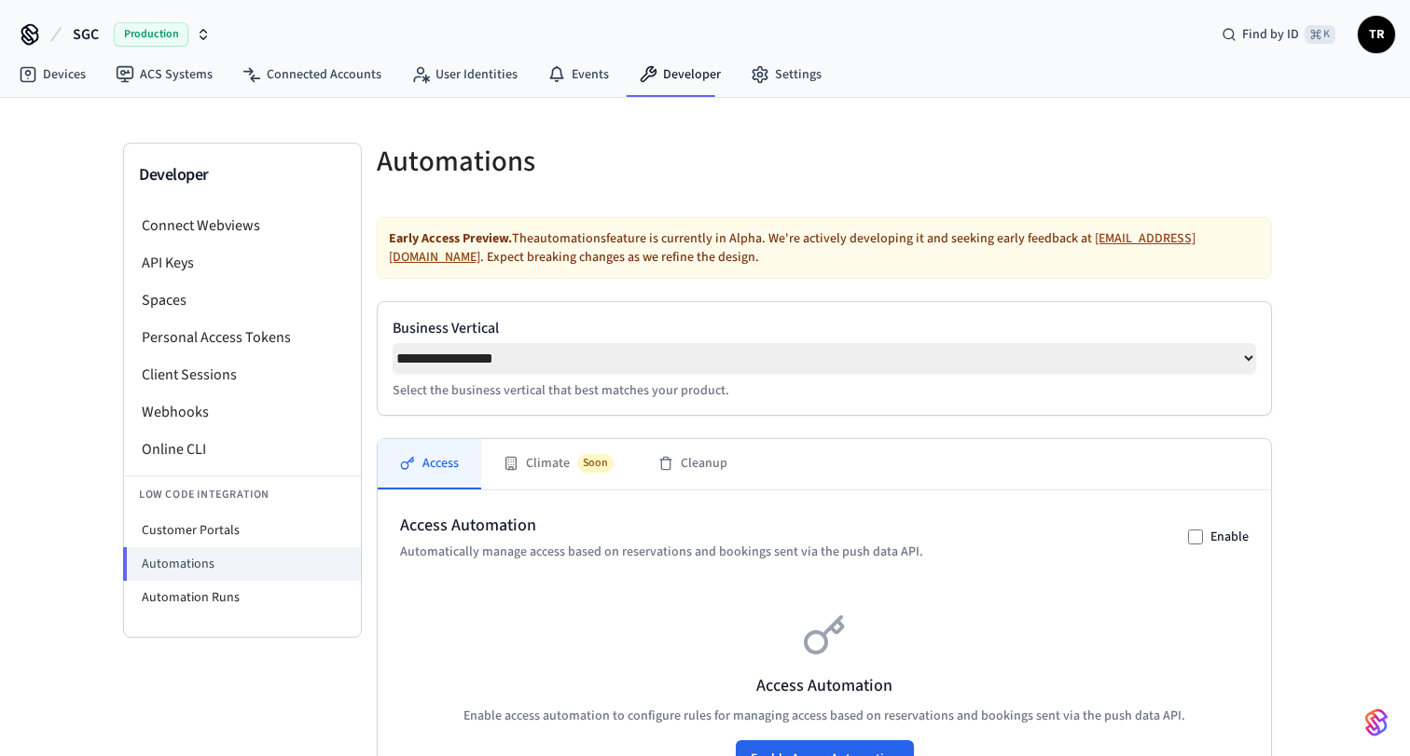
click at [1374, 28] on span "TR" at bounding box center [1376, 35] width 34 height 34
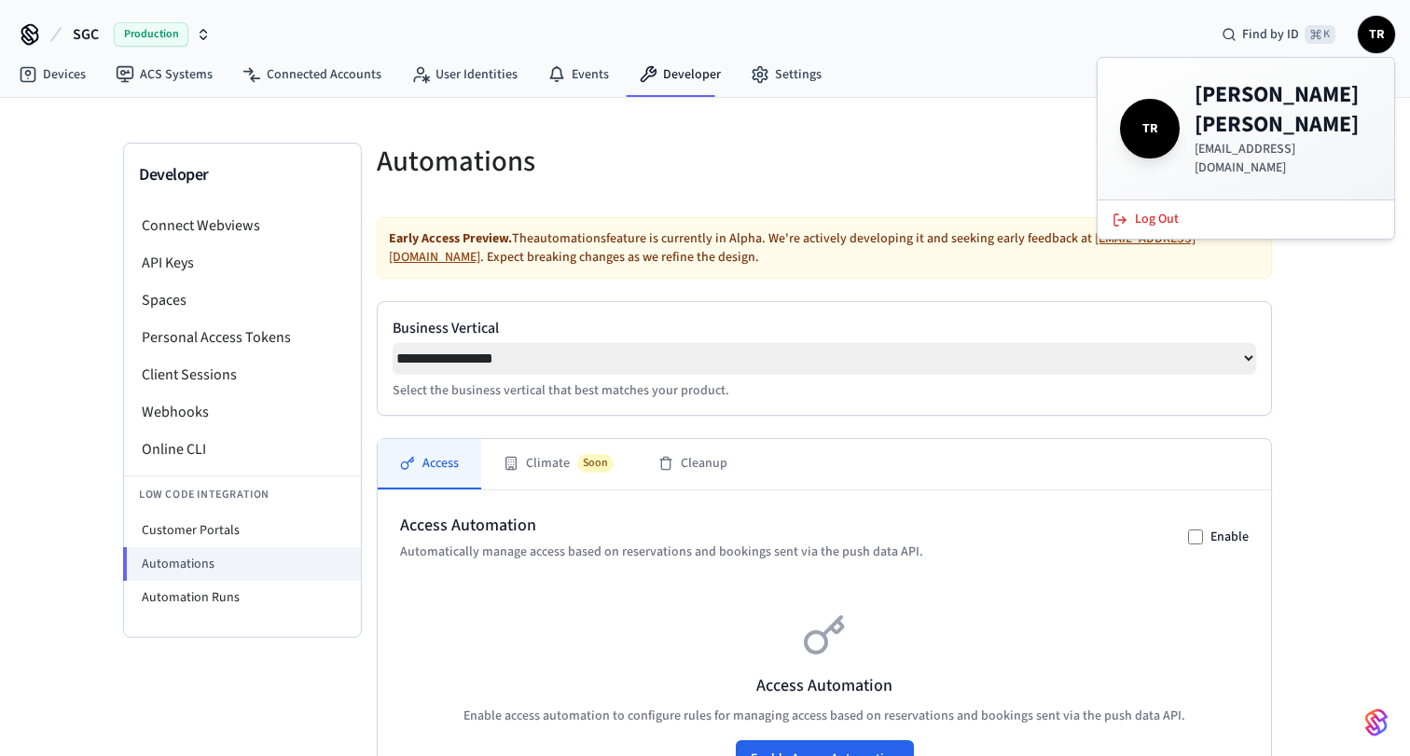
click at [924, 67] on div "Devices ACS Systems Connected Accounts User Identities Events Developer Settings" at bounding box center [705, 76] width 1410 height 44
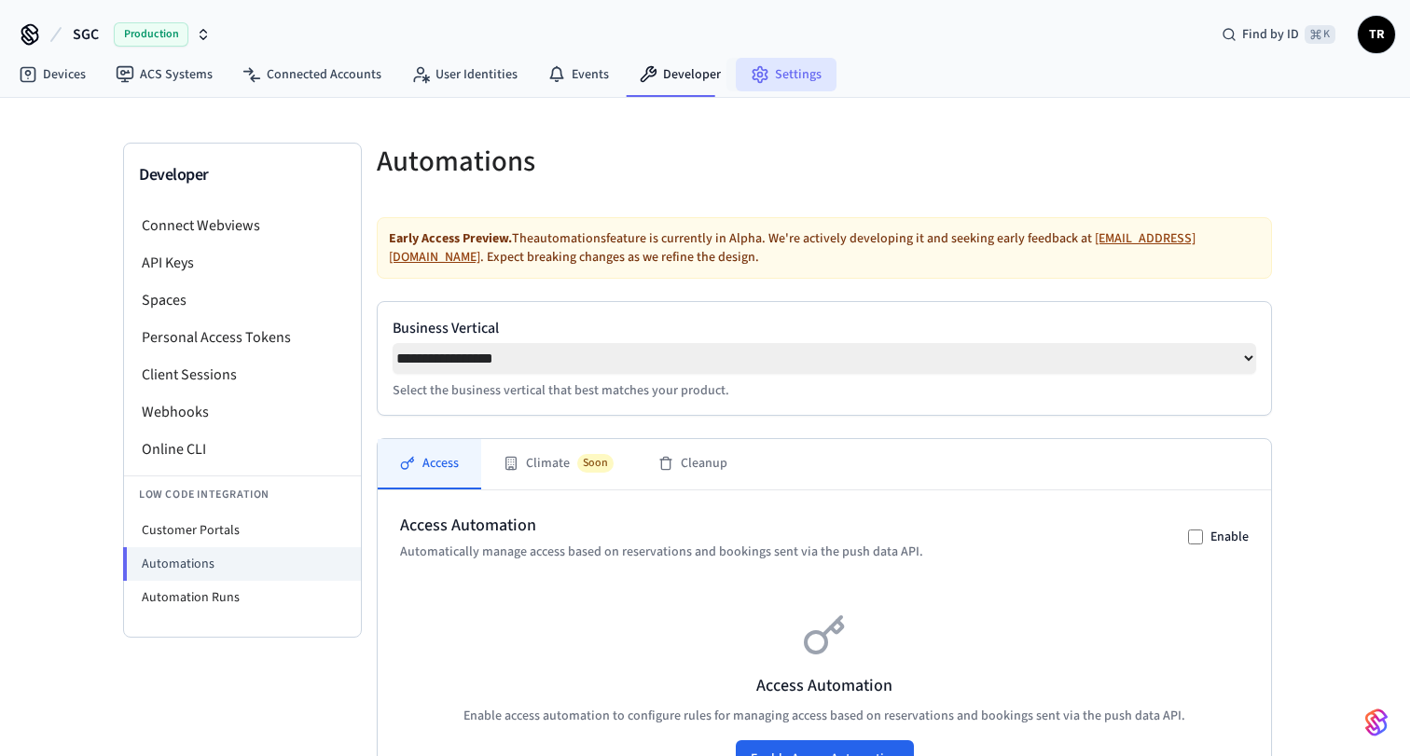
click at [763, 80] on link "Settings" at bounding box center [786, 75] width 101 height 34
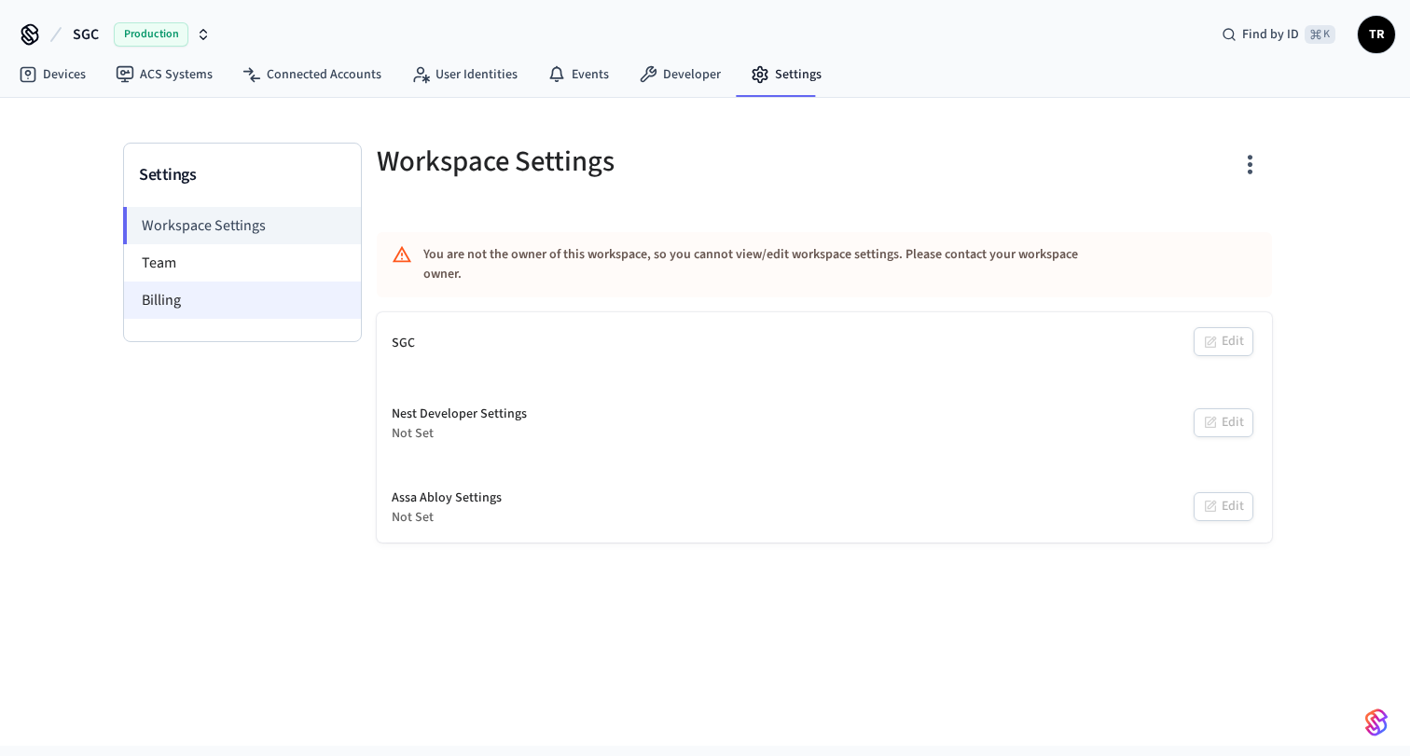
click at [194, 301] on li "Billing" at bounding box center [242, 300] width 237 height 37
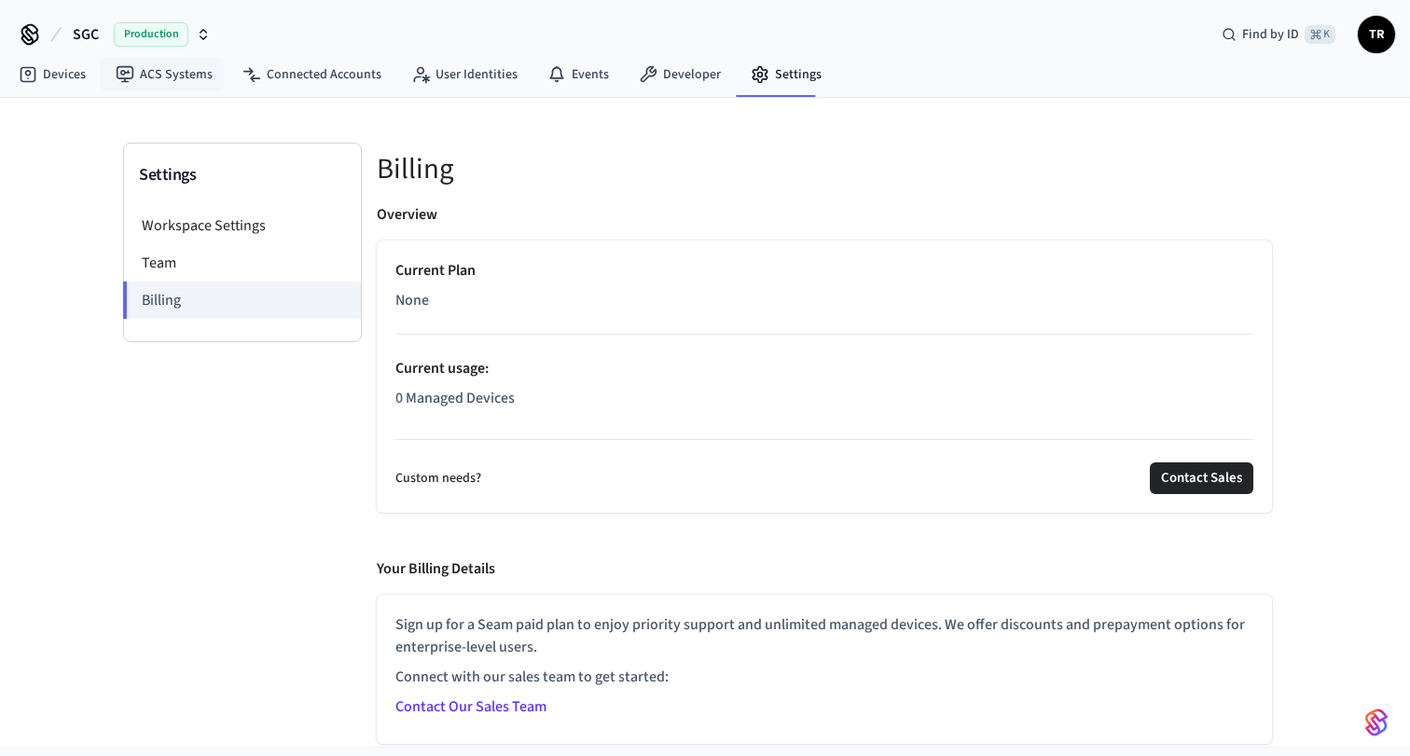
click at [30, 35] on icon at bounding box center [29, 32] width 15 height 15
click at [639, 80] on icon at bounding box center [648, 74] width 19 height 19
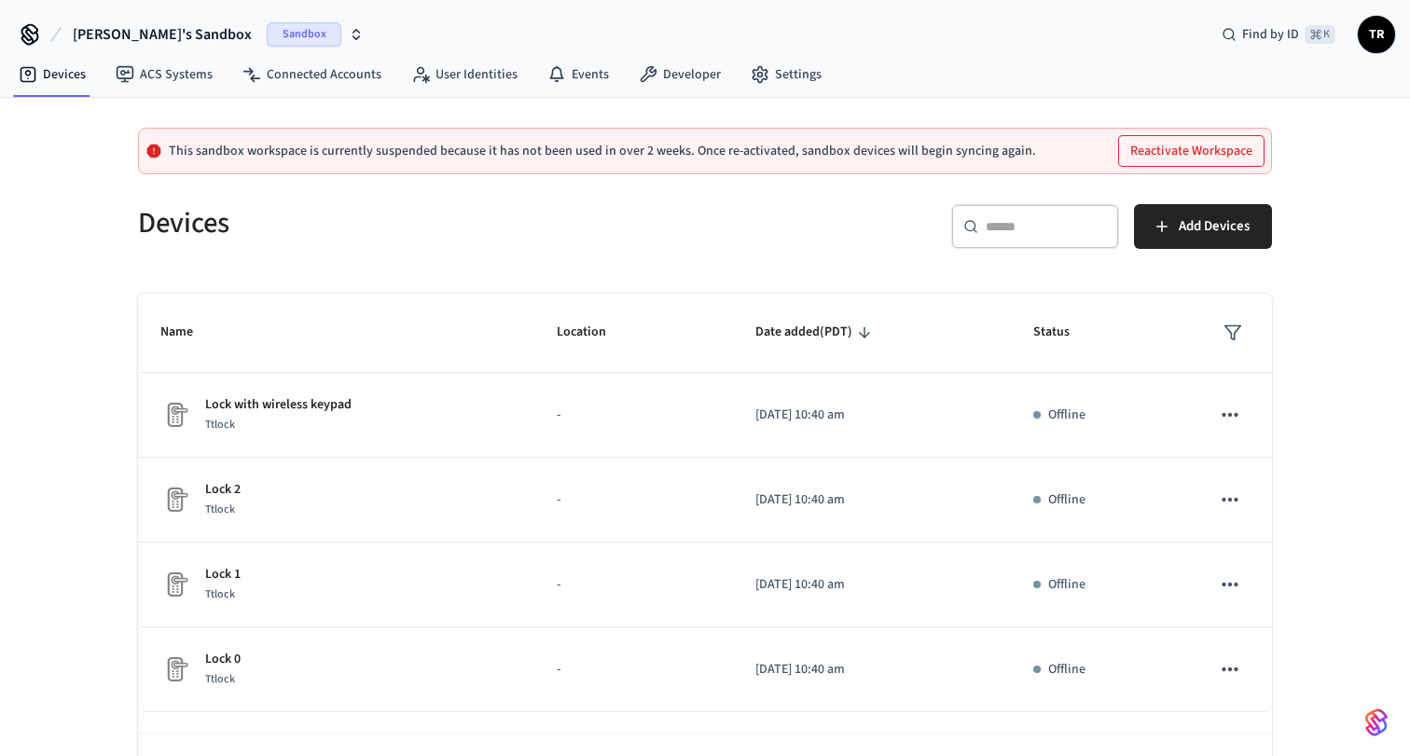
click at [1372, 33] on span "TR" at bounding box center [1376, 35] width 34 height 34
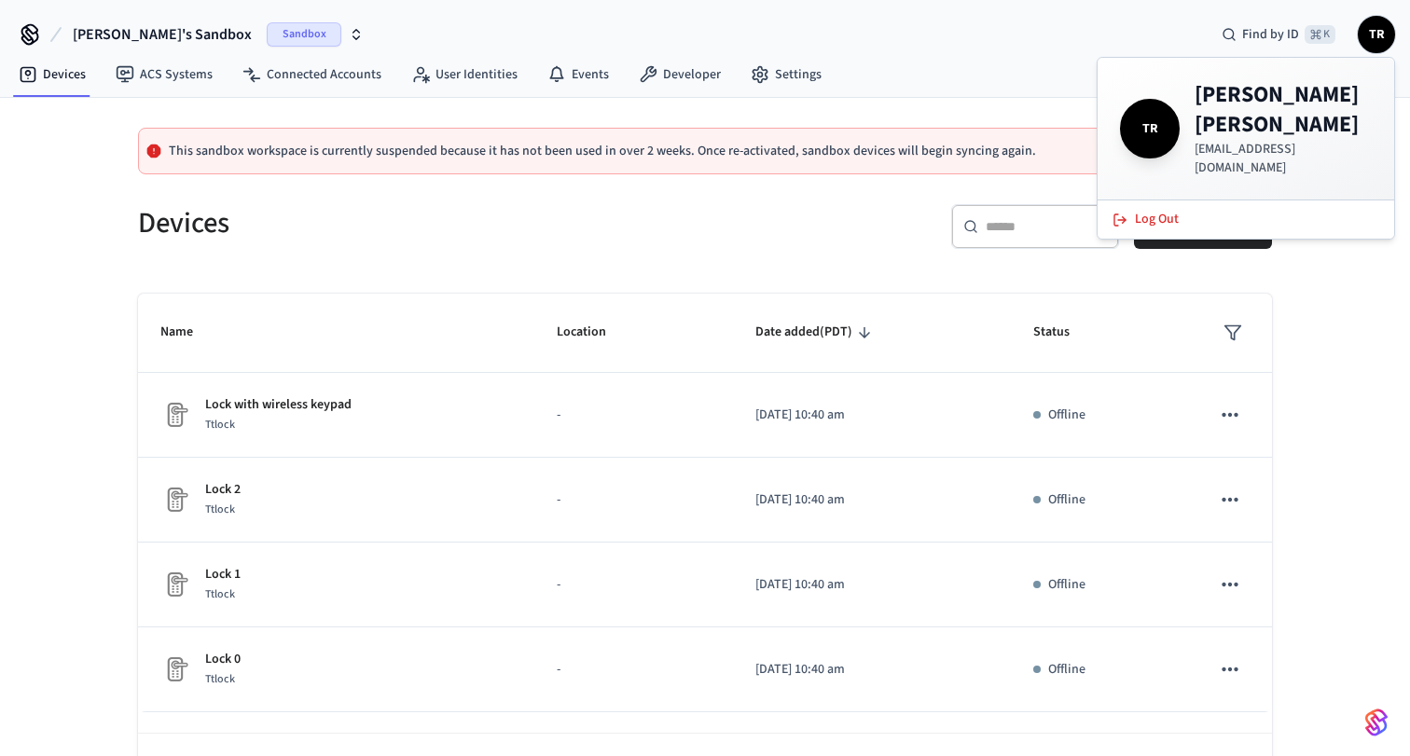
click at [1243, 109] on h4 "[PERSON_NAME]" at bounding box center [1282, 110] width 177 height 60
click at [1113, 108] on div "TR [PERSON_NAME] [EMAIL_ADDRESS][DOMAIN_NAME]" at bounding box center [1245, 129] width 296 height 142
click at [1200, 108] on h4 "[PERSON_NAME]" at bounding box center [1282, 110] width 177 height 60
click at [1263, 108] on h4 "[PERSON_NAME]" at bounding box center [1282, 110] width 177 height 60
click at [776, 75] on link "Settings" at bounding box center [786, 75] width 101 height 34
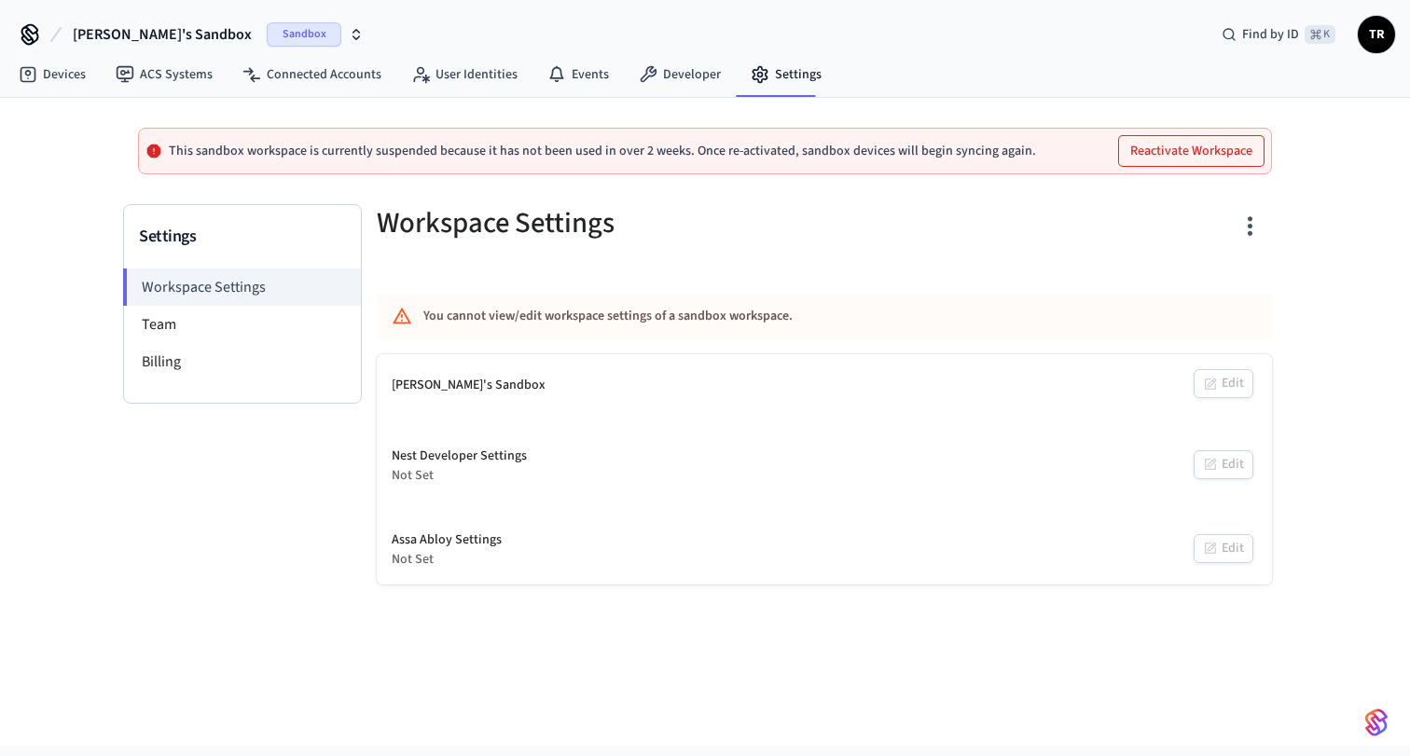
click at [267, 34] on span "Sandbox" at bounding box center [304, 34] width 75 height 24
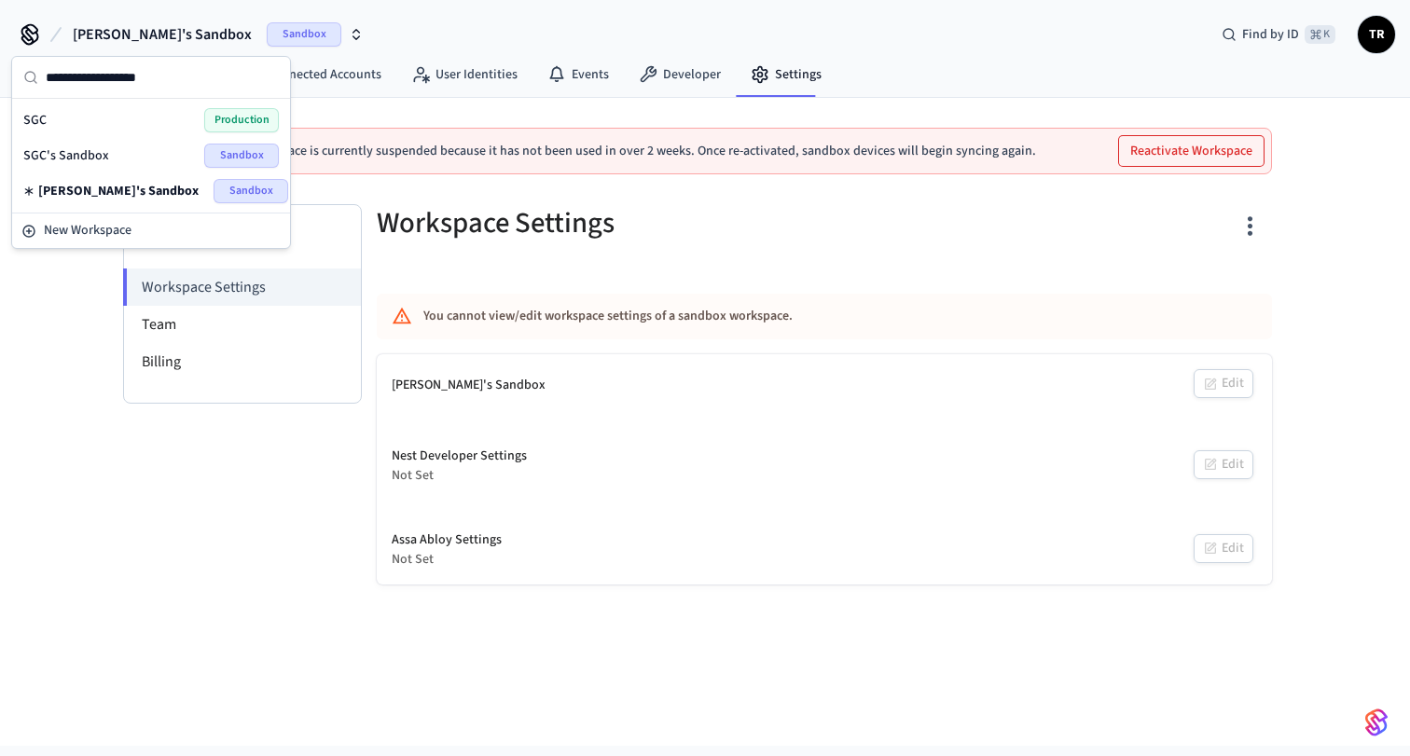
click at [123, 112] on div "SGC Production" at bounding box center [150, 120] width 255 height 24
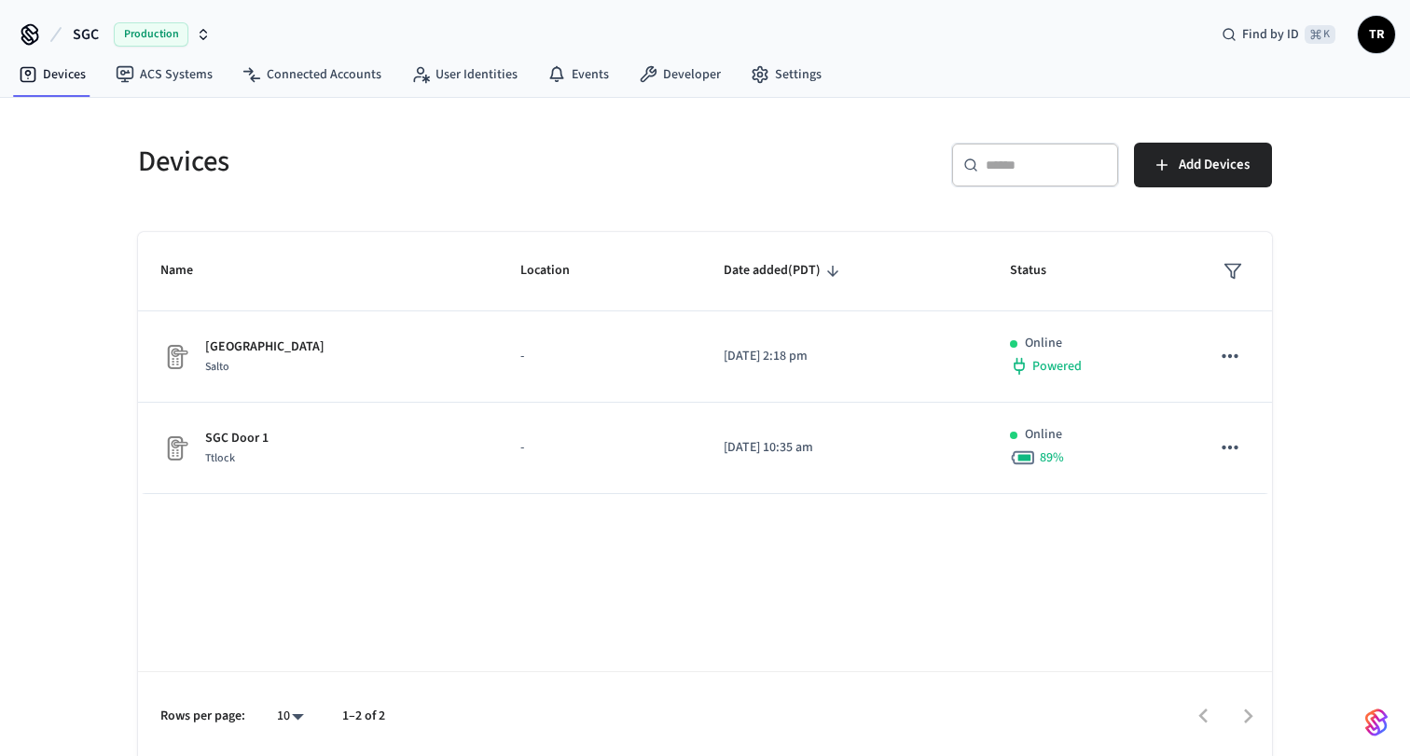
click at [159, 27] on span "Production" at bounding box center [151, 34] width 75 height 24
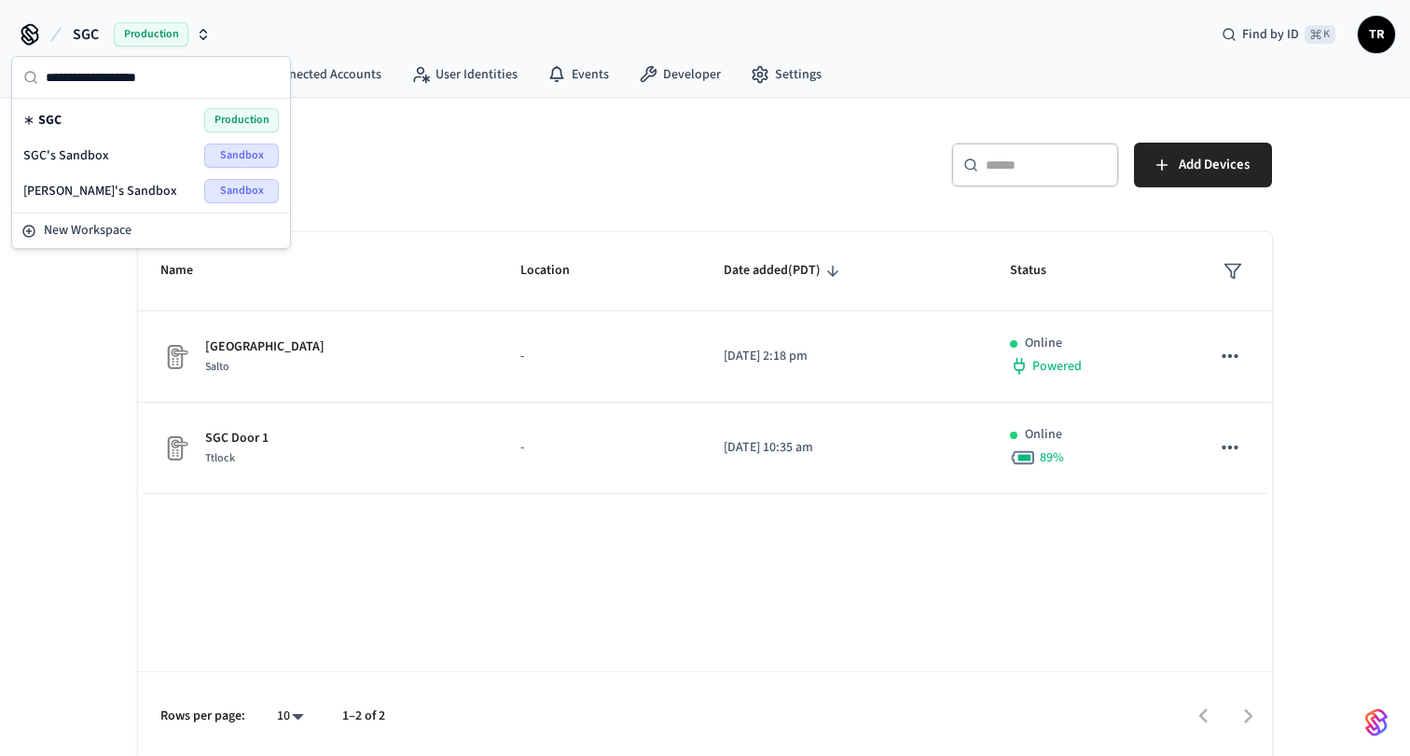
click at [102, 392] on div "Devices ​ ​ Add Devices Name Location Date added (PDT) Status [GEOGRAPHIC_DATA]…" at bounding box center [705, 430] width 1410 height 664
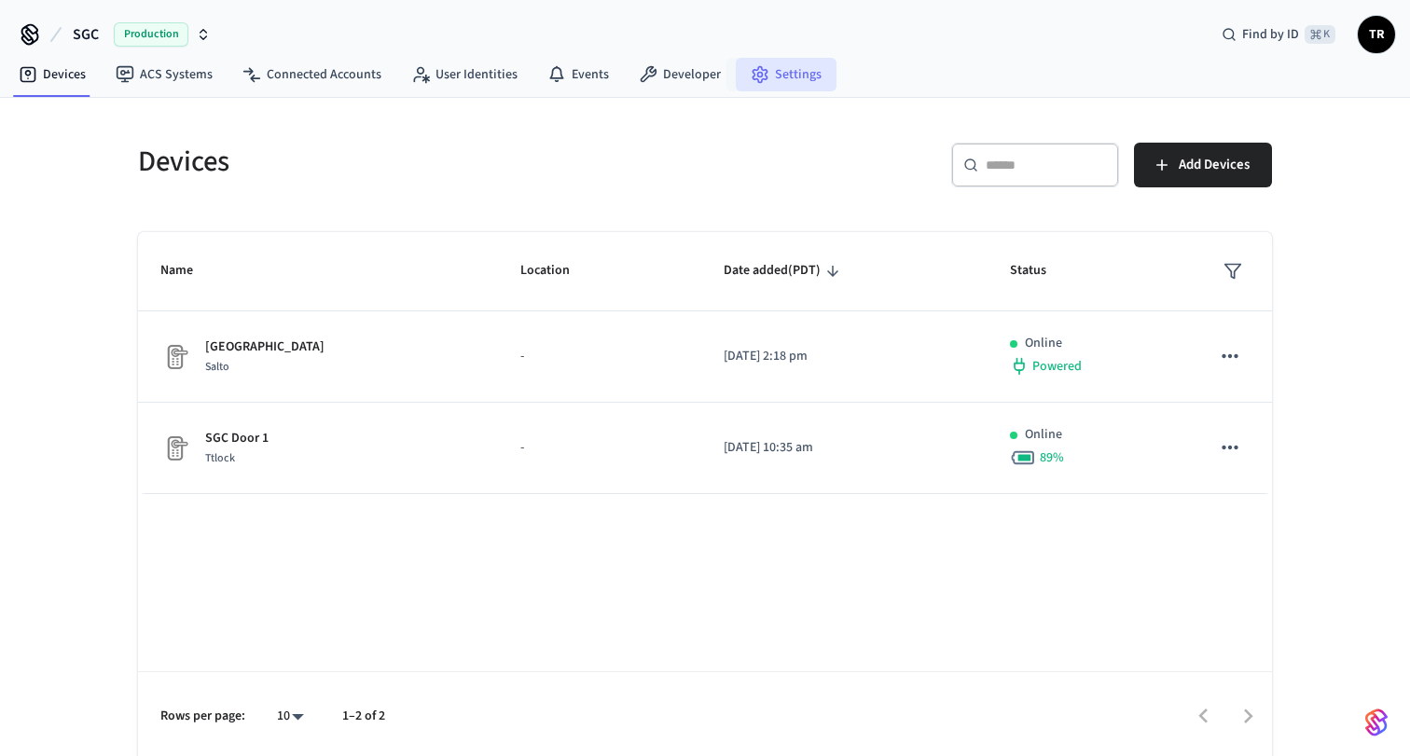
click at [773, 74] on link "Settings" at bounding box center [786, 75] width 101 height 34
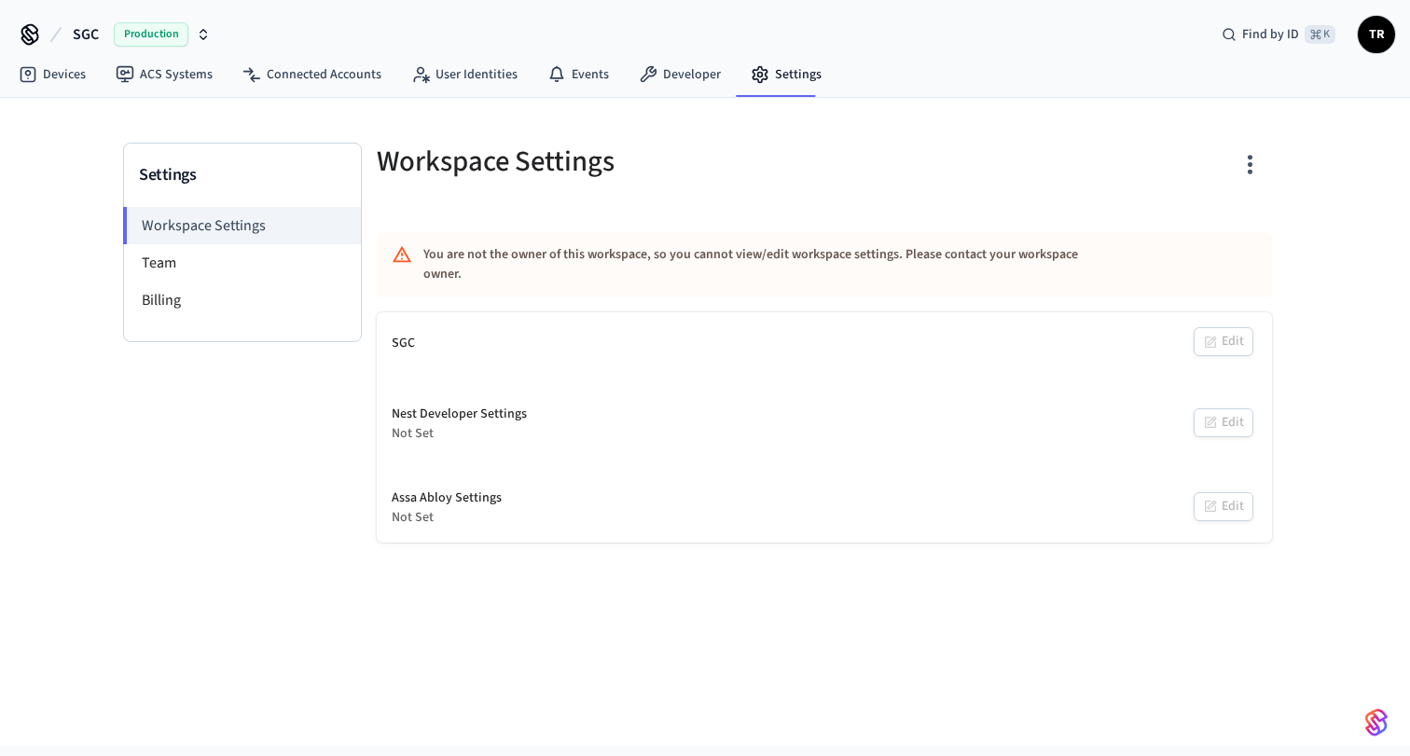
click at [1240, 166] on icon "button" at bounding box center [1249, 164] width 29 height 29
click at [1316, 177] on div at bounding box center [705, 378] width 1410 height 756
click at [203, 268] on li "Team" at bounding box center [242, 262] width 237 height 37
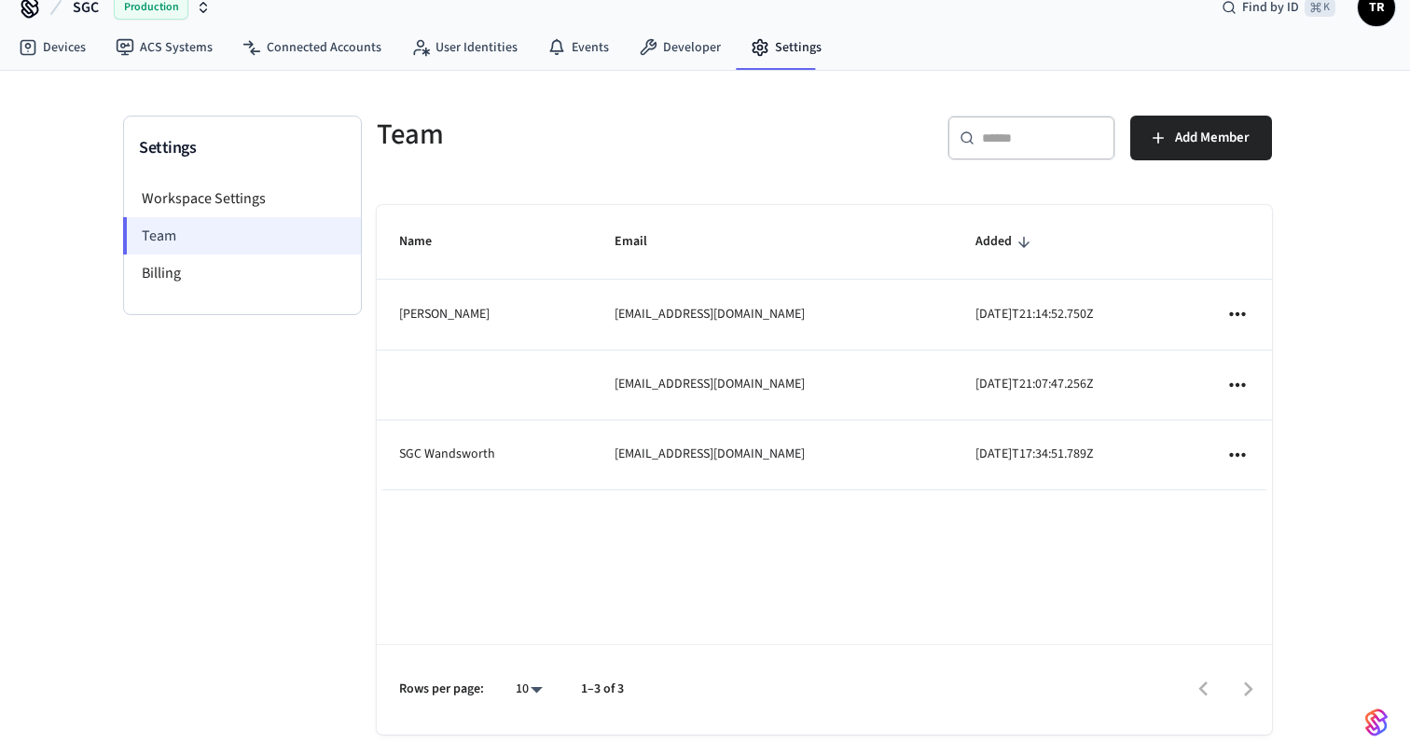
scroll to position [42, 0]
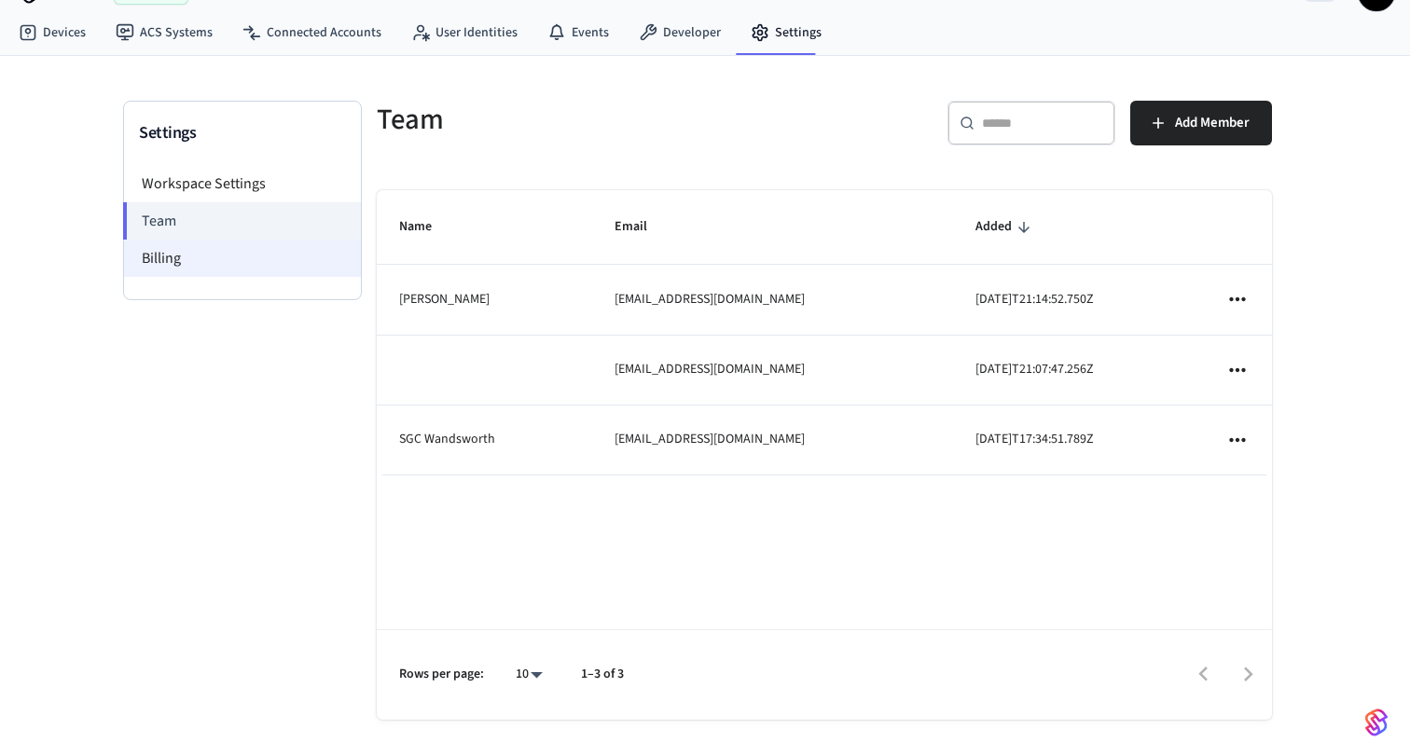
click at [227, 254] on li "Billing" at bounding box center [242, 258] width 237 height 37
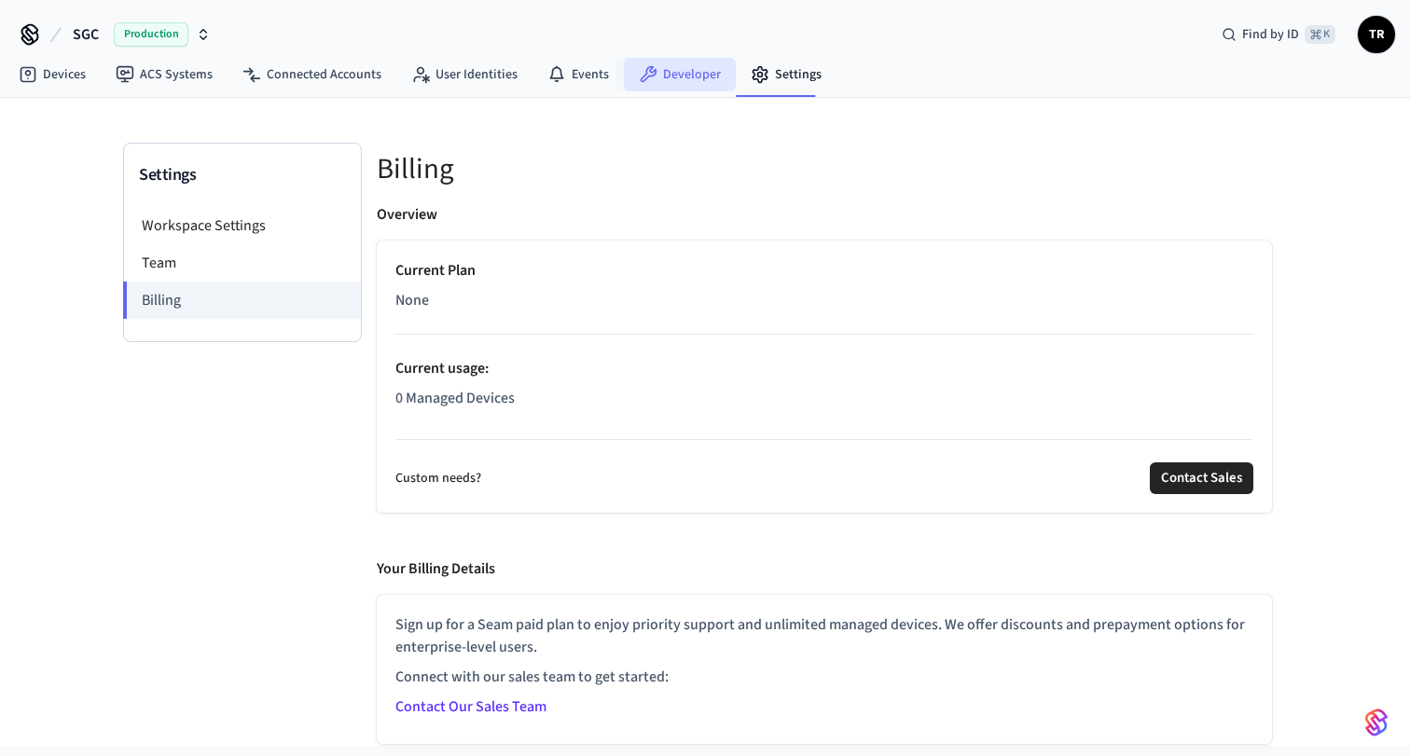
click at [639, 81] on icon at bounding box center [648, 74] width 19 height 19
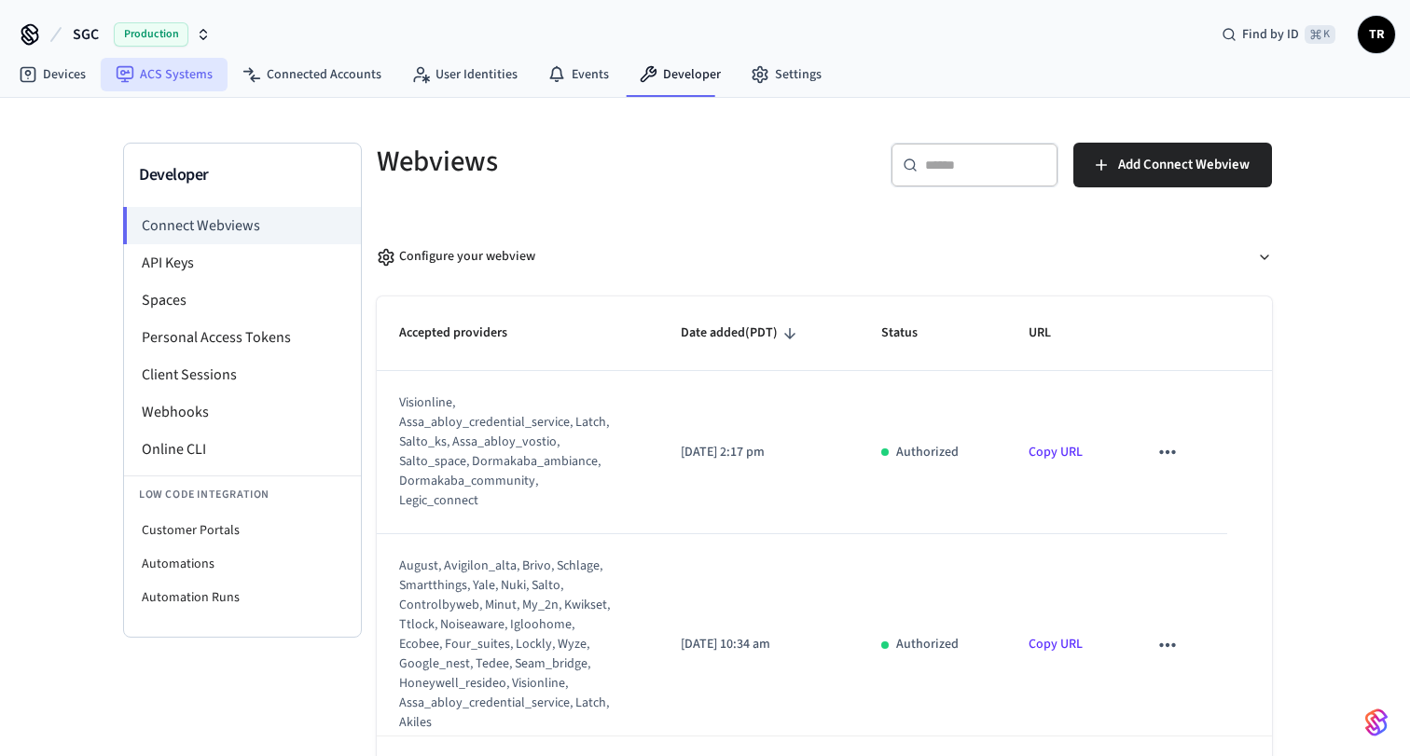
click at [193, 73] on link "ACS Systems" at bounding box center [164, 75] width 127 height 34
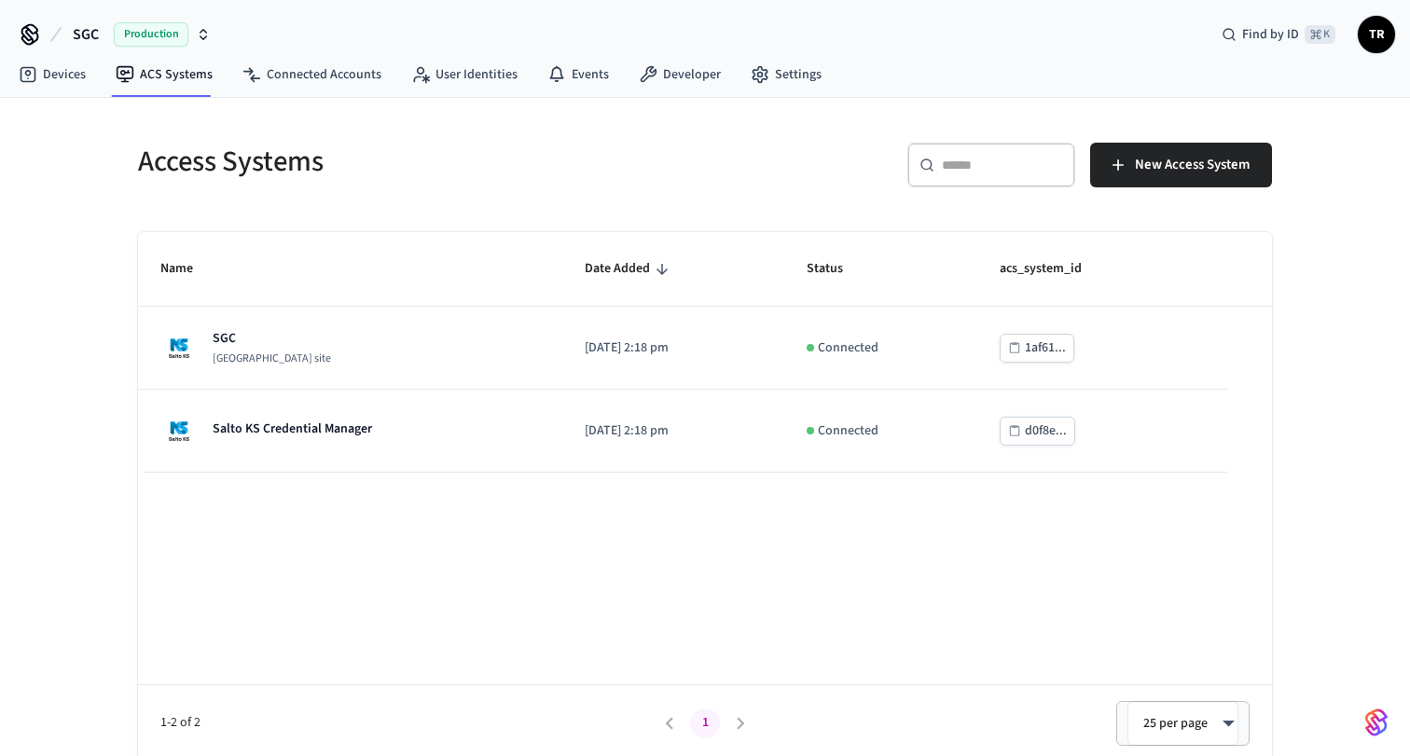
click at [25, 28] on icon at bounding box center [29, 32] width 15 height 15
click at [156, 29] on span "Production" at bounding box center [151, 34] width 75 height 24
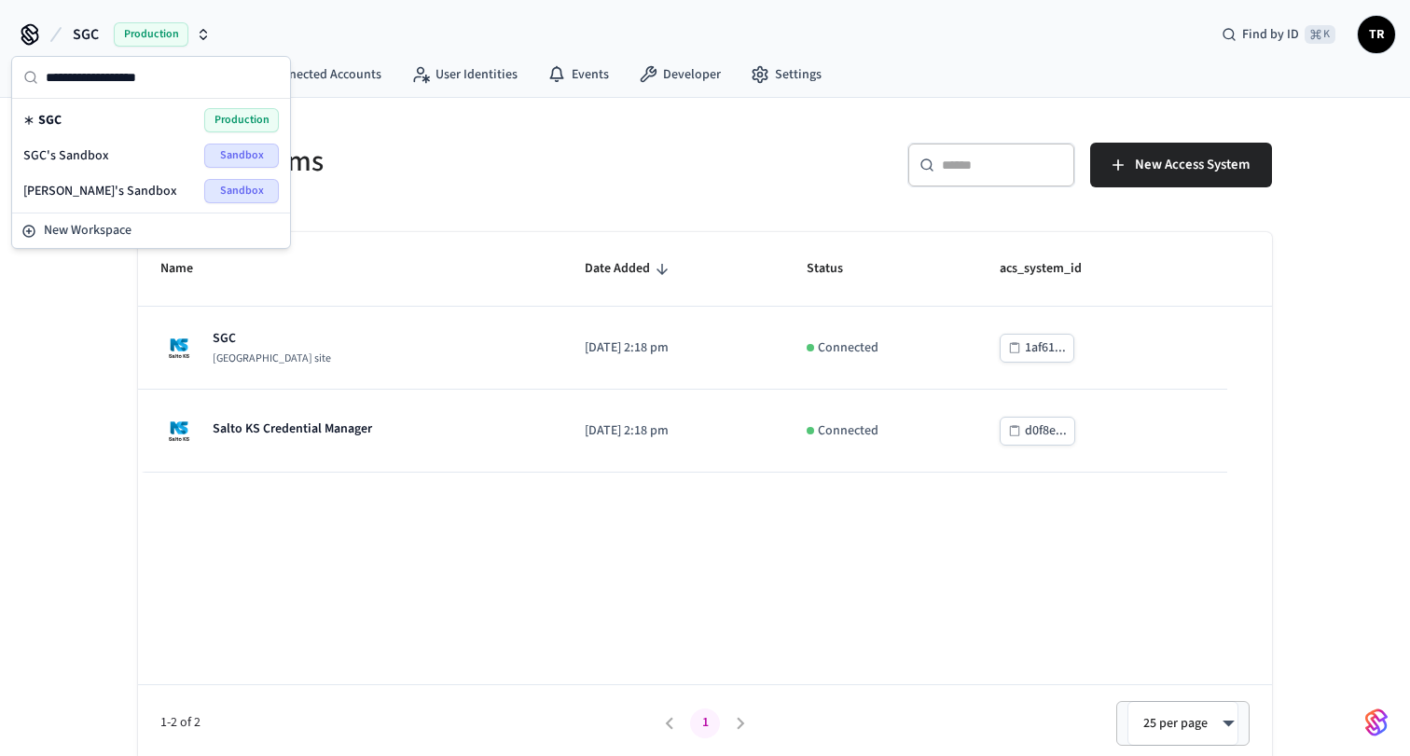
click at [78, 299] on div "Access Systems ​ ​ New Access System Name Date Added Status acs_system_id SGC […" at bounding box center [705, 430] width 1410 height 664
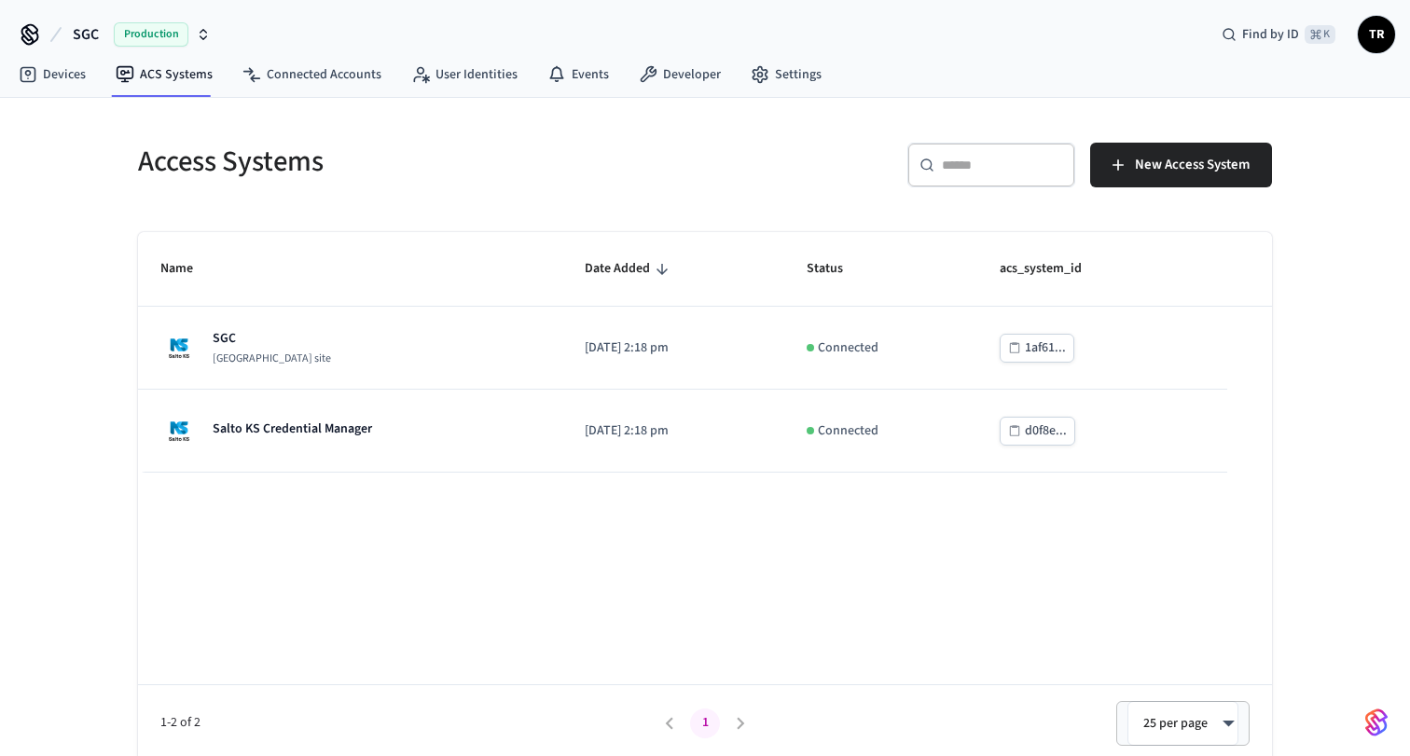
click at [1388, 42] on span "TR" at bounding box center [1376, 35] width 34 height 34
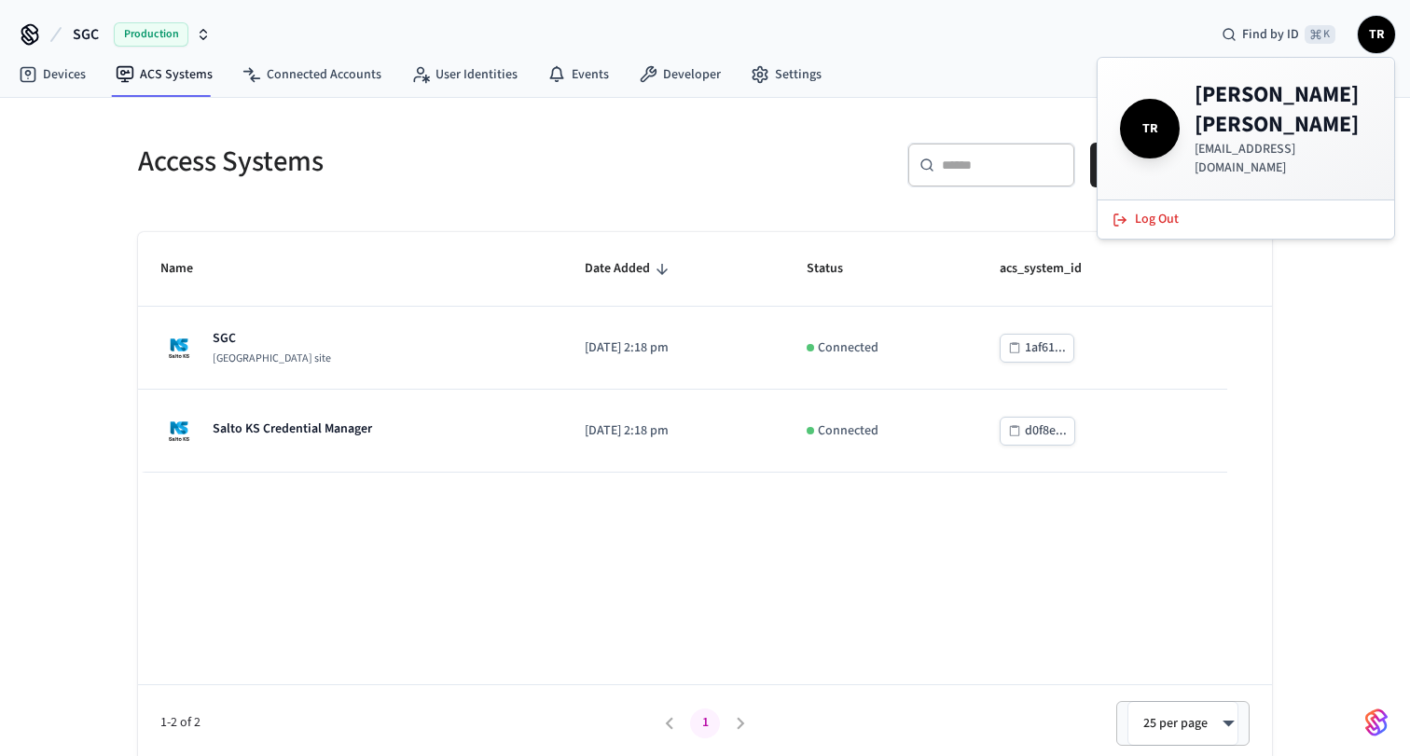
click at [177, 17] on button "SGC Production" at bounding box center [141, 34] width 149 height 39
